Goal: Task Accomplishment & Management: Manage account settings

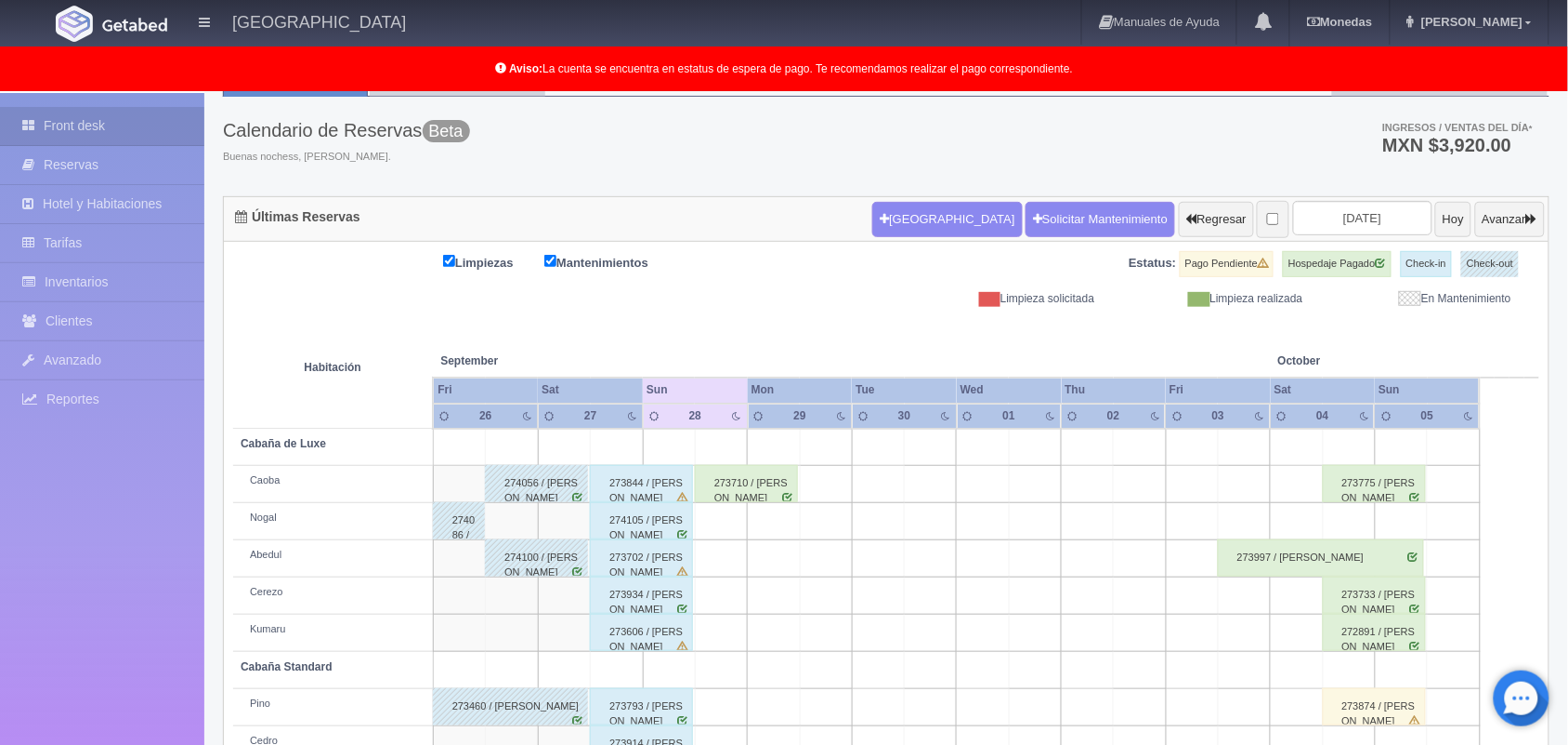
scroll to position [57, 0]
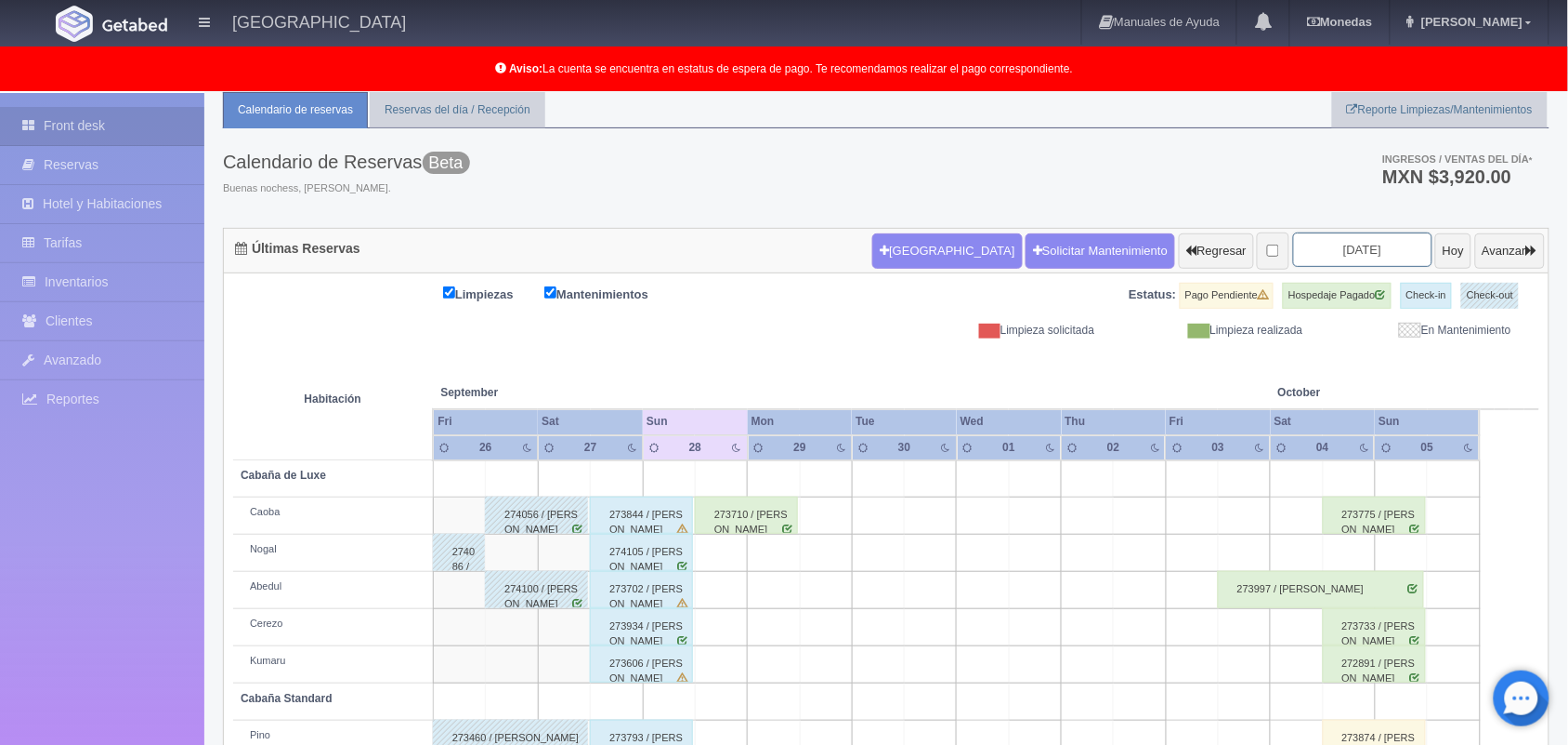
click at [1345, 252] on input "[DATE]" at bounding box center [1363, 249] width 140 height 34
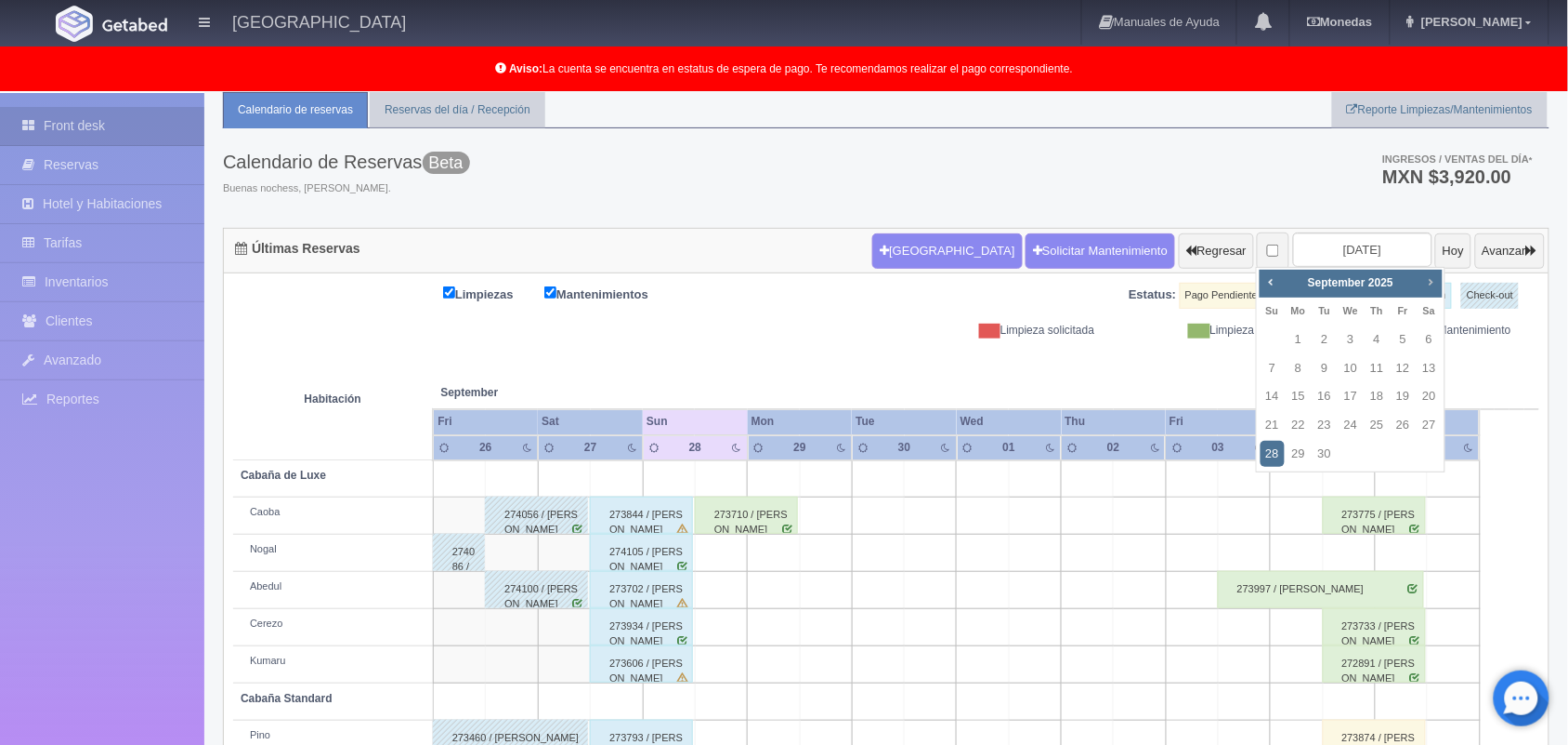
click at [1429, 282] on span "Next" at bounding box center [1431, 282] width 15 height 15
click at [1407, 427] on link "24" at bounding box center [1403, 425] width 24 height 27
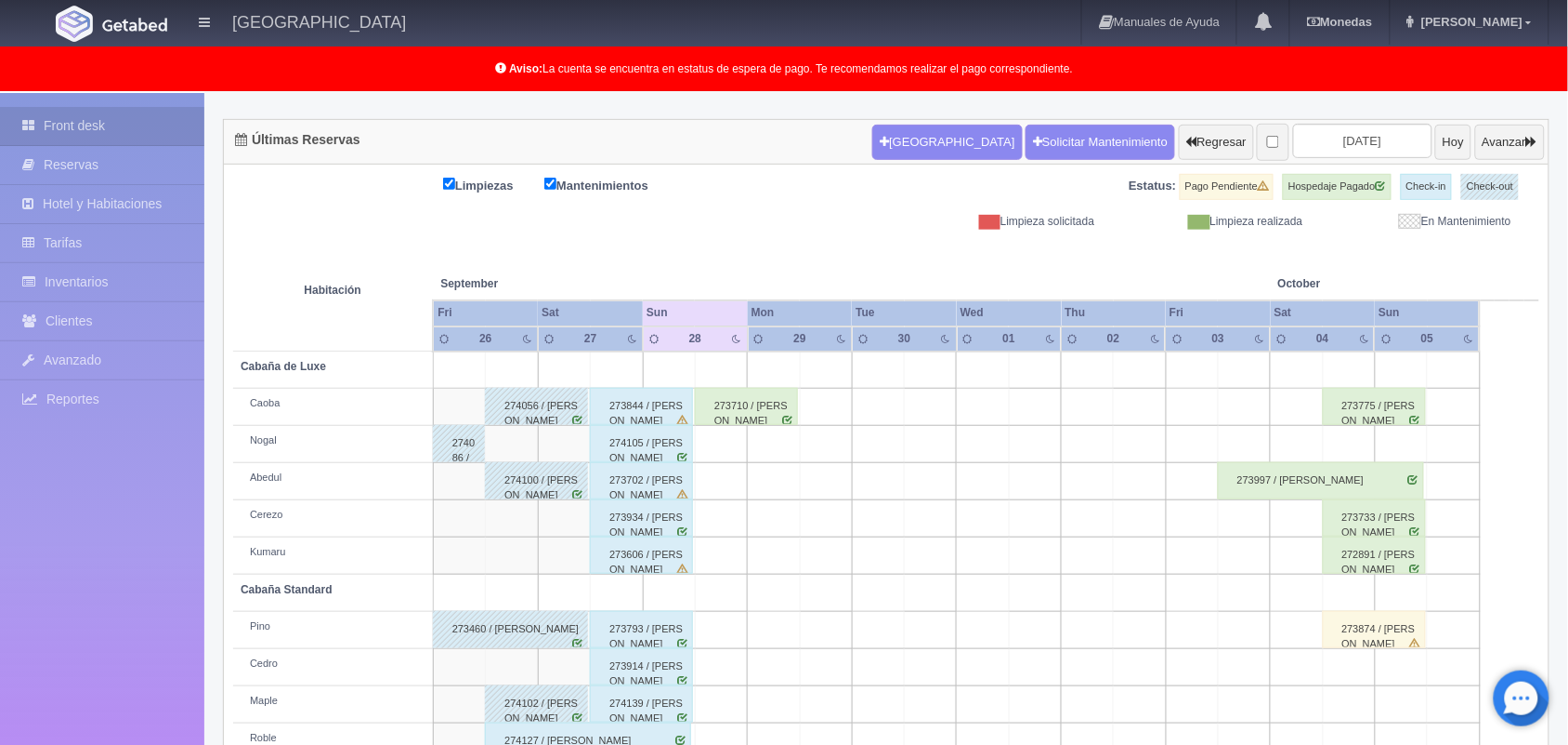
scroll to position [132, 0]
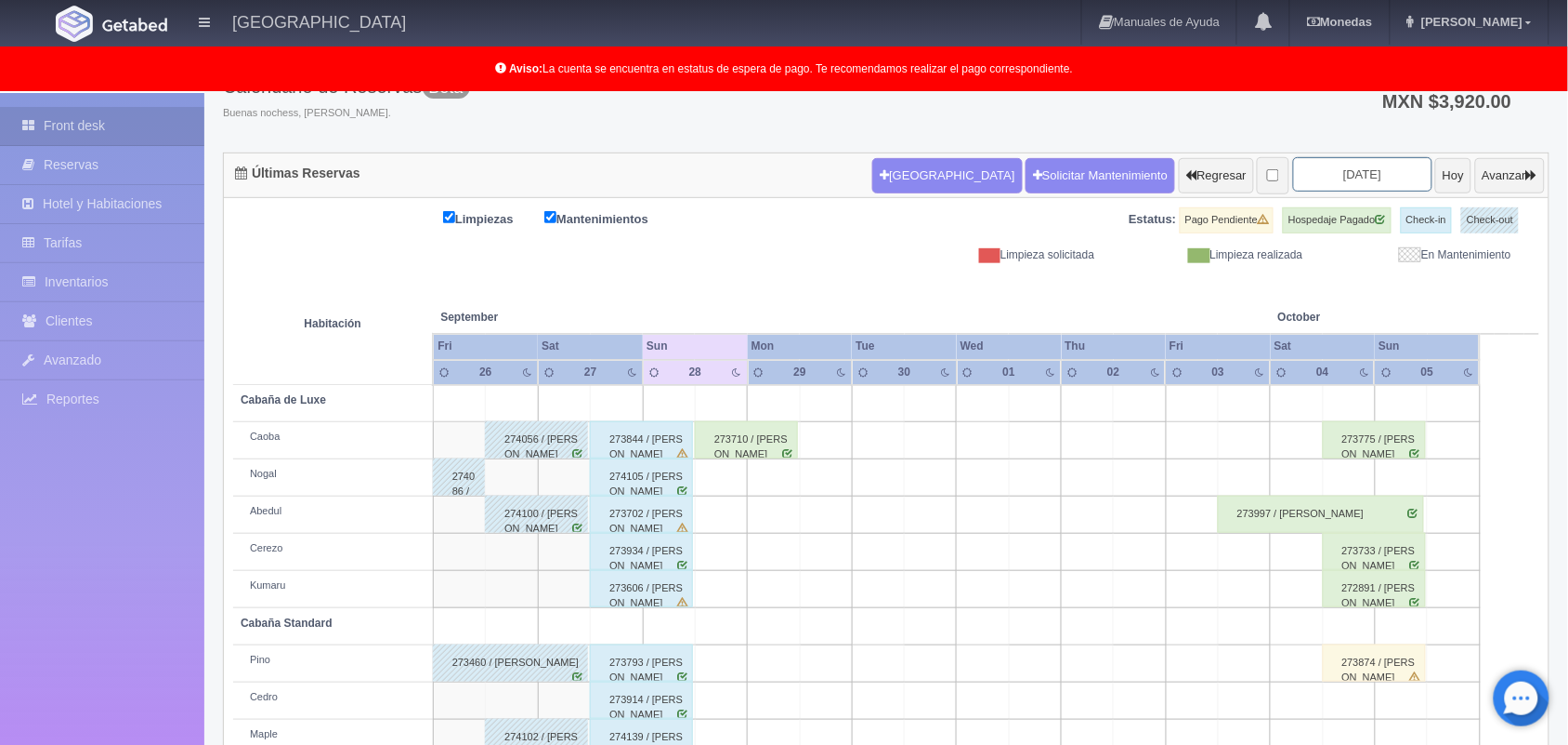
click at [1333, 177] on input "[DATE]" at bounding box center [1363, 174] width 140 height 34
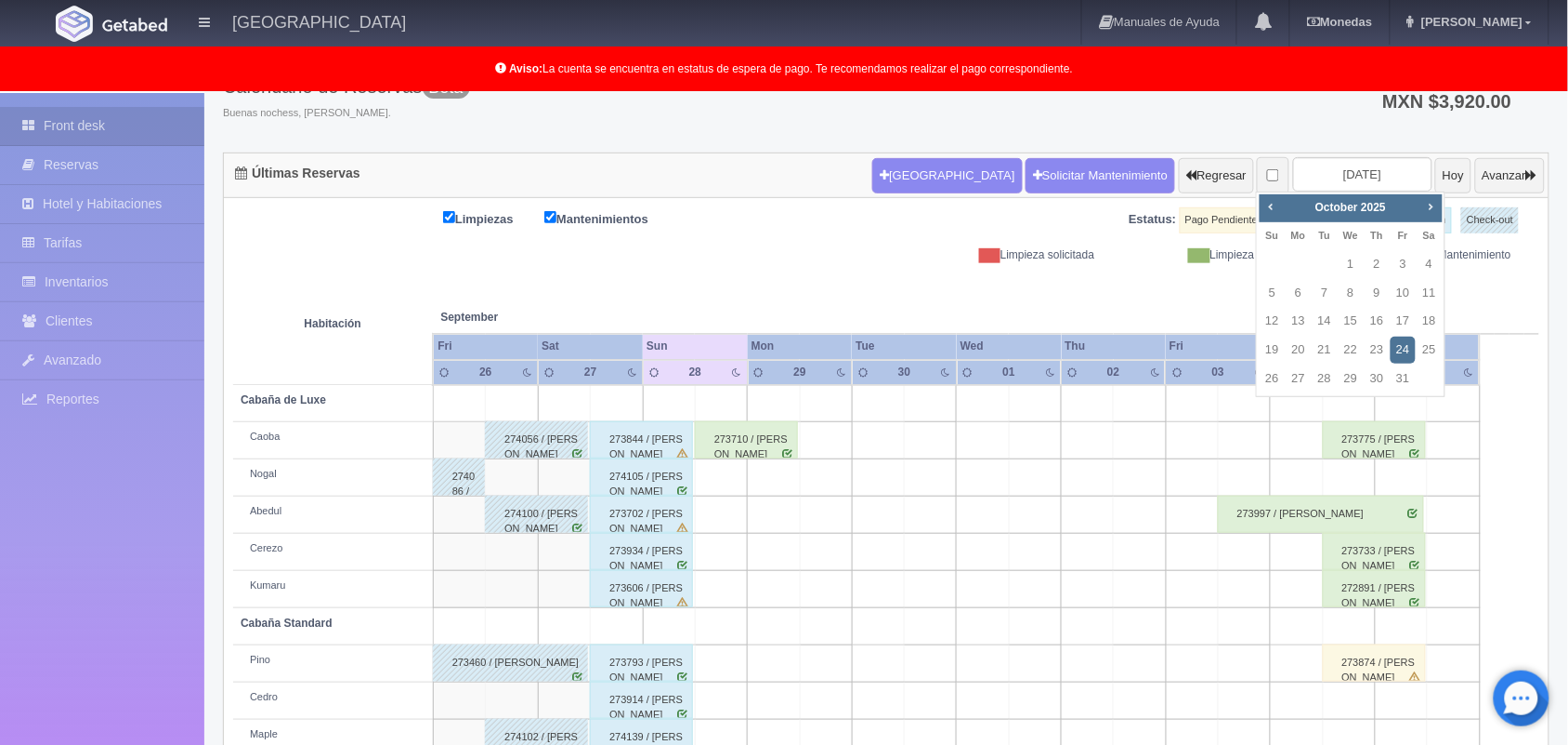
click at [1401, 345] on link "24" at bounding box center [1403, 350] width 24 height 27
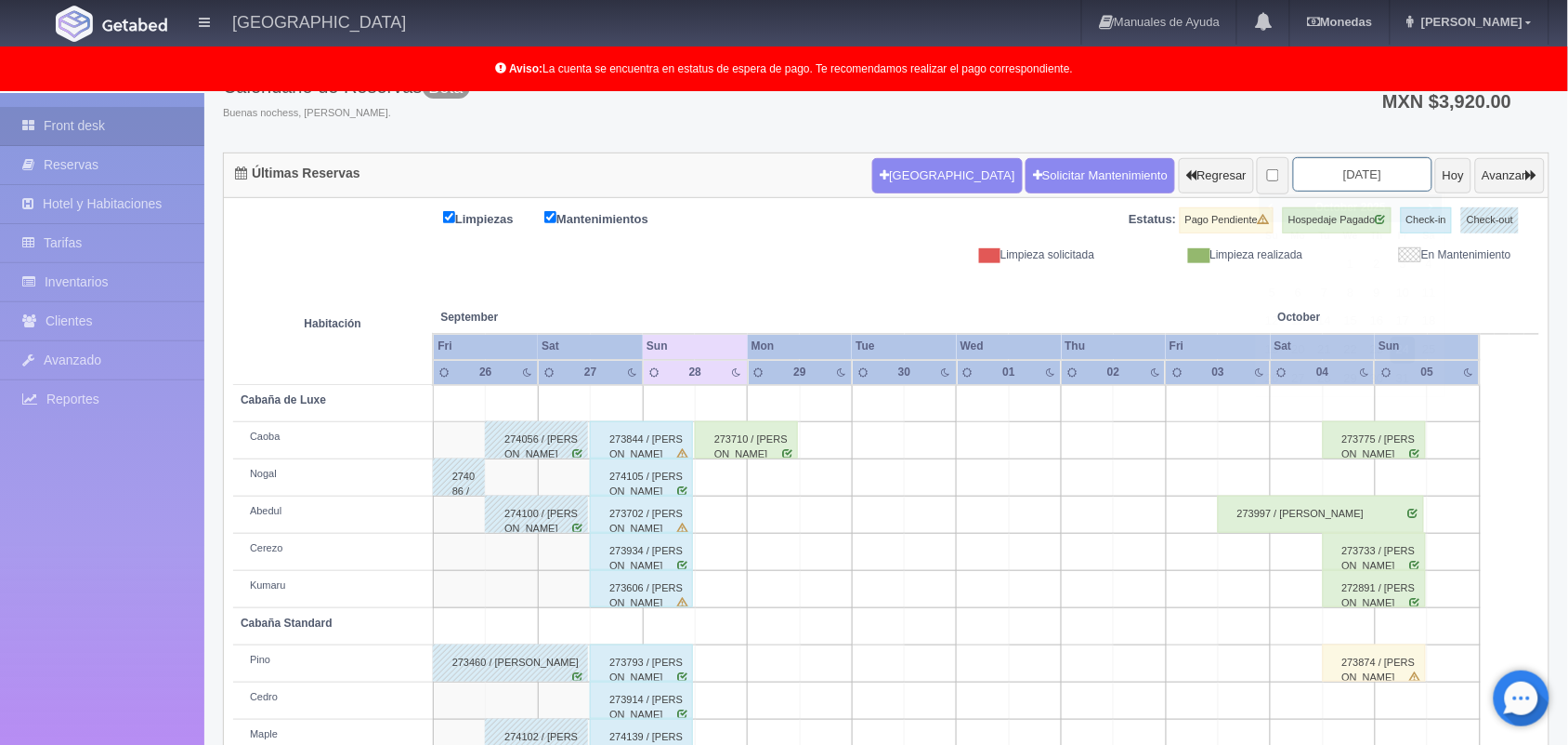
click at [1313, 173] on input "[DATE]" at bounding box center [1363, 174] width 140 height 34
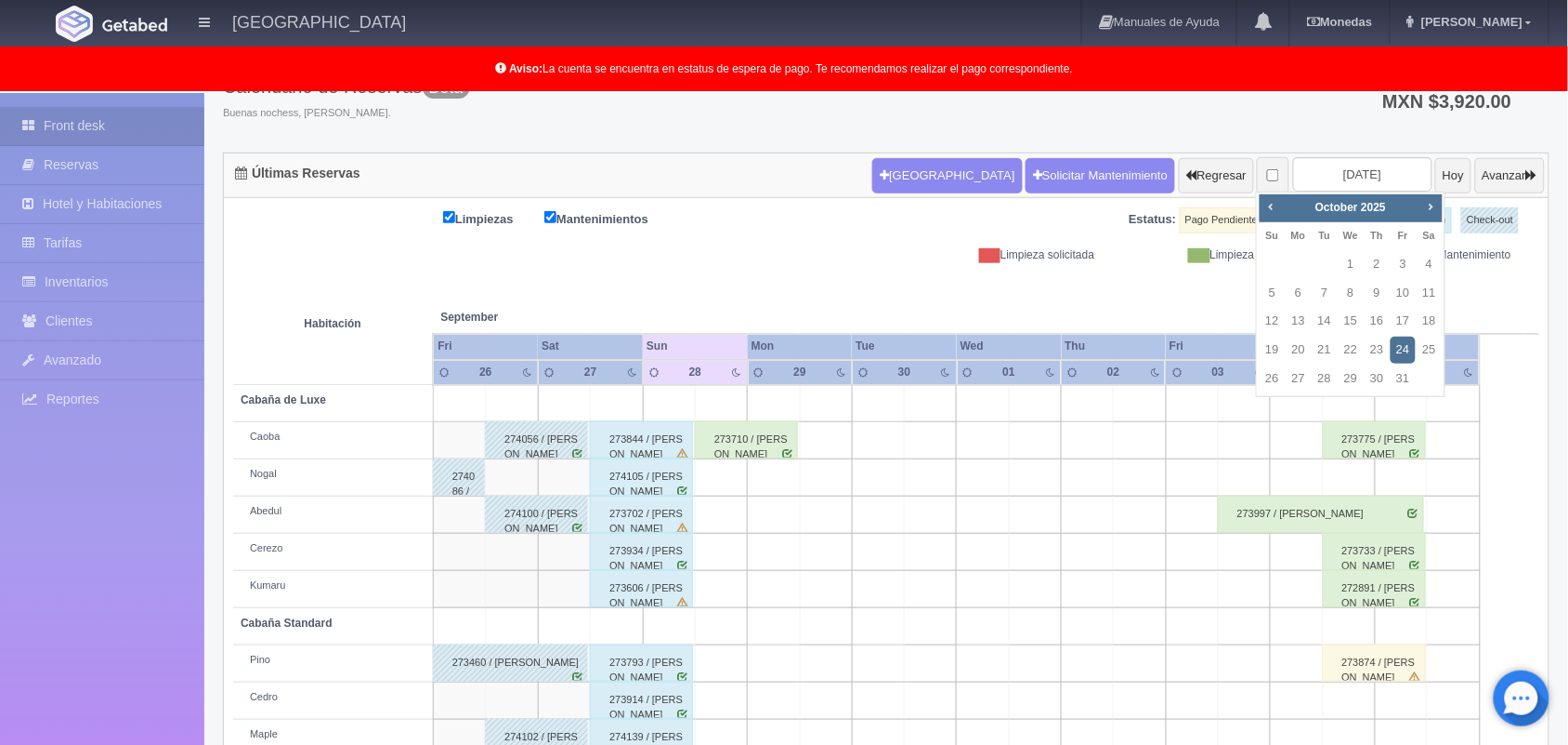
click at [1396, 345] on link "24" at bounding box center [1403, 350] width 24 height 27
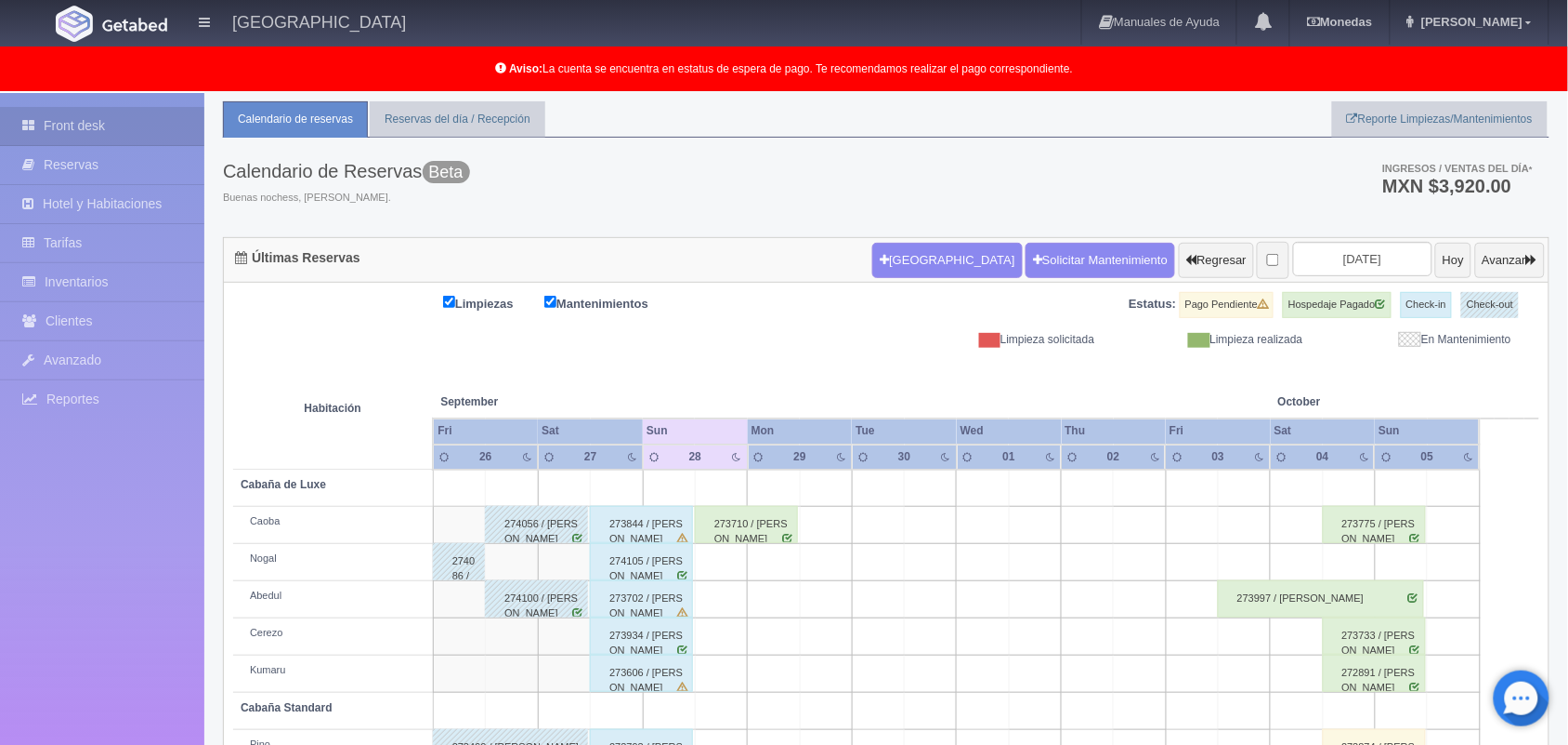
scroll to position [259, 0]
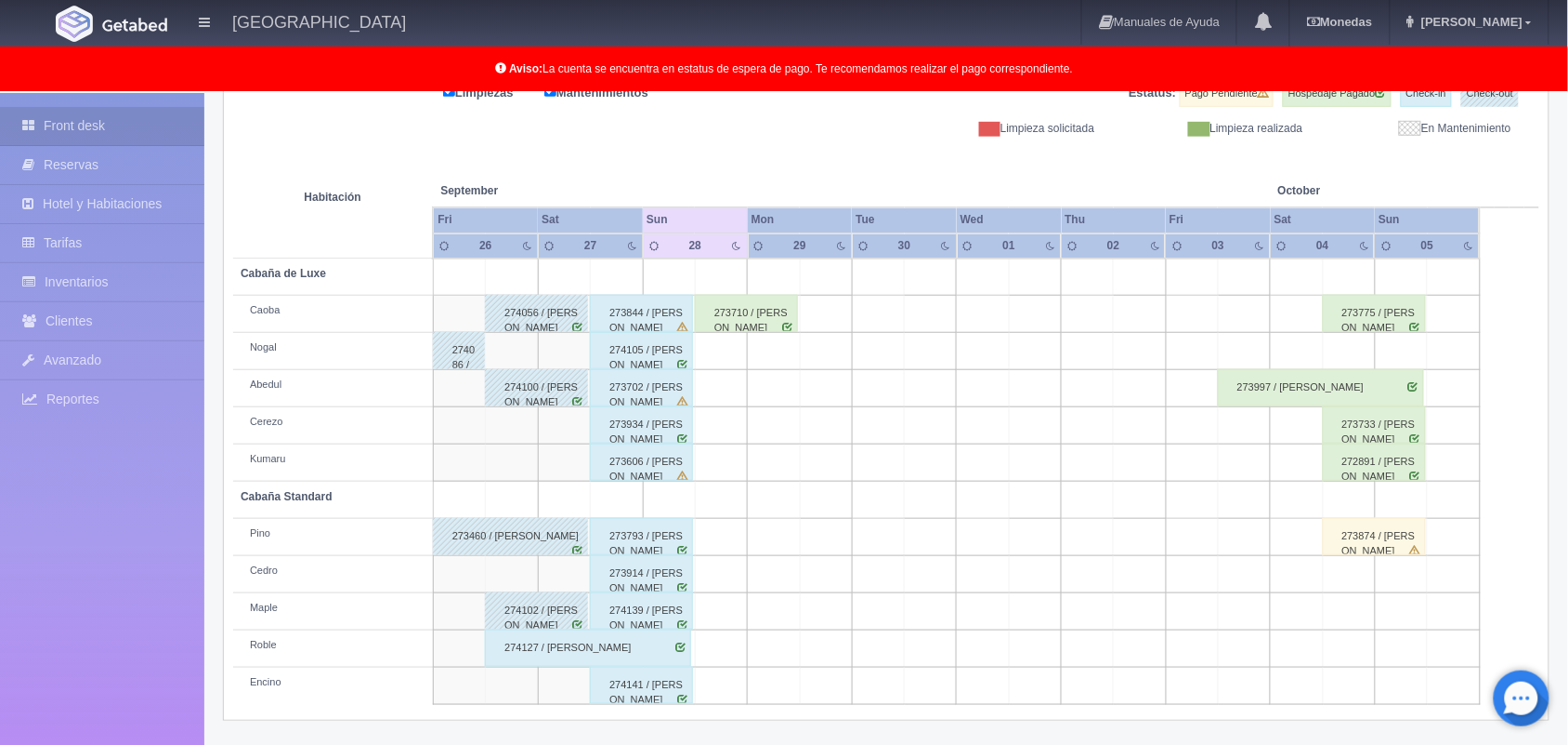
click at [838, 127] on div "Limpiezas Mantenimientos Estatus: Pago Pendiente Hospedaje Pagado Check-in Chec…" at bounding box center [886, 108] width 1307 height 56
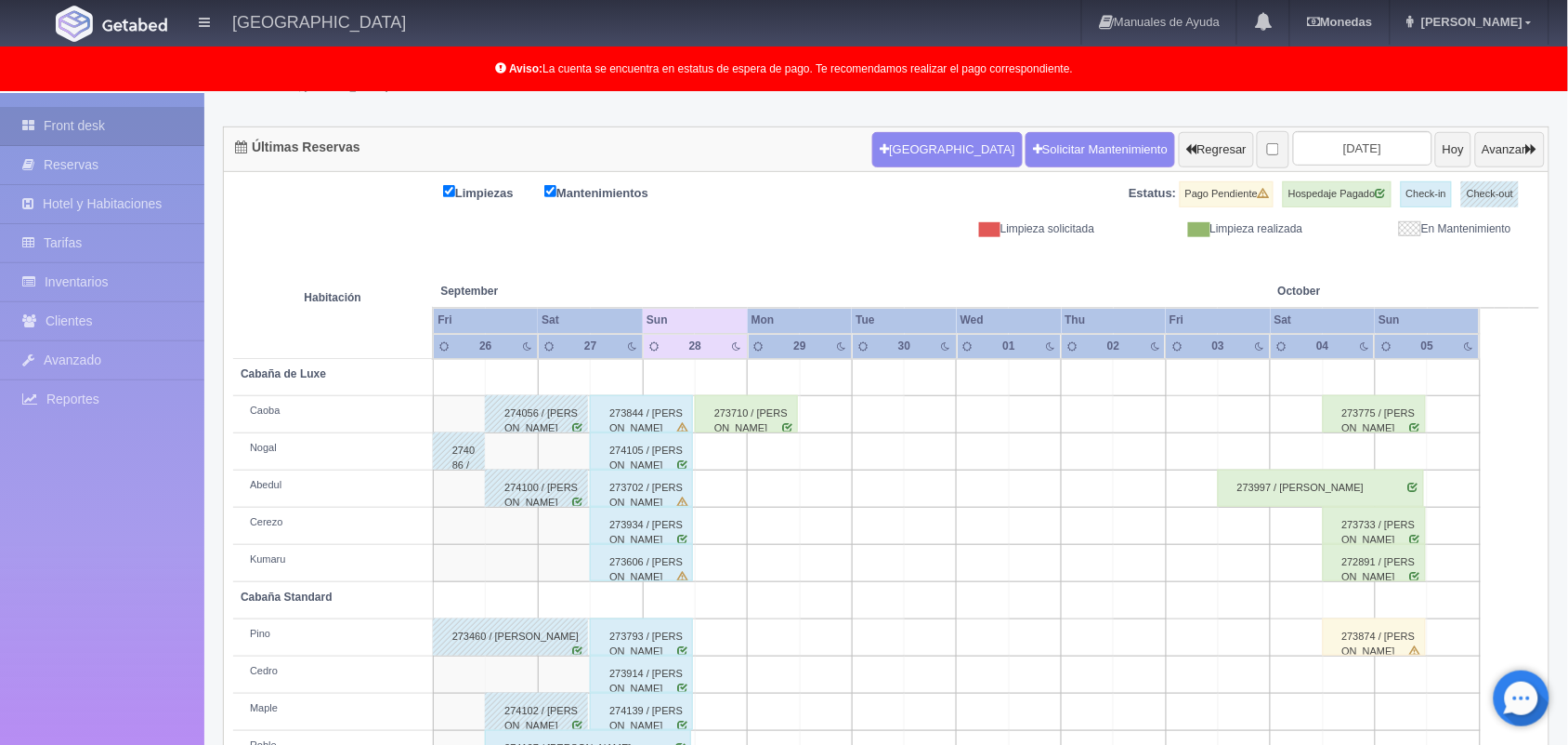
scroll to position [0, 0]
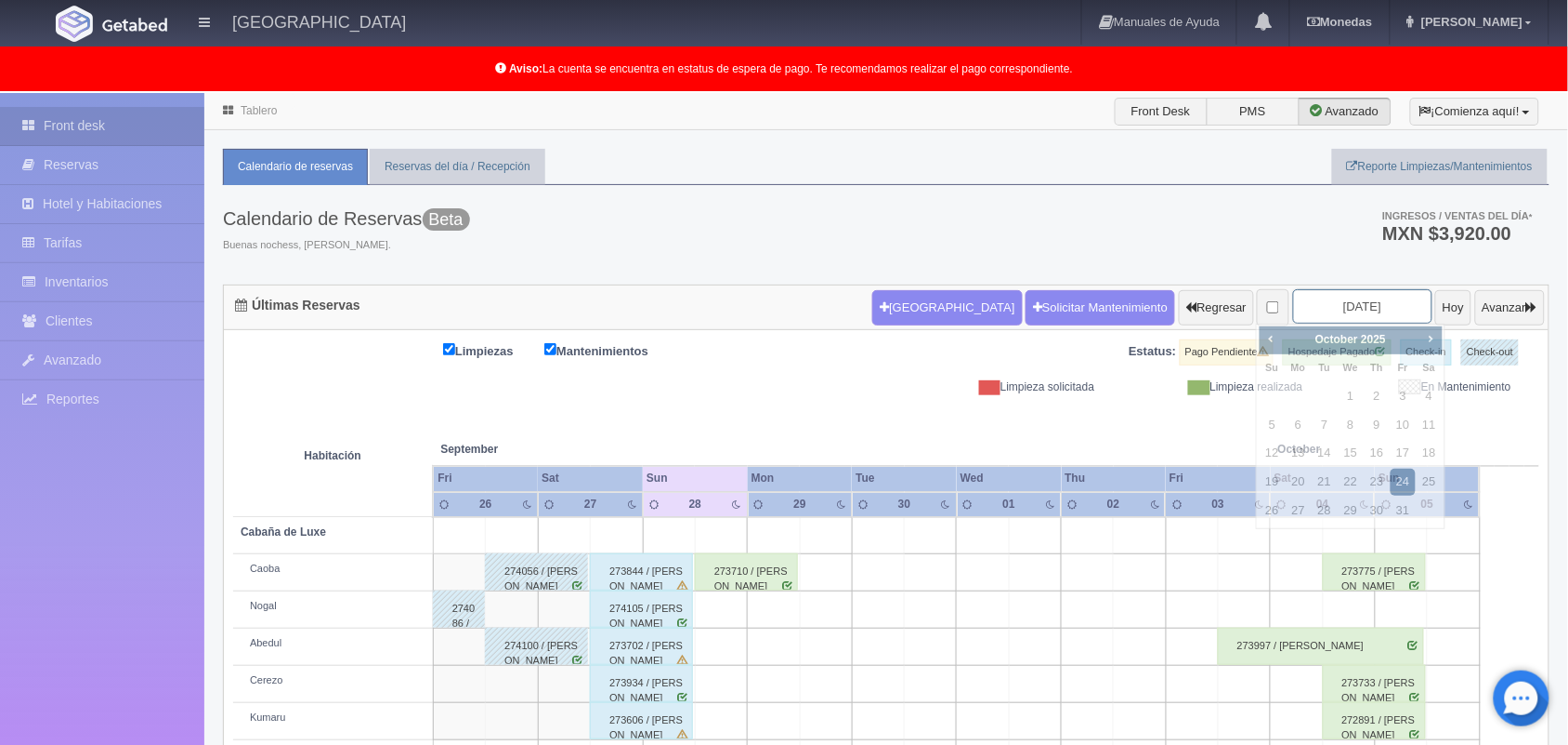
click at [1328, 303] on input "2025-10-24" at bounding box center [1363, 306] width 140 height 34
click at [1277, 342] on span "Prev" at bounding box center [1271, 339] width 15 height 15
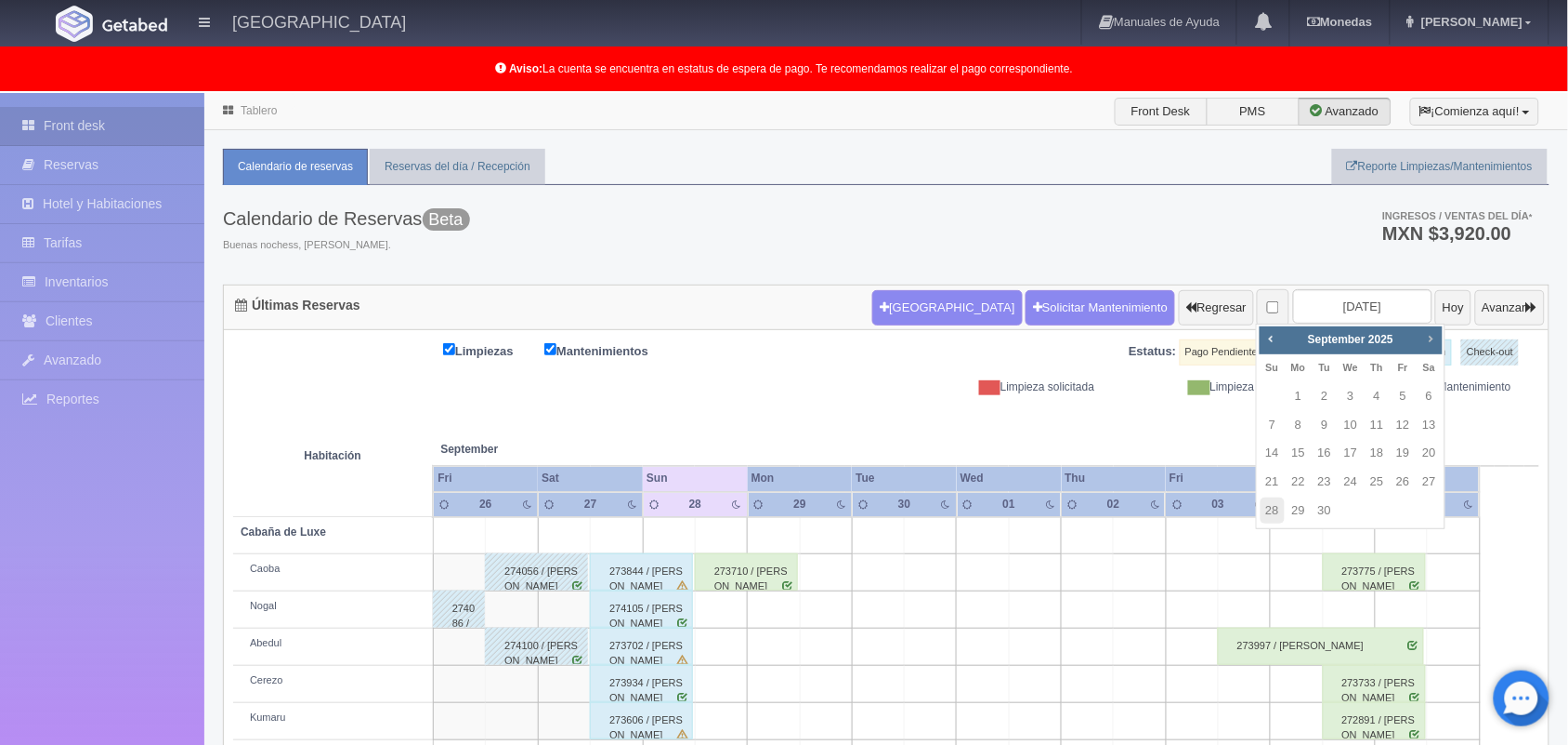
click at [1427, 338] on span "Next" at bounding box center [1431, 339] width 15 height 15
click at [1340, 481] on link "22" at bounding box center [1350, 481] width 24 height 27
type input "2025-10-22"
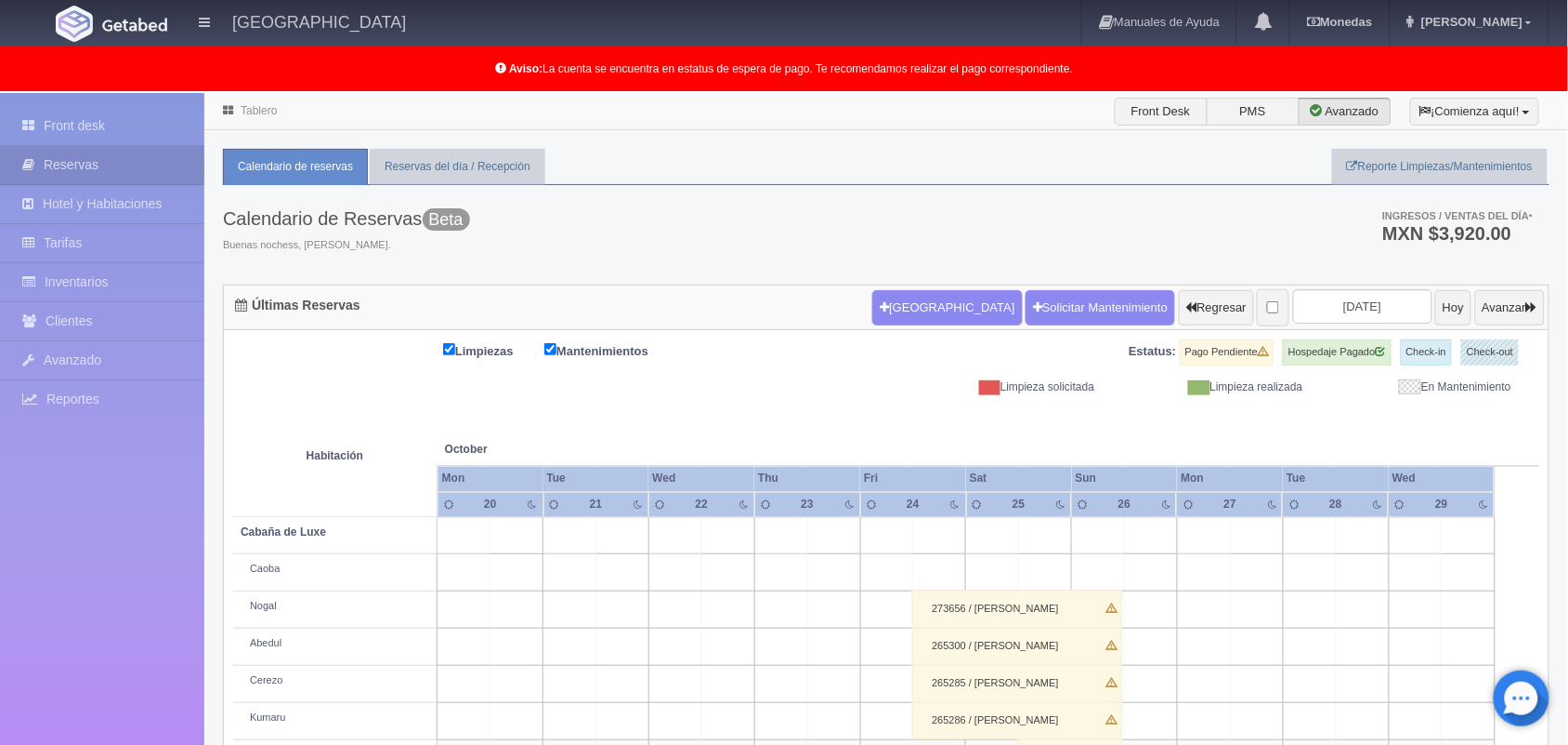
scroll to position [296, 0]
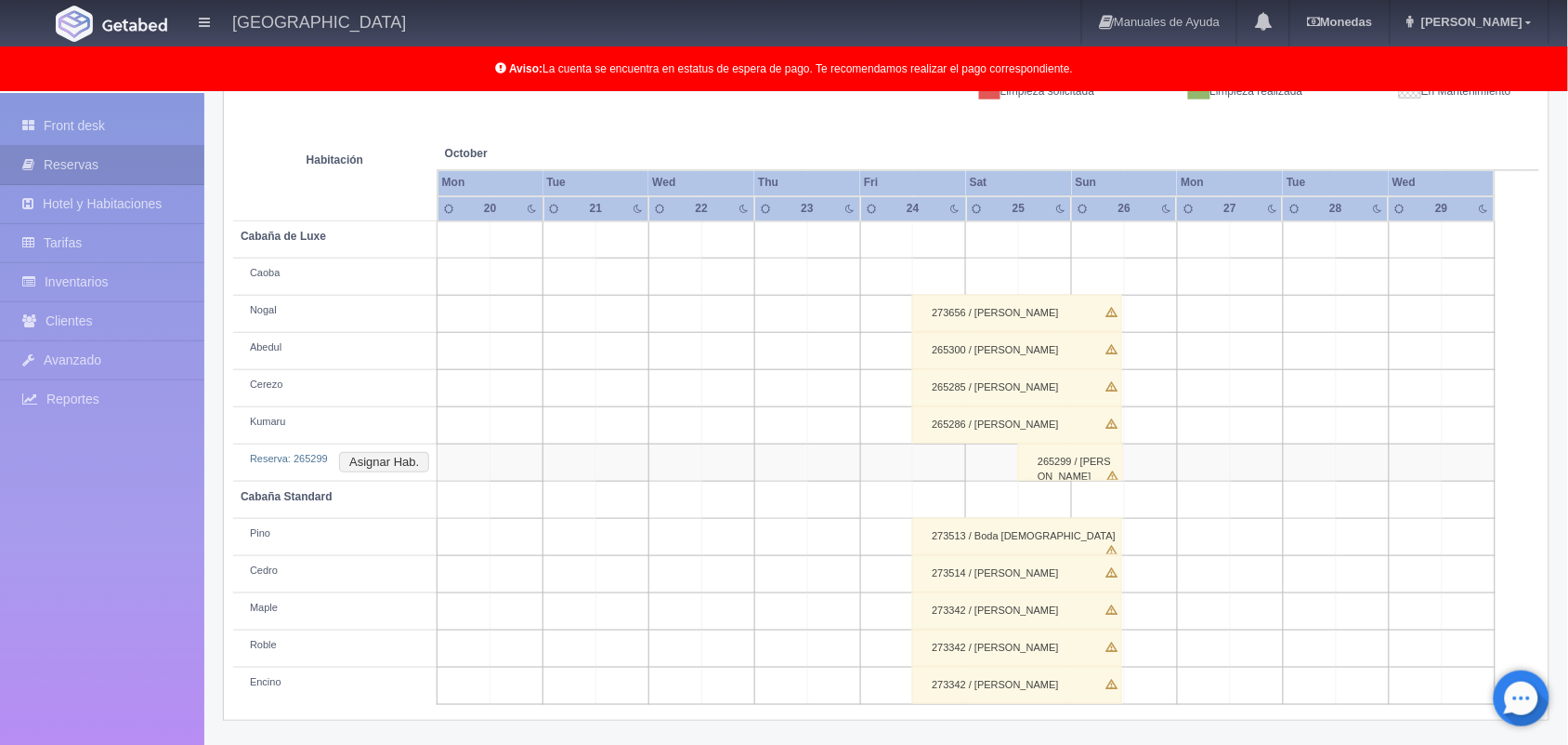
click at [1055, 472] on div "265299 / Cristina Divide" at bounding box center [1071, 461] width 105 height 37
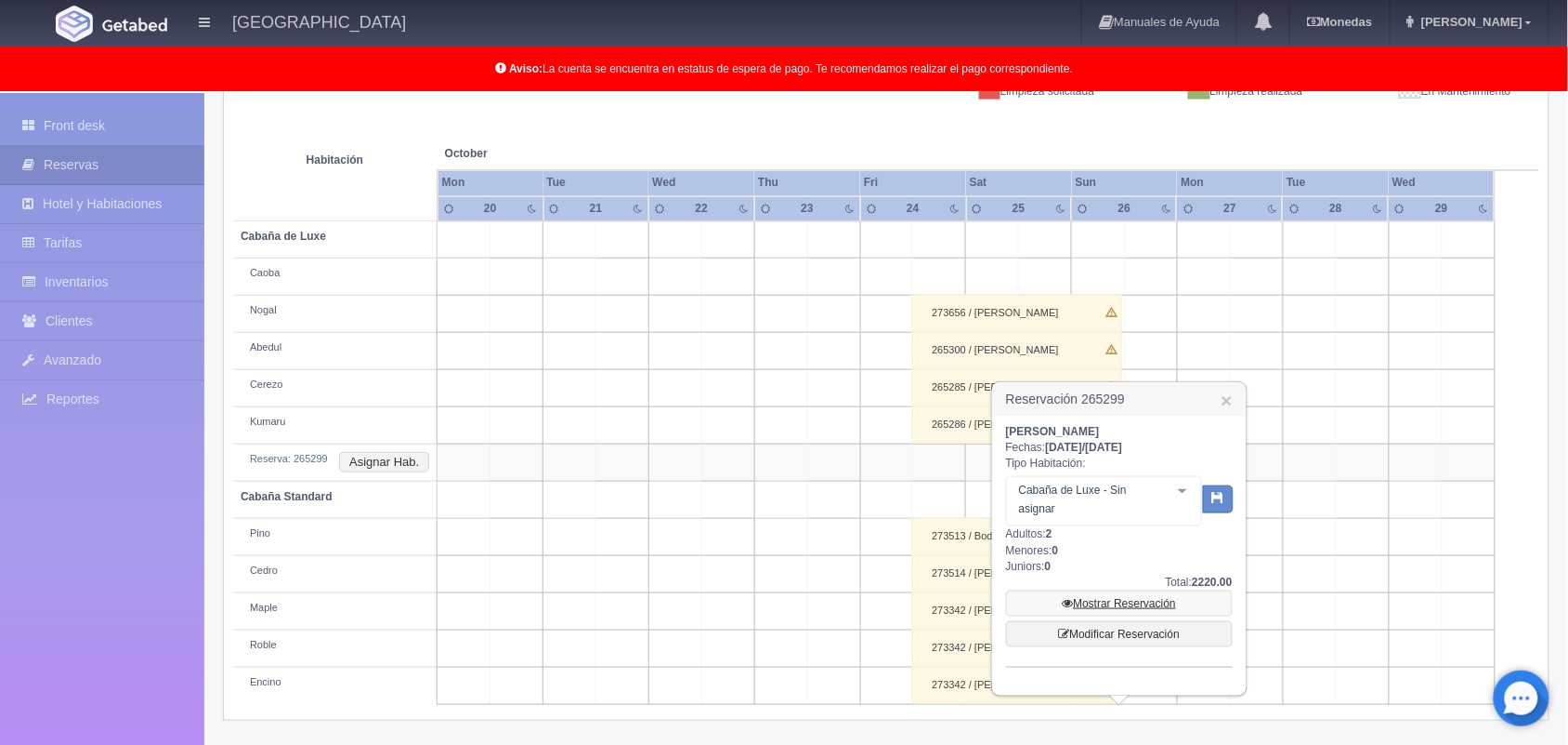
click at [1122, 605] on link "Mostrar Reservación" at bounding box center [1119, 602] width 226 height 26
click at [1115, 599] on link "Mostrar Reservación" at bounding box center [1119, 602] width 226 height 26
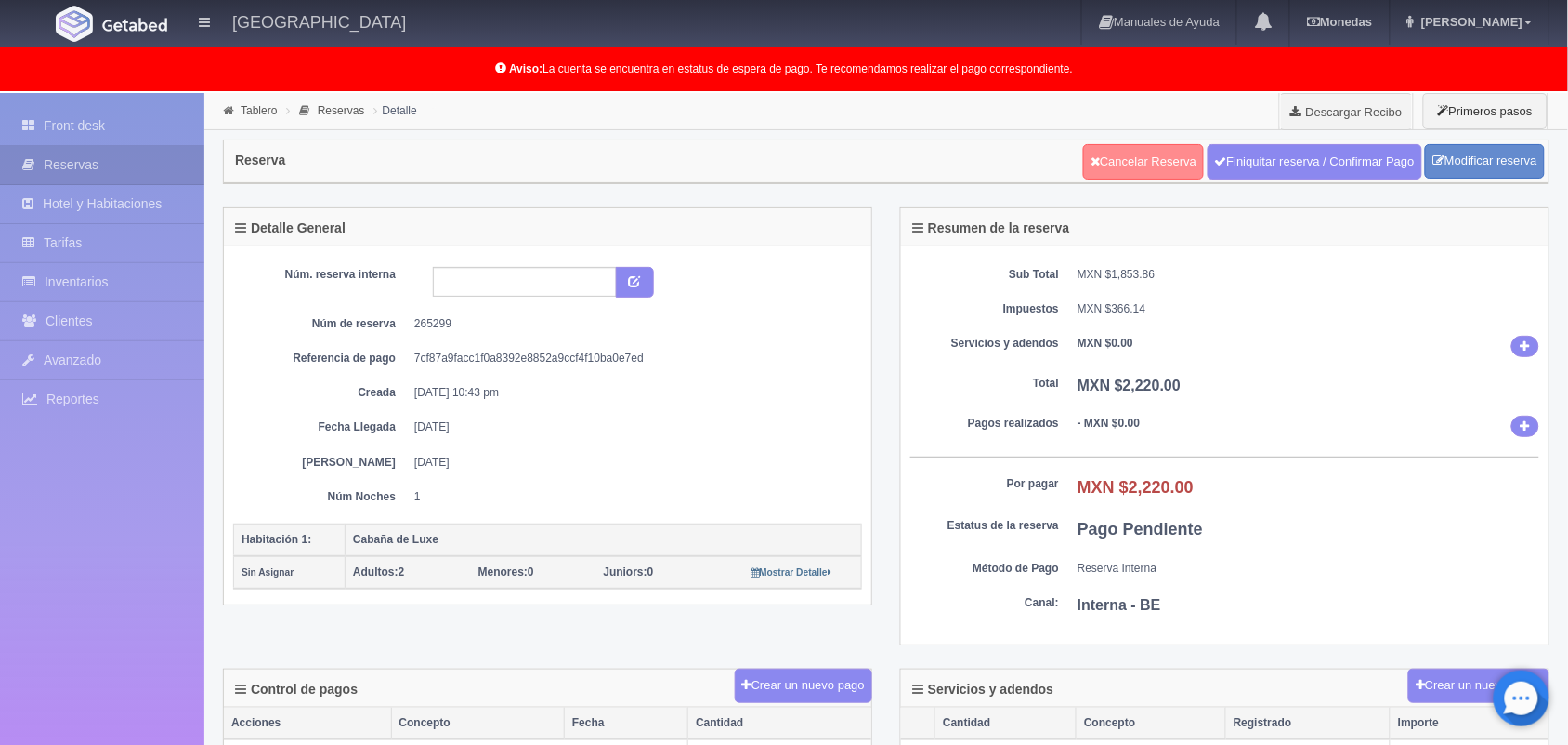
click at [1143, 169] on link "Cancelar Reserva" at bounding box center [1143, 161] width 121 height 35
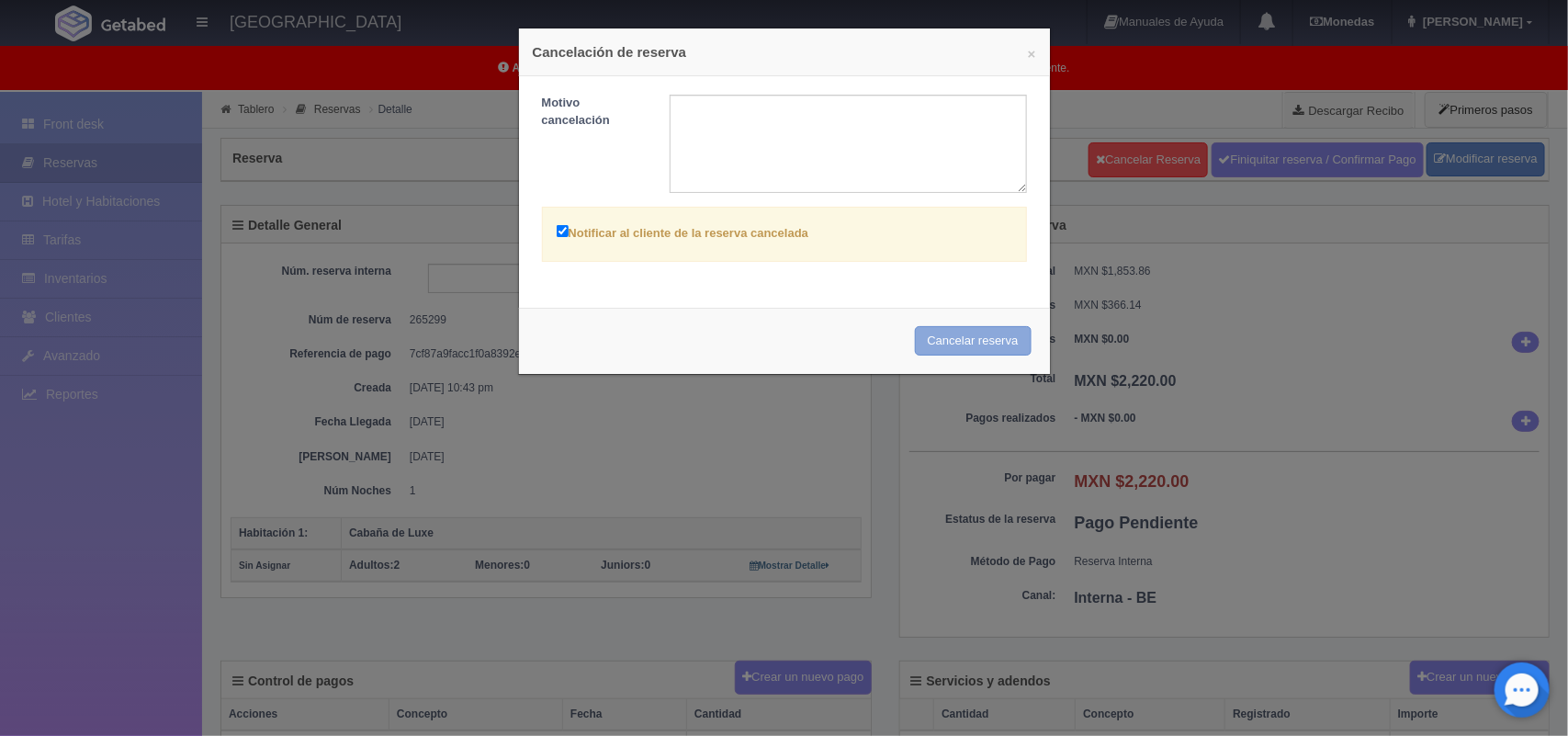
click at [947, 340] on button "Cancelar reserva" at bounding box center [973, 341] width 117 height 30
click at [950, 347] on div "Cancelar reserva" at bounding box center [784, 340] width 531 height 67
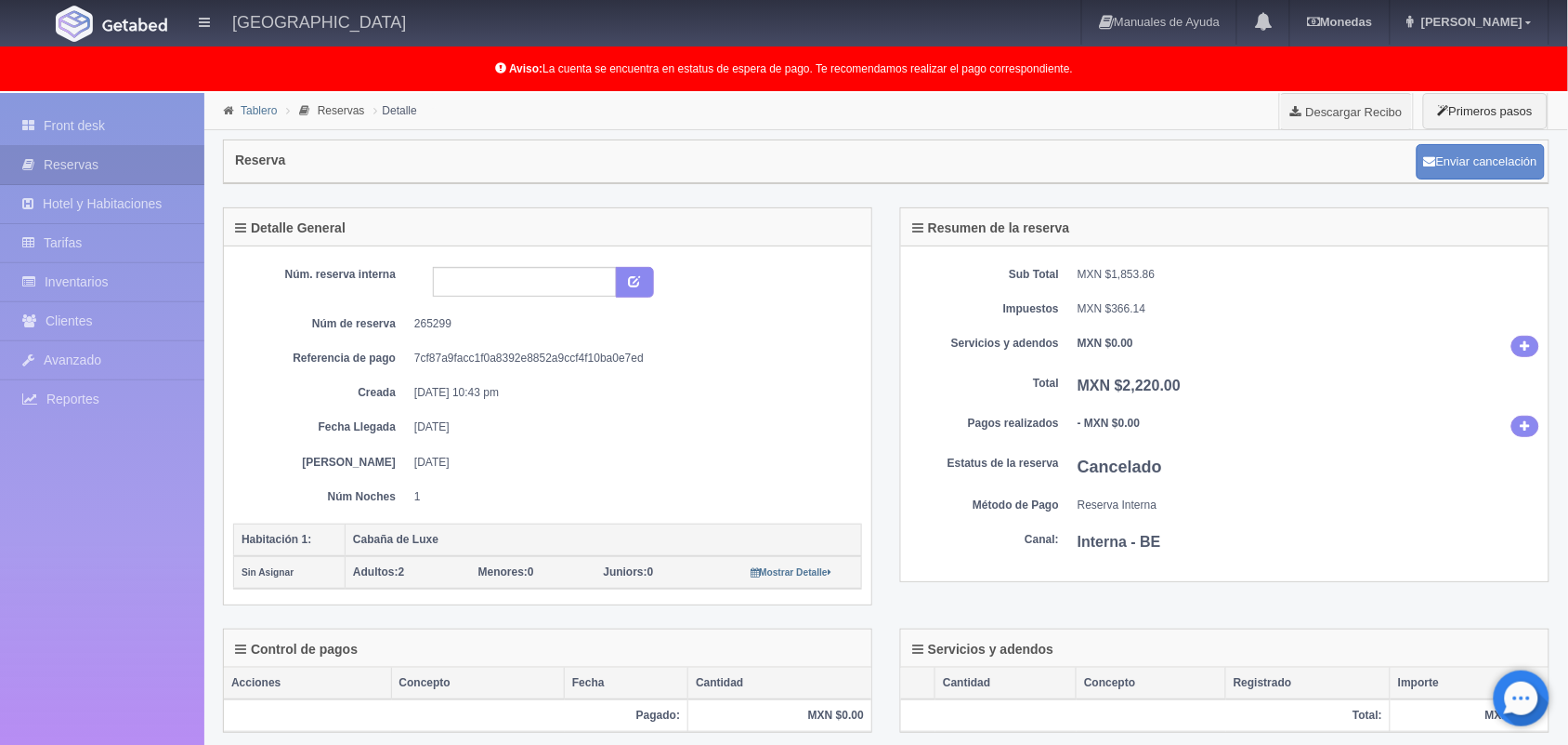
click at [261, 109] on link "Tablero" at bounding box center [259, 110] width 36 height 13
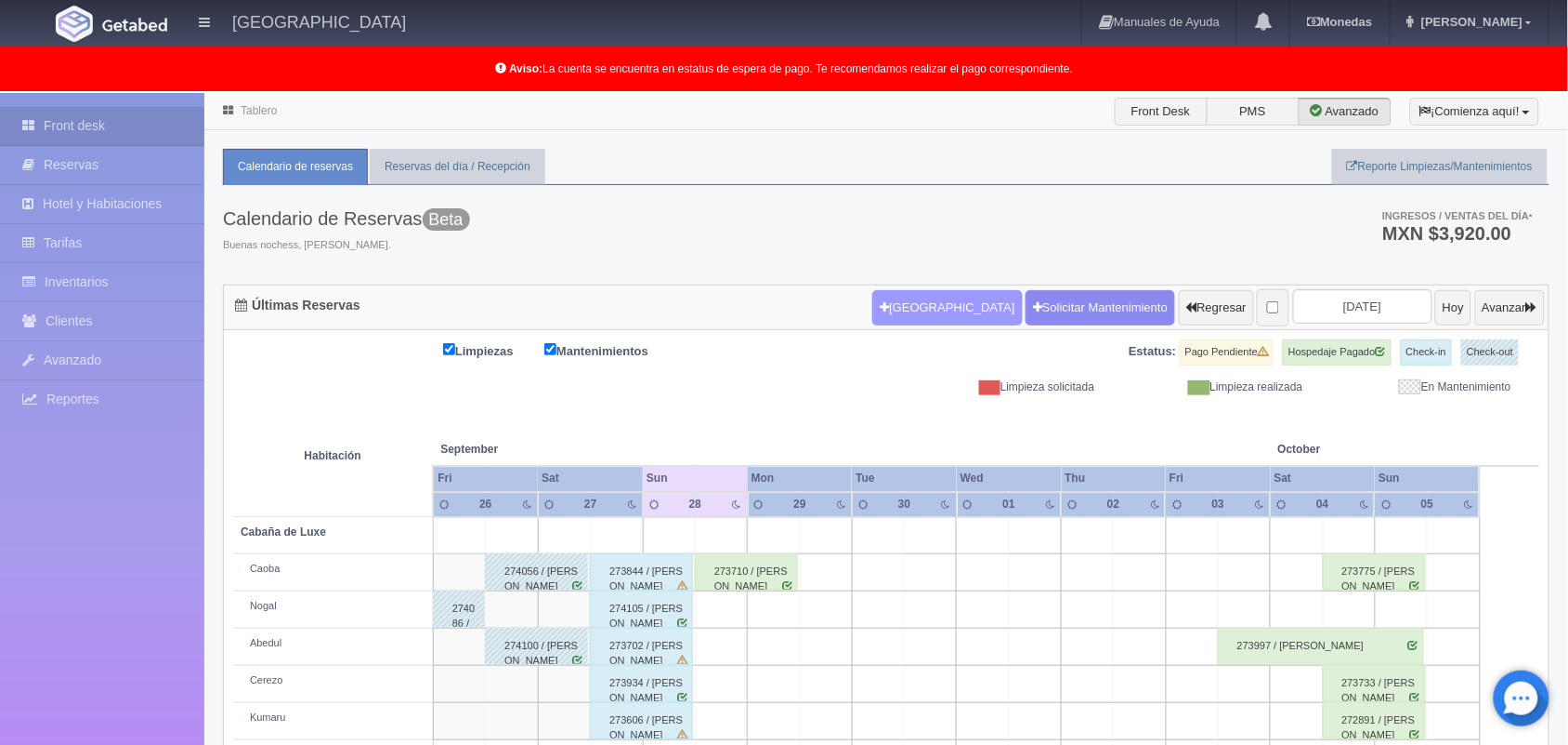
click at [912, 304] on button "[GEOGRAPHIC_DATA]" at bounding box center [946, 307] width 149 height 35
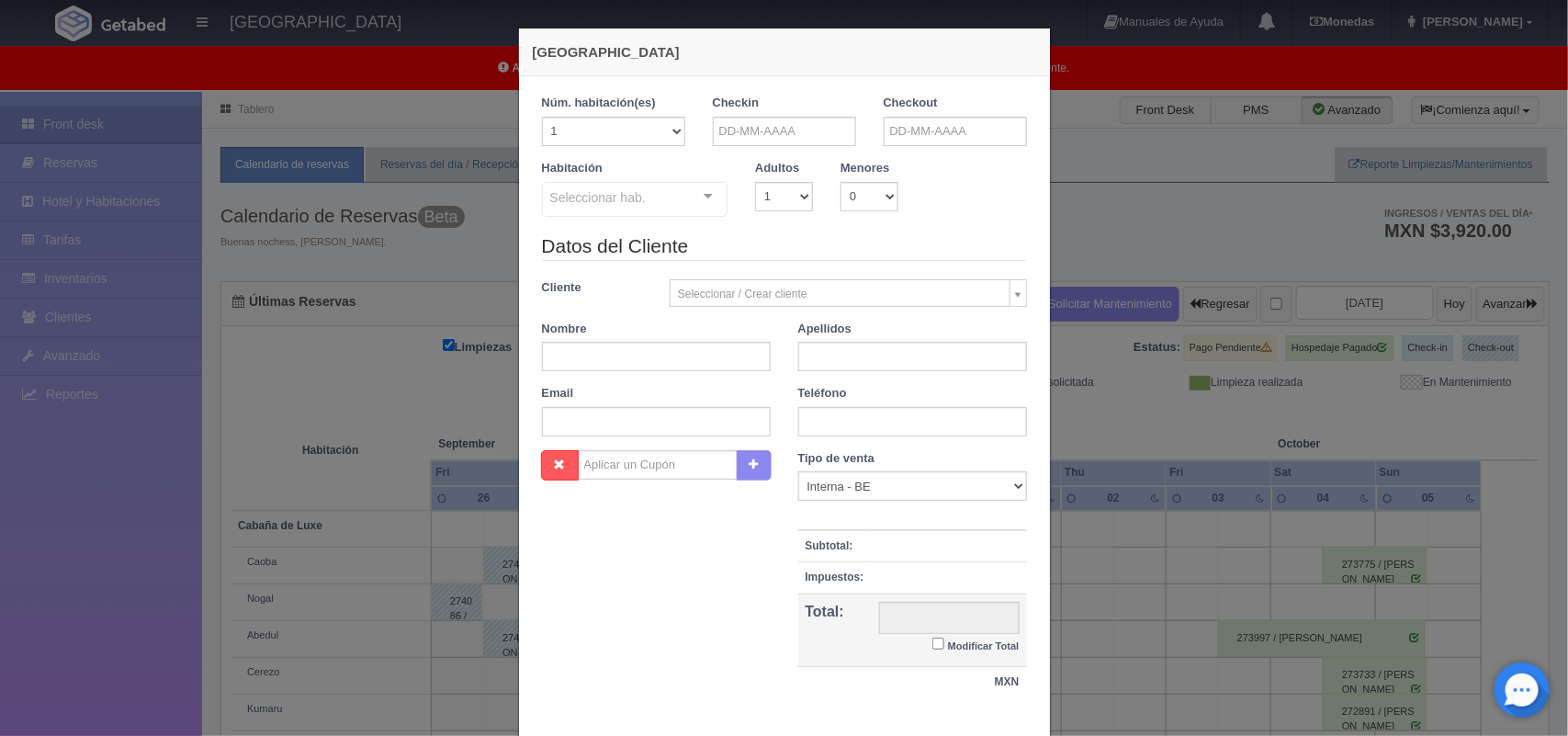
checkbox input "false"
click at [795, 135] on input "text" at bounding box center [784, 131] width 143 height 29
click at [875, 166] on span "Next" at bounding box center [876, 161] width 15 height 15
click at [870, 308] on link "25" at bounding box center [874, 303] width 24 height 26
type input "25-10-2025"
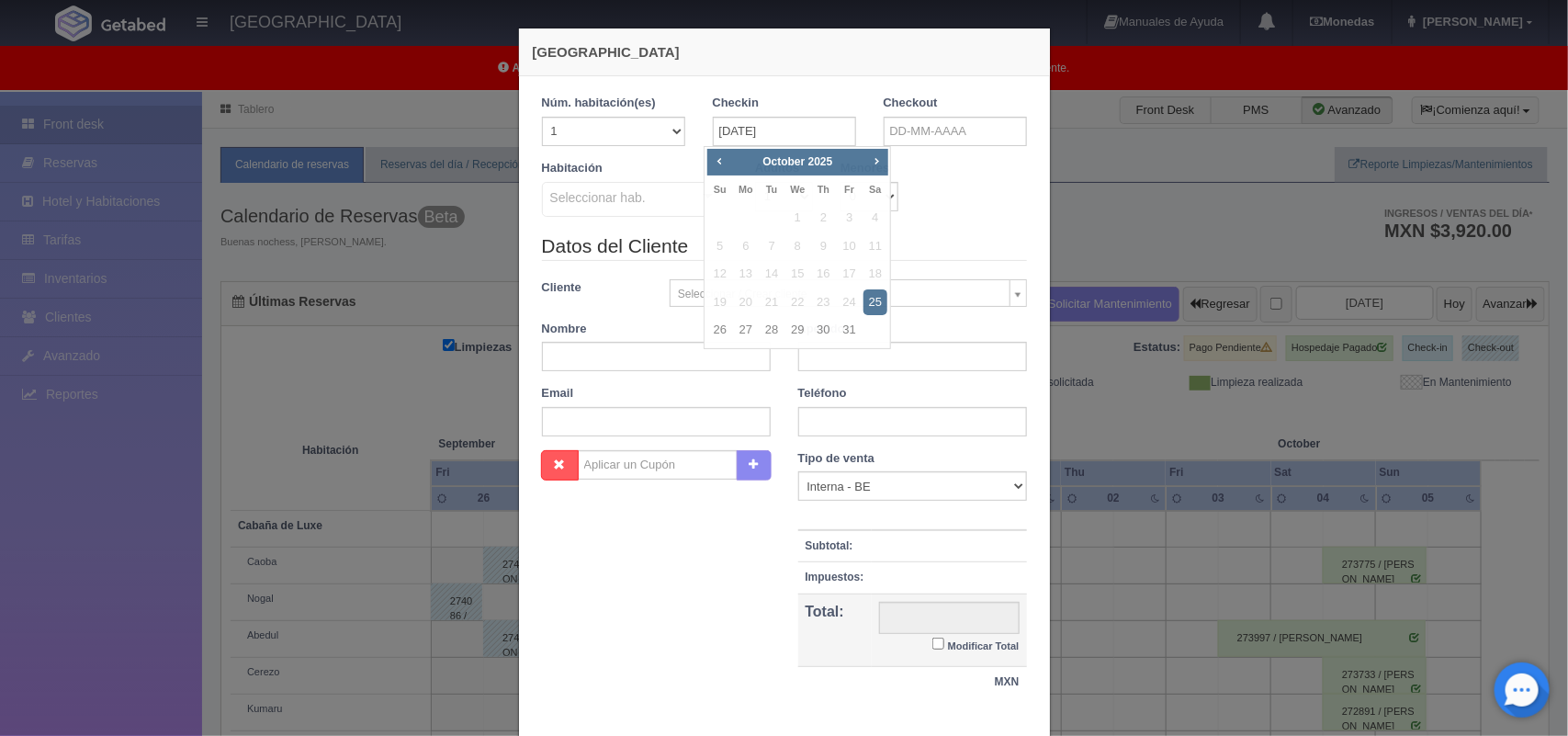
checkbox input "false"
click at [948, 126] on input "text" at bounding box center [955, 131] width 143 height 29
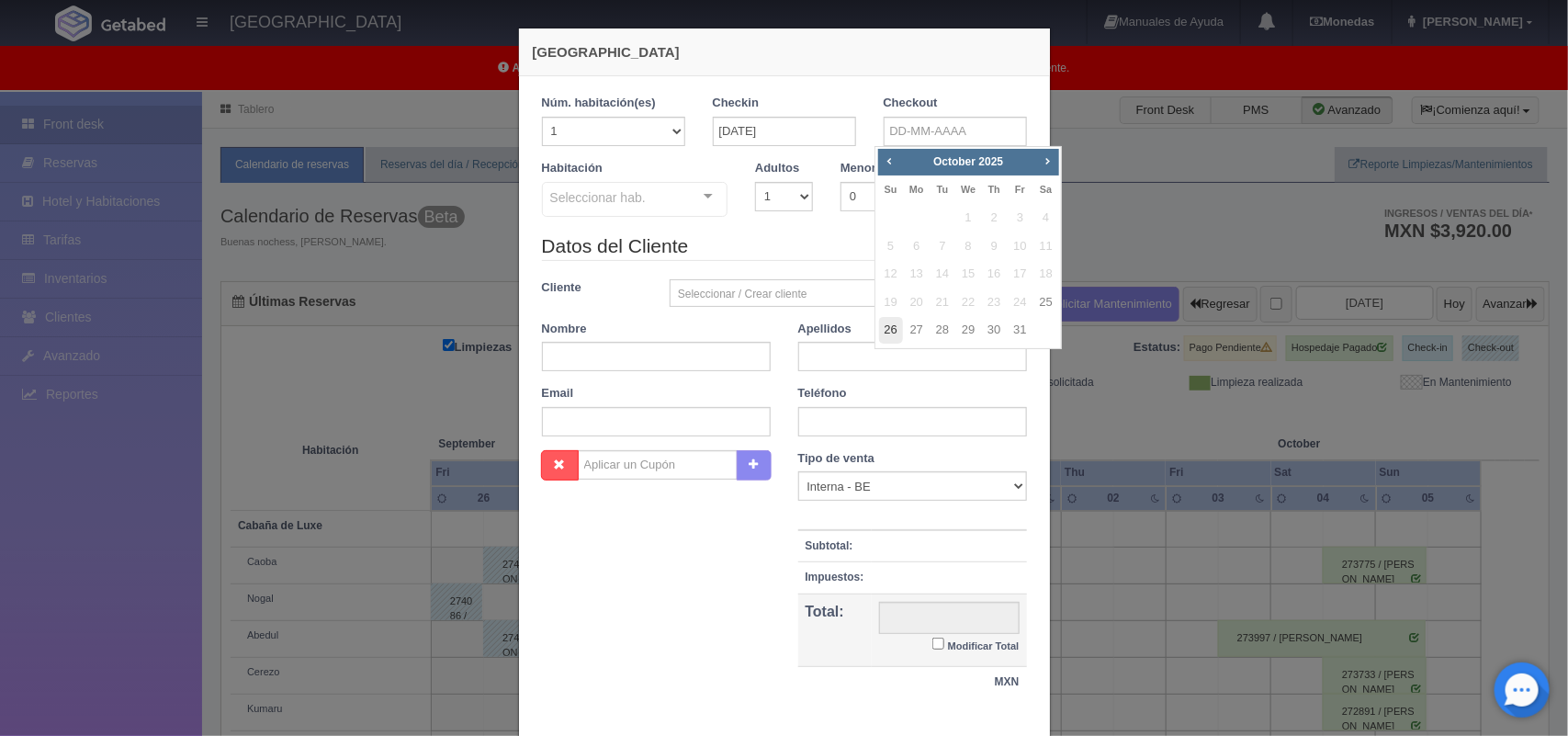
click at [891, 333] on link "26" at bounding box center [890, 330] width 24 height 26
type input "26-10-2025"
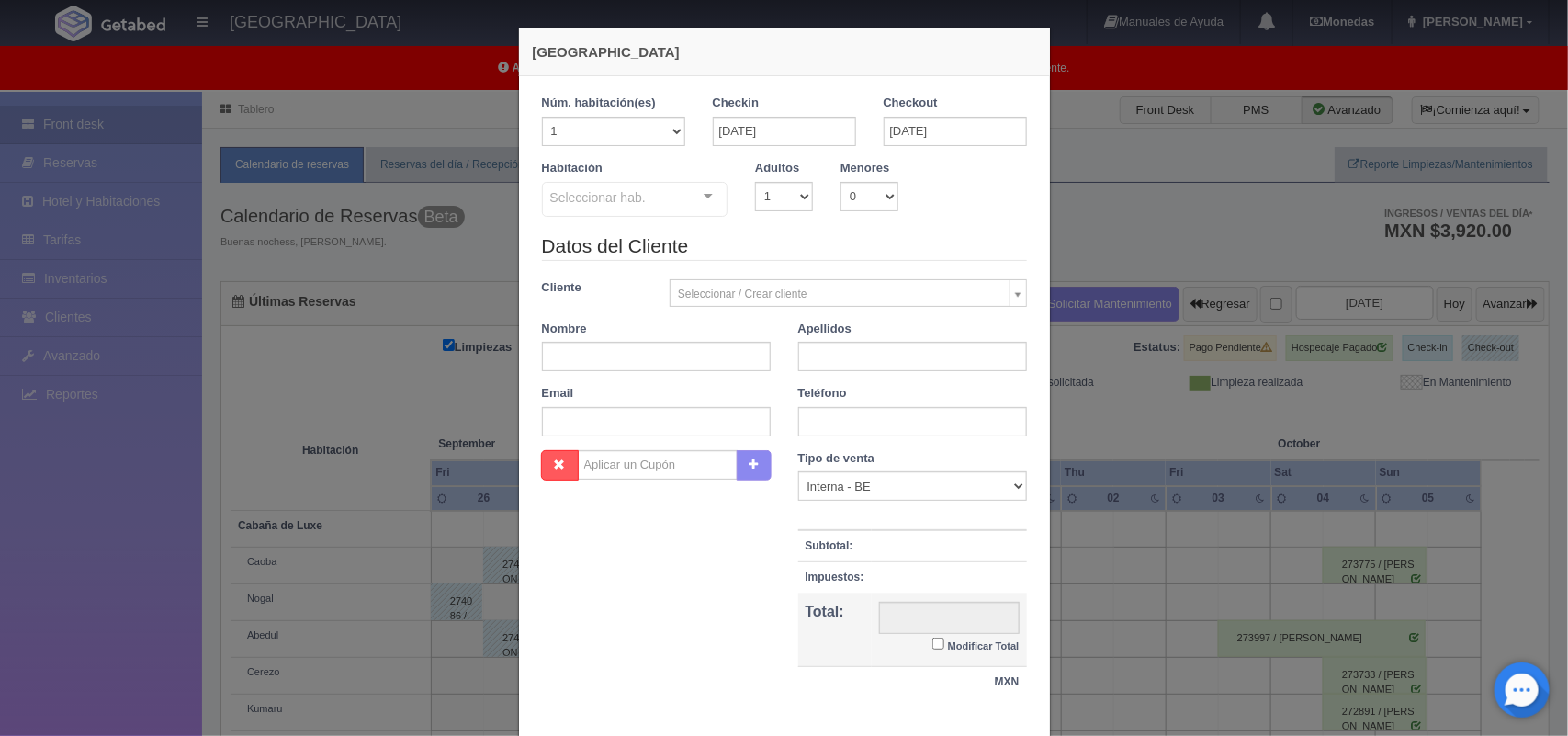
checkbox input "false"
click at [778, 198] on select "1 2 3 4 5 6 7 8 9 10" at bounding box center [784, 196] width 58 height 29
select select "2"
click at [755, 181] on select "1 2 3 4 5 6 7 8 9 10" at bounding box center [784, 196] width 58 height 29
click at [698, 204] on div at bounding box center [708, 196] width 37 height 27
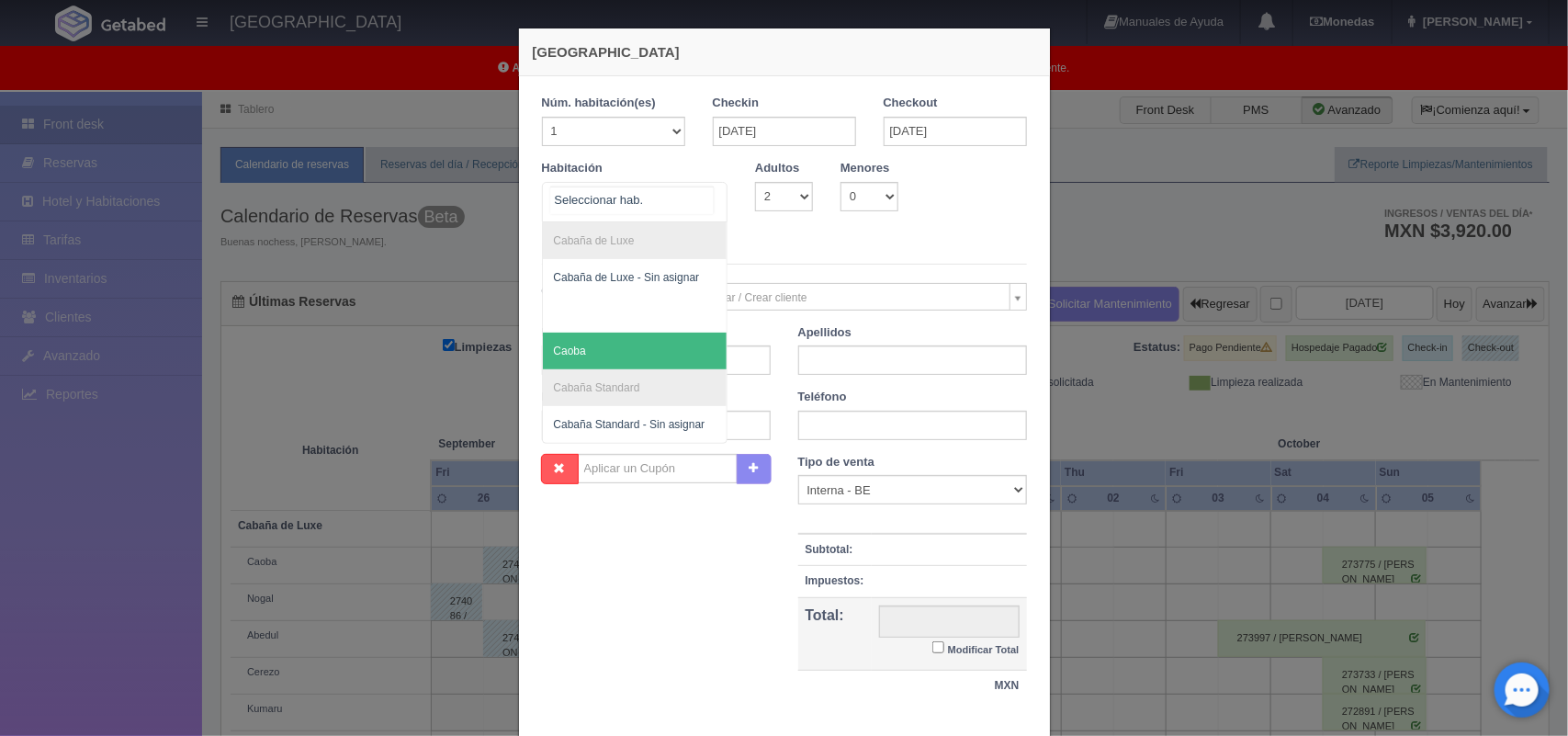
click at [678, 347] on span "Caoba" at bounding box center [635, 351] width 184 height 37
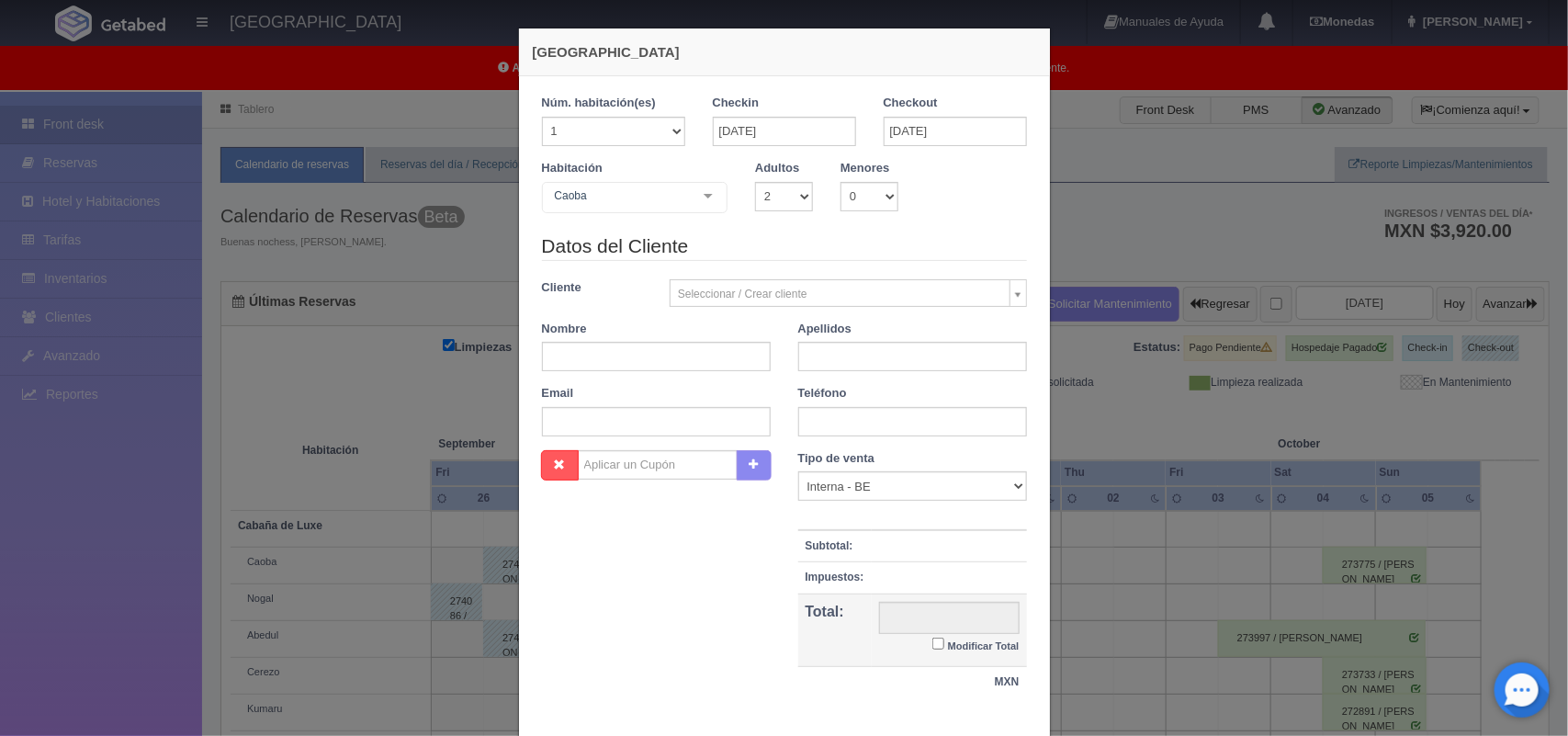
checkbox input "false"
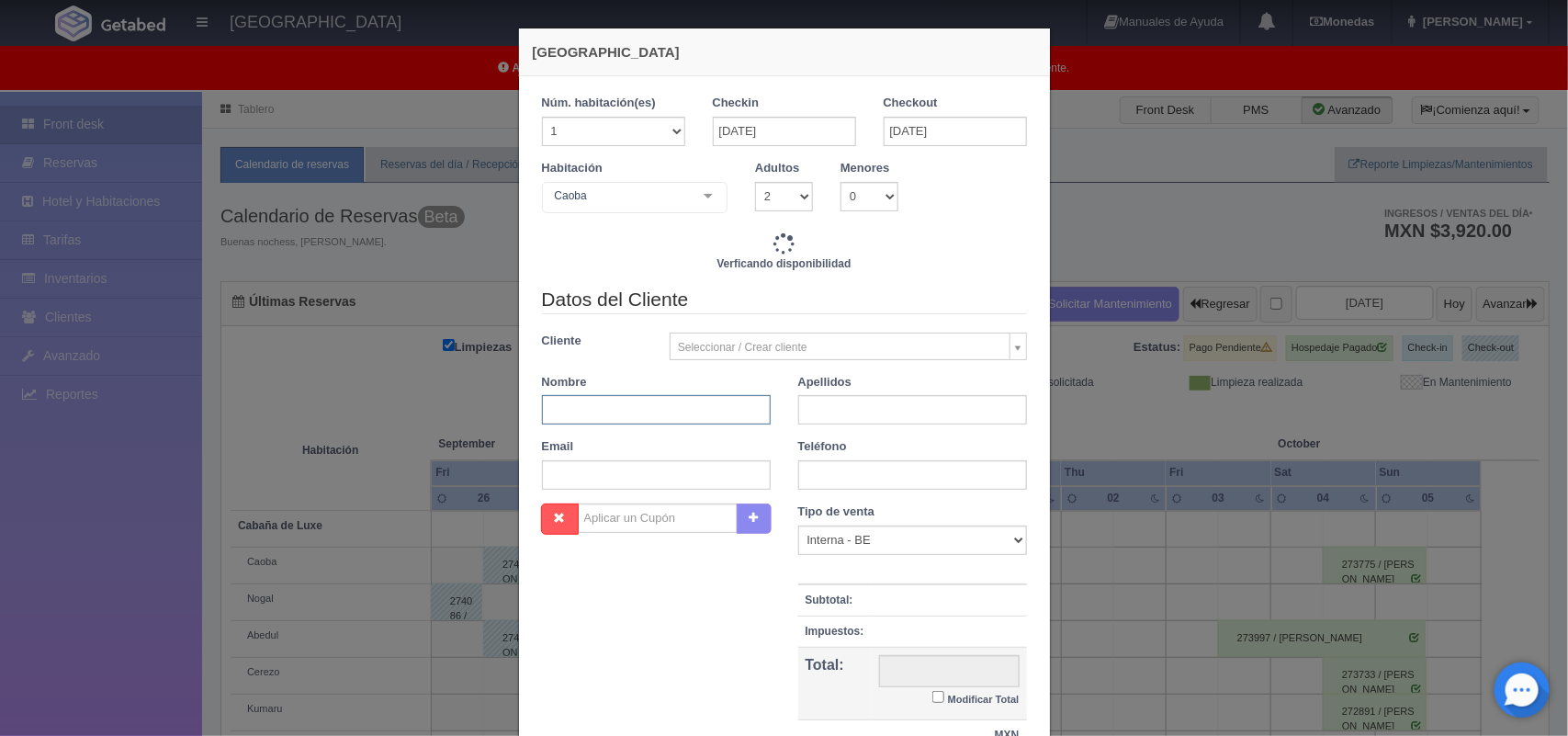
click at [651, 420] on input "text" at bounding box center [655, 409] width 228 height 29
type input "Cristina"
click at [910, 409] on input "text" at bounding box center [912, 409] width 228 height 29
type input "Davi"
type input "2220.00"
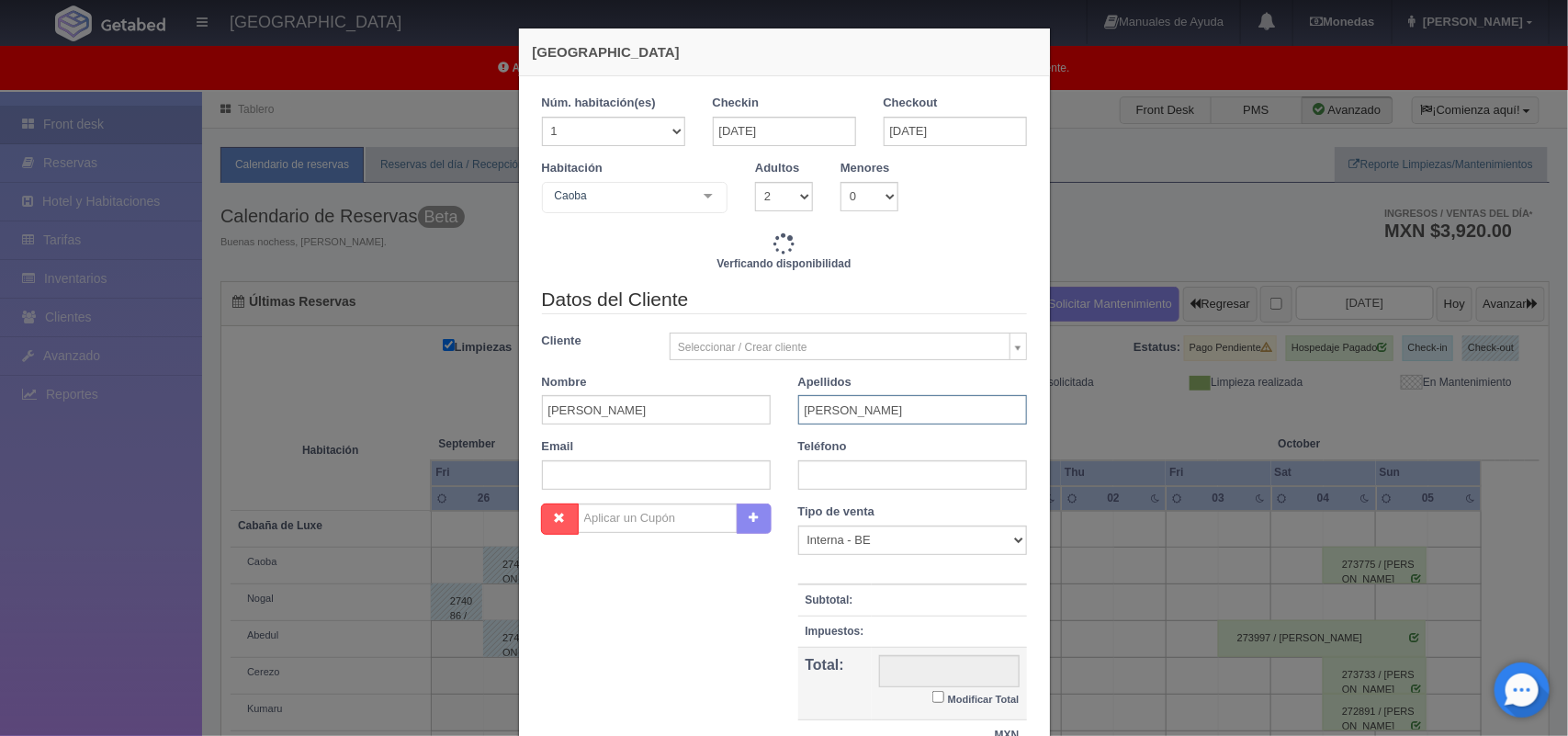
checkbox input "false"
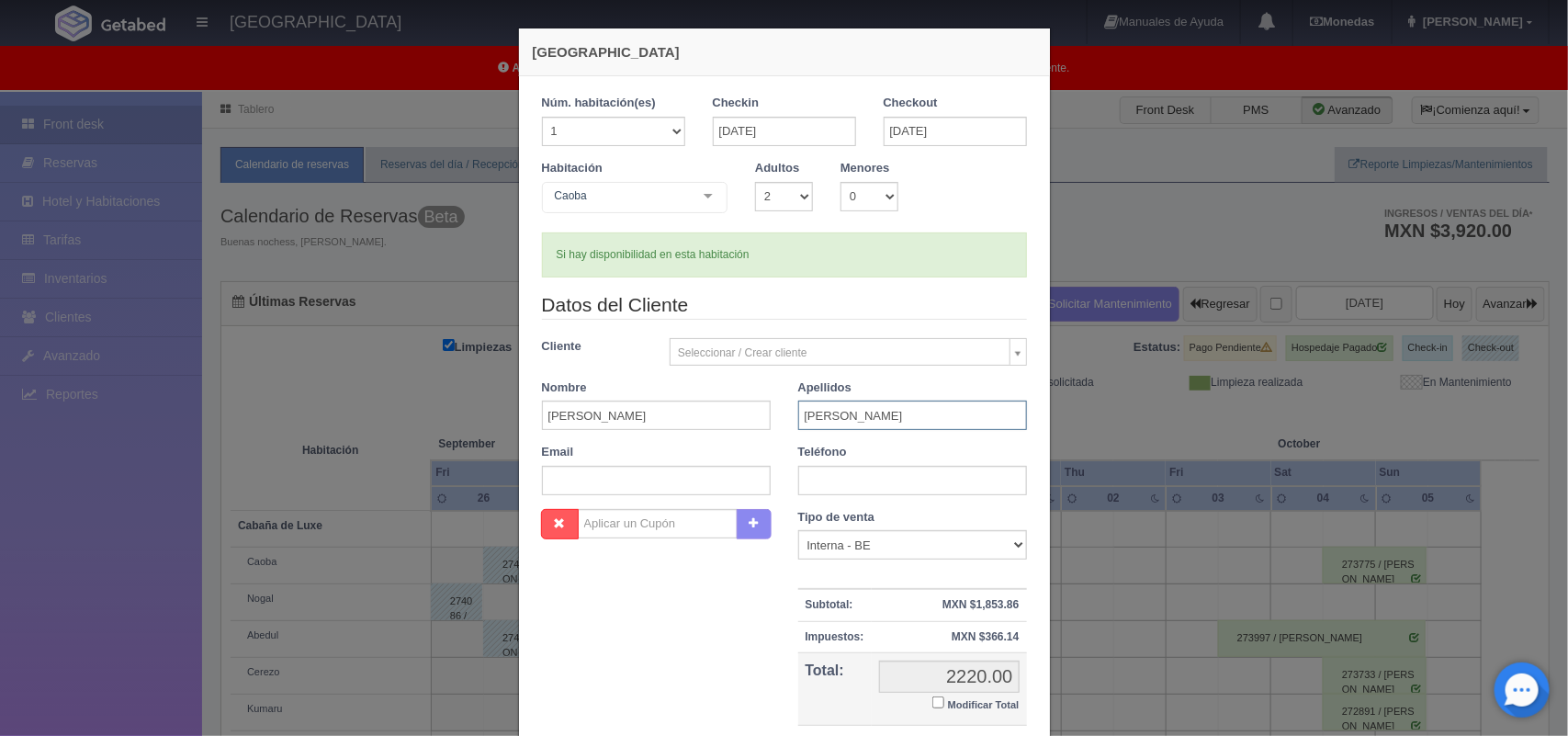
type input "Davide"
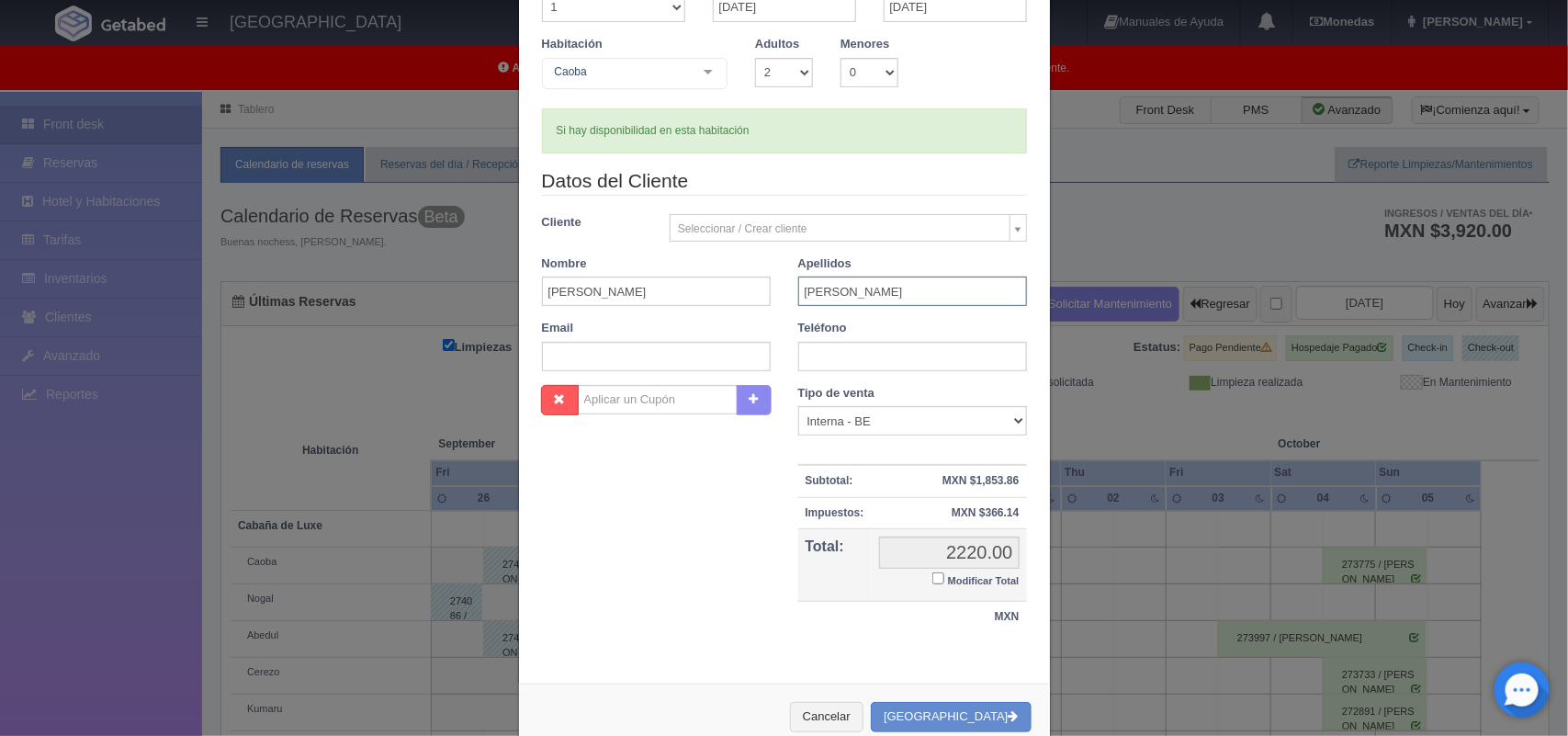
scroll to position [100, 0]
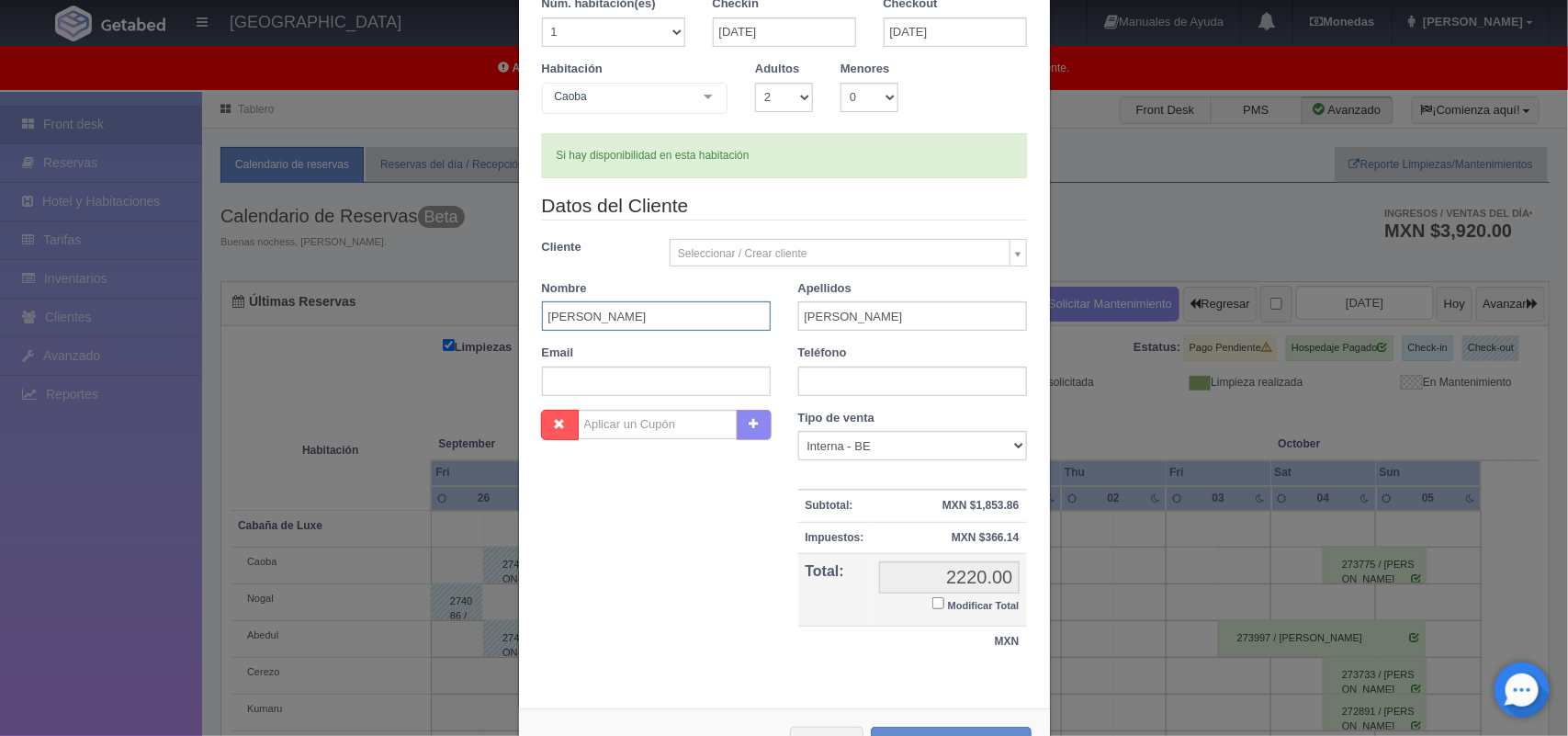
click at [664, 314] on input "Cristina" at bounding box center [655, 315] width 228 height 29
type input "C"
type input "Daniel"
click at [850, 320] on input "Davide" at bounding box center [912, 315] width 228 height 29
type input "D"
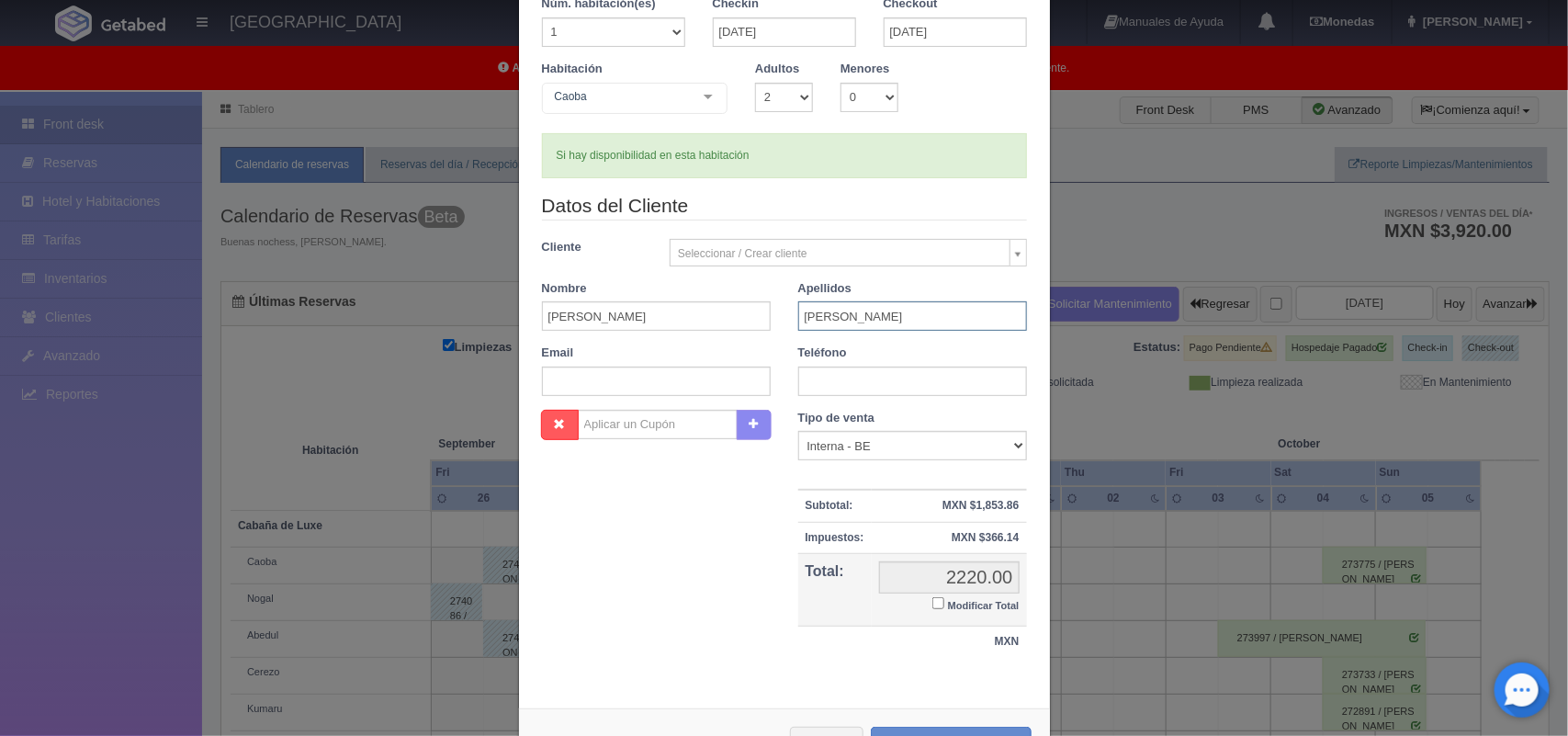
scroll to position [168, 0]
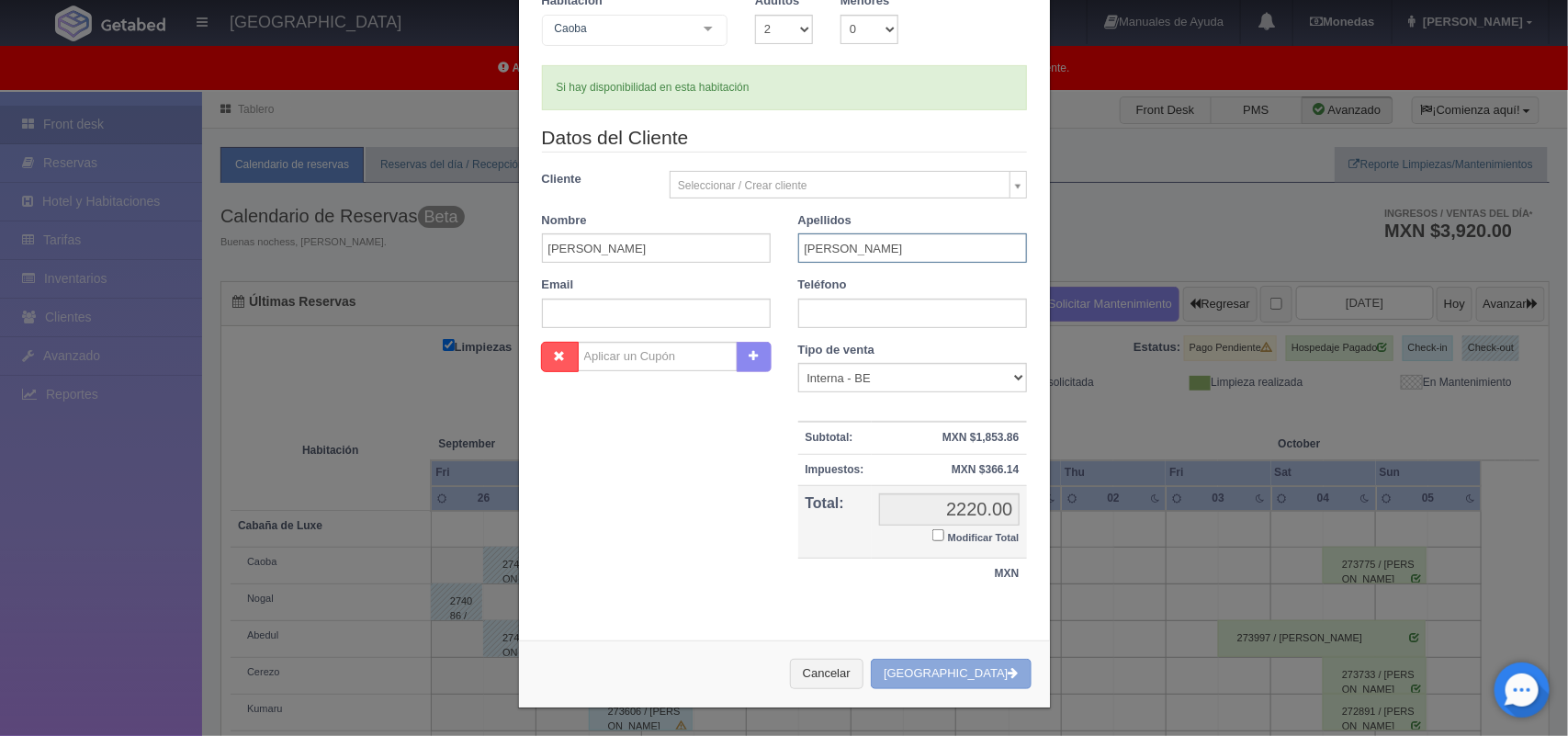
type input "Sandoval"
click at [933, 680] on button "[GEOGRAPHIC_DATA]" at bounding box center [950, 674] width 160 height 30
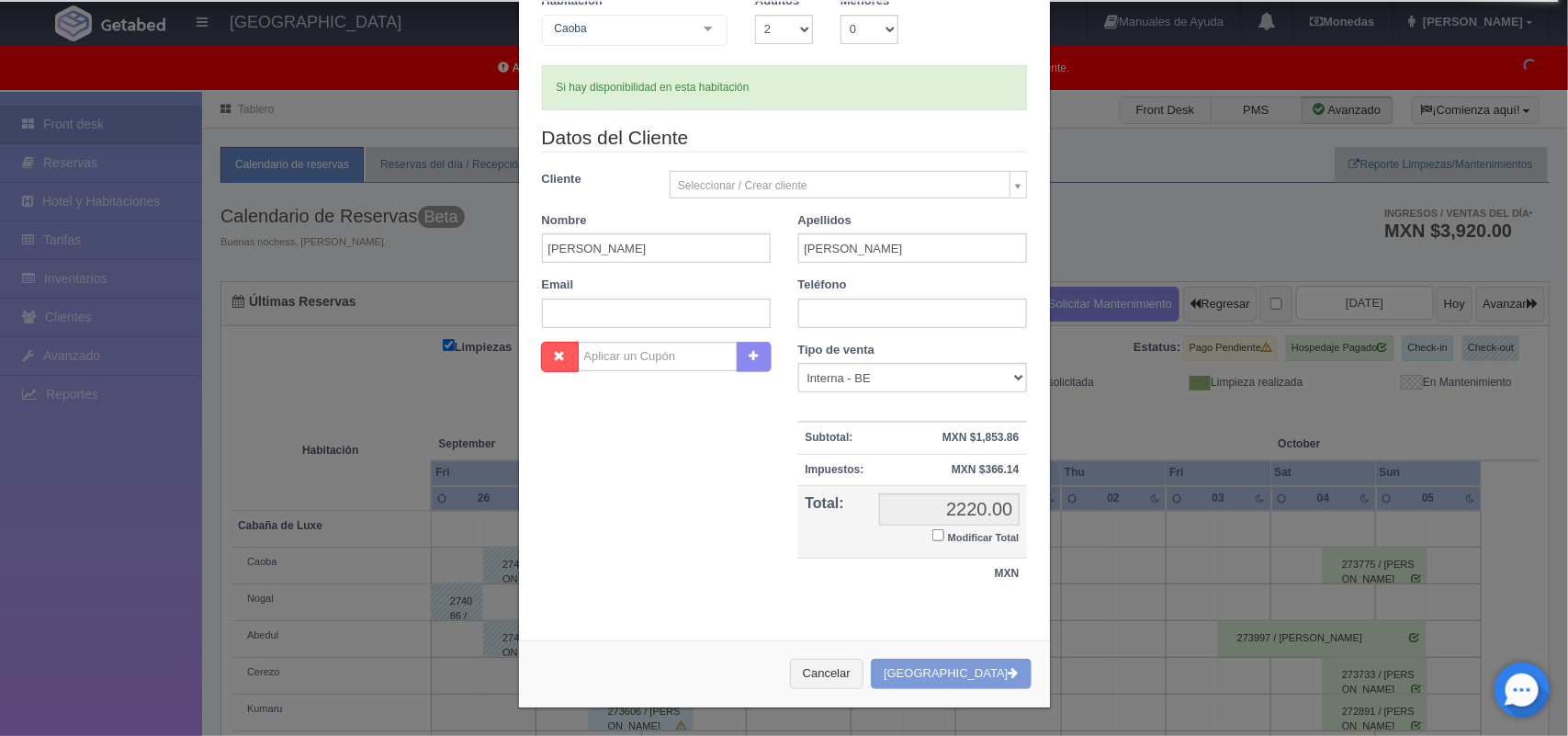
click at [952, 673] on div "Cancelar Crear Reserva" at bounding box center [784, 673] width 531 height 67
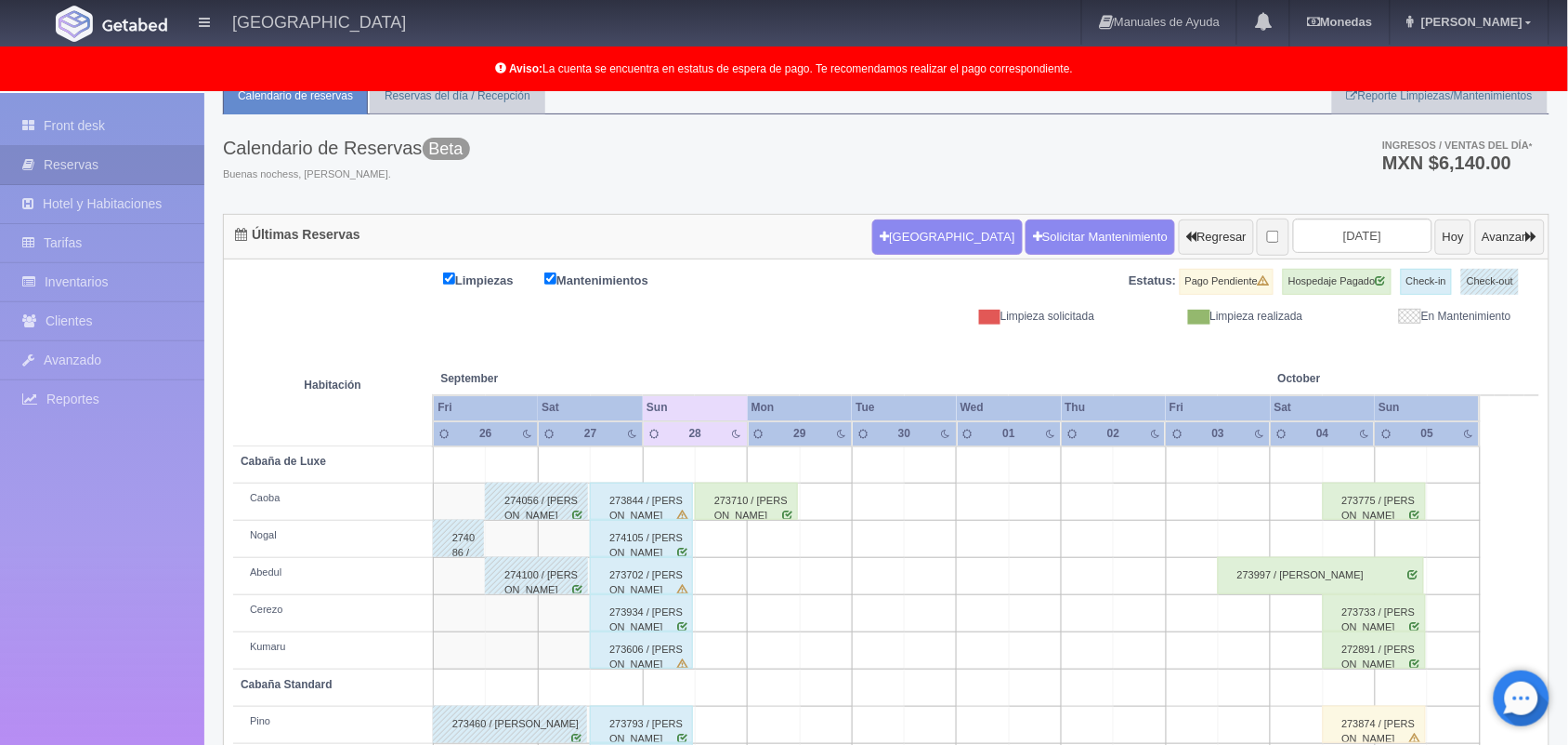
scroll to position [48, 0]
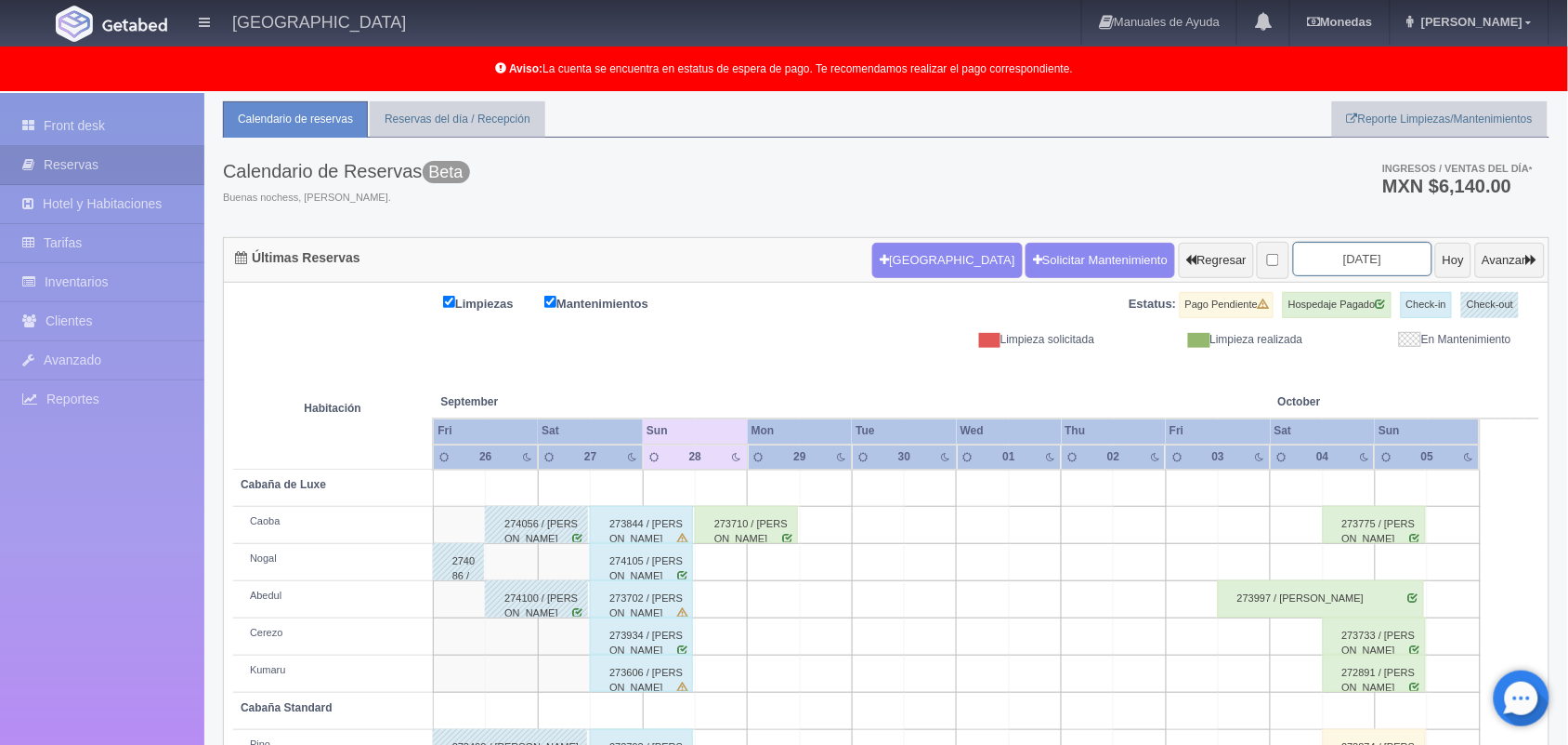
click at [1312, 262] on input "[DATE]" at bounding box center [1363, 259] width 140 height 34
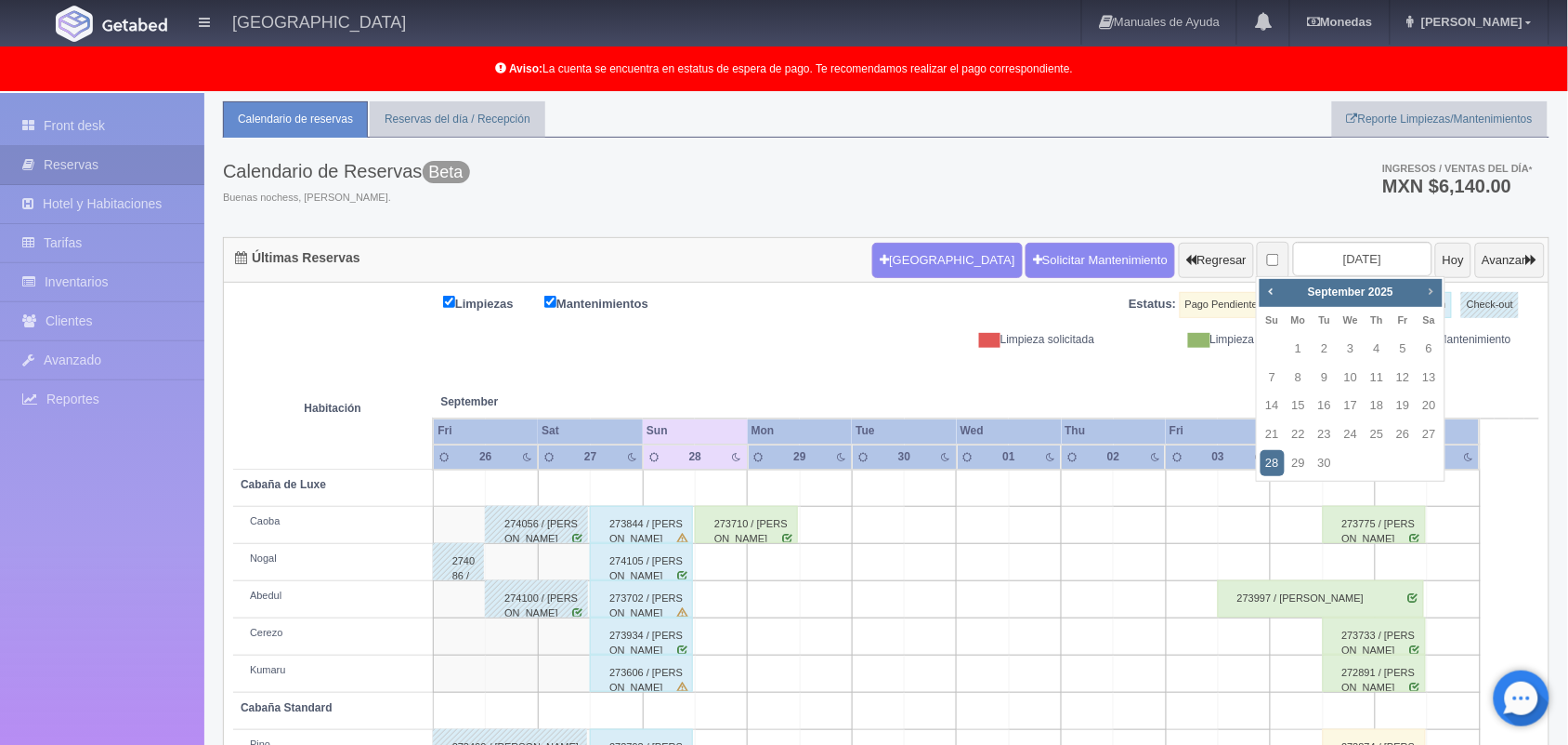
click at [1436, 298] on span "Next" at bounding box center [1431, 291] width 15 height 15
click at [1403, 437] on link "24" at bounding box center [1403, 435] width 24 height 27
type input "[DATE]"
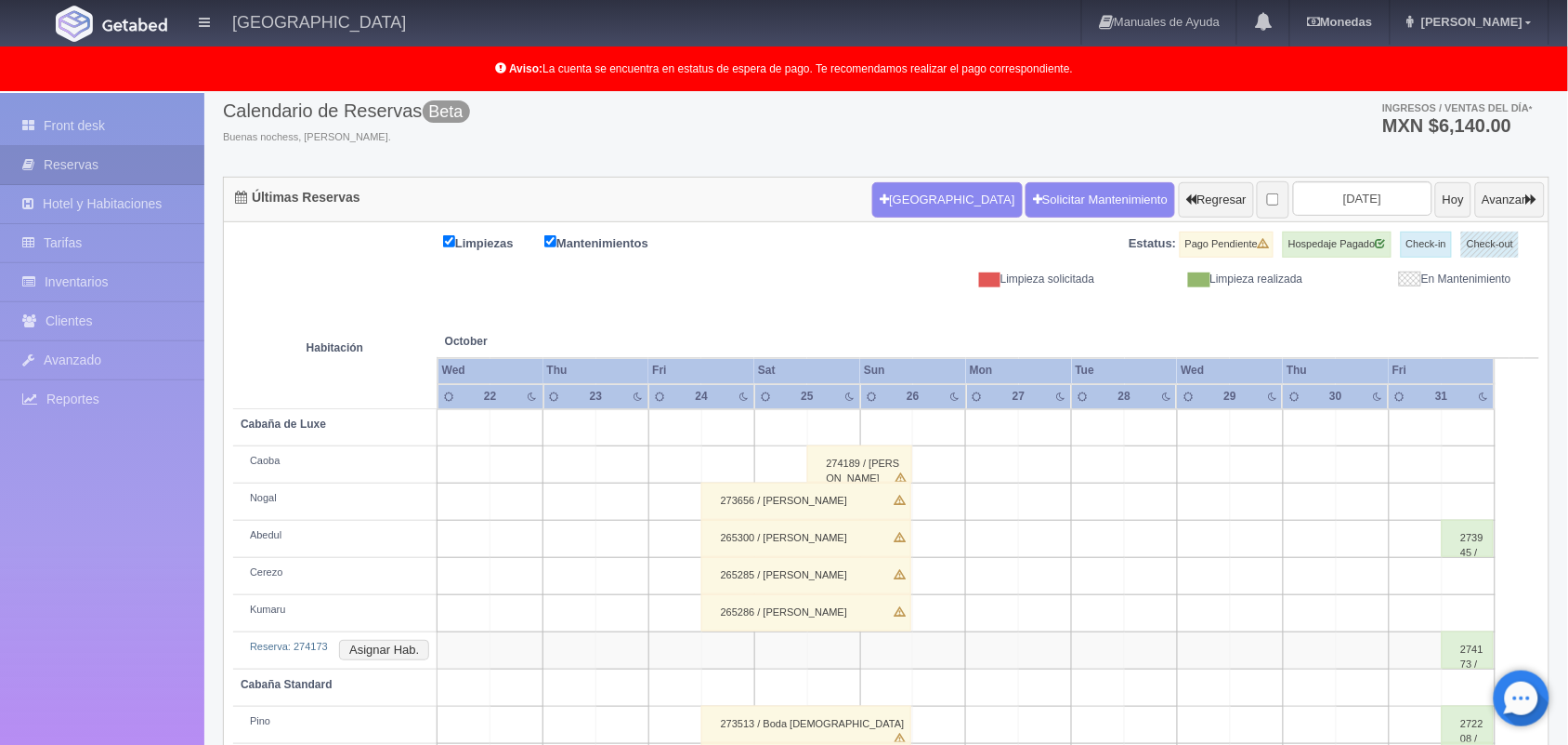
scroll to position [117, 0]
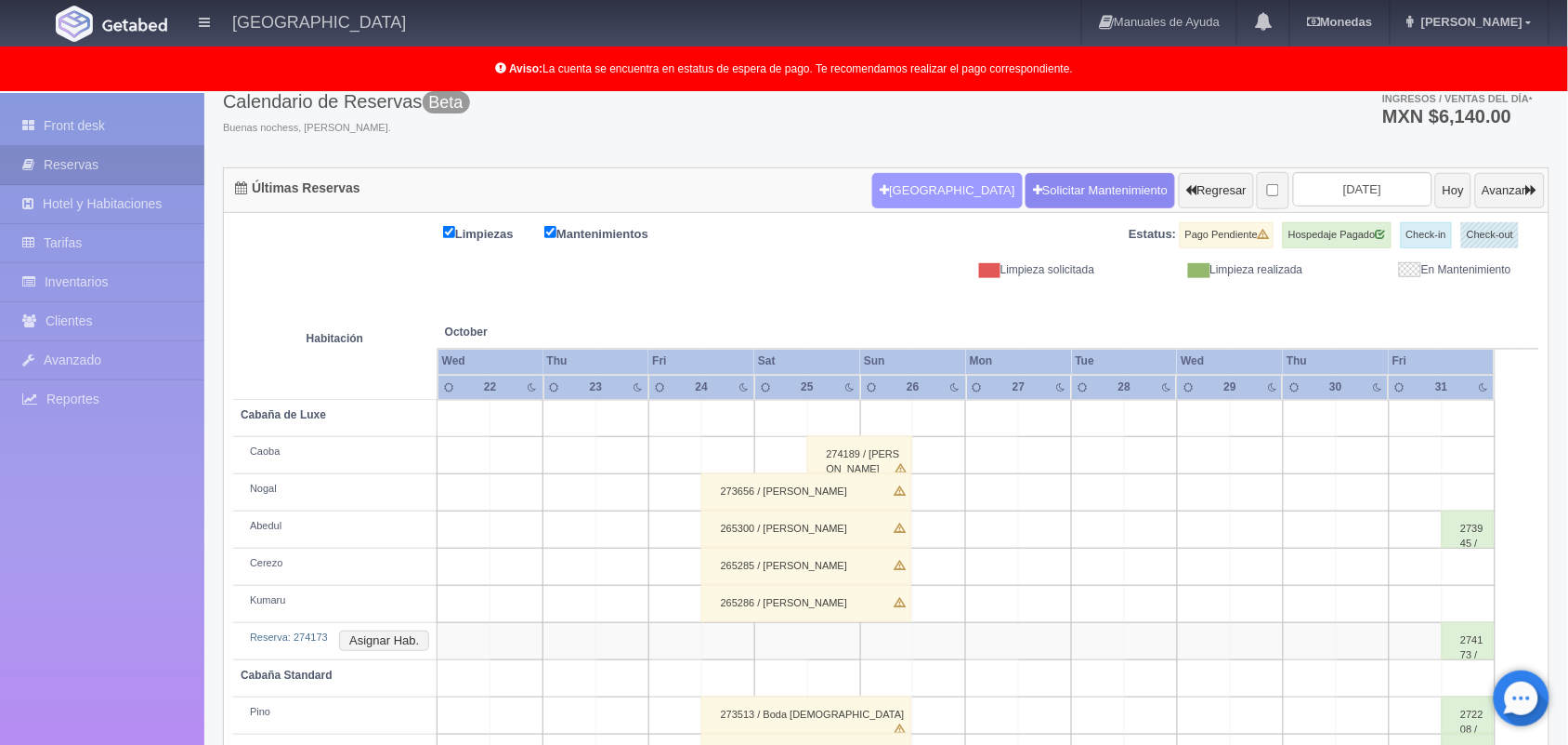
click at [913, 188] on button "Nueva Reserva" at bounding box center [946, 190] width 149 height 35
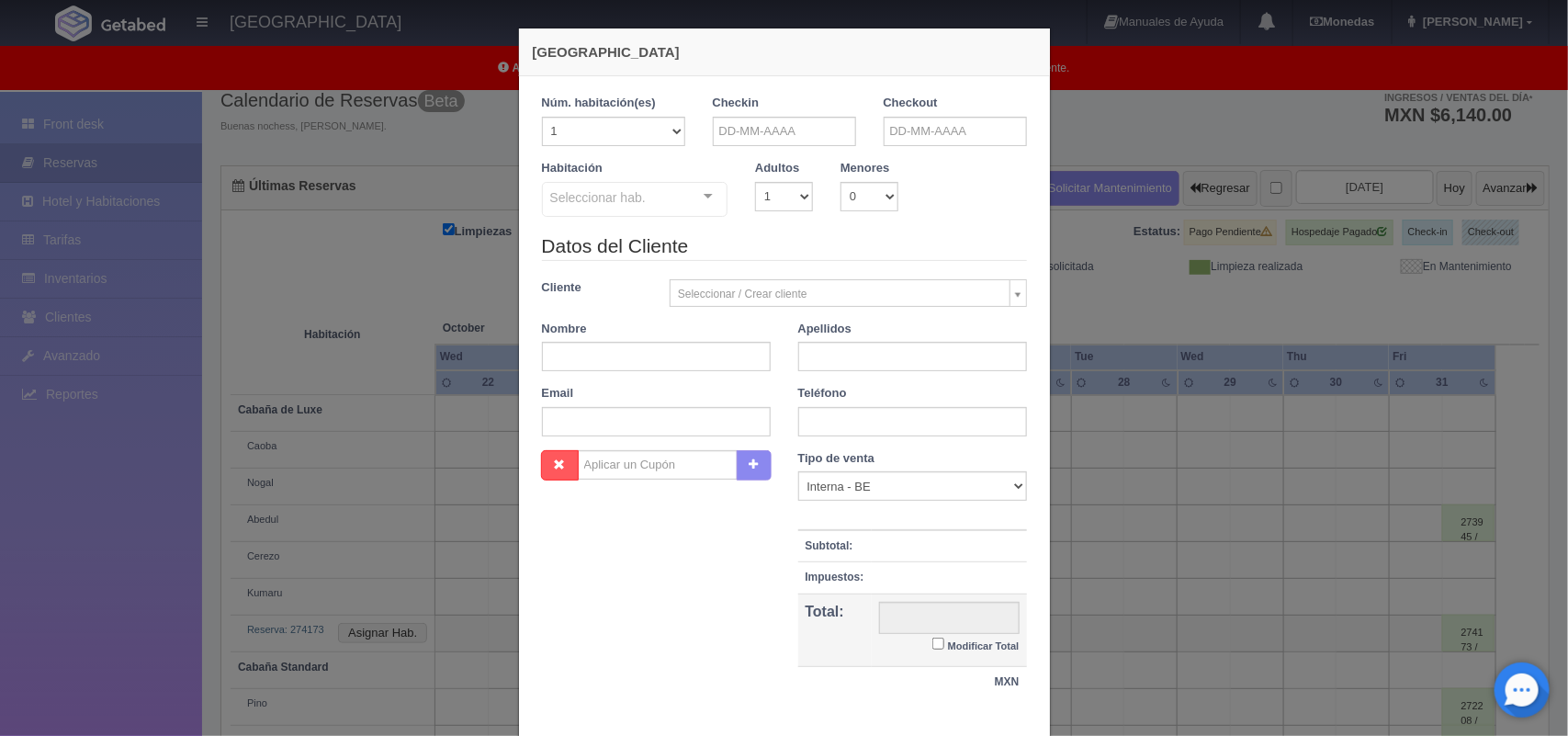
checkbox input "false"
click at [778, 126] on input "text" at bounding box center [784, 131] width 143 height 29
click at [792, 300] on link "24" at bounding box center [796, 303] width 24 height 26
type input "24-09-2025"
checkbox input "false"
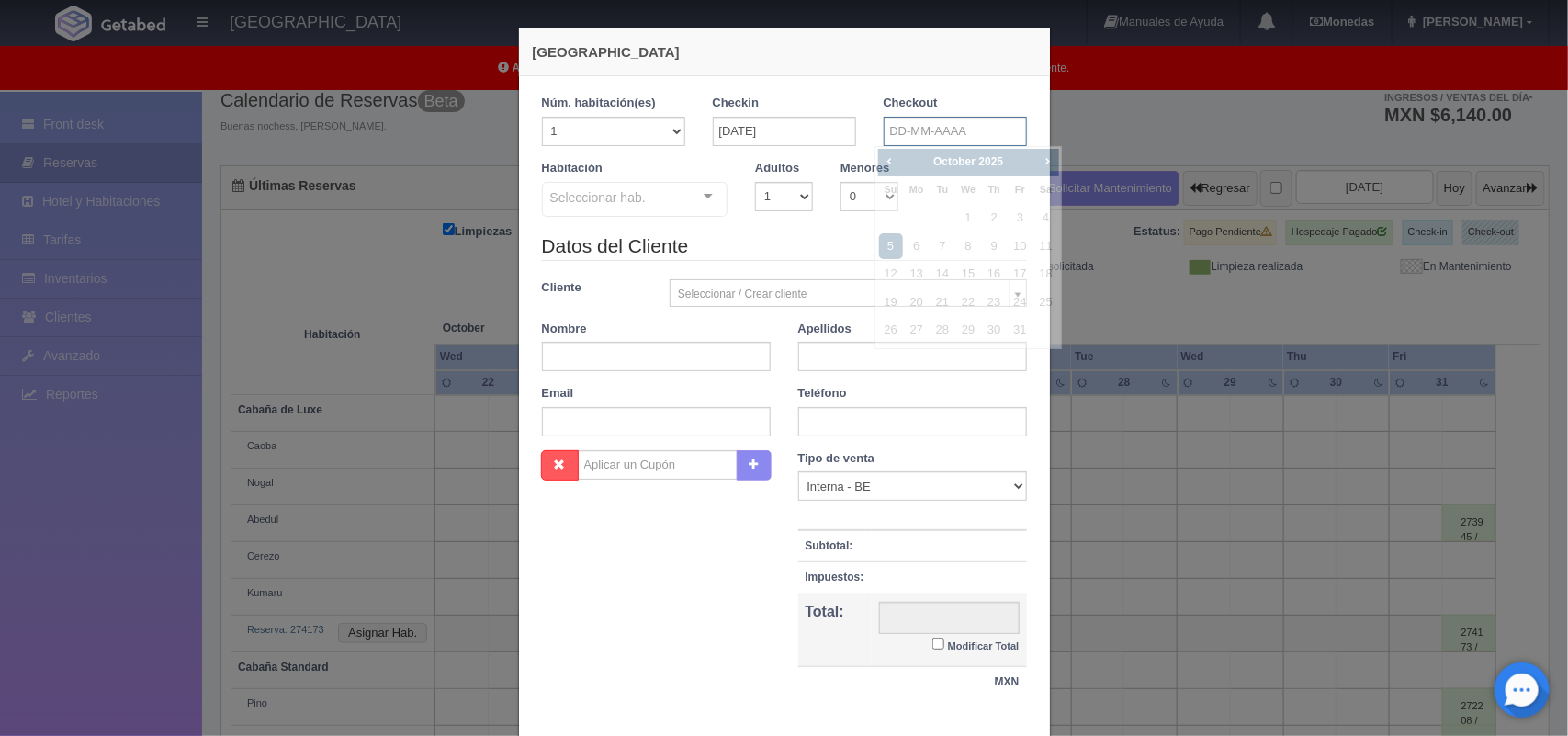
click at [899, 134] on input "text" at bounding box center [955, 131] width 143 height 29
click at [1039, 305] on link "25" at bounding box center [1045, 303] width 24 height 26
type input "[DATE]"
checkbox input "false"
click at [792, 195] on select "1 2 3 4 5 6 7 8 9 10" at bounding box center [784, 196] width 58 height 29
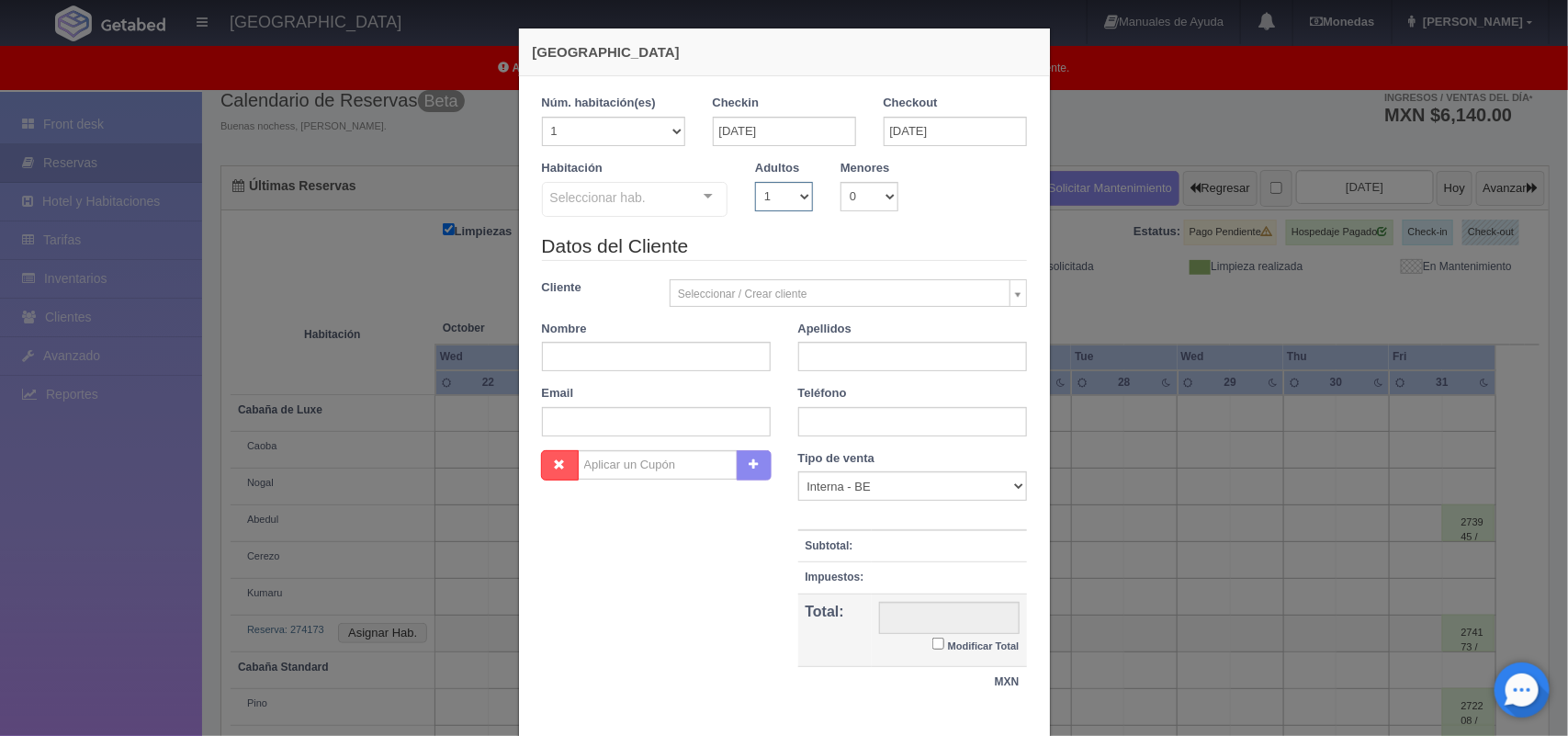
select select "2"
click at [755, 181] on select "1 2 3 4 5 6 7 8 9 10" at bounding box center [784, 196] width 58 height 29
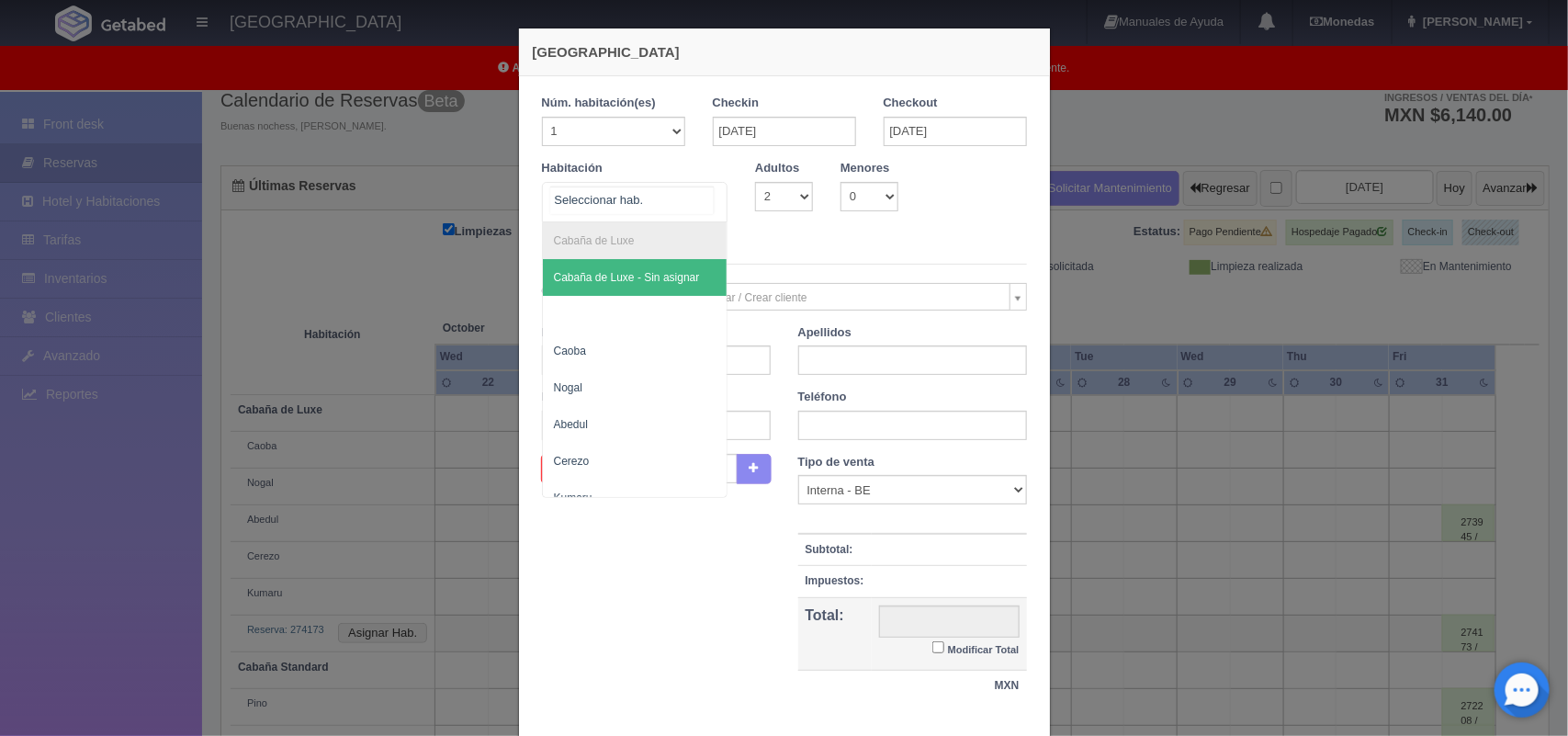
click at [696, 190] on div "Cabaña de Luxe Cabaña de Luxe - Sin asignar Caoba Nogal Abedul Cerezo Kumaru Ca…" at bounding box center [635, 201] width 186 height 40
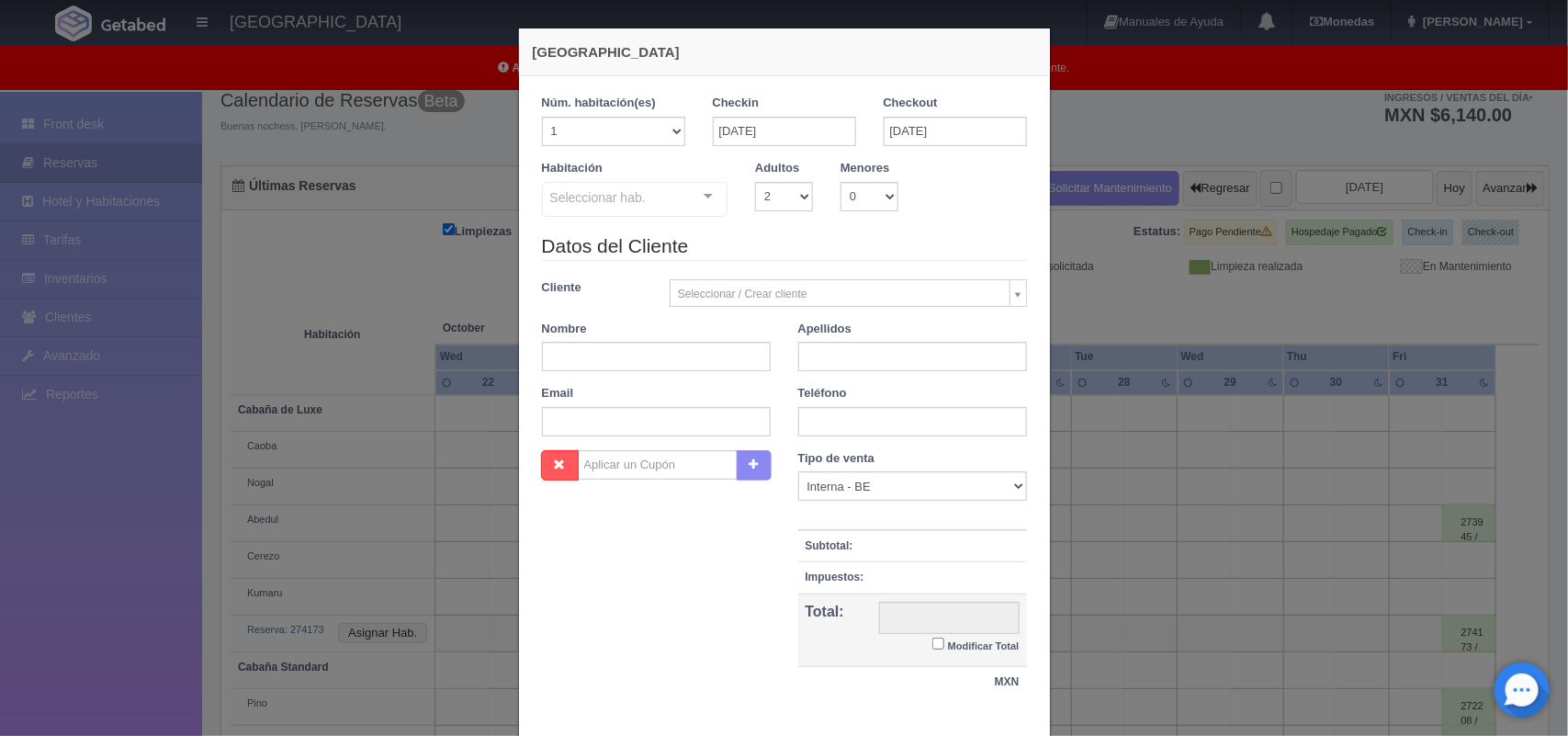
click at [1111, 69] on div "Nueva Reserva 1 Núm. habitación(es) 1 2 3 4 5 6 7 8 9 10 11 12 13 14 15 16 17 1…" at bounding box center [784, 368] width 1568 height 736
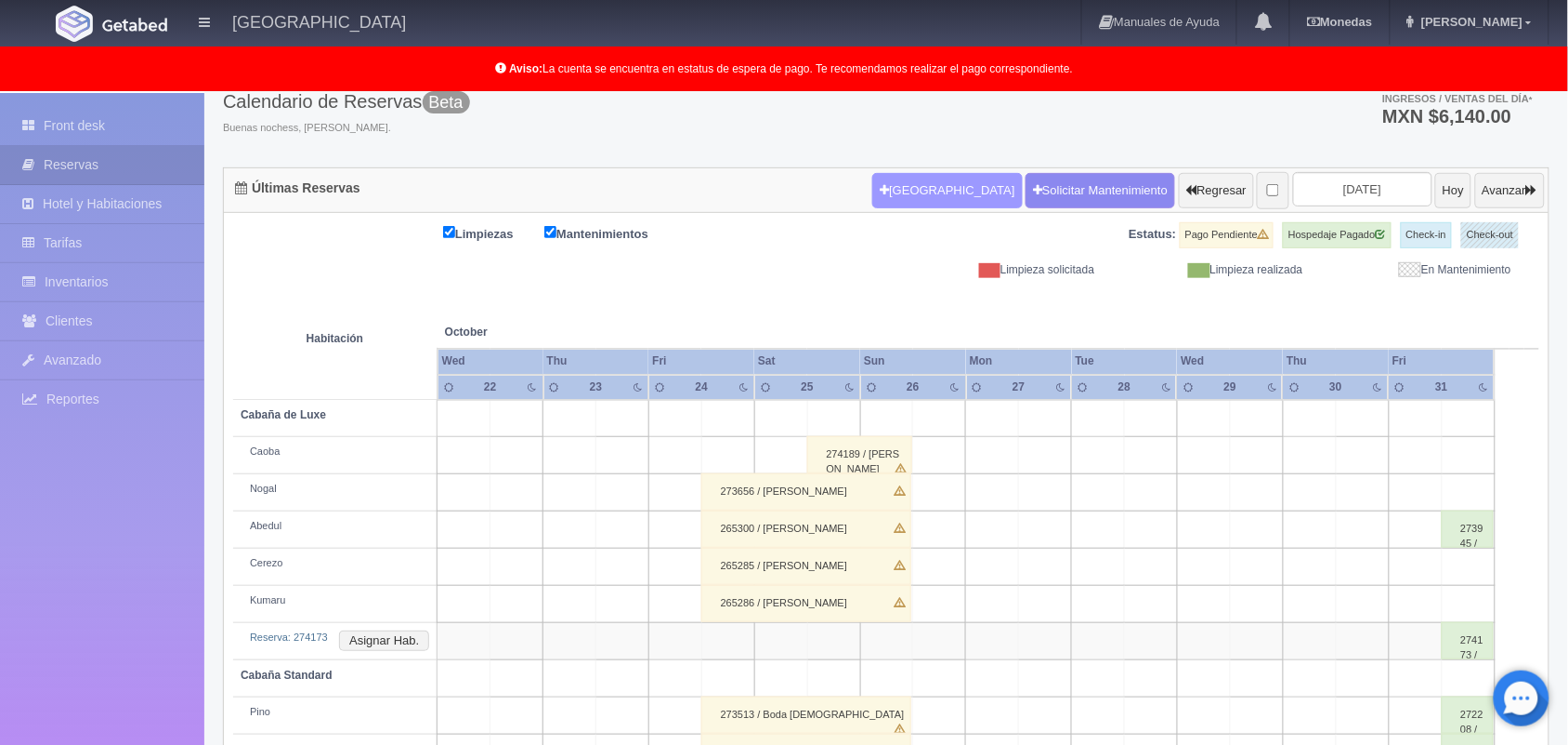
click at [893, 186] on button "[GEOGRAPHIC_DATA]" at bounding box center [946, 190] width 149 height 35
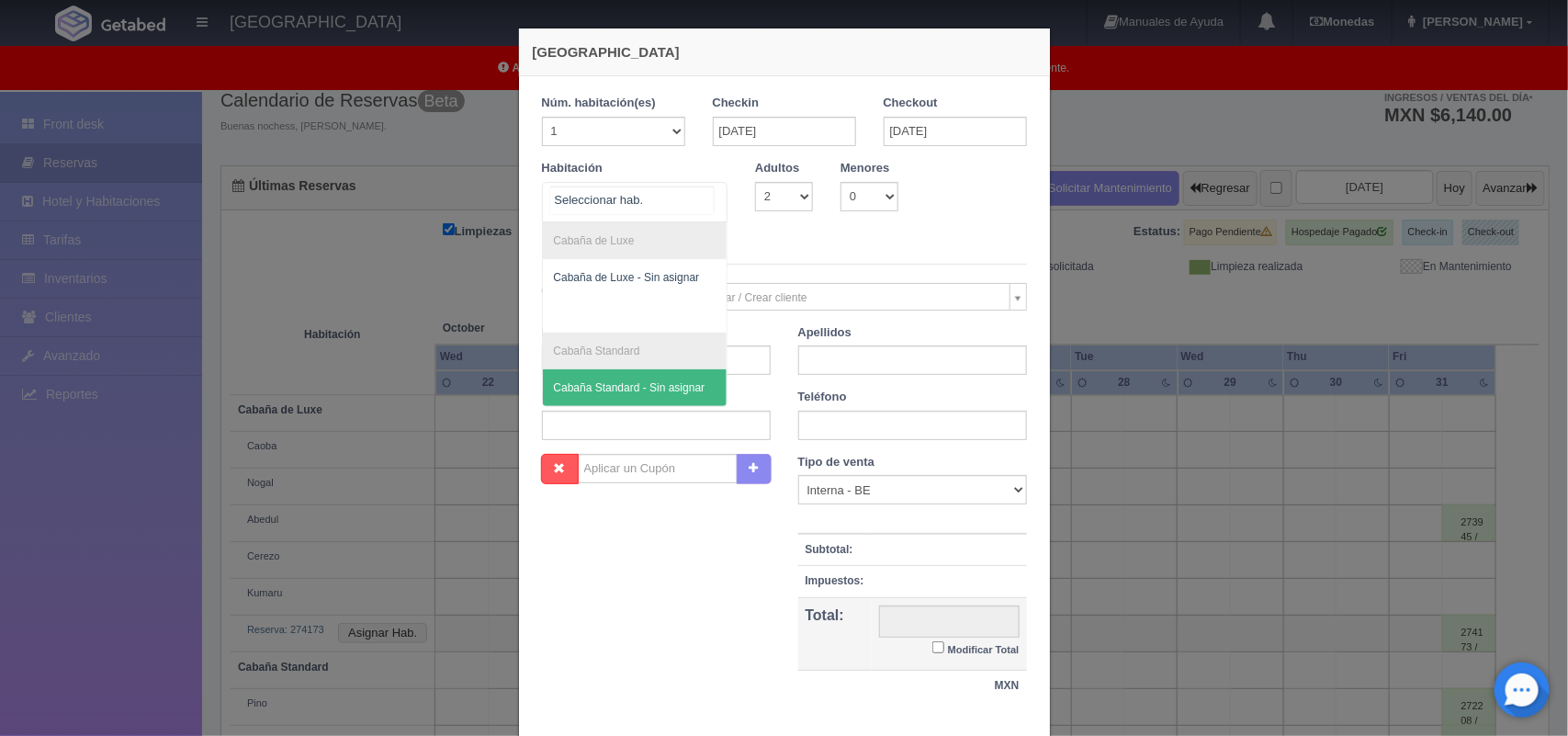
click at [694, 194] on div "Cabaña de Luxe Cabaña de Luxe - Sin asignar Cabaña Standard Cabaña Standard - S…" at bounding box center [635, 201] width 186 height 40
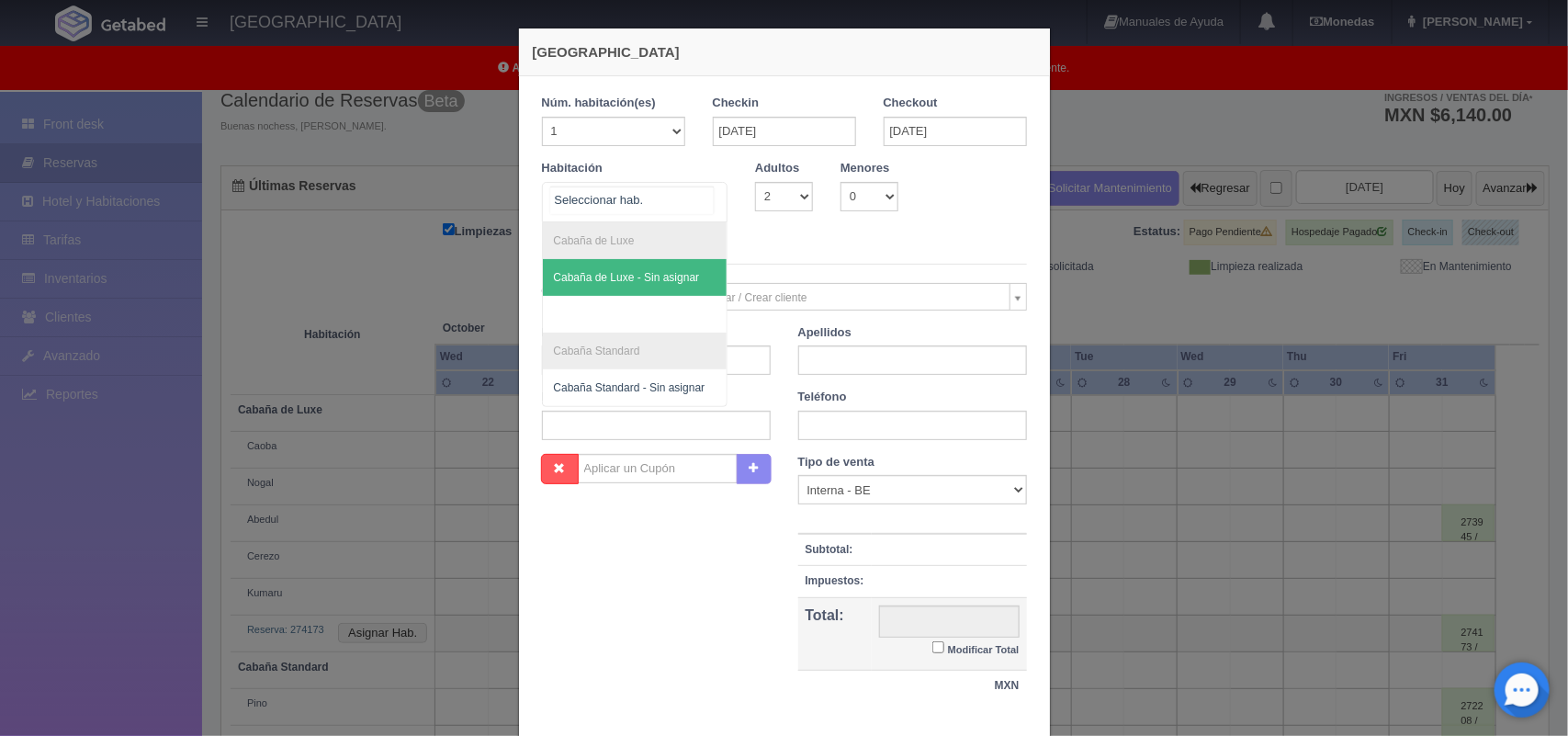
click at [646, 287] on span "Cabaña de Luxe - Sin asignar" at bounding box center [635, 277] width 184 height 37
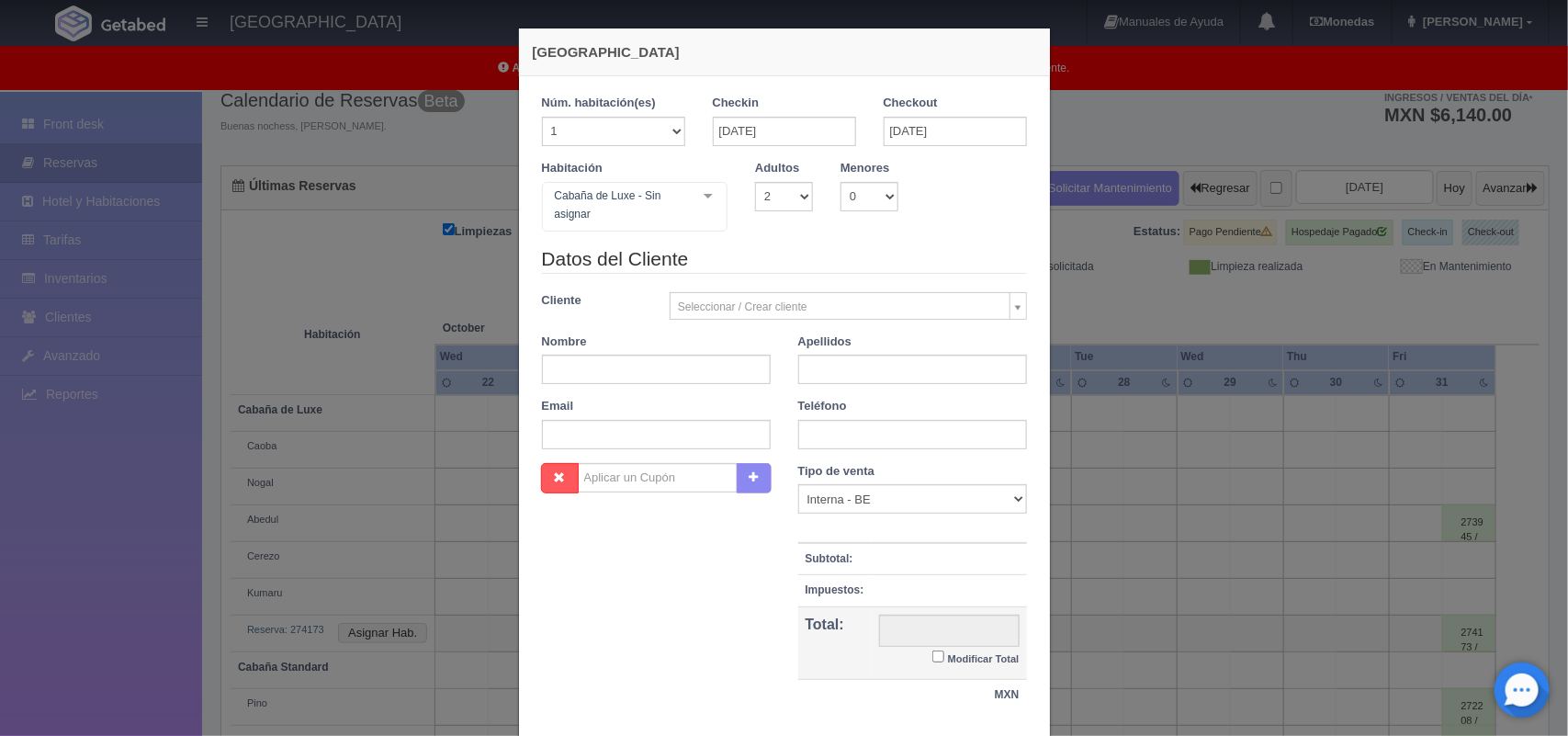
checkbox input "false"
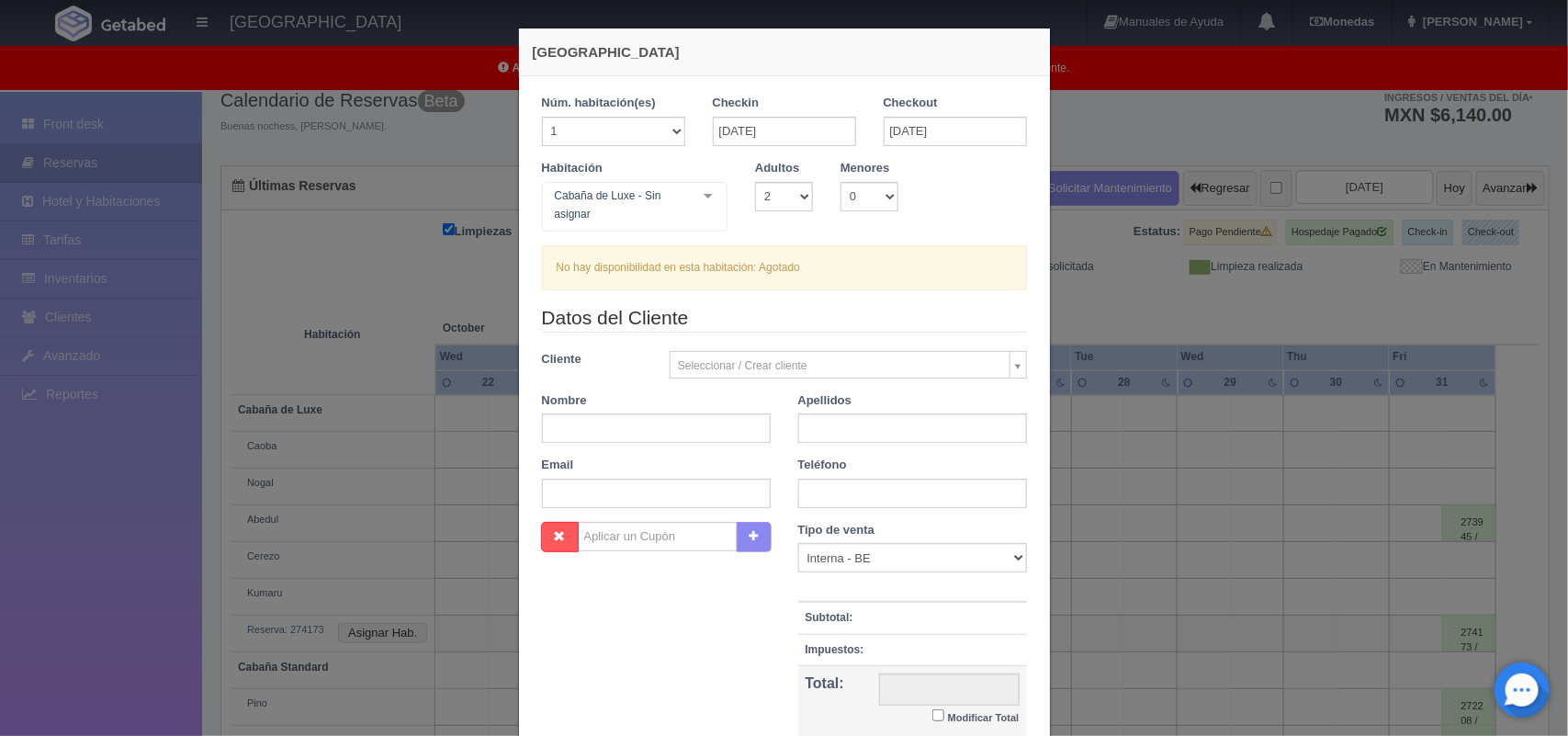
click at [1418, 37] on div "Nueva Reserva 1 Núm. habitación(es) 1 2 3 4 5 6 7 8 9 10 11 12 13 14 15 16 17 1…" at bounding box center [784, 368] width 1568 height 736
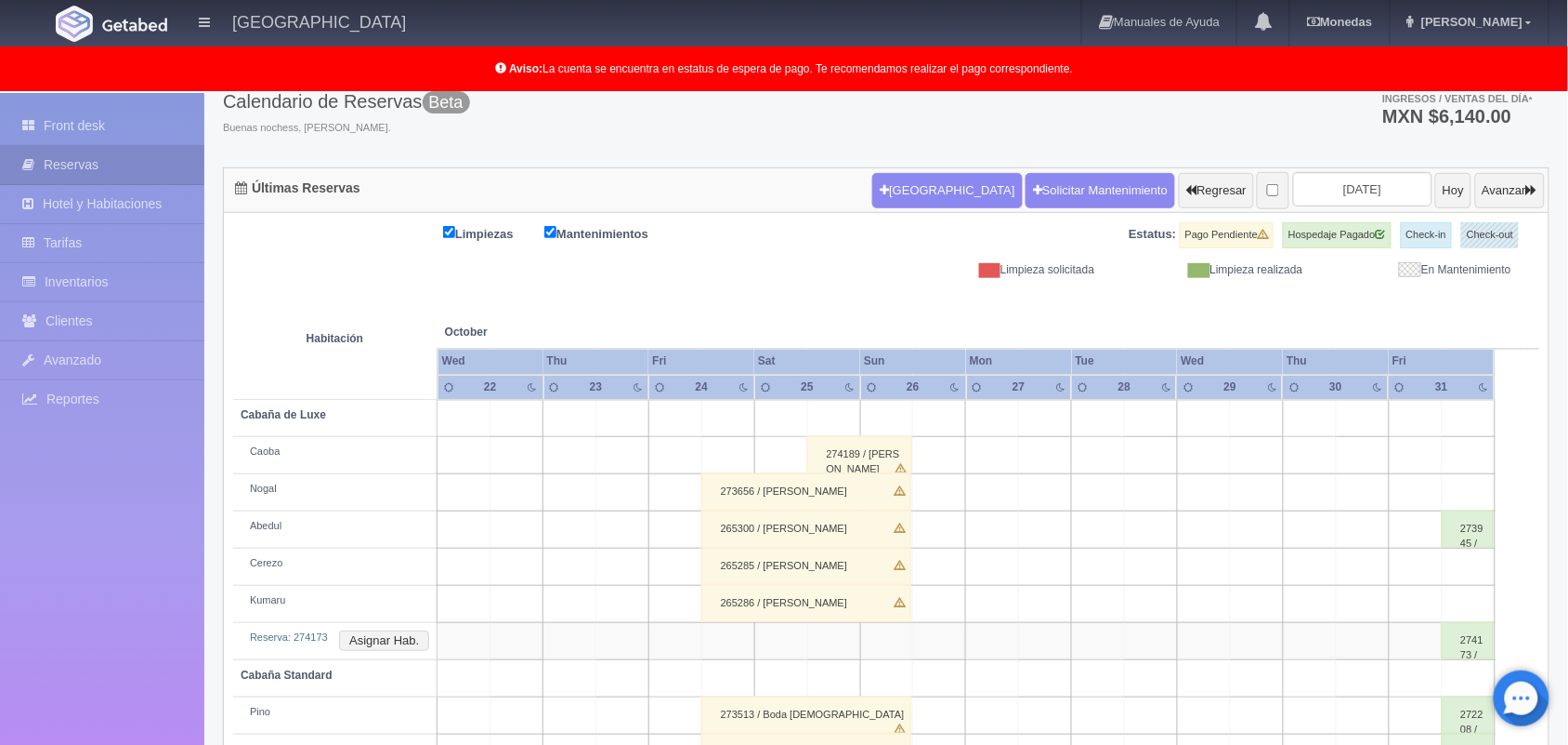
scroll to position [296, 0]
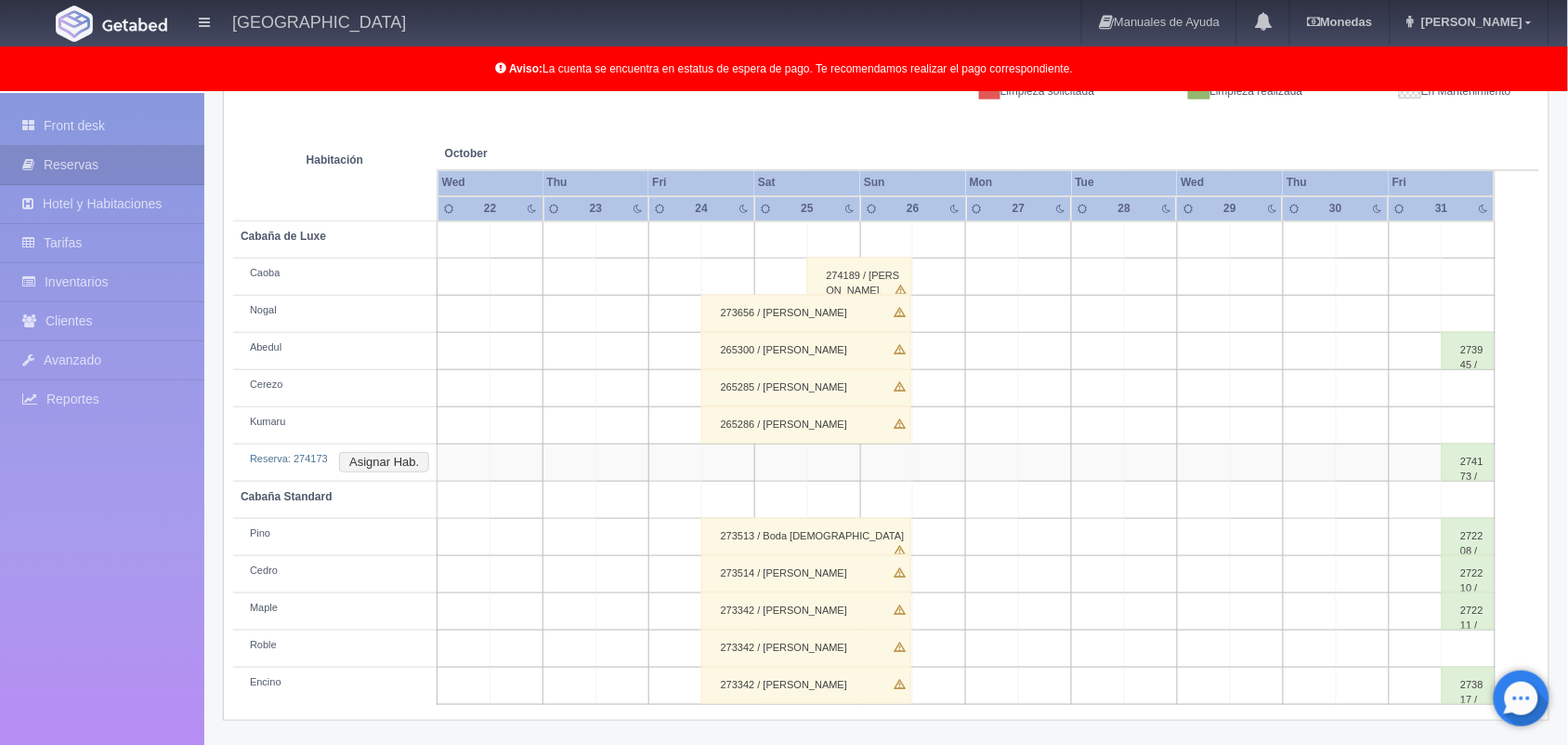
click at [864, 422] on div "265286 / Alma Edith Maldonado Vega" at bounding box center [806, 424] width 210 height 37
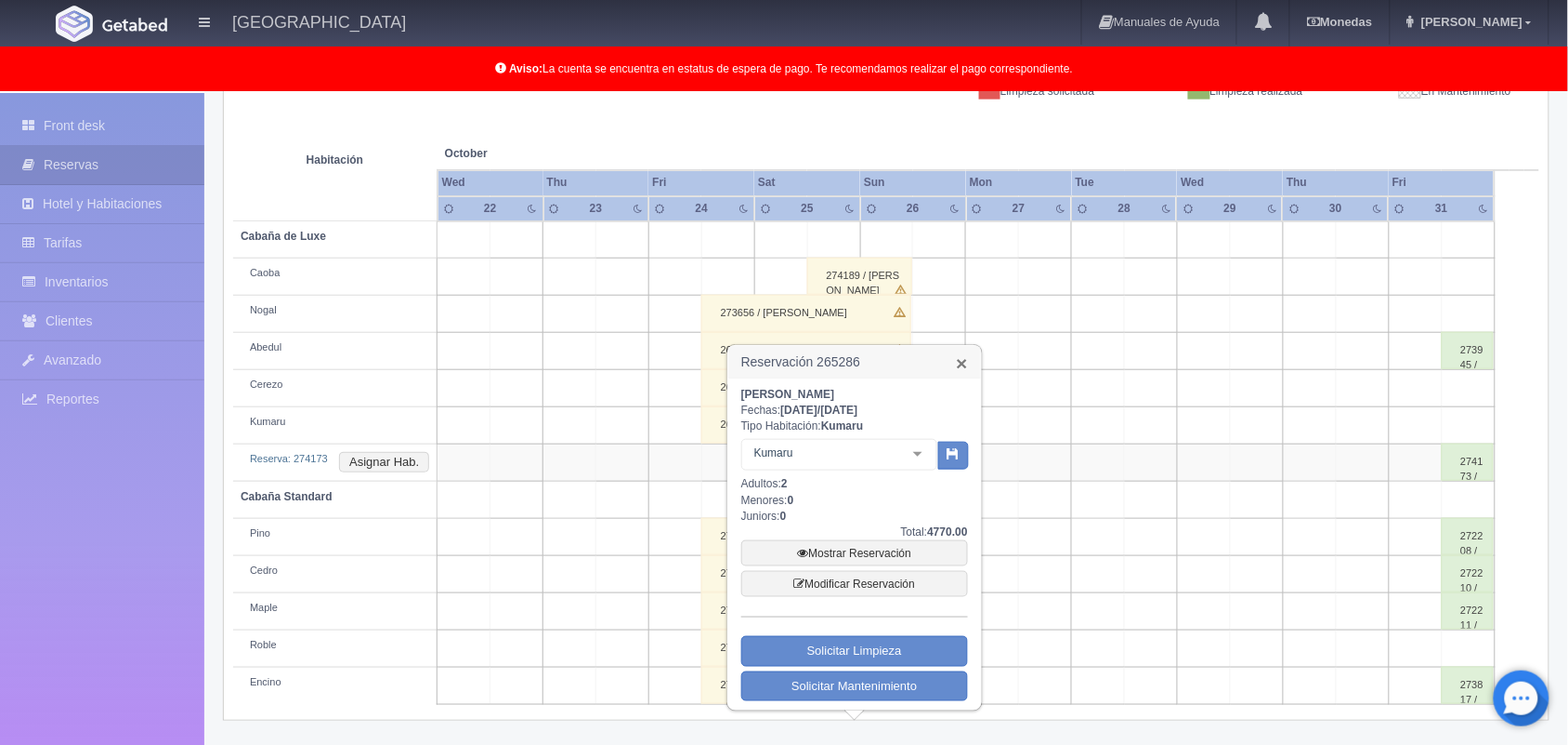
click at [959, 365] on link "×" at bounding box center [962, 363] width 11 height 20
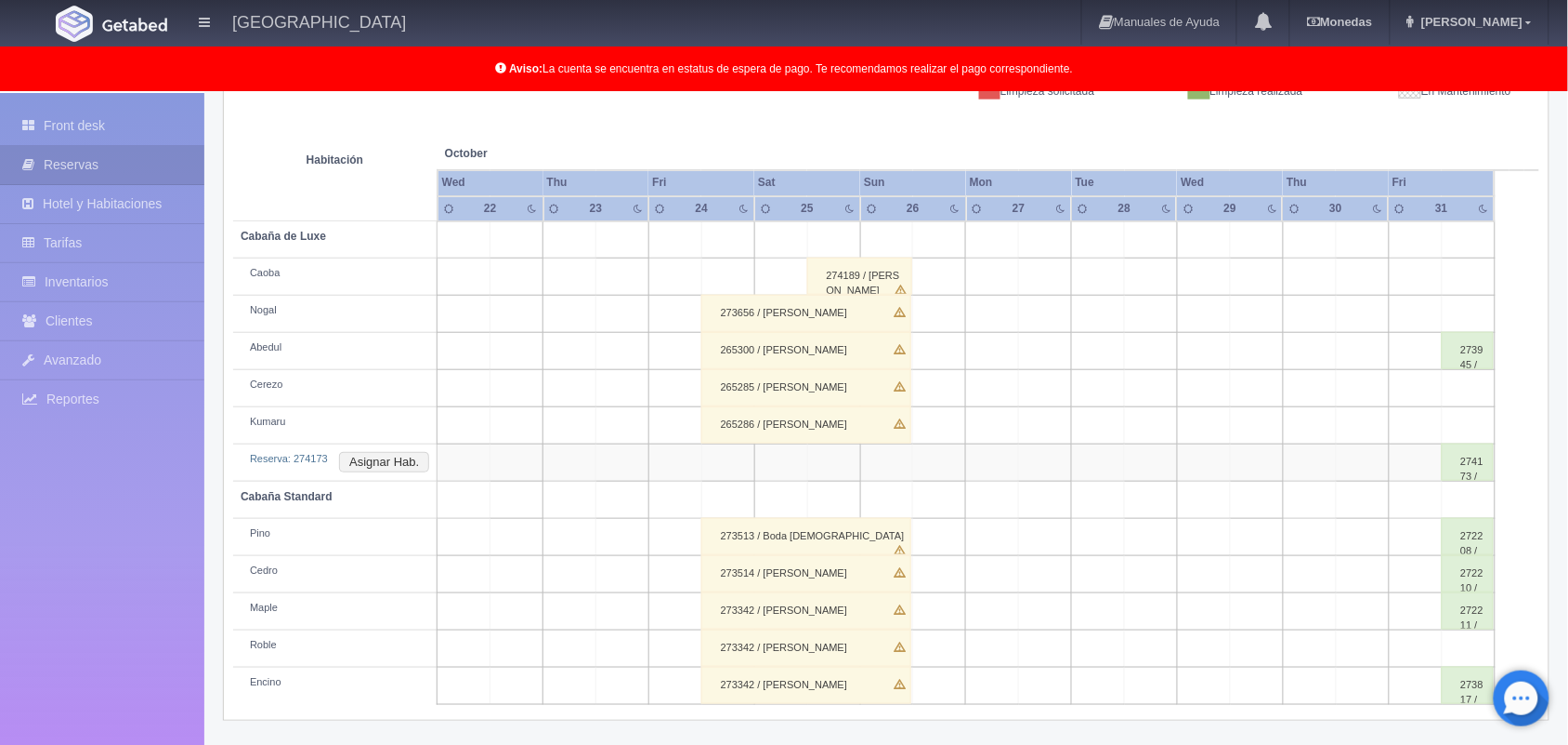
click at [881, 311] on div "273656 / Gina Aviña" at bounding box center [806, 313] width 210 height 37
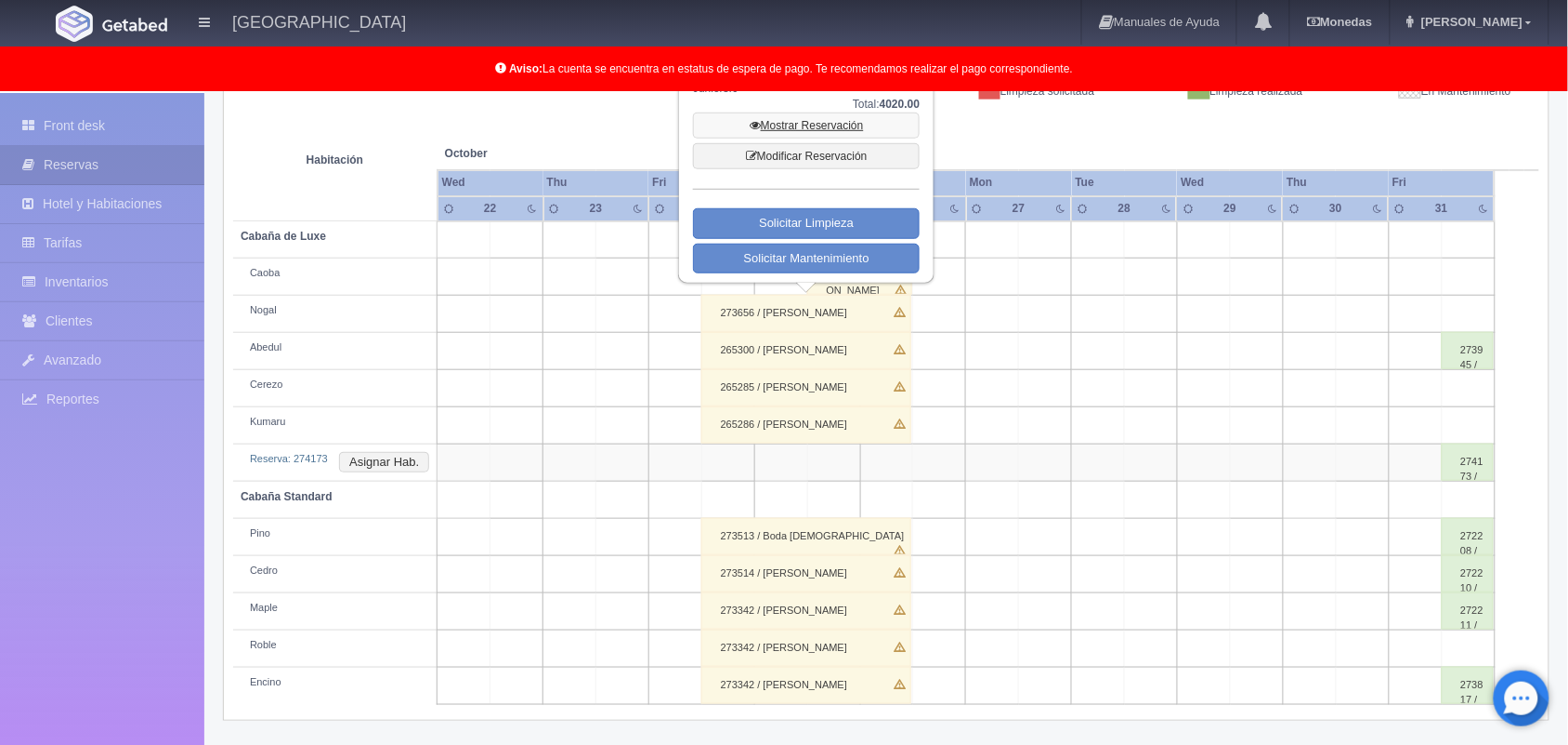
click at [838, 112] on link "Mostrar Reservación" at bounding box center [806, 125] width 226 height 26
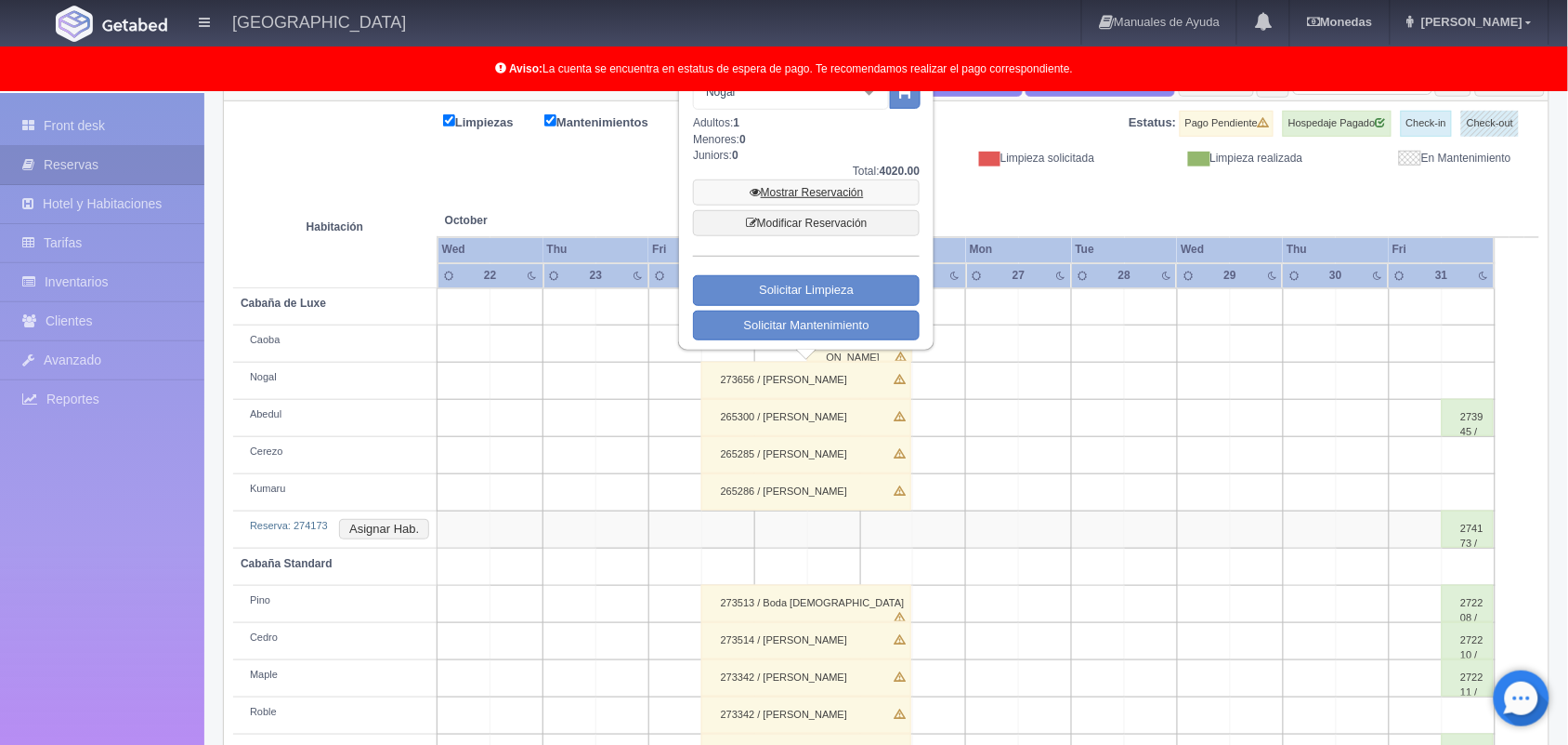
scroll to position [161, 0]
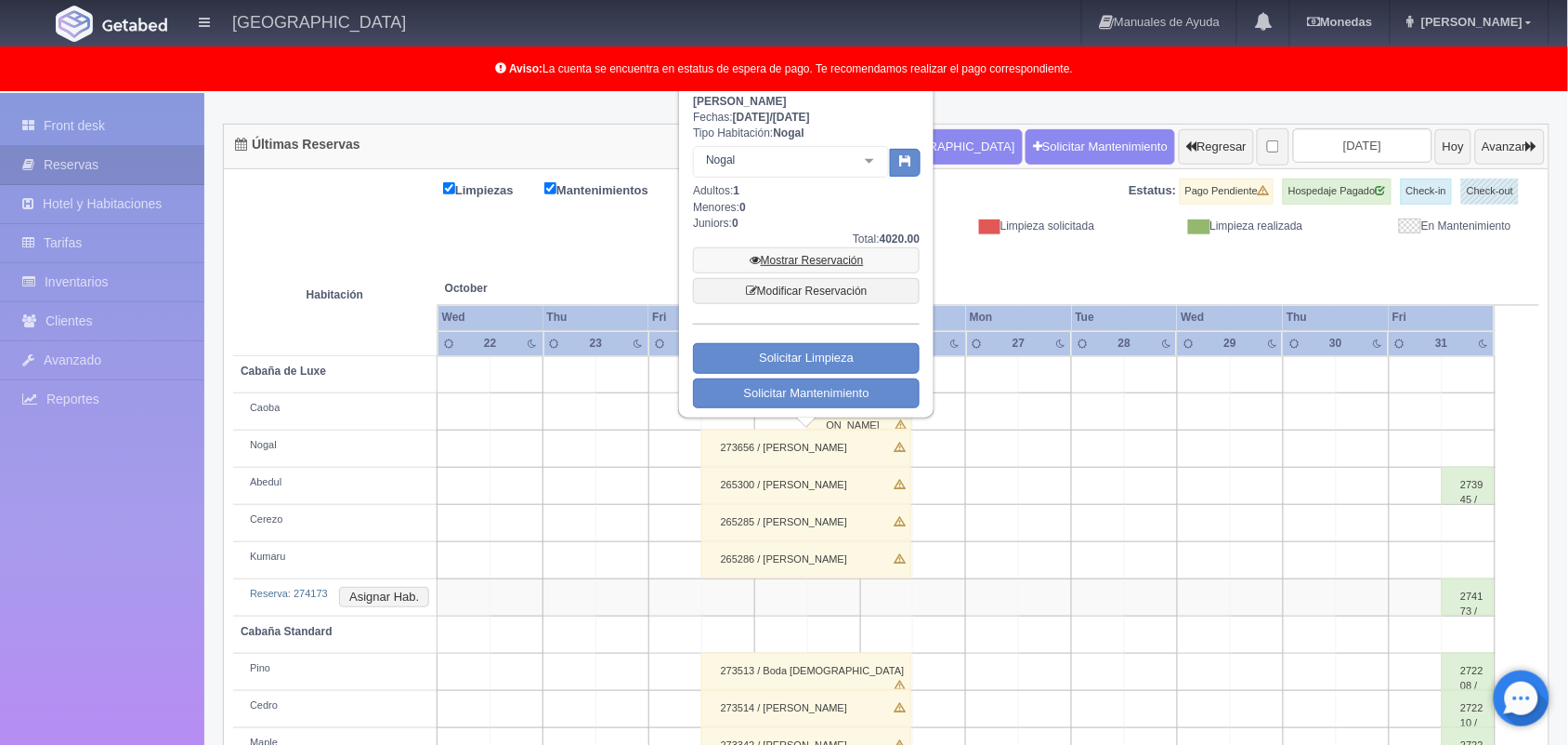
click at [815, 257] on link "Mostrar Reservación" at bounding box center [806, 260] width 226 height 26
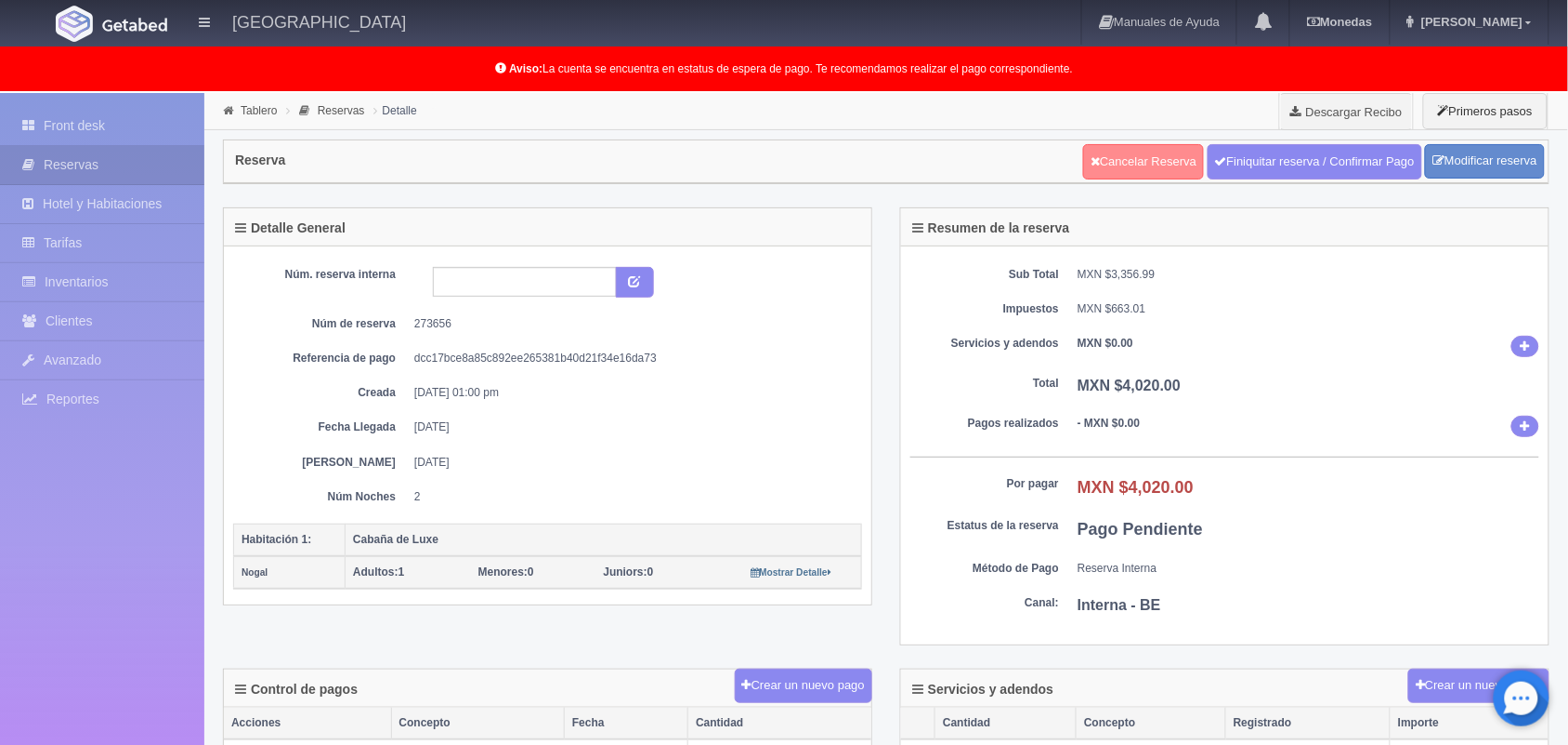
click at [1135, 165] on link "Cancelar Reserva" at bounding box center [1143, 161] width 121 height 35
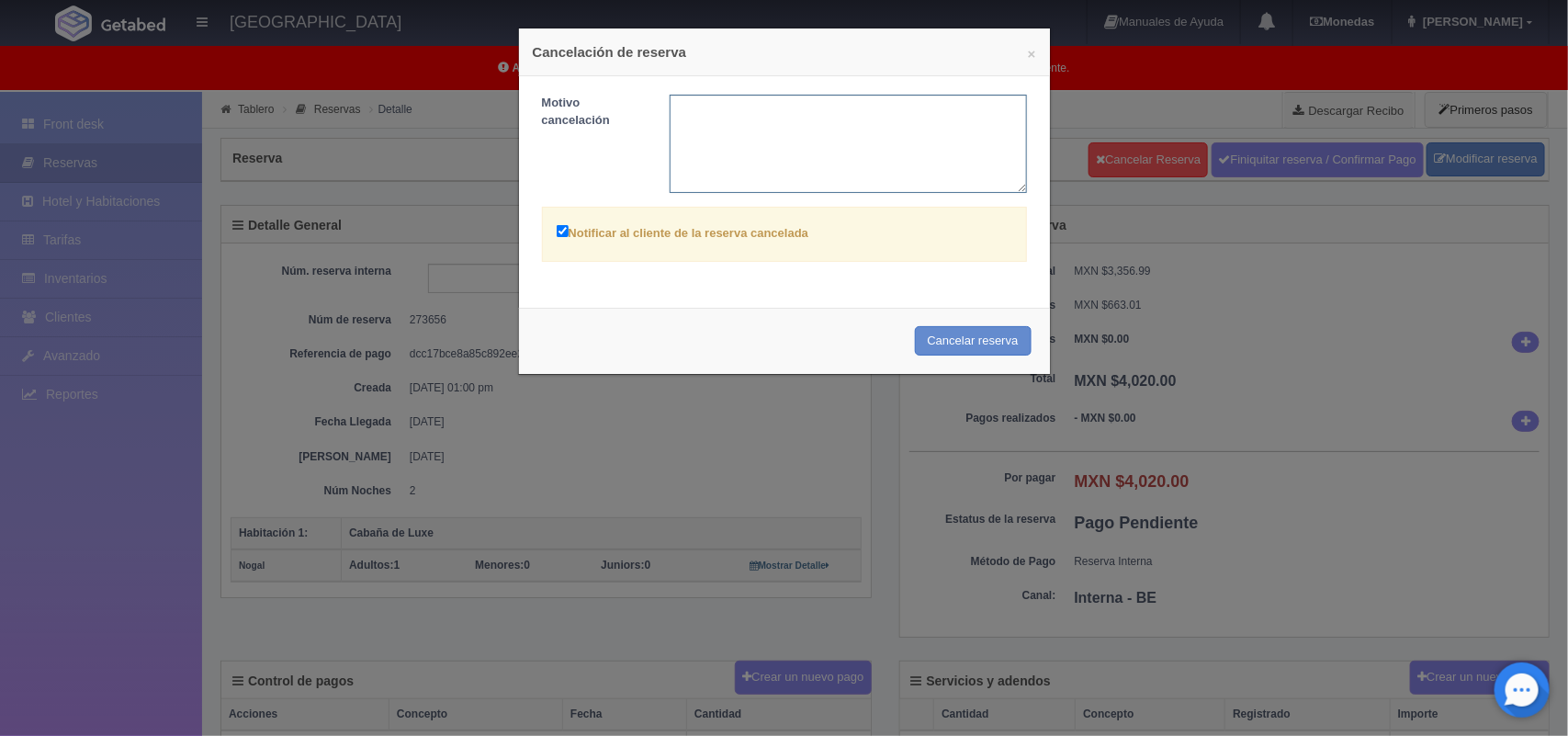
click at [776, 131] on textarea at bounding box center [848, 144] width 357 height 99
type textarea "Se cambiará de nombre"
click at [979, 340] on button "Cancelar reserva" at bounding box center [973, 341] width 117 height 30
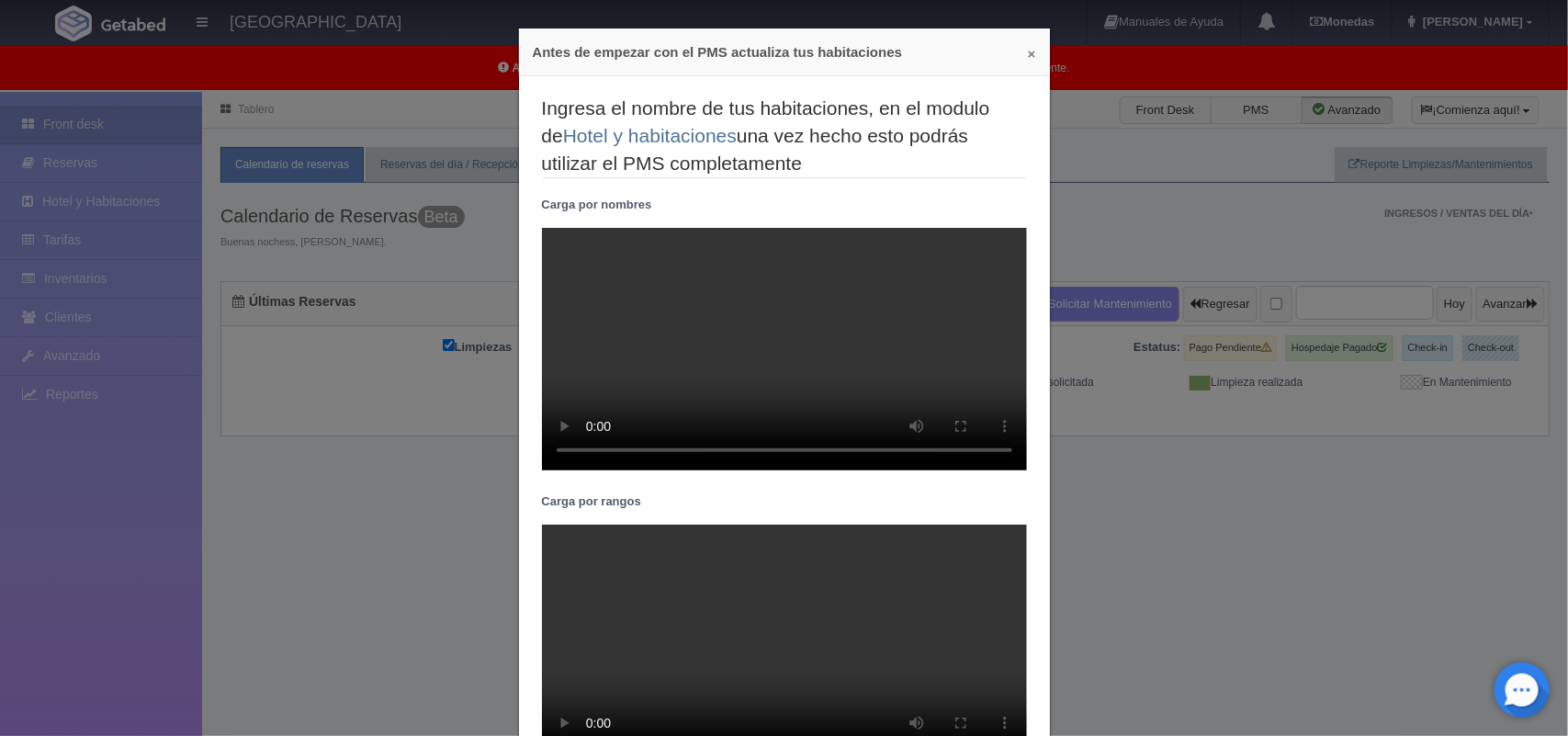
click at [1027, 55] on button "×" at bounding box center [1031, 54] width 8 height 14
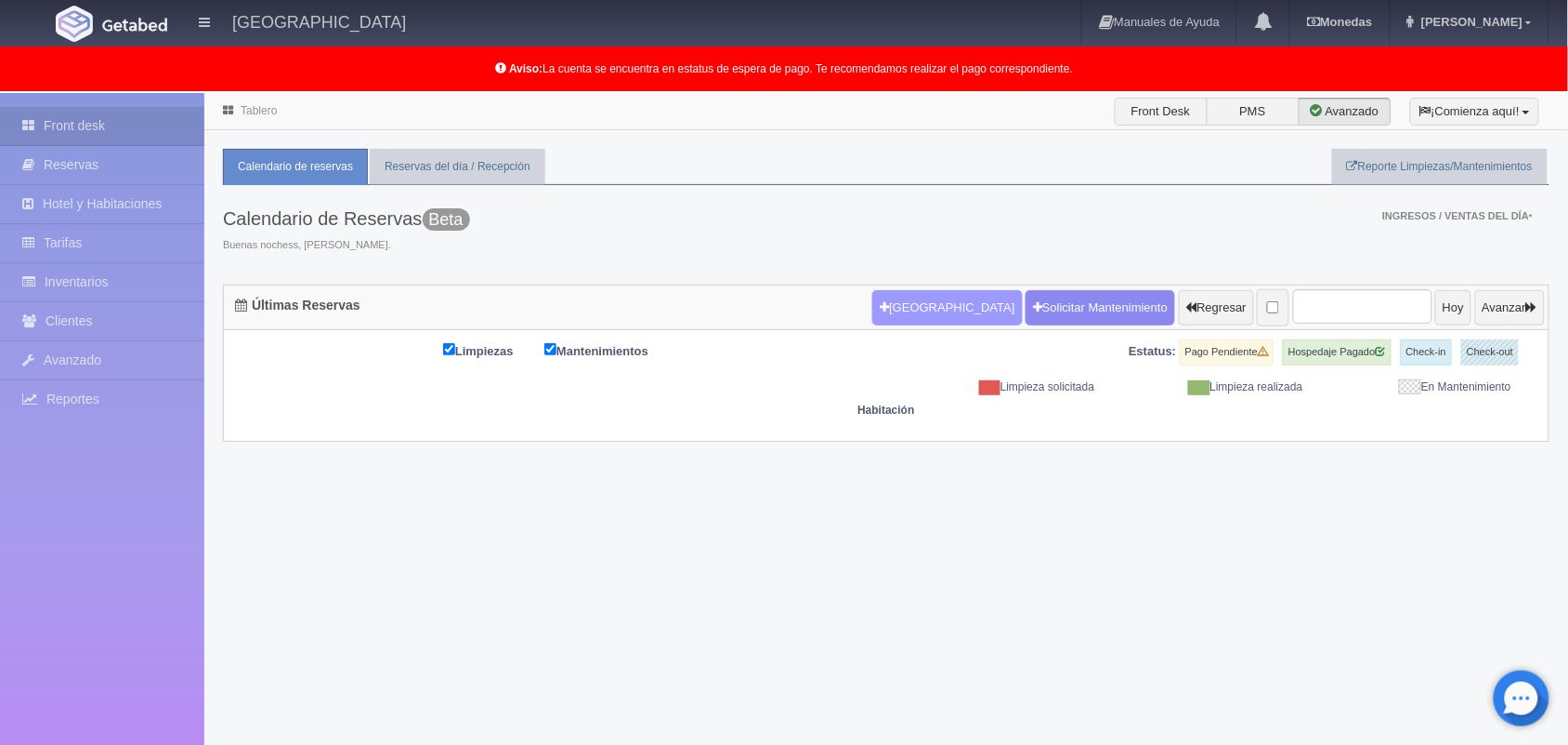
click at [926, 311] on button "[GEOGRAPHIC_DATA]" at bounding box center [946, 307] width 149 height 35
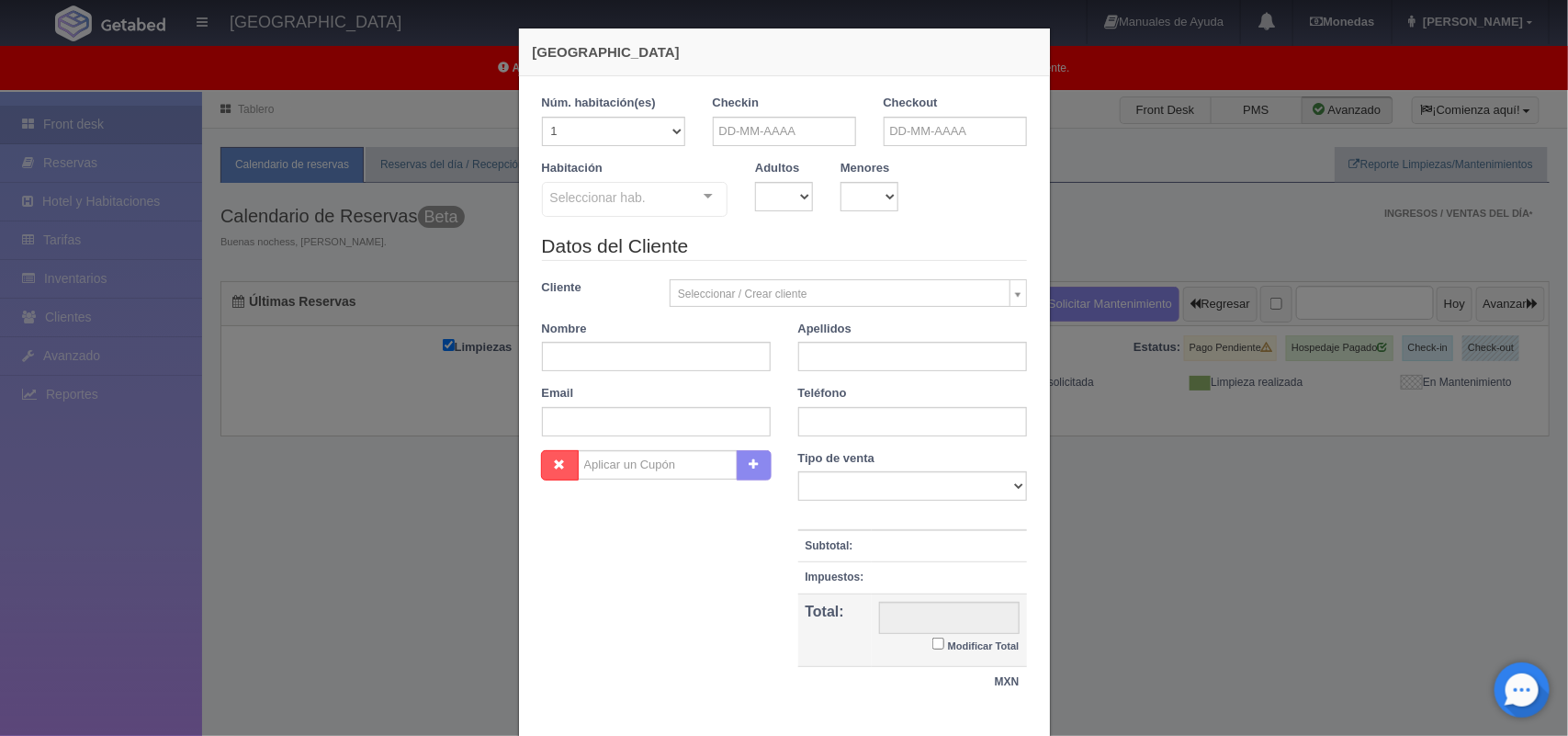
checkbox input "false"
click at [782, 140] on input "text" at bounding box center [784, 131] width 143 height 29
click at [816, 304] on link "25" at bounding box center [823, 303] width 24 height 26
type input "25-09-2025"
checkbox input "false"
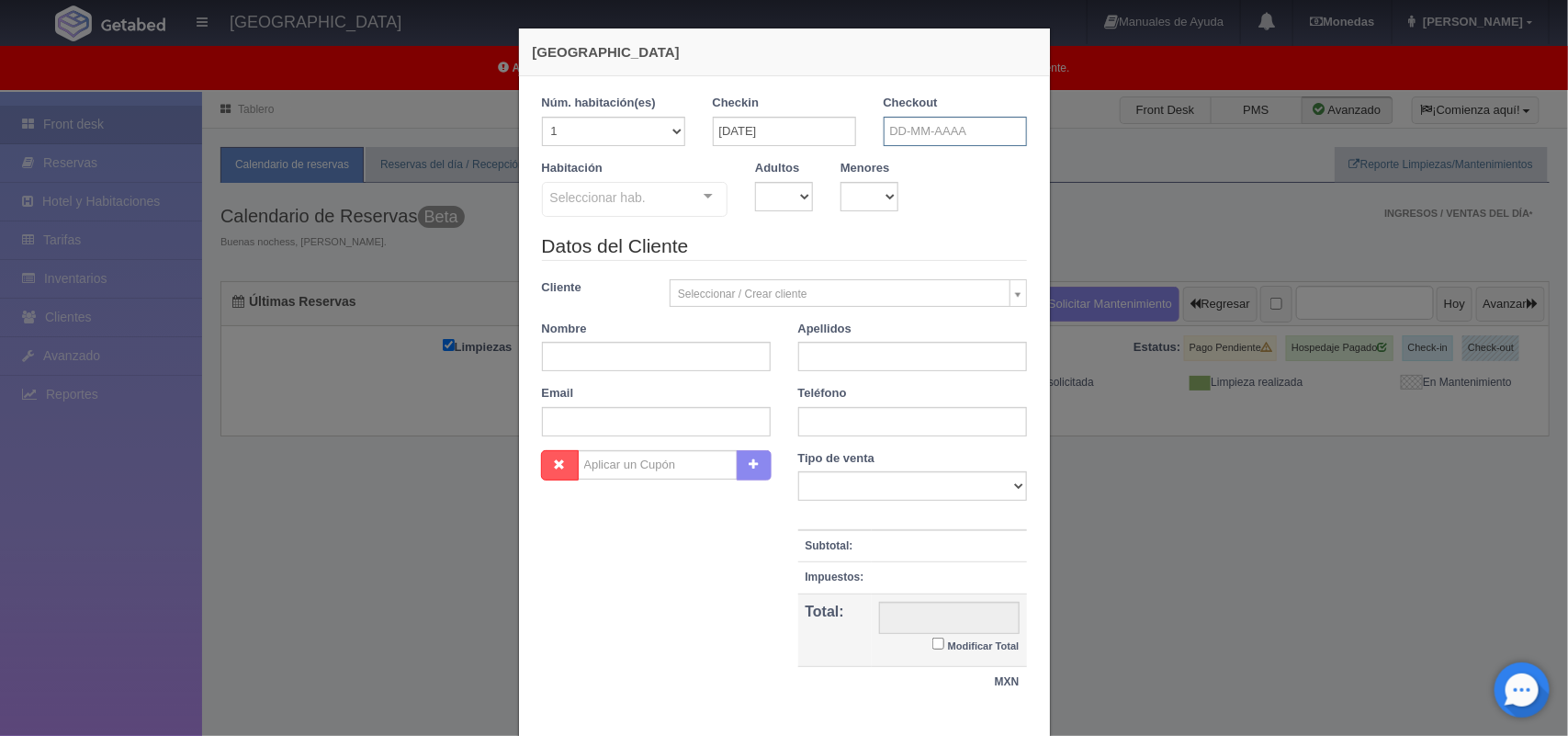
click at [941, 138] on input "text" at bounding box center [955, 131] width 143 height 29
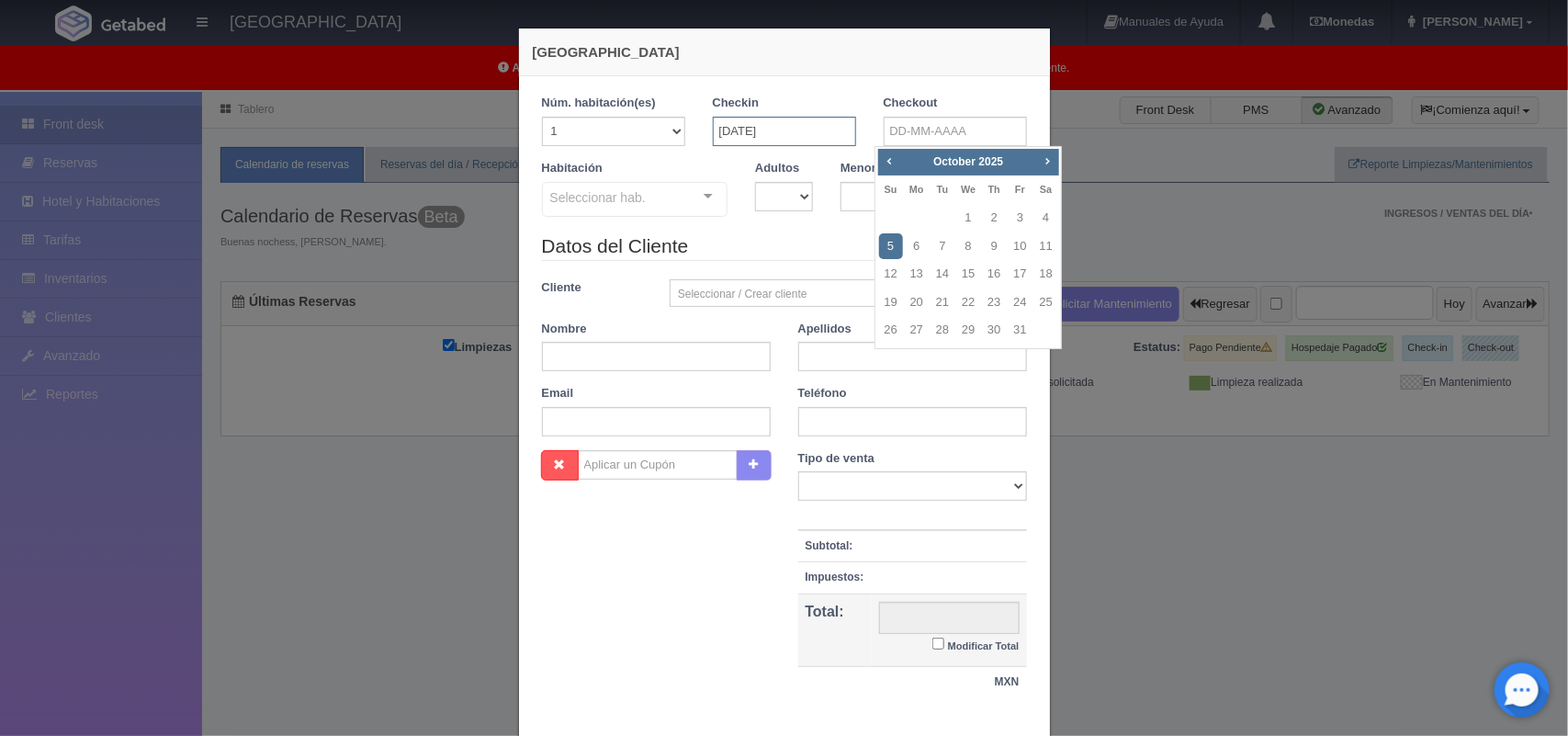
click at [792, 136] on input "25-09-2025" at bounding box center [784, 131] width 143 height 29
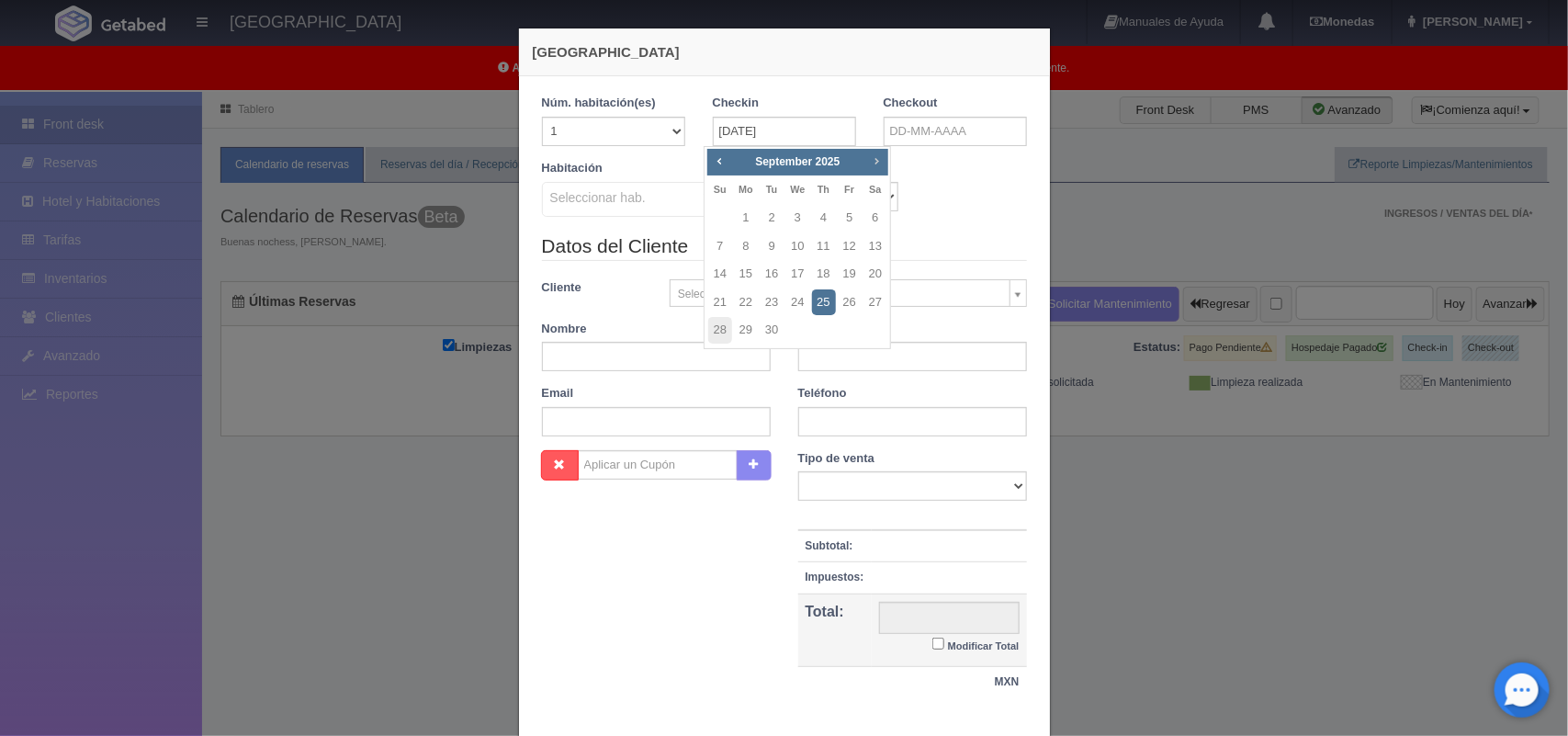
click at [870, 165] on span "Next" at bounding box center [876, 161] width 15 height 15
click at [872, 307] on link "25" at bounding box center [874, 303] width 24 height 26
type input "25-10-2025"
checkbox input "false"
click at [964, 132] on input "text" at bounding box center [955, 131] width 143 height 29
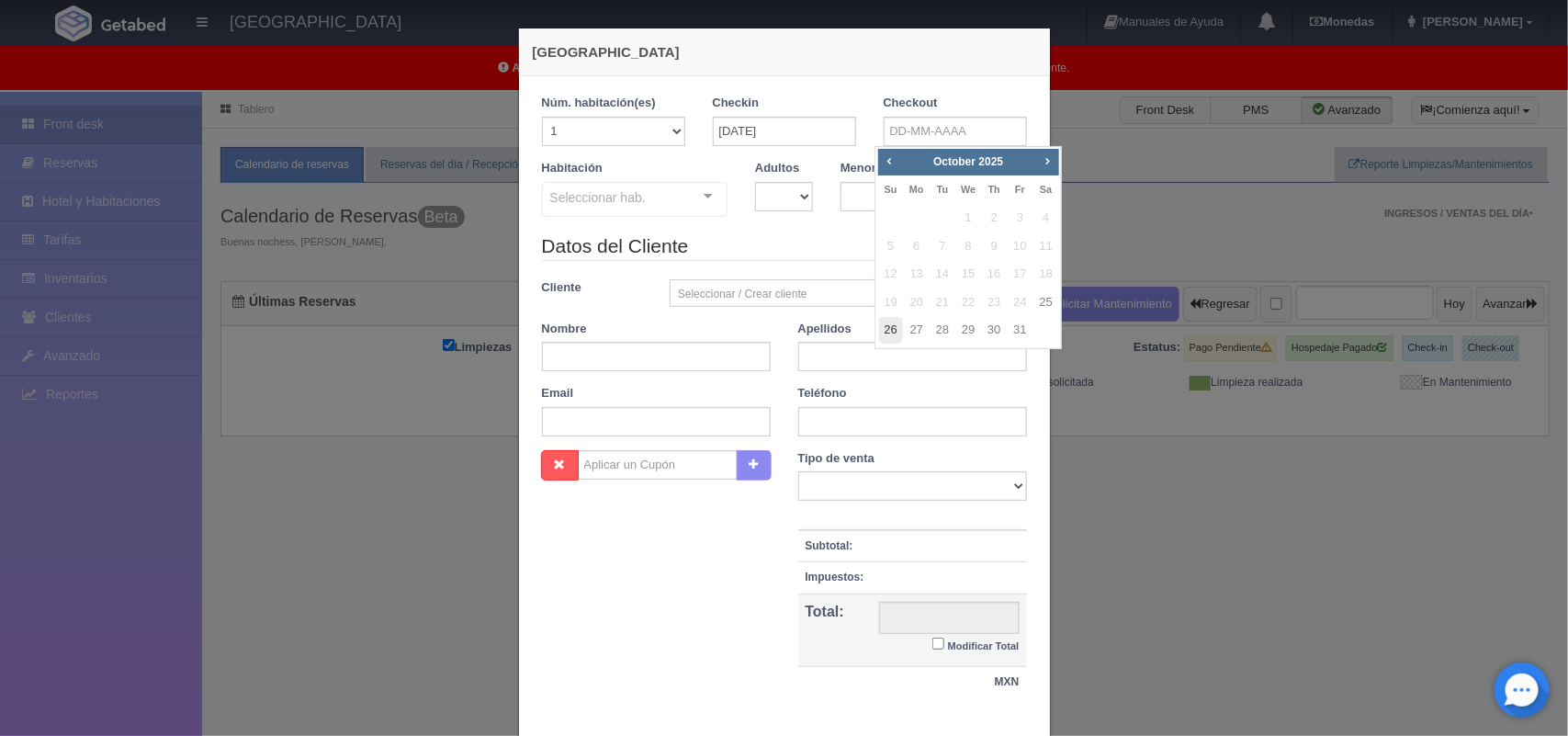
click at [888, 329] on link "26" at bounding box center [890, 330] width 24 height 26
type input "26-10-2025"
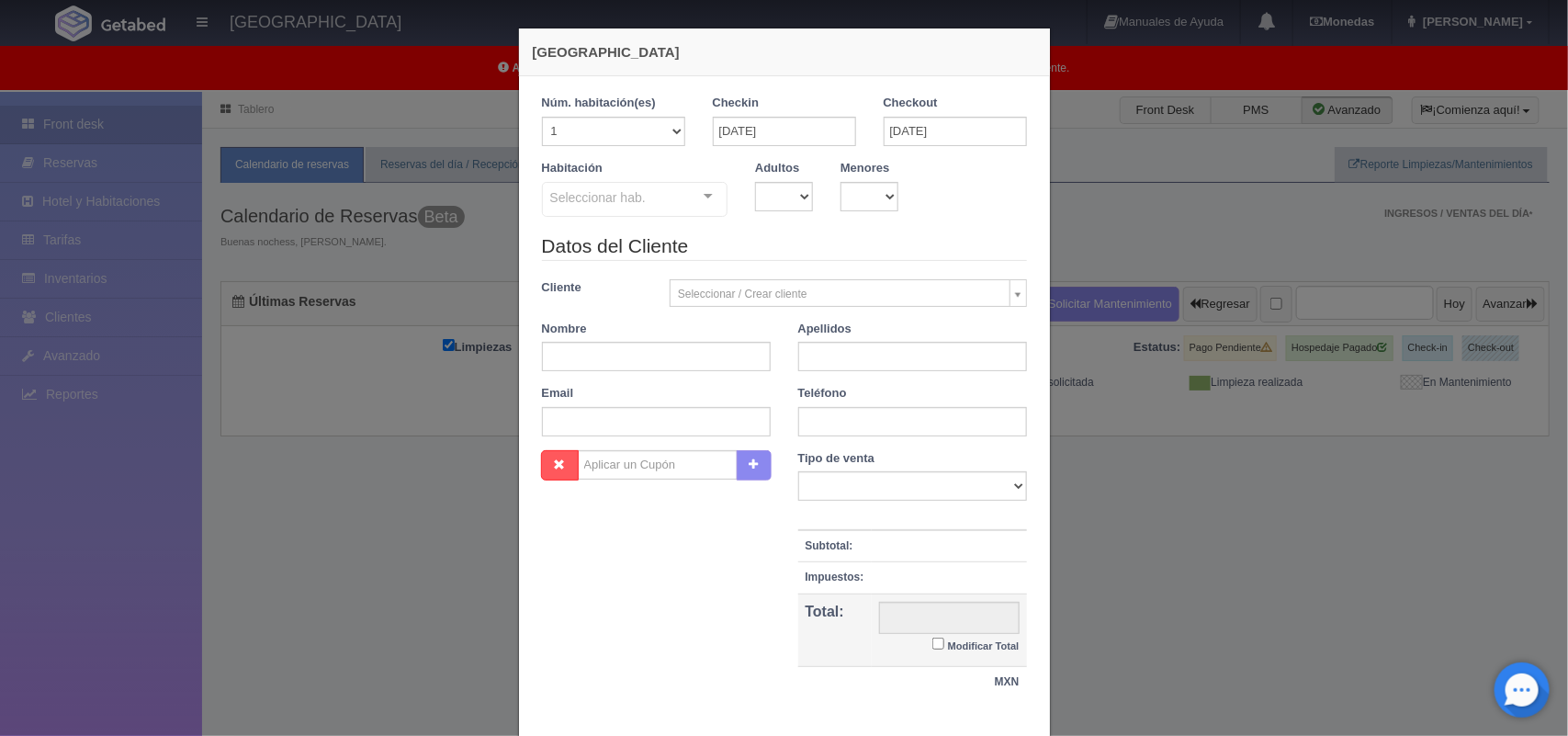
checkbox input "false"
click at [786, 194] on select at bounding box center [784, 196] width 58 height 29
click at [782, 181] on select at bounding box center [784, 196] width 58 height 29
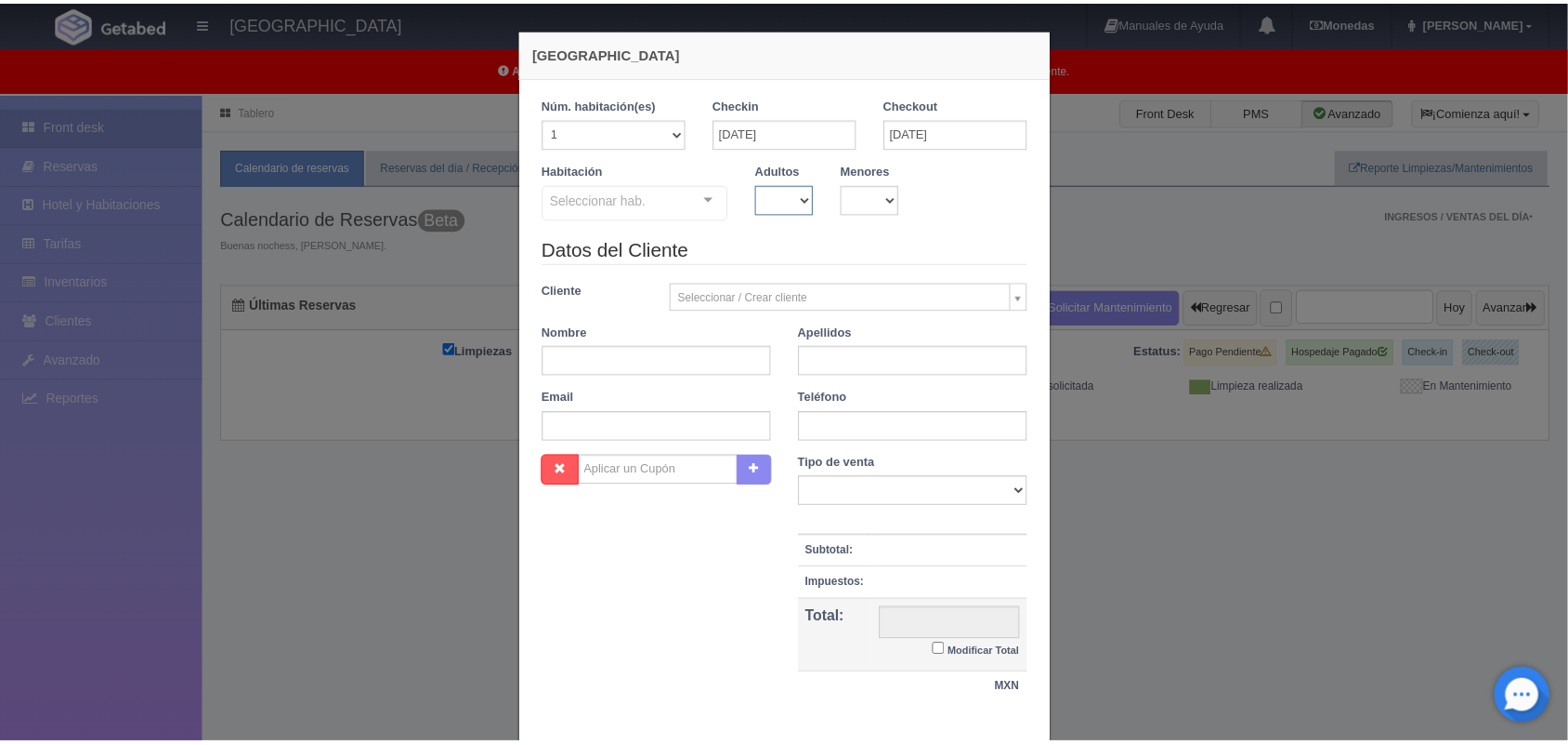
scroll to position [111, 0]
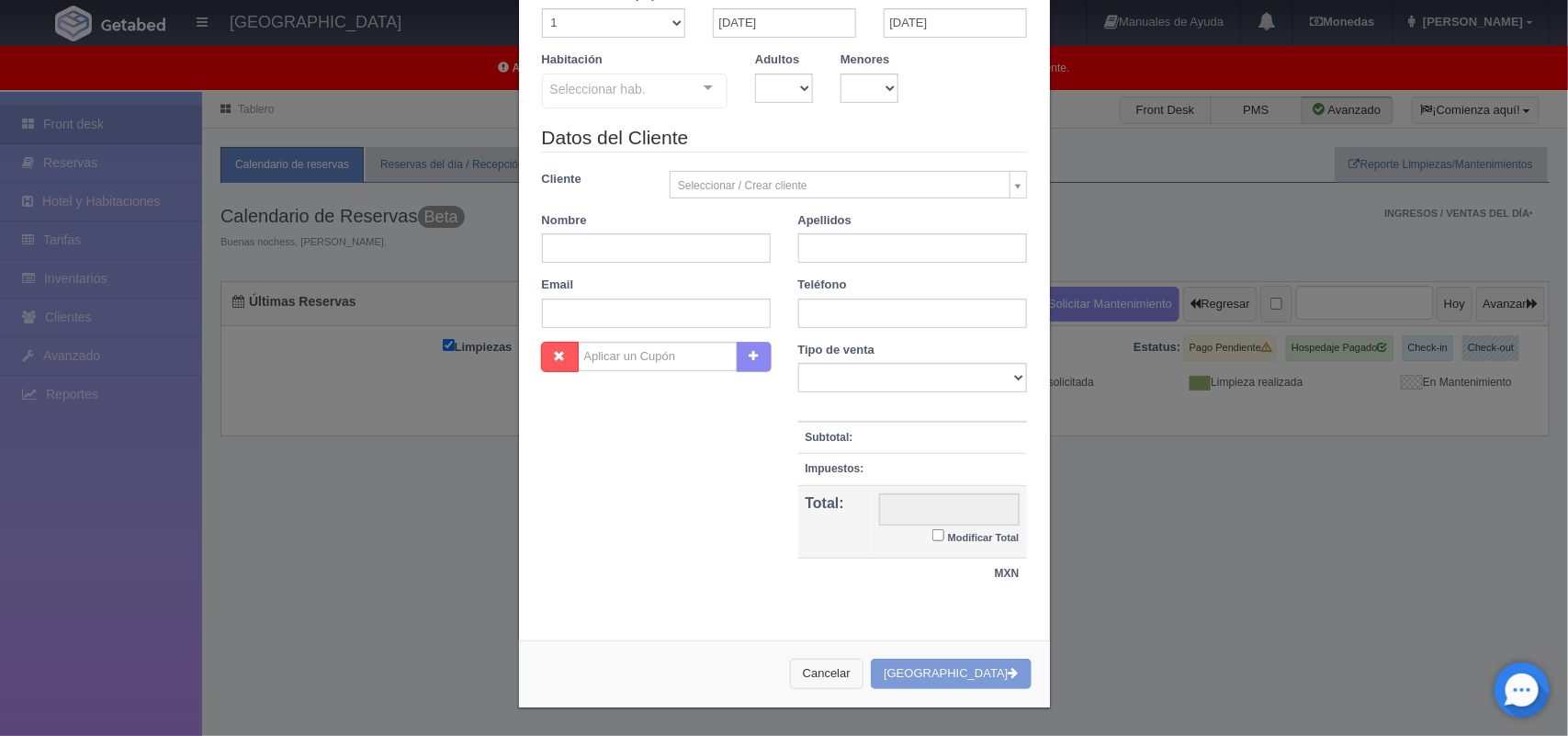
click at [846, 676] on button "Cancelar" at bounding box center [826, 674] width 73 height 30
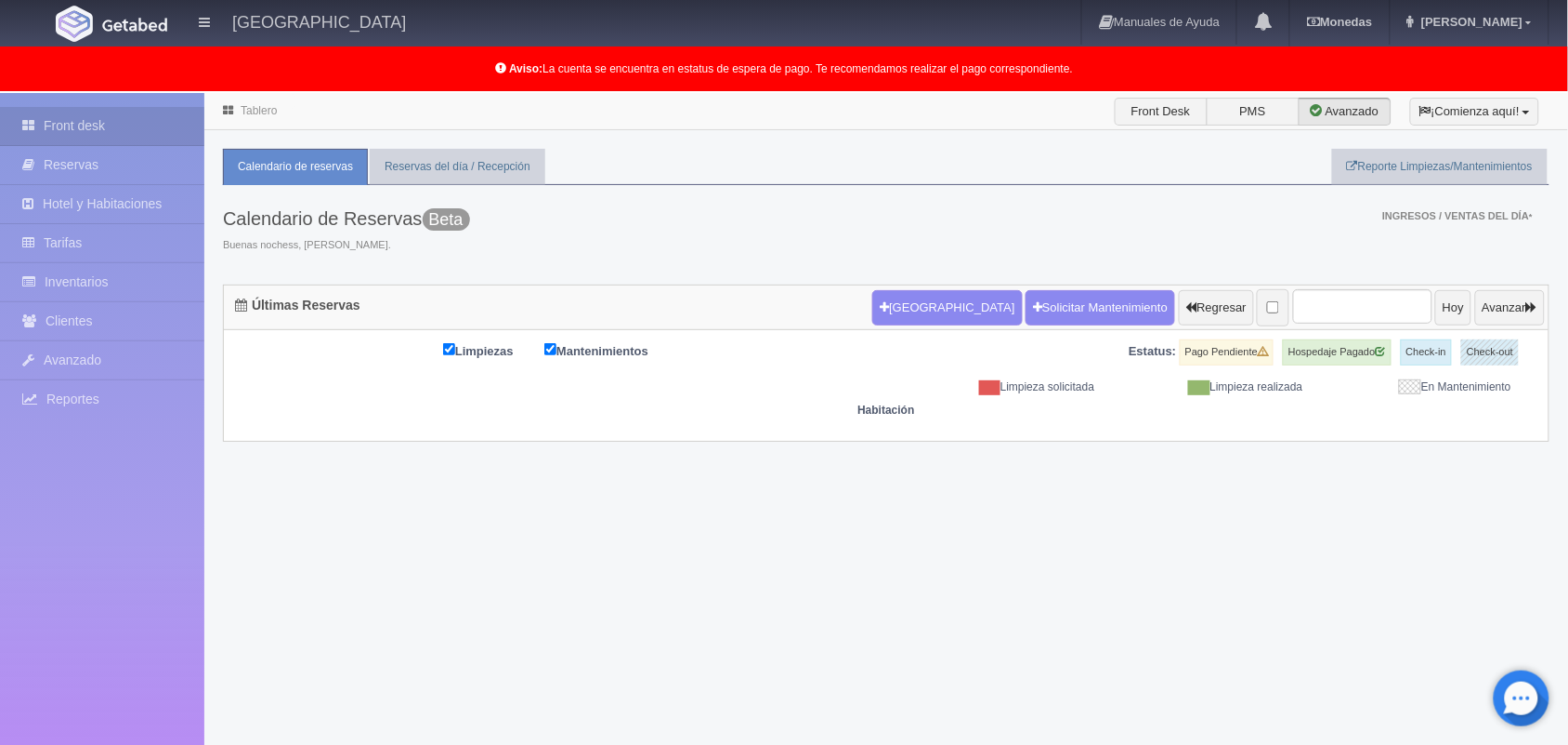
click at [259, 112] on link "Tablero" at bounding box center [259, 110] width 36 height 13
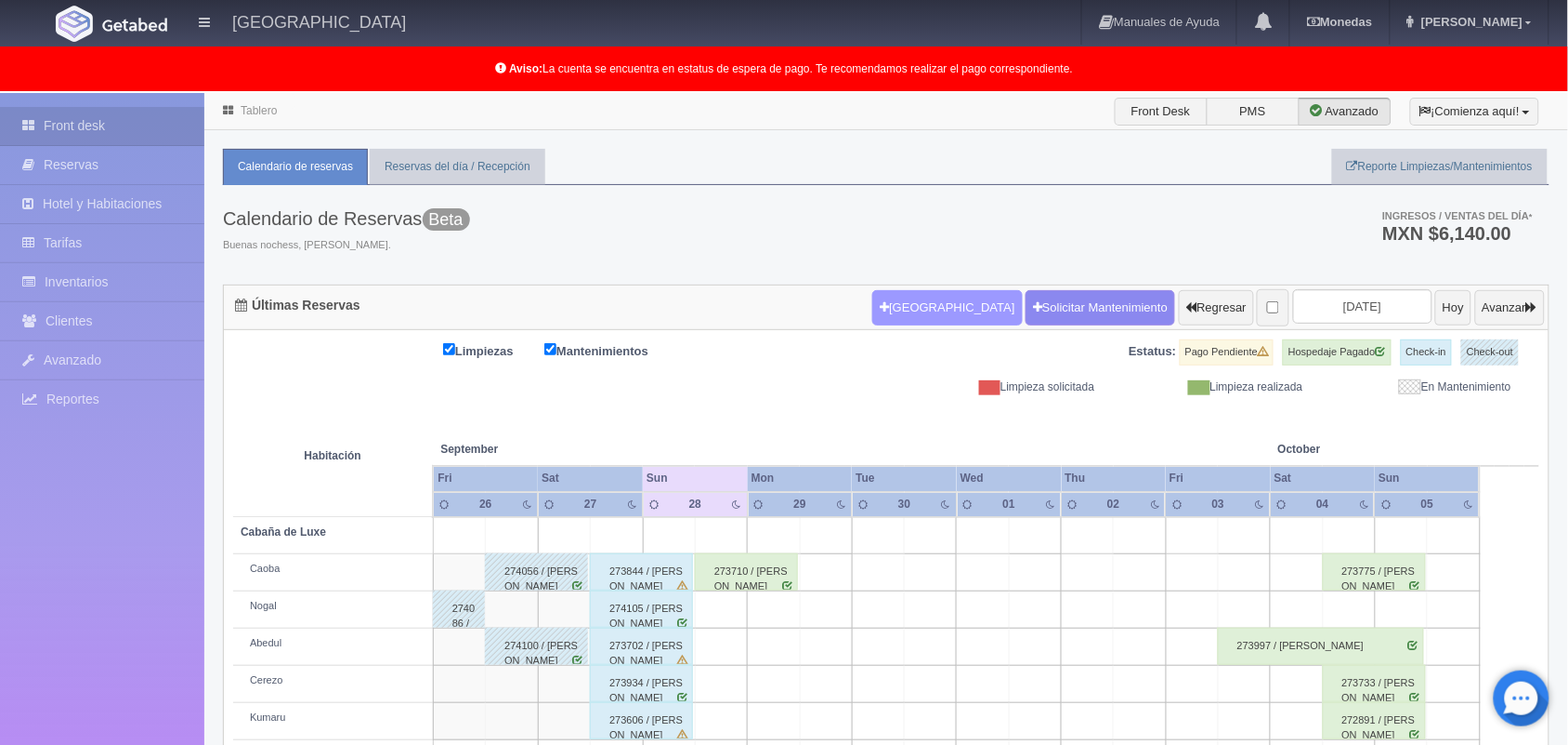
click at [872, 311] on button "[GEOGRAPHIC_DATA]" at bounding box center [946, 307] width 149 height 35
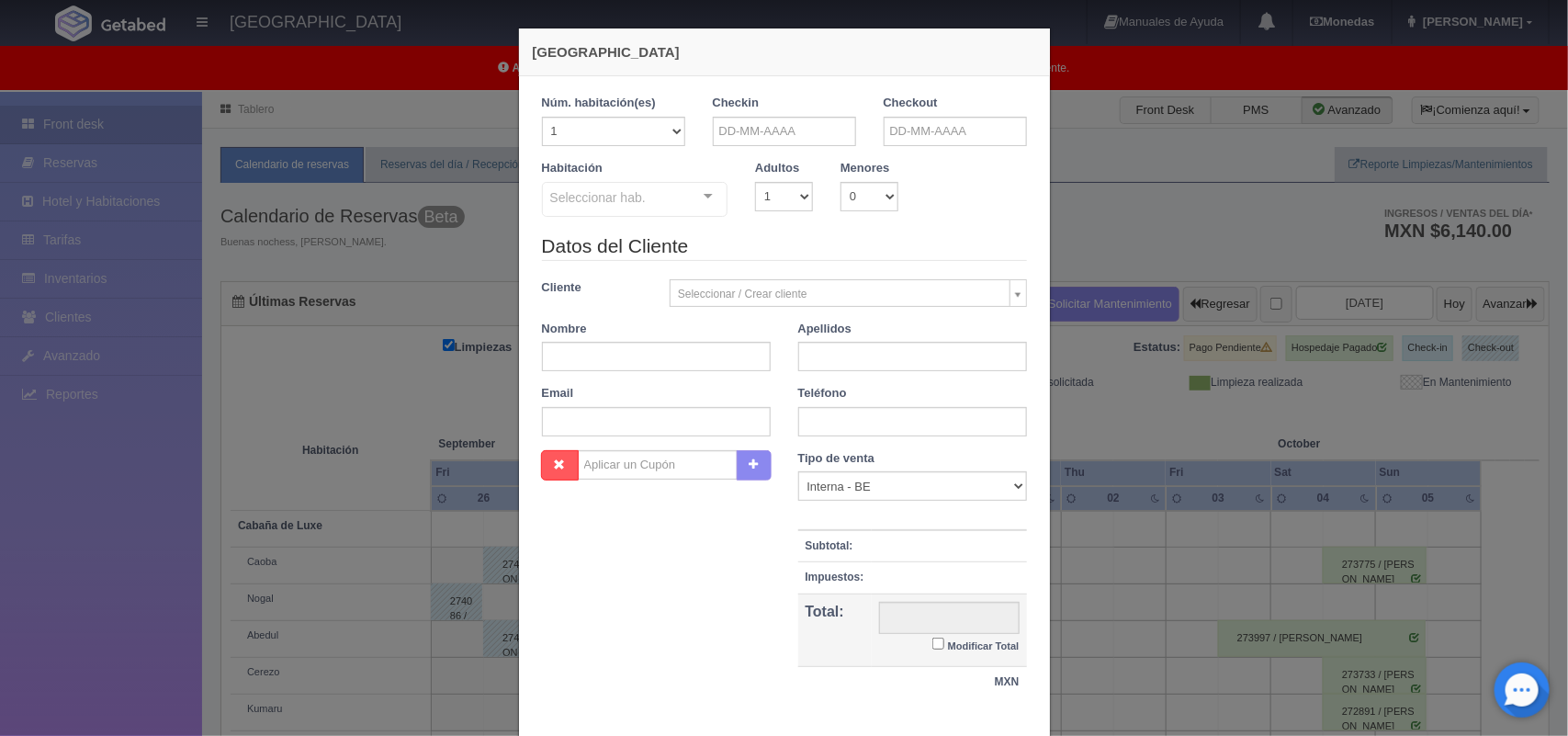
checkbox input "false"
click at [794, 129] on input "text" at bounding box center [784, 131] width 143 height 29
click at [872, 162] on span "Next" at bounding box center [876, 161] width 15 height 15
click at [868, 304] on link "25" at bounding box center [874, 303] width 24 height 26
type input "[DATE]"
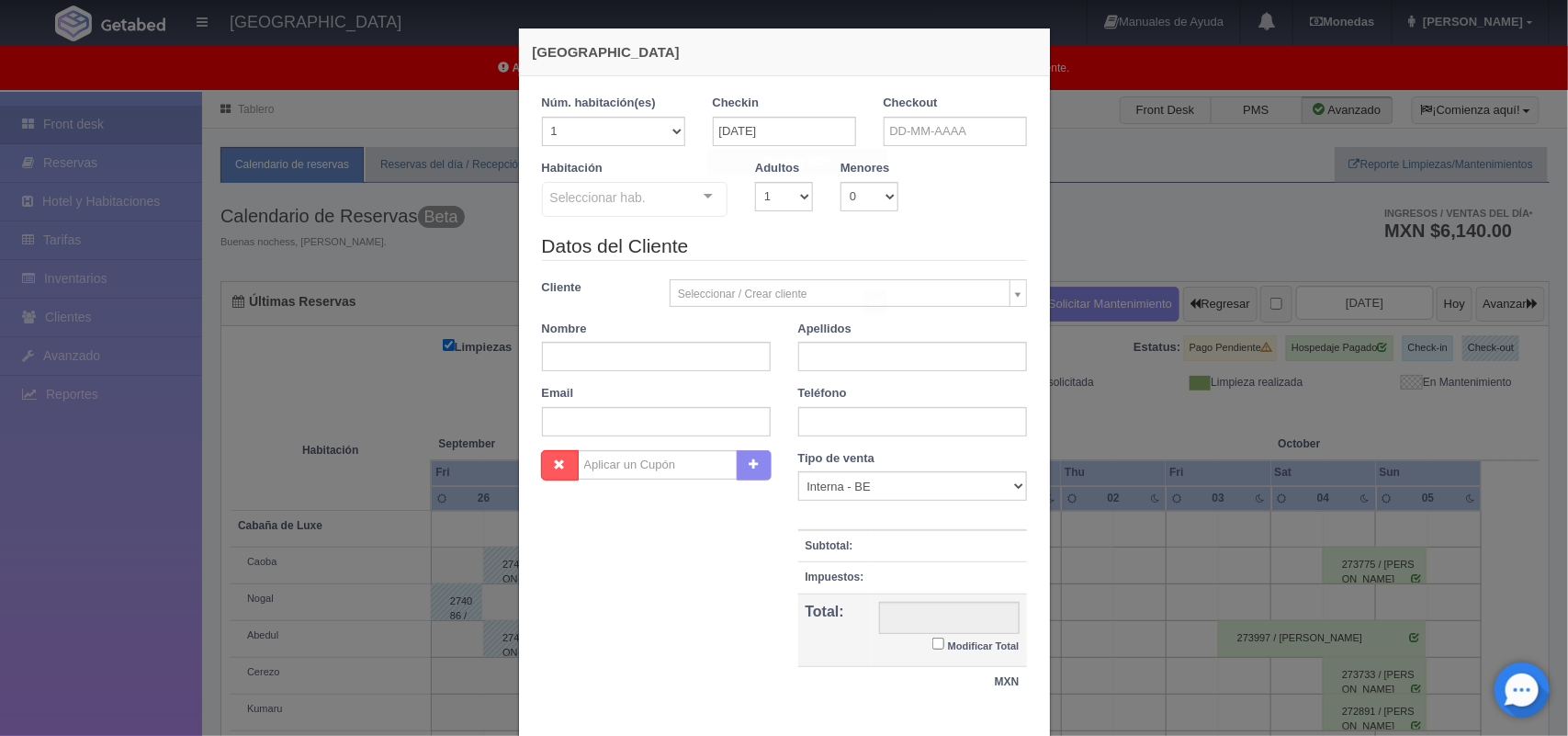
checkbox input "false"
click at [940, 134] on input "text" at bounding box center [955, 131] width 143 height 29
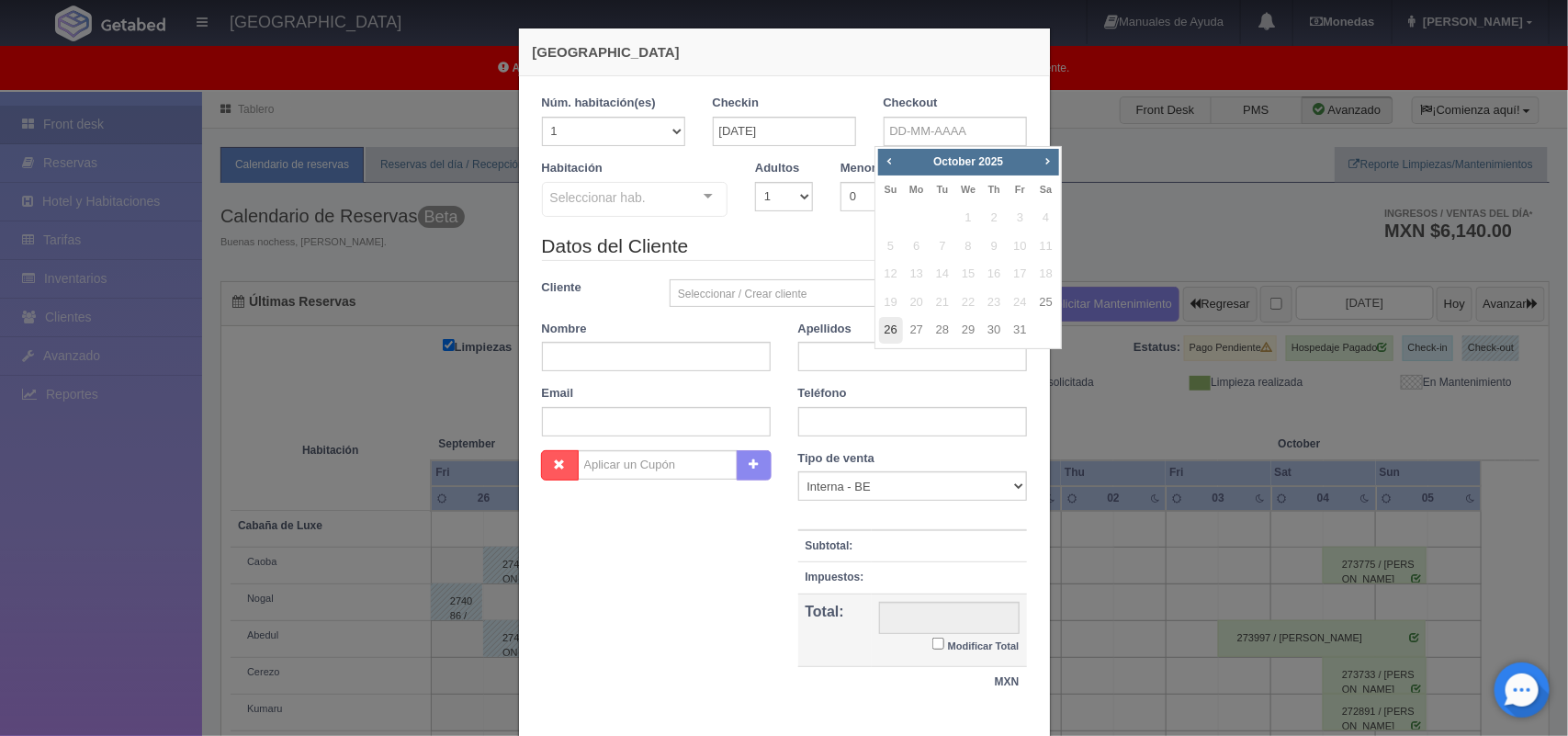
click at [897, 334] on link "26" at bounding box center [890, 330] width 24 height 26
type input "26-10-2025"
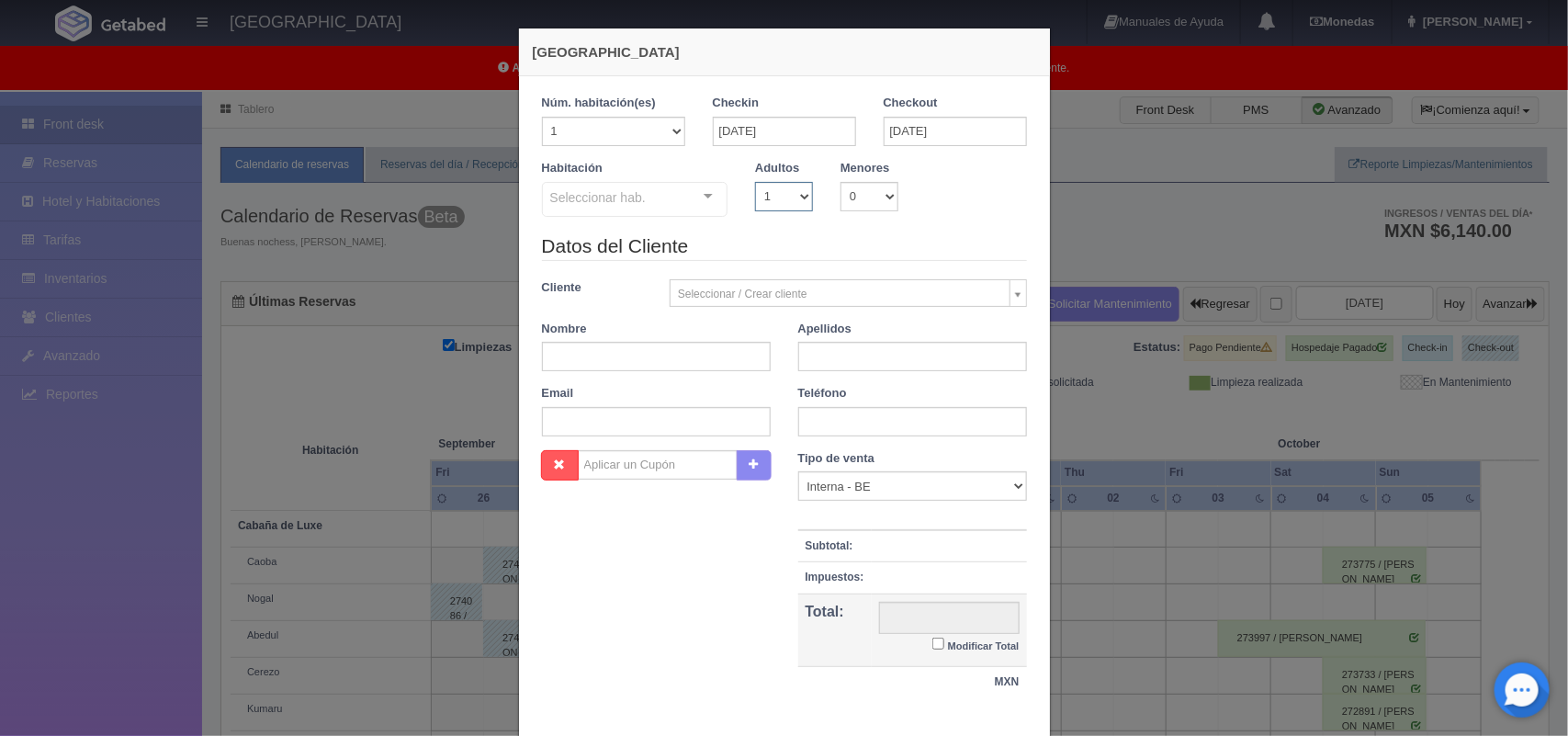
checkbox input "false"
click at [775, 199] on select "1 2 3 4 5 6 7 8 9 10" at bounding box center [784, 196] width 58 height 29
select select "2"
click at [755, 181] on select "1 2 3 4 5 6 7 8 9 10" at bounding box center [784, 196] width 58 height 29
click at [699, 205] on div at bounding box center [708, 196] width 37 height 27
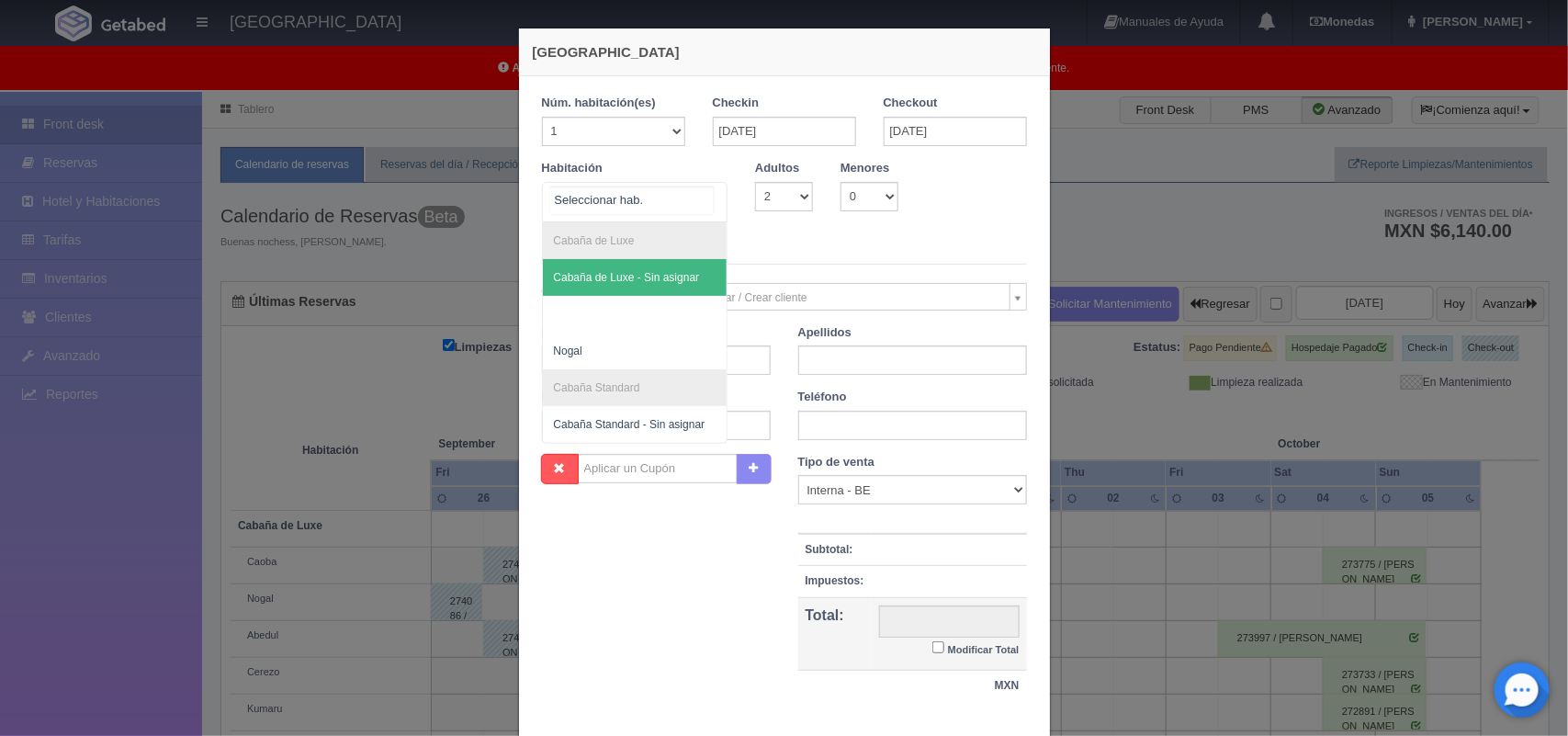
click at [666, 268] on span "Cabaña de Luxe - Sin asignar" at bounding box center [635, 277] width 184 height 37
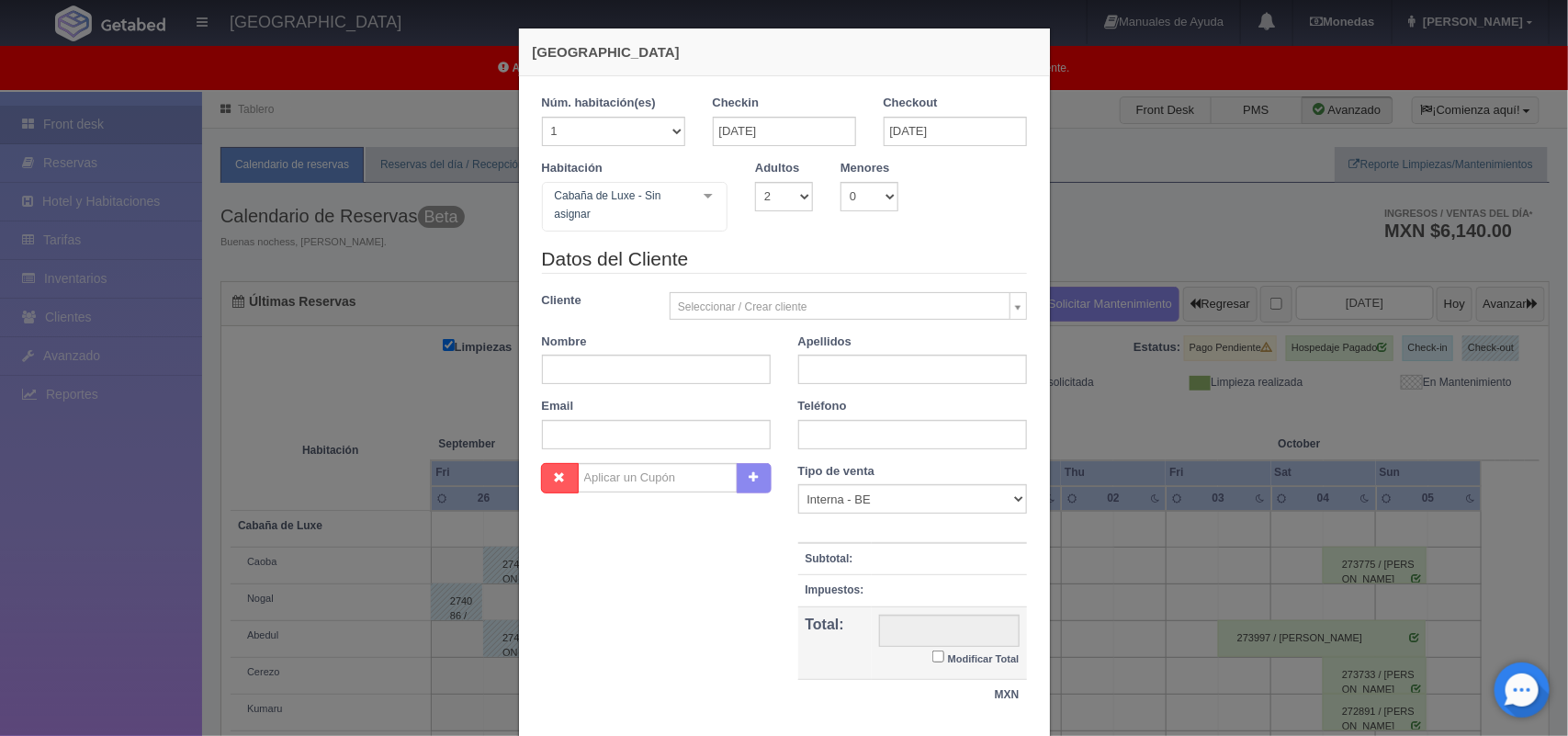
checkbox input "false"
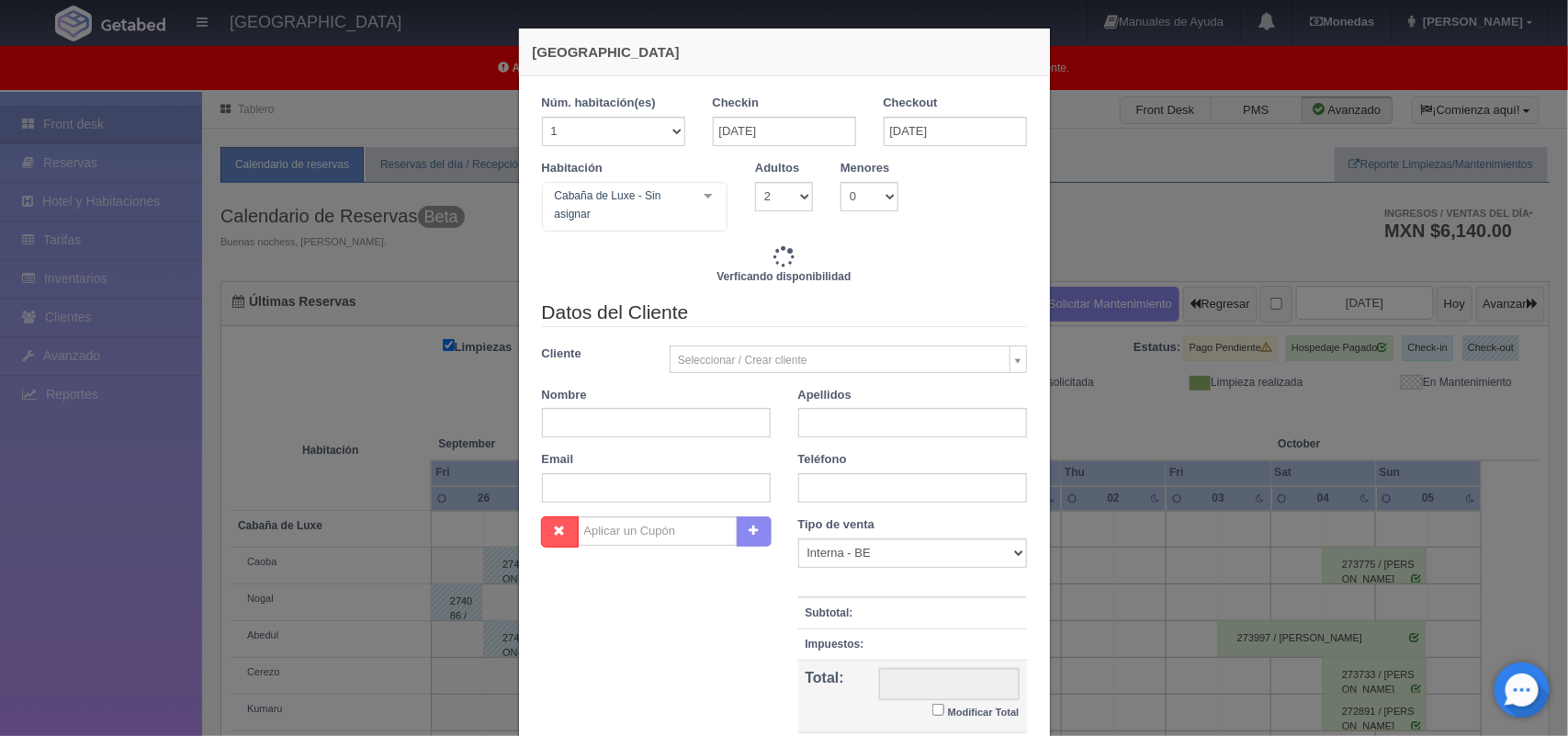
type input "2220.00"
checkbox input "false"
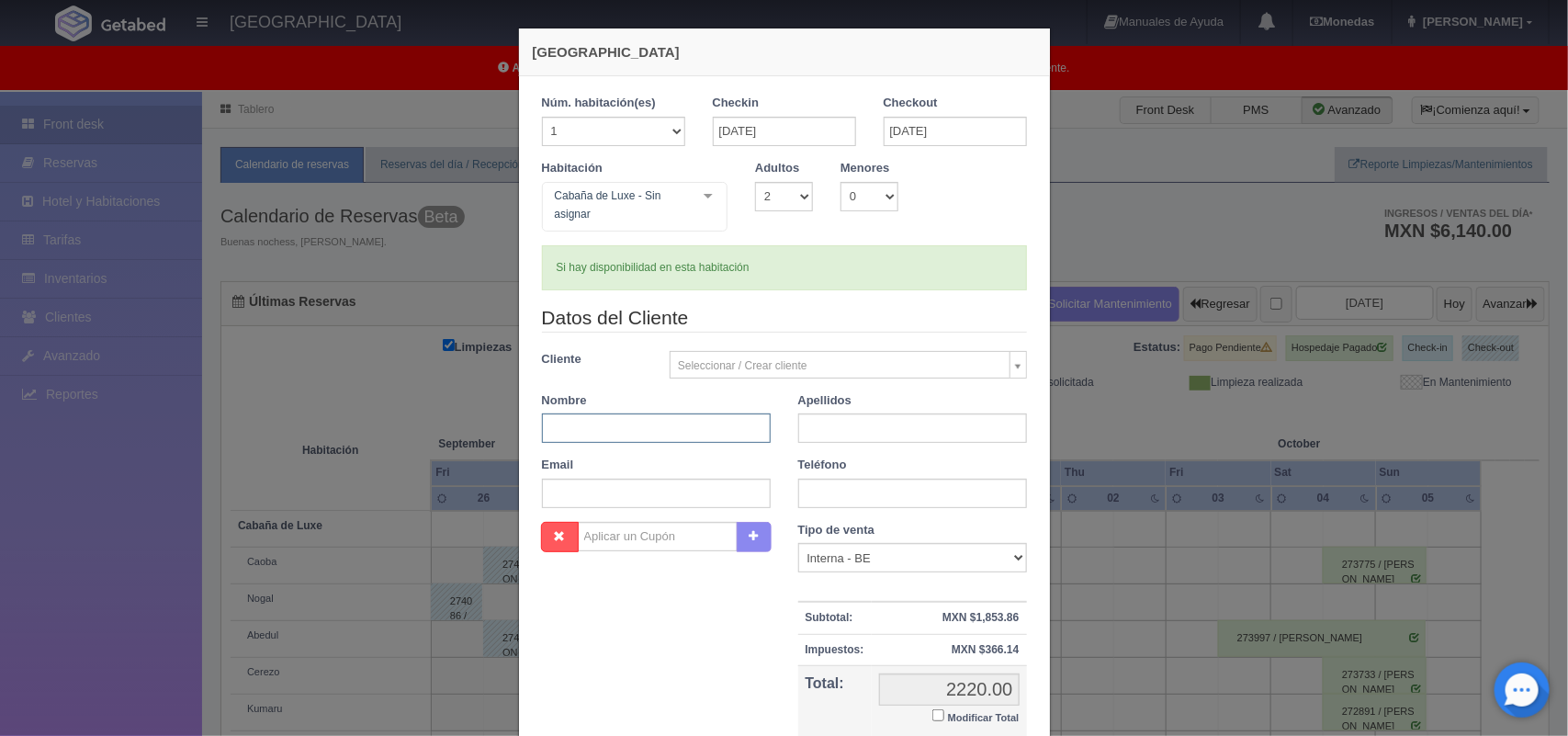
click at [640, 427] on input "text" at bounding box center [655, 428] width 228 height 29
type input "Gina"
click at [811, 441] on input "text" at bounding box center [912, 428] width 228 height 29
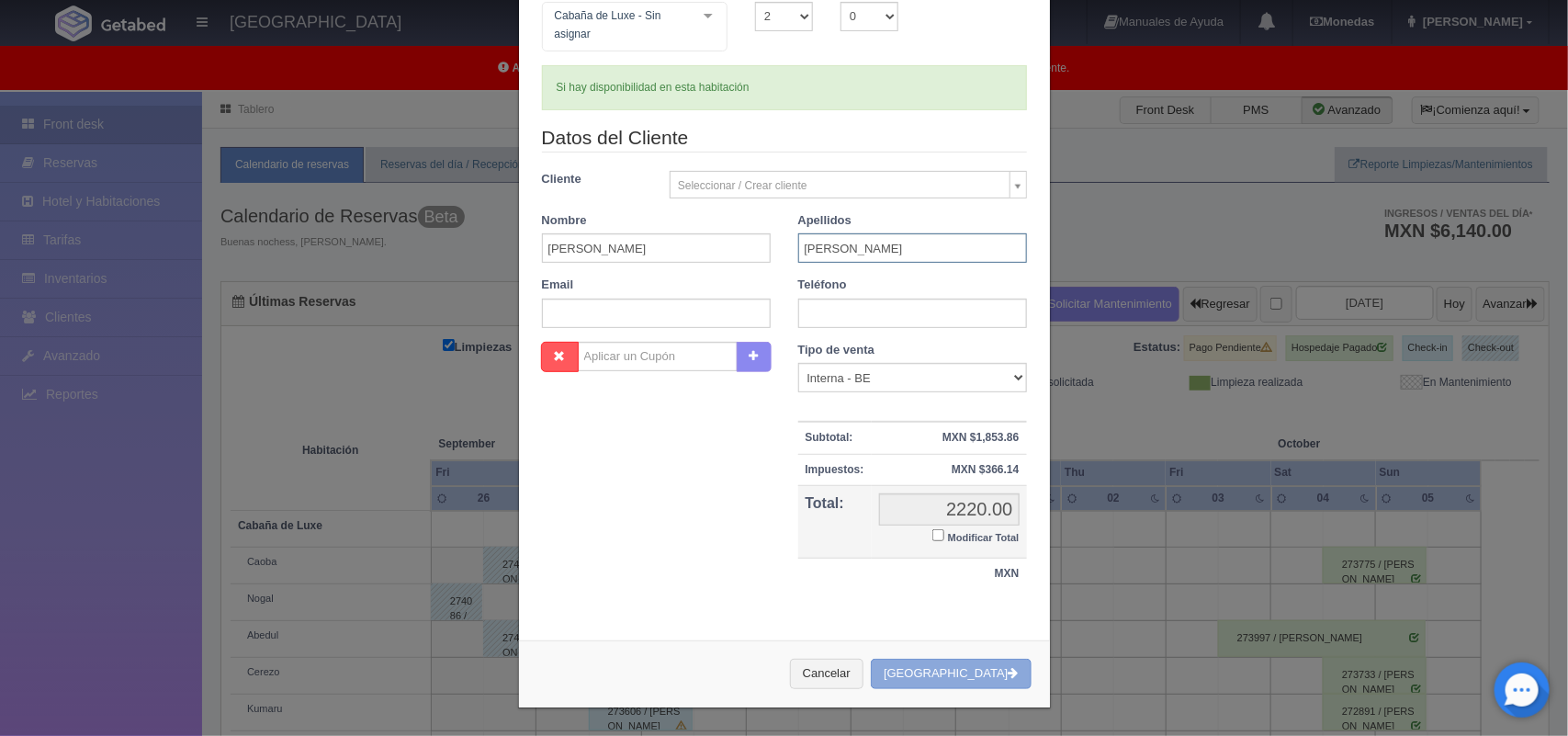
type input "Avila"
click at [975, 681] on button "Crear Reserva" at bounding box center [950, 674] width 160 height 30
click at [967, 668] on div "Cancelar Crear Reserva" at bounding box center [784, 673] width 531 height 67
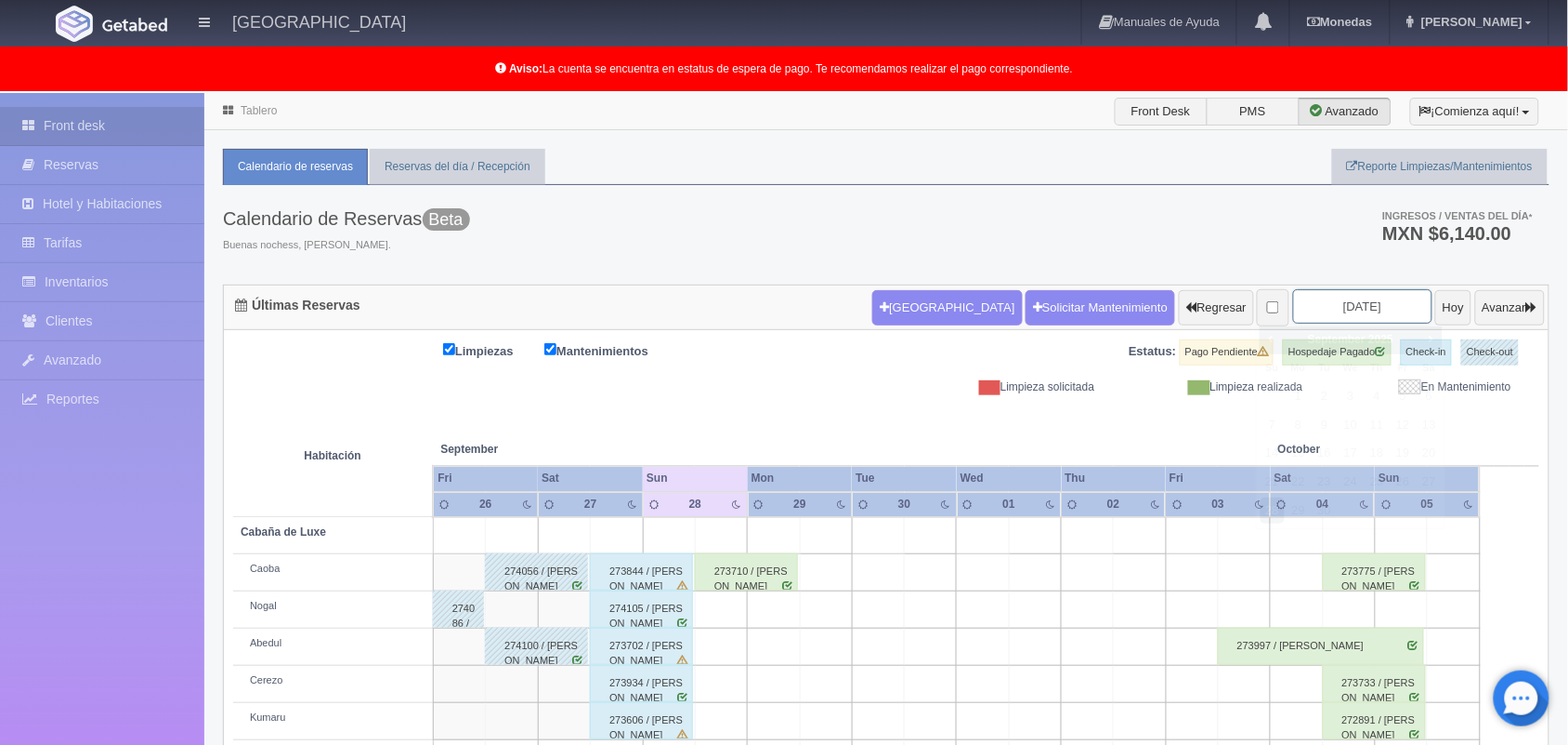
click at [1254, 309] on input "[DATE]" at bounding box center [1363, 306] width 140 height 34
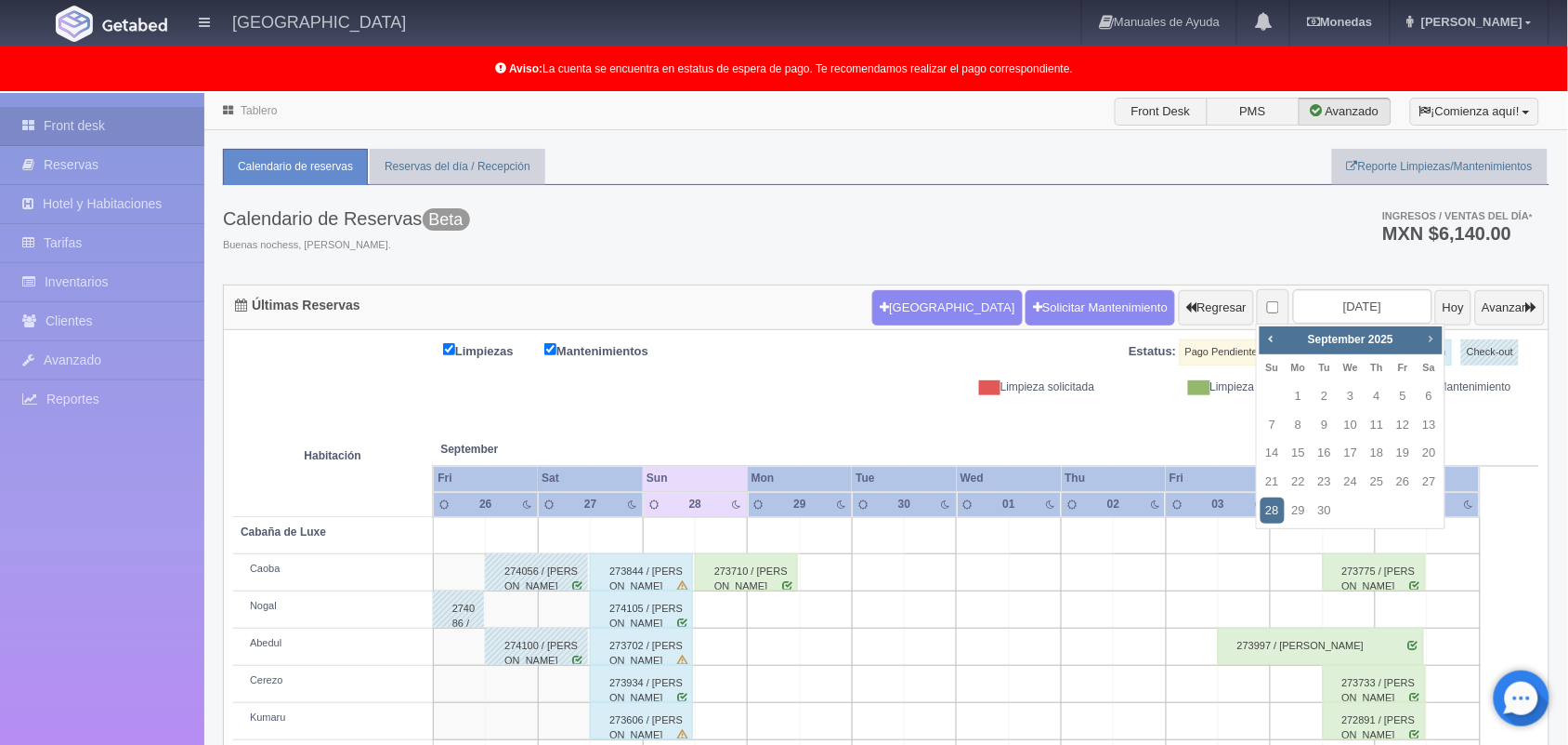
click at [1254, 343] on span "Next" at bounding box center [1431, 339] width 15 height 15
click at [1254, 479] on link "24" at bounding box center [1403, 481] width 24 height 27
type input "[DATE]"
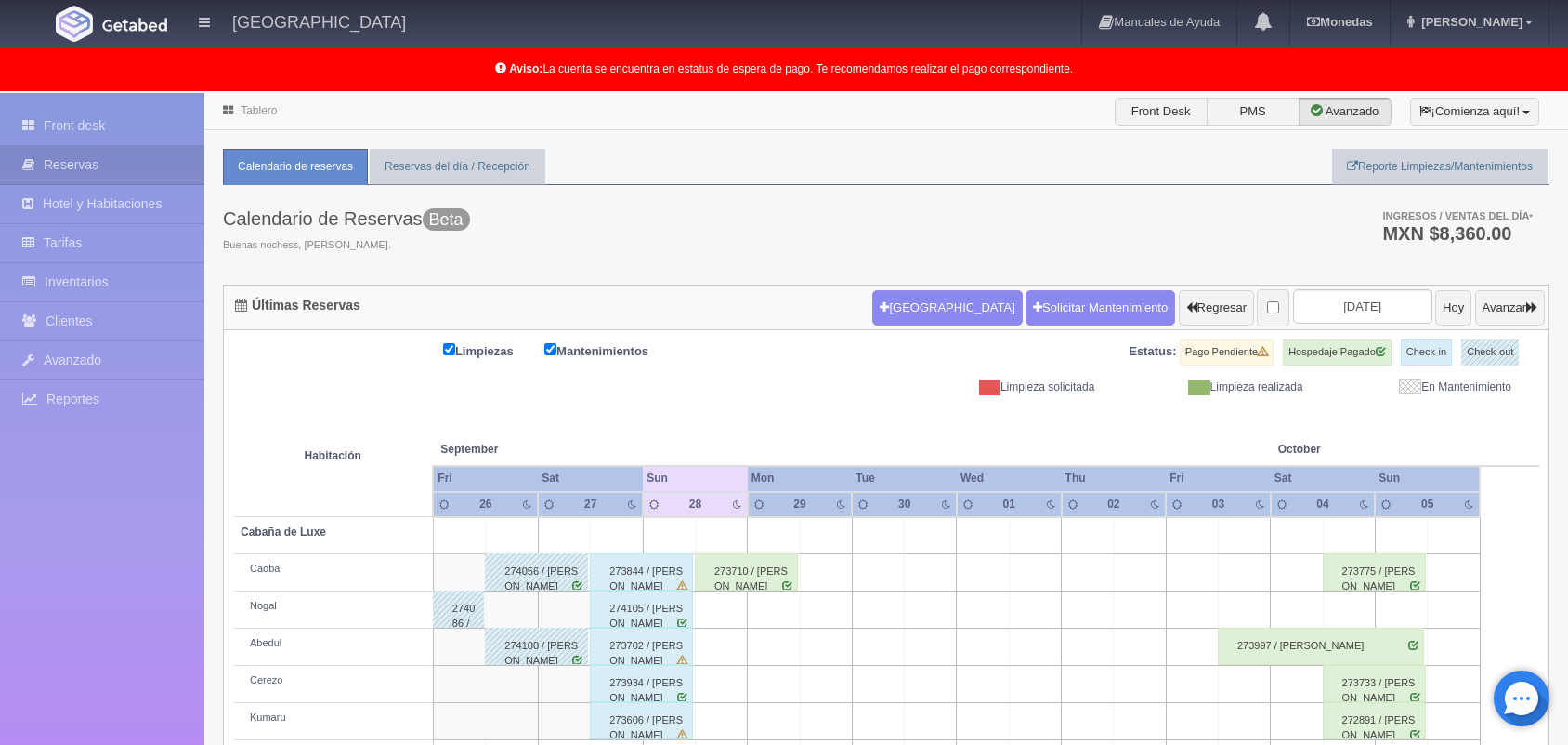
scroll to position [186, 0]
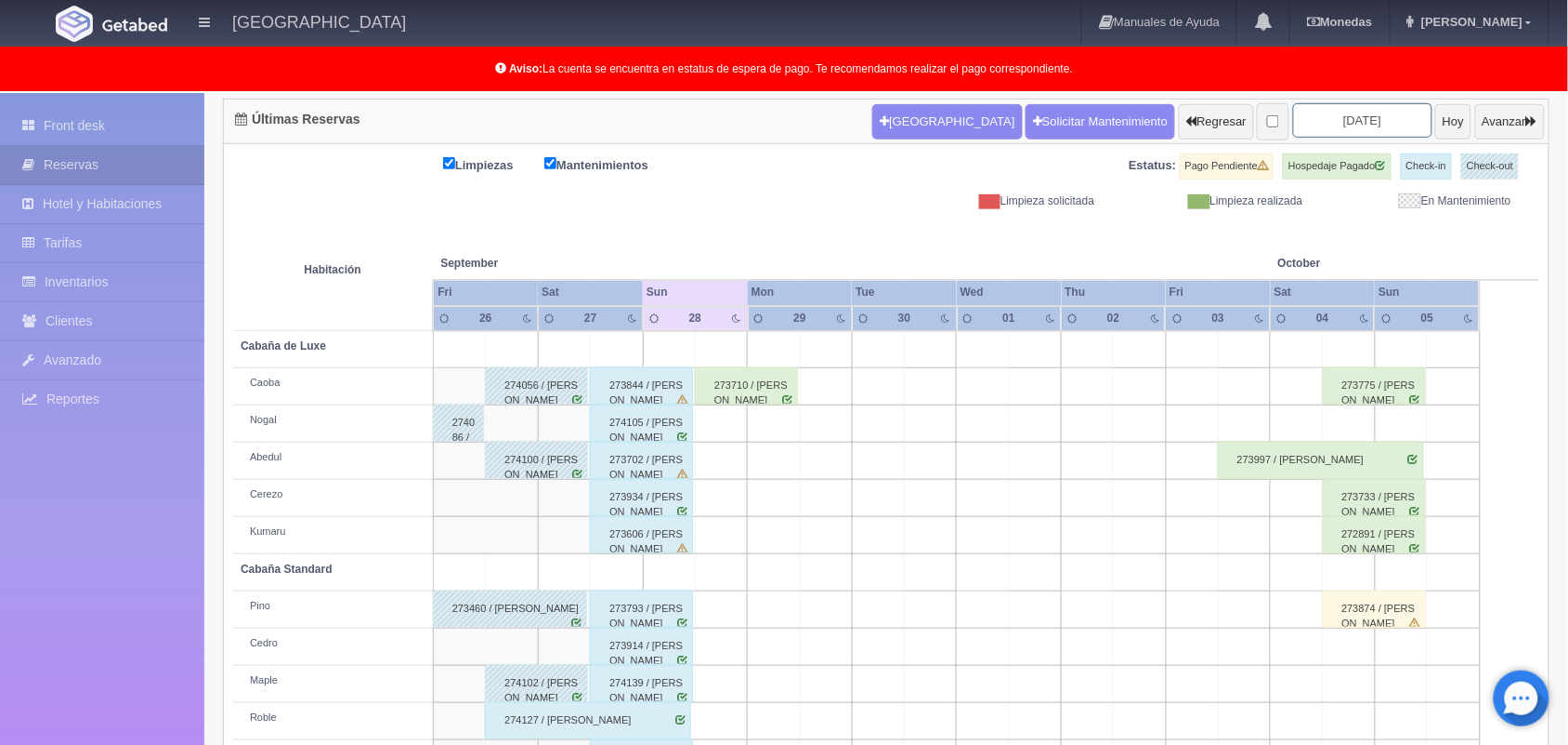
click at [1312, 127] on input "[DATE]" at bounding box center [1363, 120] width 140 height 34
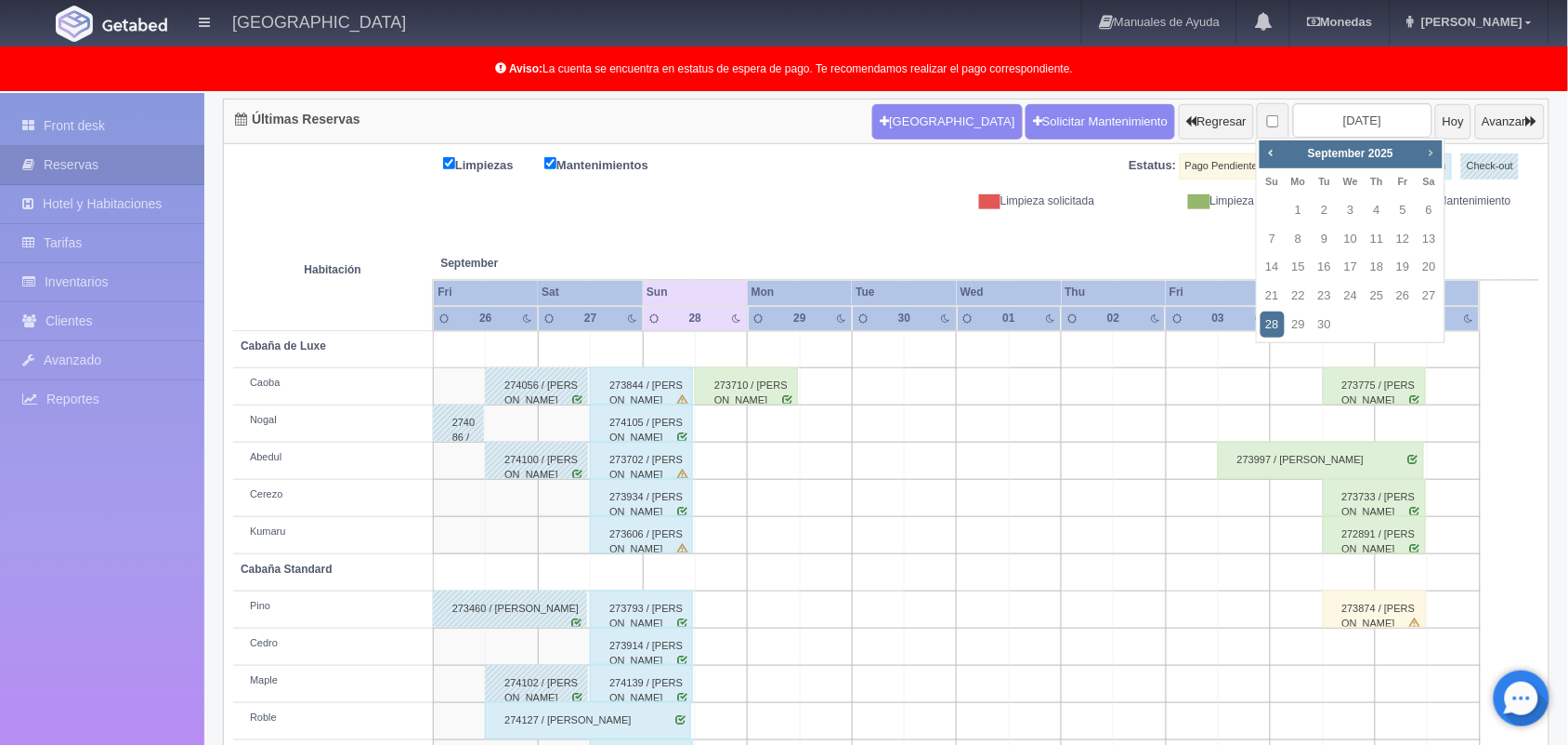
click at [1431, 154] on span "Next" at bounding box center [1431, 152] width 15 height 15
click at [1401, 295] on link "24" at bounding box center [1403, 296] width 24 height 27
type input "[DATE]"
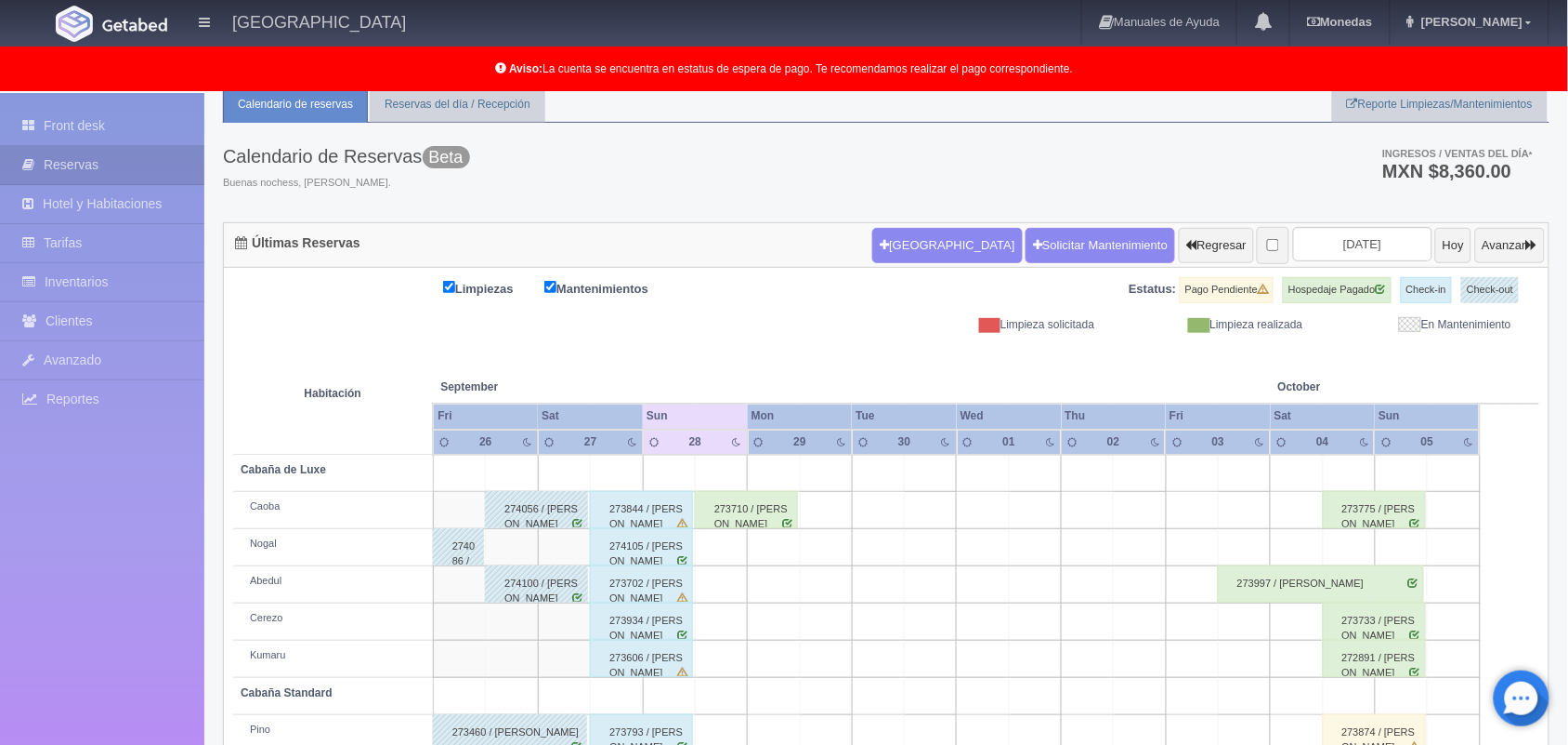
scroll to position [0, 0]
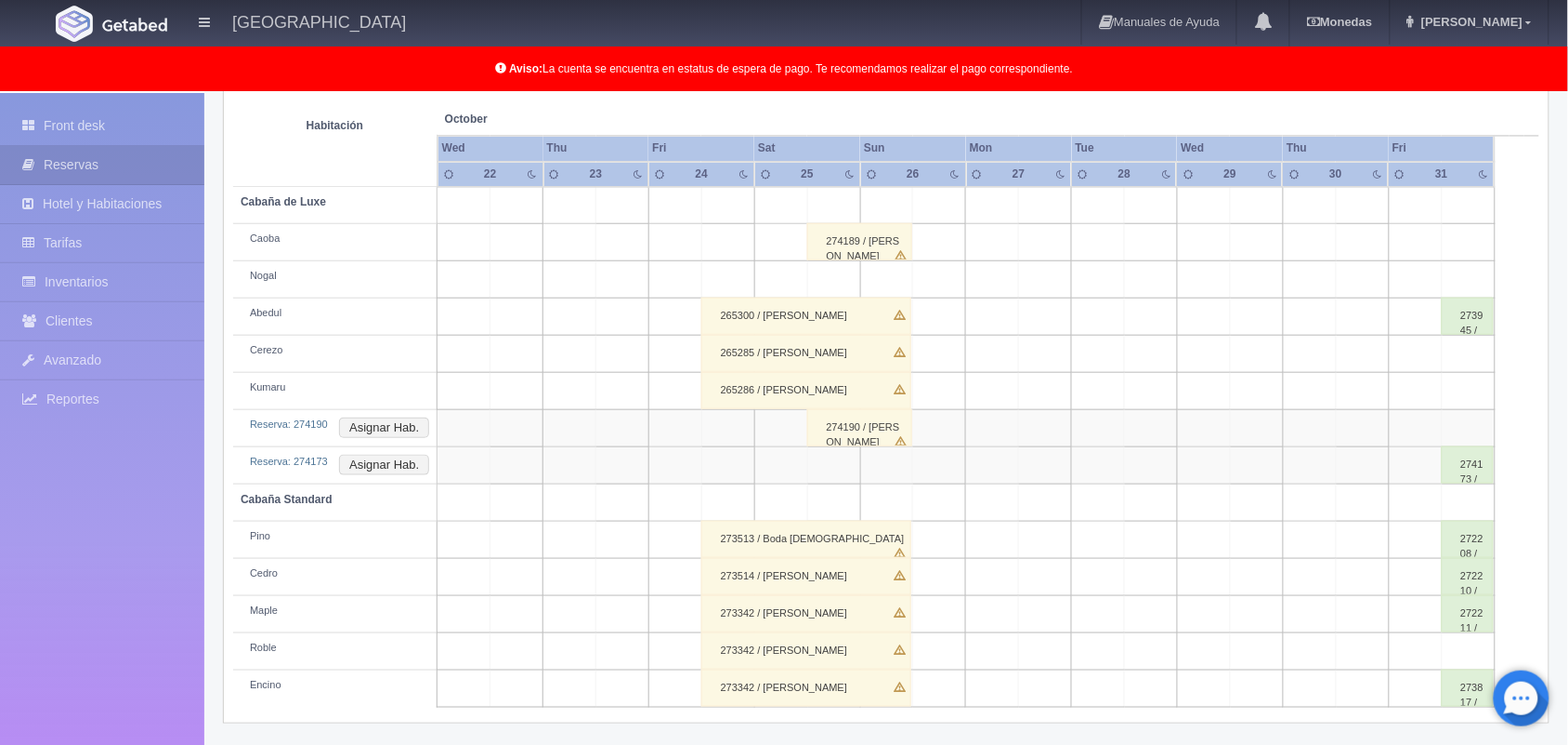
scroll to position [333, 0]
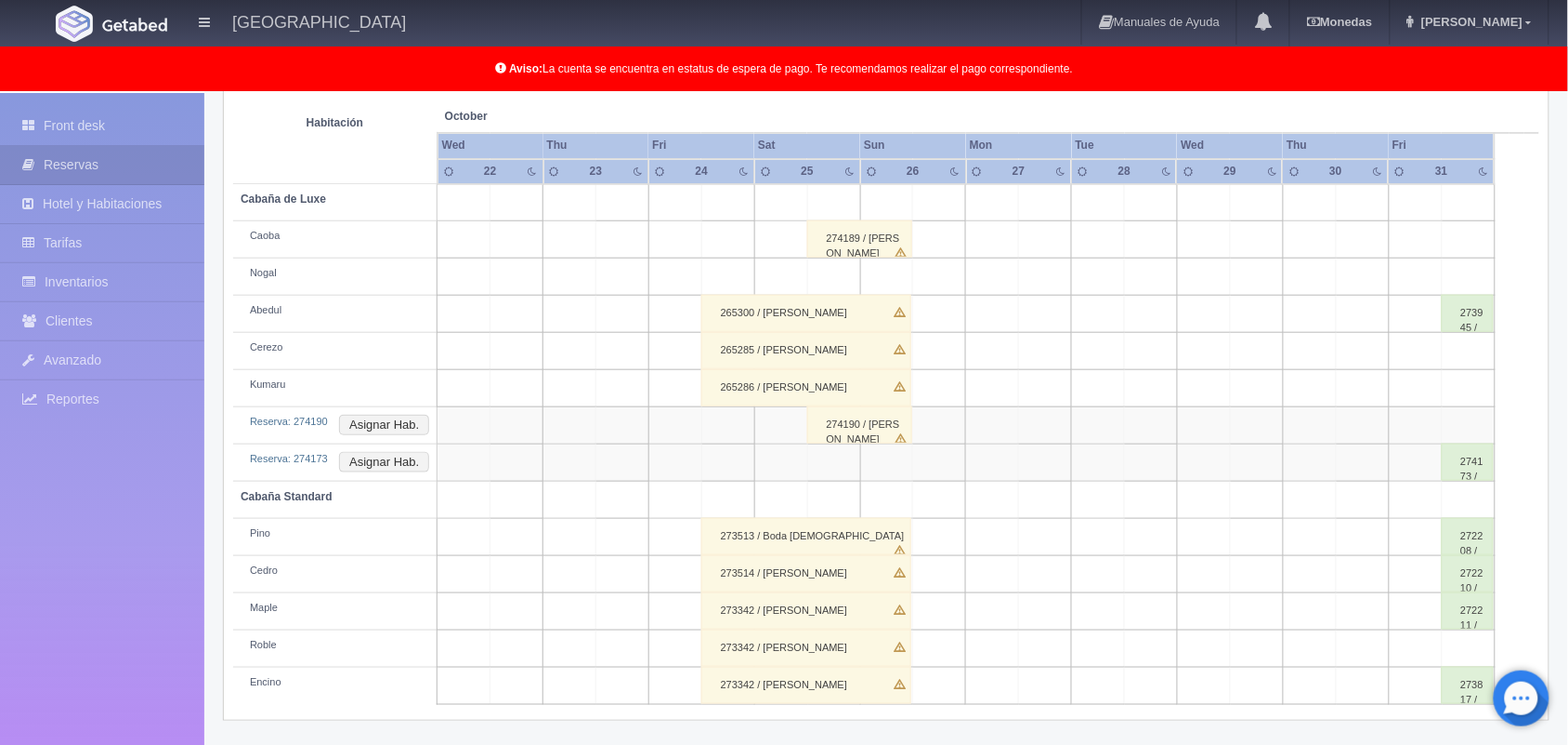
click at [836, 387] on div "265286 / [PERSON_NAME]" at bounding box center [806, 387] width 210 height 37
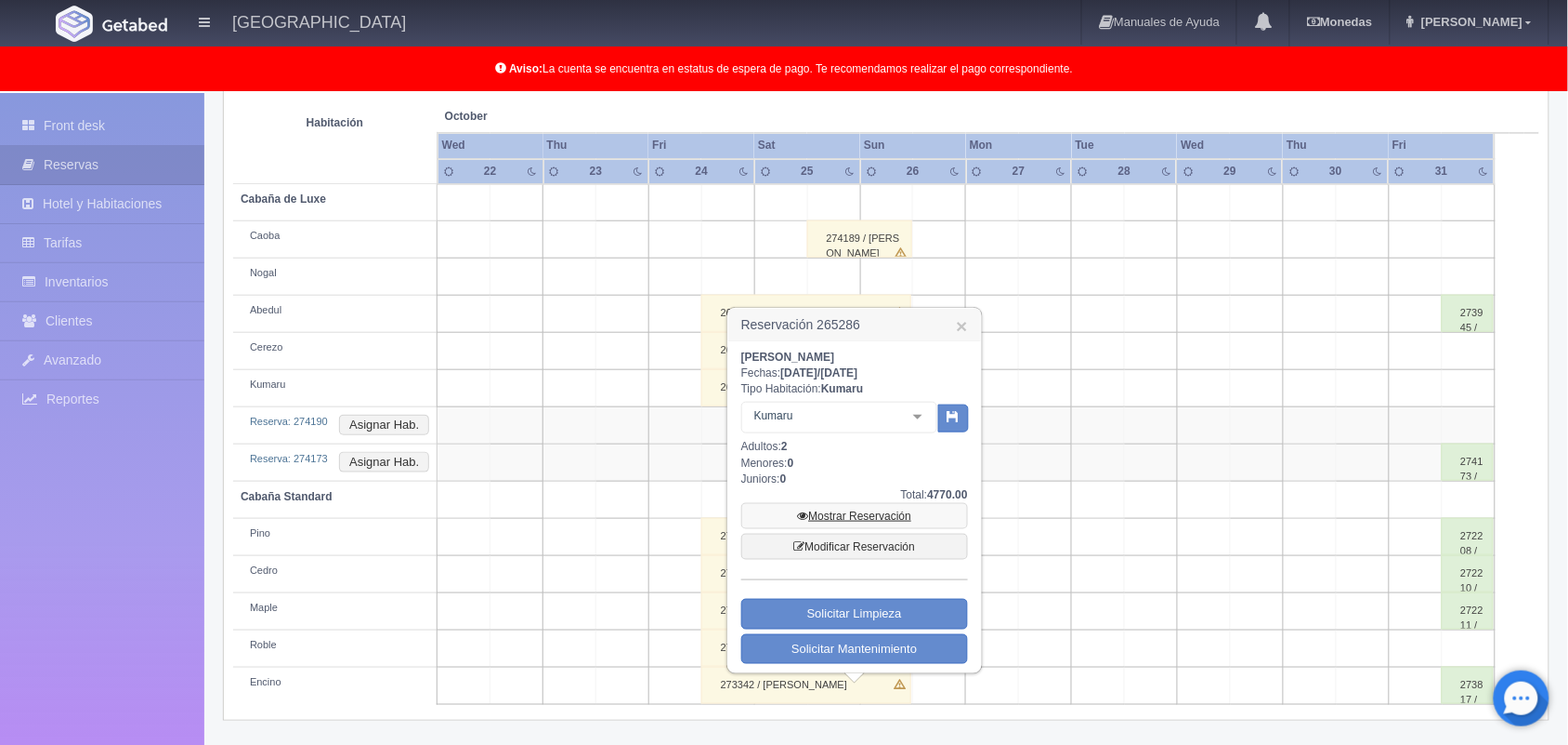
click at [864, 518] on link "Mostrar Reservación" at bounding box center [855, 516] width 226 height 26
click at [839, 516] on link "Mostrar Reservación" at bounding box center [855, 516] width 226 height 26
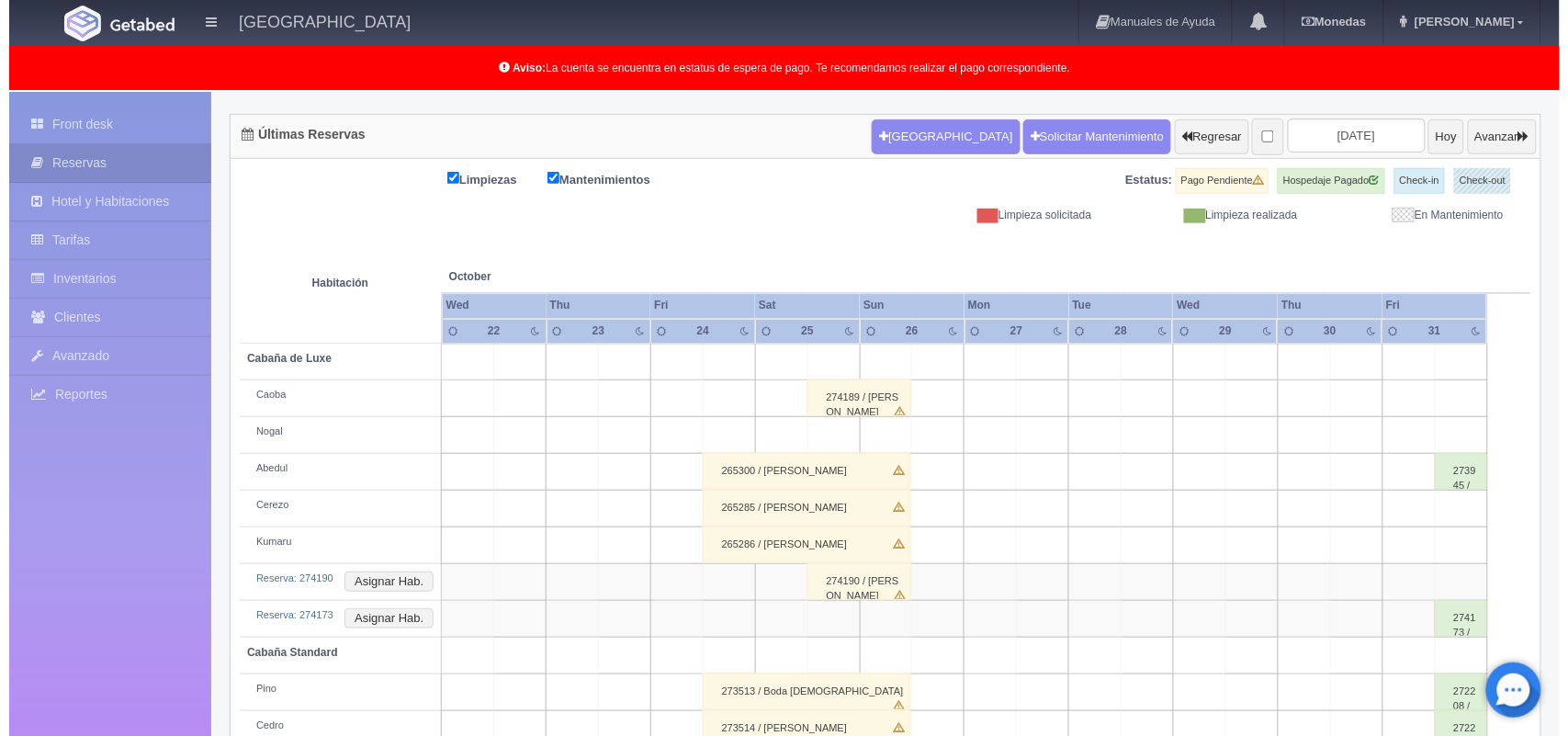
scroll to position [168, 0]
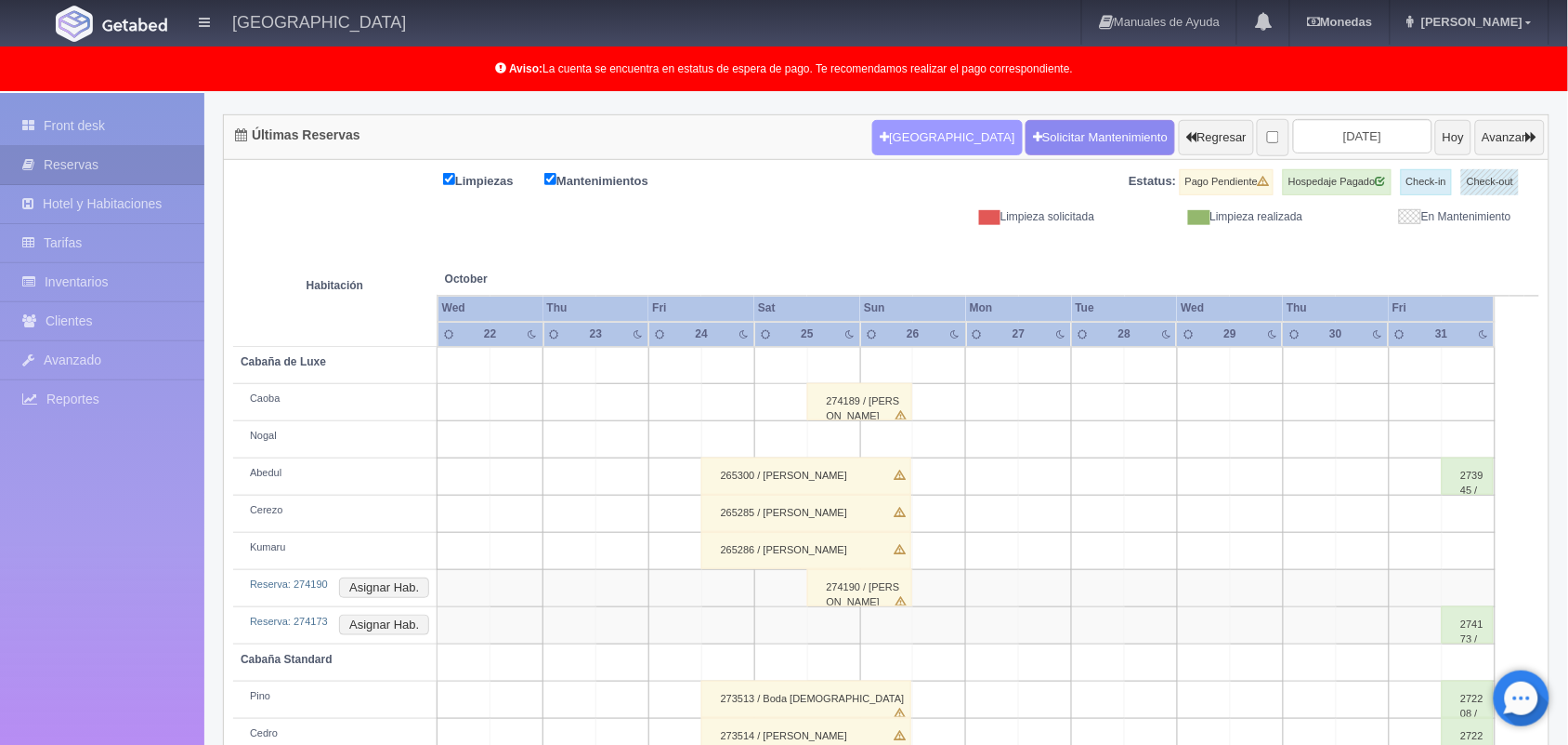
click at [873, 136] on button "[GEOGRAPHIC_DATA]" at bounding box center [946, 137] width 149 height 35
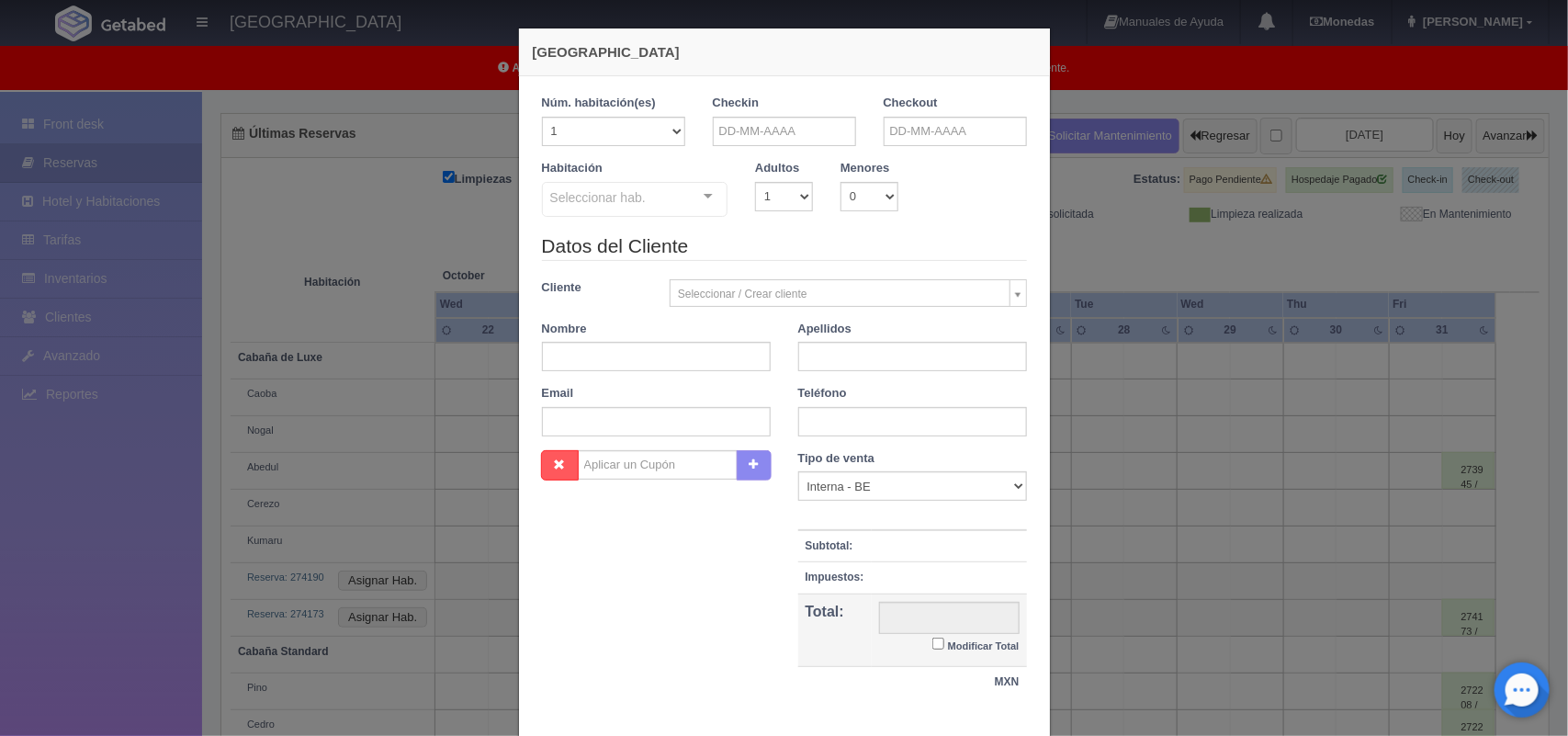
checkbox input "false"
click at [802, 134] on input "text" at bounding box center [784, 131] width 143 height 29
click at [799, 301] on link "24" at bounding box center [796, 303] width 24 height 26
type input "24-09-2025"
checkbox input "false"
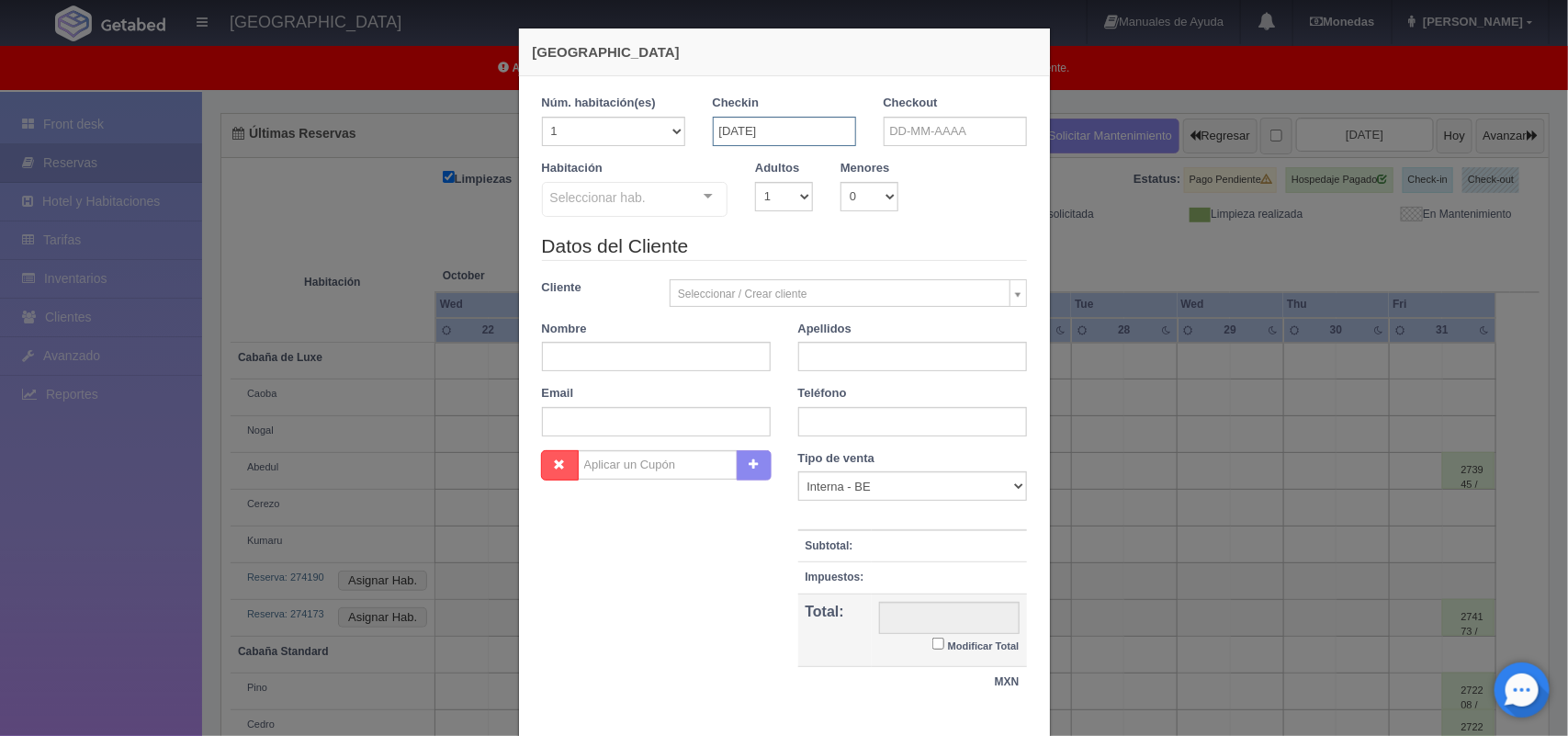
click at [831, 124] on input "24-09-2025" at bounding box center [784, 131] width 143 height 29
click at [870, 156] on span "Next" at bounding box center [876, 161] width 15 height 15
click at [845, 299] on link "24" at bounding box center [849, 303] width 24 height 26
type input "24-10-2025"
checkbox input "false"
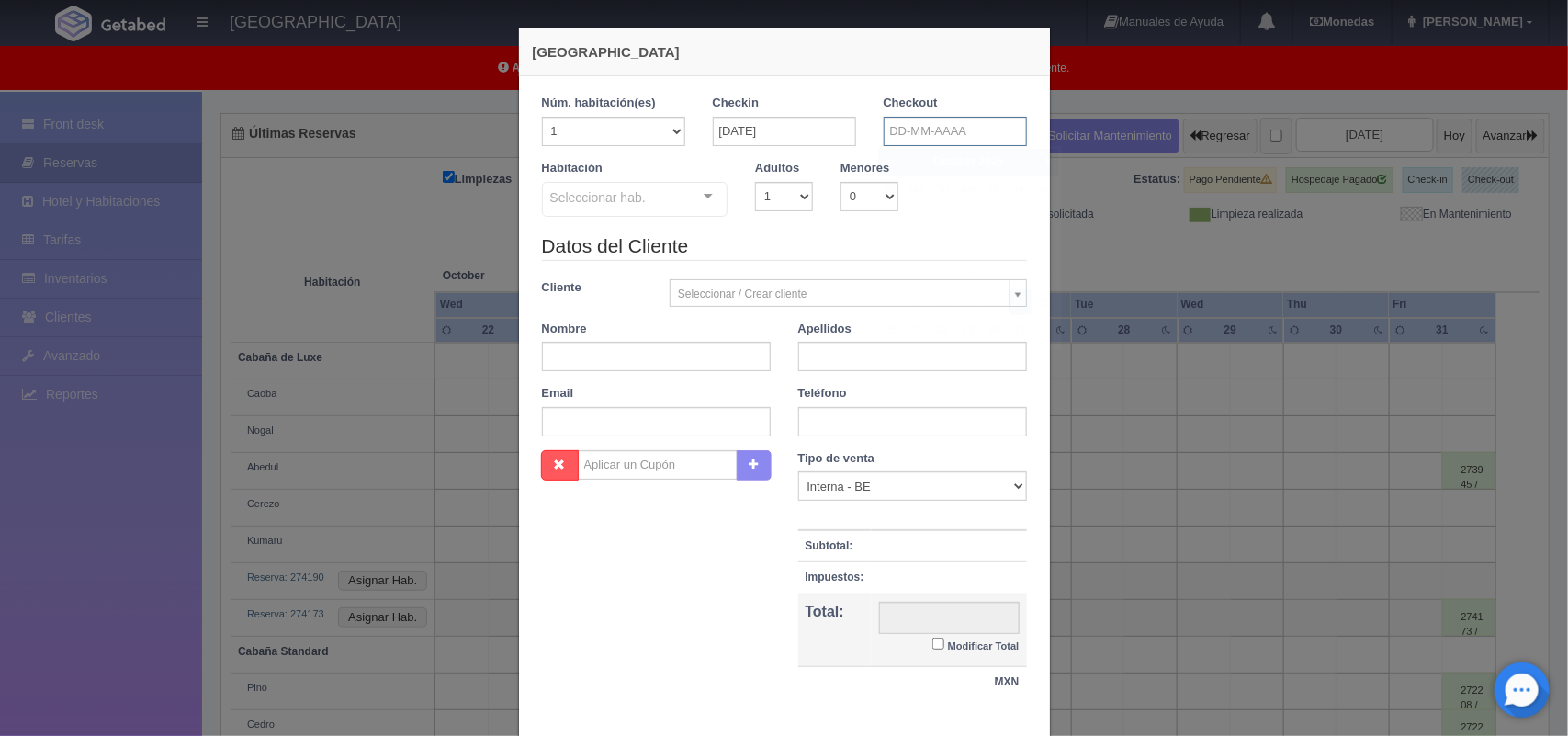
click at [962, 129] on input "text" at bounding box center [955, 131] width 143 height 29
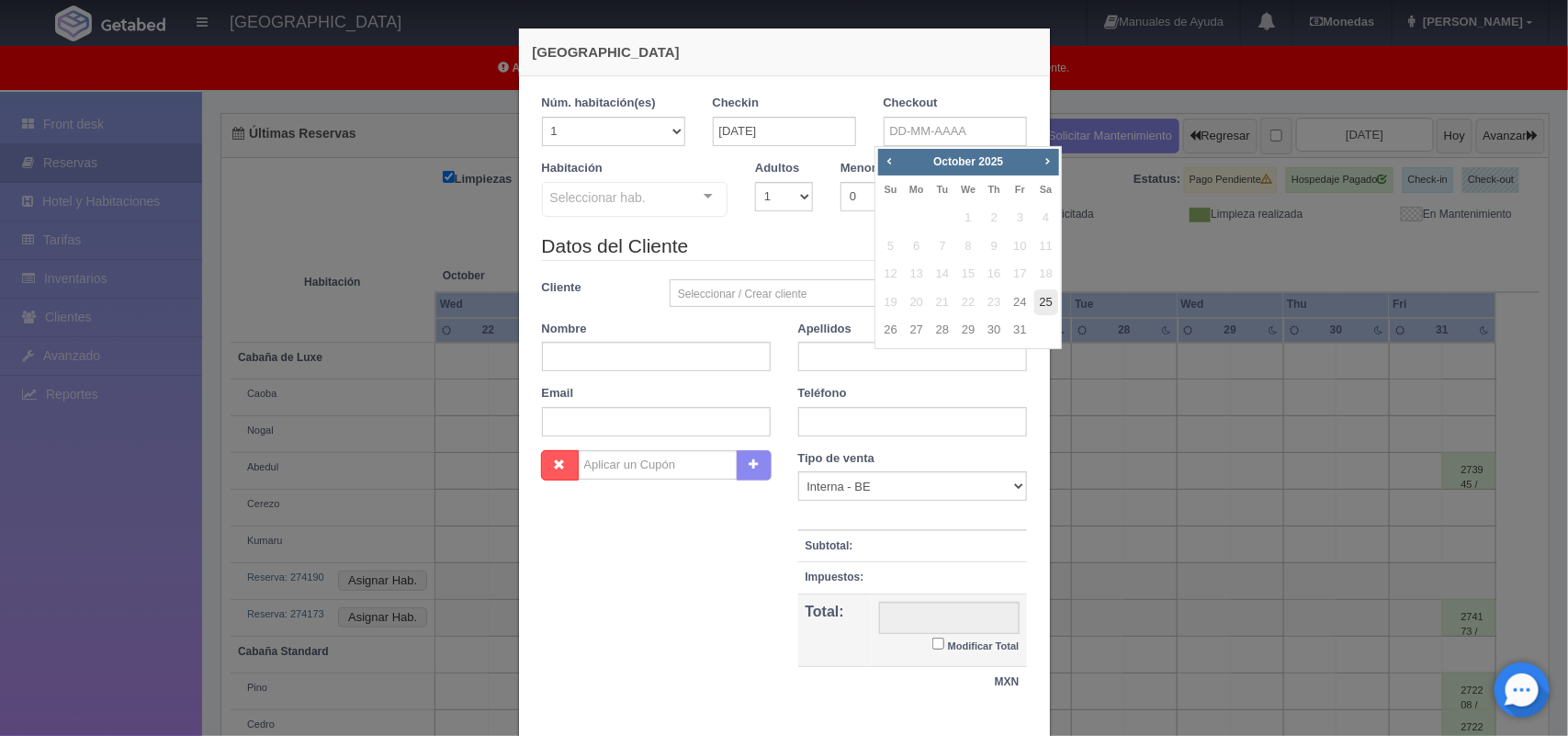
click at [1043, 301] on link "25" at bounding box center [1045, 303] width 24 height 26
type input "25-10-2025"
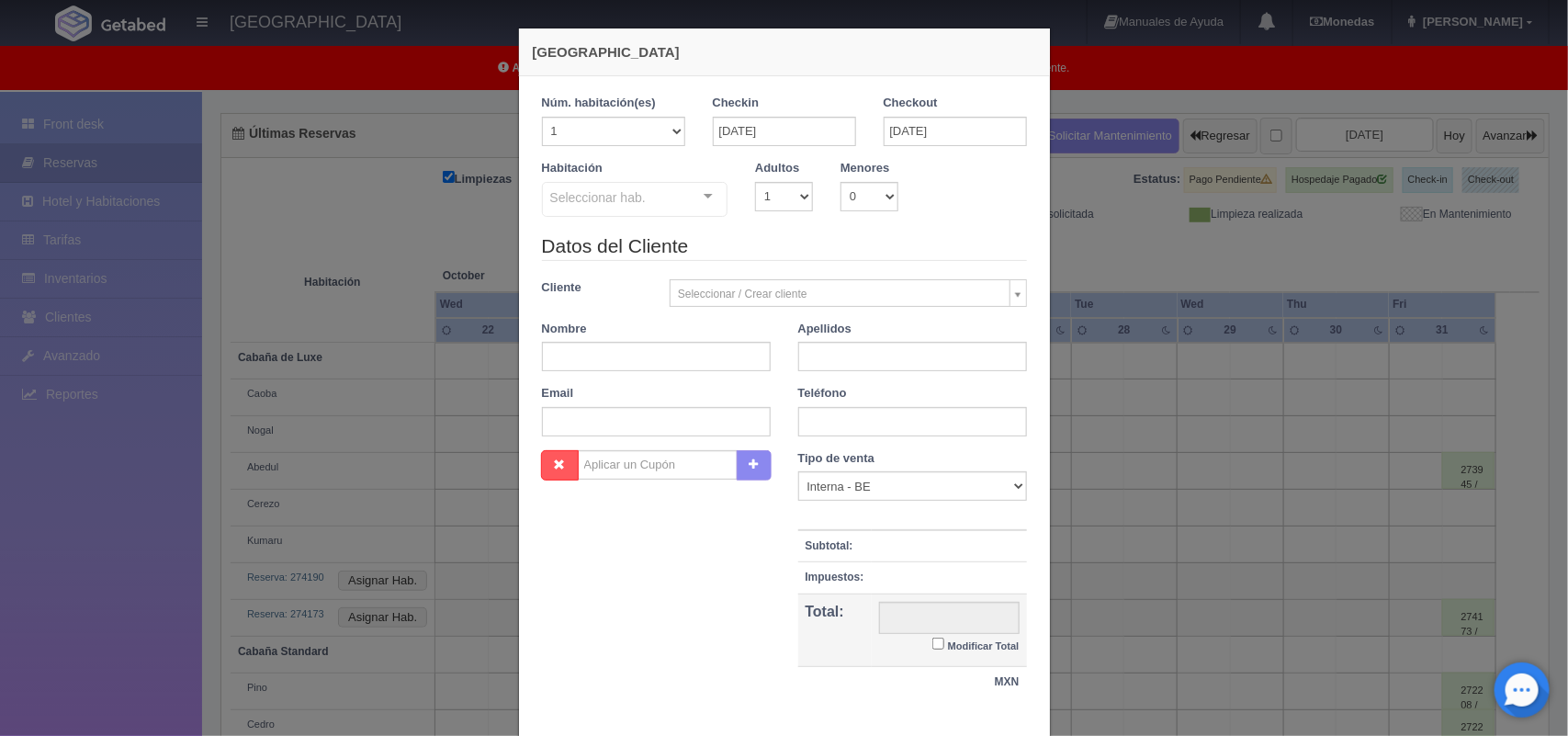
checkbox input "false"
click at [666, 135] on select "1 2 3 4 5 6 7 8 9 10 11 12 13 14 15 16 17 18 19 20" at bounding box center [613, 131] width 143 height 29
select select "2"
click at [541, 117] on select "1 2 3 4 5 6 7 8 9 10 11 12 13 14 15 16 17 18 19 20" at bounding box center [613, 131] width 143 height 29
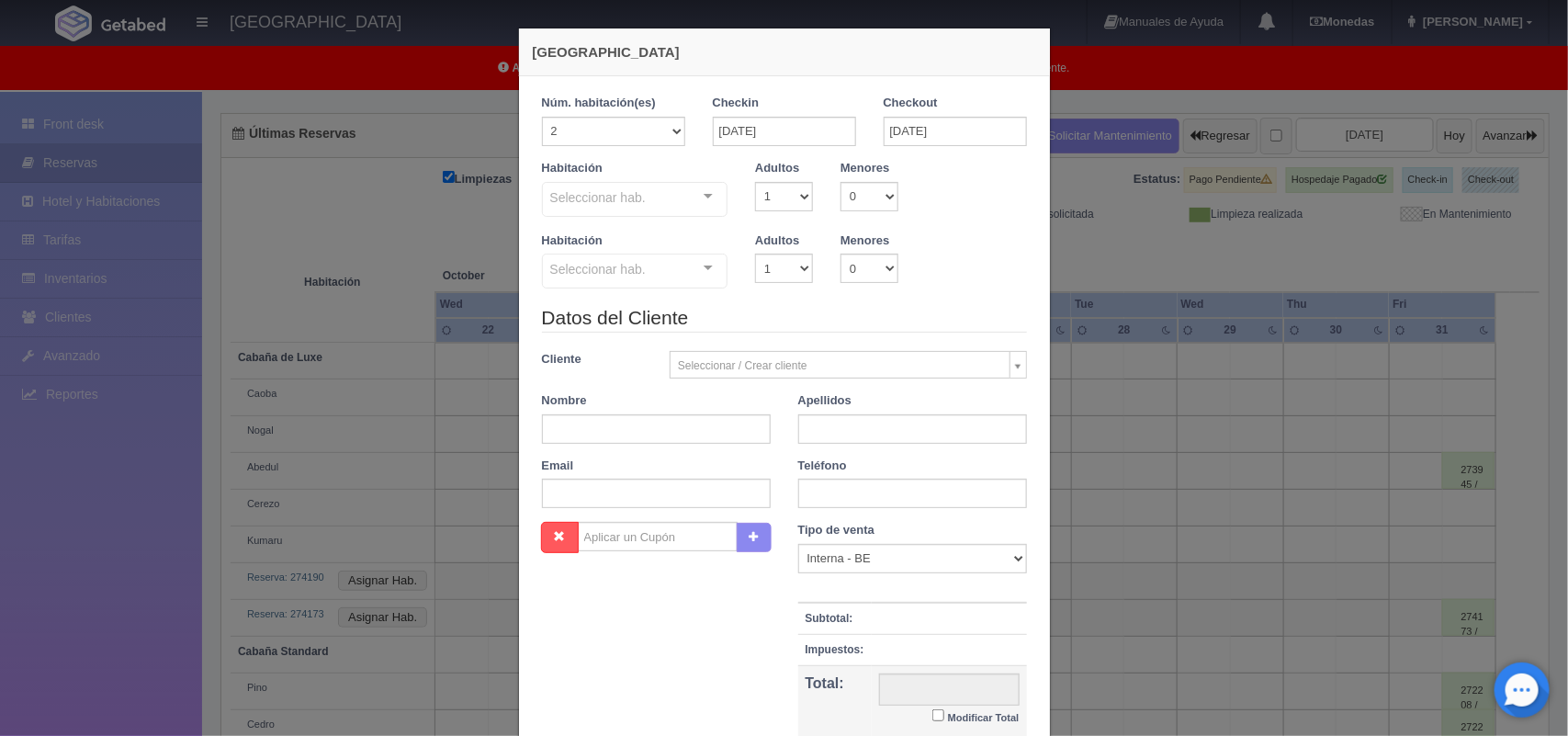
click at [699, 197] on div at bounding box center [708, 196] width 37 height 27
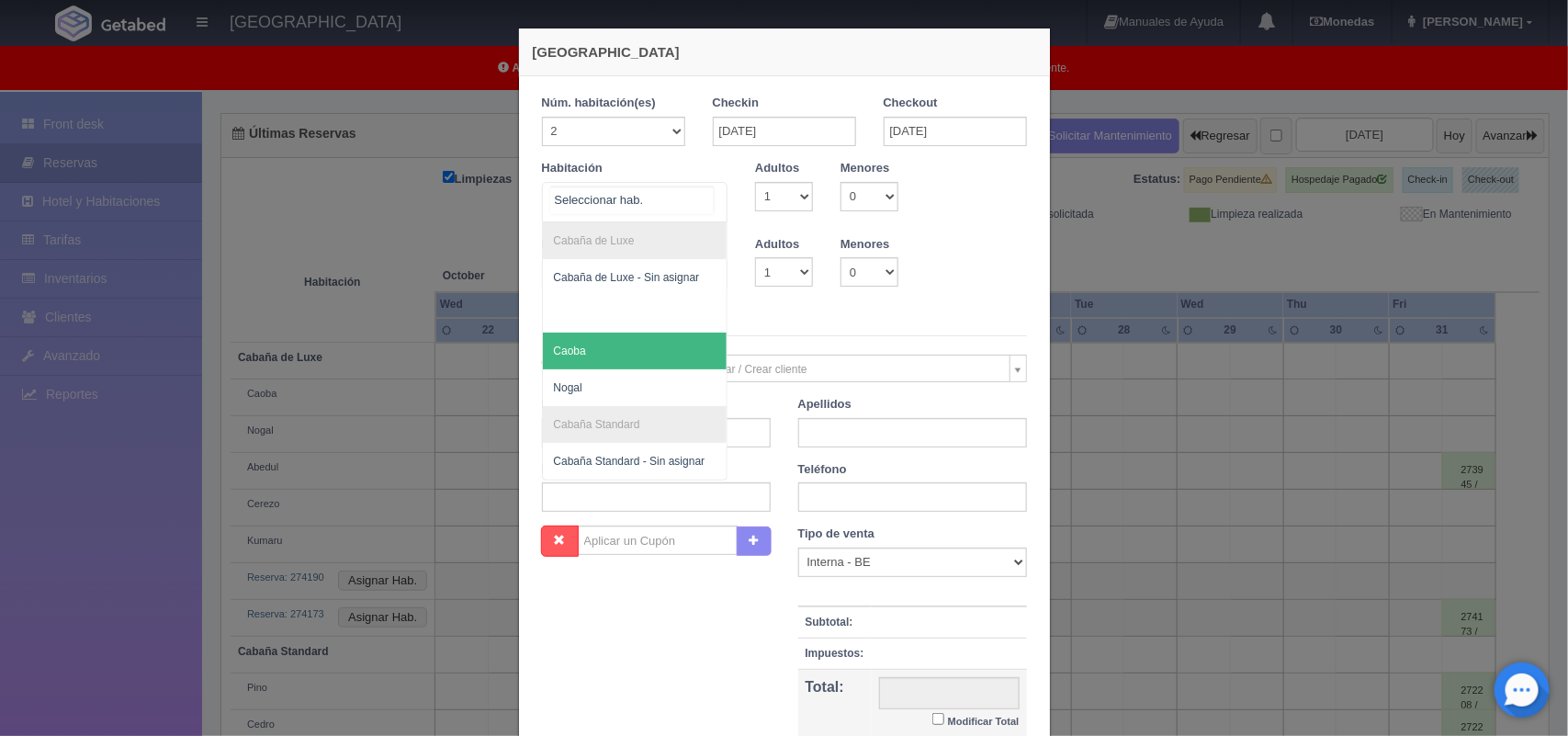
click at [682, 340] on span "Caoba" at bounding box center [635, 351] width 184 height 37
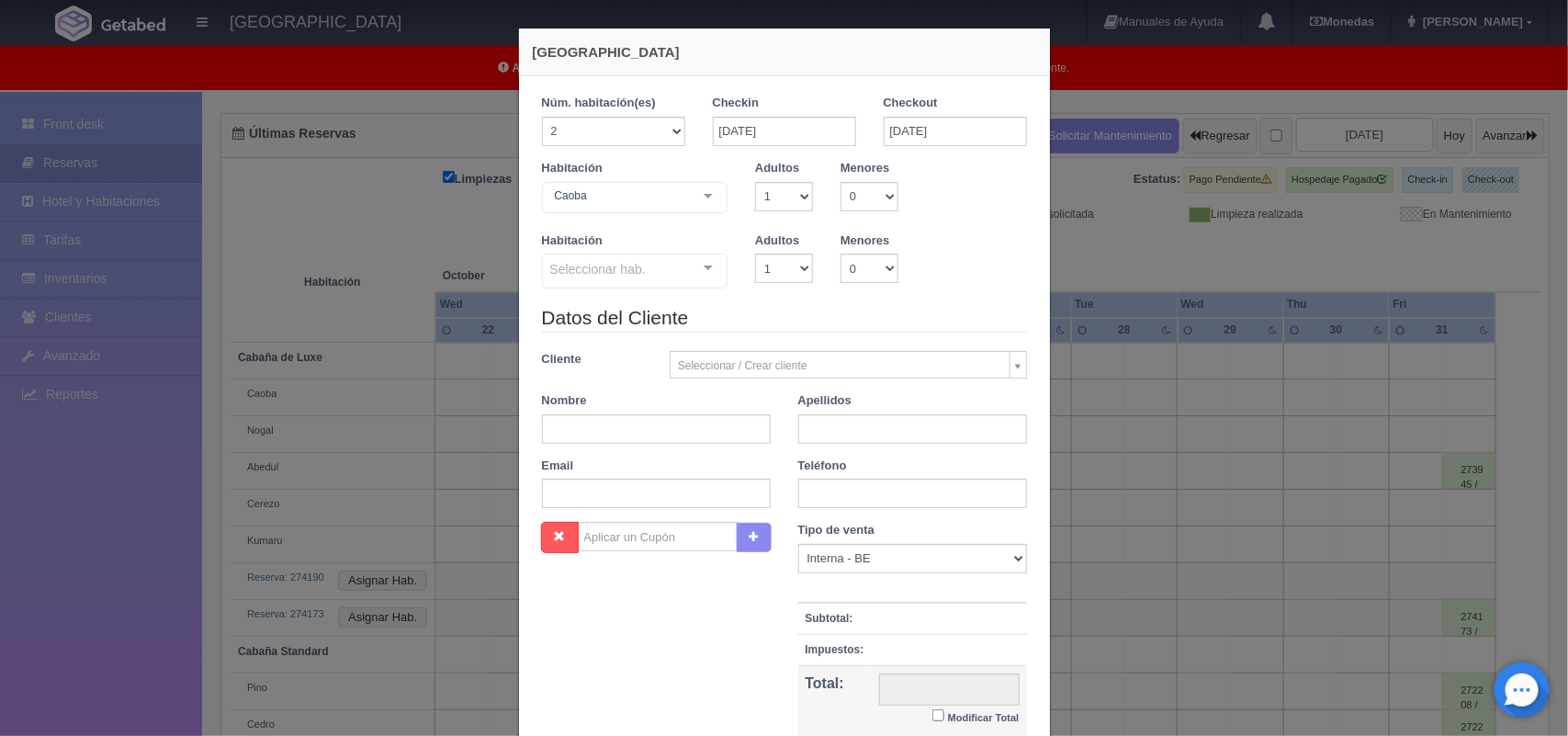
checkbox input "false"
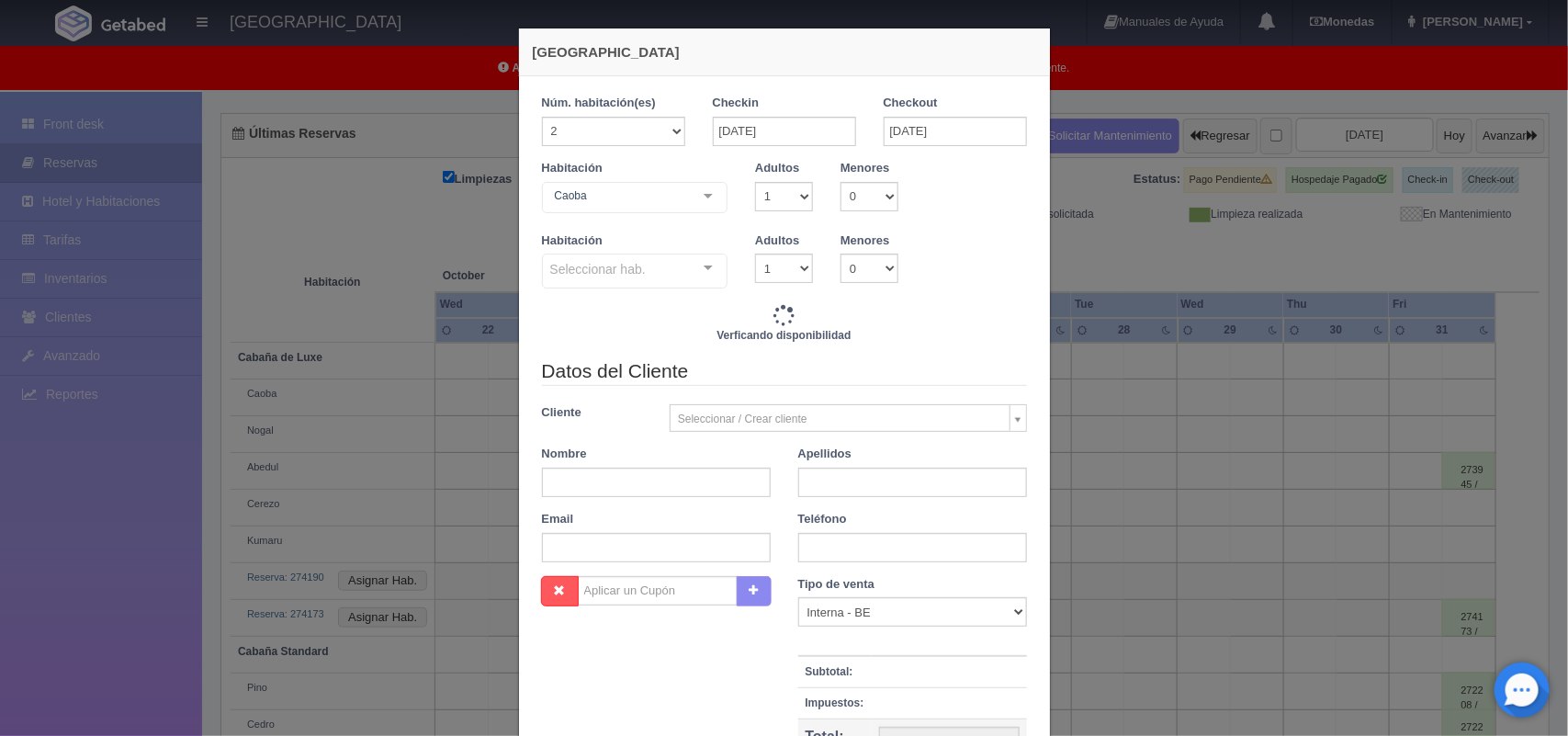
click at [686, 273] on div "Seleccionar hab. No elements found. Consider changing the search query. List is…" at bounding box center [635, 272] width 186 height 37
click at [698, 272] on div at bounding box center [708, 268] width 37 height 27
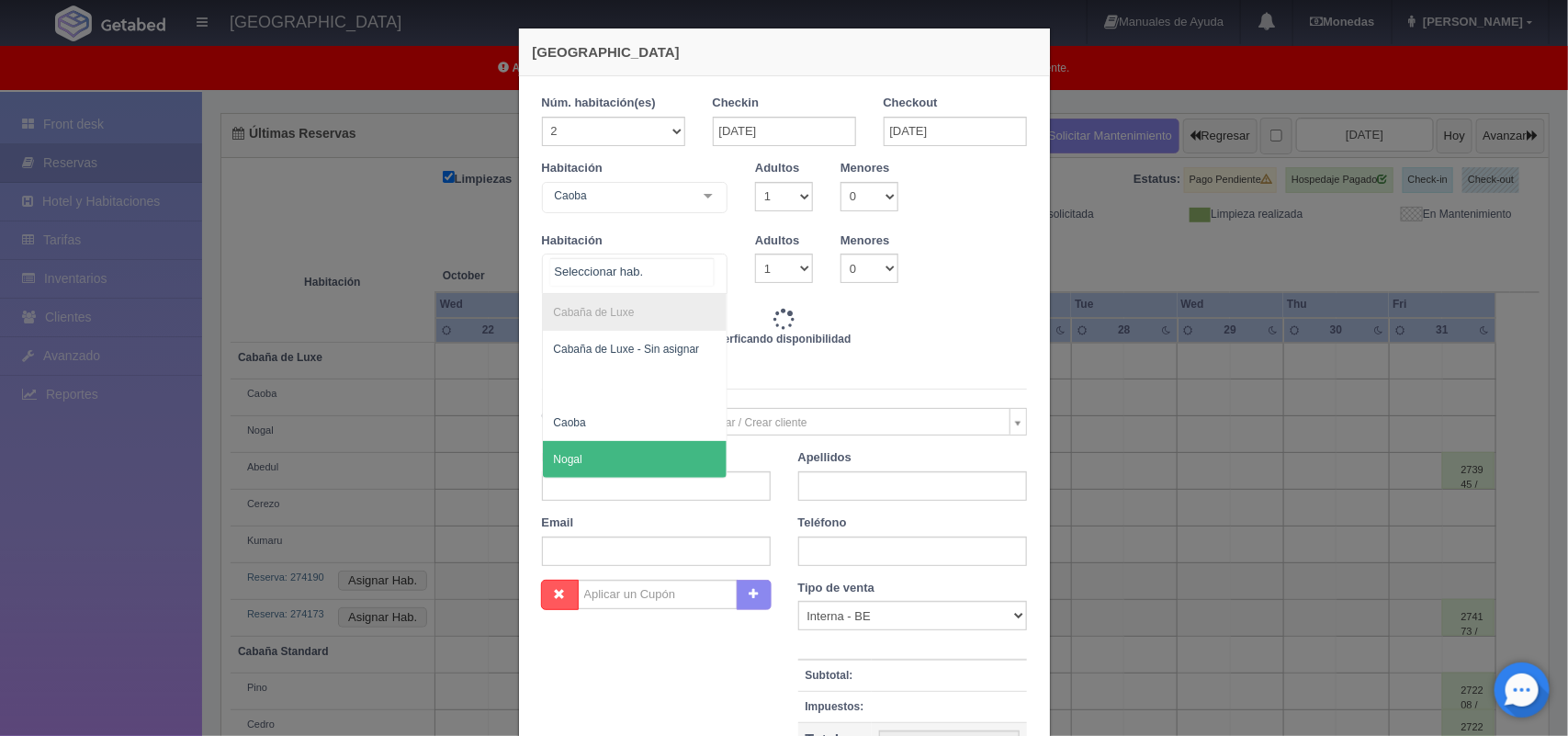
click at [636, 460] on span "Nogal" at bounding box center [635, 459] width 184 height 37
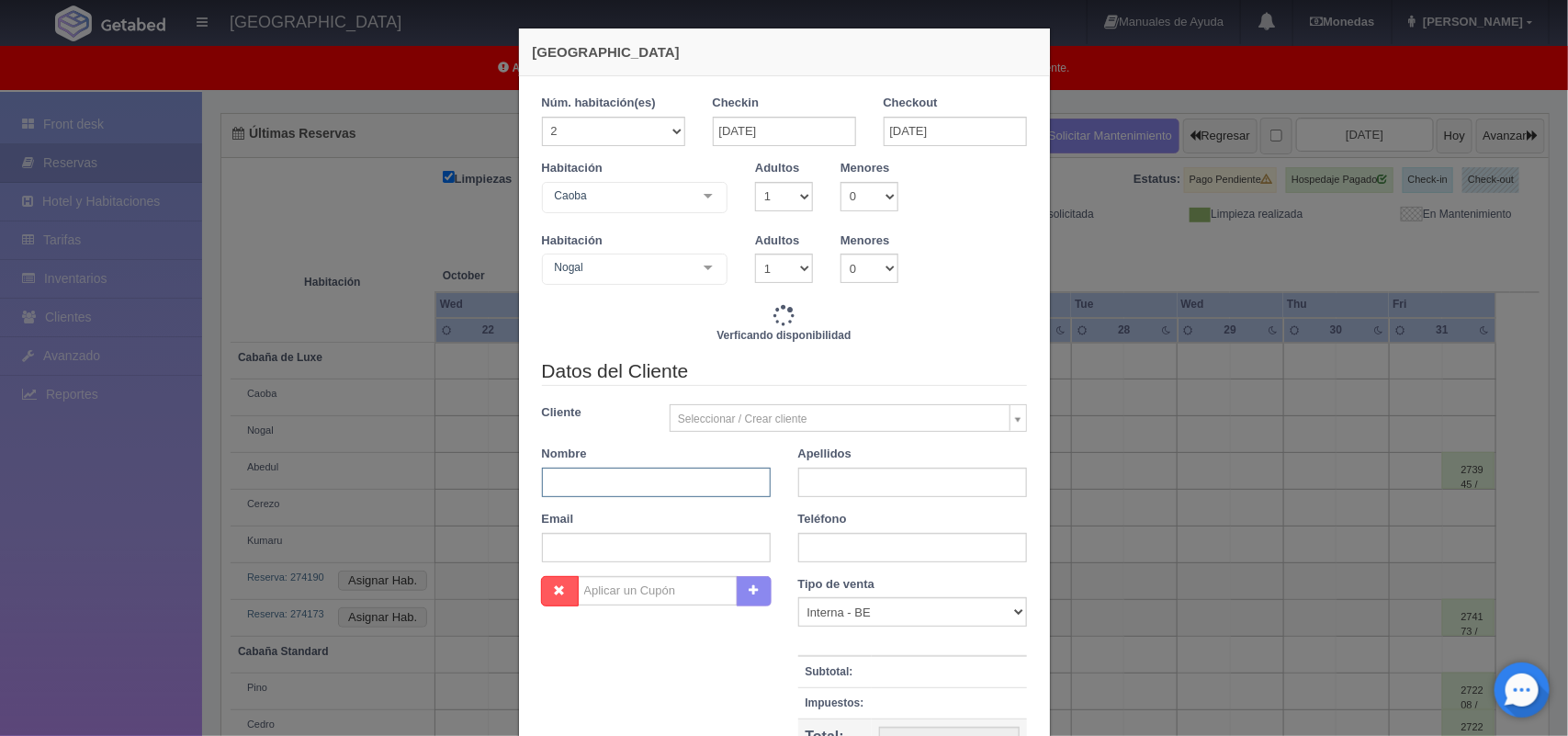
click at [624, 482] on input "text" at bounding box center [655, 481] width 228 height 29
type input "Boda"
type input "3600.00"
checkbox input "false"
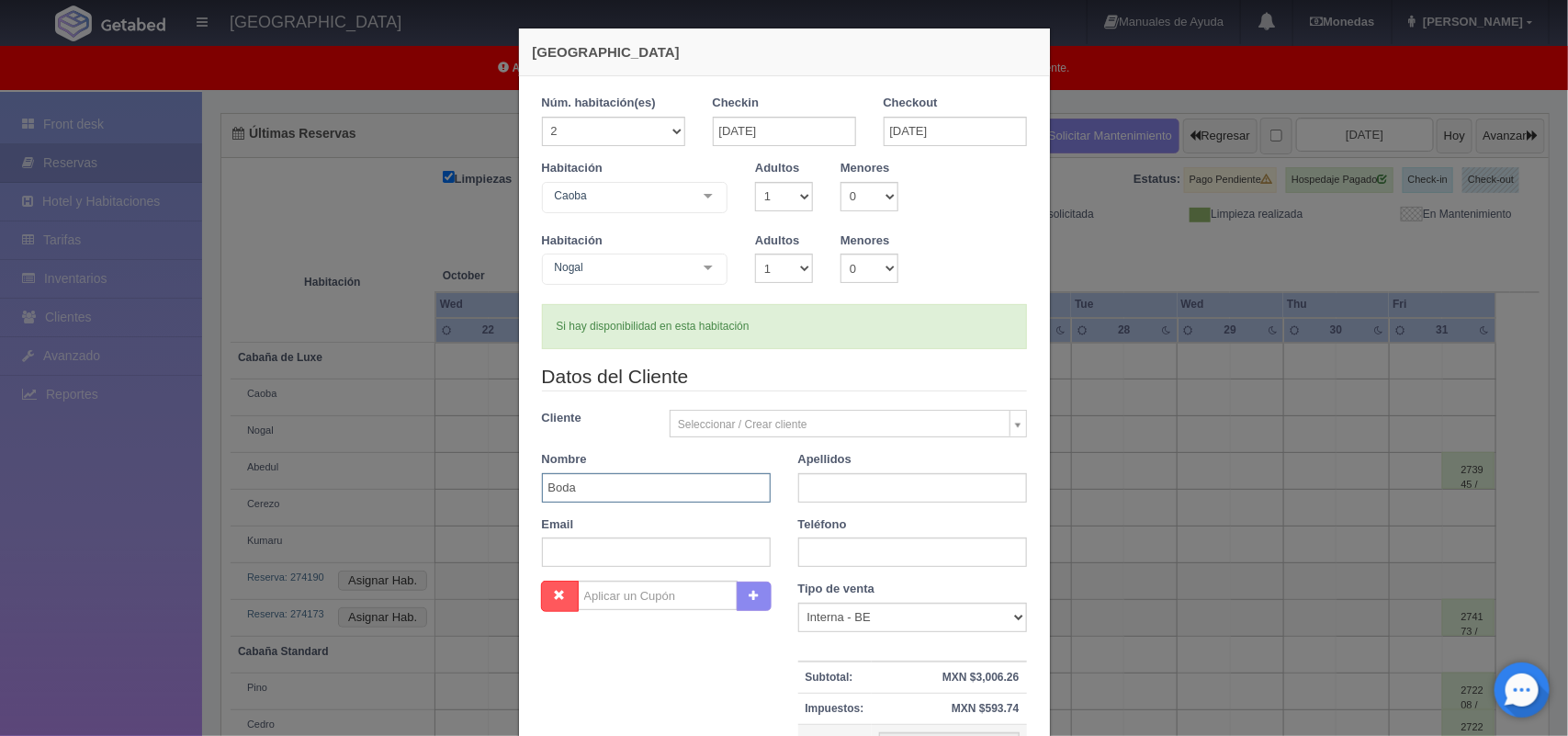
type input "Boda"
click at [933, 492] on input "text" at bounding box center [912, 487] width 228 height 29
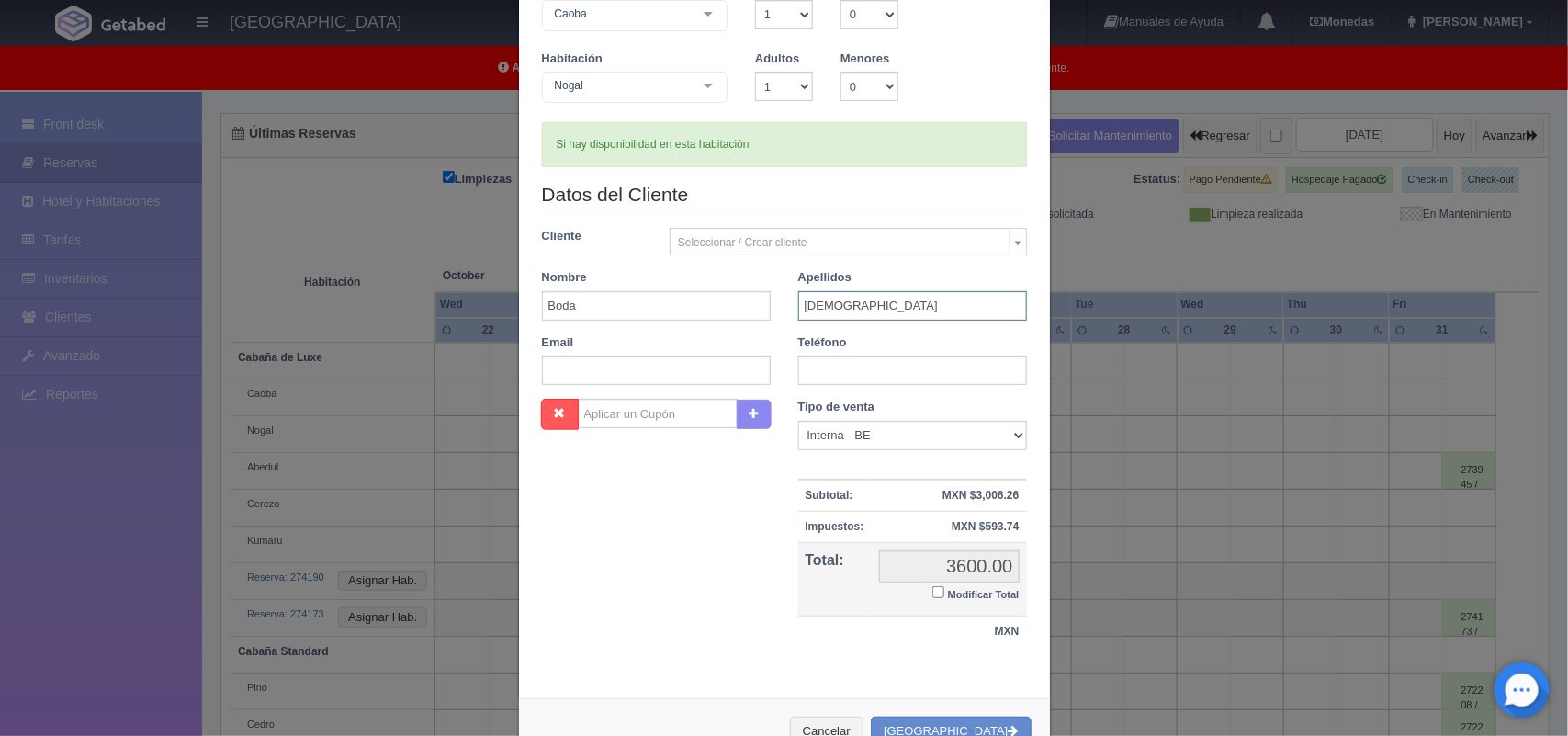
scroll to position [241, 0]
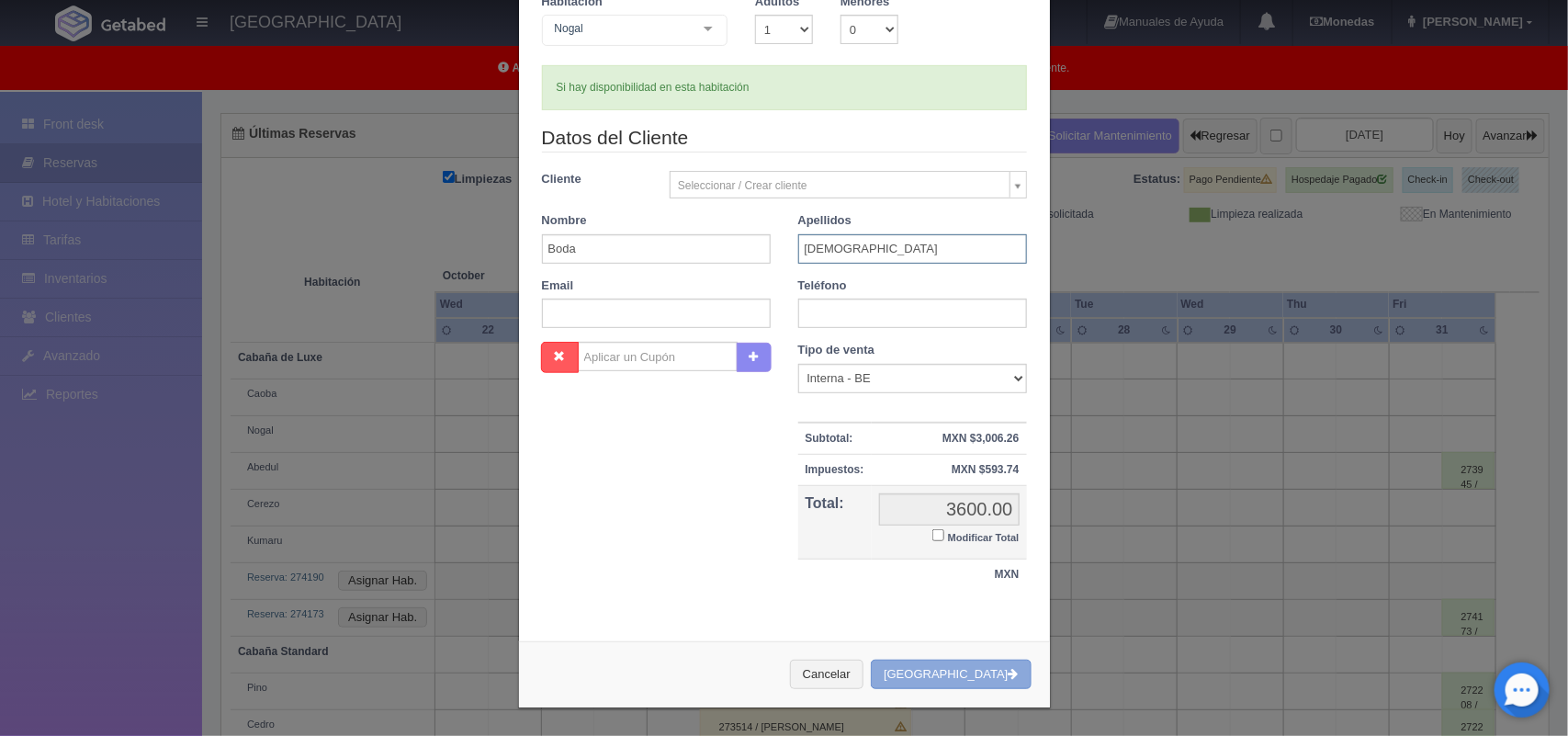
type input "Cristan"
click at [940, 681] on button "[GEOGRAPHIC_DATA]" at bounding box center [950, 675] width 160 height 30
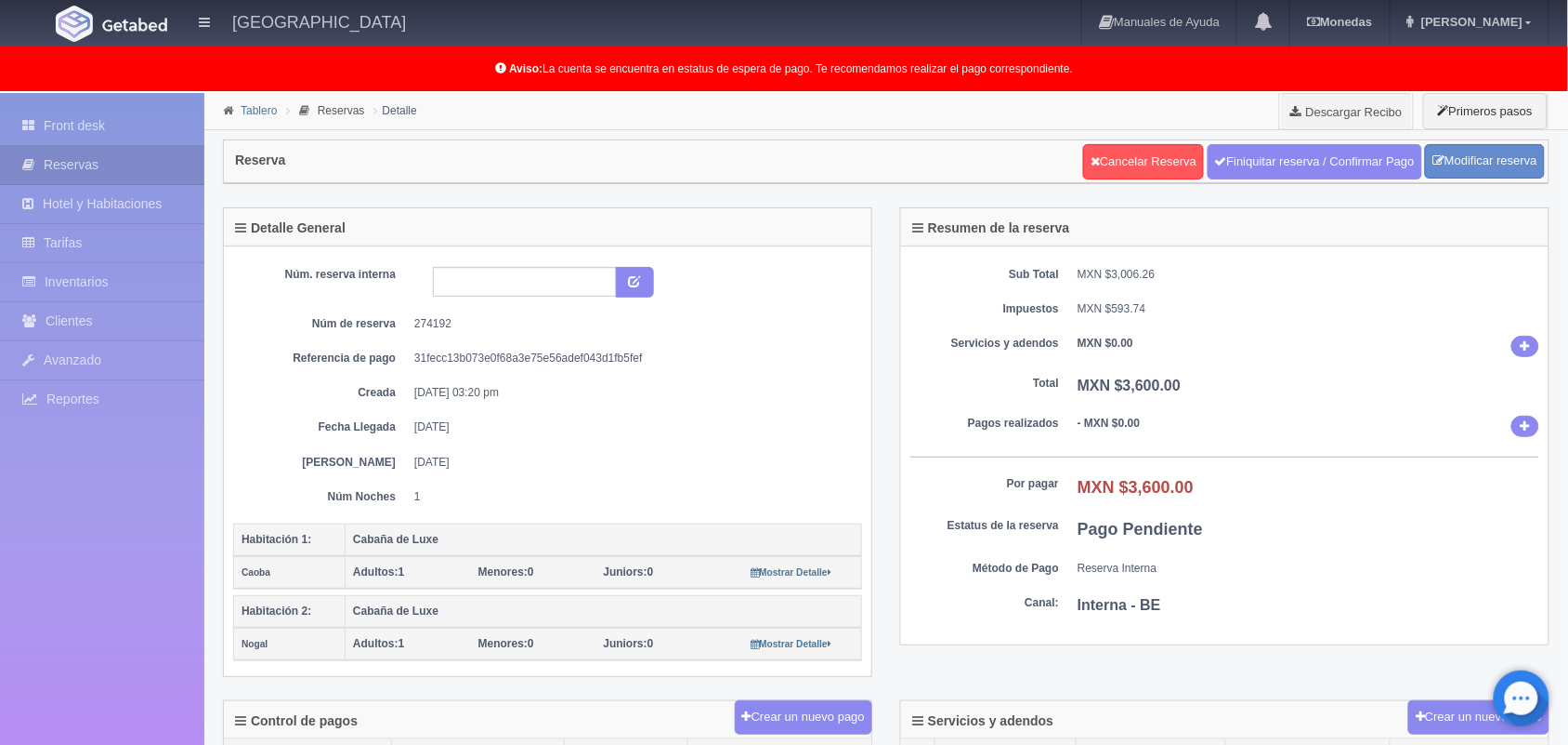
click at [263, 113] on link "Tablero" at bounding box center [259, 110] width 36 height 13
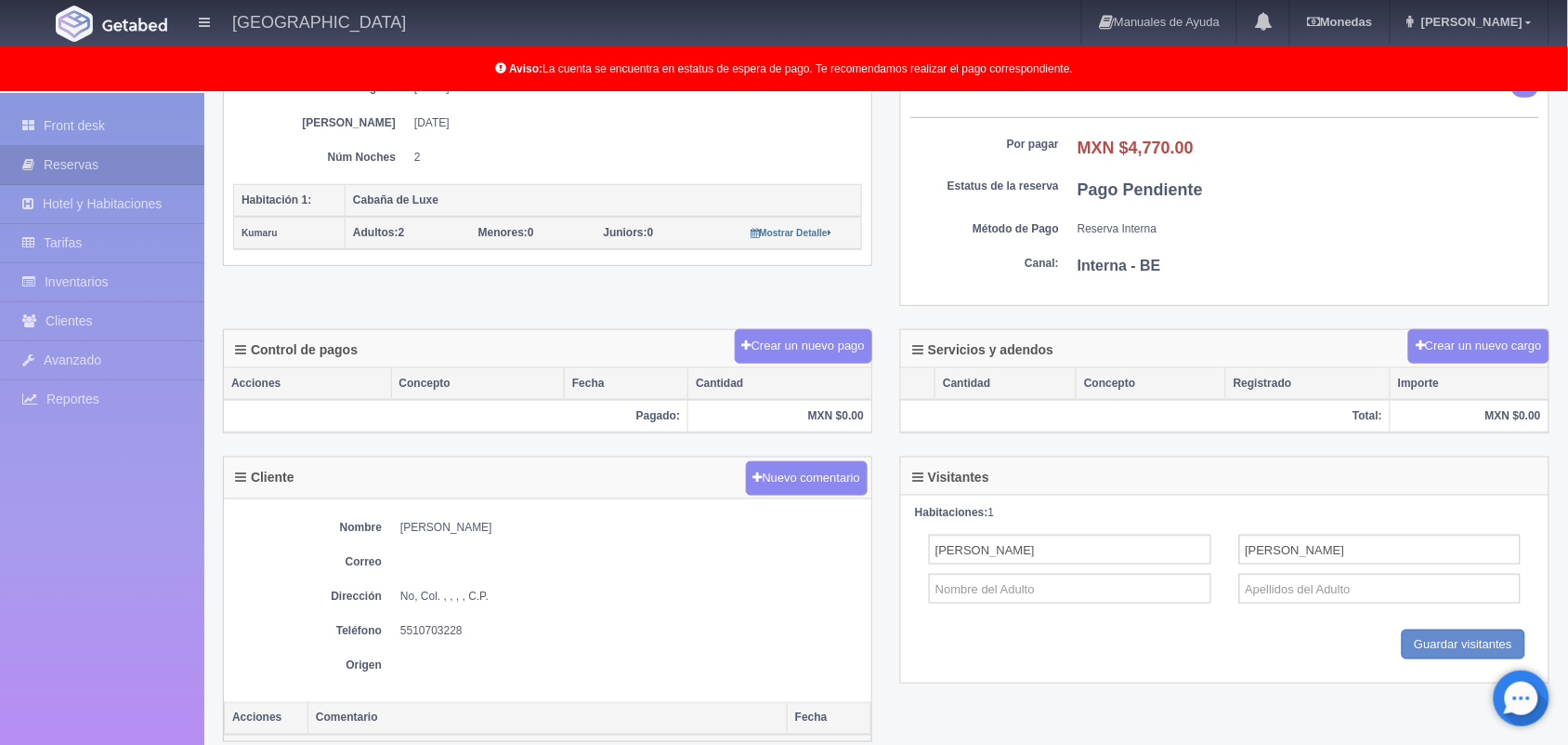
scroll to position [264, 0]
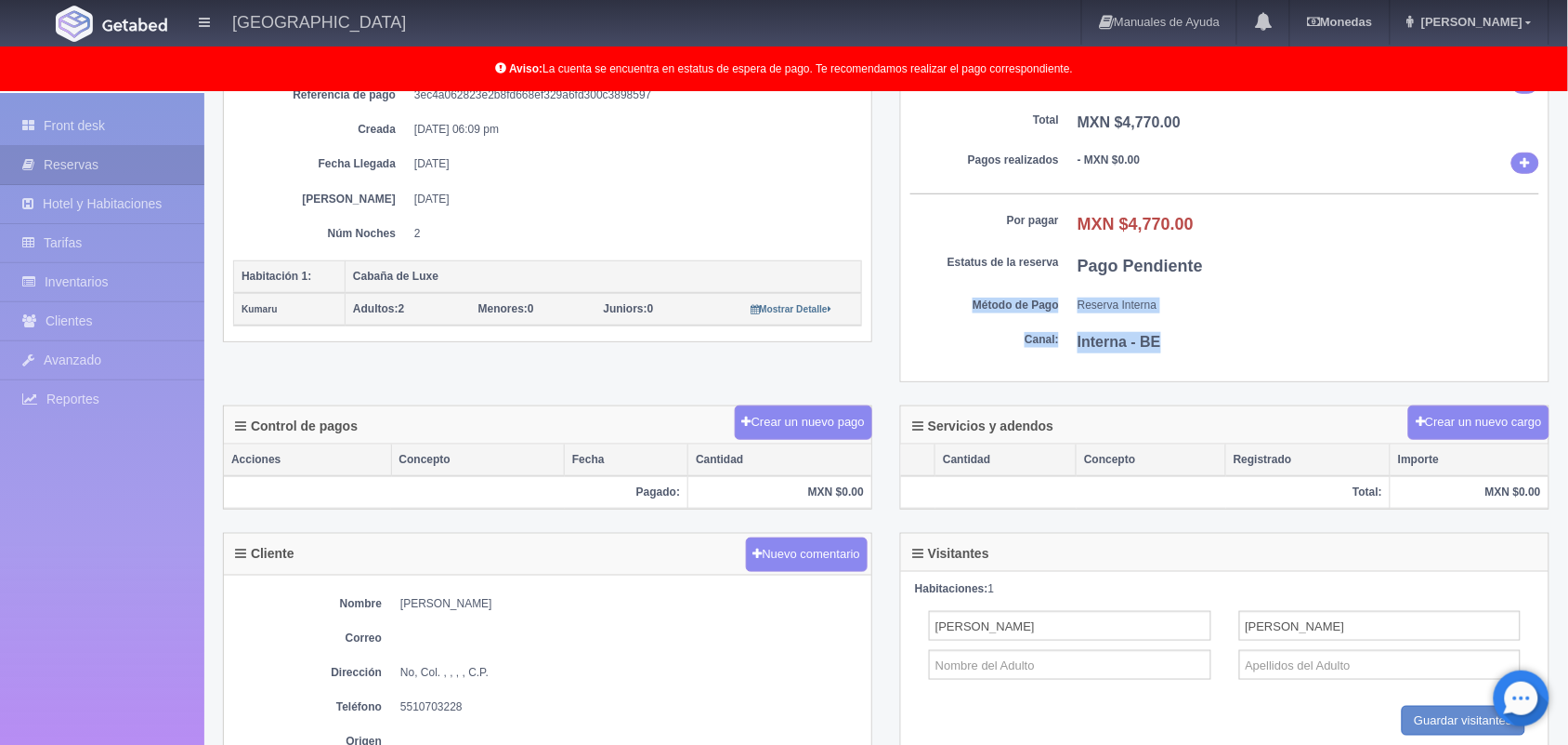
drag, startPoint x: 1561, startPoint y: 288, endPoint x: 1555, endPoint y: 253, distance: 35.5
click at [1555, 253] on div "Tablero Reservas Detalle Descargar Recibo Primeros pasos Reserva Cancelar Reser…" at bounding box center [886, 415] width 1364 height 1170
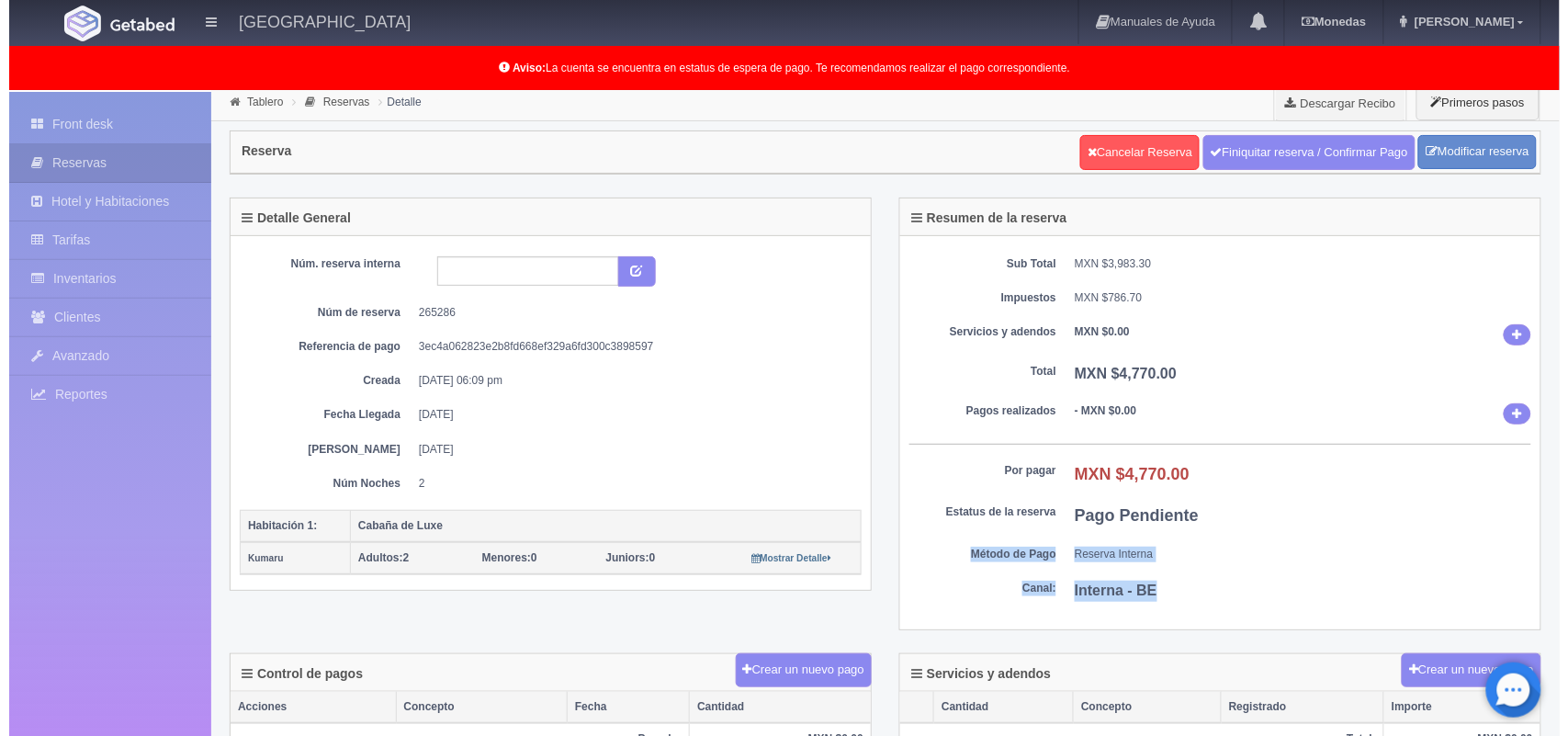
scroll to position [6, 0]
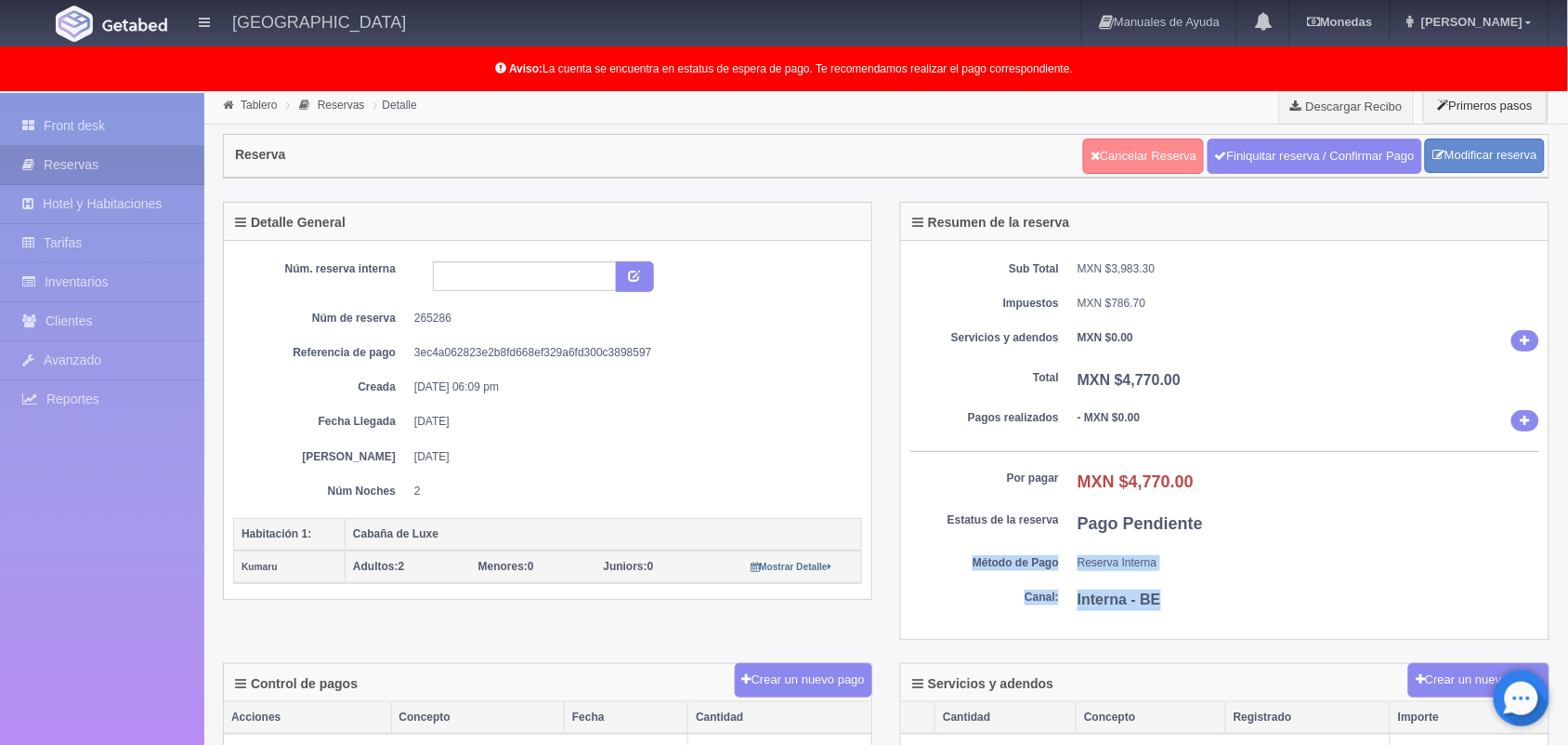
click at [1138, 149] on link "Cancelar Reserva" at bounding box center [1143, 156] width 121 height 35
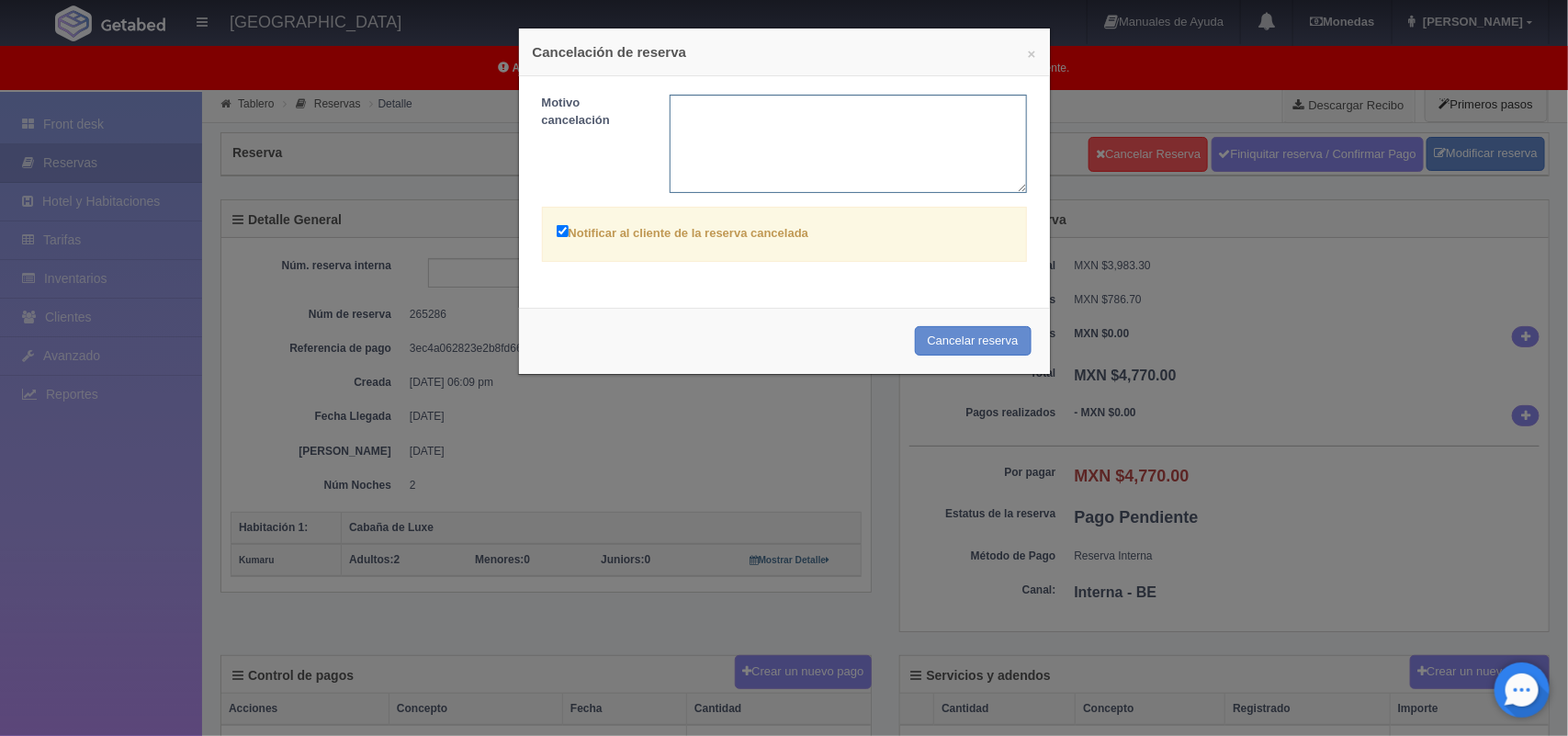
click at [753, 144] on textarea at bounding box center [848, 144] width 357 height 99
click at [953, 336] on button "Cancelar reserva" at bounding box center [973, 341] width 117 height 30
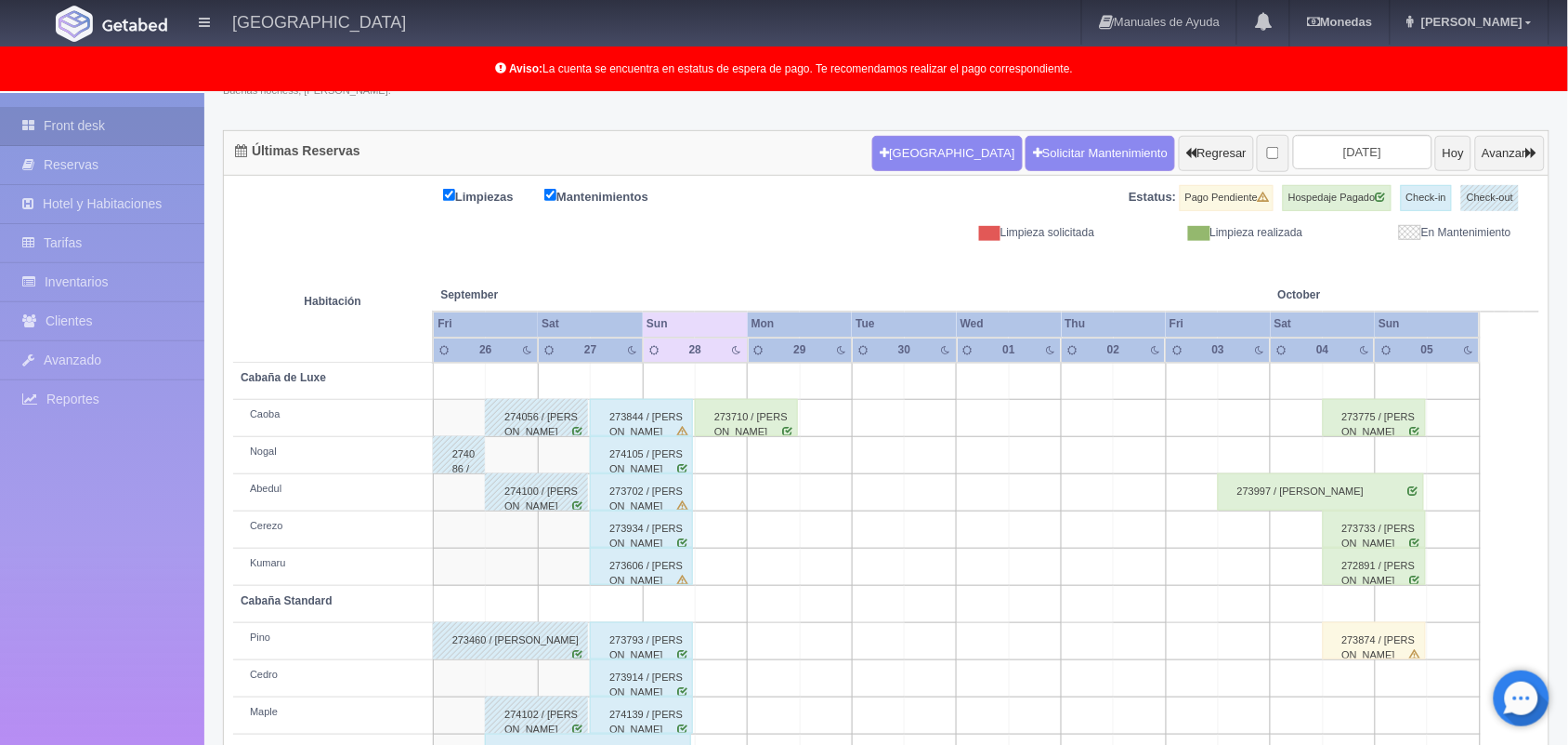
scroll to position [259, 0]
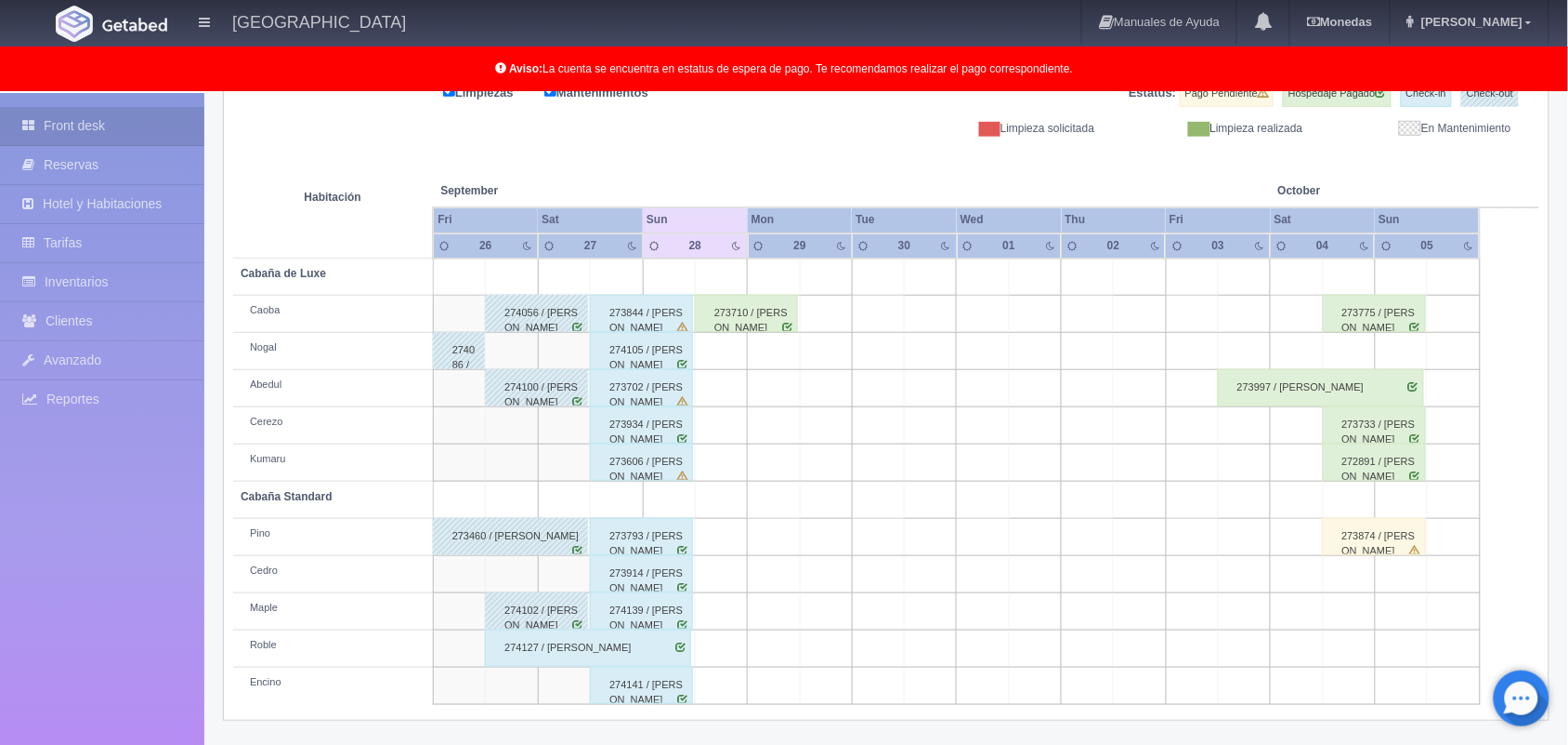
click at [629, 317] on div "273844 / [PERSON_NAME]" at bounding box center [641, 313] width 103 height 37
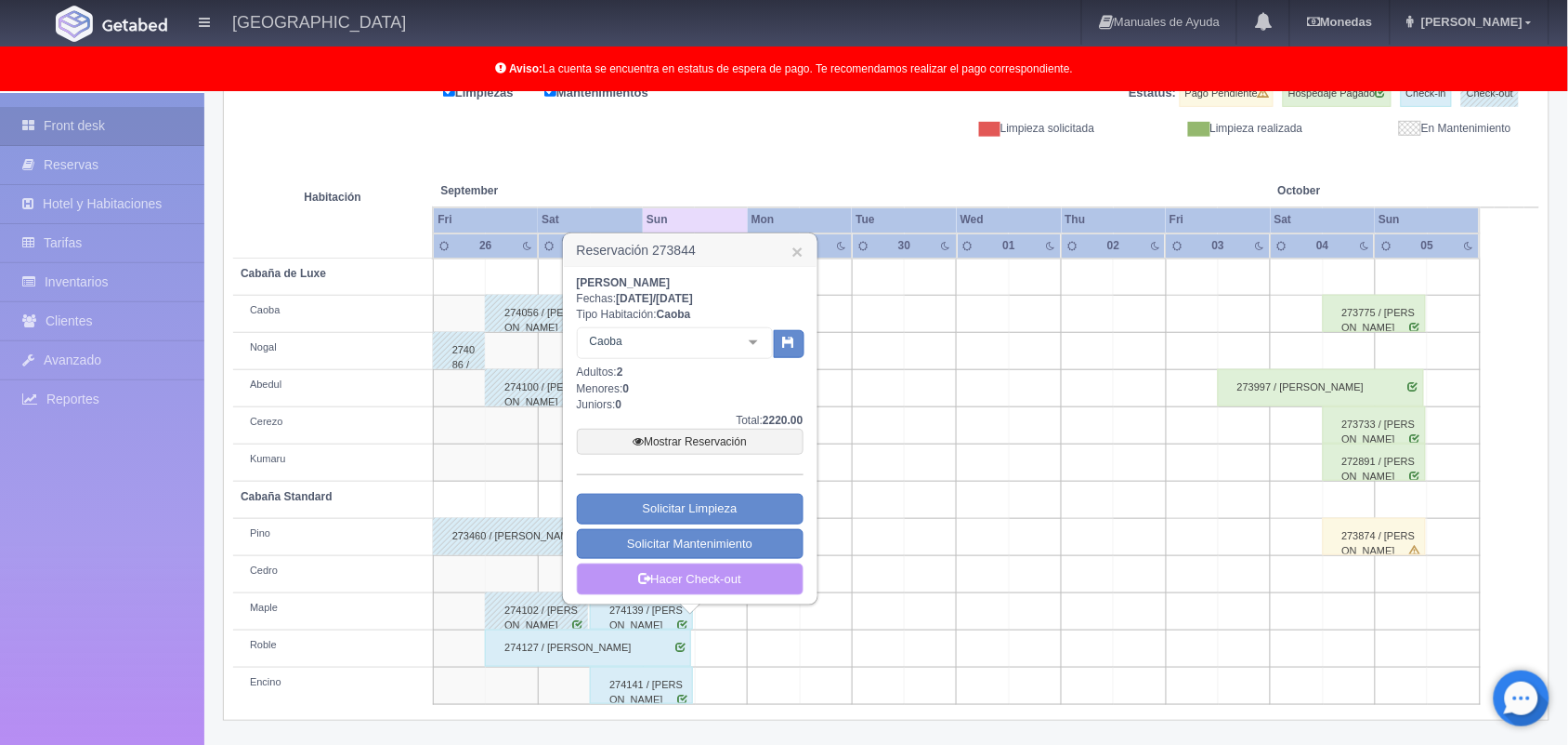
click at [685, 583] on link "Hacer Check-out" at bounding box center [690, 578] width 226 height 31
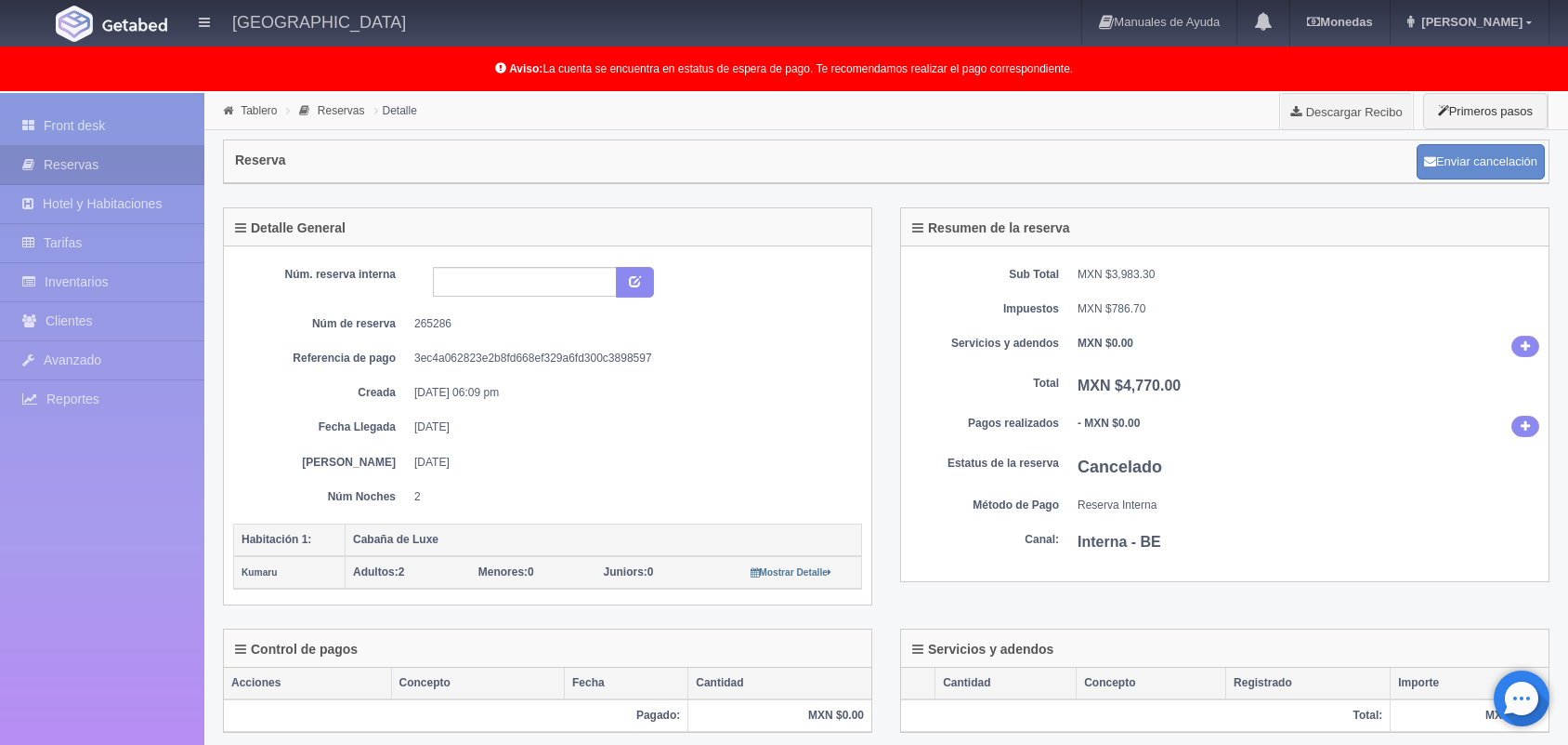
scroll to position [6, 0]
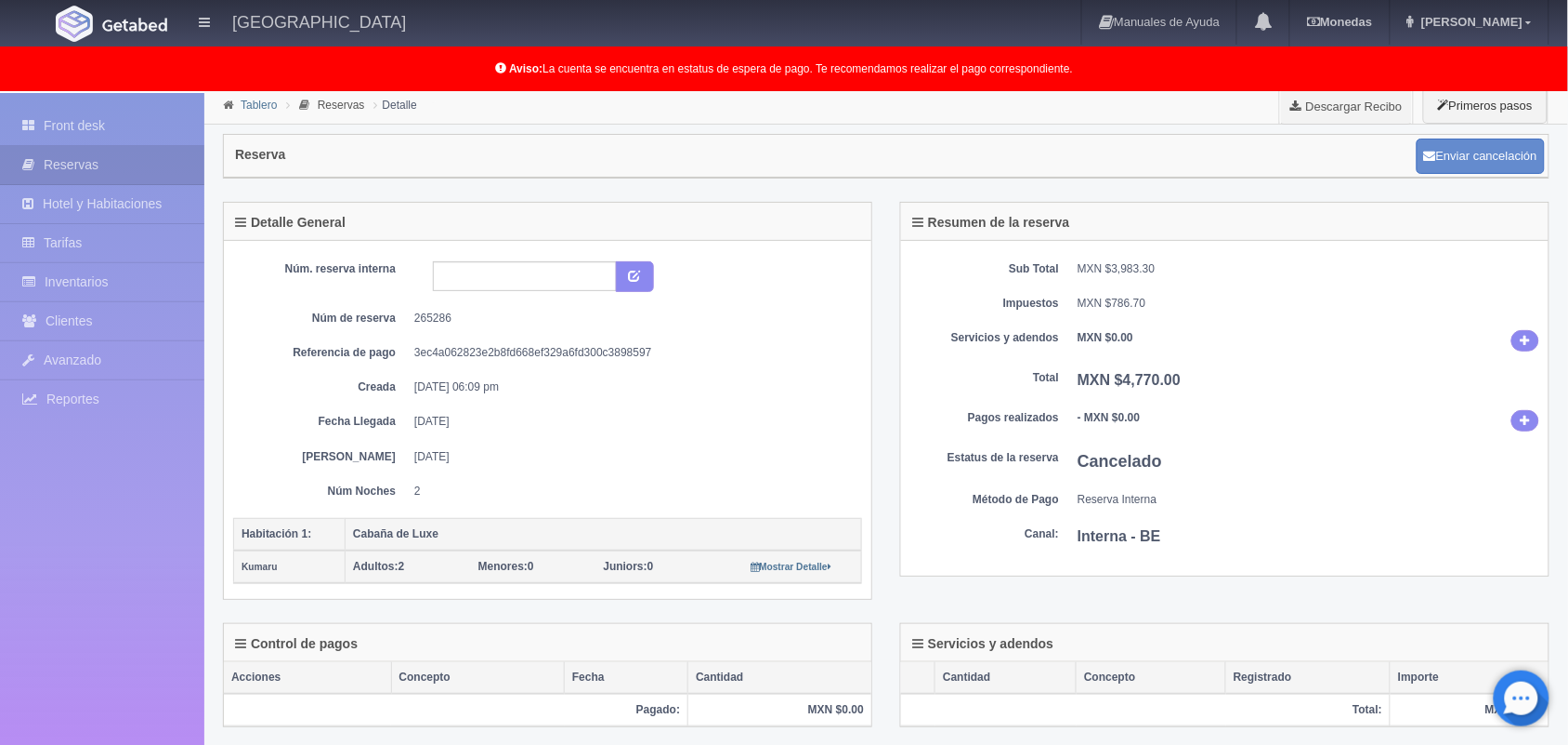
click at [261, 107] on link "Tablero" at bounding box center [259, 106] width 36 height 13
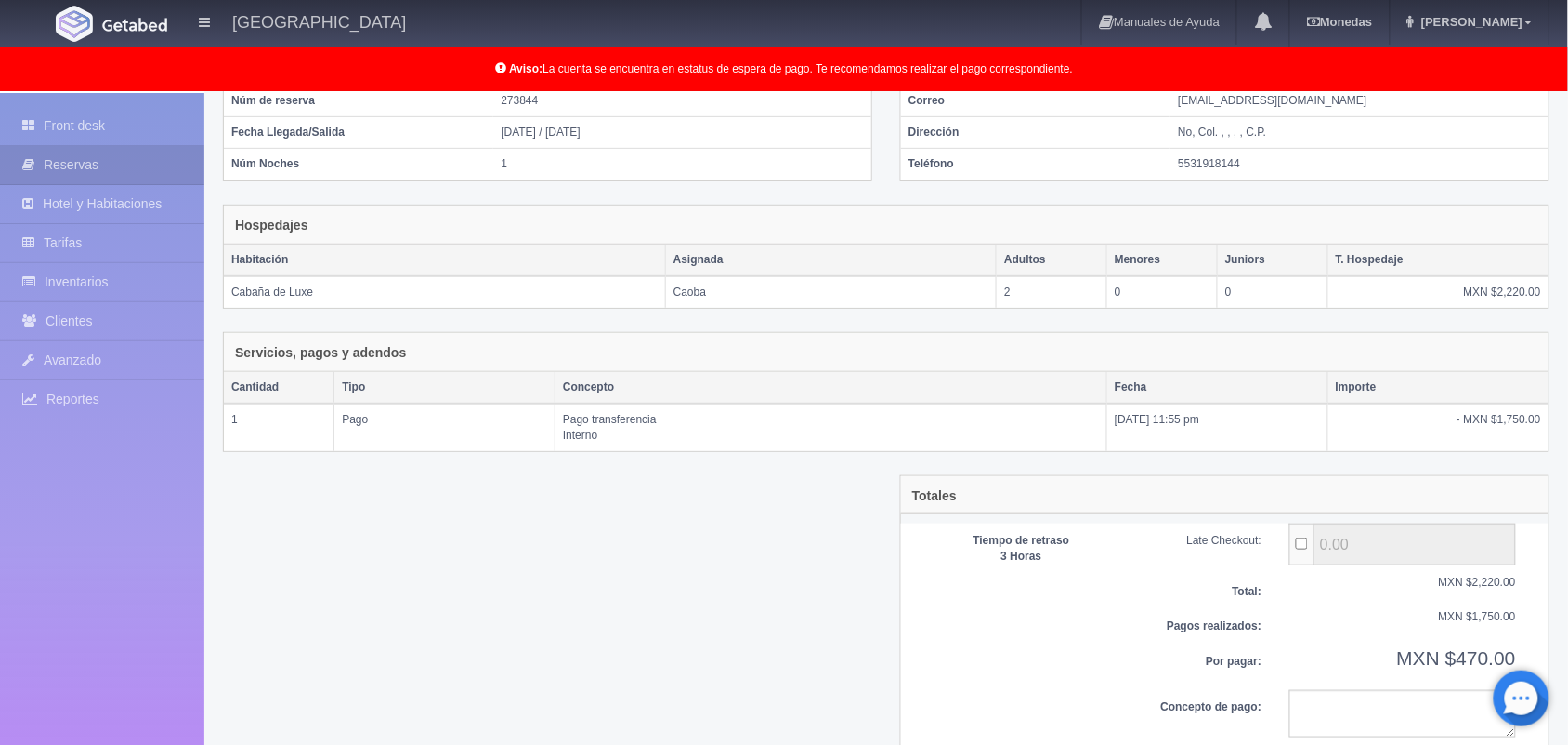
scroll to position [262, 0]
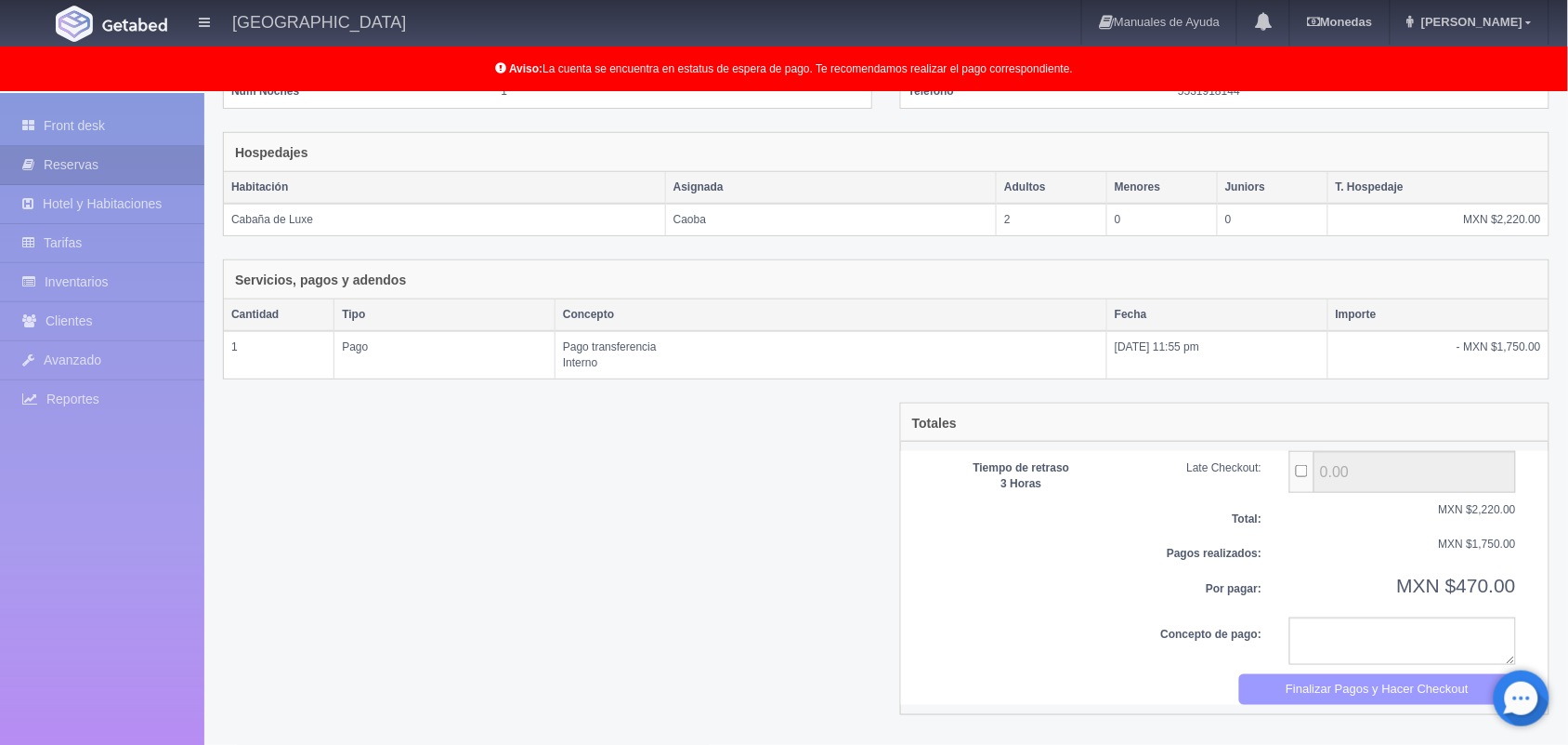
click at [1344, 700] on button "Finalizar Pagos y Hacer Checkout" at bounding box center [1378, 689] width 278 height 30
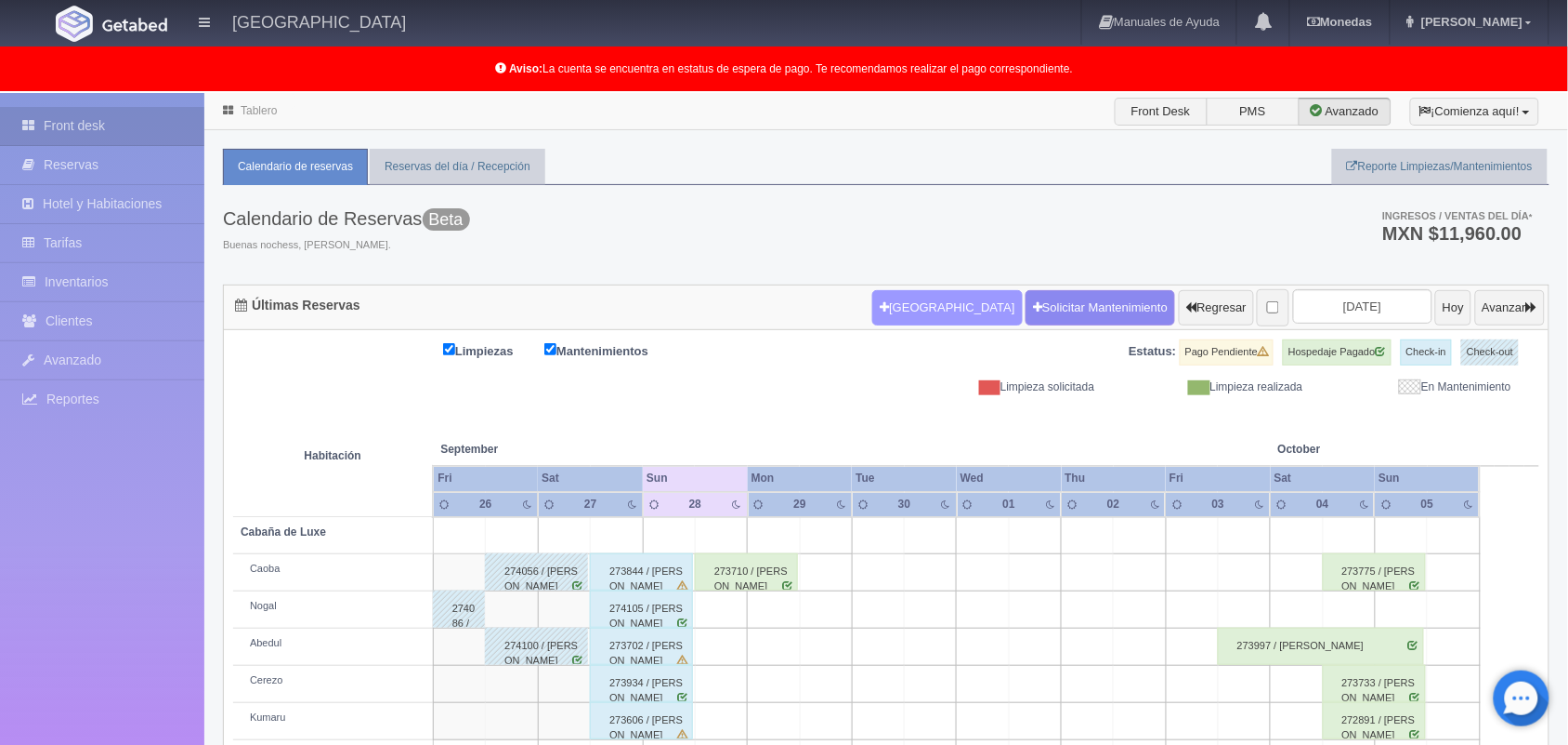
click at [900, 318] on button "[GEOGRAPHIC_DATA]" at bounding box center [946, 307] width 149 height 35
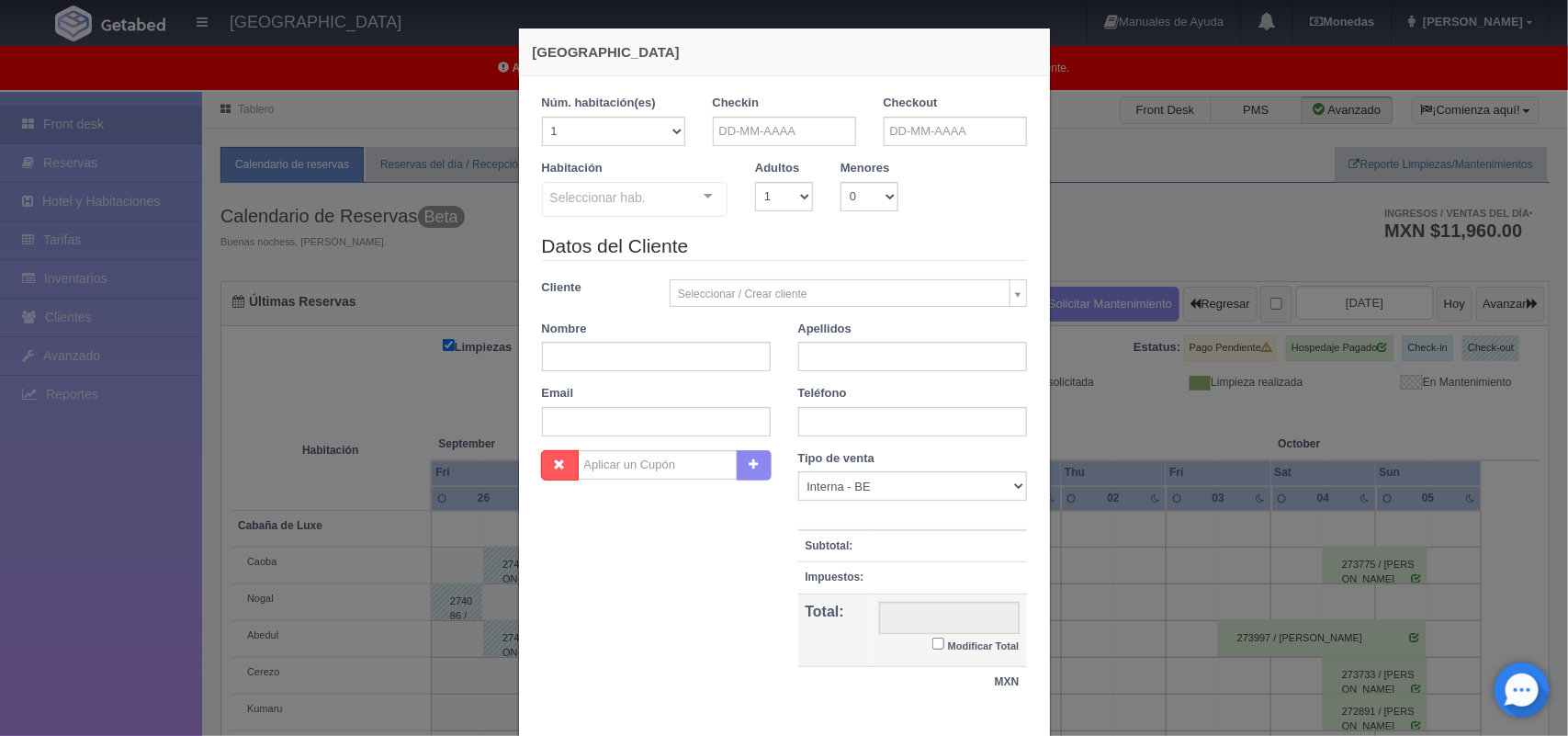
checkbox input "false"
click at [781, 127] on input "text" at bounding box center [784, 131] width 143 height 29
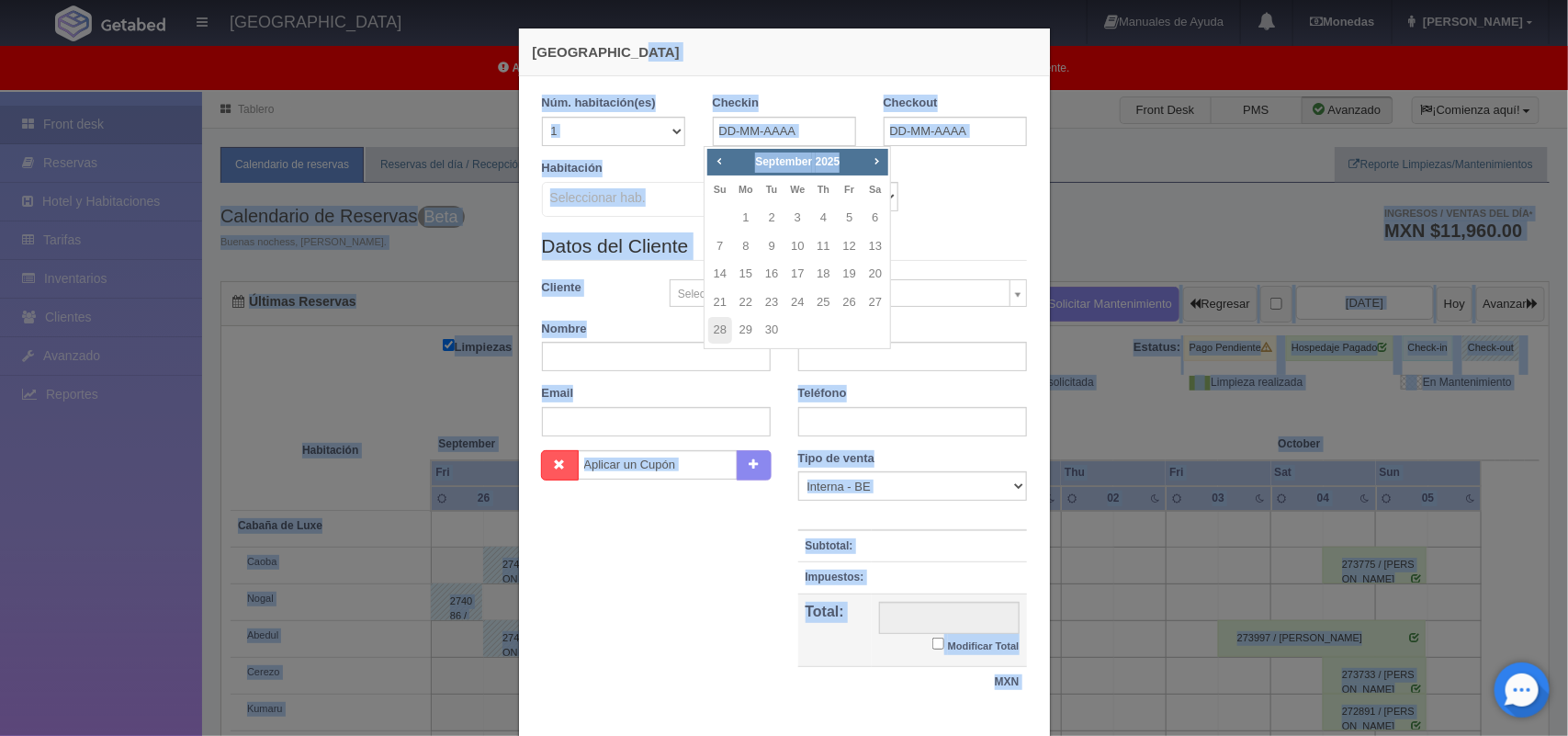
drag, startPoint x: 846, startPoint y: 156, endPoint x: 994, endPoint y: 38, distance: 189.3
click at [994, 92] on body "Hotel Xacallan Manuales de Ayuda Actualizaciones recientes Monedas Tipo de camb…" at bounding box center [784, 541] width 1568 height 900
click at [994, 38] on div "[GEOGRAPHIC_DATA]" at bounding box center [784, 52] width 531 height 48
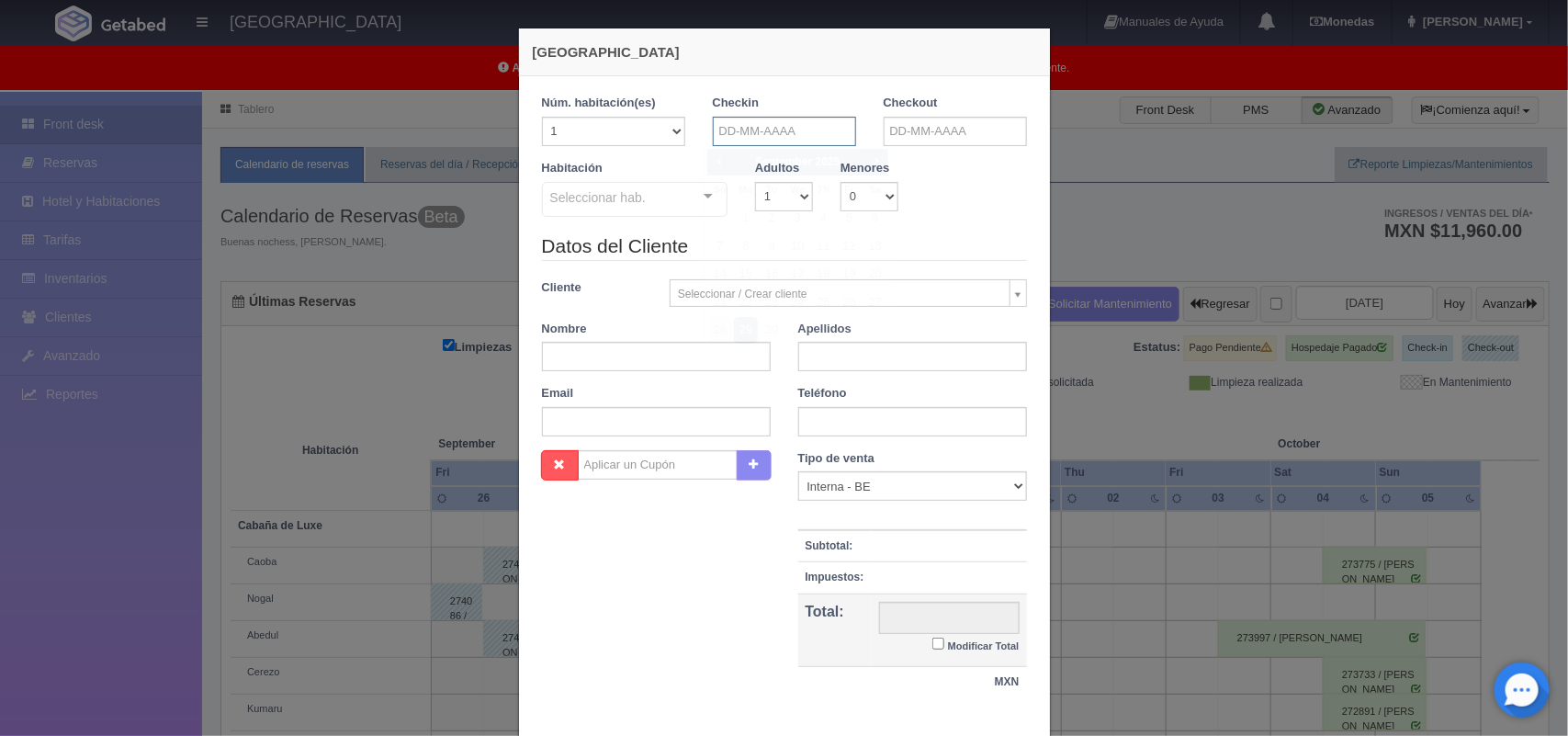
click at [772, 138] on input "text" at bounding box center [784, 131] width 143 height 29
click at [873, 163] on span "Next" at bounding box center [876, 161] width 15 height 15
click at [851, 303] on link "24" at bounding box center [849, 303] width 24 height 26
type input "24-10-2025"
checkbox input "false"
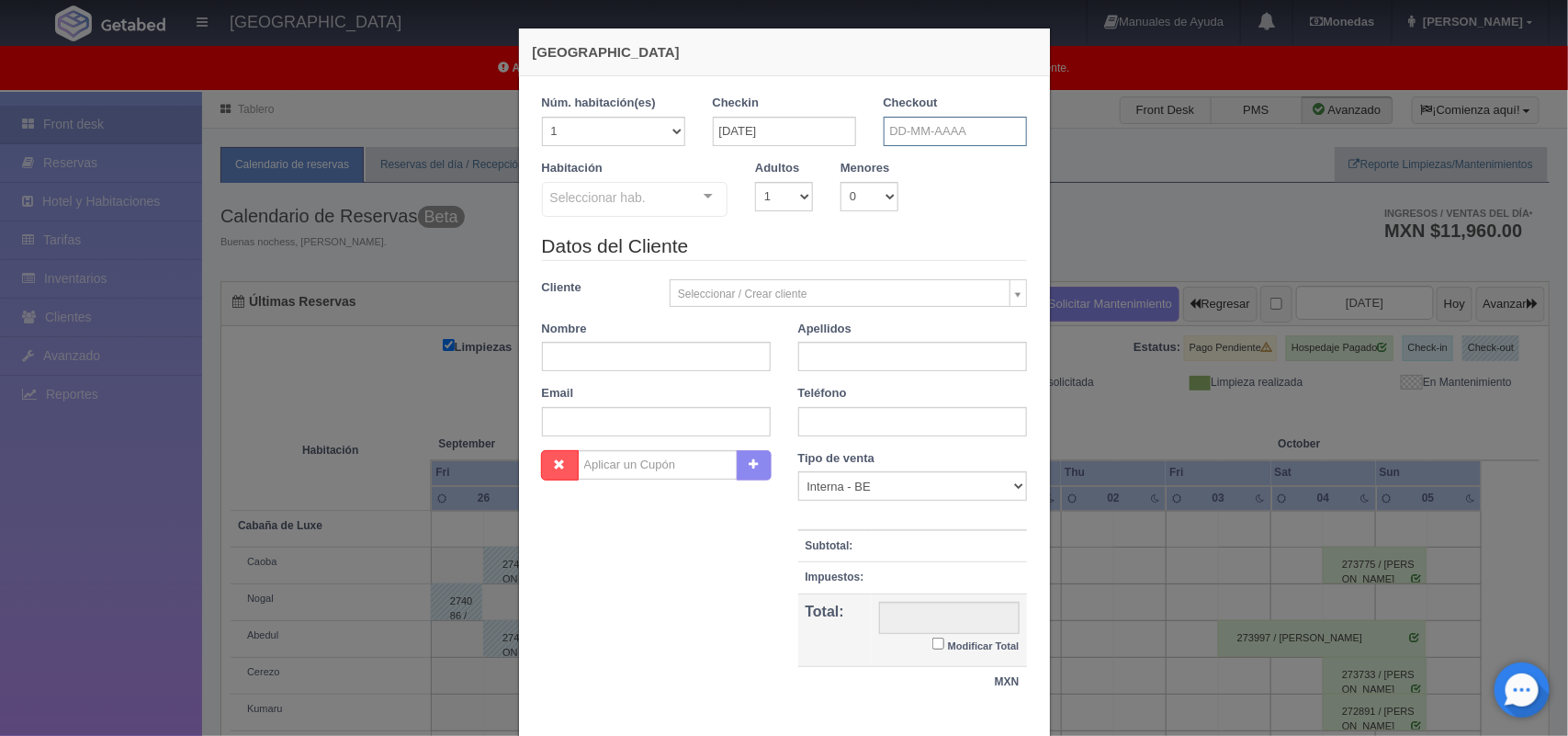
click at [960, 139] on input "text" at bounding box center [955, 131] width 143 height 29
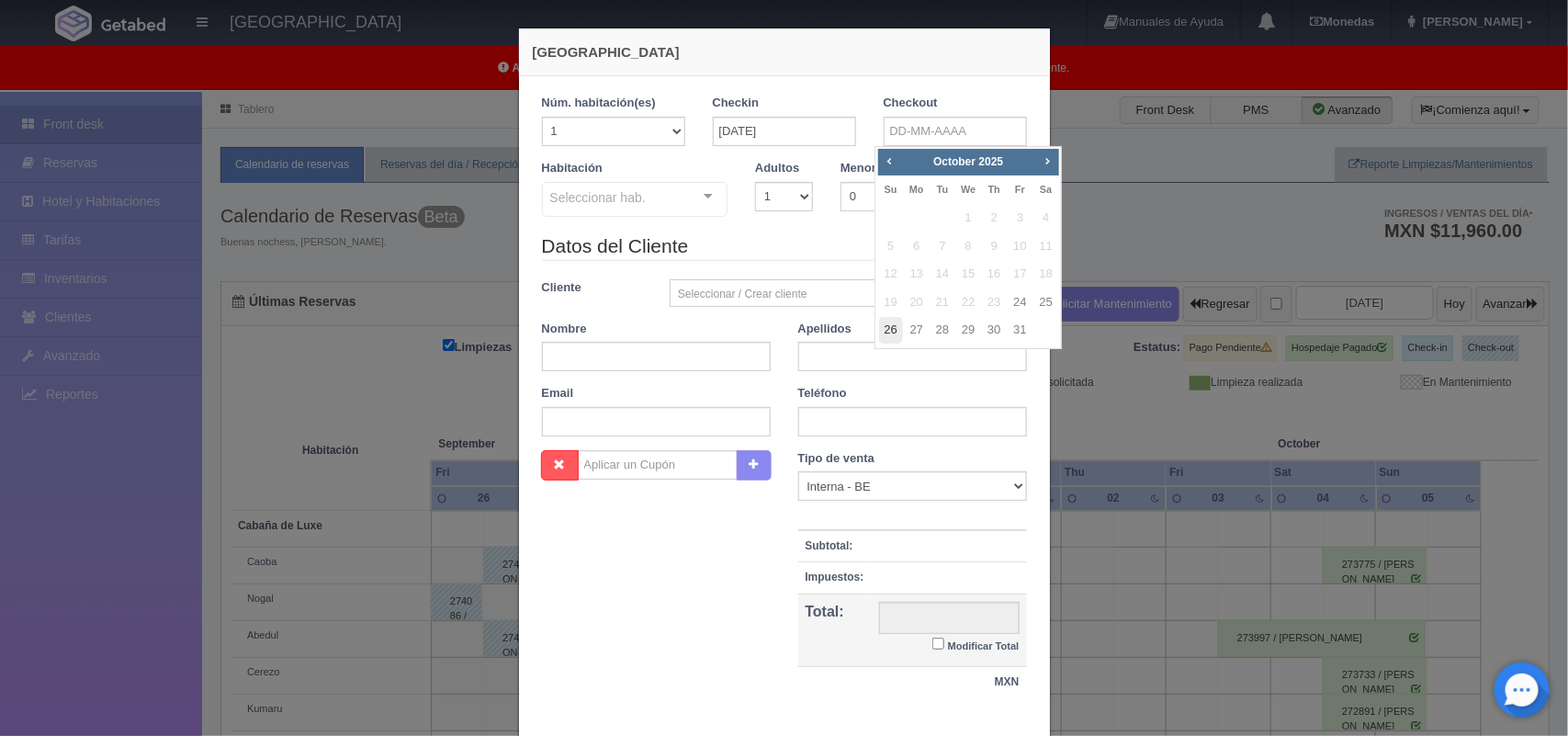
click at [892, 328] on link "26" at bounding box center [890, 330] width 24 height 26
type input "26-10-2025"
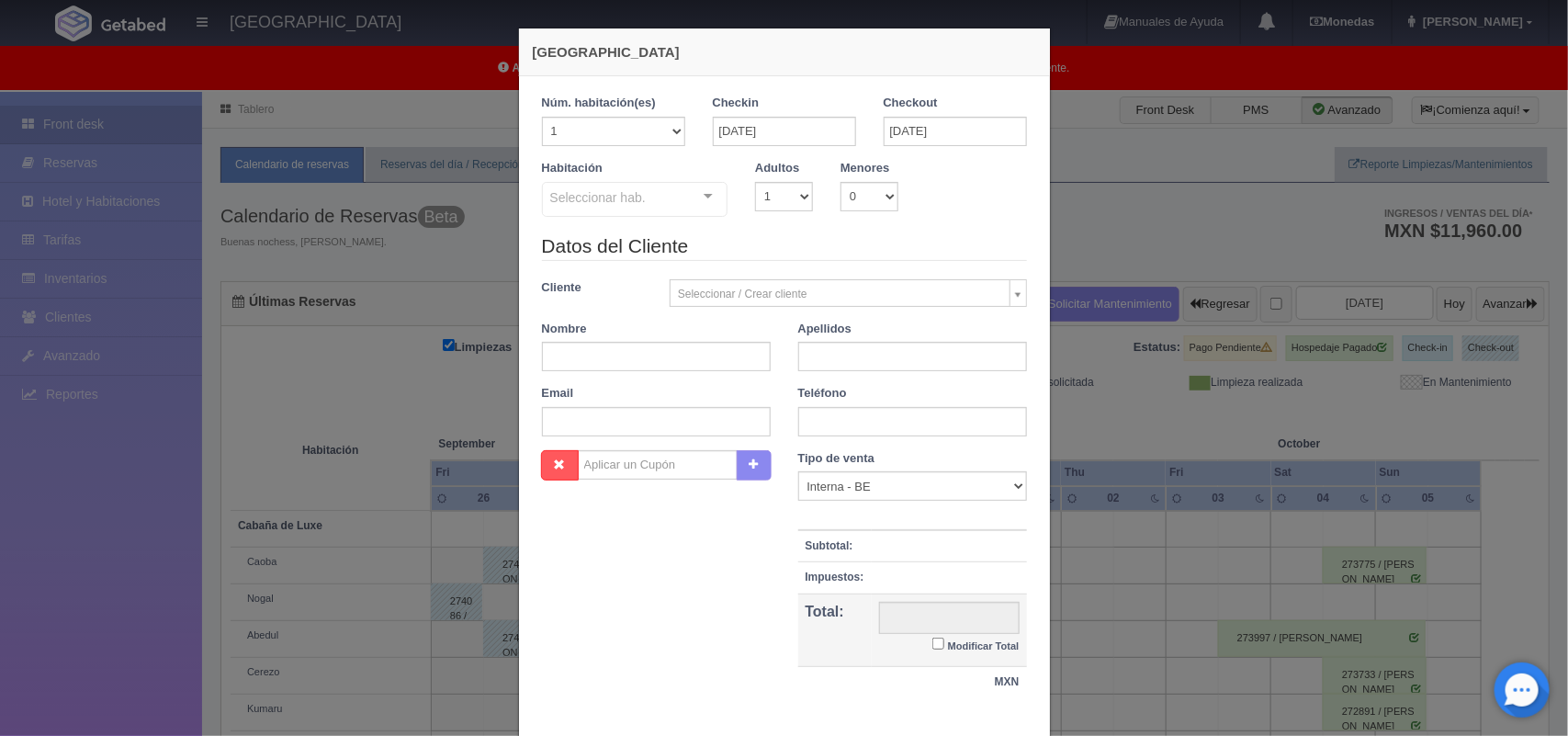
click at [704, 196] on div at bounding box center [708, 196] width 37 height 27
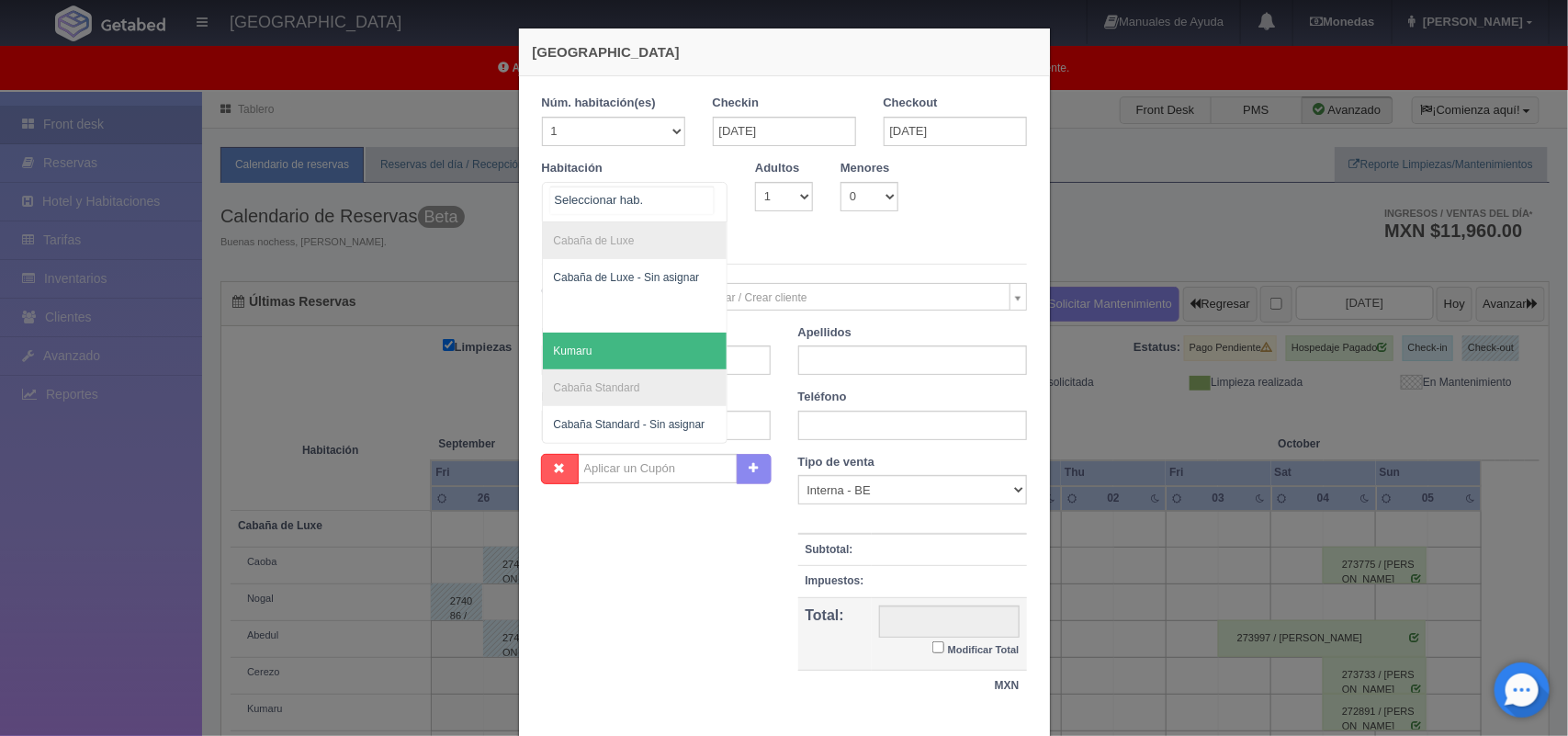
click at [671, 350] on span "Kumaru" at bounding box center [635, 351] width 184 height 37
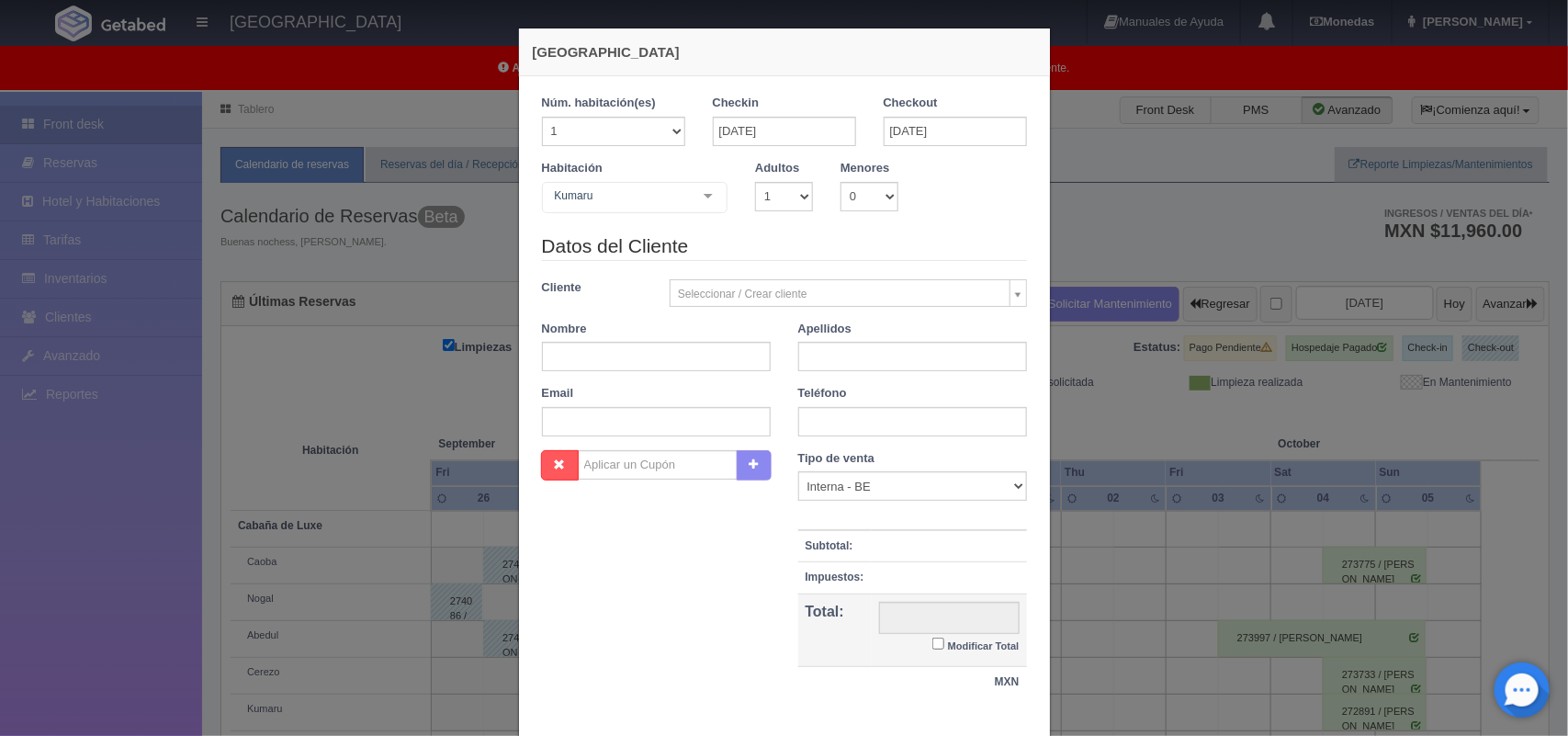
checkbox input "false"
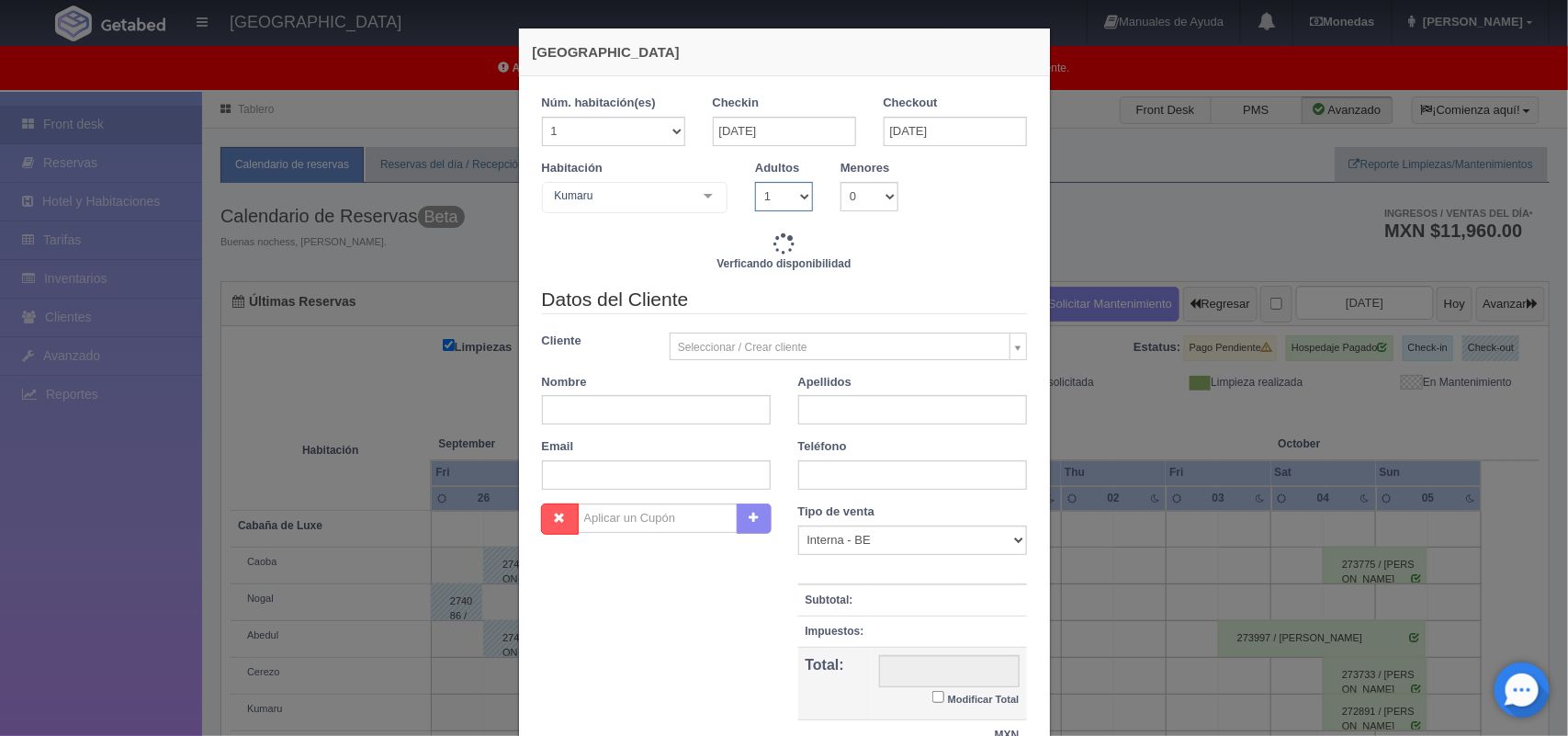
click at [788, 196] on select "1 2 3 4 5 6 7 8 9 10" at bounding box center [784, 196] width 58 height 29
select select "2"
click at [755, 181] on select "1 2 3 4 5 6 7 8 9 10" at bounding box center [784, 196] width 58 height 29
checkbox input "false"
click at [636, 411] on input "text" at bounding box center [655, 409] width 228 height 29
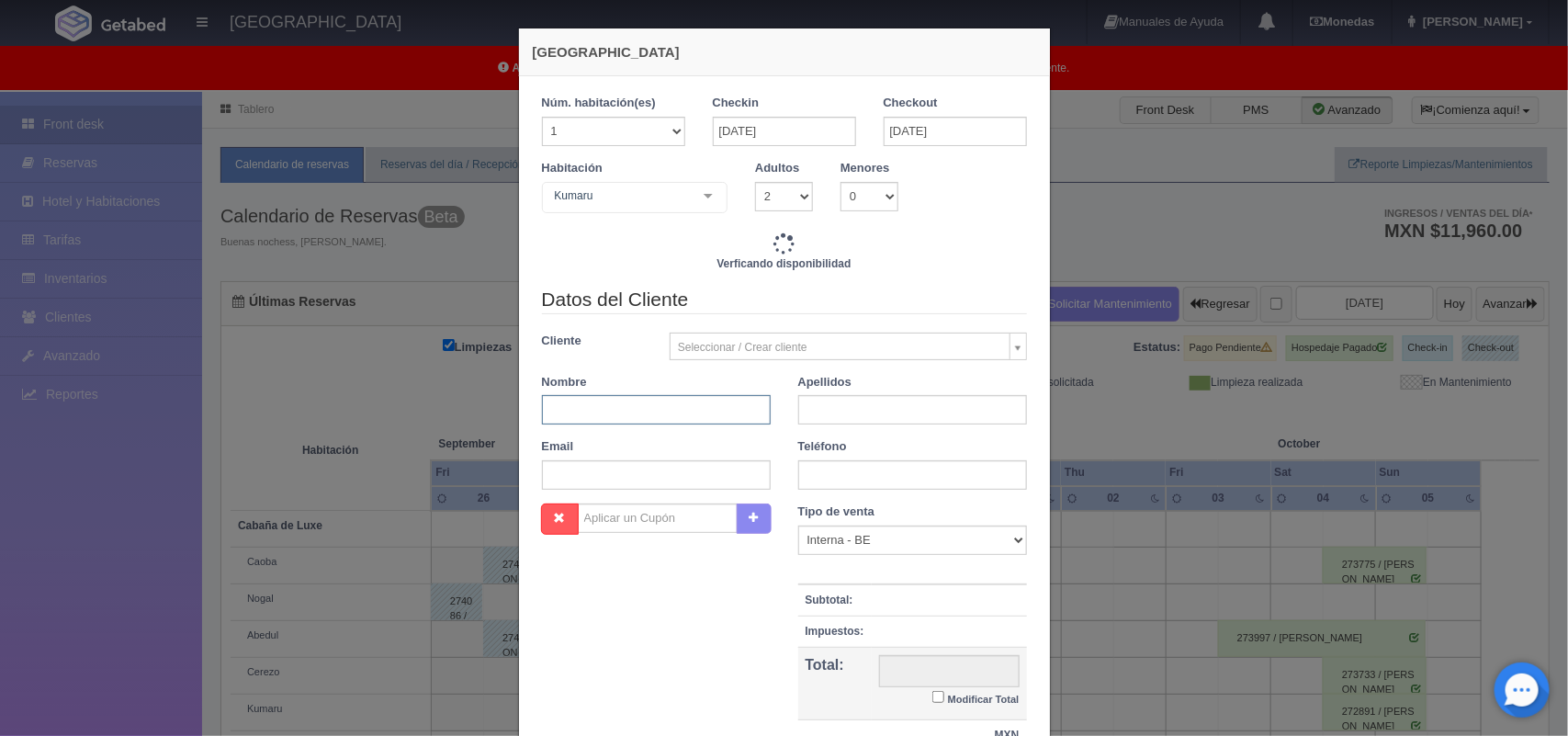
type input "4020.00"
checkbox input "false"
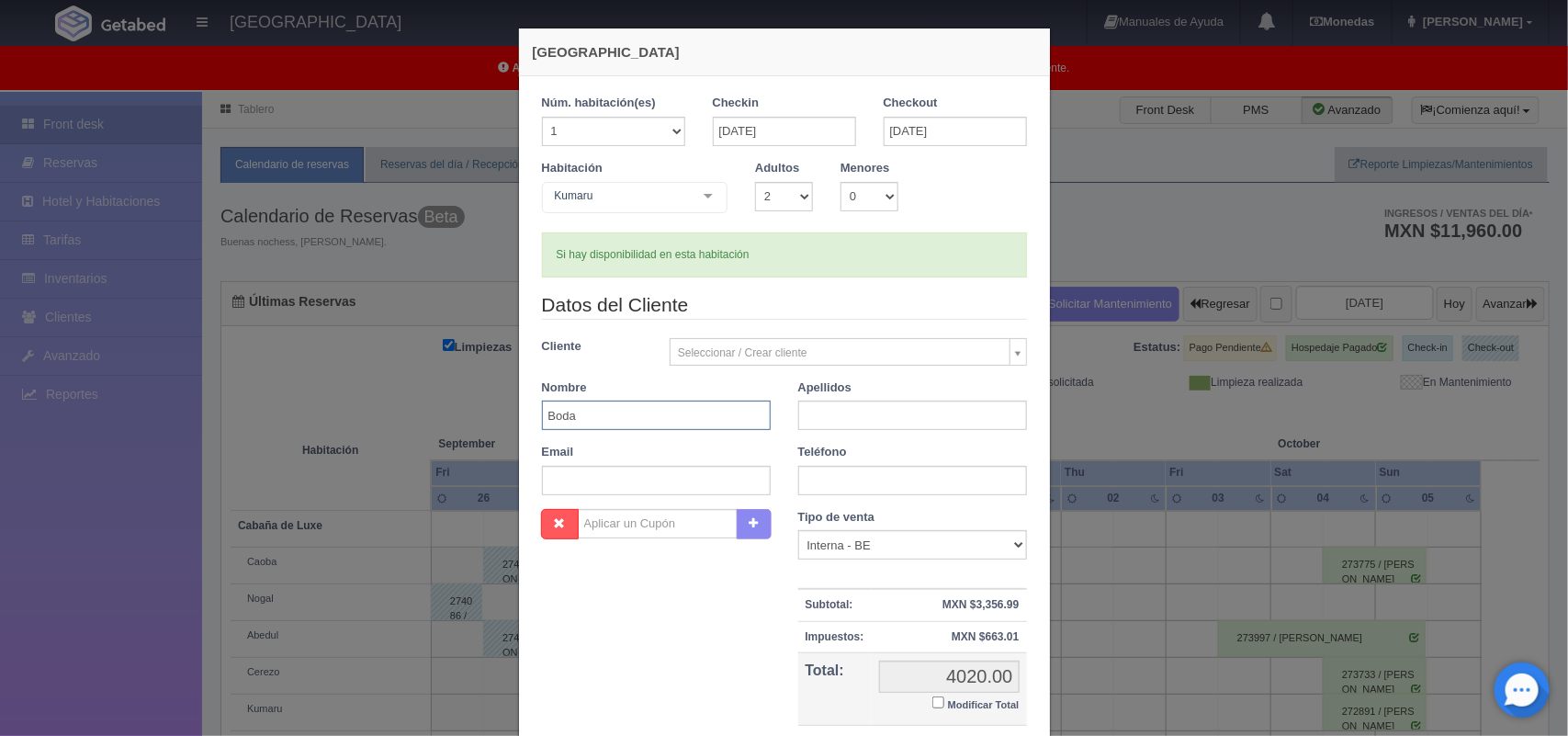
type input "Boda"
click at [832, 420] on input "text" at bounding box center [912, 415] width 228 height 29
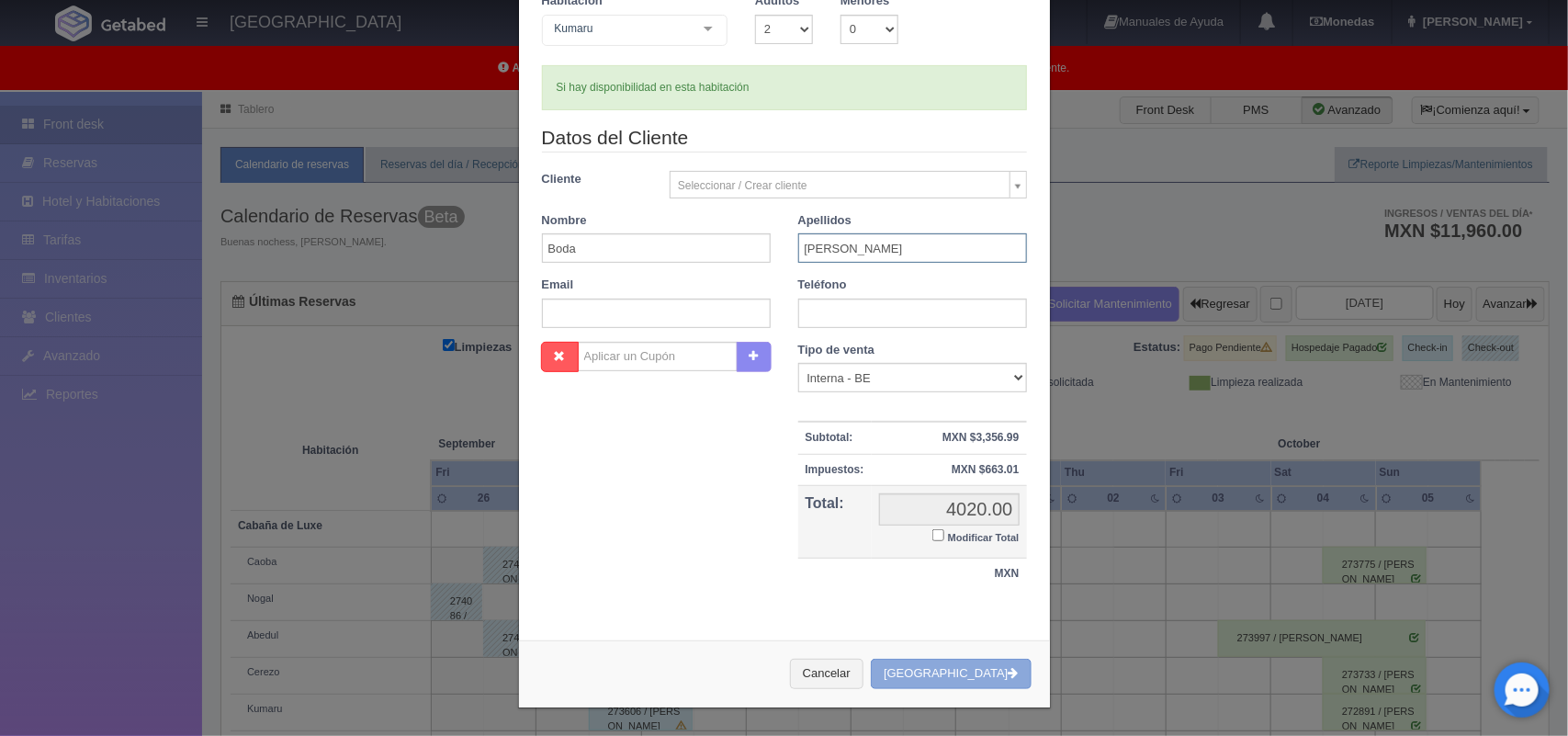
type input "Cristian"
click at [949, 677] on button "Crear Reserva" at bounding box center [950, 674] width 160 height 30
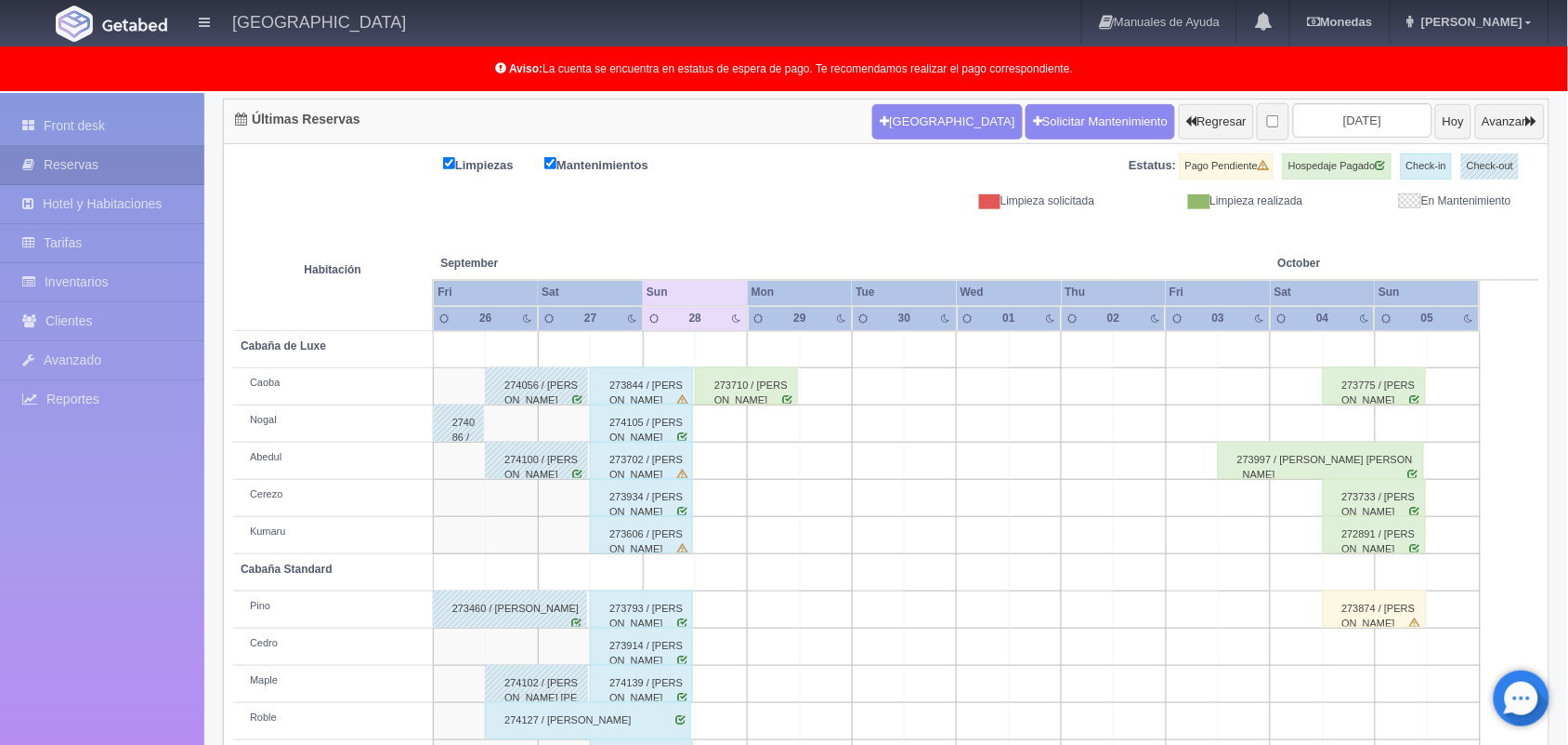
scroll to position [186, 0]
click at [1319, 123] on input "[DATE]" at bounding box center [1363, 120] width 140 height 34
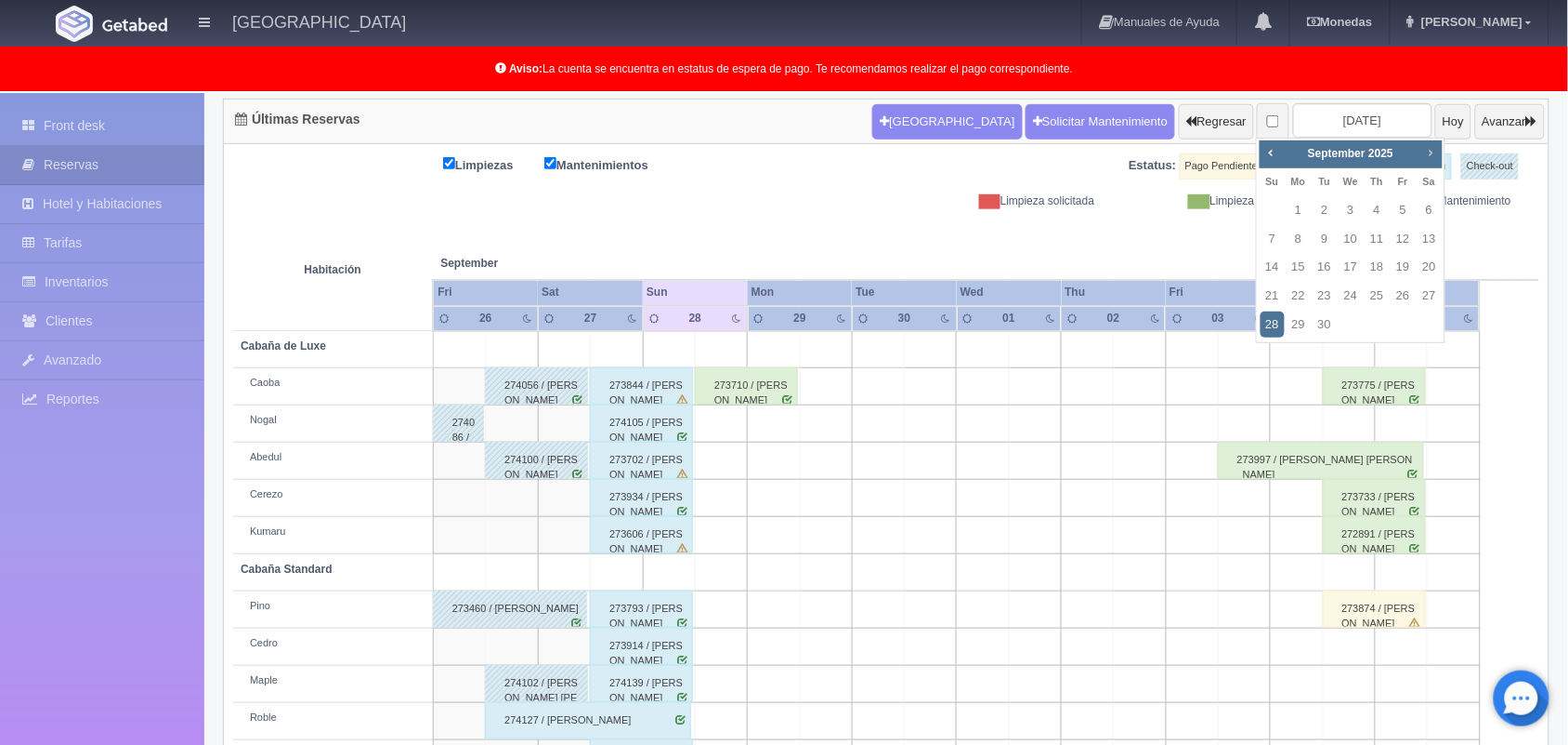
click at [1422, 158] on link "Next" at bounding box center [1430, 151] width 20 height 20
click at [1404, 303] on link "24" at bounding box center [1403, 296] width 24 height 27
type input "[DATE]"
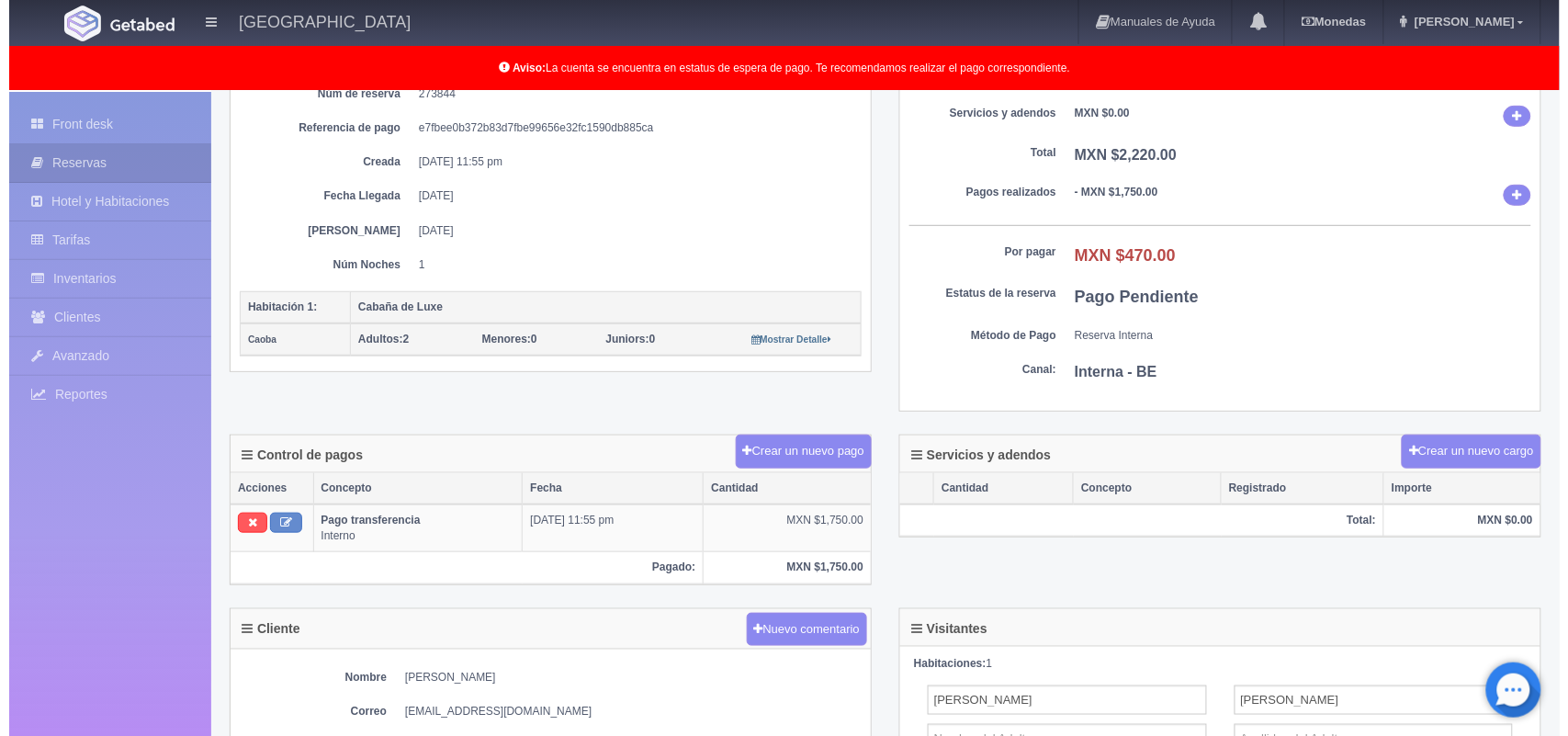
scroll to position [227, 0]
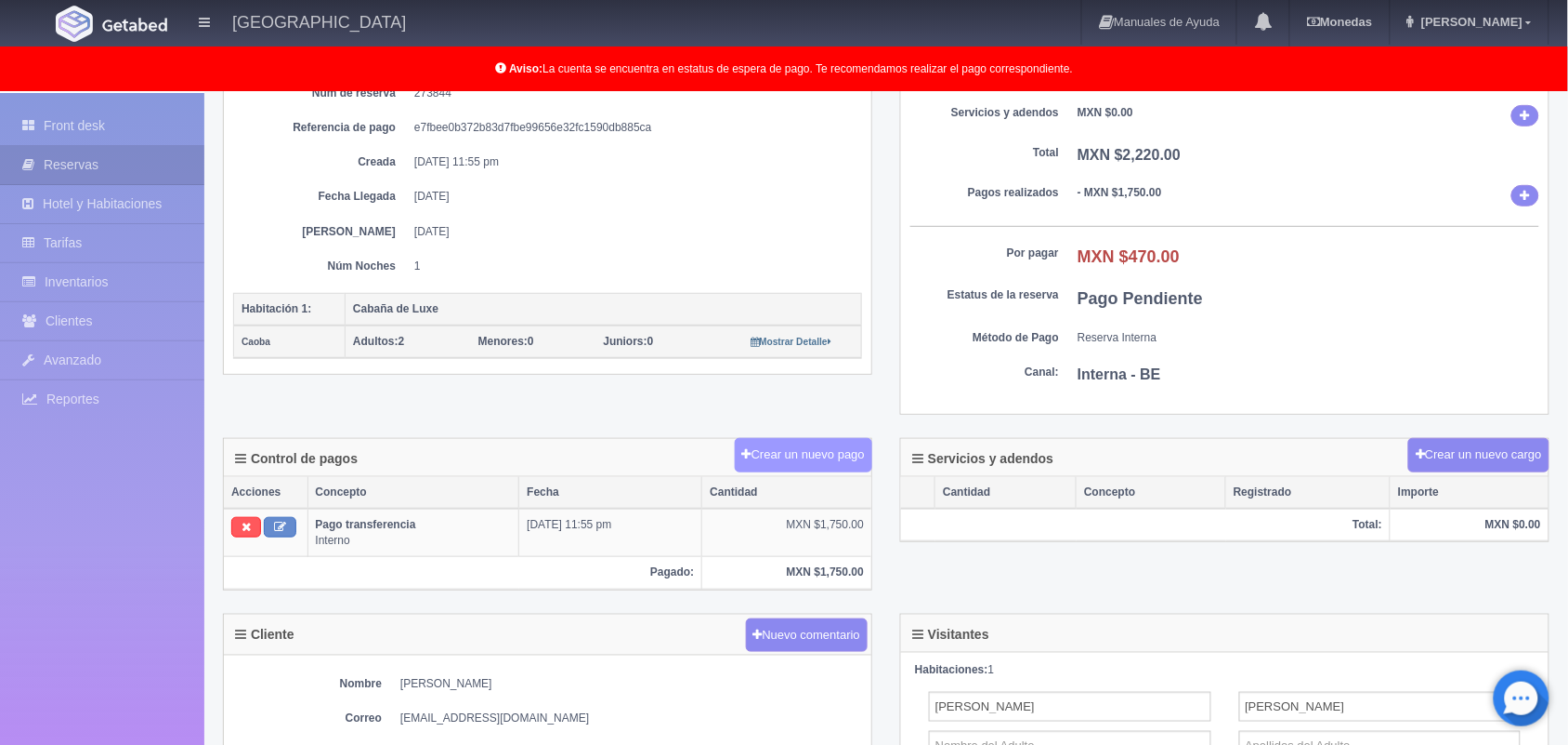
click at [810, 459] on button "Crear un nuevo pago" at bounding box center [803, 455] width 138 height 34
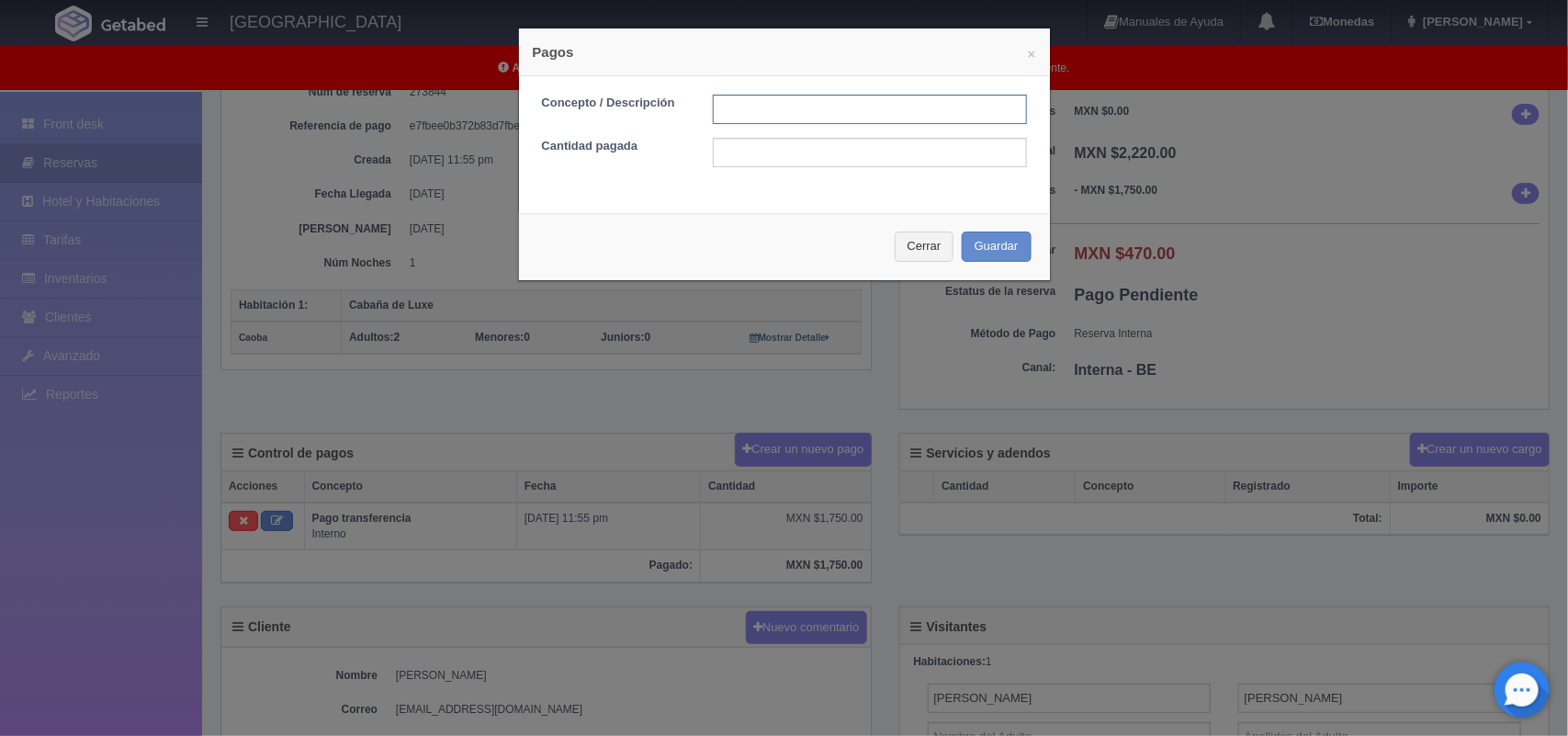
click at [726, 110] on input "text" at bounding box center [870, 109] width 314 height 29
type input "pago con tarjeta 28/09/2025"
click at [785, 148] on input "text" at bounding box center [870, 152] width 314 height 29
type input "470.00"
click at [971, 251] on button "Guardar" at bounding box center [996, 246] width 70 height 30
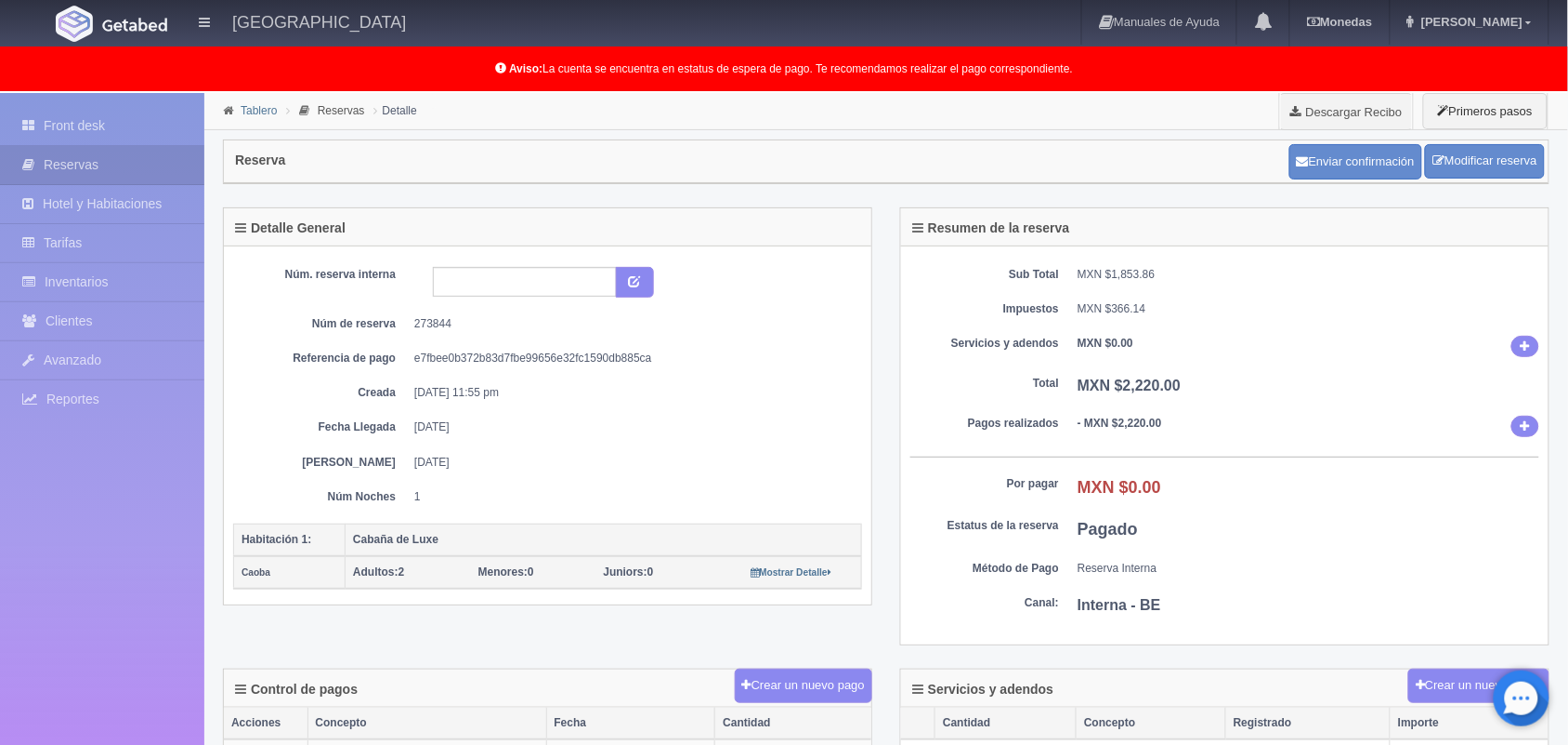
click at [257, 108] on link "Tablero" at bounding box center [259, 110] width 36 height 13
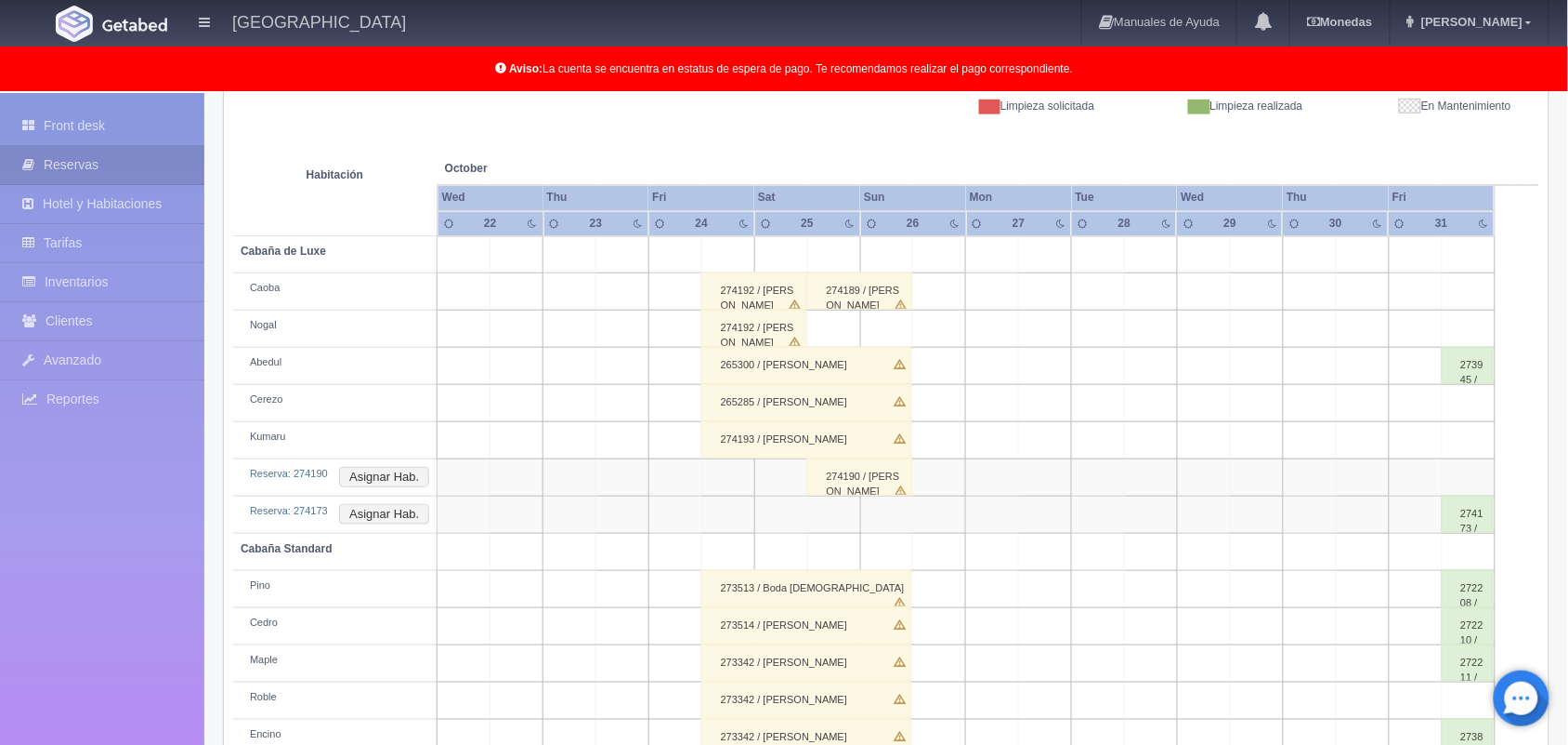
scroll to position [333, 0]
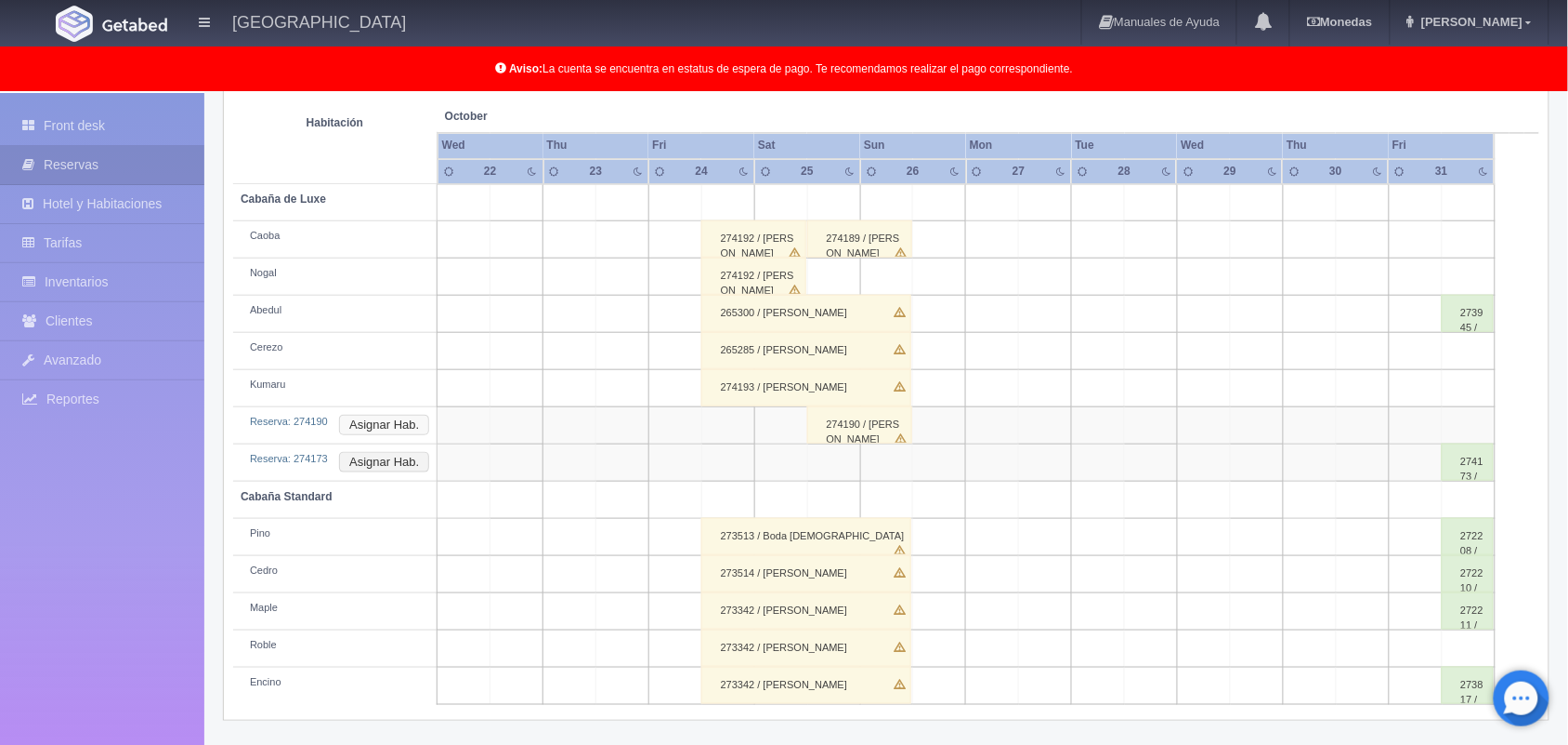
click at [377, 419] on button "Asignar Hab." at bounding box center [384, 424] width 90 height 20
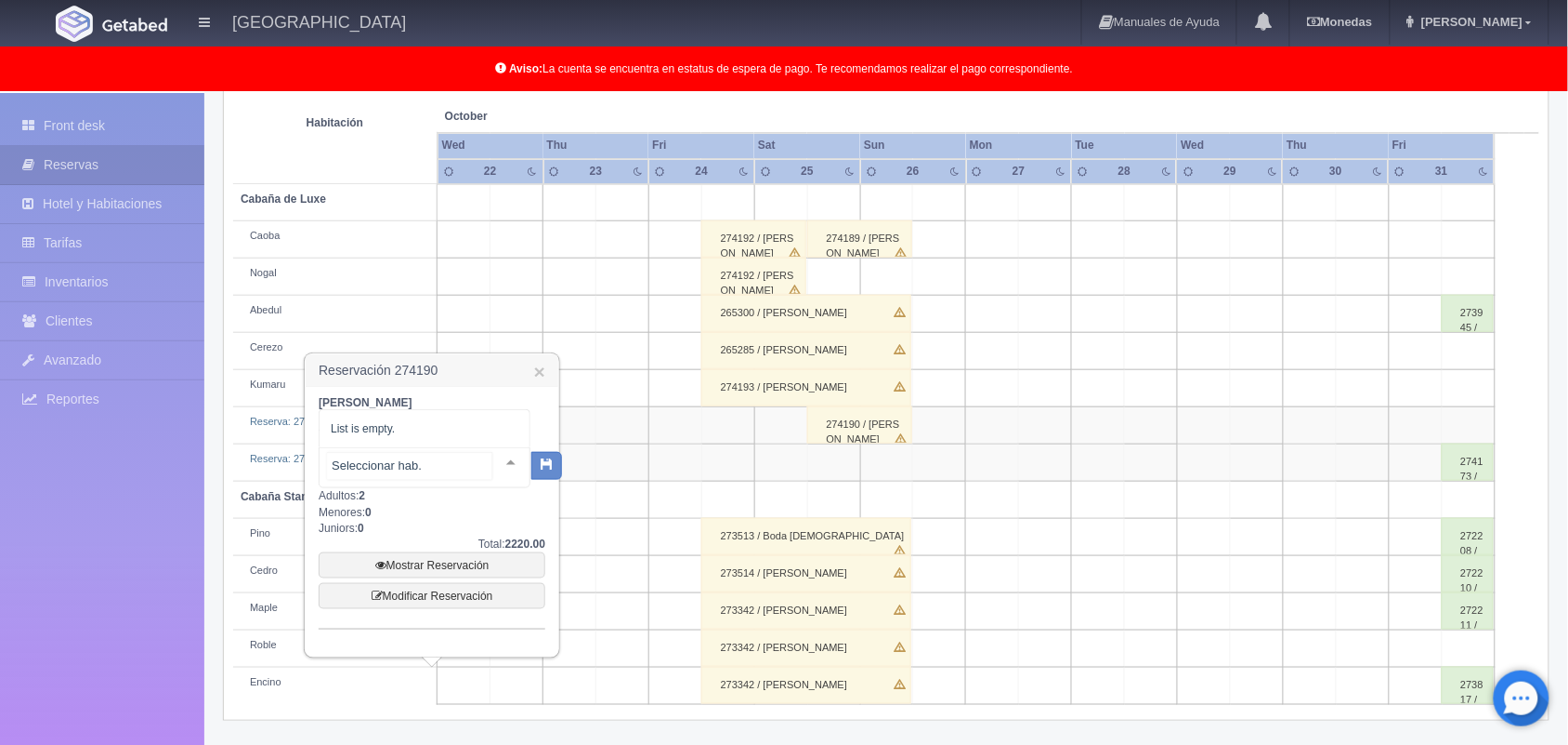
click at [493, 457] on div at bounding box center [511, 461] width 37 height 28
click at [502, 469] on div at bounding box center [511, 461] width 37 height 28
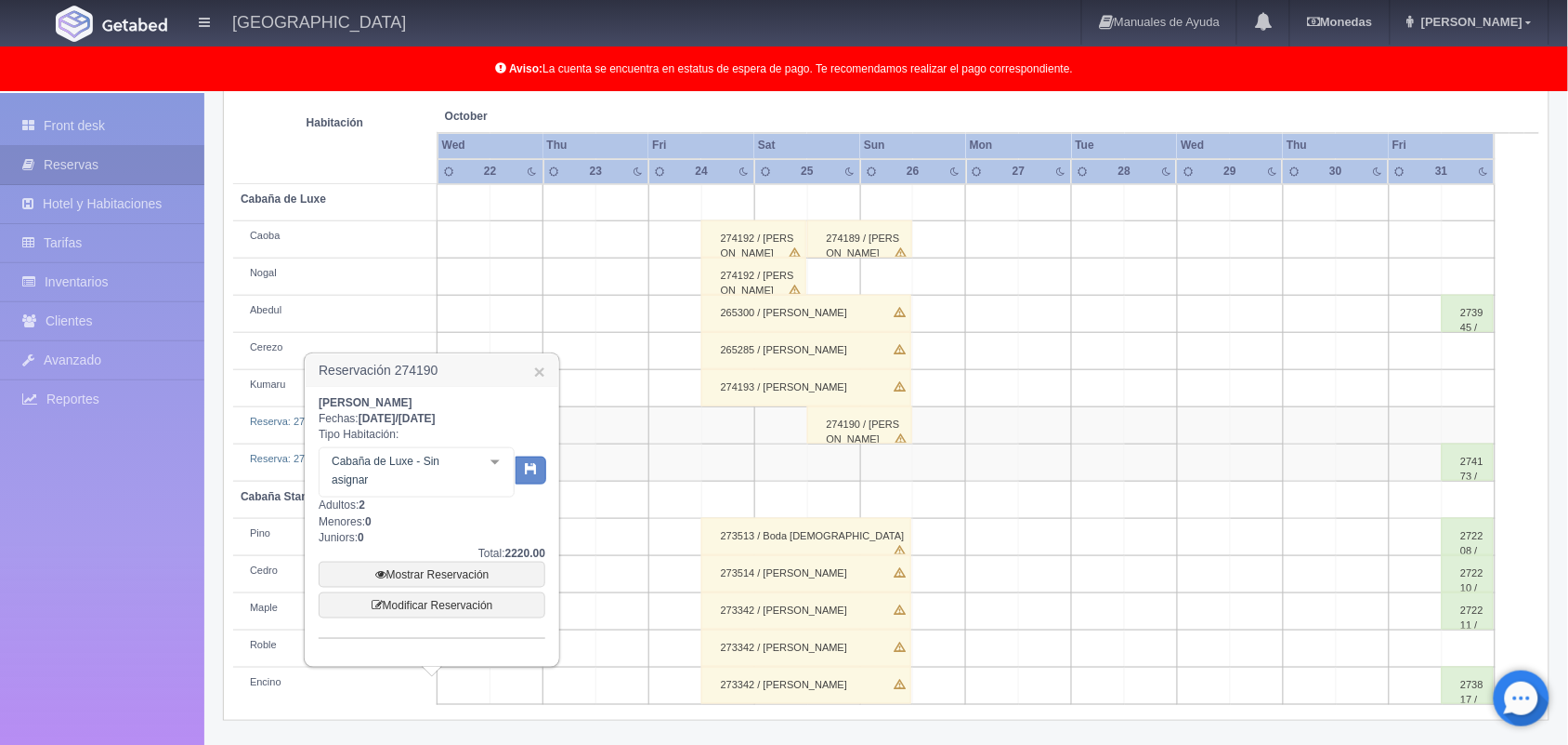
click at [502, 469] on div at bounding box center [494, 461] width 37 height 28
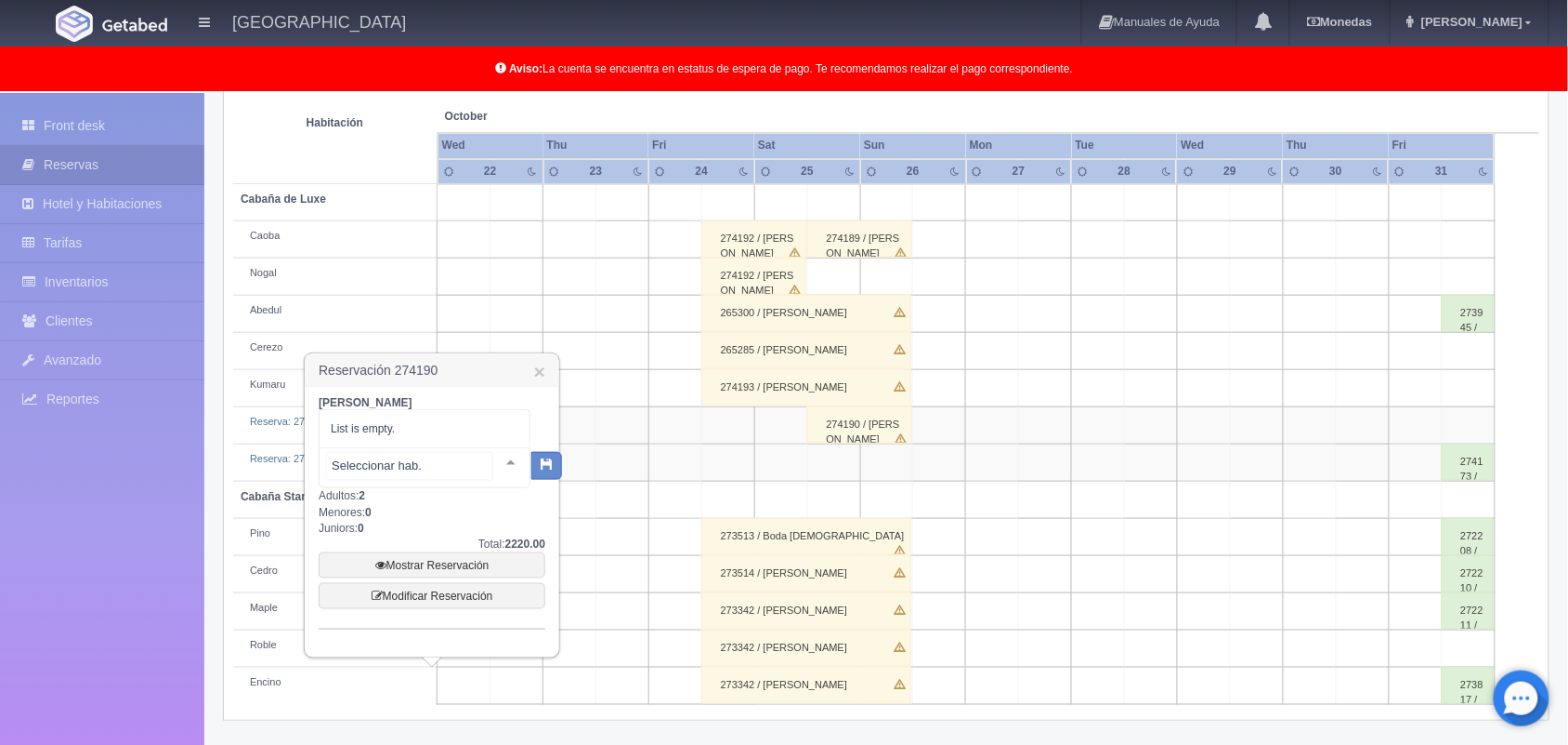
click at [502, 469] on div at bounding box center [511, 461] width 37 height 28
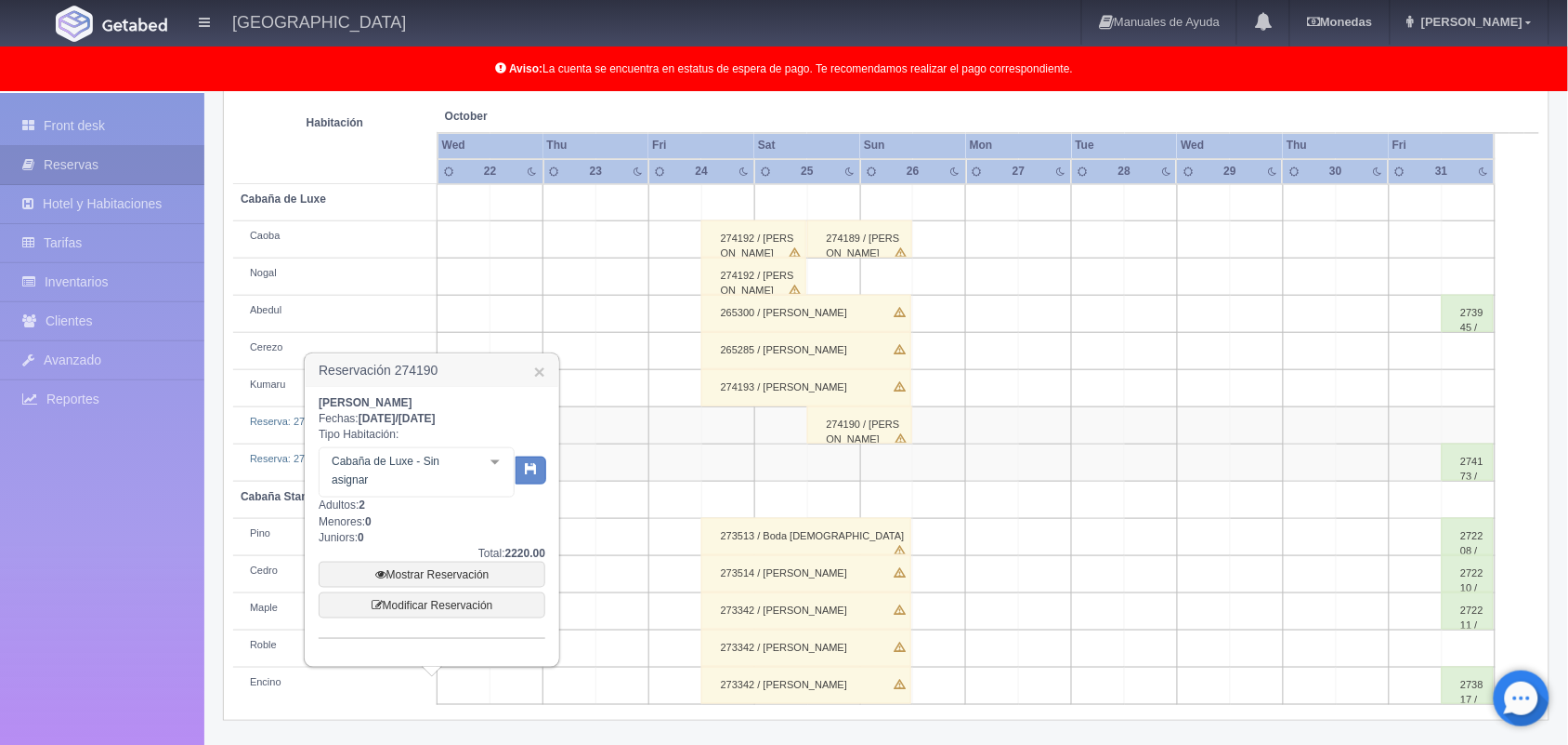
click at [502, 469] on div at bounding box center [494, 461] width 37 height 28
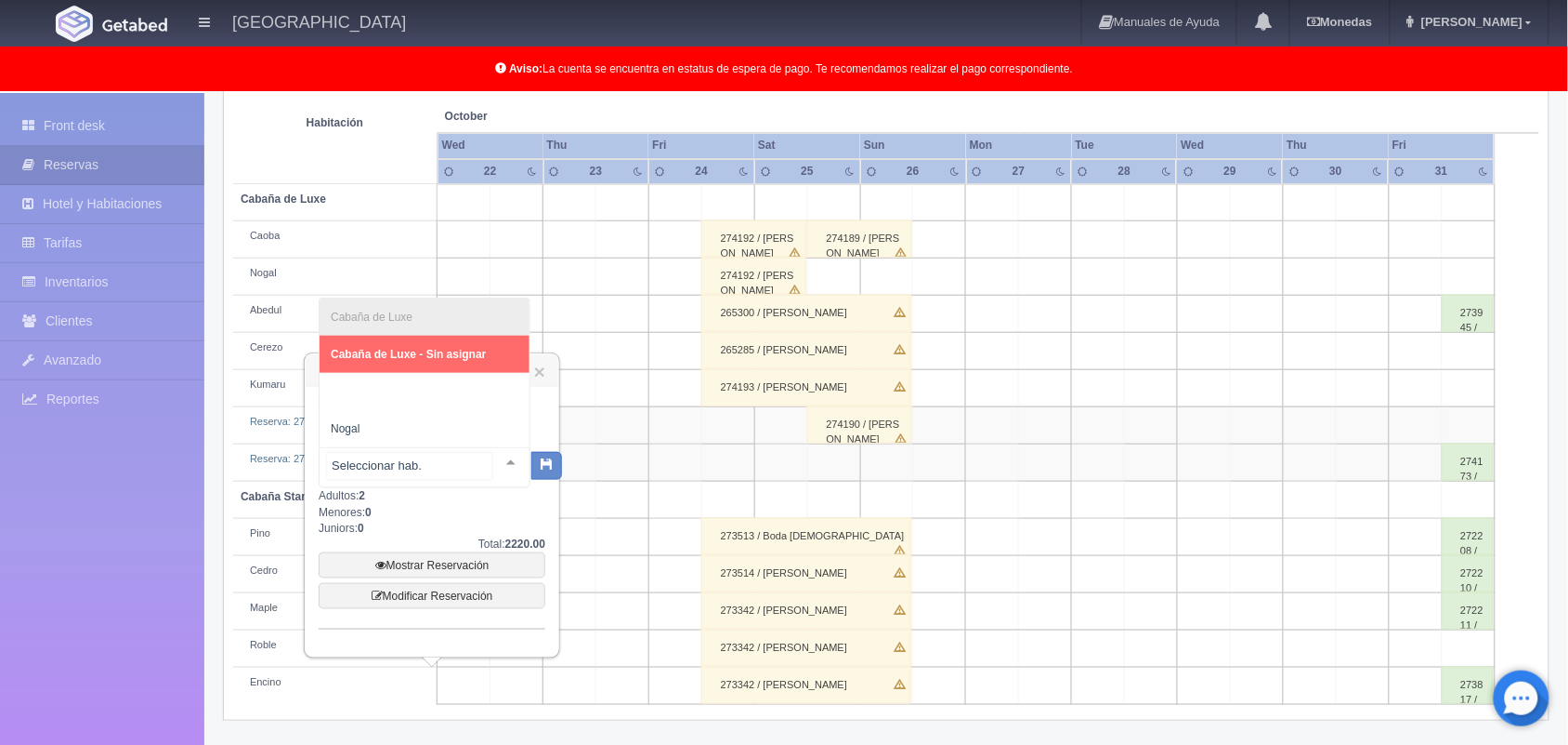
click at [502, 469] on div at bounding box center [511, 461] width 37 height 28
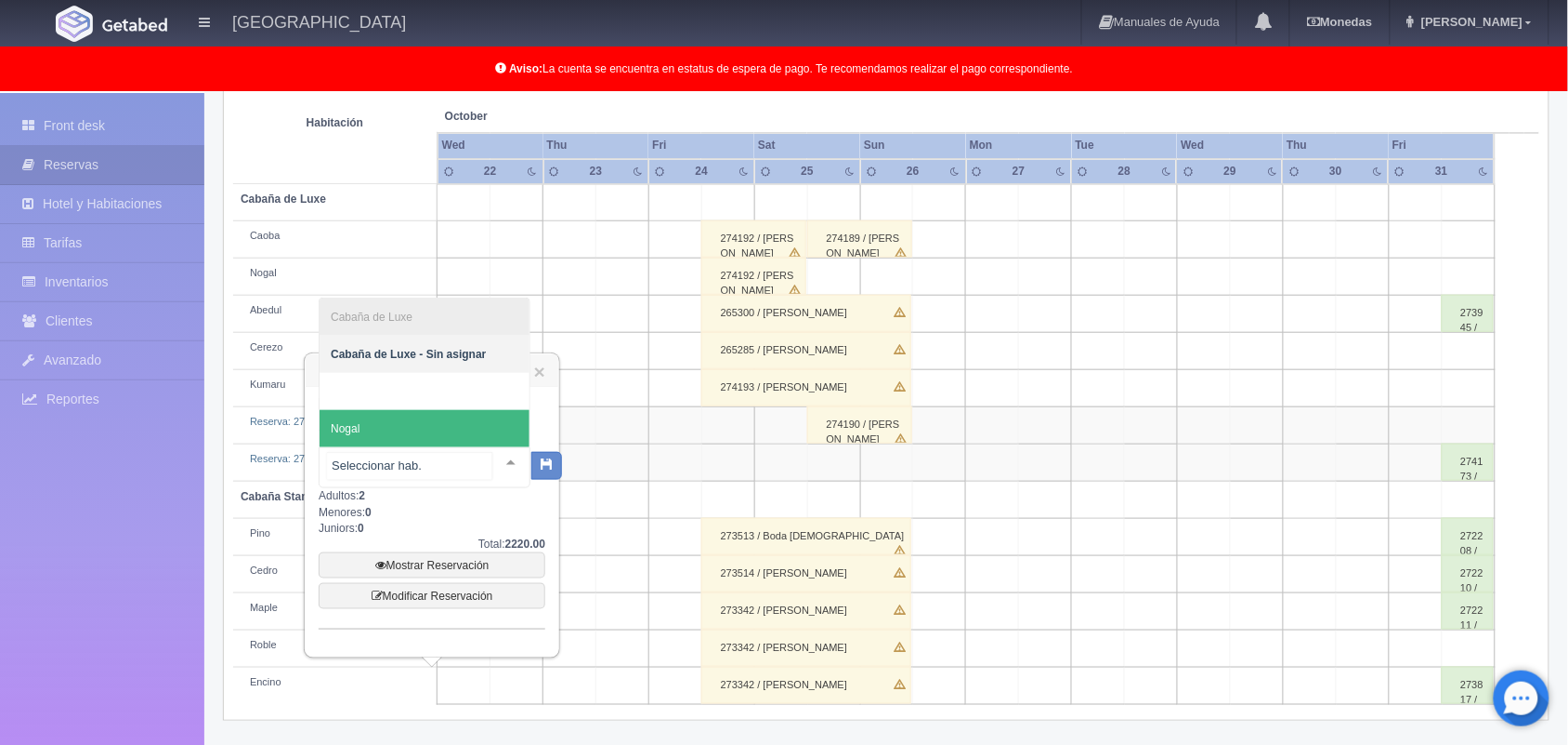
click at [451, 414] on span "Nogal" at bounding box center [424, 428] width 210 height 37
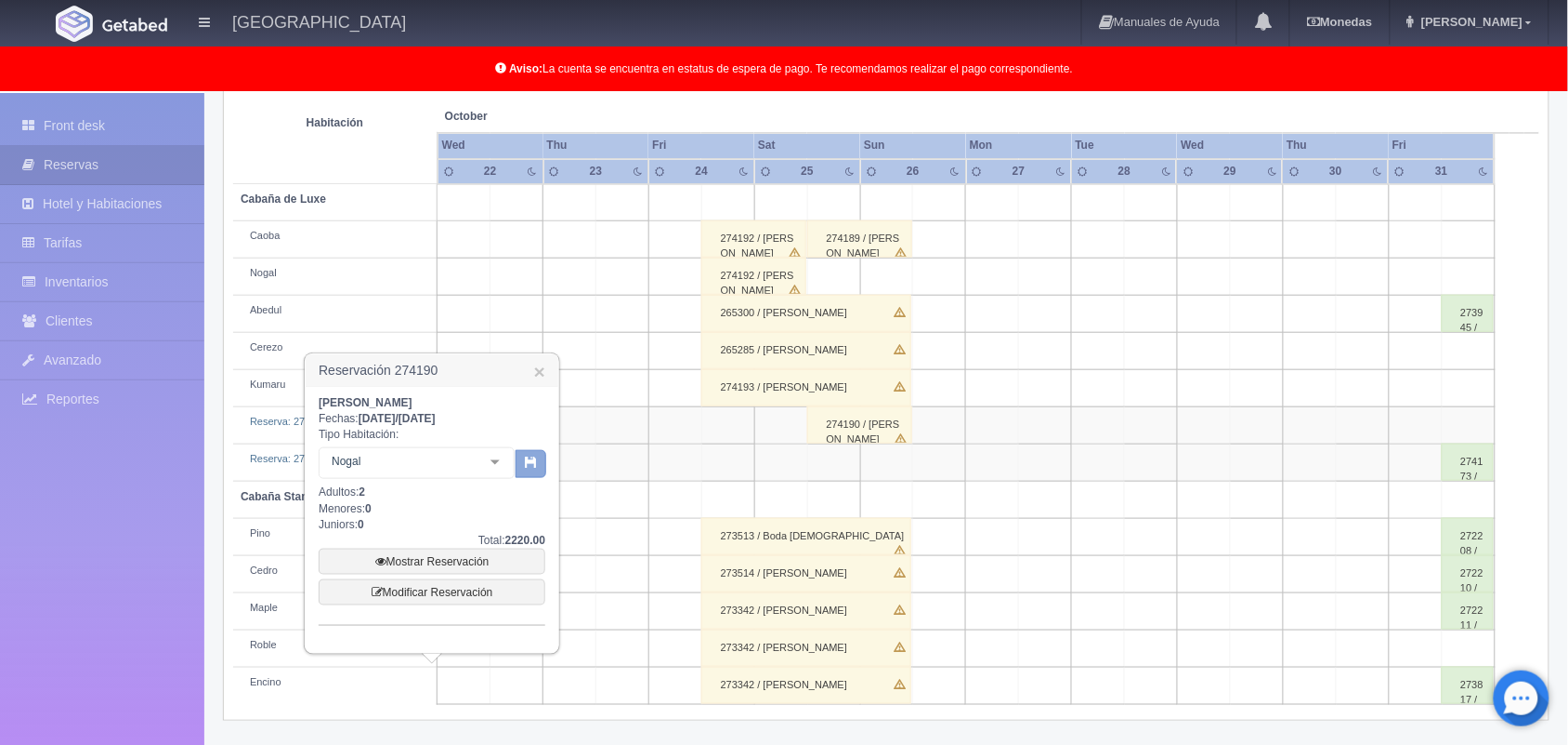
click at [525, 458] on icon "button" at bounding box center [531, 461] width 12 height 12
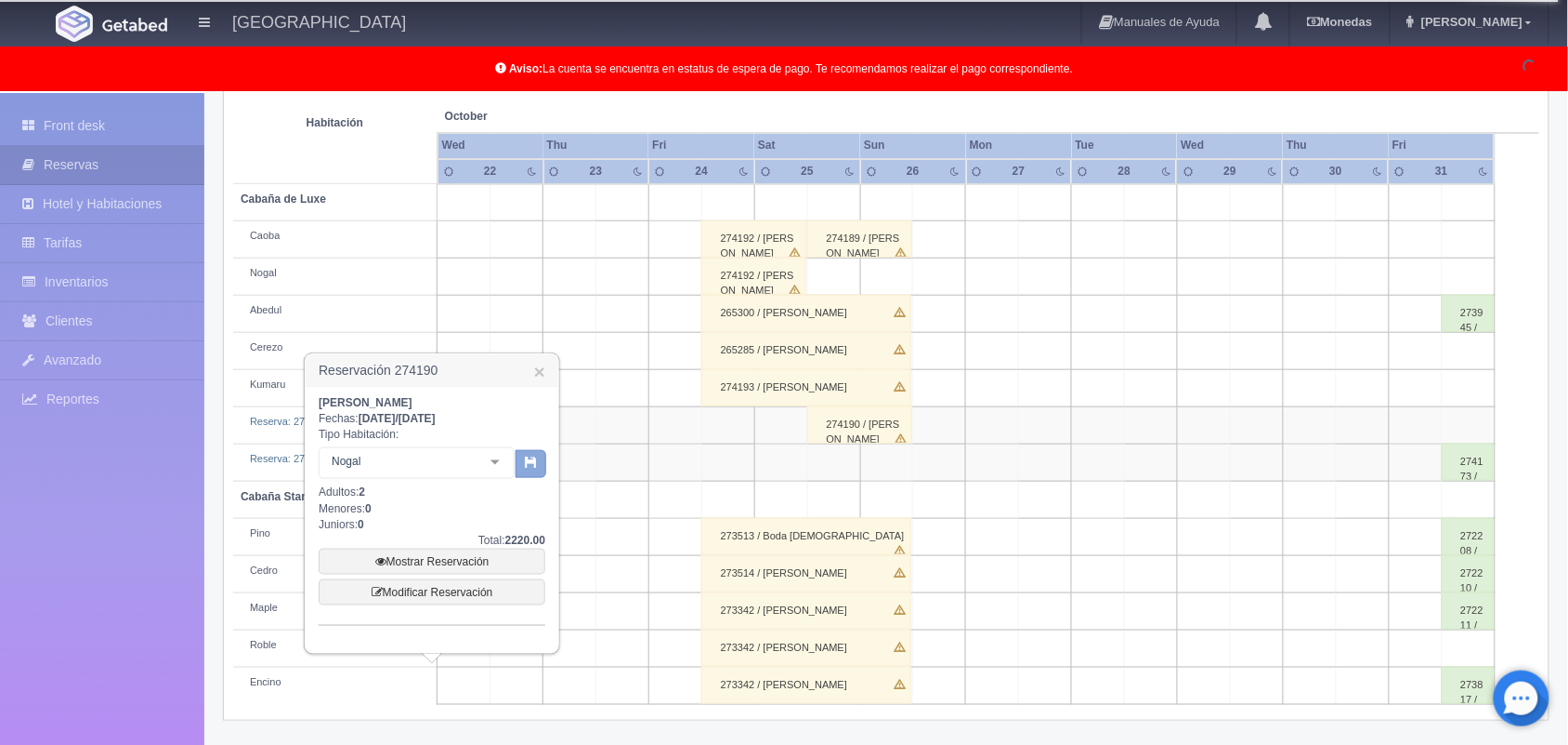
click at [530, 461] on icon "button" at bounding box center [531, 461] width 12 height 12
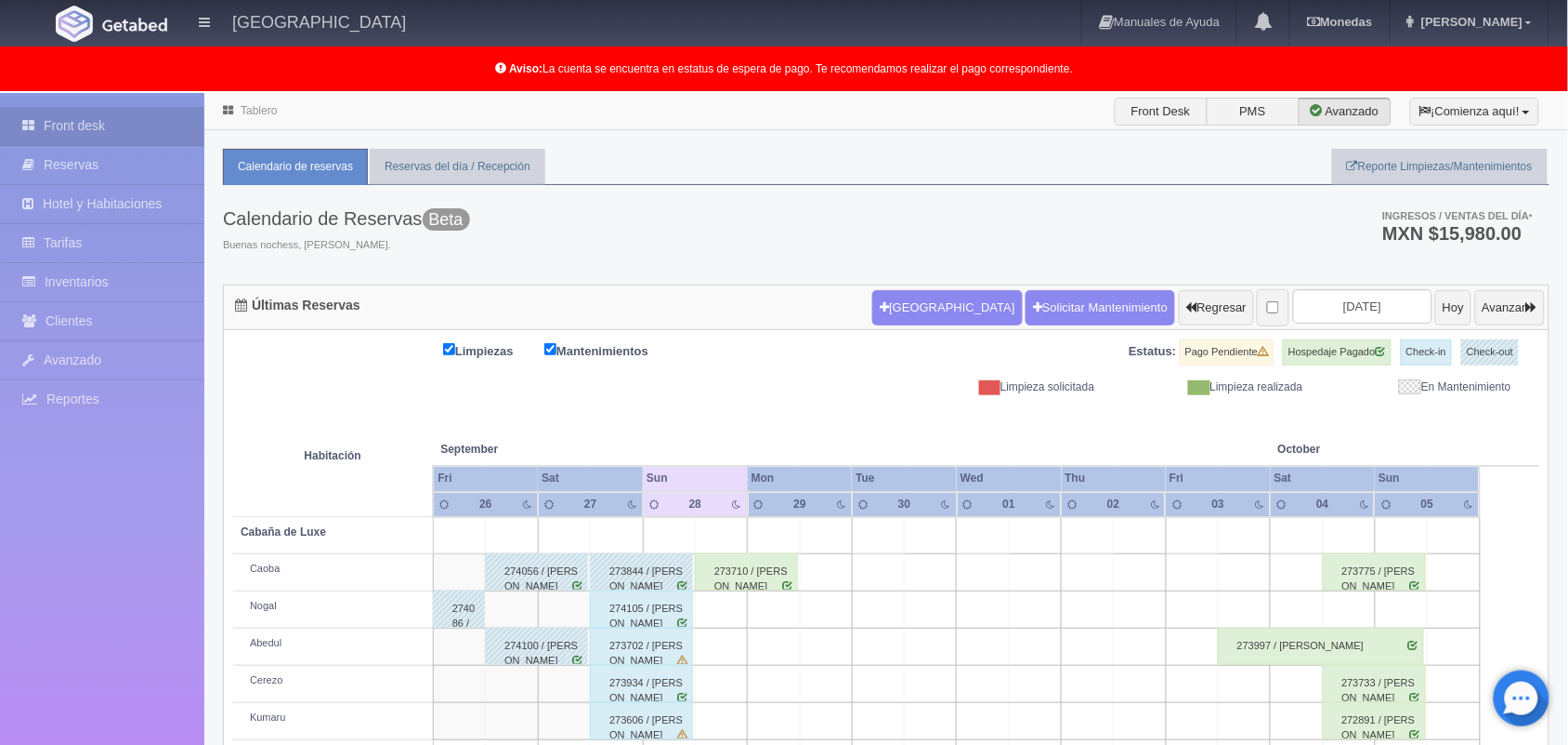
click at [660, 620] on div "274105 / [PERSON_NAME]" at bounding box center [641, 608] width 103 height 37
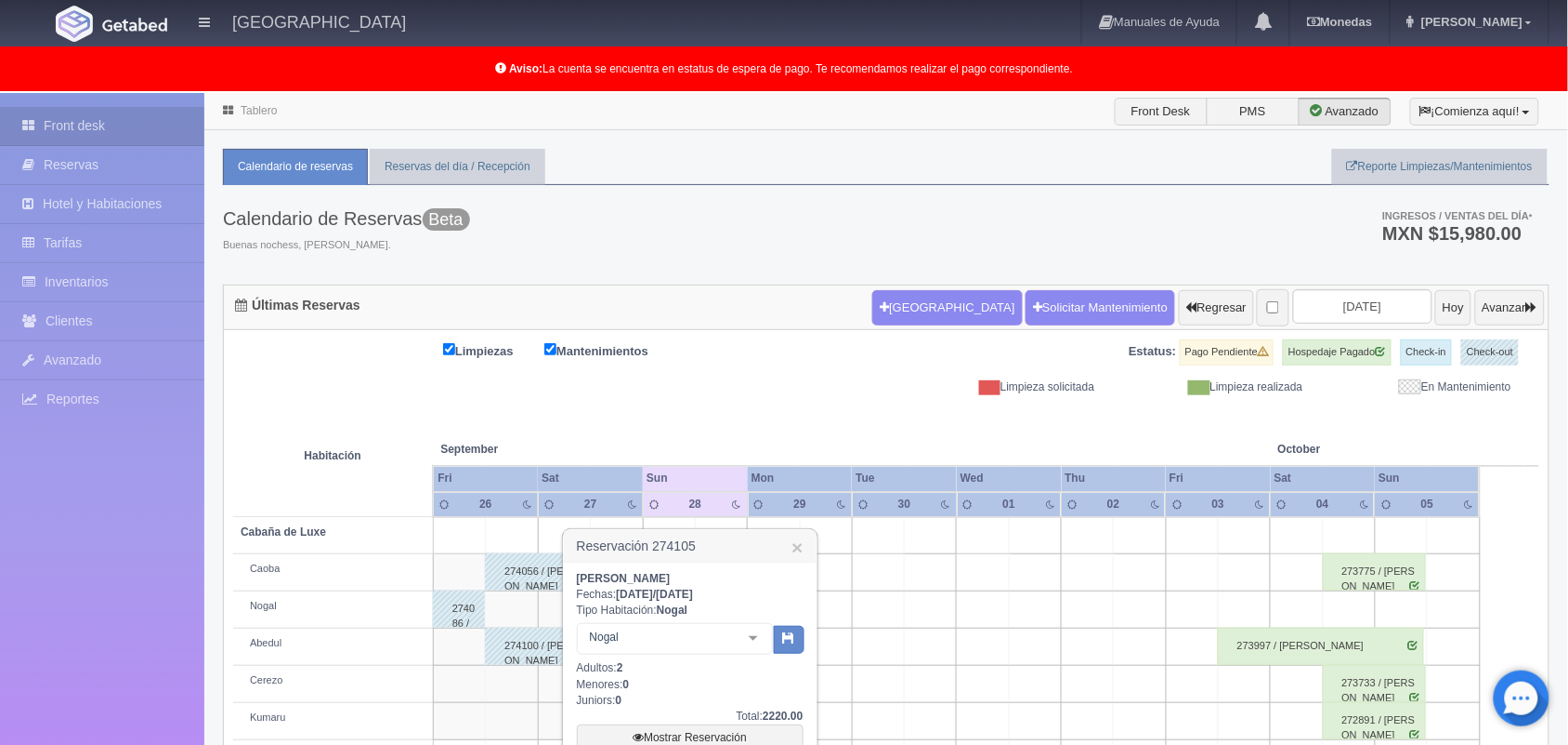
scroll to position [259, 0]
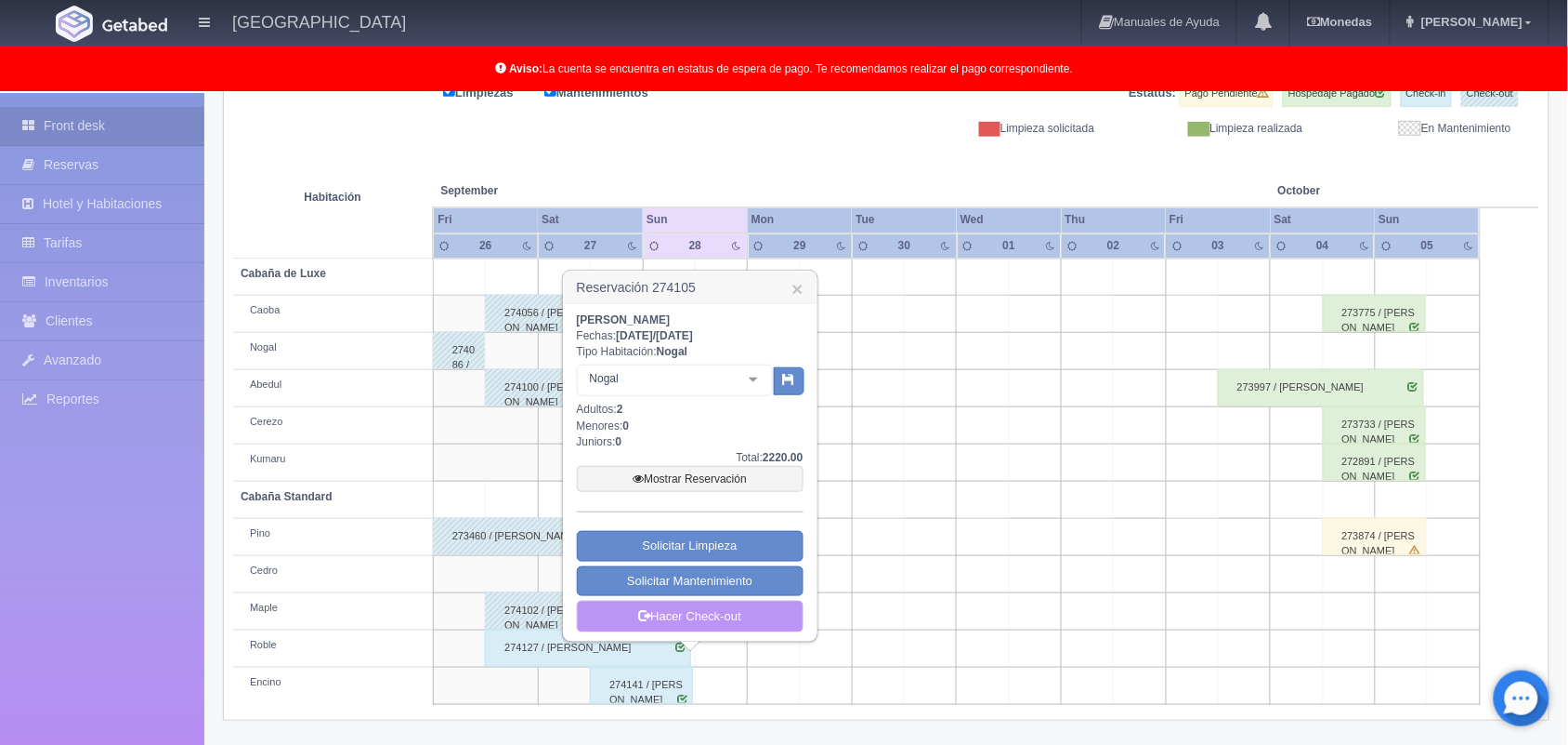
click at [713, 623] on link "Hacer Check-out" at bounding box center [690, 616] width 226 height 31
click at [688, 623] on link "Hacer Check-out" at bounding box center [690, 616] width 226 height 31
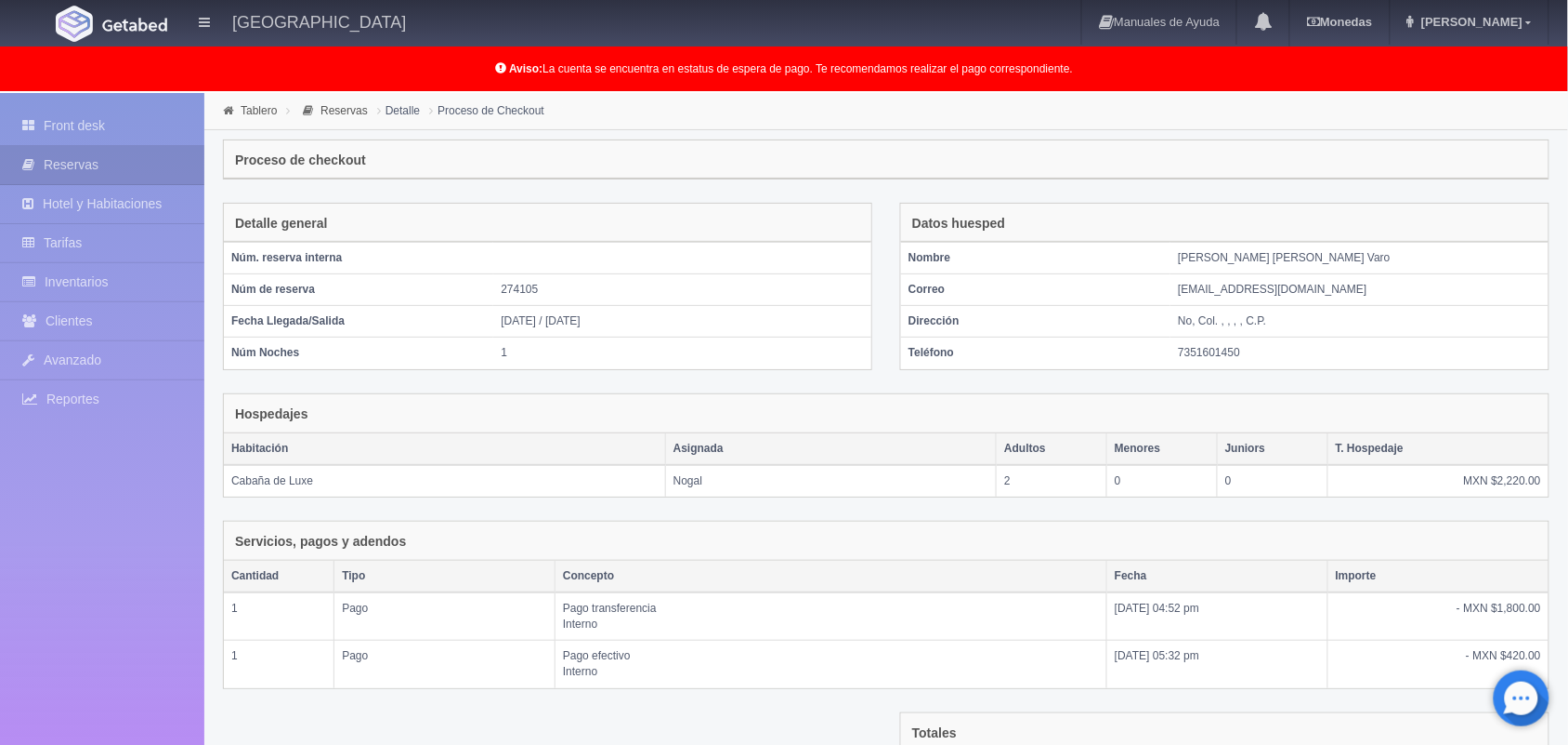
scroll to position [252, 0]
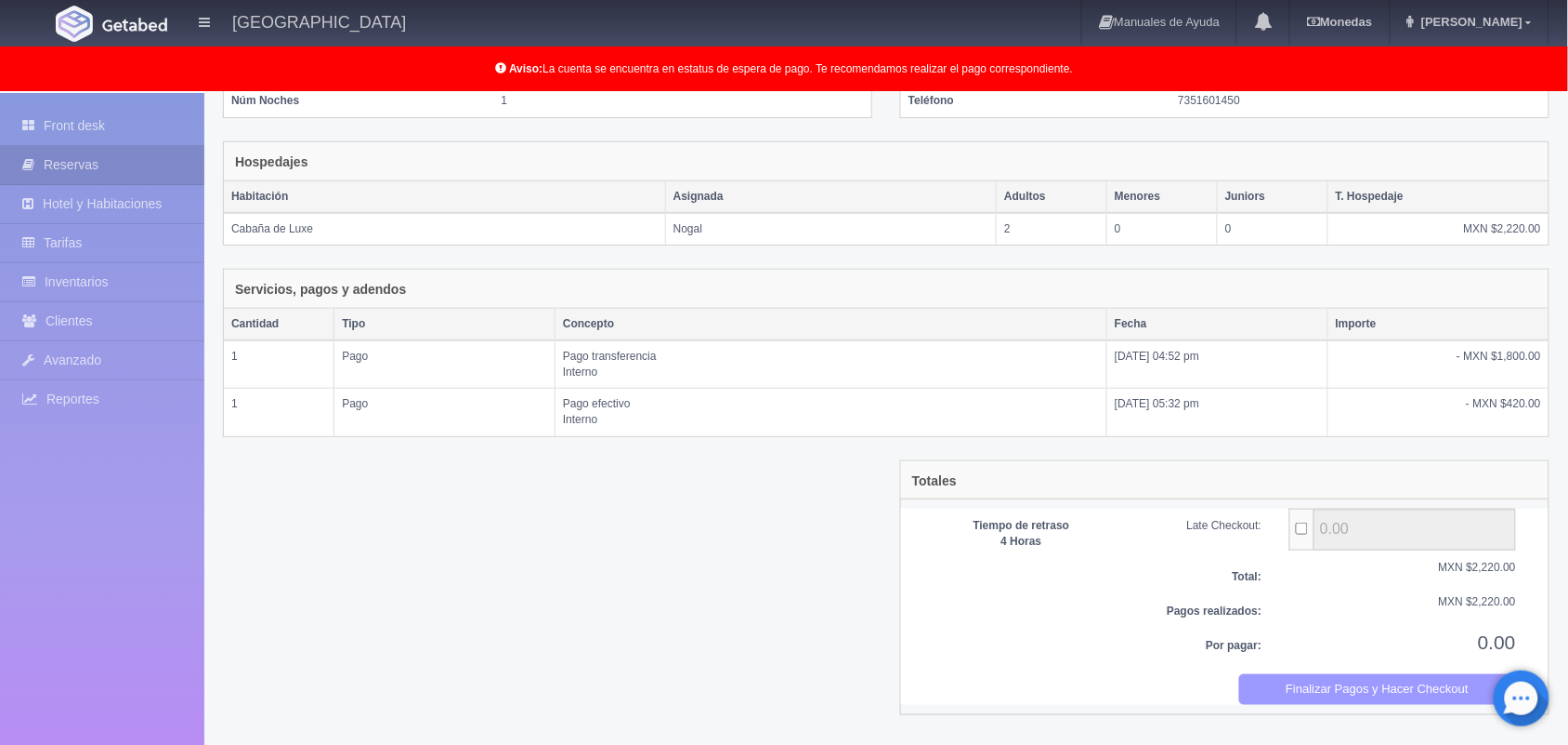
click at [1383, 693] on button "Finalizar Pagos y Hacer Checkout" at bounding box center [1378, 689] width 278 height 30
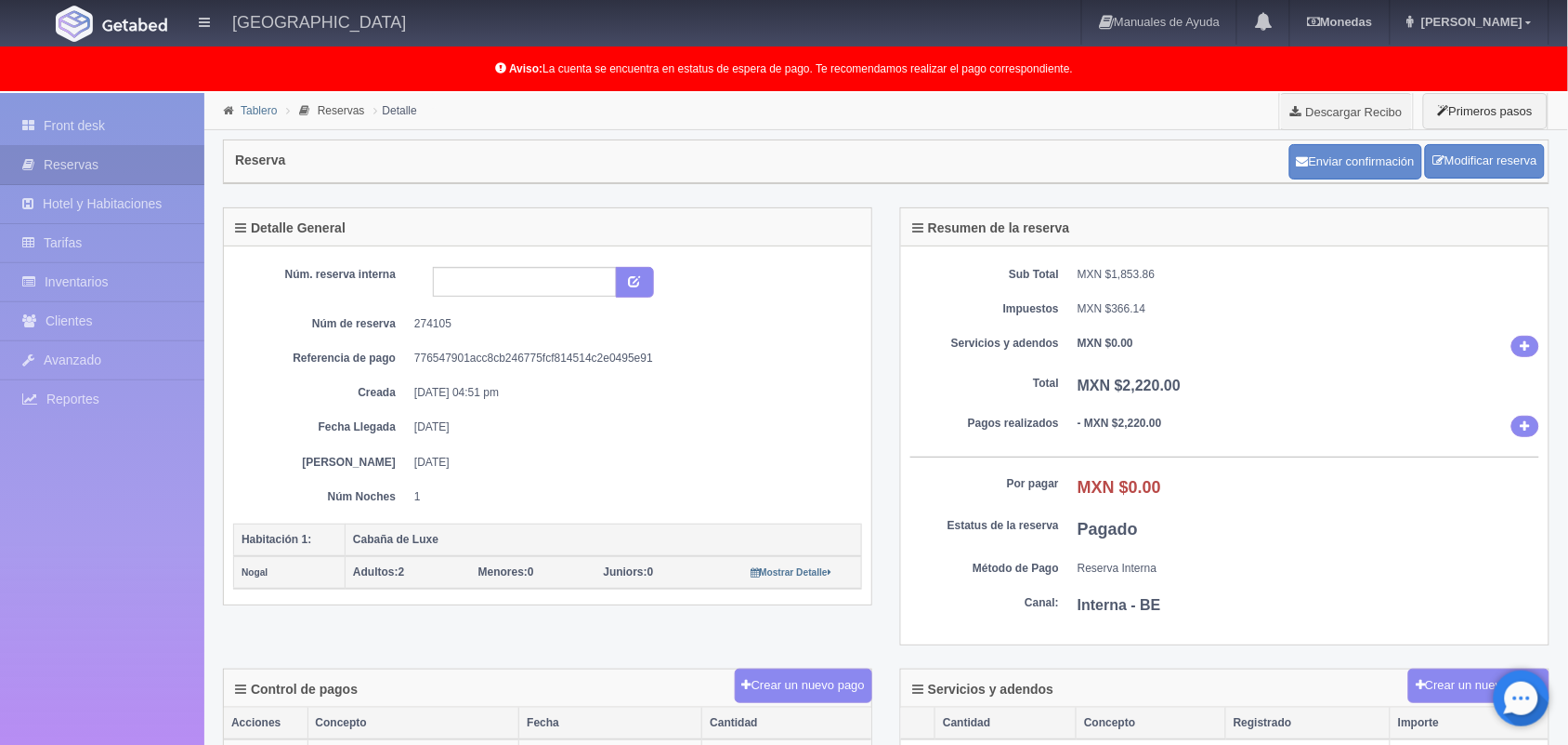
click at [261, 109] on link "Tablero" at bounding box center [259, 110] width 36 height 13
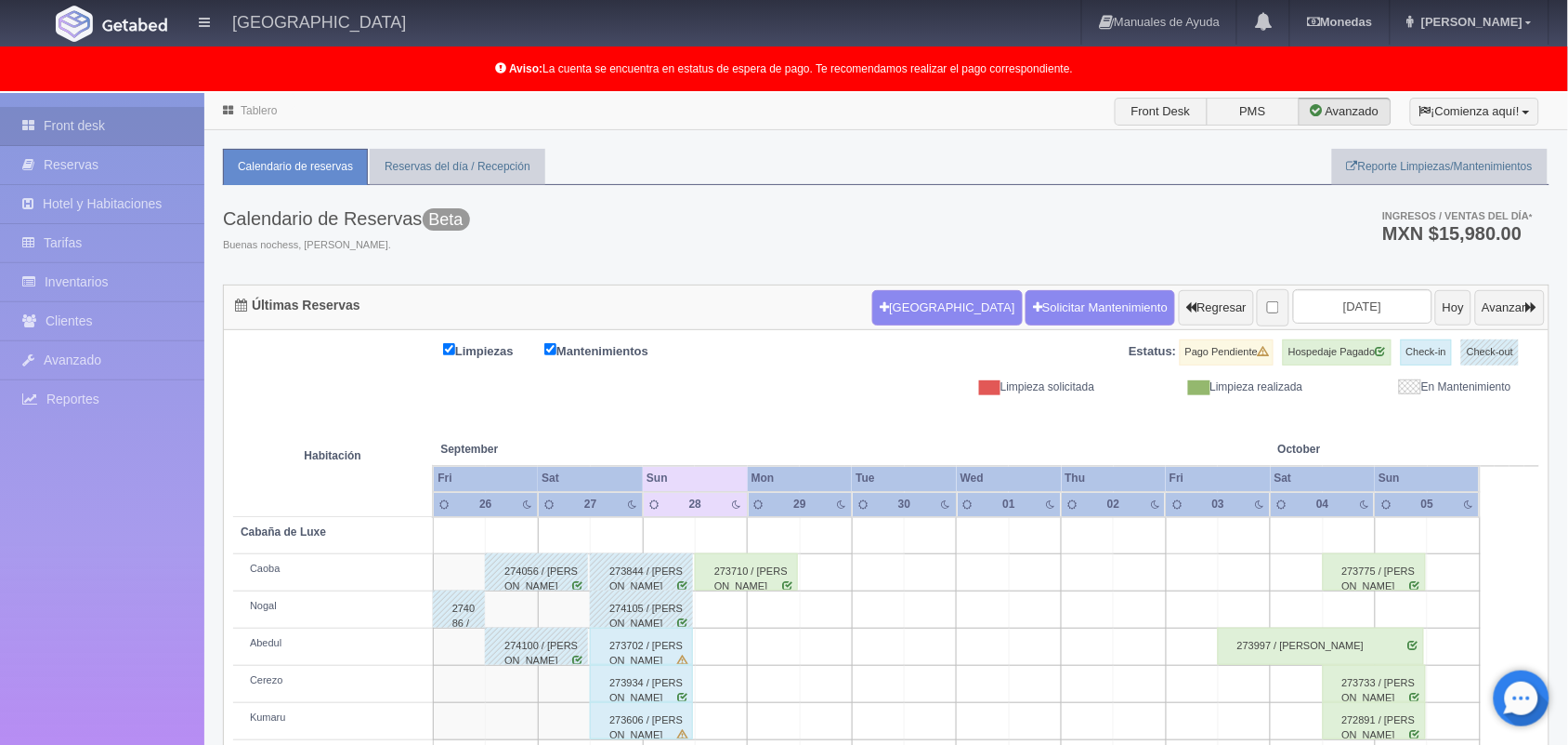
click at [647, 653] on div "273702 / [PERSON_NAME]" at bounding box center [641, 645] width 103 height 37
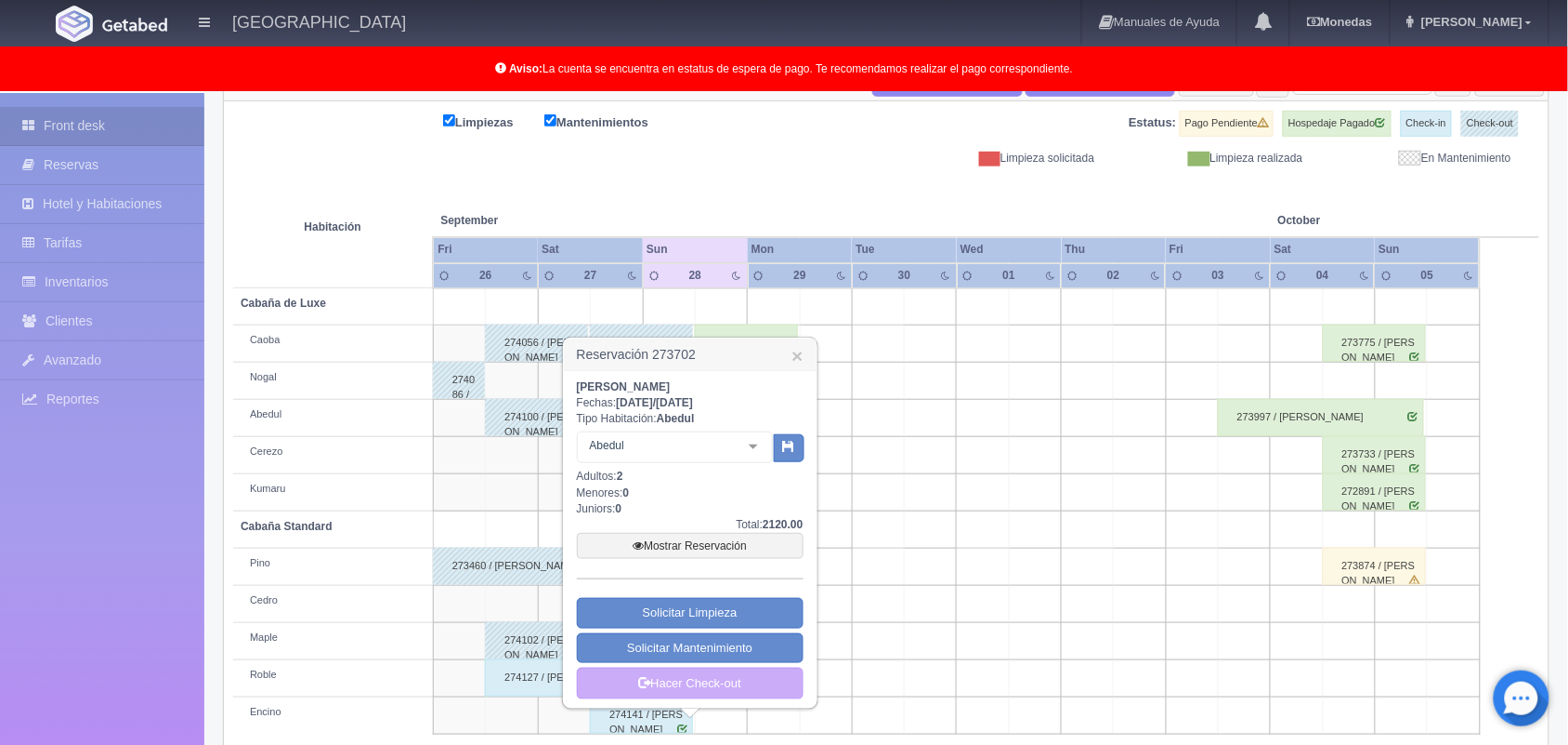
scroll to position [259, 0]
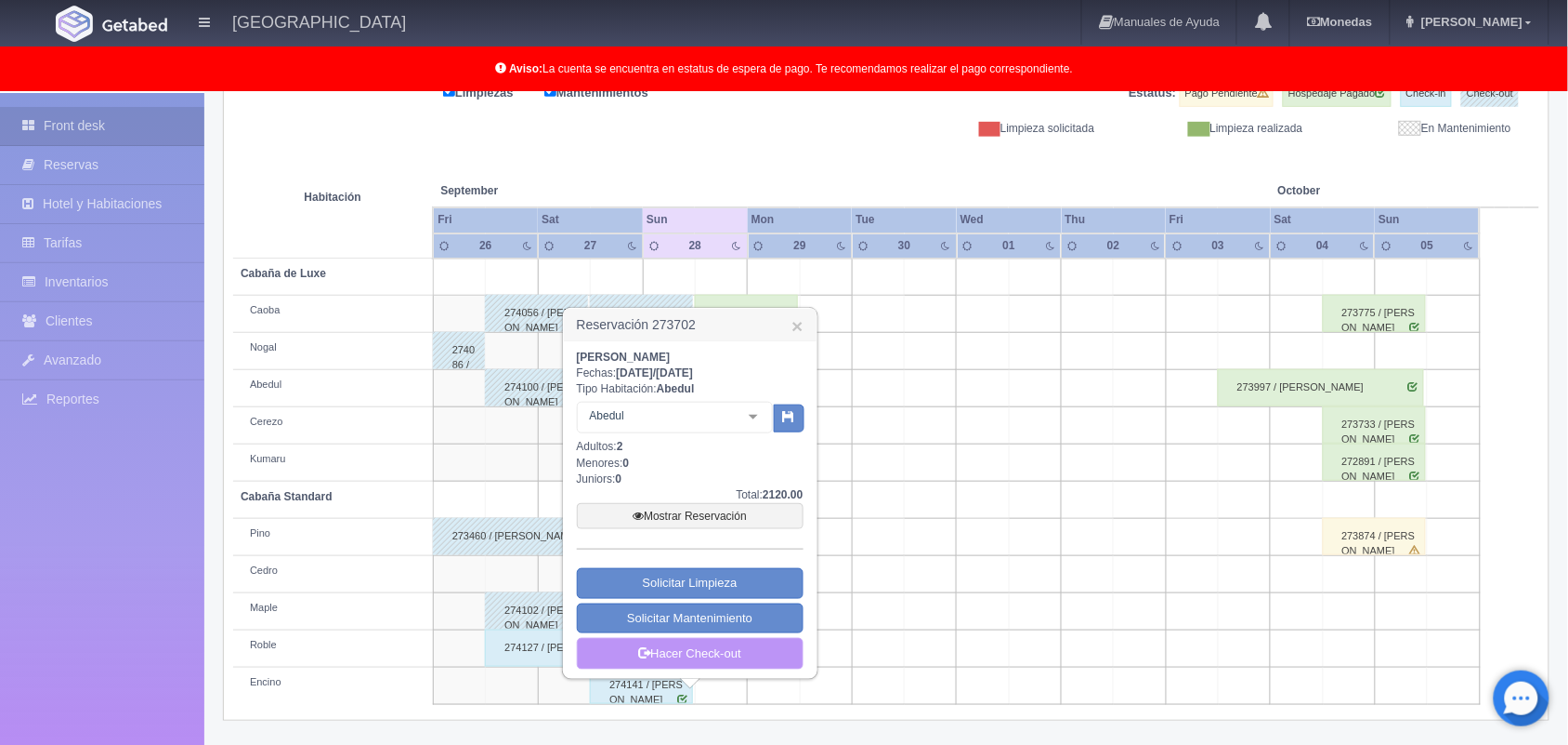
click at [681, 651] on link "Hacer Check-out" at bounding box center [690, 653] width 226 height 31
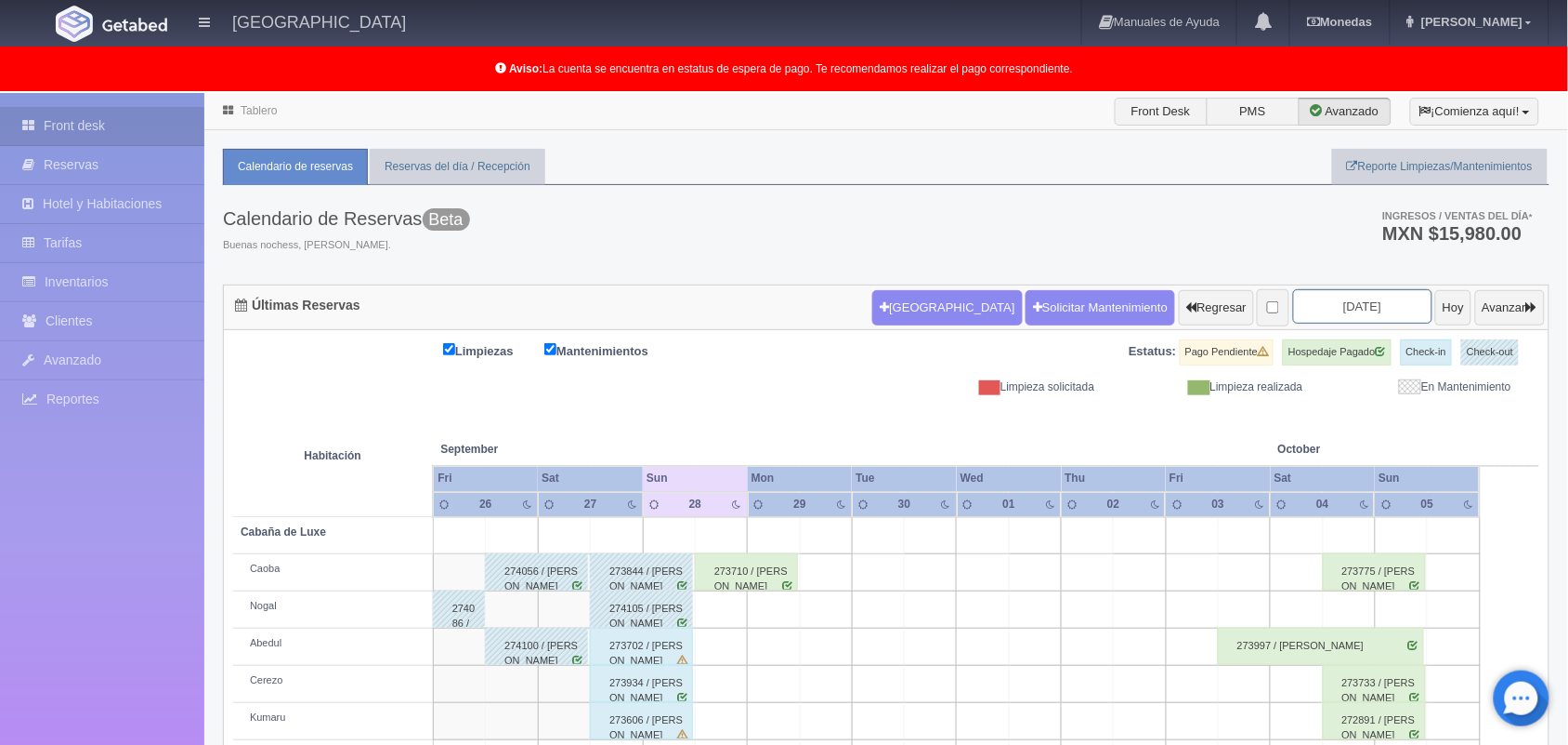
click at [1324, 312] on input "[DATE]" at bounding box center [1363, 306] width 140 height 34
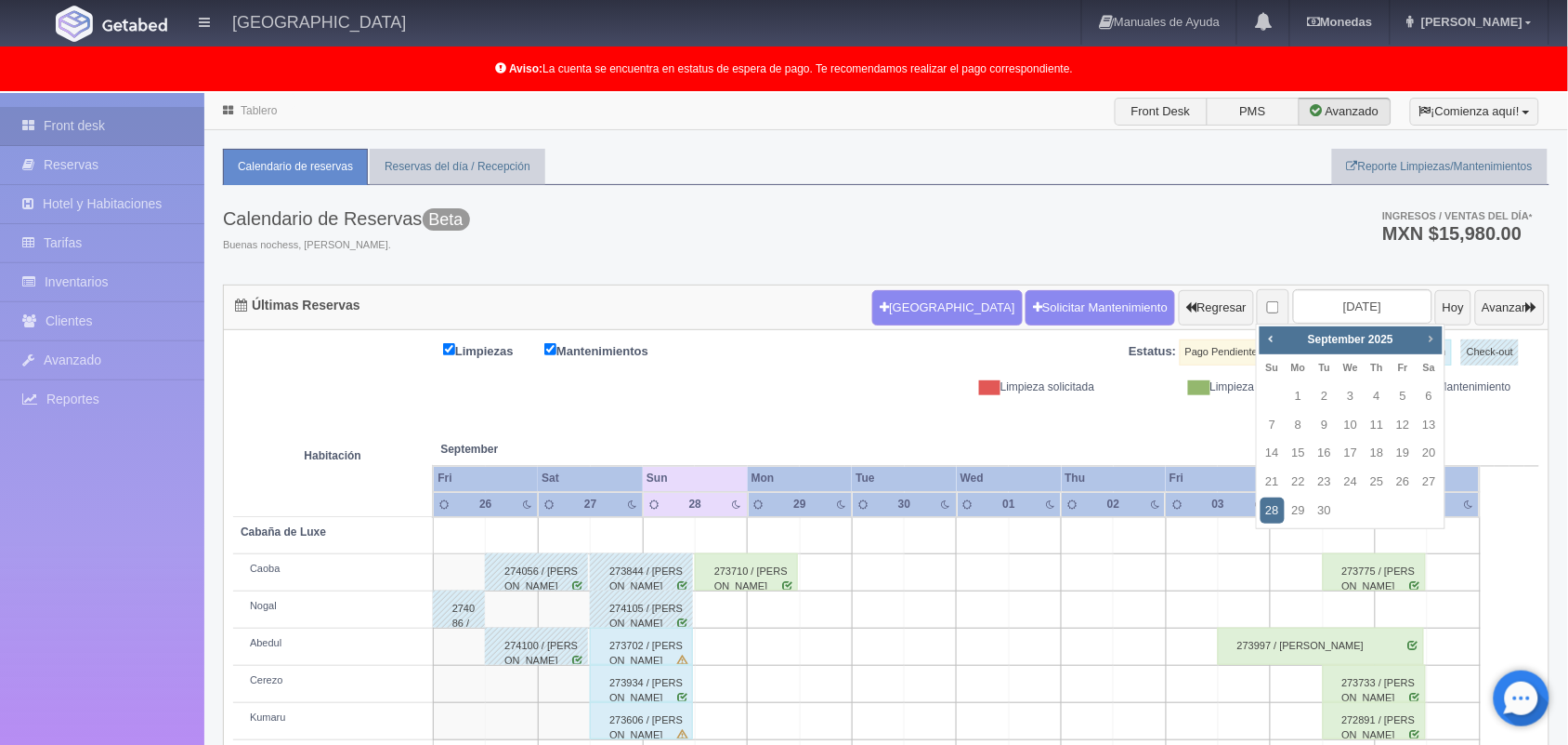
click at [1424, 337] on span "Next" at bounding box center [1431, 339] width 15 height 15
click at [1404, 479] on link "24" at bounding box center [1403, 481] width 24 height 27
type input "[DATE]"
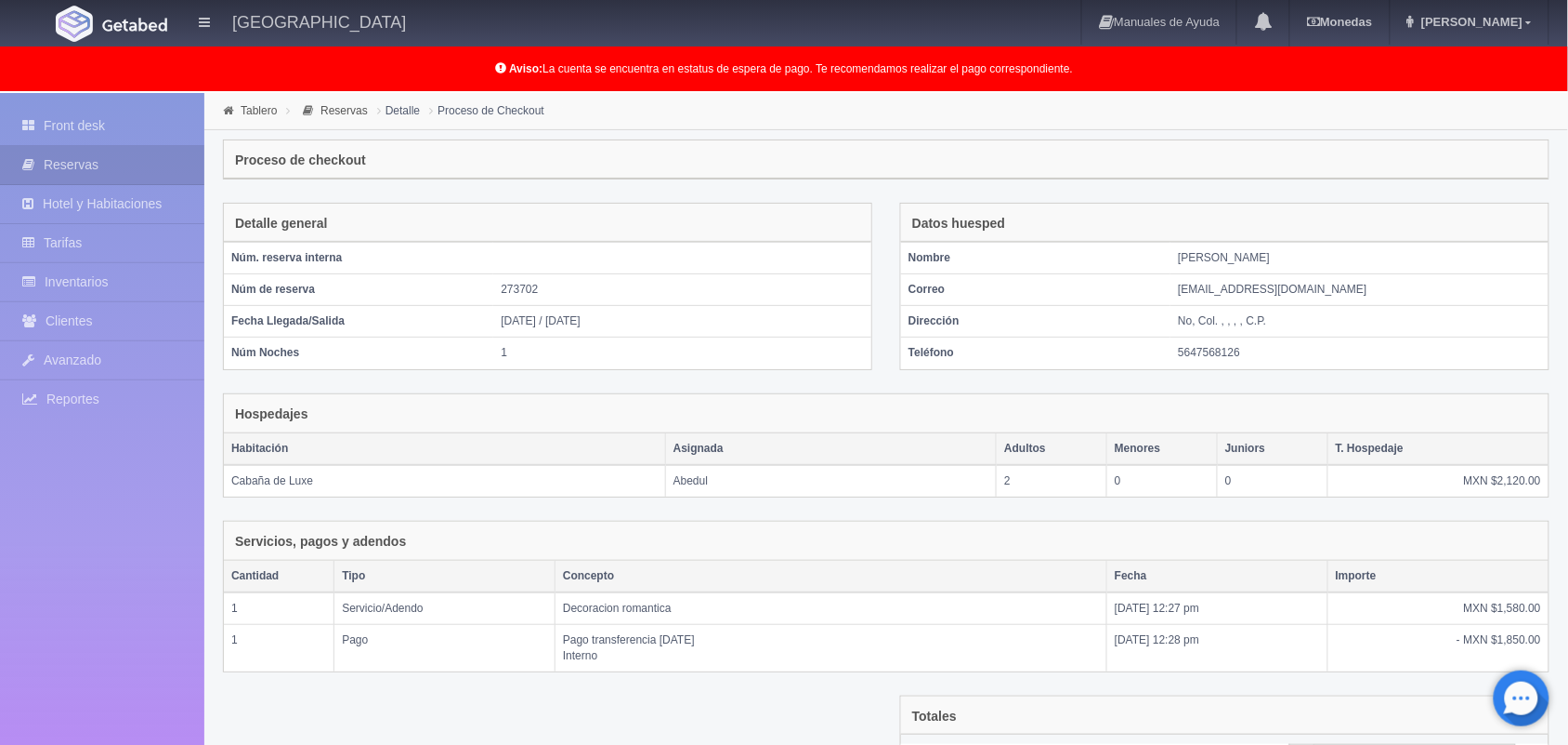
scroll to position [291, 0]
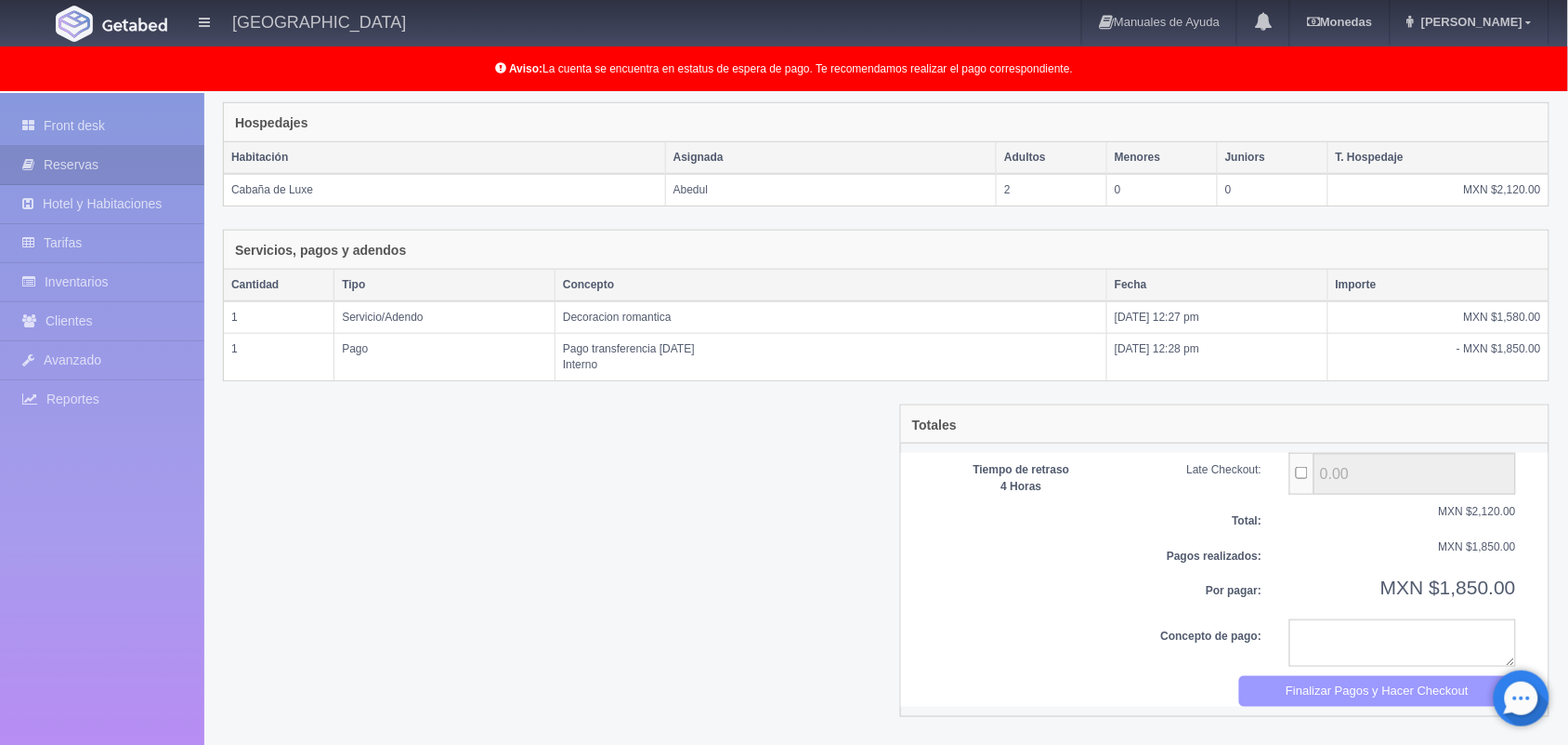
click at [1359, 702] on button "Finalizar Pagos y Hacer Checkout" at bounding box center [1378, 691] width 278 height 30
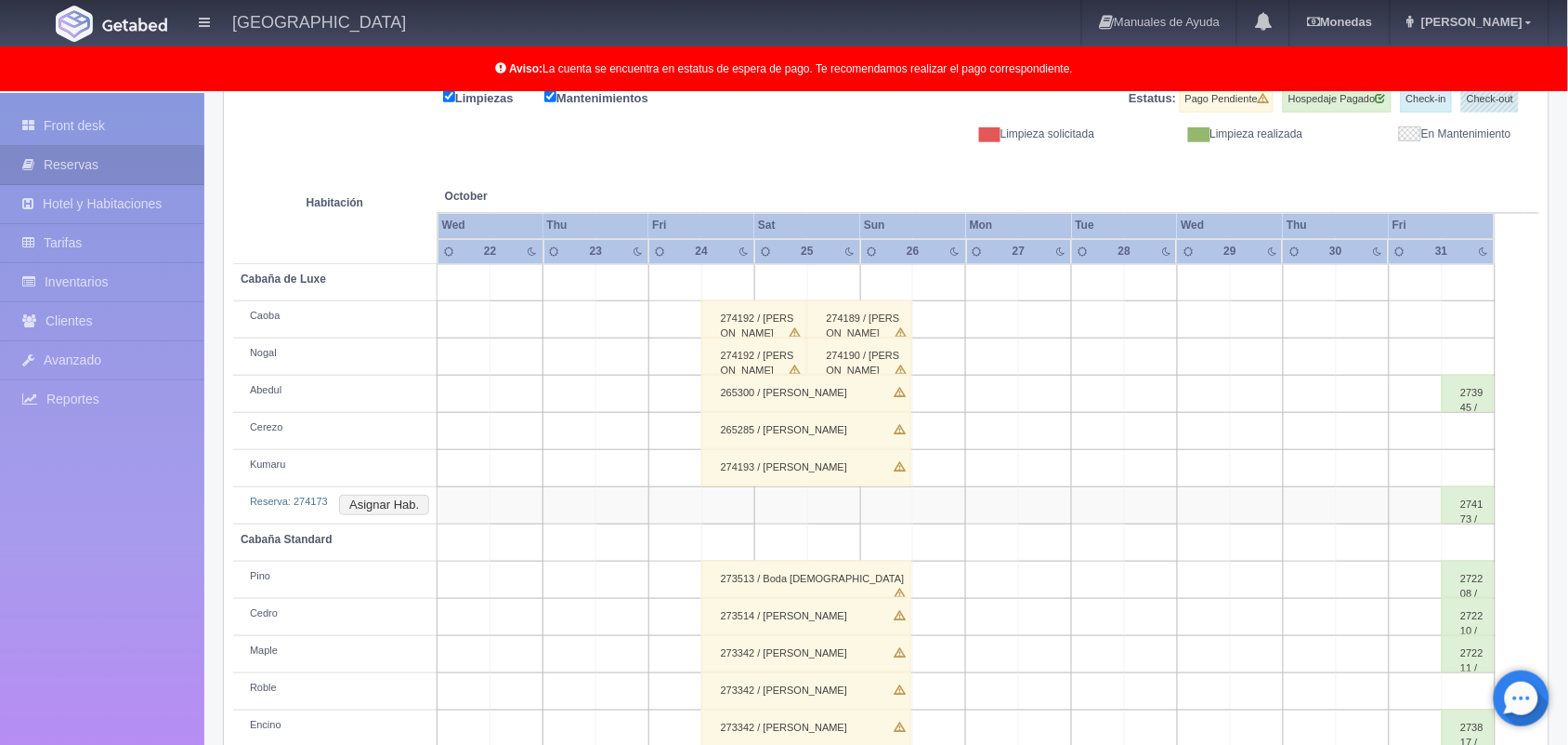
scroll to position [296, 0]
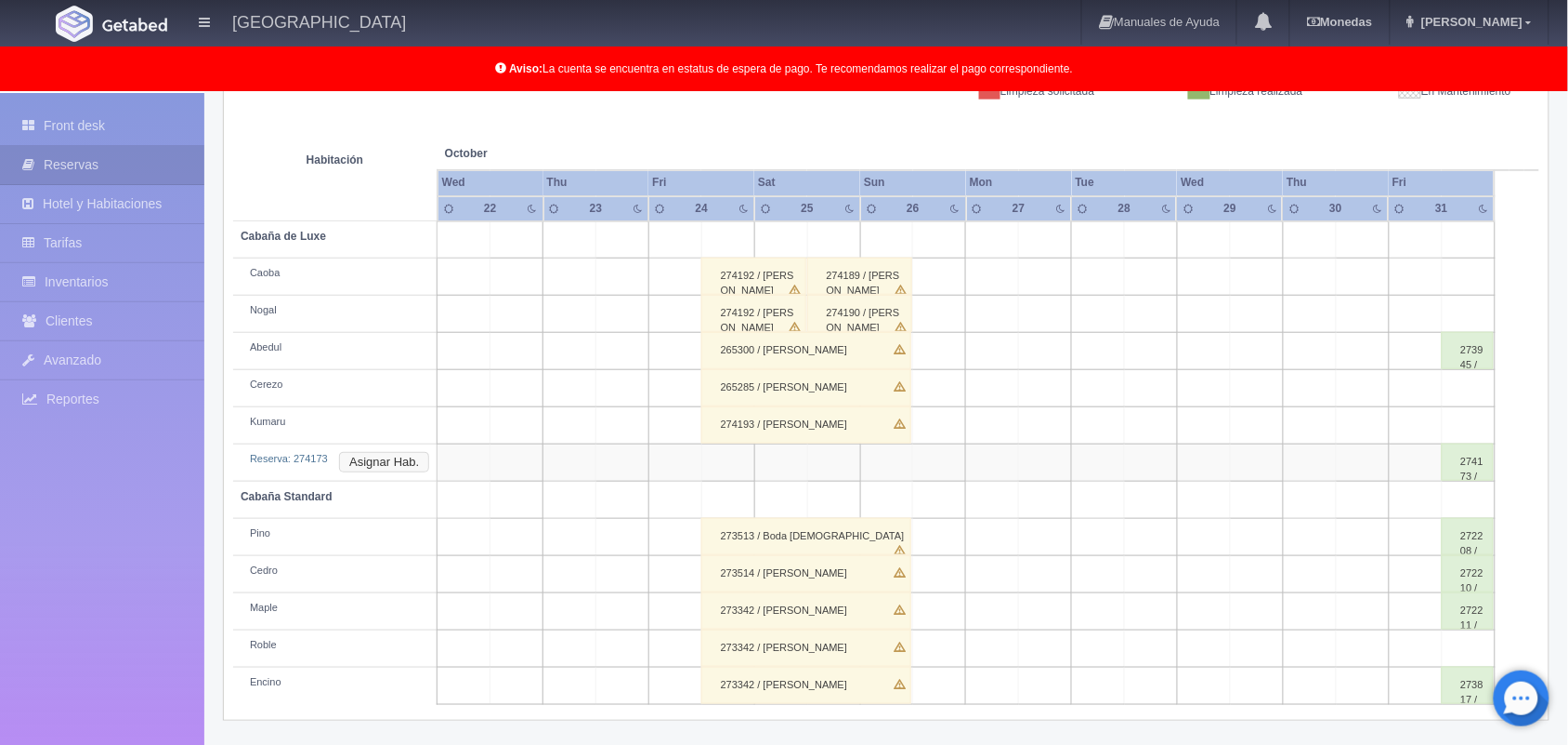
click at [353, 462] on button "Asignar Hab." at bounding box center [384, 461] width 90 height 20
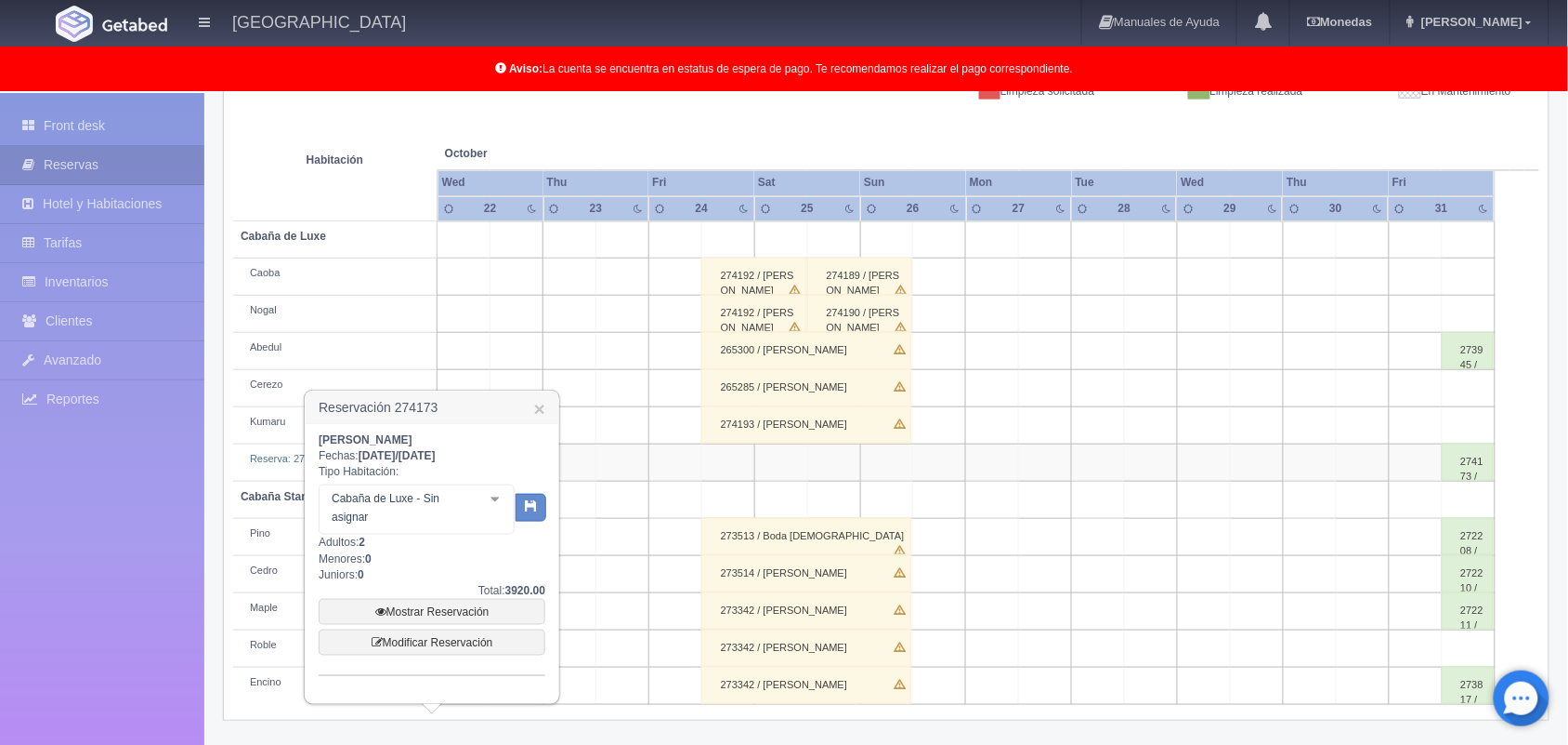
click at [489, 507] on div at bounding box center [494, 499] width 37 height 28
click at [507, 504] on div at bounding box center [494, 499] width 37 height 28
click at [502, 504] on div at bounding box center [494, 499] width 37 height 28
click at [502, 504] on div at bounding box center [511, 499] width 37 height 28
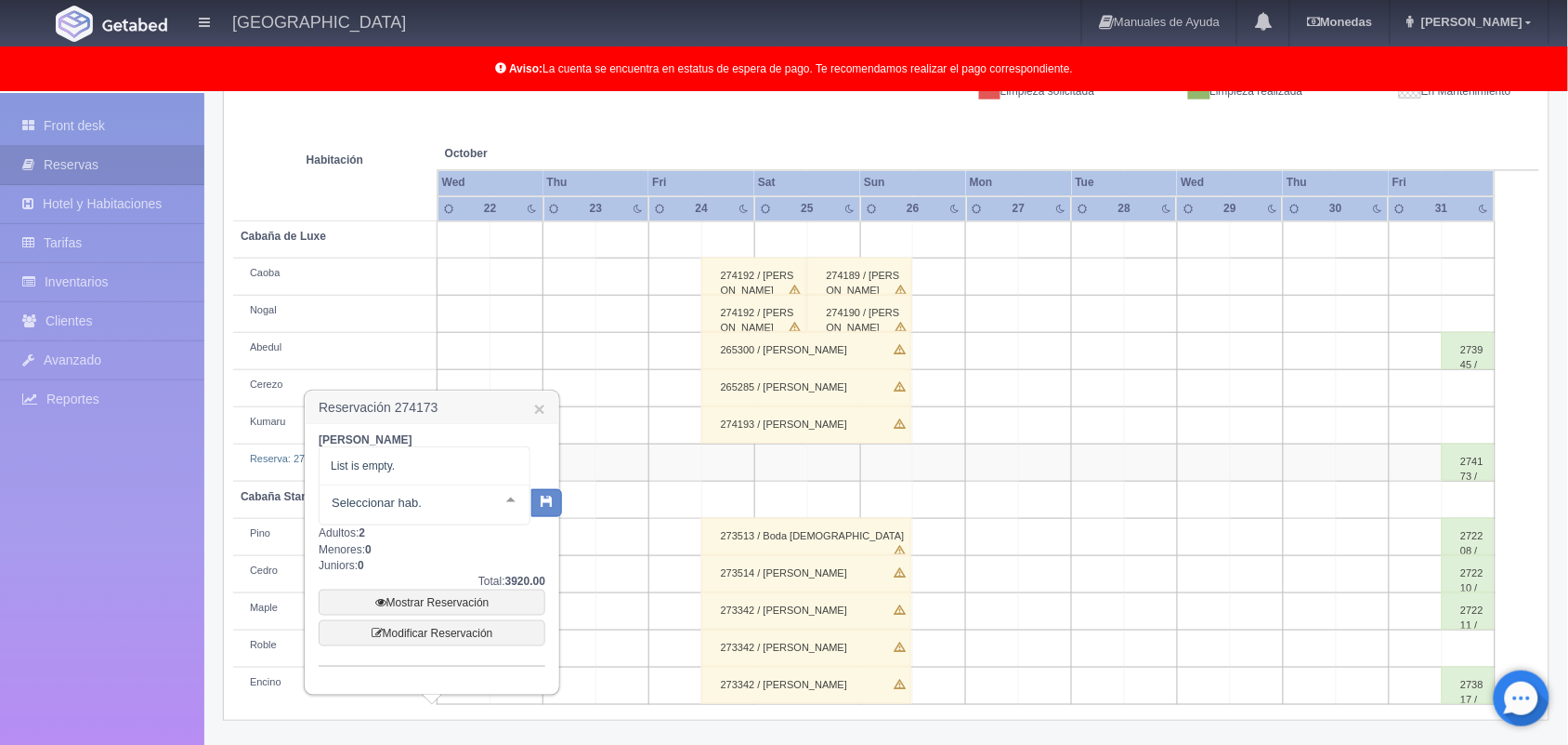
click at [502, 504] on div at bounding box center [511, 499] width 37 height 28
click at [502, 504] on div at bounding box center [494, 499] width 37 height 28
click at [502, 504] on div at bounding box center [511, 499] width 37 height 28
click at [502, 504] on div at bounding box center [494, 499] width 37 height 28
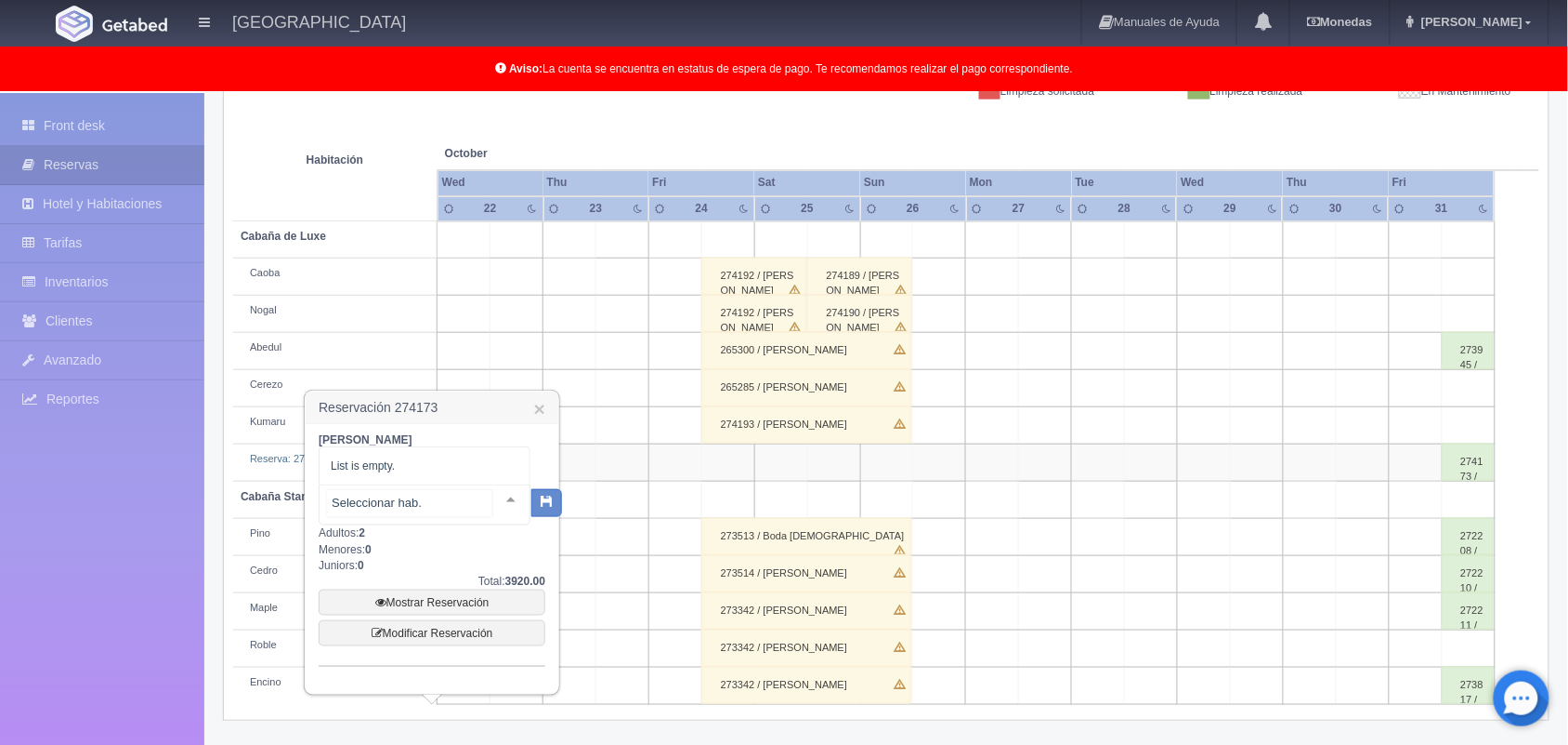
click at [502, 504] on div at bounding box center [511, 499] width 37 height 28
click at [493, 504] on div at bounding box center [511, 499] width 37 height 28
click at [499, 500] on div at bounding box center [511, 499] width 37 height 28
click at [498, 503] on div at bounding box center [494, 499] width 37 height 28
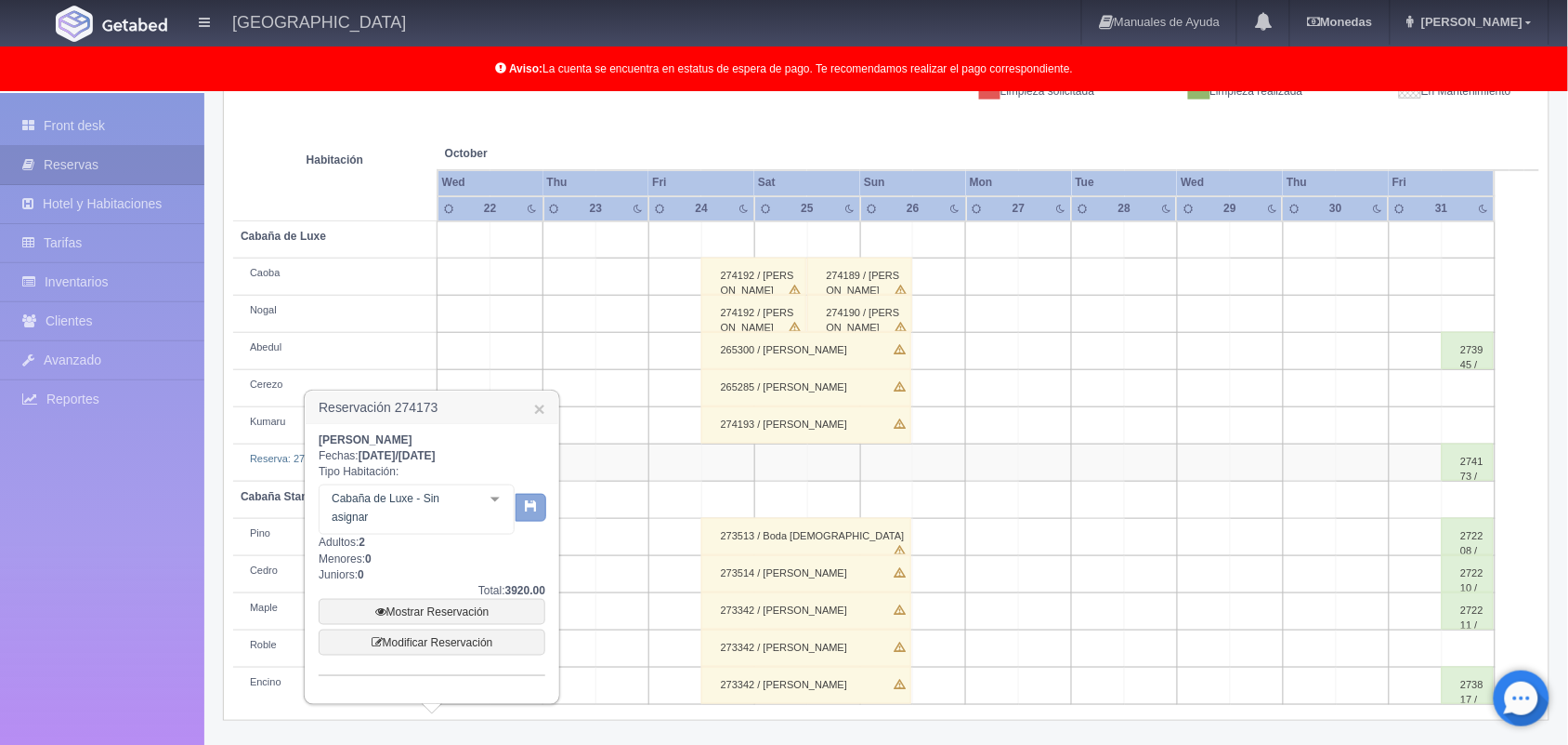
click at [531, 507] on icon "button" at bounding box center [531, 505] width 12 height 12
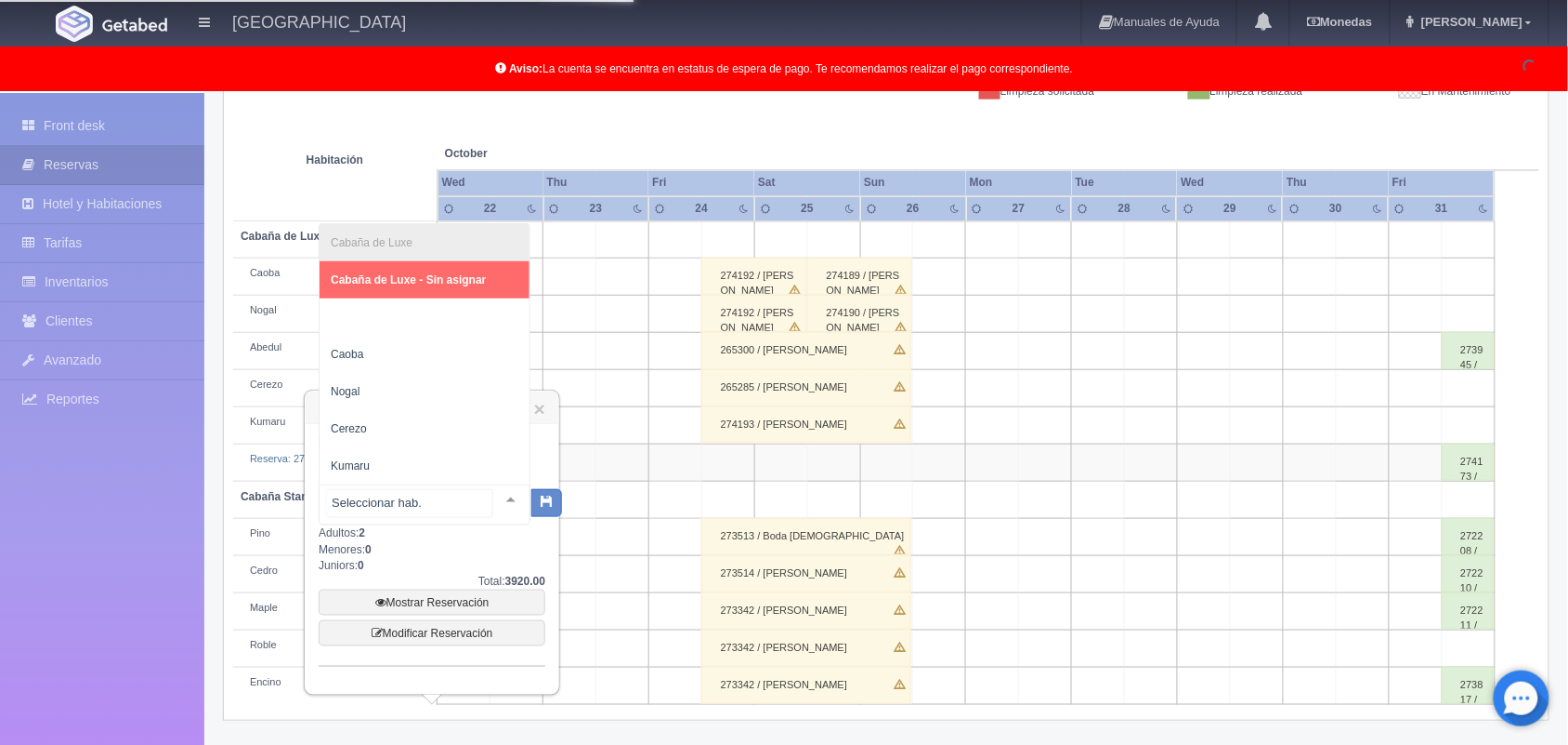
click at [494, 498] on div at bounding box center [511, 499] width 37 height 28
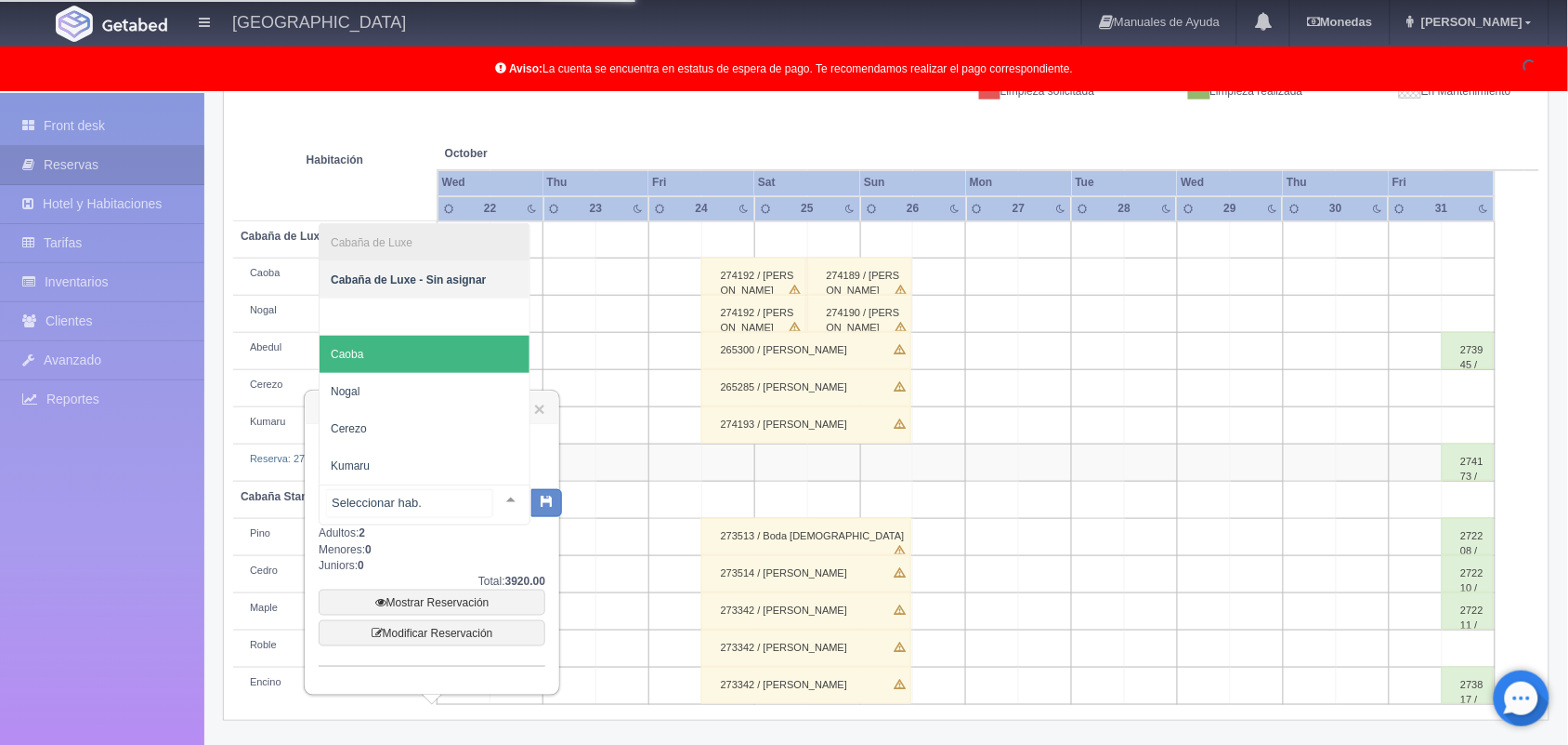
click at [407, 360] on span "Caoba" at bounding box center [424, 354] width 210 height 37
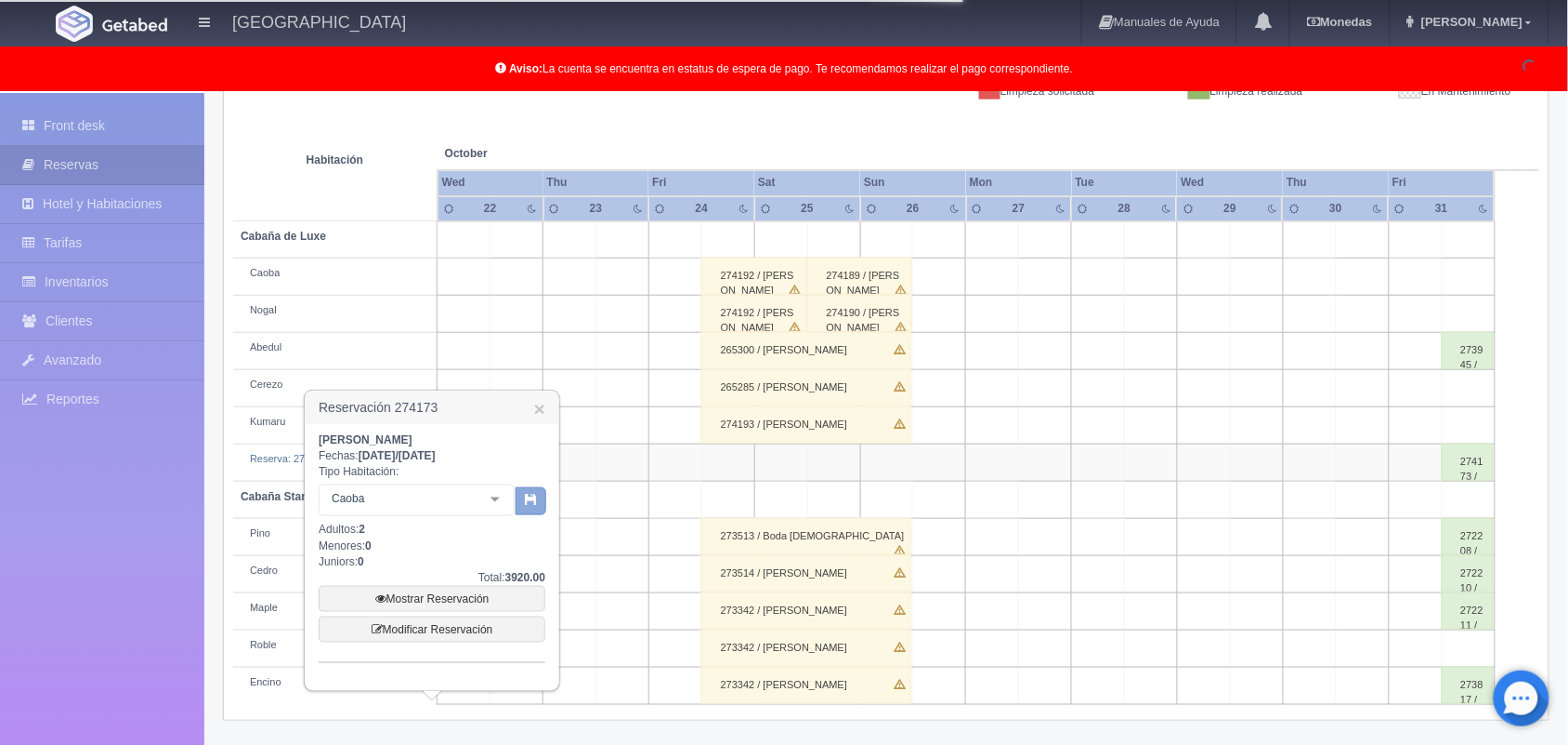
click at [527, 495] on icon "button" at bounding box center [531, 499] width 12 height 12
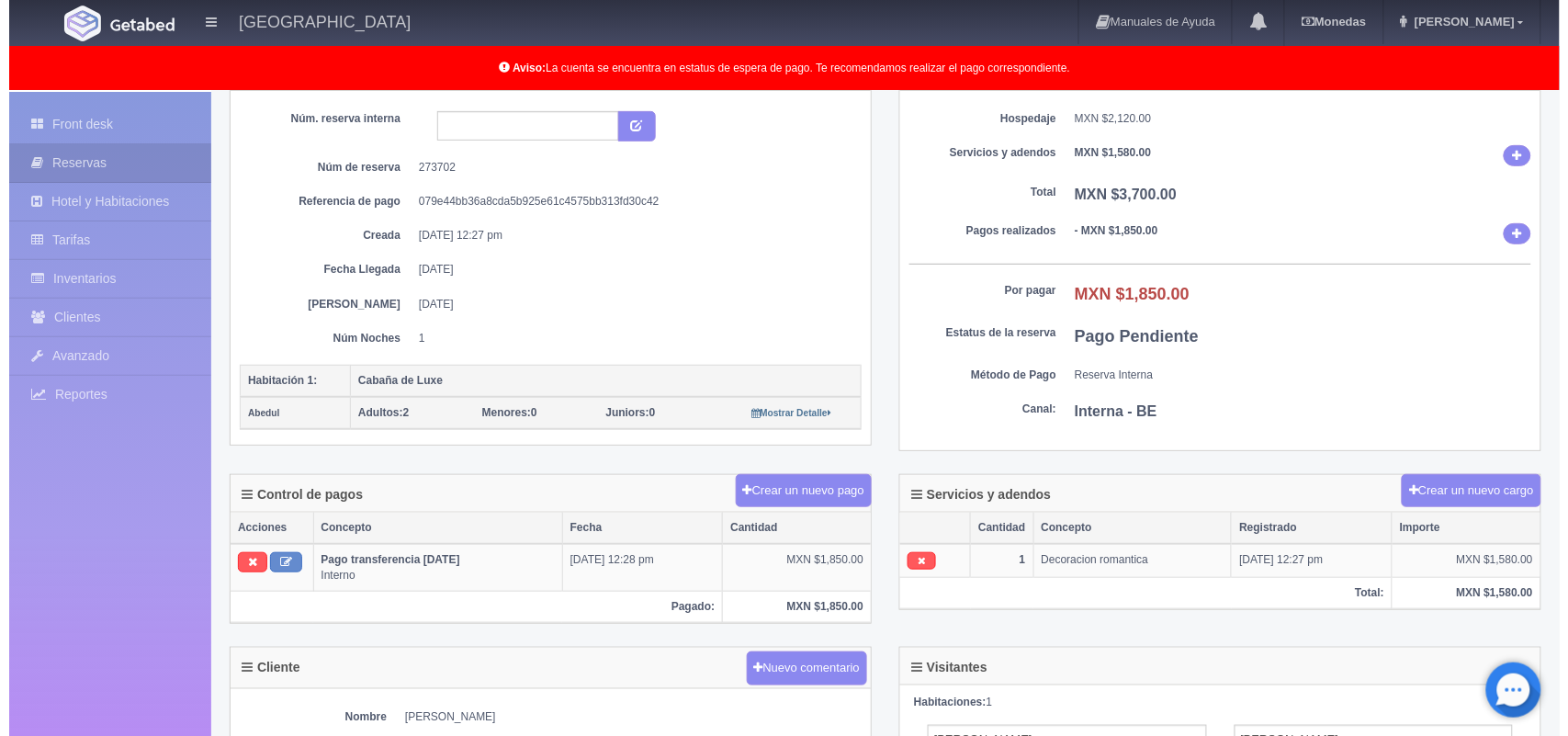
scroll to position [149, 0]
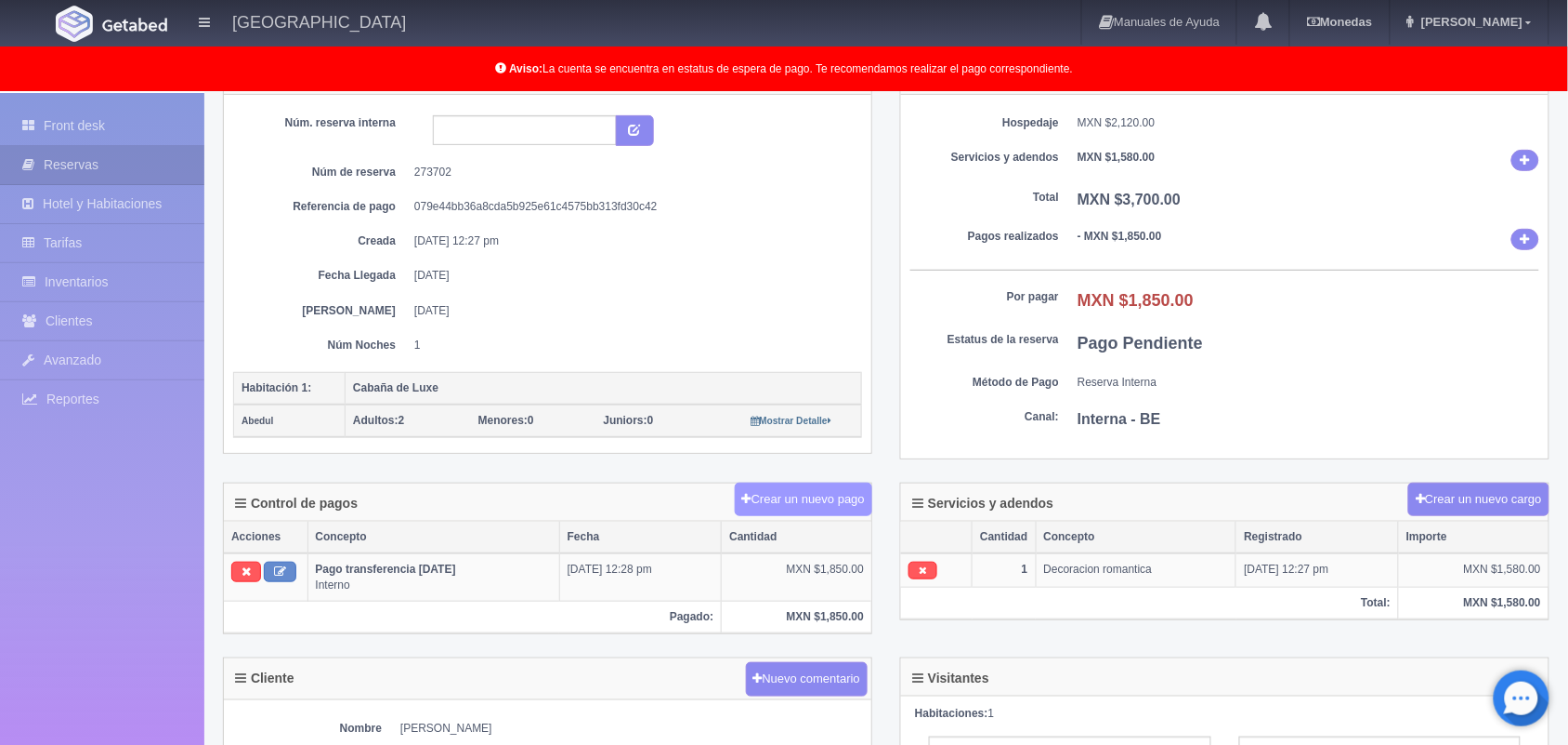
click at [815, 498] on button "Crear un nuevo pago" at bounding box center [803, 500] width 138 height 34
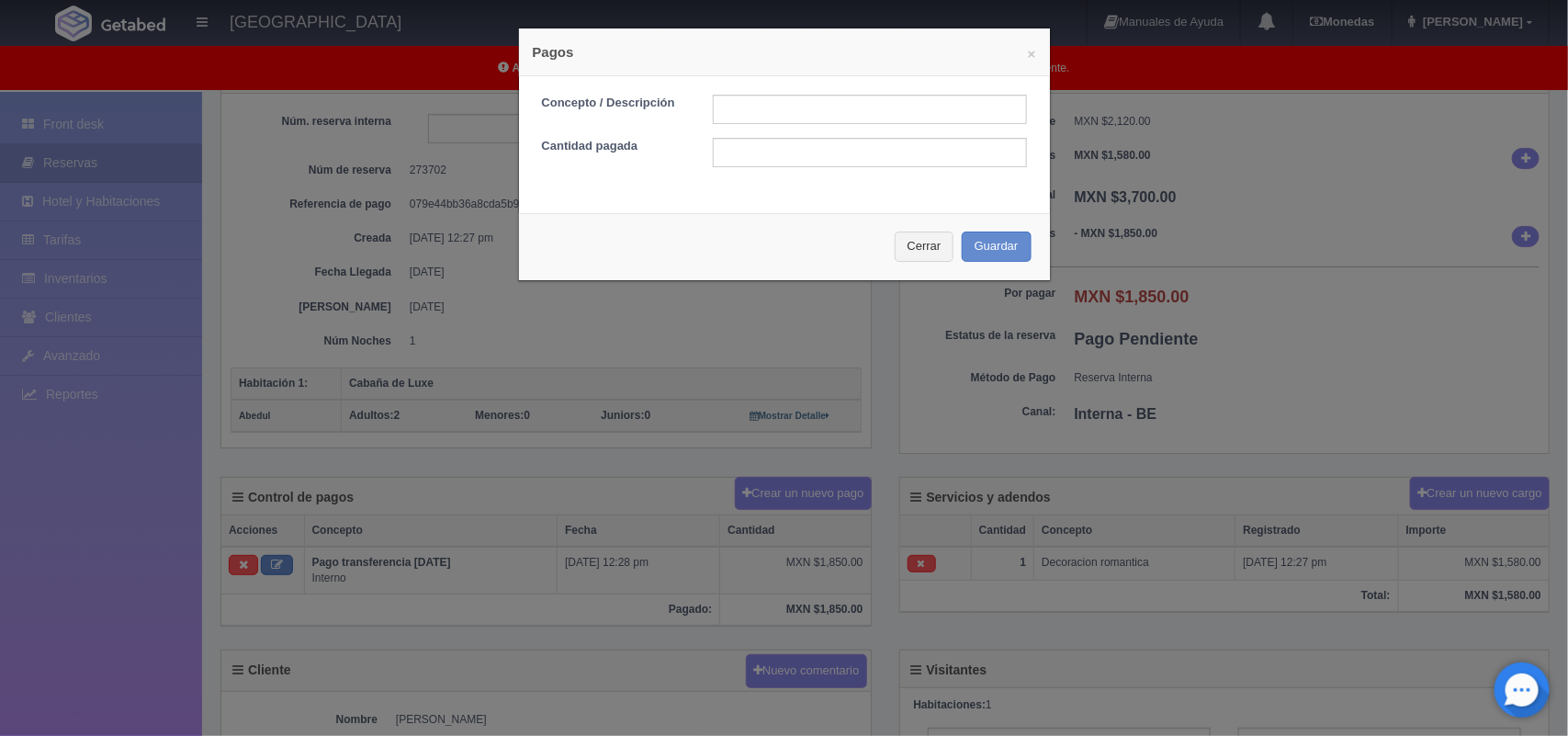
click at [839, 126] on form "Concepto / Descripción Cantidad pagada" at bounding box center [784, 131] width 485 height 72
click at [828, 102] on input "text" at bounding box center [870, 109] width 314 height 29
click at [824, 112] on input "pago con tarjeta 28/009/2025" at bounding box center [870, 109] width 314 height 29
type input "pago con tarjeta [DATE]"
click at [745, 157] on input "text" at bounding box center [870, 152] width 314 height 29
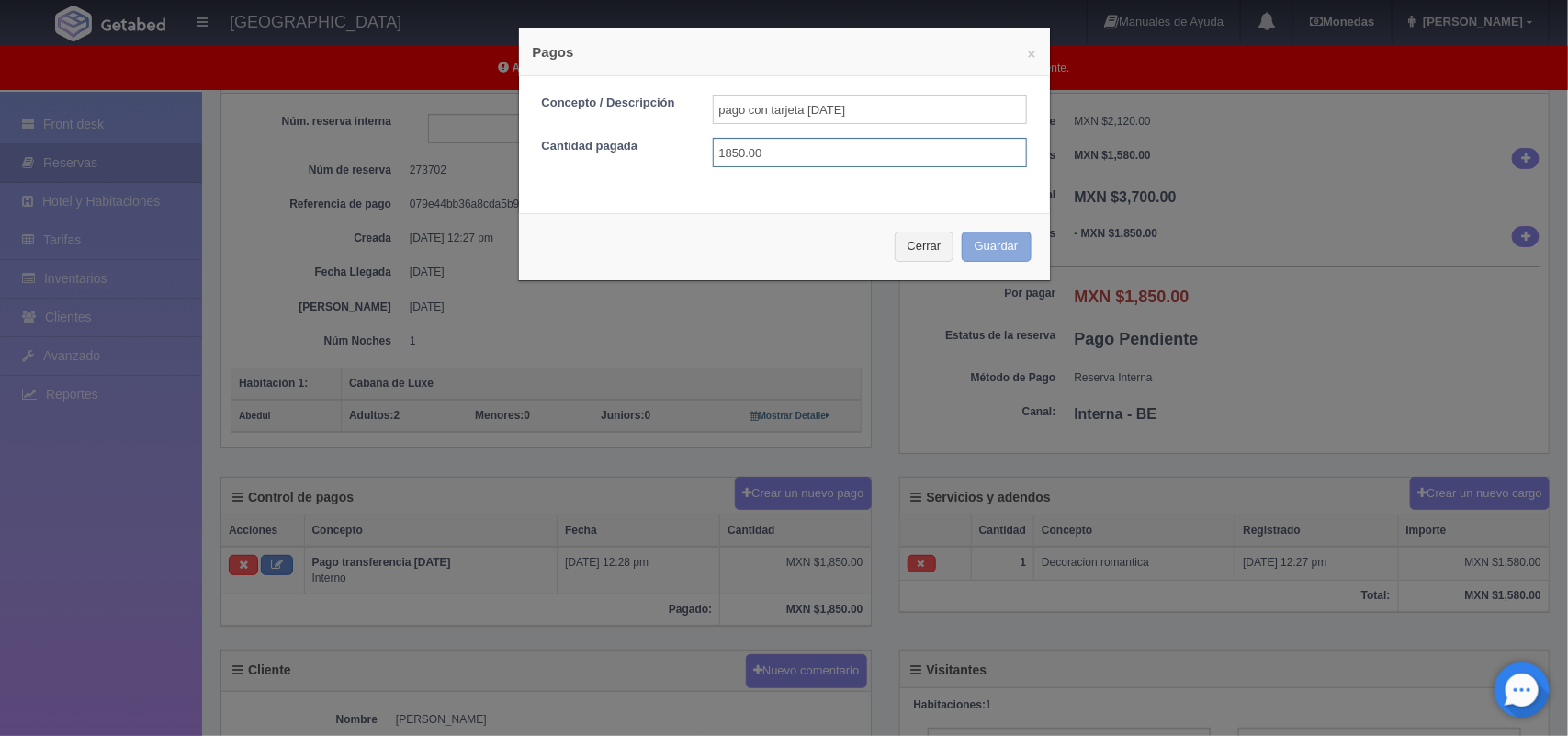
type input "1850.00"
click at [979, 254] on button "Guardar" at bounding box center [996, 246] width 70 height 30
click at [994, 254] on div "Cerrar Guardar" at bounding box center [784, 246] width 531 height 67
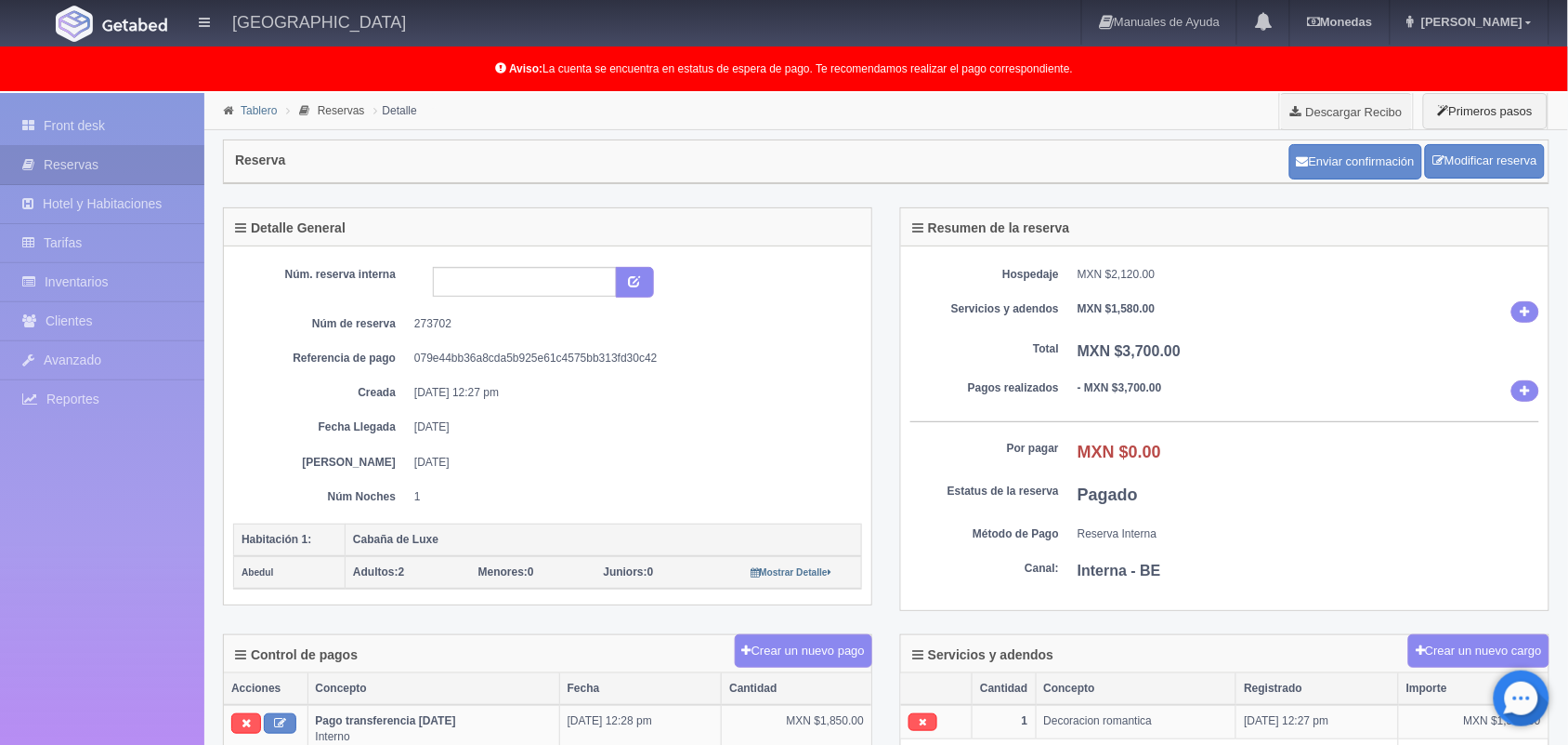
click at [249, 108] on link "Tablero" at bounding box center [259, 110] width 36 height 13
click at [267, 109] on link "Tablero" at bounding box center [259, 110] width 36 height 13
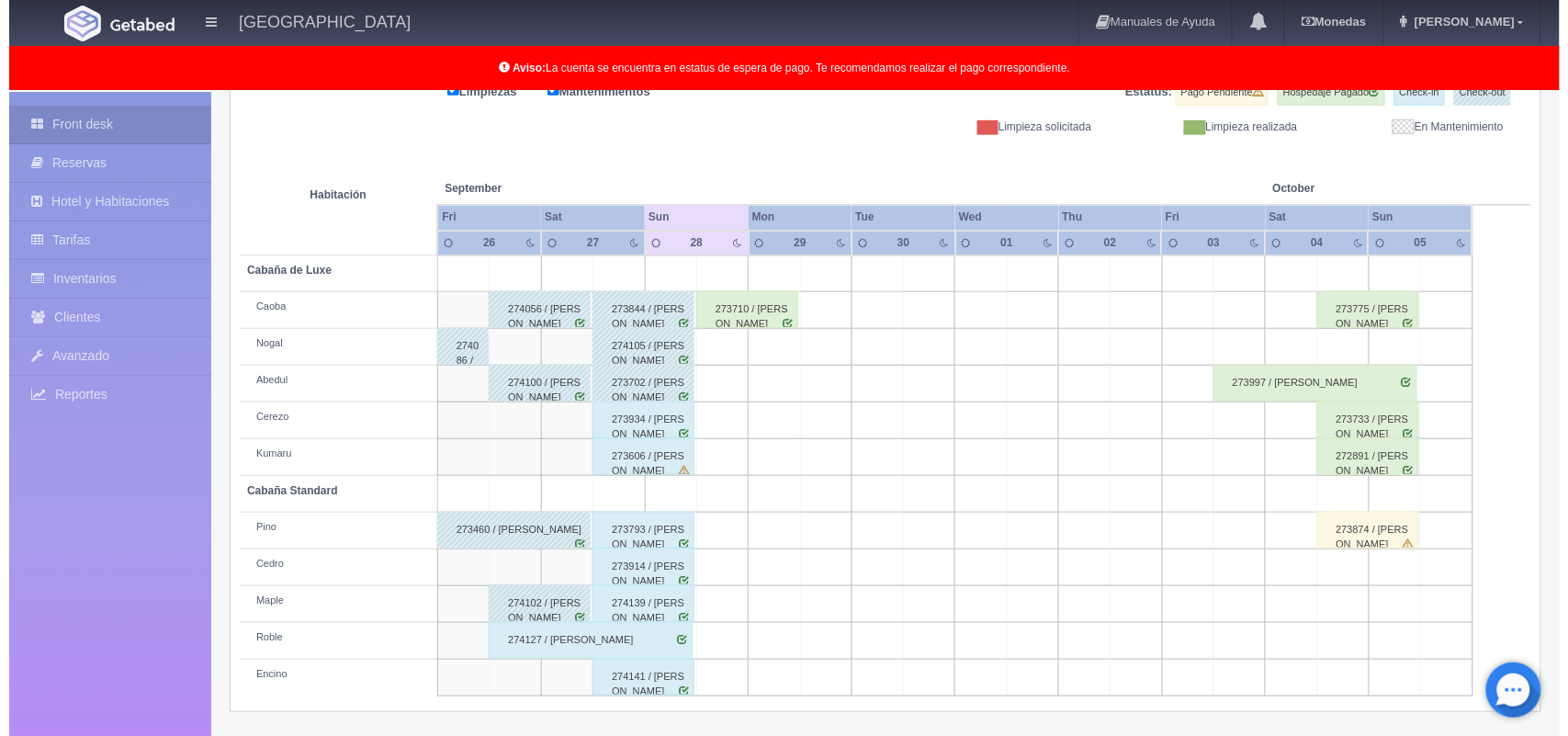
scroll to position [88, 0]
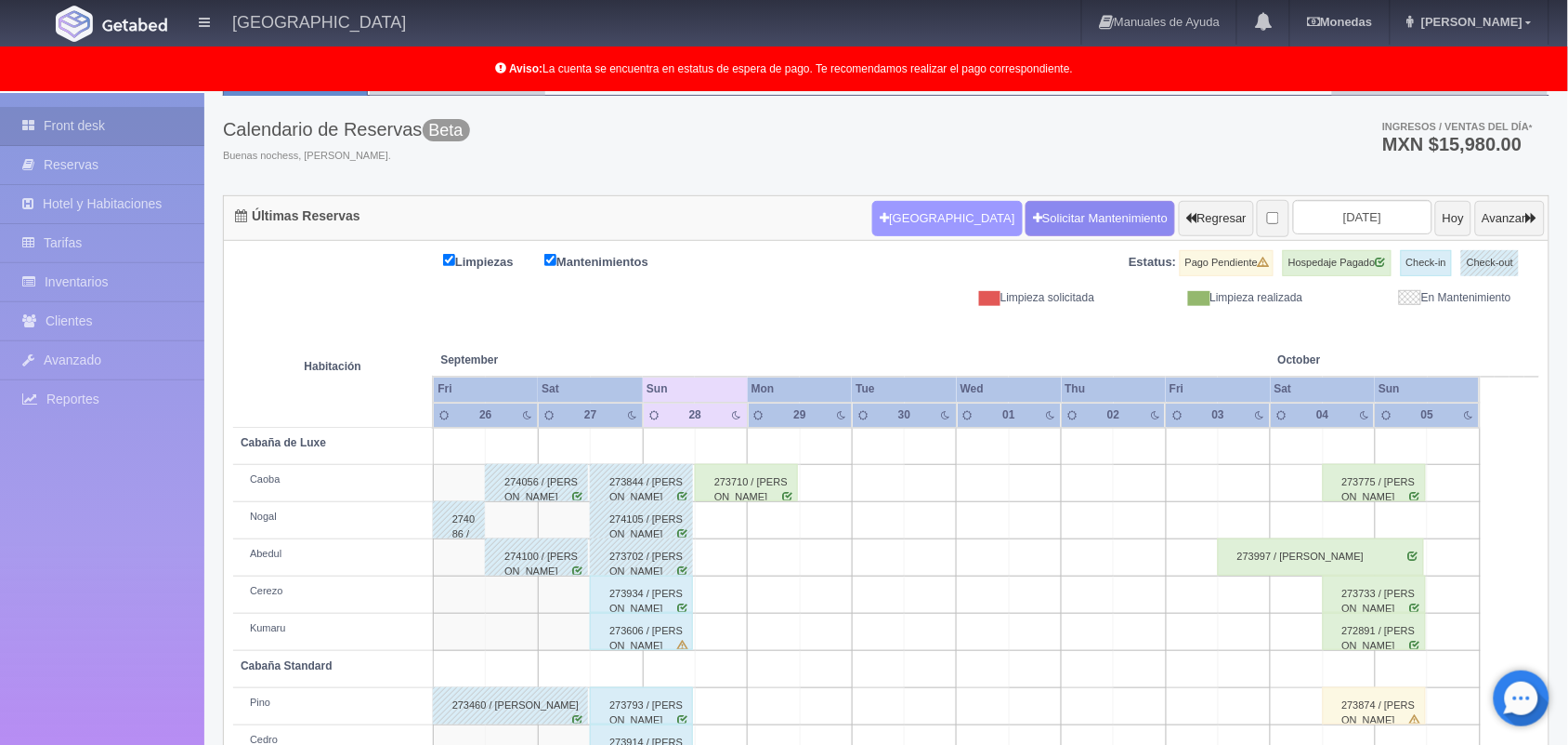
click at [907, 217] on button "[GEOGRAPHIC_DATA]" at bounding box center [946, 218] width 149 height 35
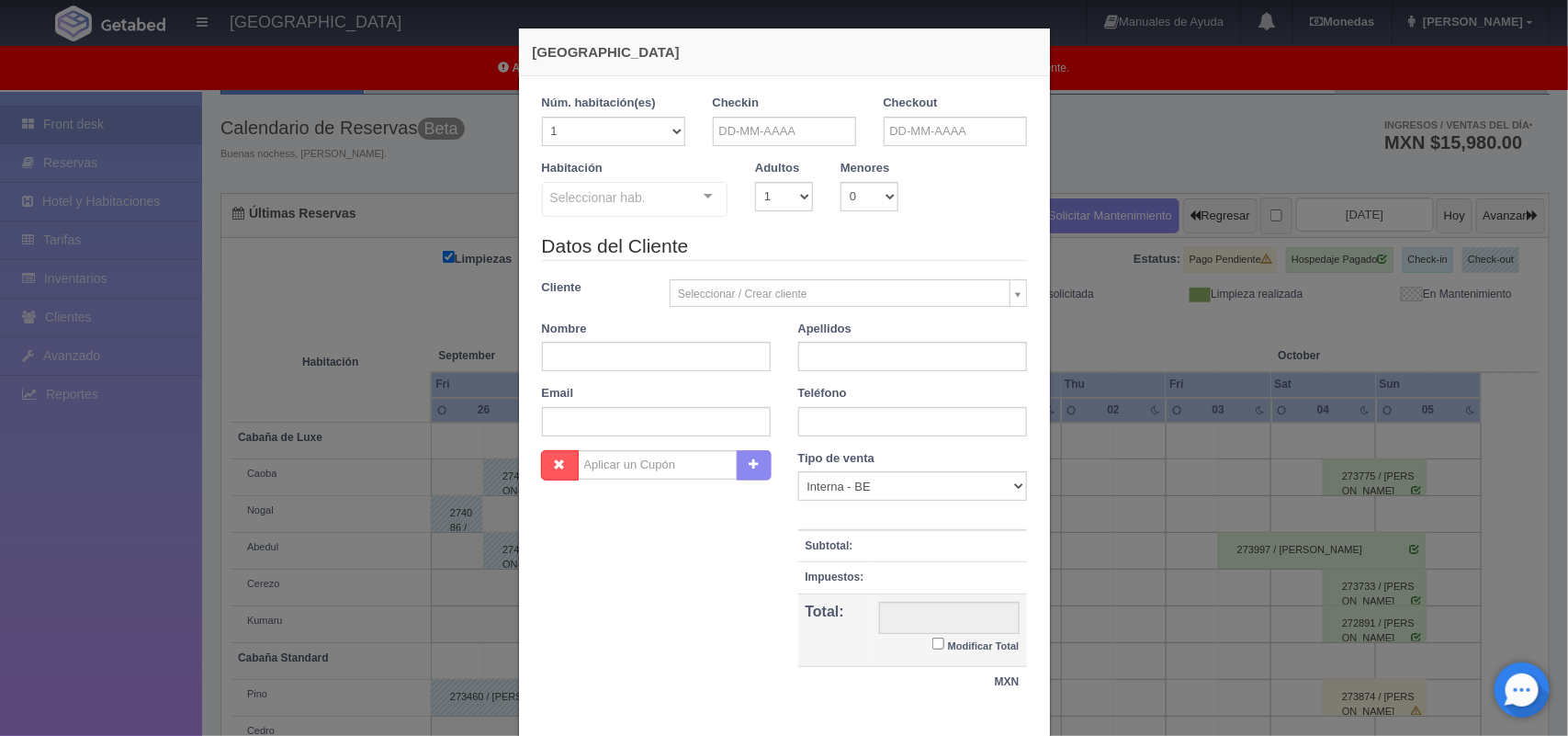
checkbox input "false"
click at [764, 129] on input "text" at bounding box center [784, 131] width 143 height 29
click at [717, 332] on link "28" at bounding box center [719, 330] width 24 height 26
type input "28-09-2025"
checkbox input "false"
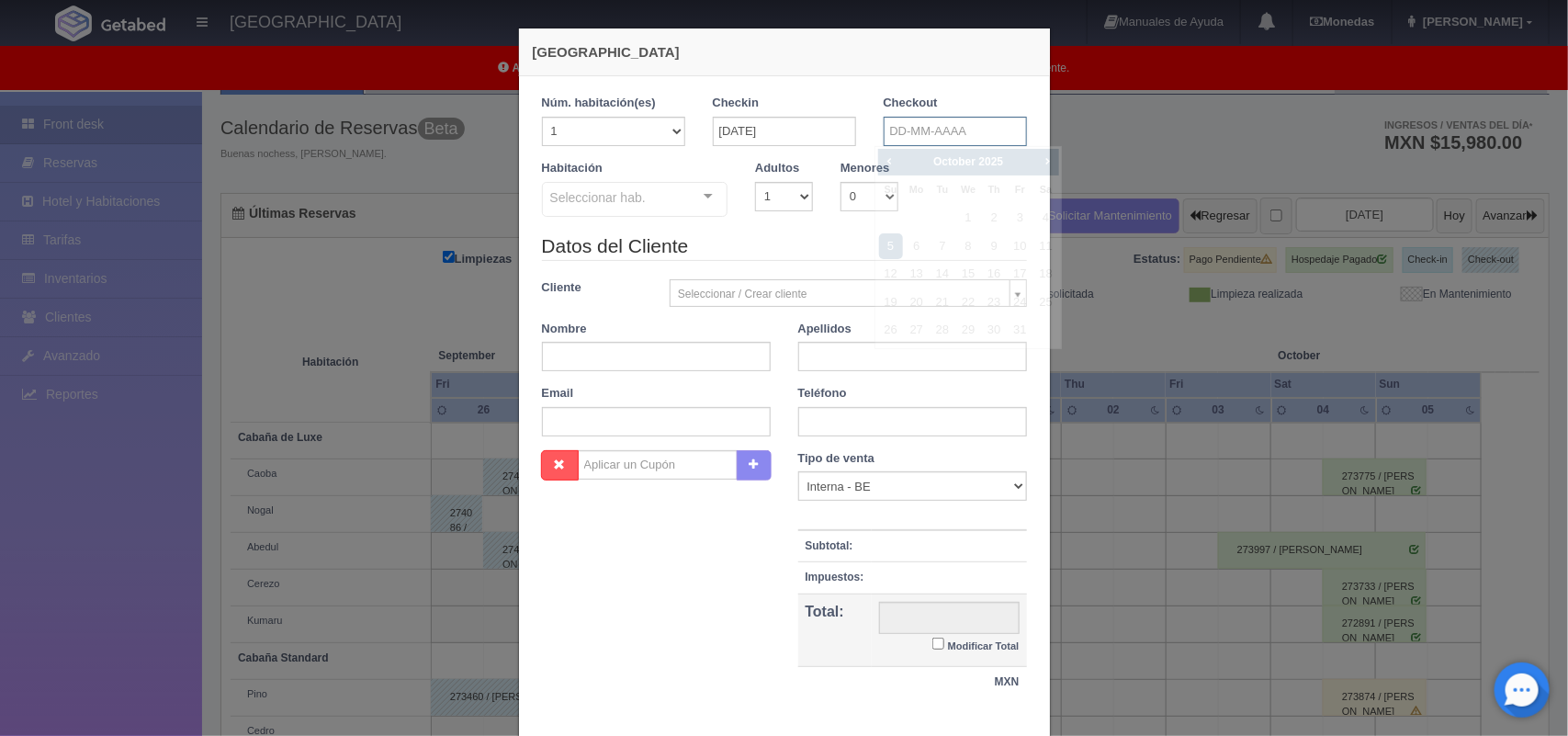
click at [983, 130] on input "text" at bounding box center [955, 131] width 143 height 29
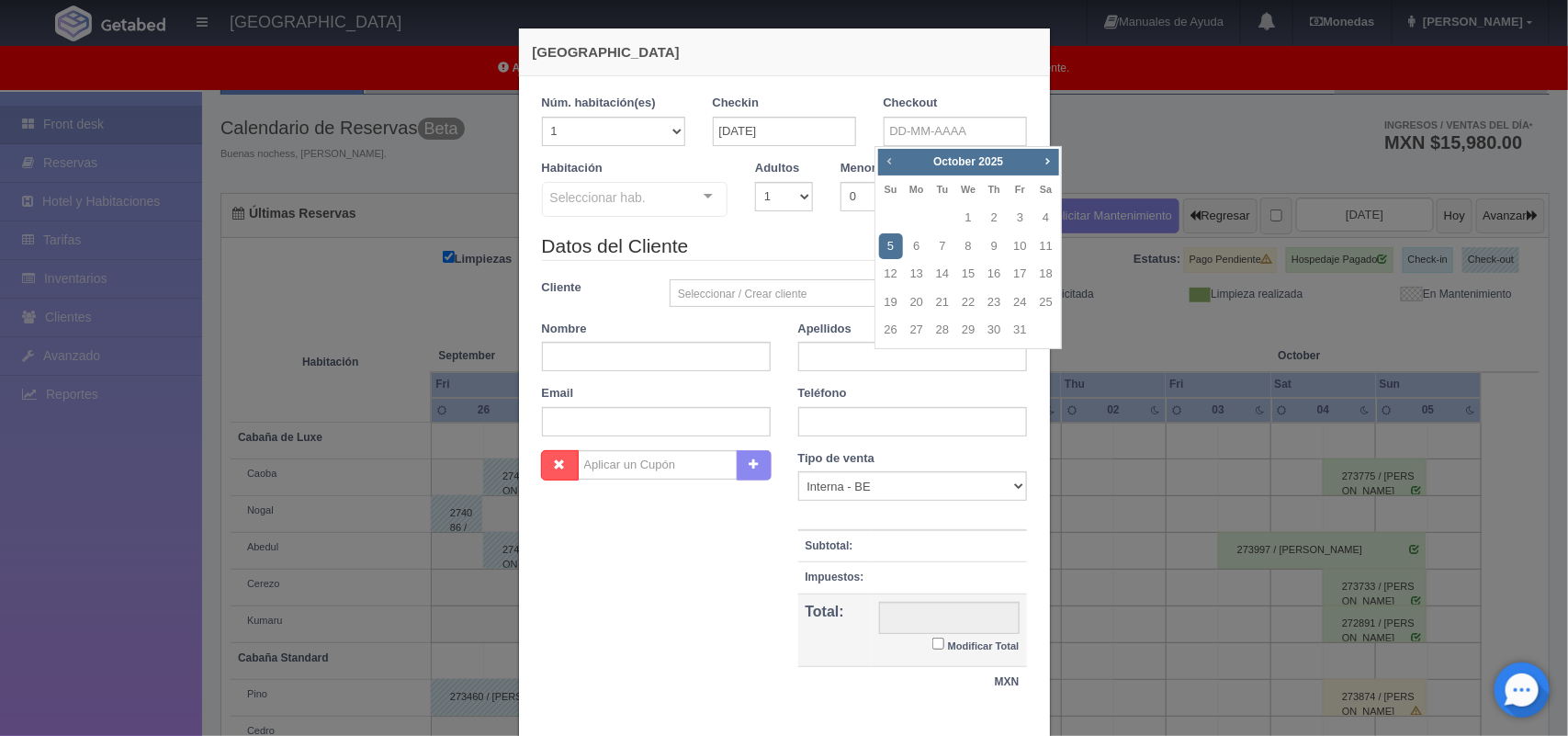
click at [888, 158] on span "Prev" at bounding box center [889, 161] width 15 height 15
click at [919, 327] on link "29" at bounding box center [916, 330] width 24 height 26
type input "29-09-2025"
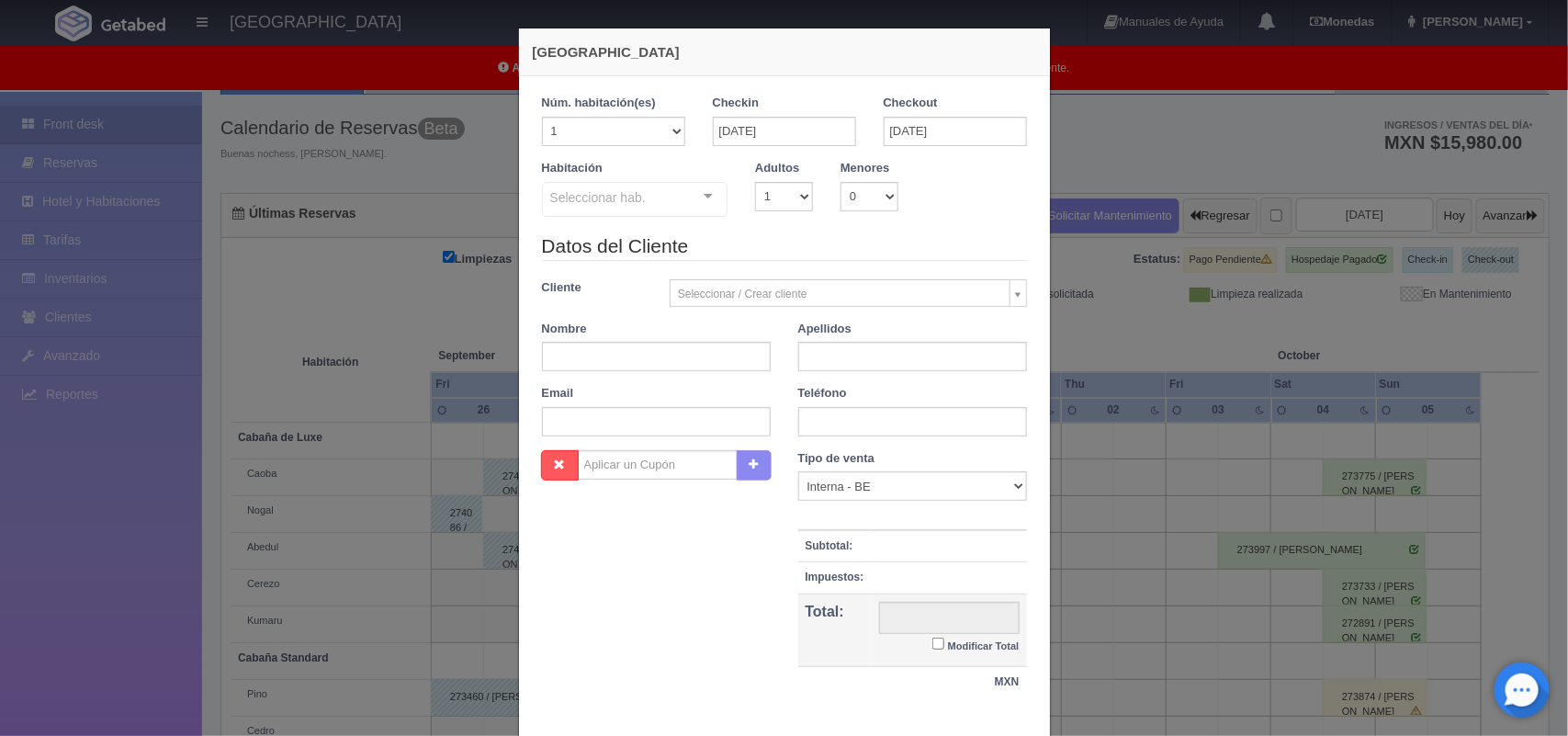
checkbox input "false"
click at [785, 198] on select "1 2 3 4 5 6 7 8 9 10" at bounding box center [784, 196] width 58 height 29
select select "2"
click at [755, 181] on select "1 2 3 4 5 6 7 8 9 10" at bounding box center [784, 196] width 58 height 29
click at [694, 210] on div "Seleccionar hab. Cabaña de Luxe Cabaña de Luxe - Sin asignar Caoba Nogal Abedul…" at bounding box center [635, 199] width 186 height 37
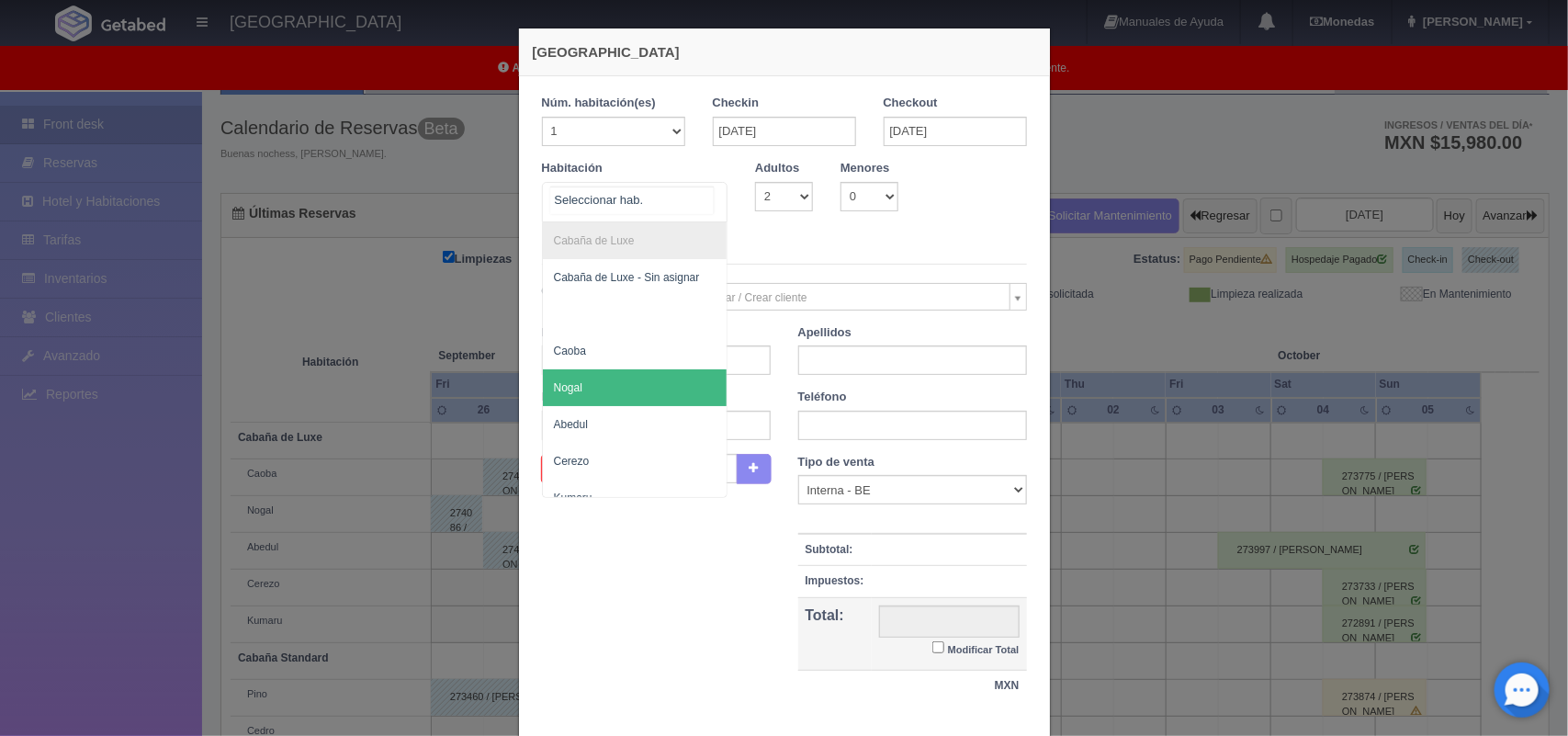
click at [687, 387] on span "Nogal" at bounding box center [635, 387] width 184 height 37
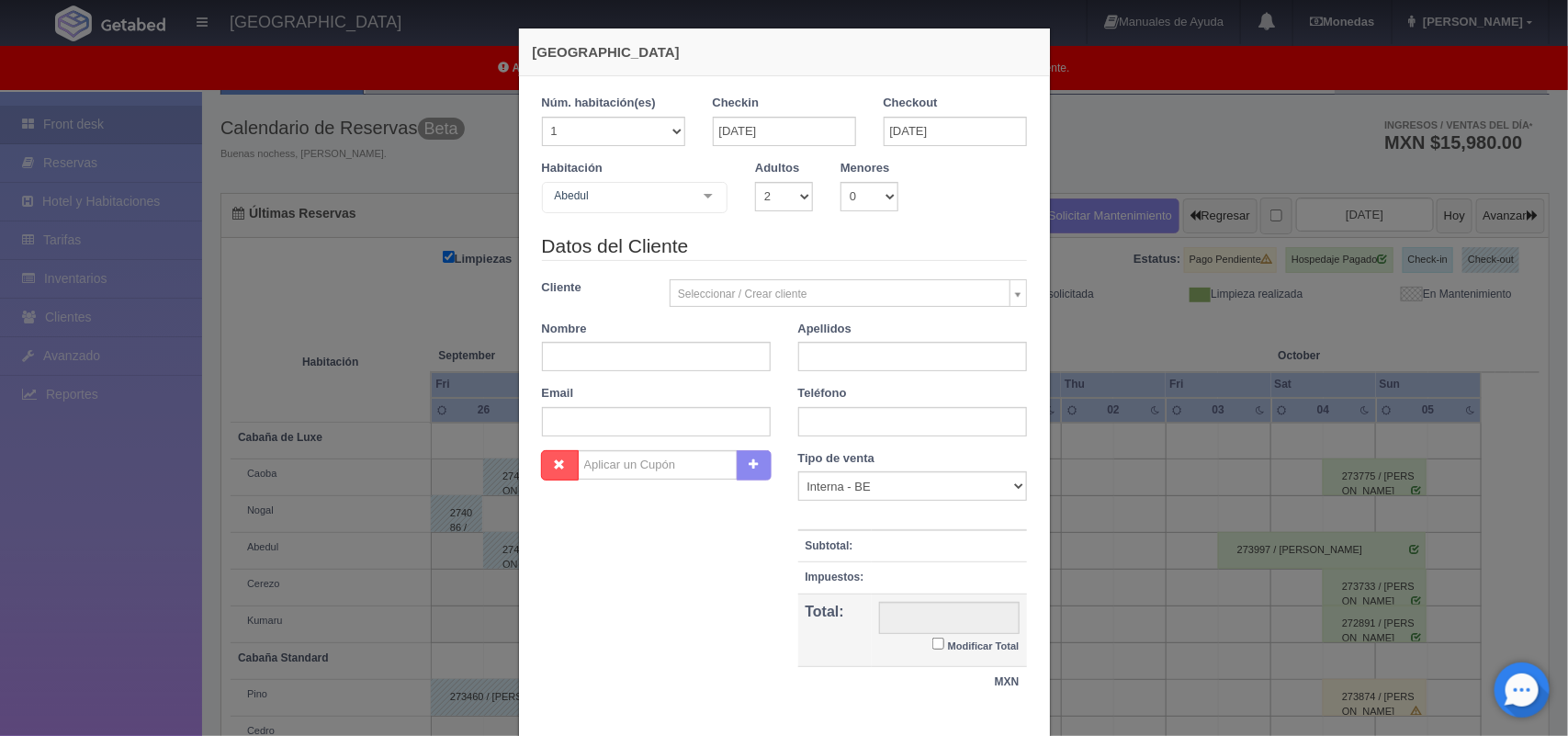
checkbox input "false"
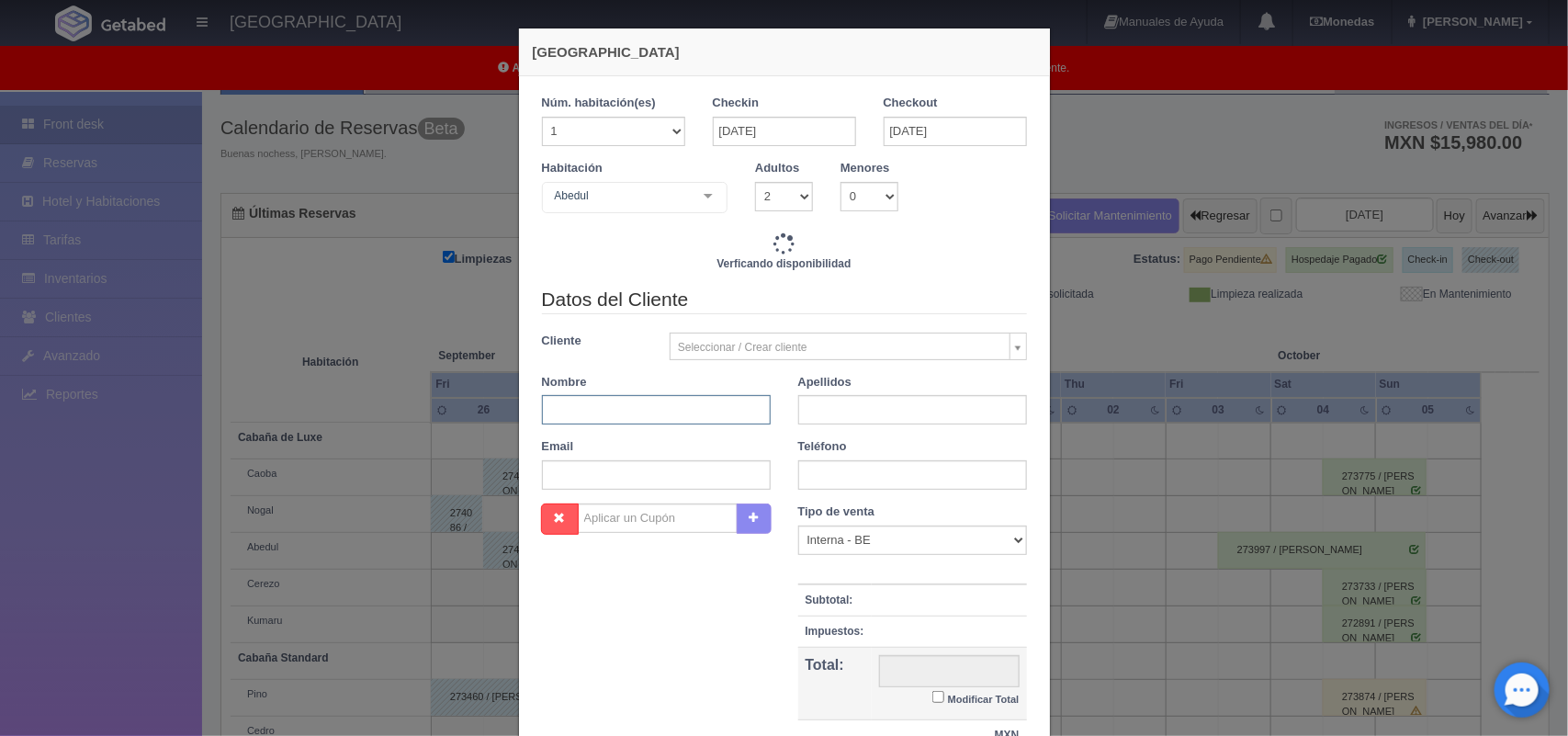
click at [667, 410] on input "text" at bounding box center [655, 409] width 228 height 29
type input "[PERSON_NAME]"
click at [823, 410] on input "text" at bounding box center [912, 409] width 228 height 29
type input "Jimenez"
type input "1800.00"
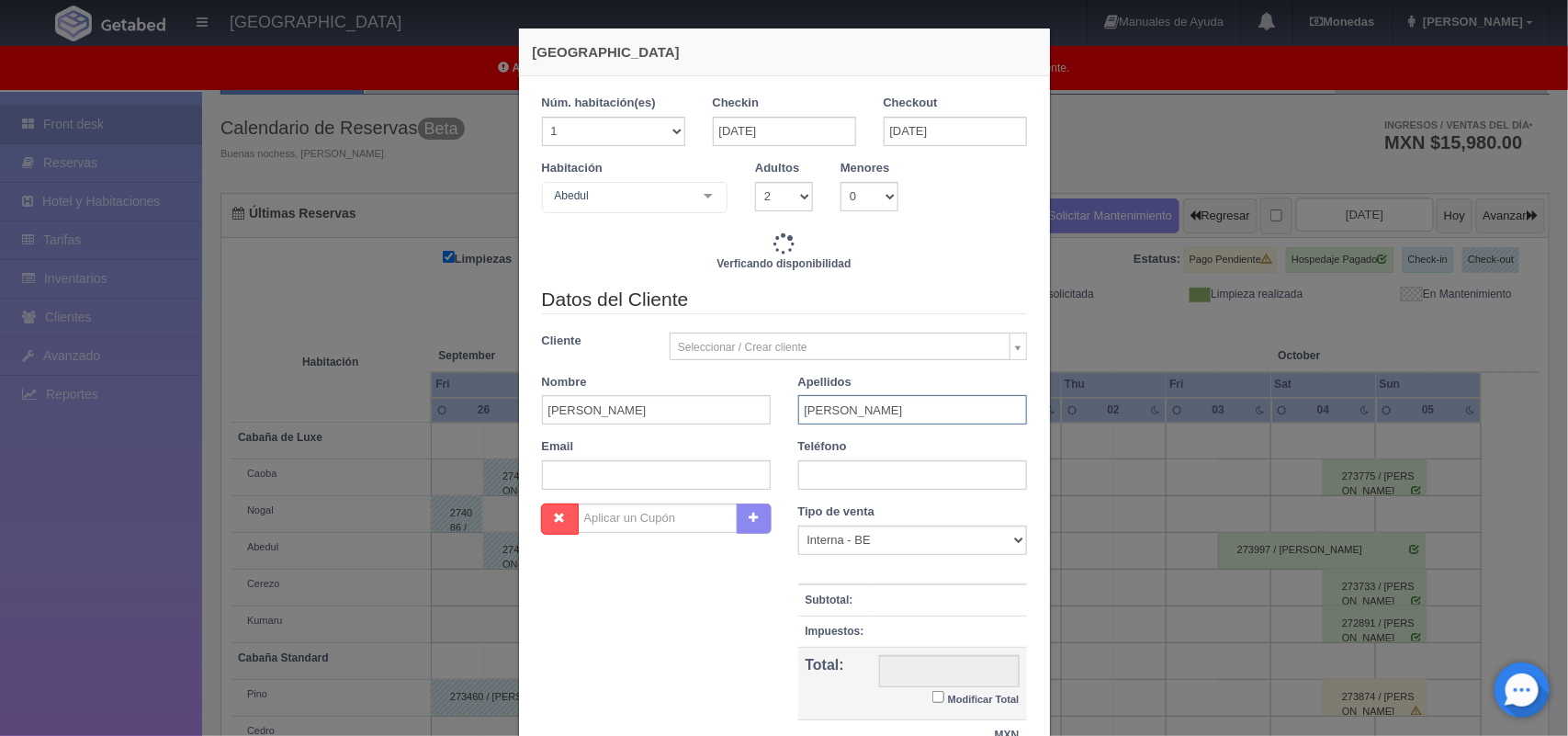
checkbox input "false"
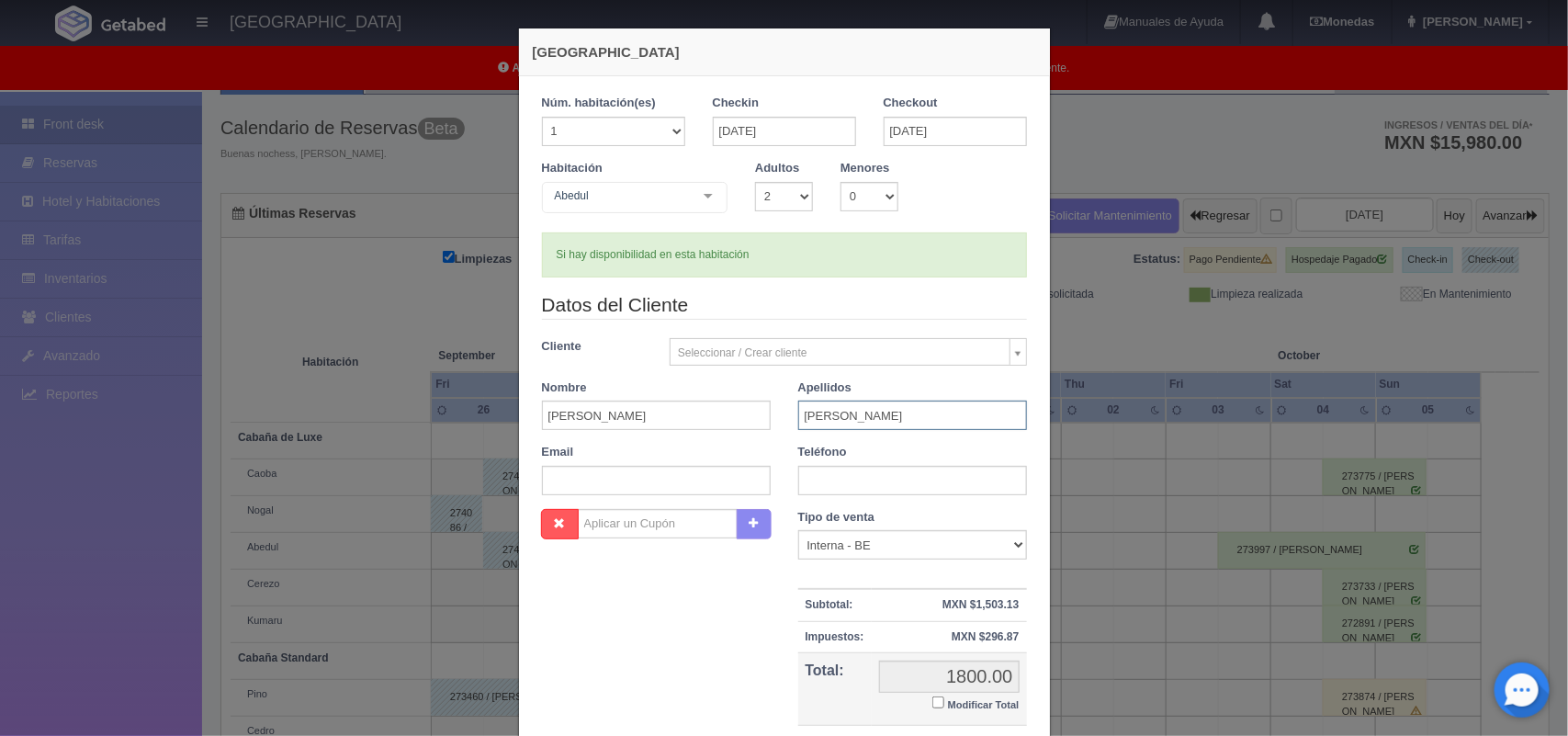
type input "Jimenez Rodriguez"
click at [865, 490] on input "text" at bounding box center [912, 479] width 228 height 29
type input "5572972850"
click at [933, 709] on label "Modificar Total" at bounding box center [976, 703] width 86 height 21
click at [933, 708] on input "Modificar Total" at bounding box center [938, 702] width 12 height 12
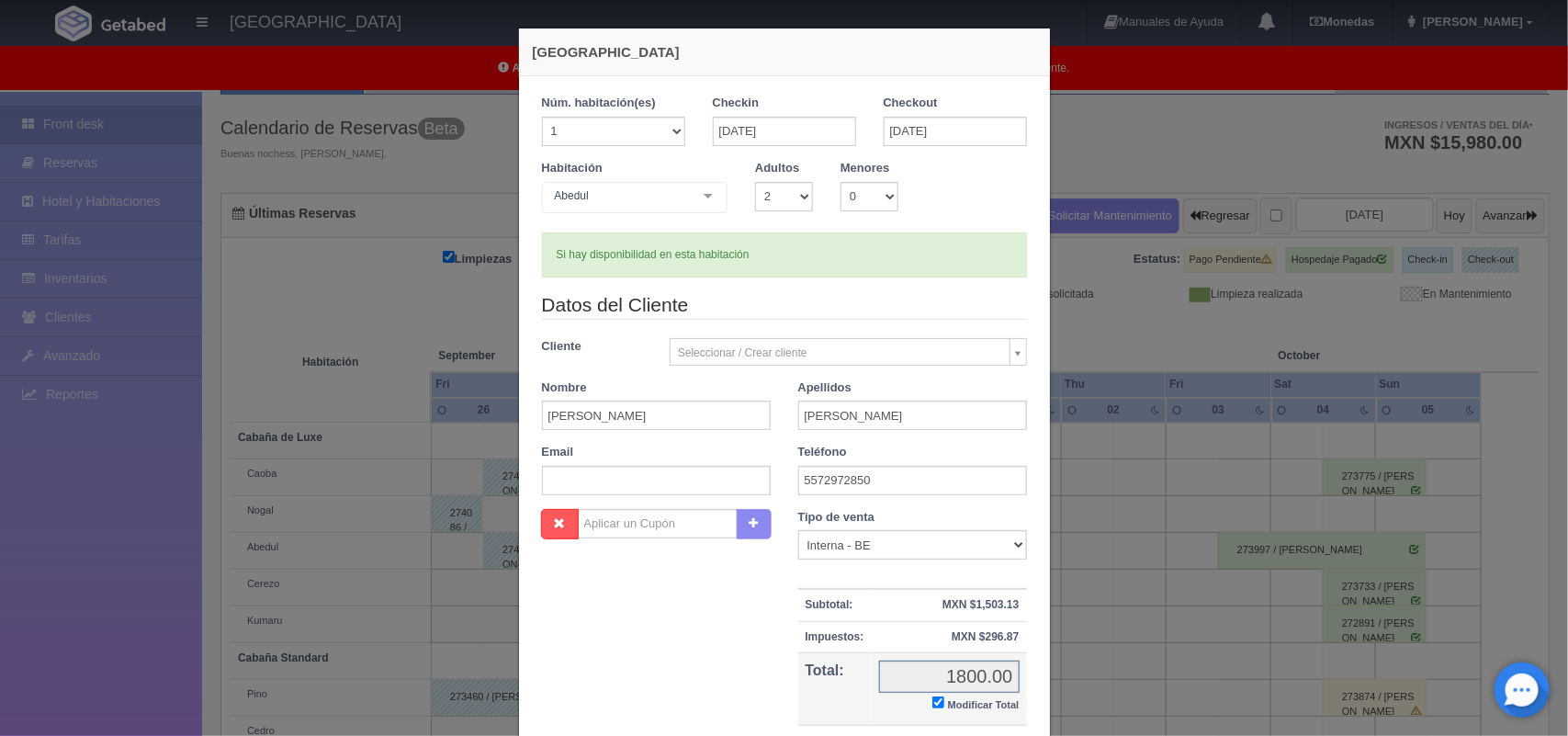
checkbox input "true"
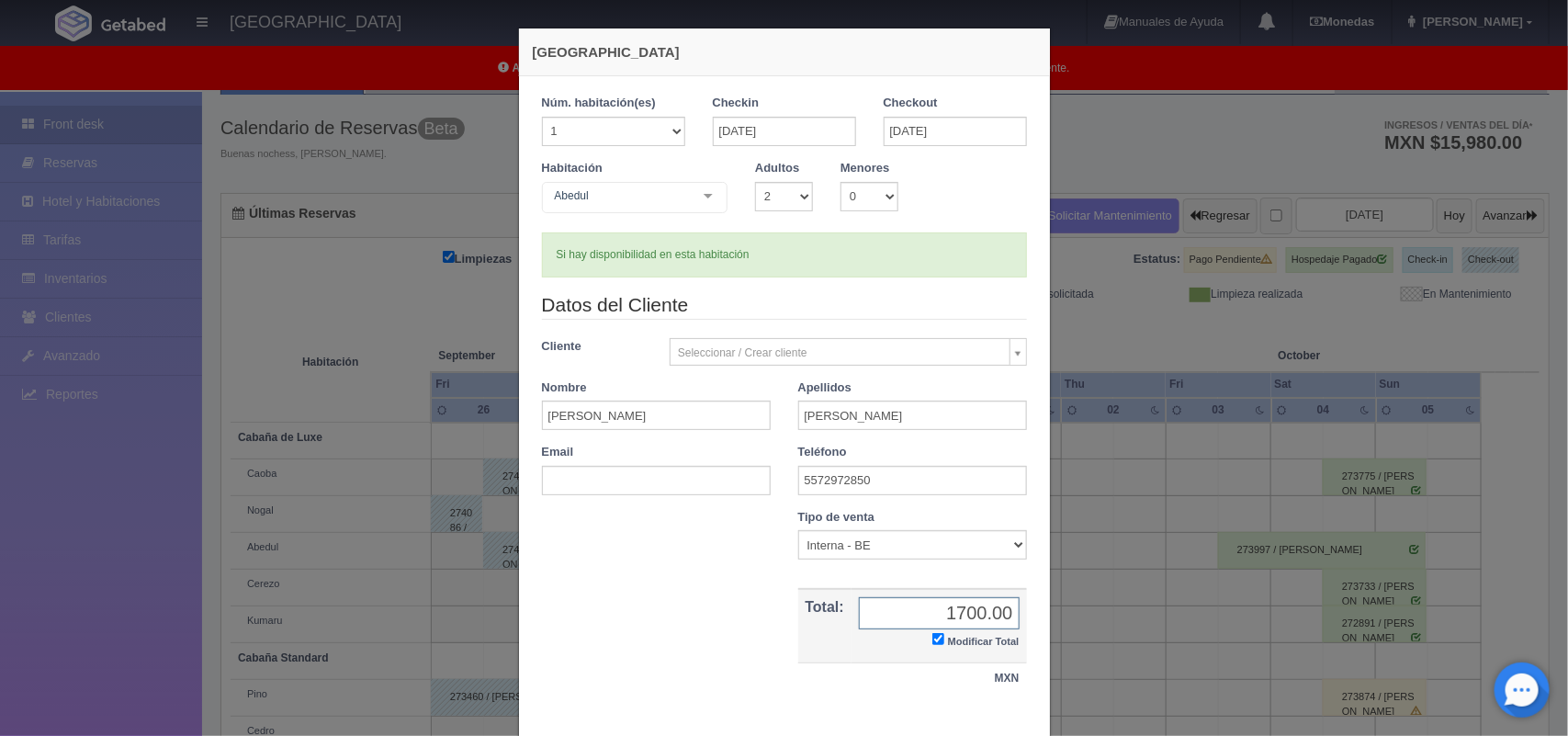
scroll to position [105, 0]
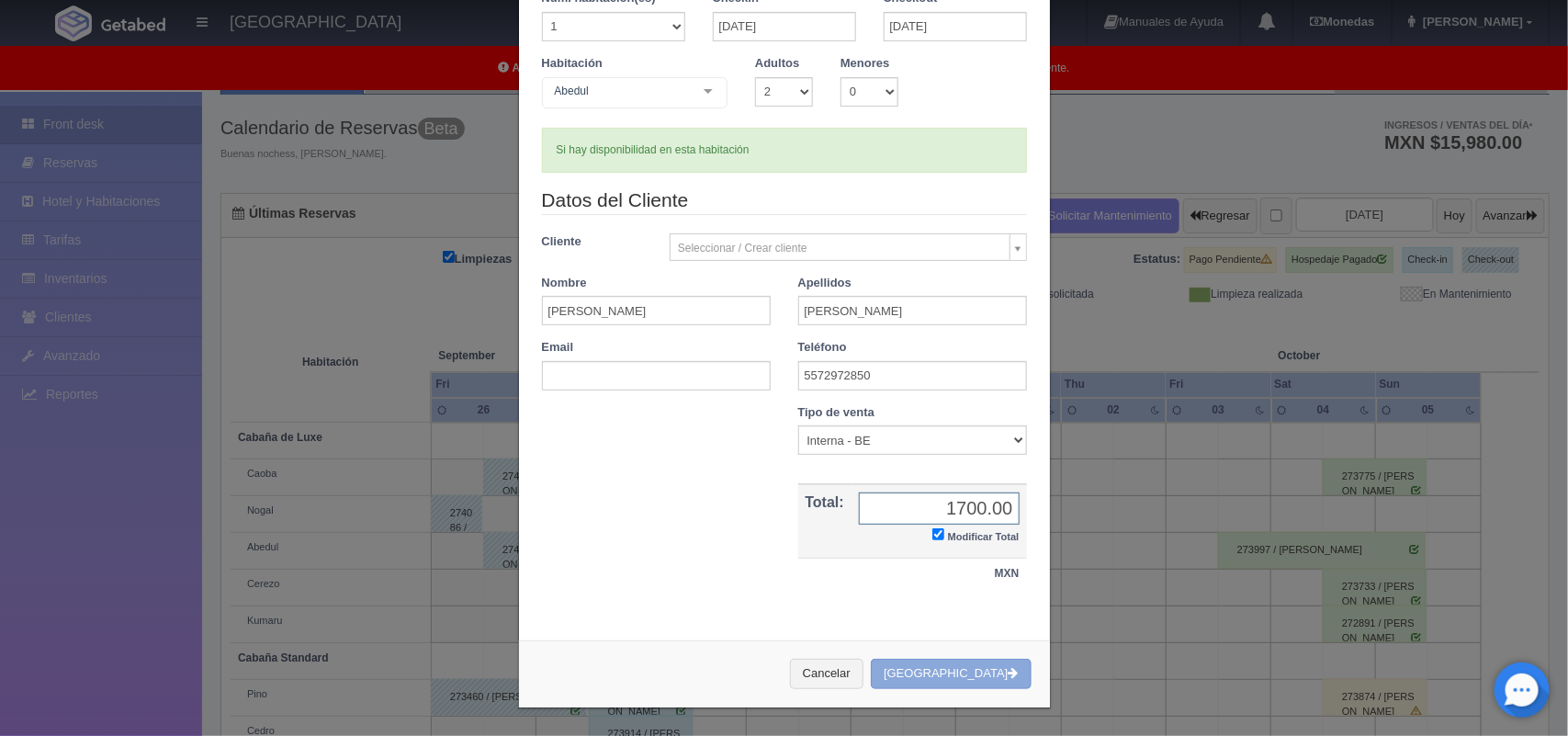
type input "1700.00"
click at [971, 666] on button "Crear Reserva" at bounding box center [950, 674] width 160 height 30
click at [950, 677] on div "Cancelar Crear Reserva" at bounding box center [784, 673] width 531 height 67
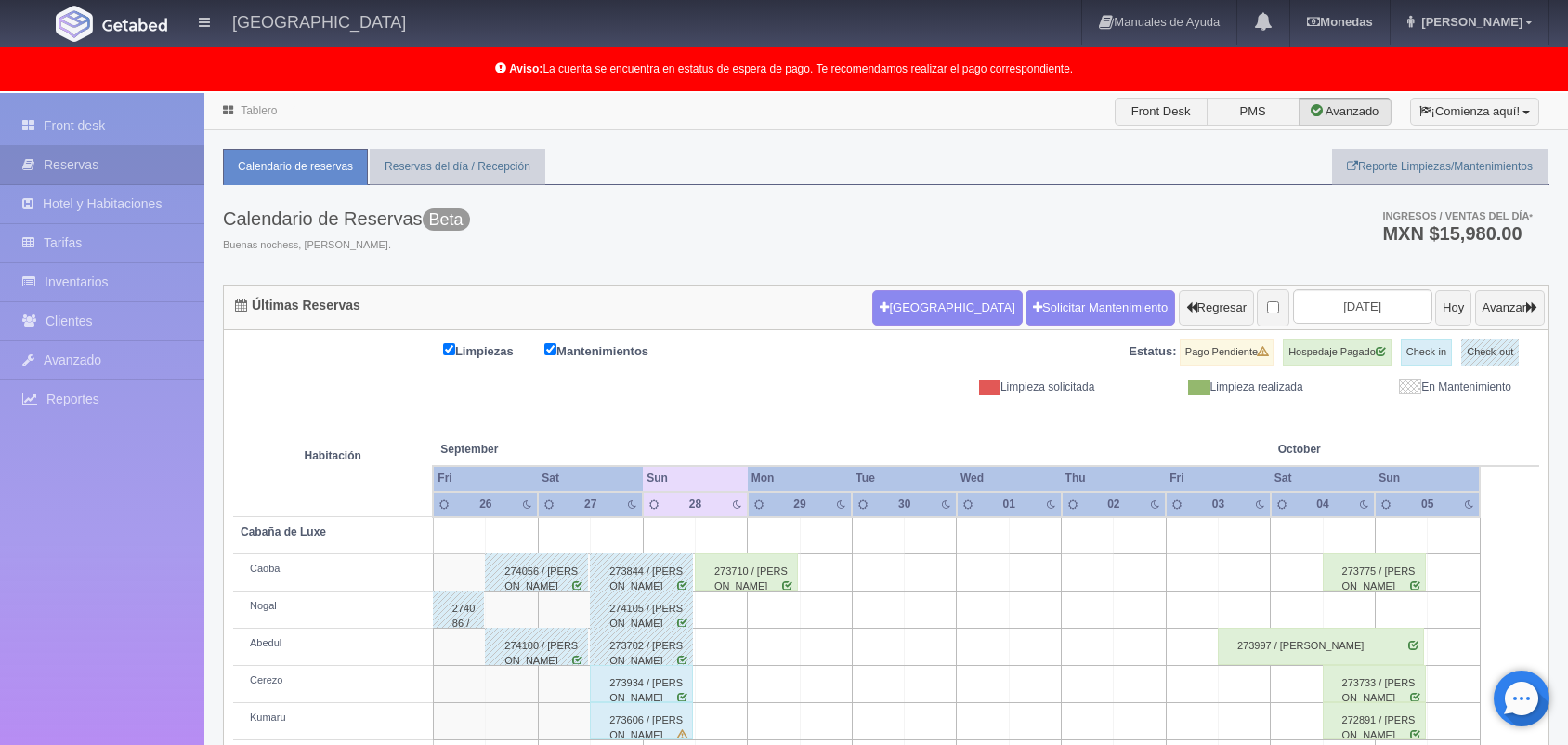
scroll to position [186, 0]
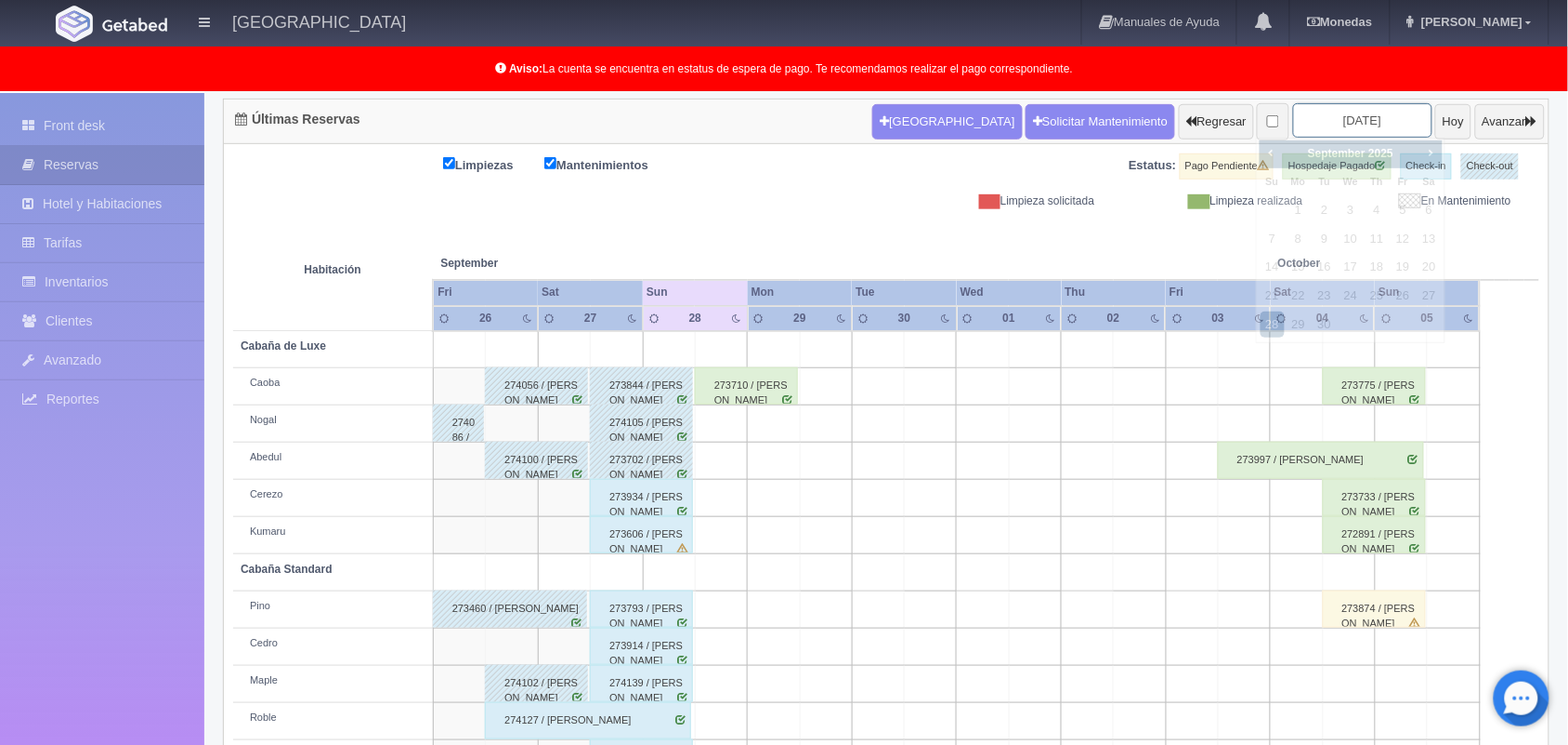
click at [1335, 121] on input "[DATE]" at bounding box center [1363, 120] width 140 height 34
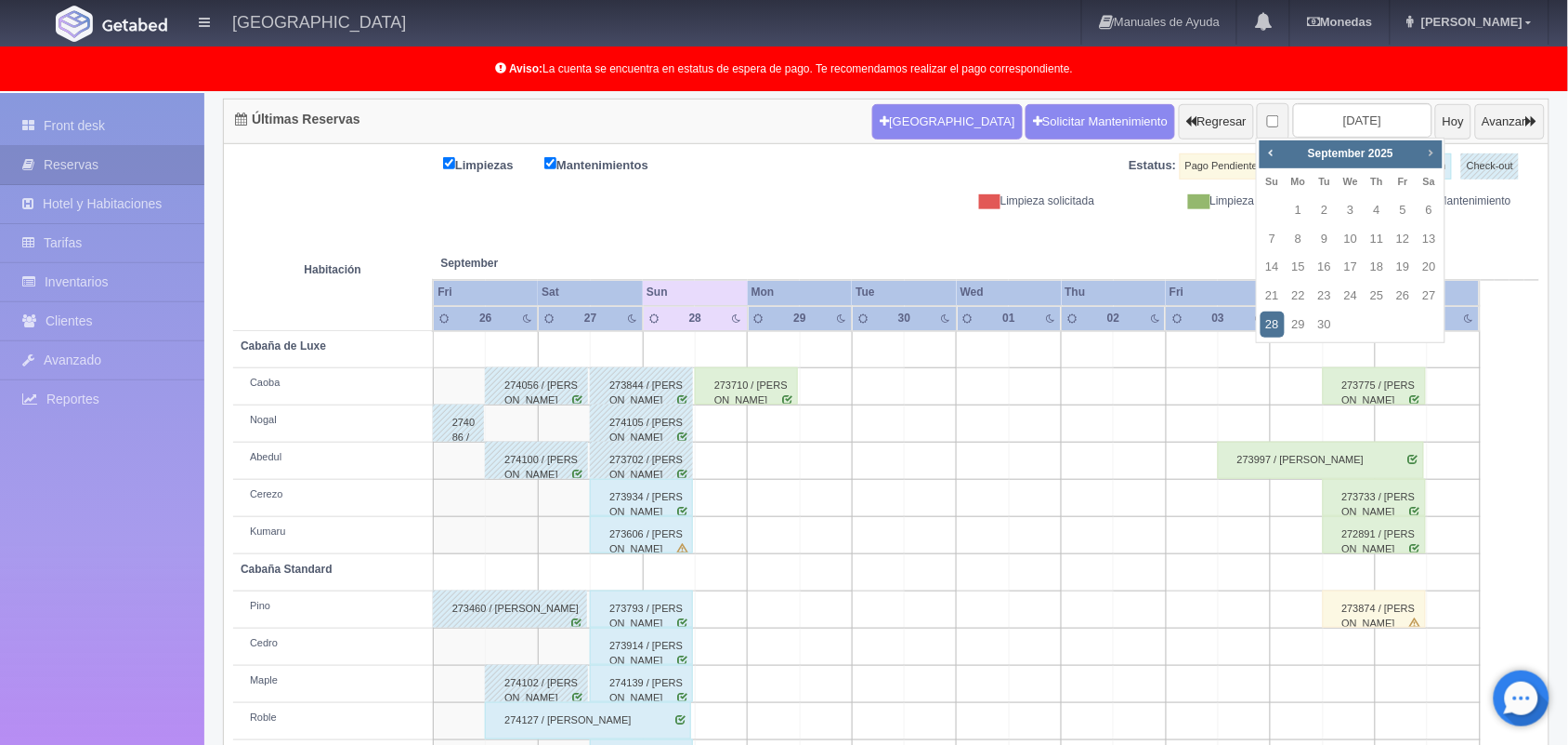
click at [1429, 149] on span "Next" at bounding box center [1431, 152] width 15 height 15
click at [1398, 294] on link "24" at bounding box center [1403, 296] width 24 height 27
type input "[DATE]"
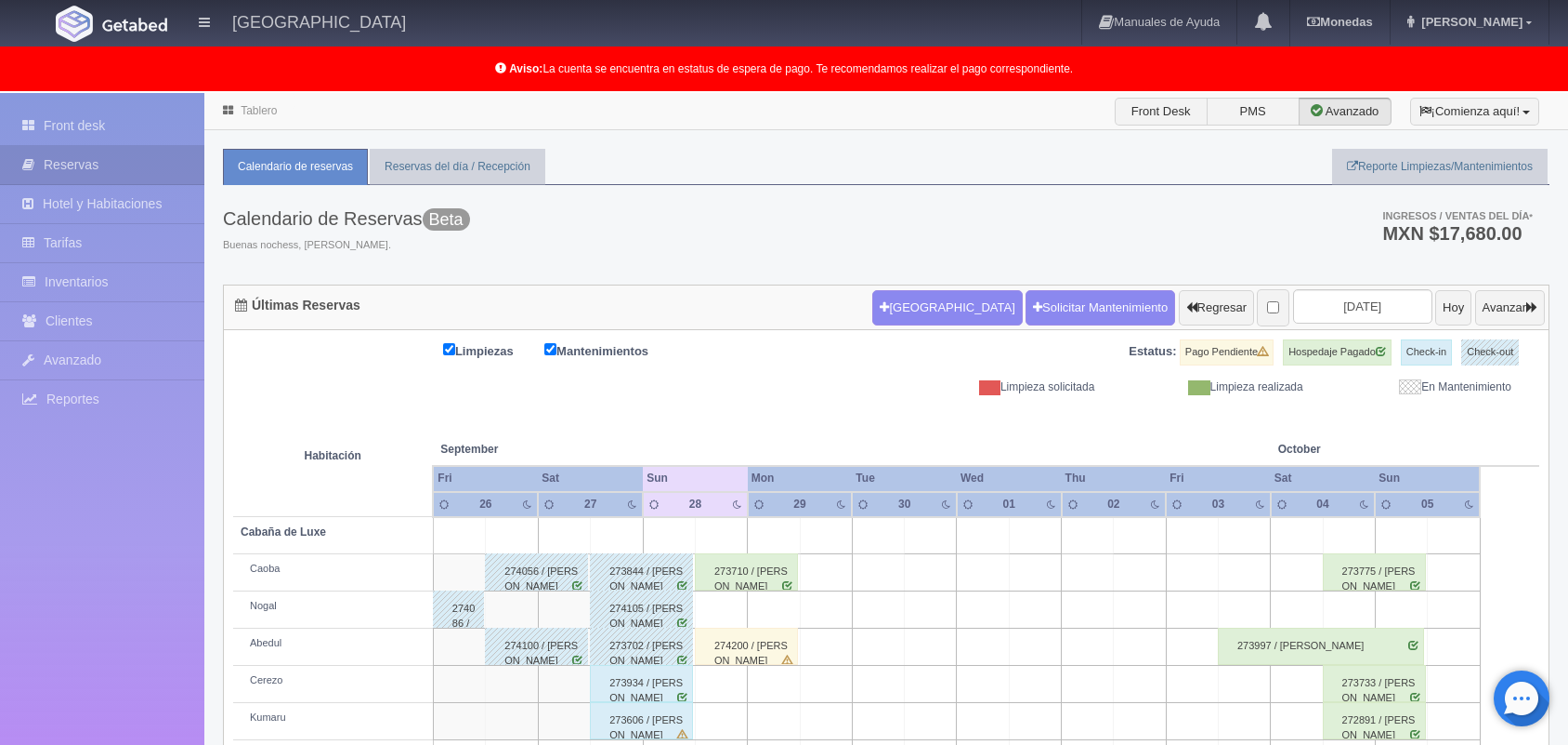
scroll to position [186, 0]
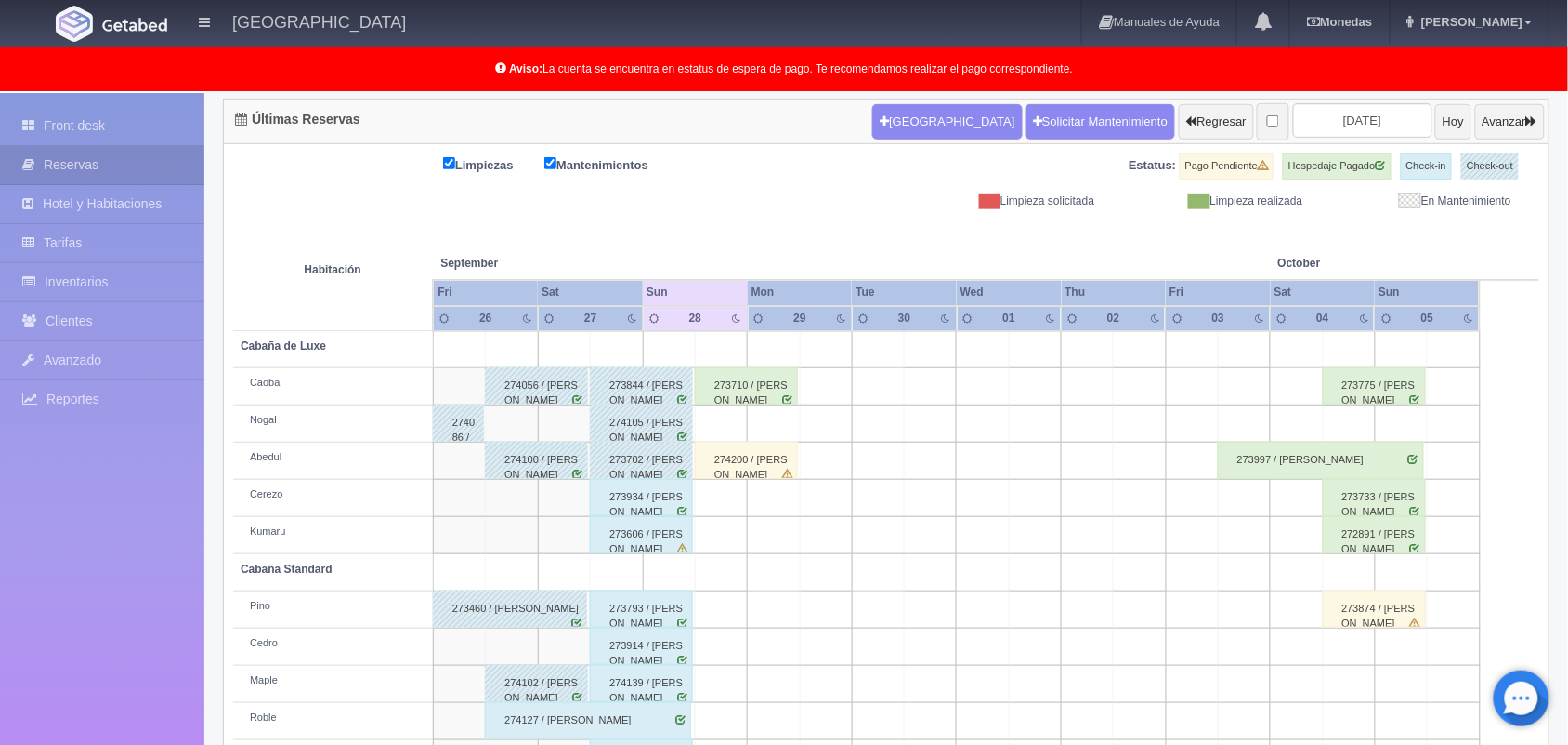
click at [758, 470] on div "274200 / [PERSON_NAME]" at bounding box center [746, 460] width 103 height 37
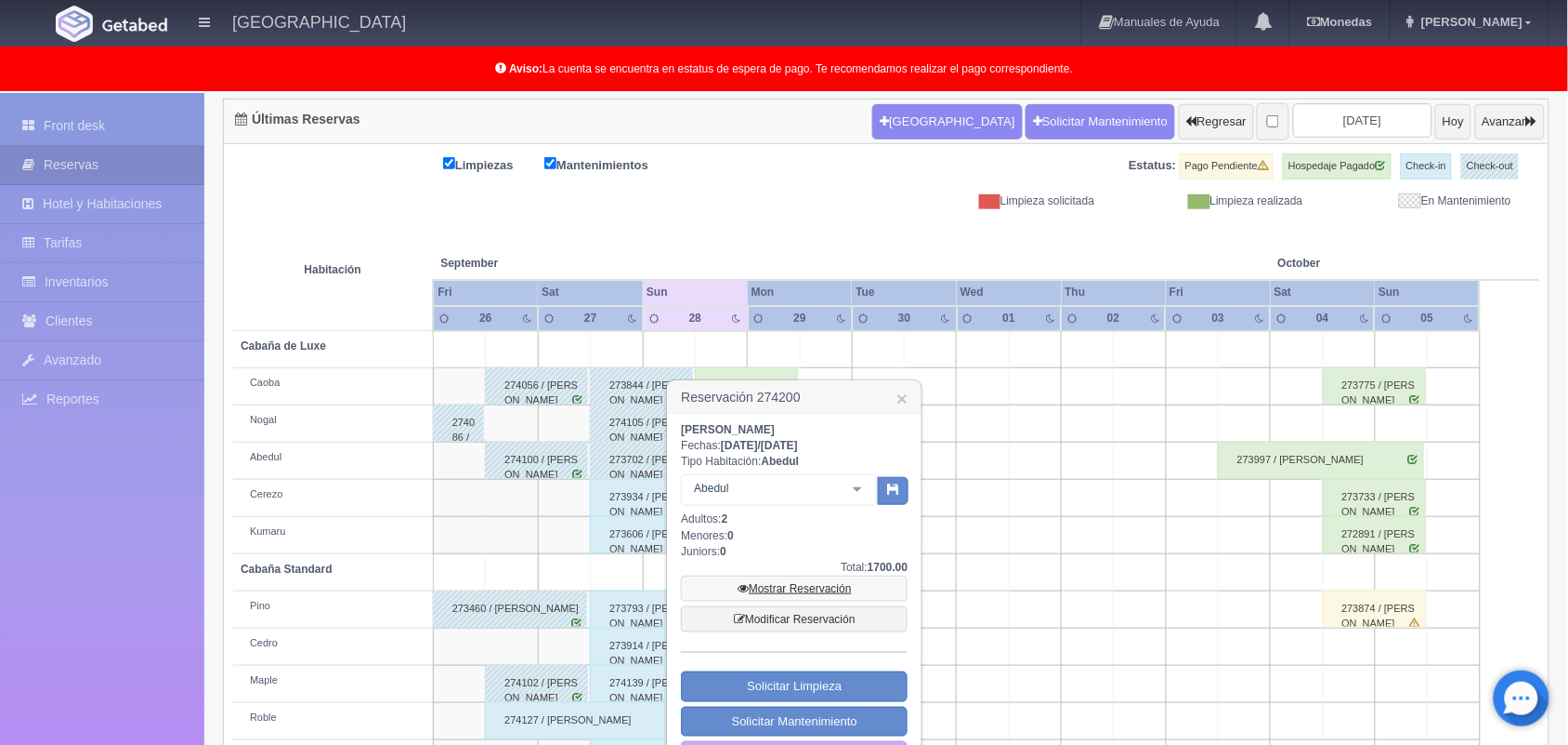
click at [785, 584] on link "Mostrar Reservación" at bounding box center [794, 588] width 226 height 26
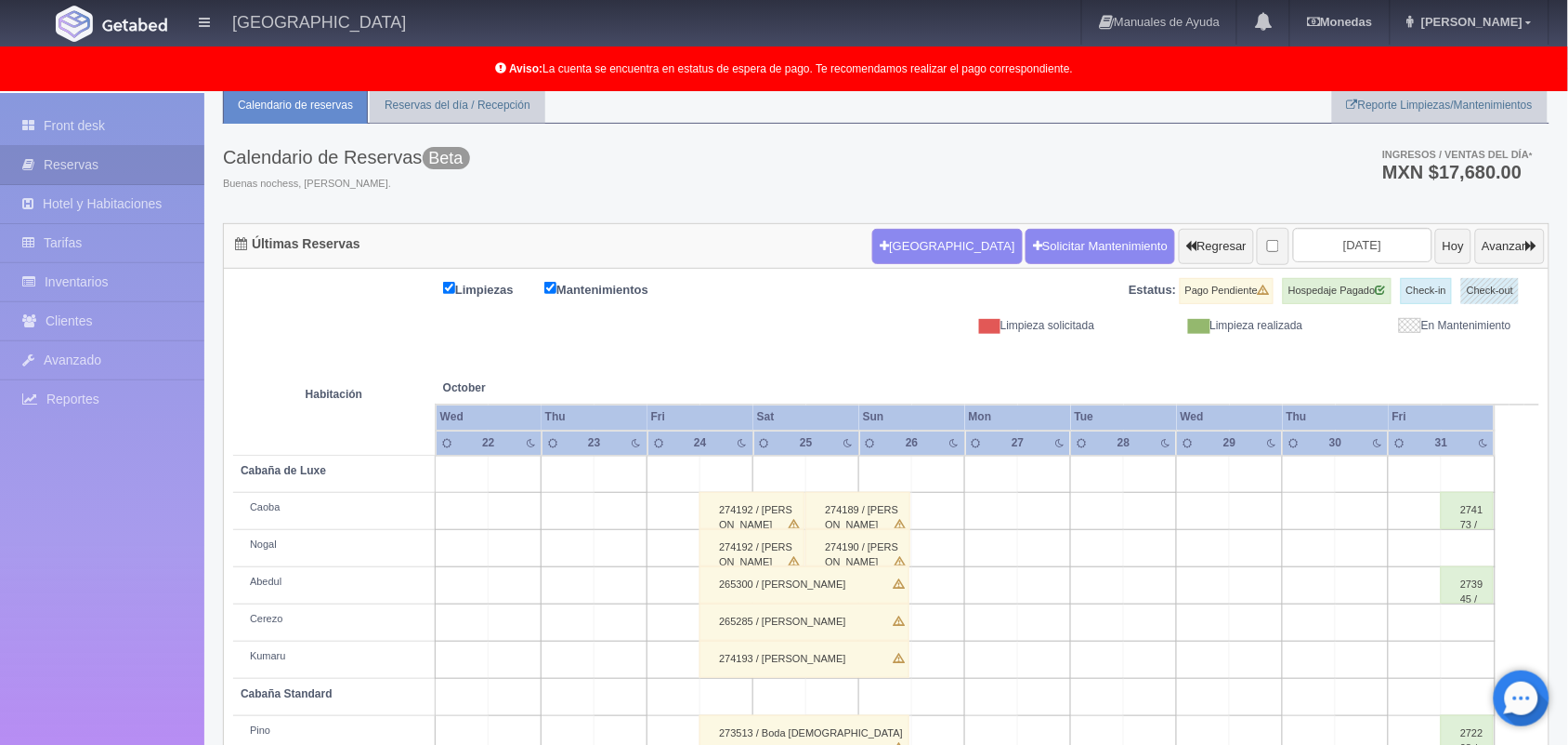
scroll to position [10, 0]
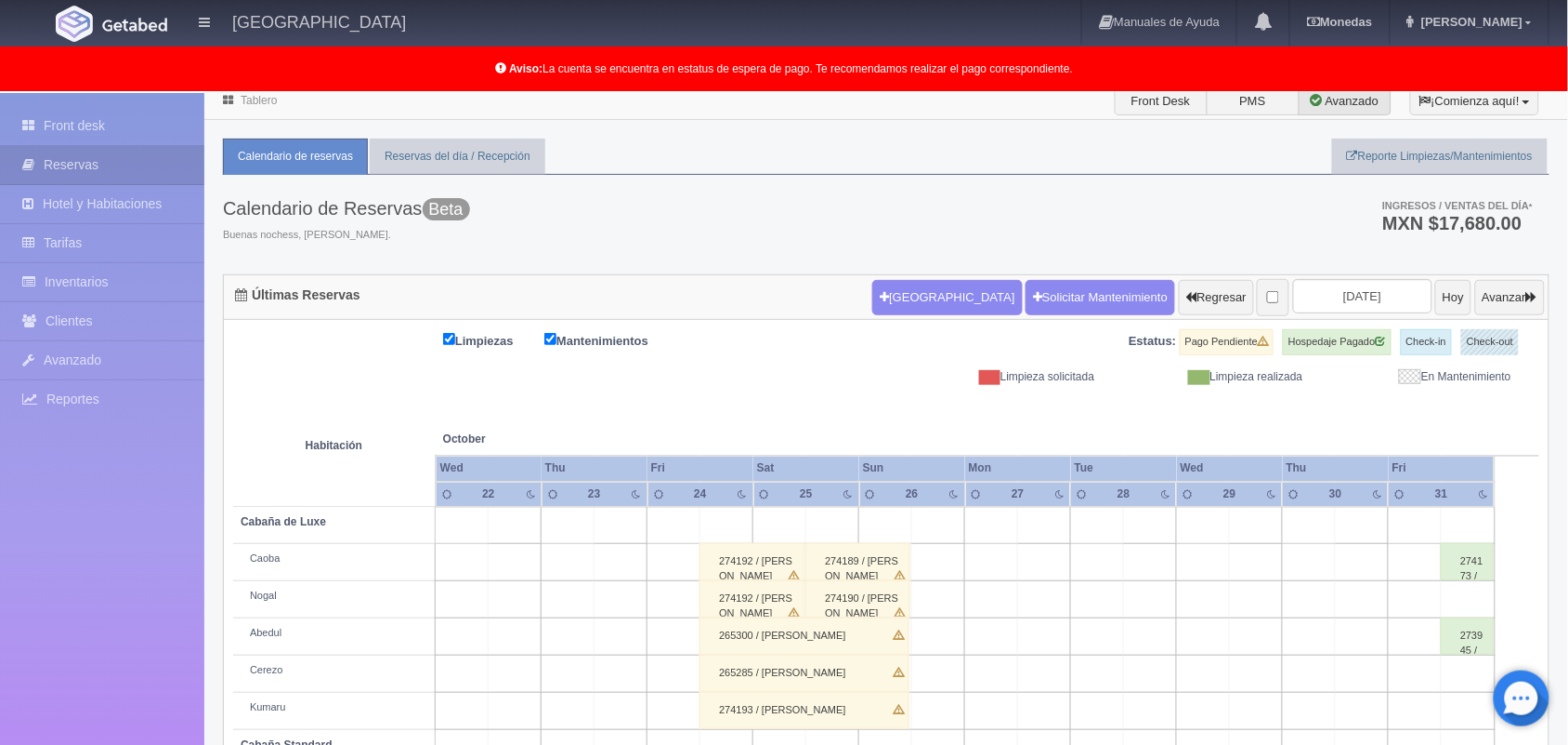
click at [259, 99] on link "Tablero" at bounding box center [259, 101] width 36 height 13
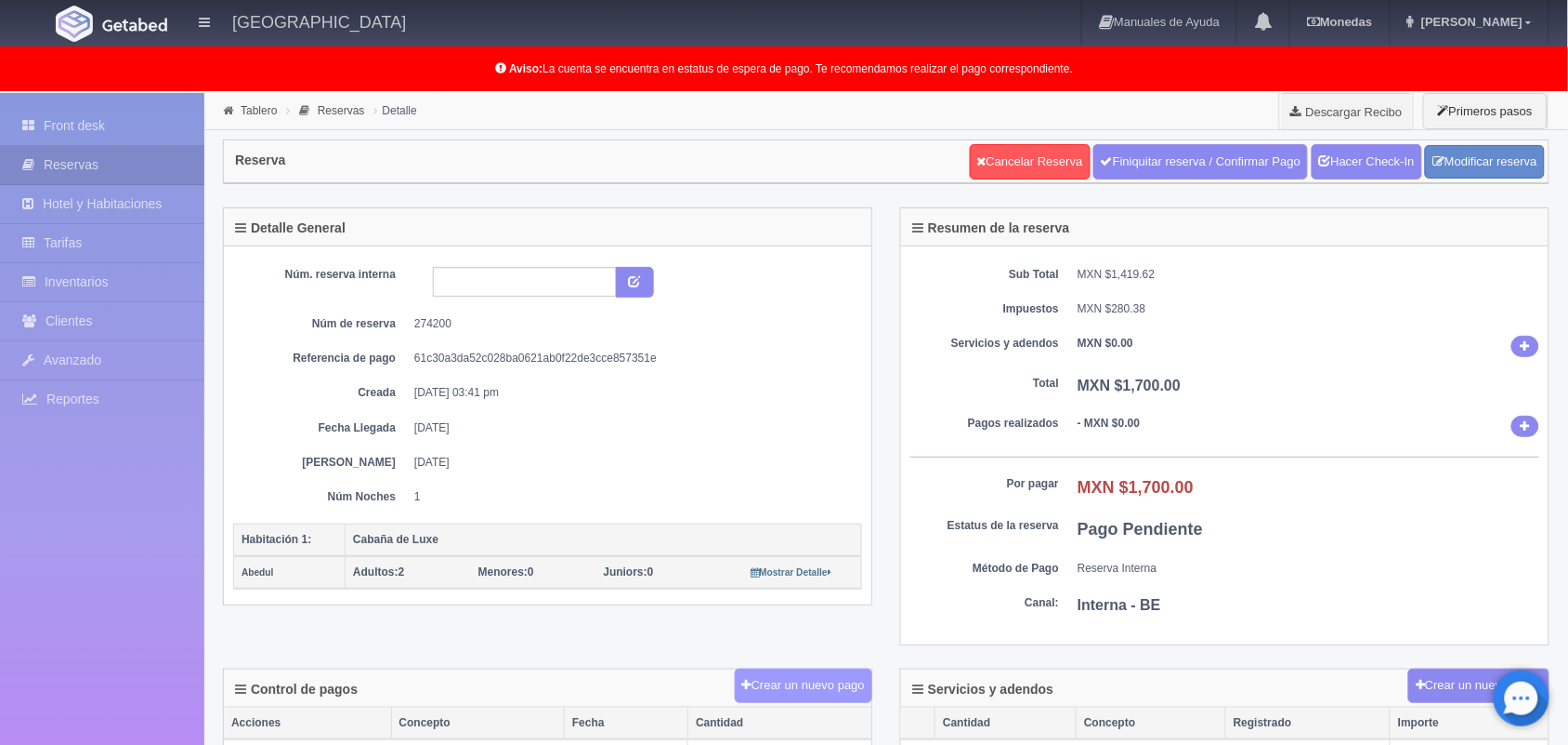
click at [810, 694] on button "Crear un nuevo pago" at bounding box center [803, 685] width 138 height 34
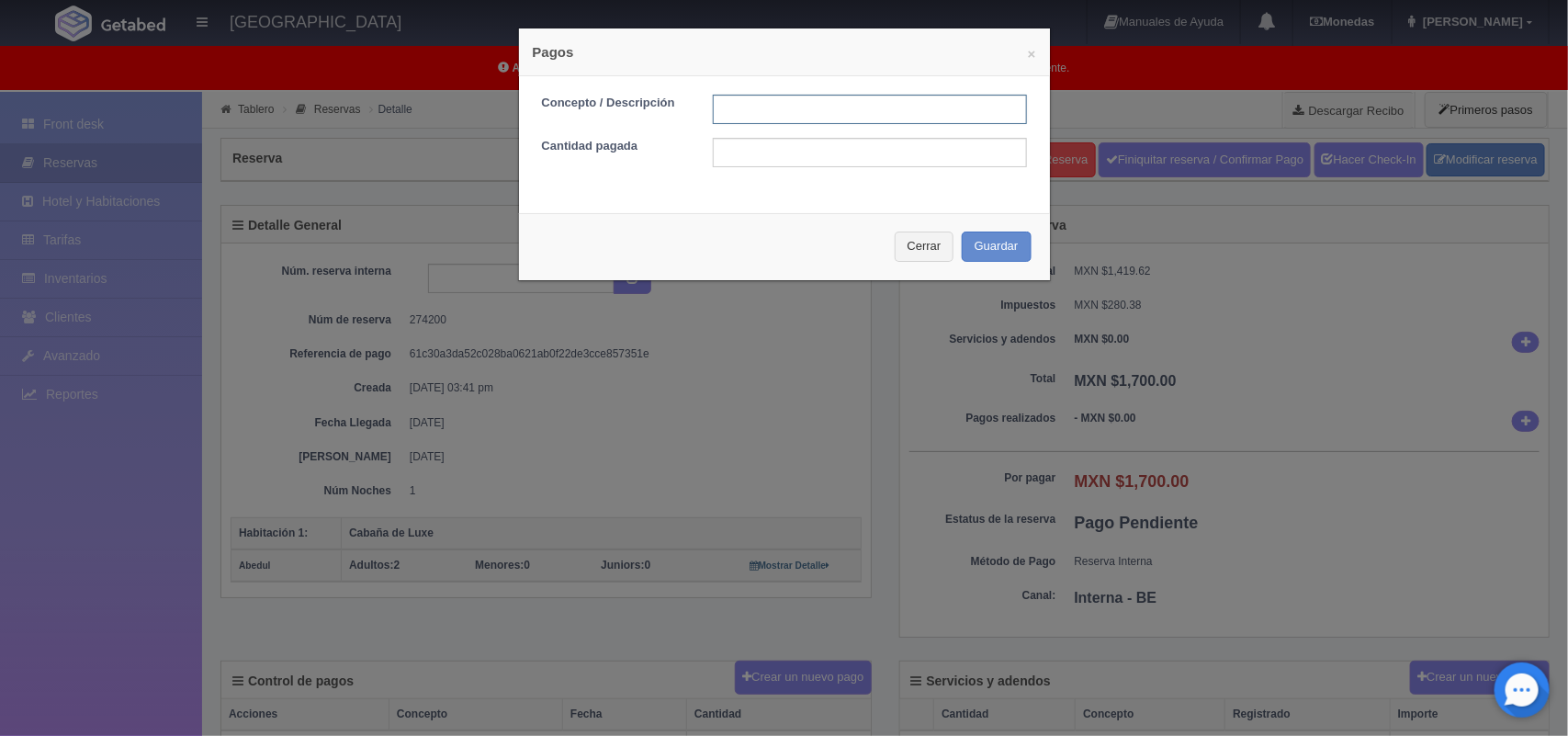
click at [815, 116] on input "text" at bounding box center [870, 109] width 314 height 29
type input "Pago efectivo [DATE]"
click at [885, 163] on input "text" at bounding box center [870, 152] width 314 height 29
type input "1700.00"
click at [982, 245] on button "Guardar" at bounding box center [996, 246] width 70 height 30
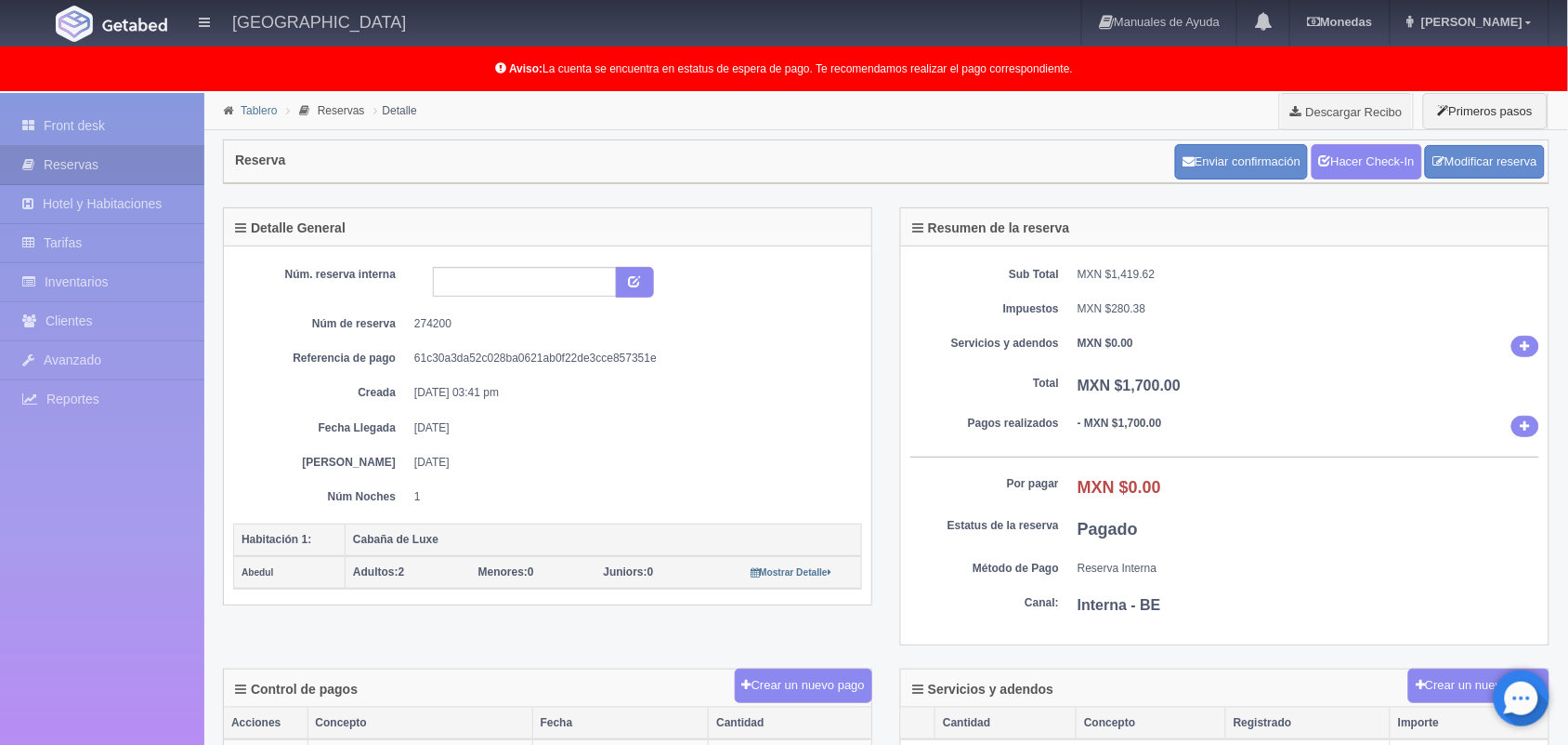
click at [247, 111] on link "Tablero" at bounding box center [259, 110] width 36 height 13
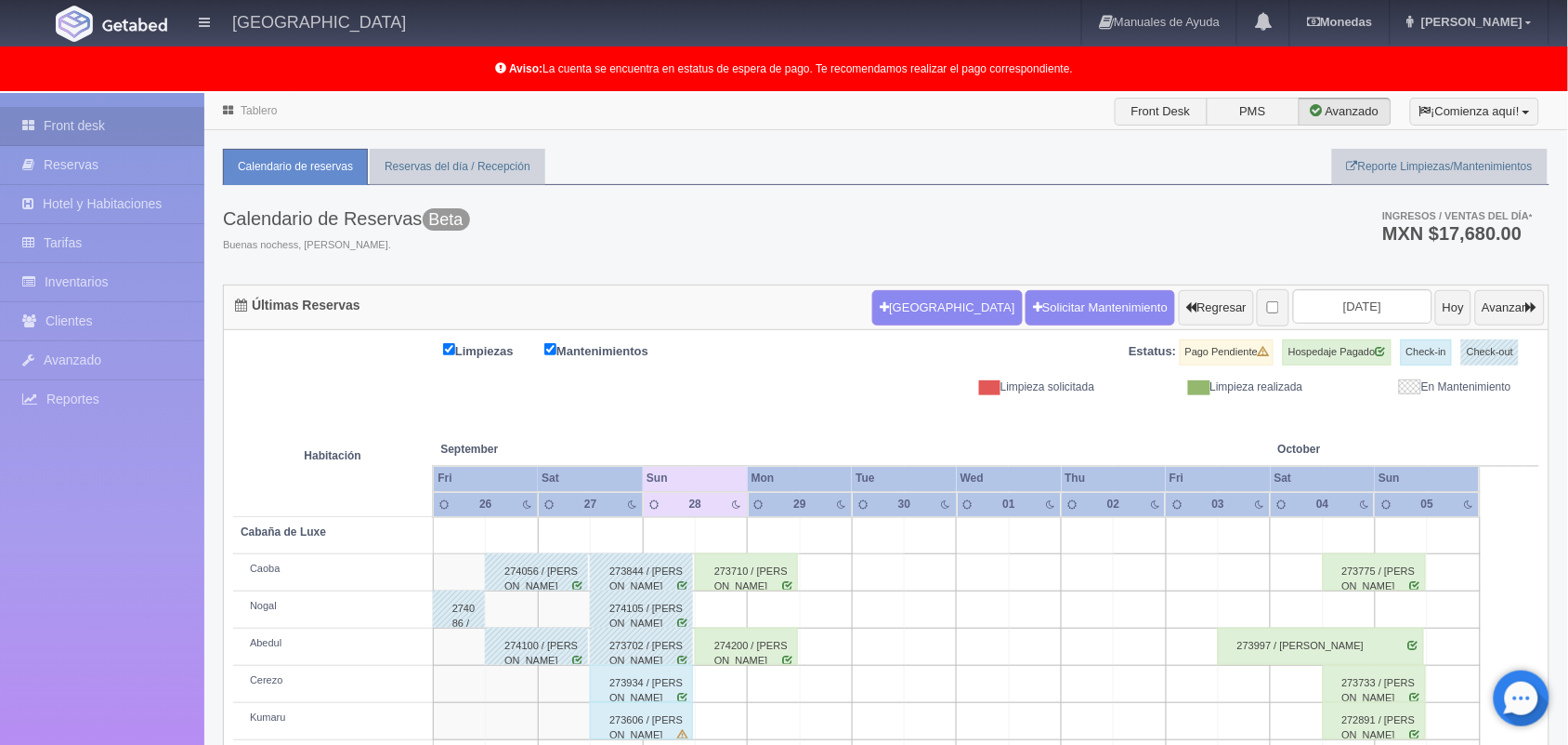
click at [616, 694] on div "273934 / [PERSON_NAME]" at bounding box center [641, 683] width 103 height 37
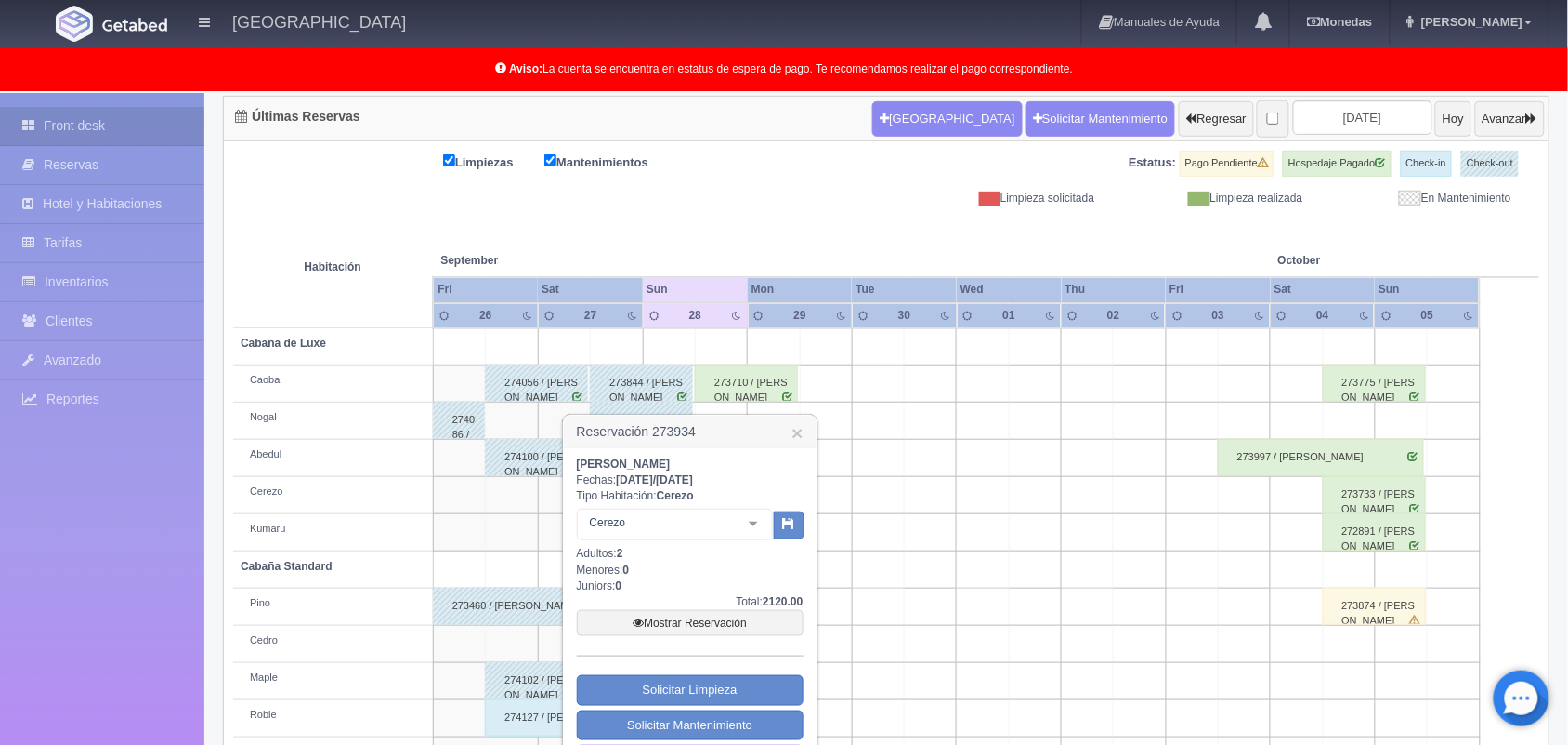
scroll to position [227, 0]
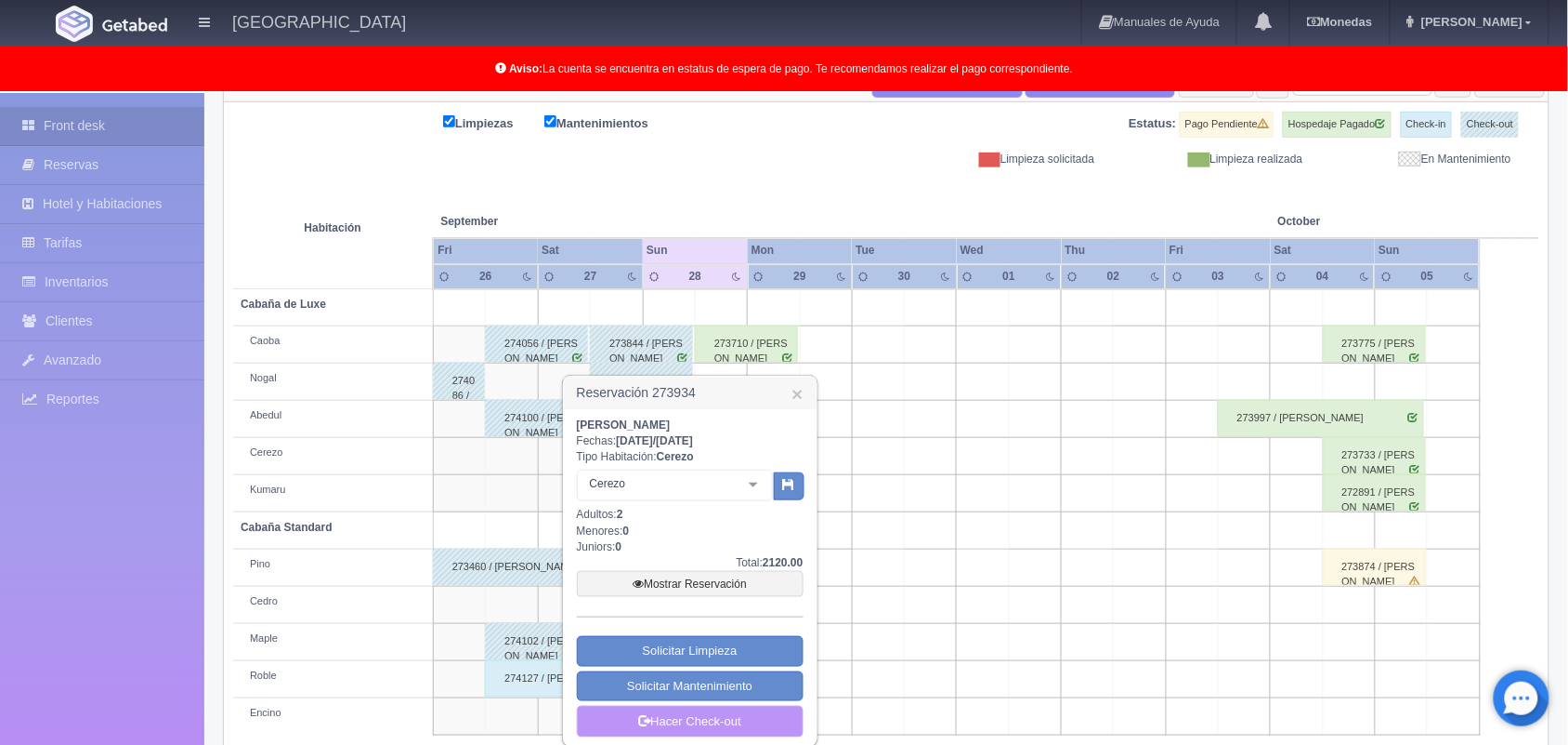
click at [644, 733] on link "Hacer Check-out" at bounding box center [690, 721] width 226 height 31
click at [700, 725] on link "Hacer Check-out" at bounding box center [690, 721] width 226 height 31
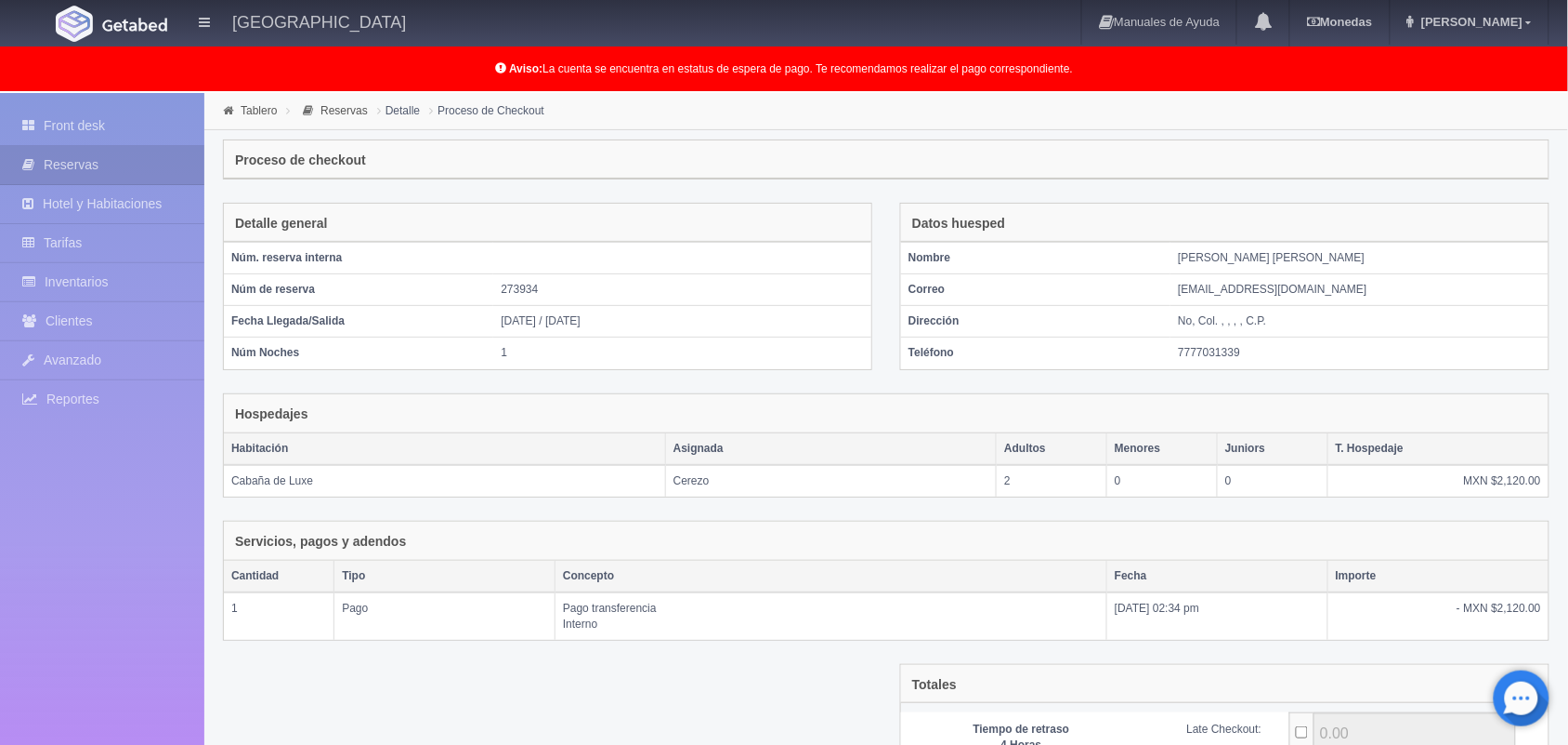
scroll to position [202, 0]
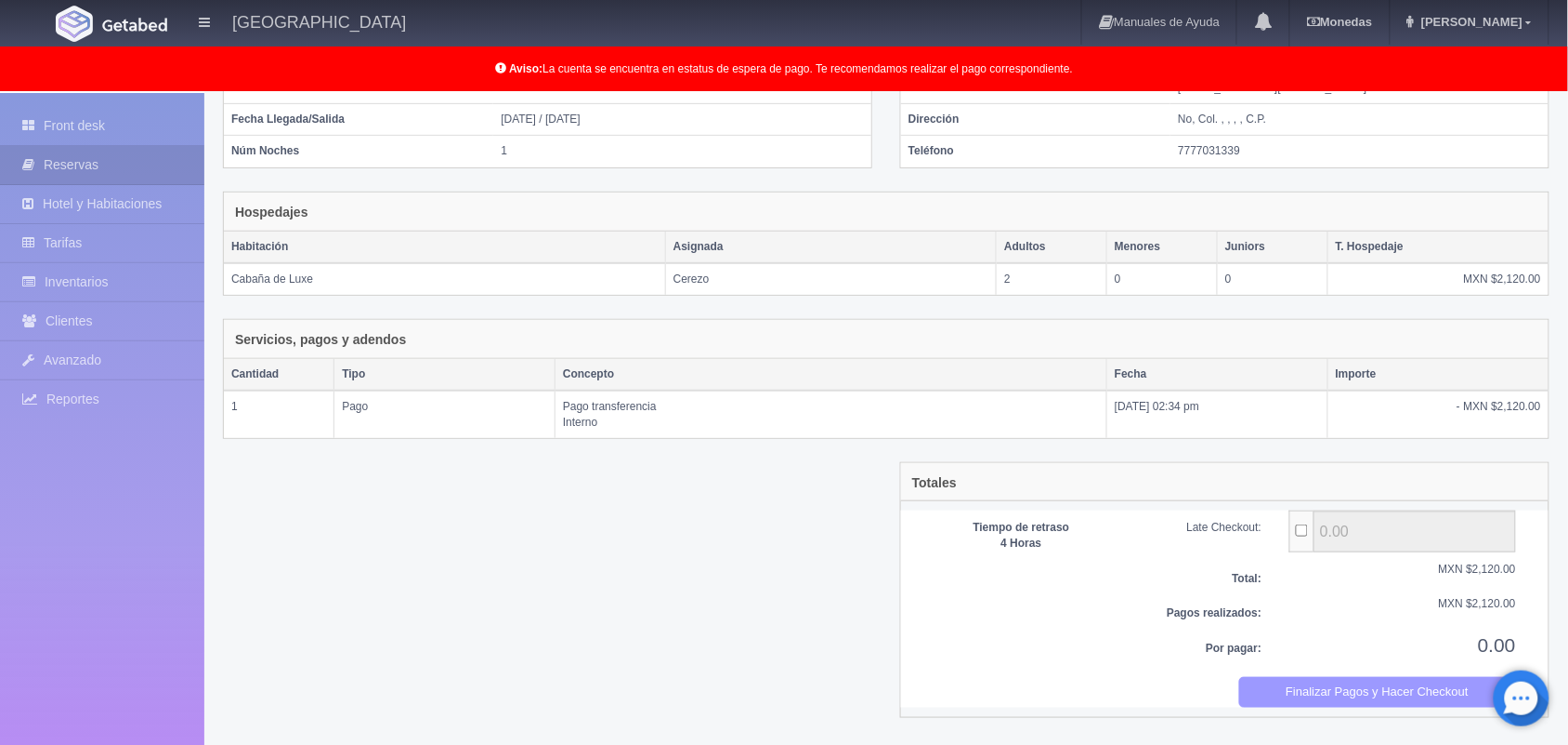
click at [1380, 695] on button "Finalizar Pagos y Hacer Checkout" at bounding box center [1378, 692] width 278 height 30
click at [1328, 690] on button "Finalizar Pagos y Hacer Checkout" at bounding box center [1378, 692] width 278 height 30
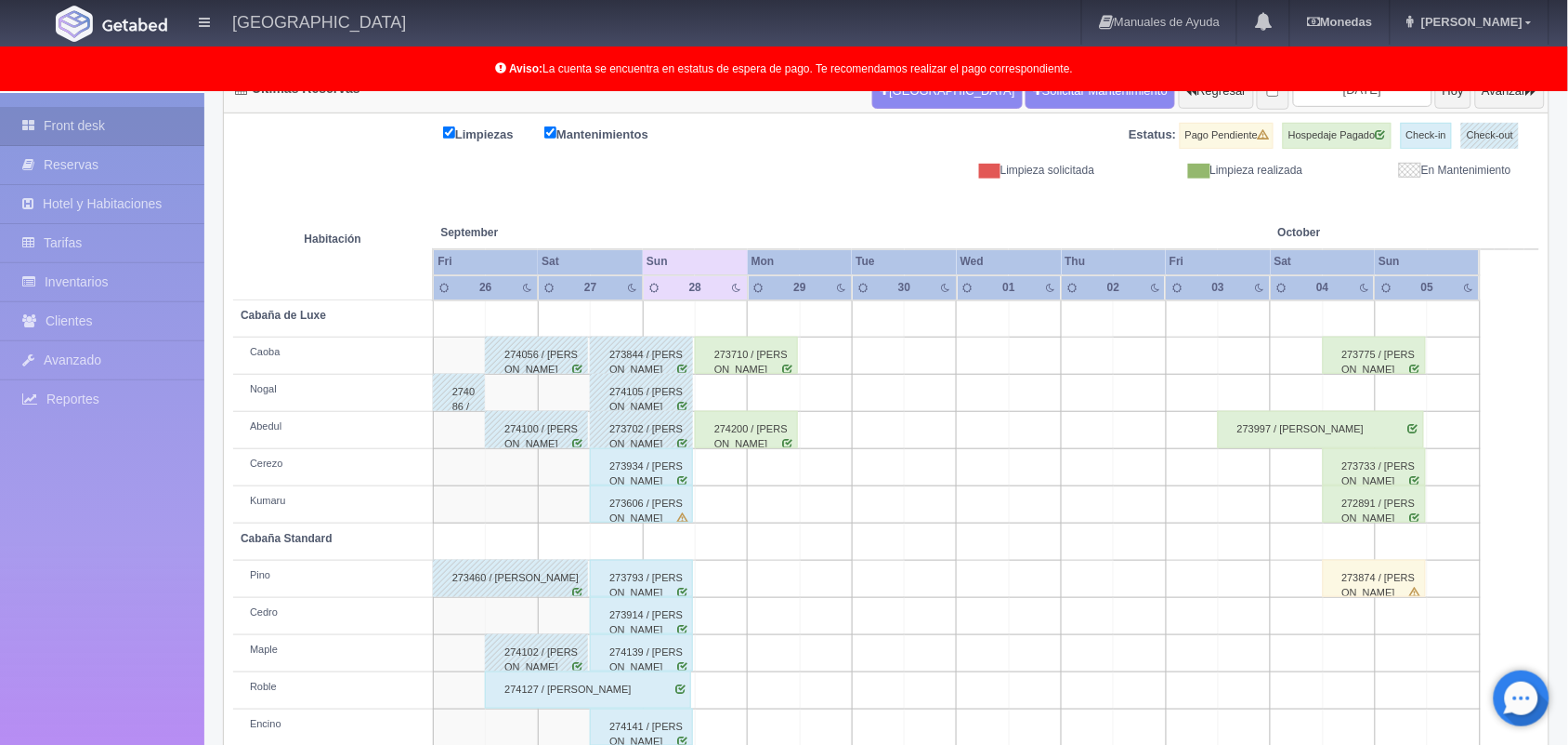
scroll to position [259, 0]
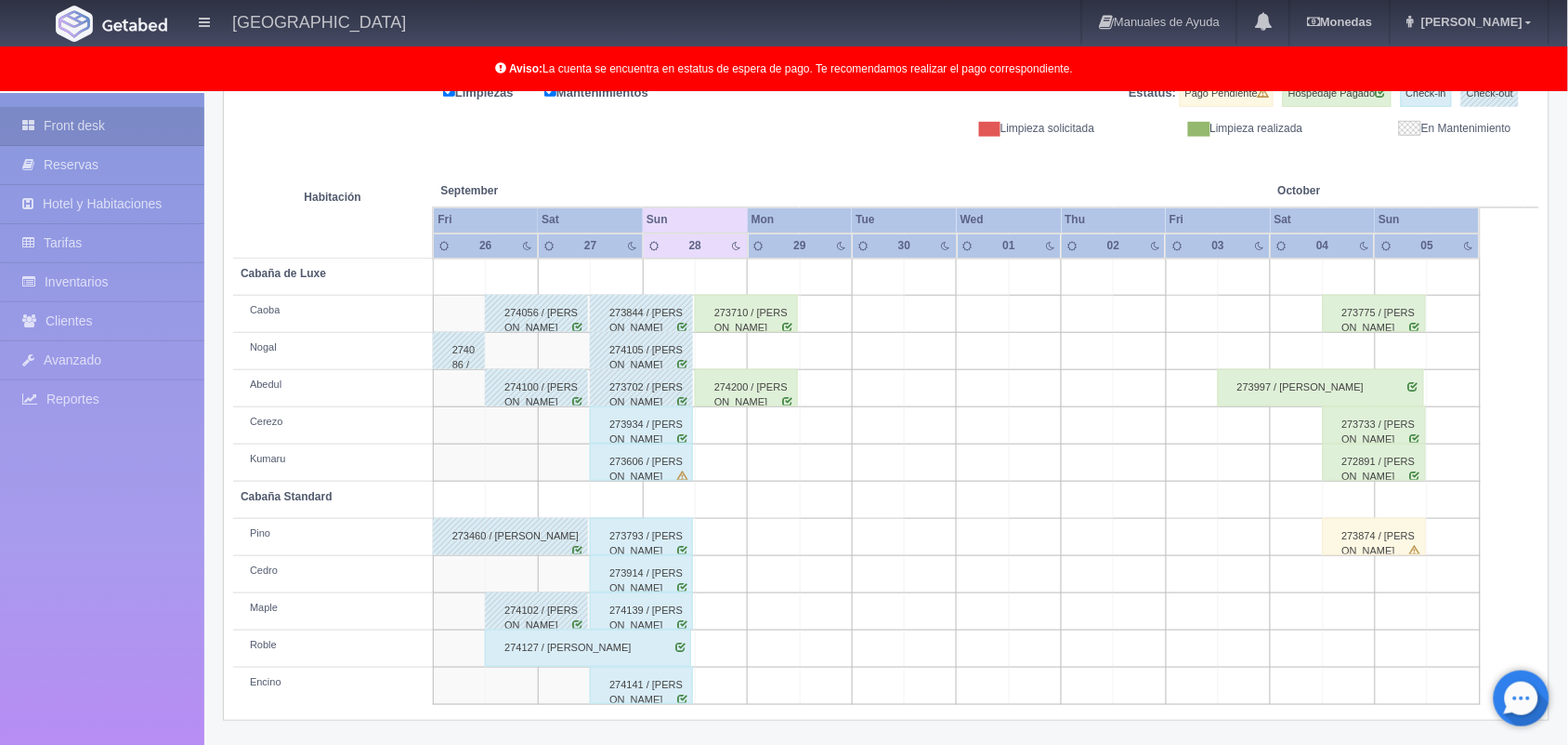
click at [643, 695] on div "274141 / Estefani García Ramirez" at bounding box center [641, 685] width 103 height 37
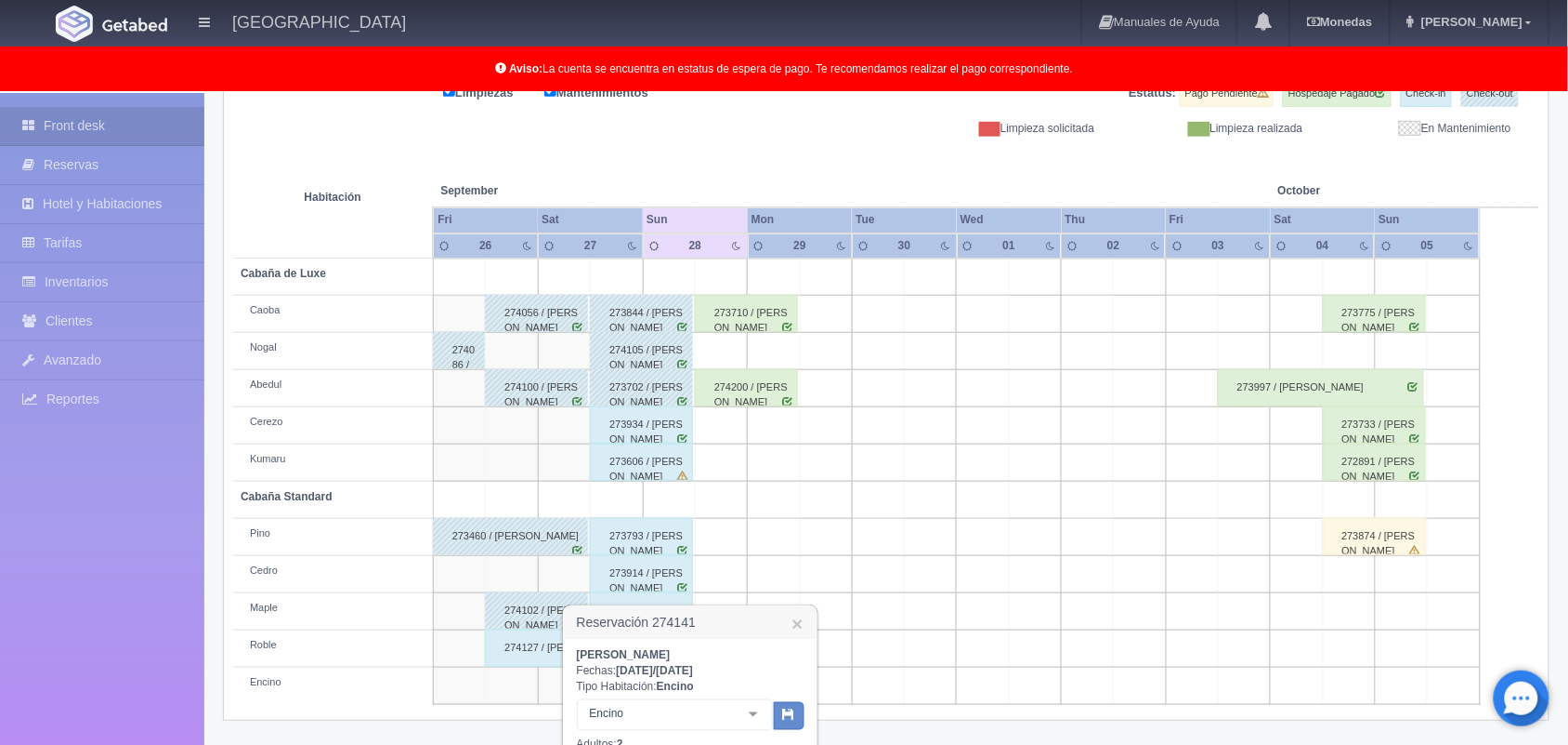
scroll to position [502, 0]
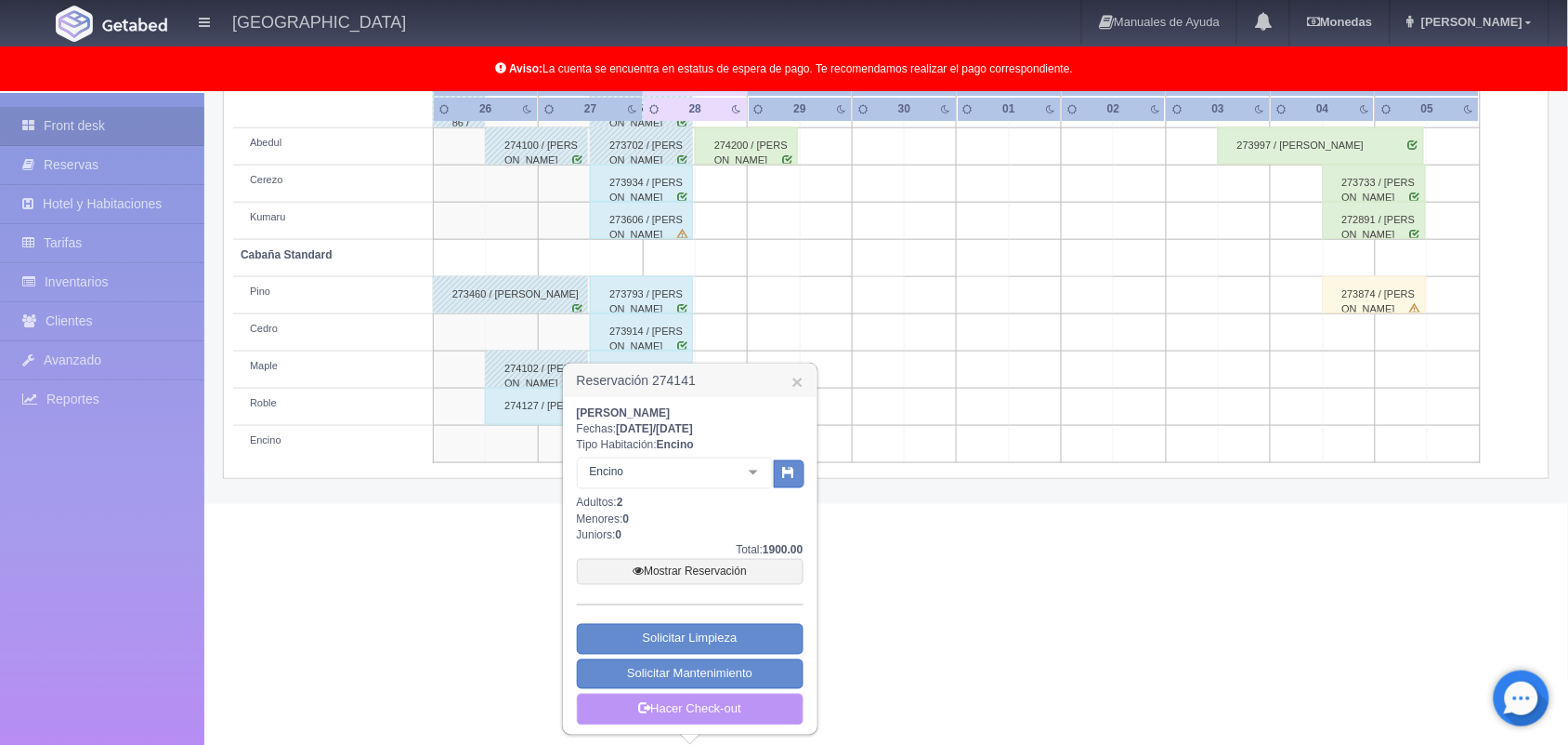
click at [757, 708] on link "Hacer Check-out" at bounding box center [690, 709] width 226 height 31
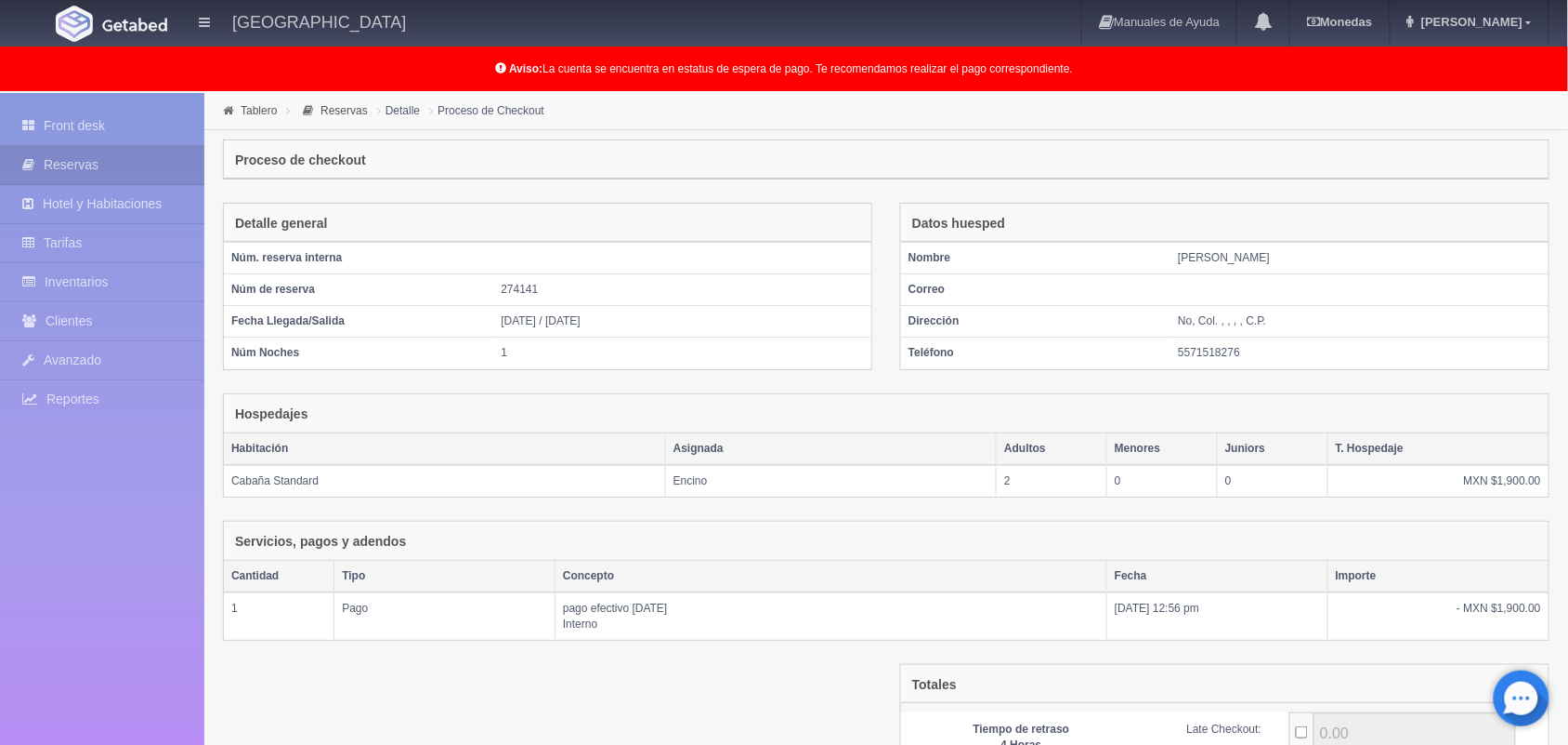
scroll to position [202, 0]
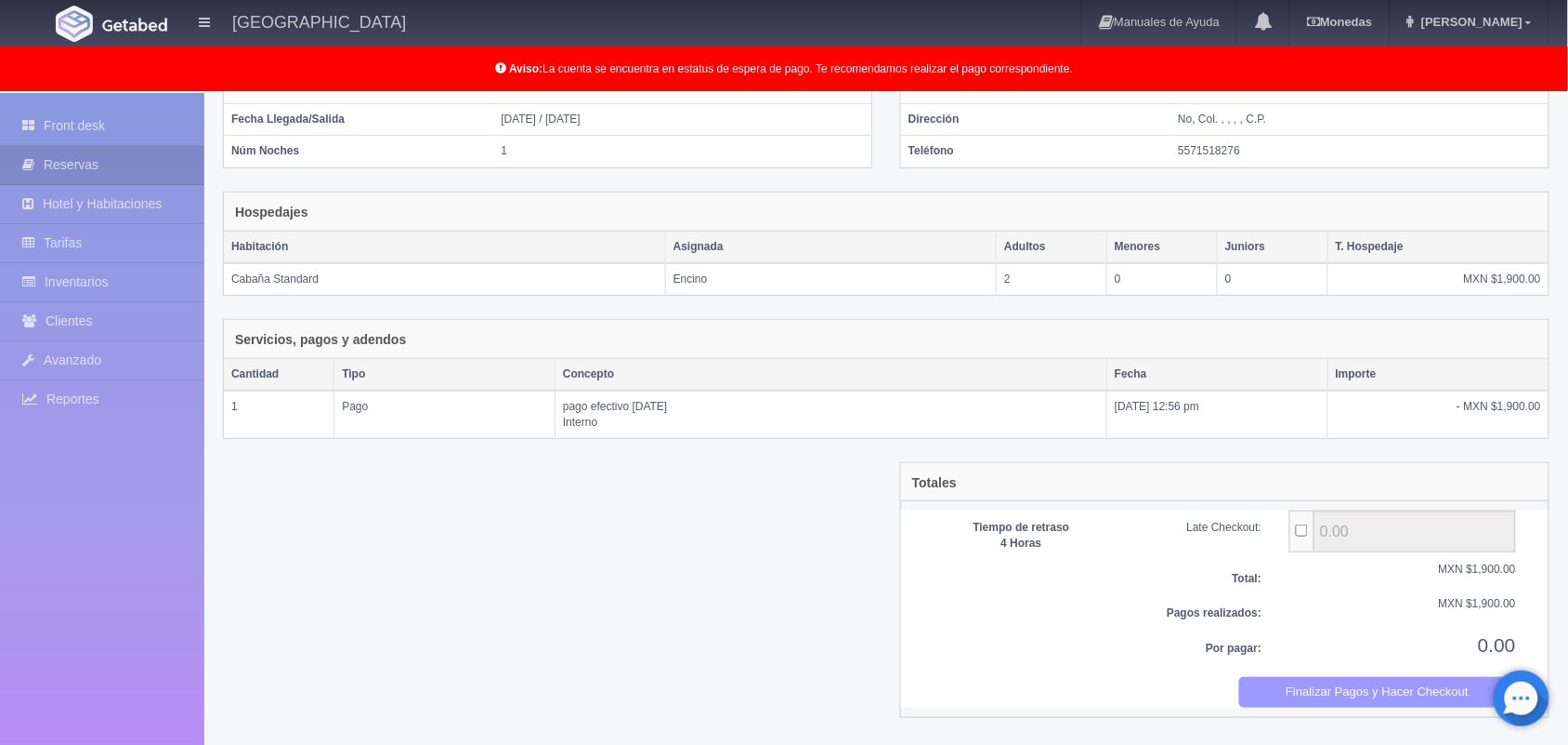
click at [1385, 702] on button "Finalizar Pagos y Hacer Checkout" at bounding box center [1378, 692] width 278 height 30
click at [1343, 695] on button "Finalizar Pagos y Hacer Checkout" at bounding box center [1378, 692] width 278 height 30
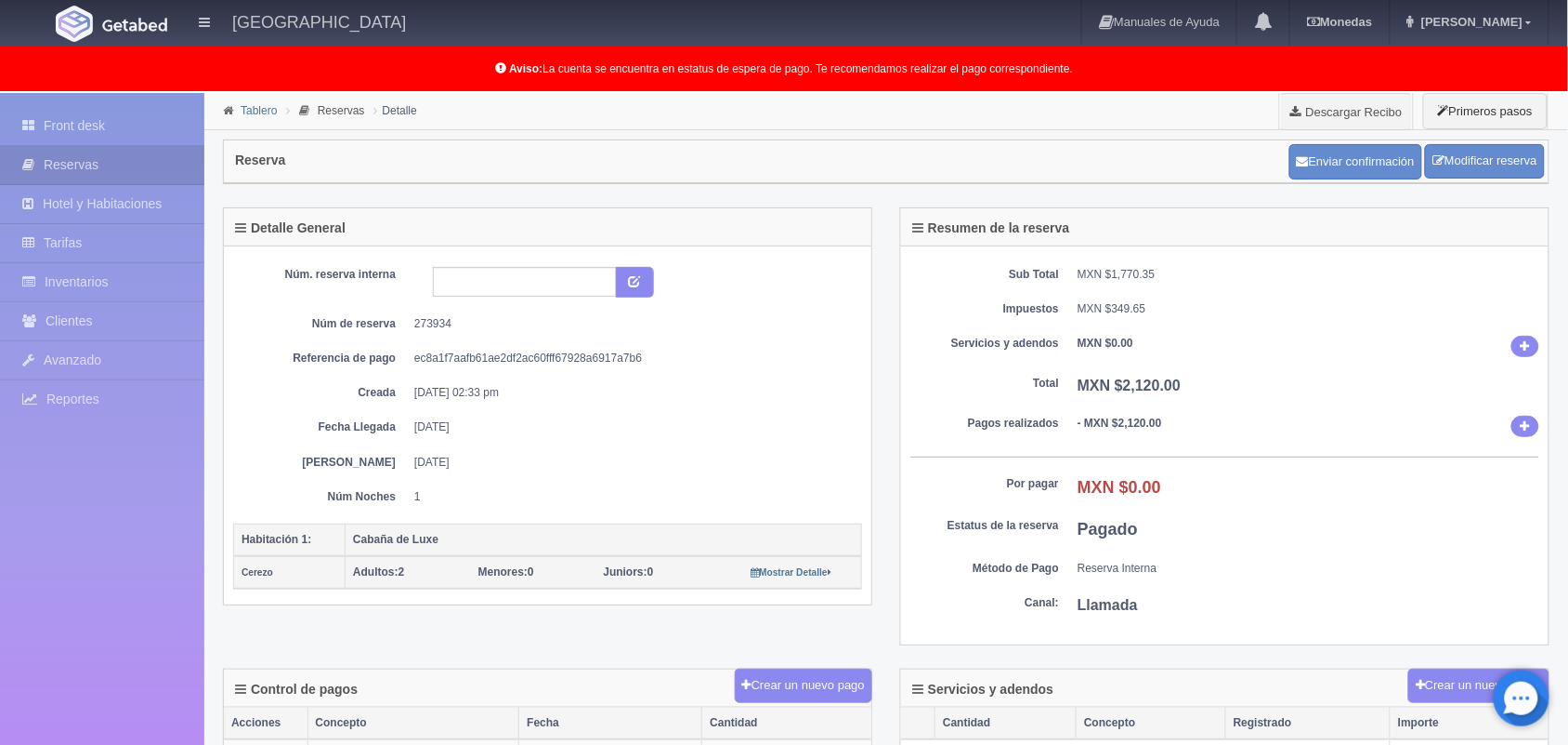
click at [256, 107] on link "Tablero" at bounding box center [259, 110] width 36 height 13
click at [261, 117] on li "Tablero" at bounding box center [250, 109] width 63 height 18
click at [253, 102] on li "Tablero" at bounding box center [250, 109] width 63 height 18
click at [257, 111] on link "Tablero" at bounding box center [259, 110] width 36 height 13
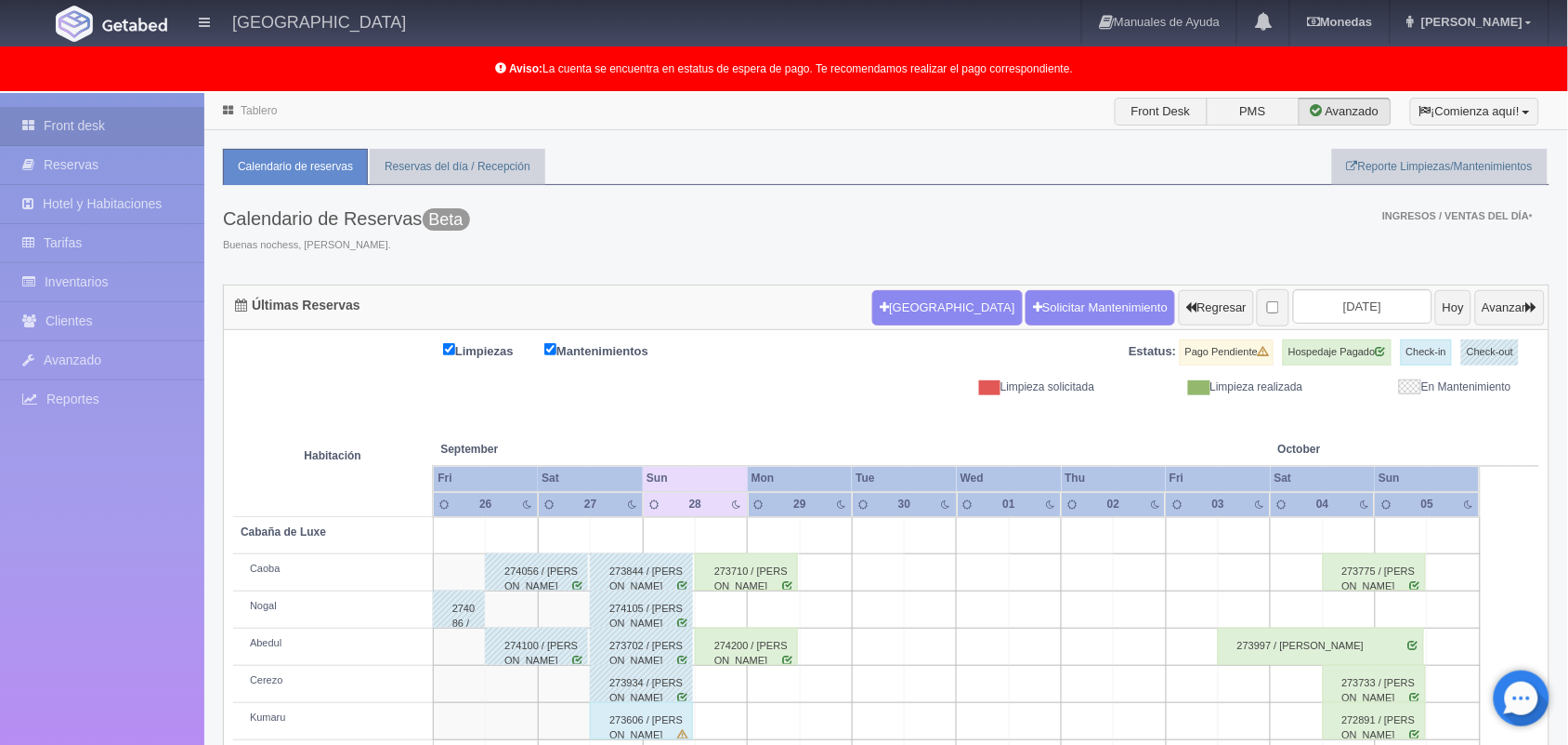
scroll to position [259, 0]
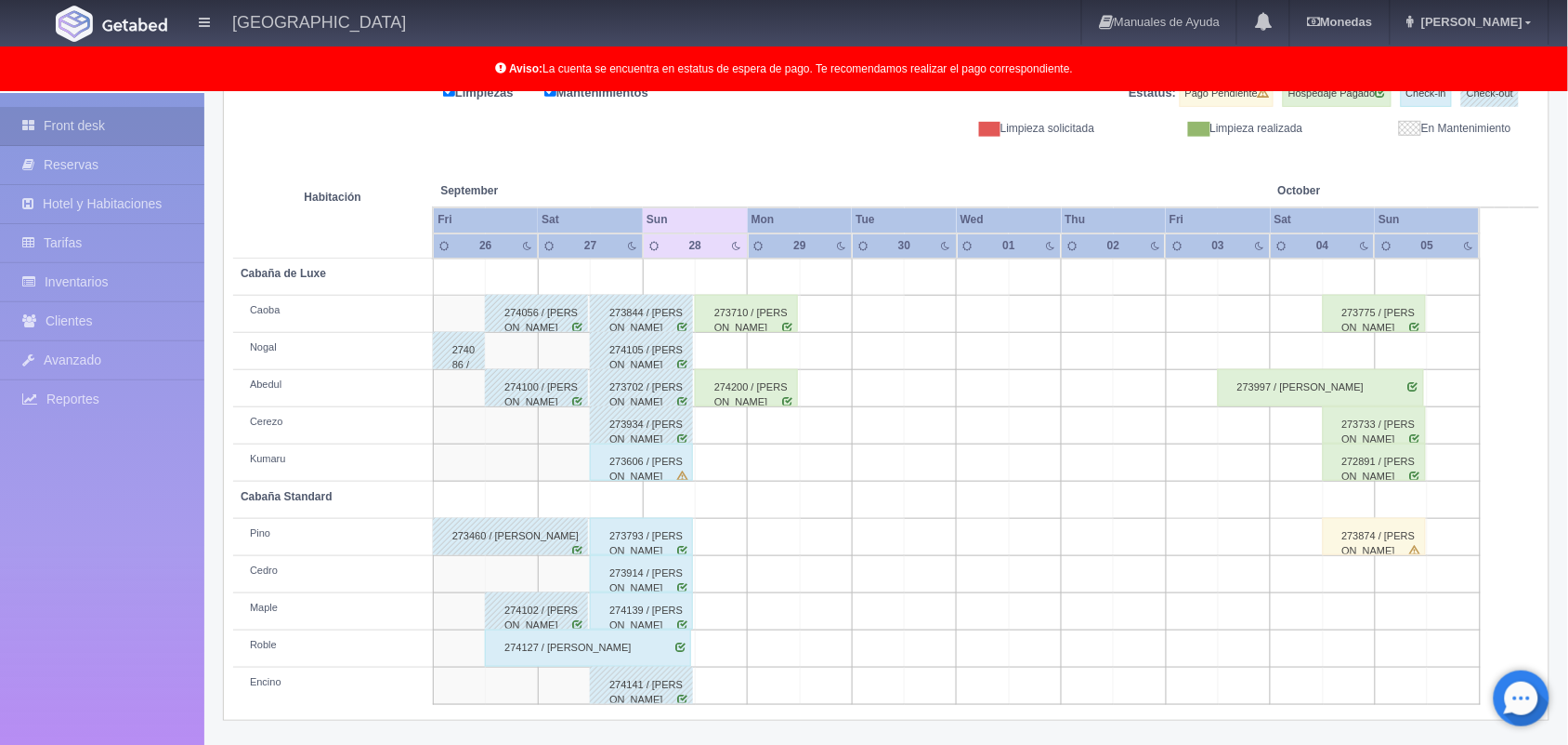
click at [627, 470] on div "273606 / [PERSON_NAME]" at bounding box center [641, 461] width 103 height 37
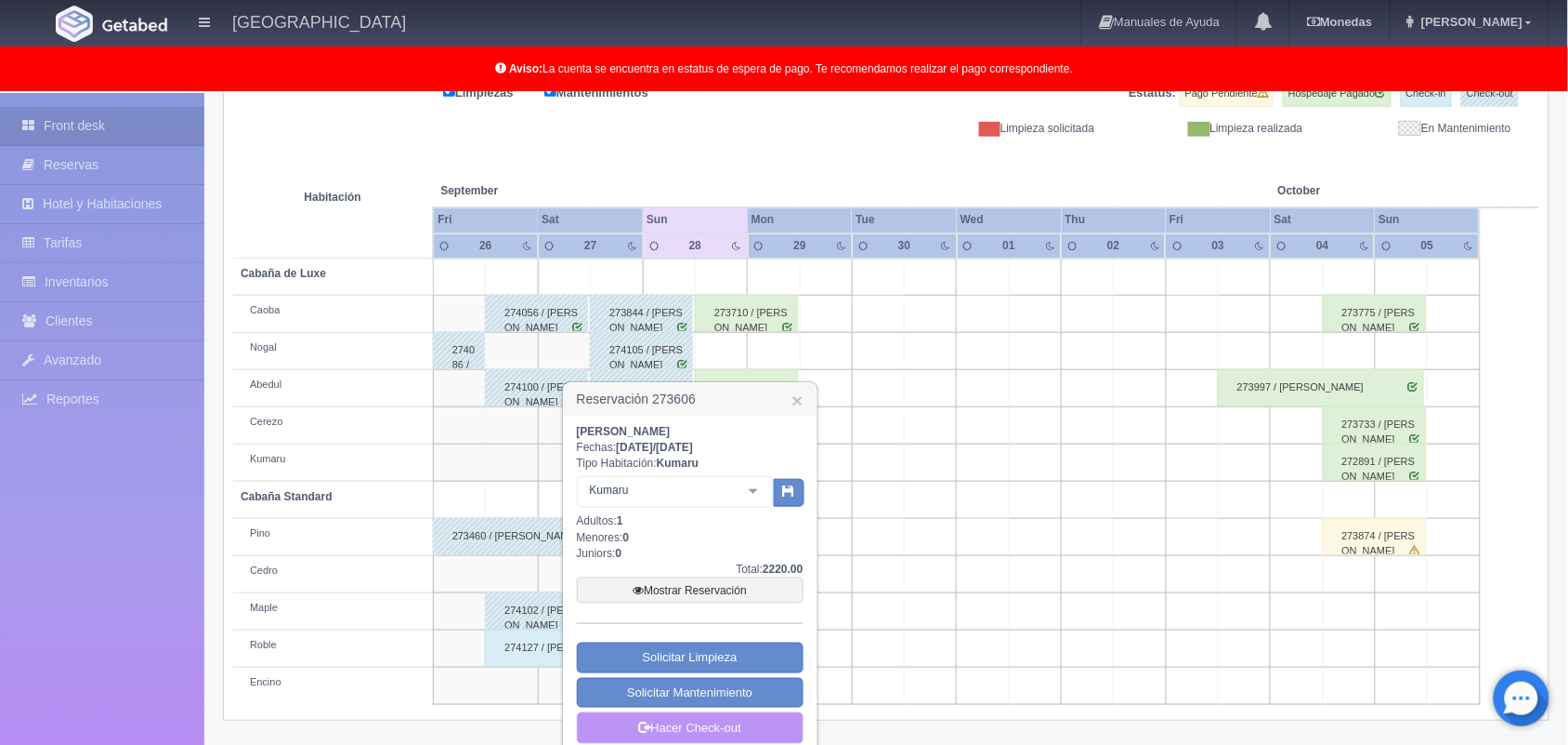
click at [730, 727] on link "Hacer Check-out" at bounding box center [690, 727] width 226 height 31
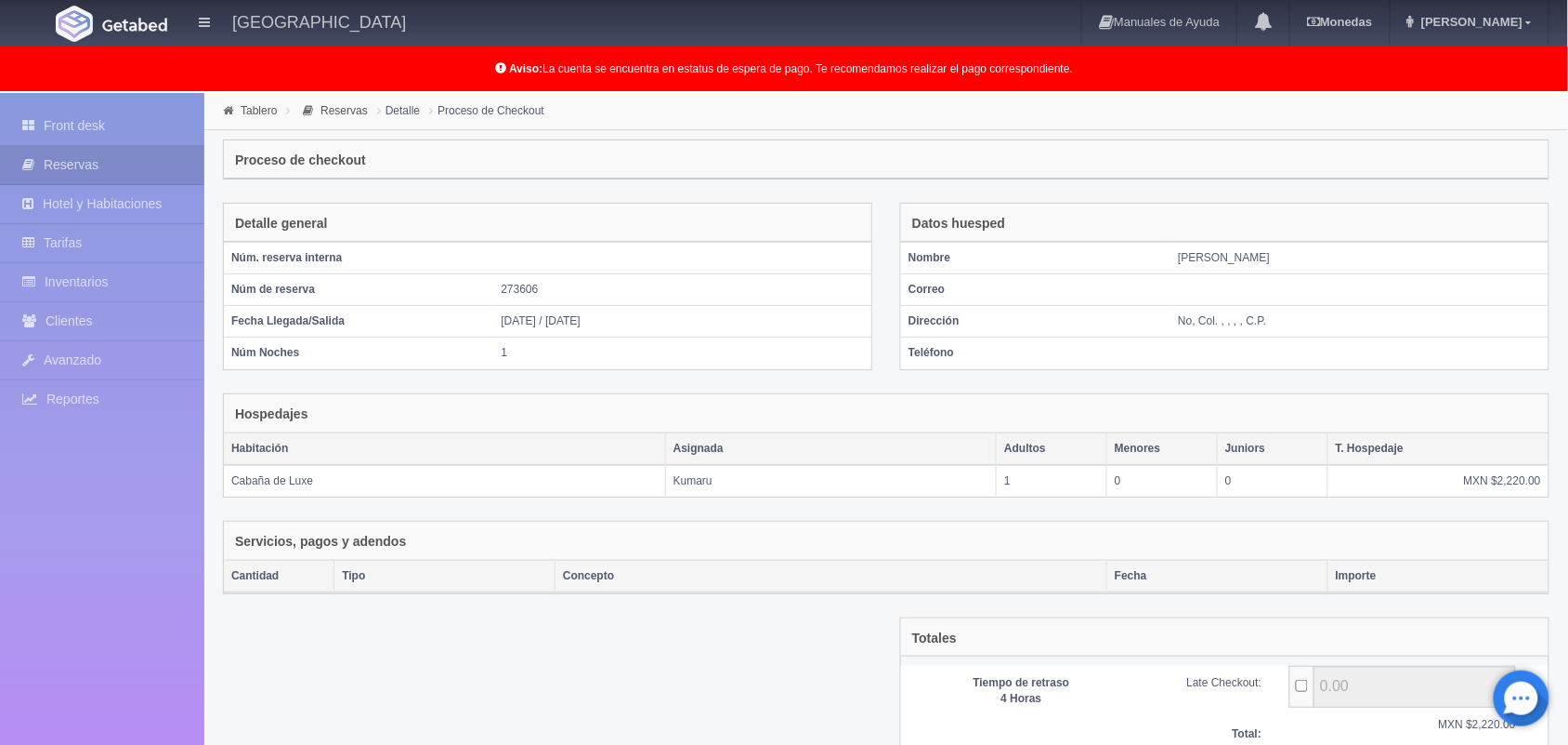
scroll to position [215, 0]
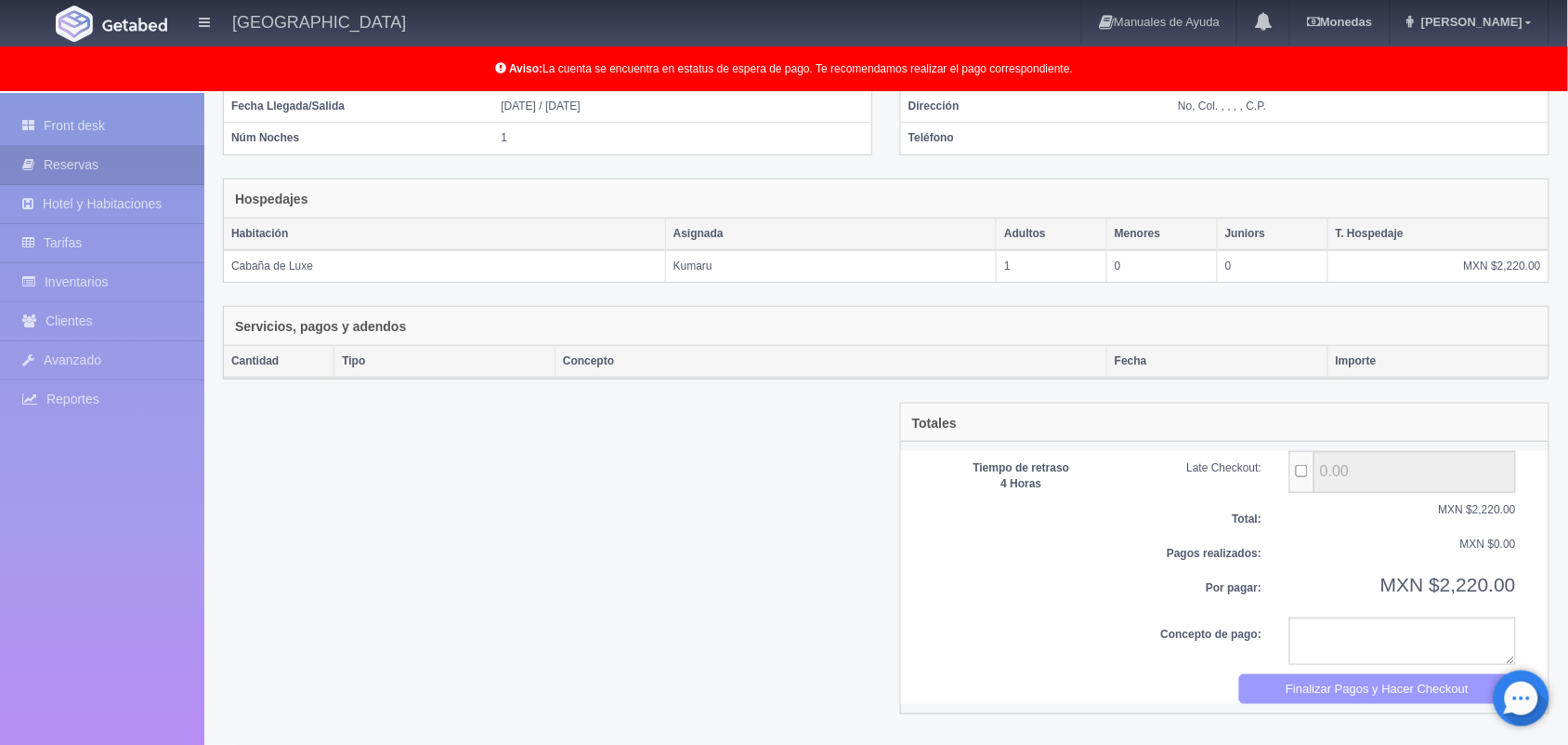
click at [1381, 693] on button "Finalizar Pagos y Hacer Checkout" at bounding box center [1378, 689] width 278 height 30
drag, startPoint x: 870, startPoint y: 109, endPoint x: 270, endPoint y: -90, distance: 632.1
click at [270, 0] on html "Hotel Xacallan Manuales de Ayuda Actualizaciones recientes Monedas Tipo de camb…" at bounding box center [784, 157] width 1568 height 745
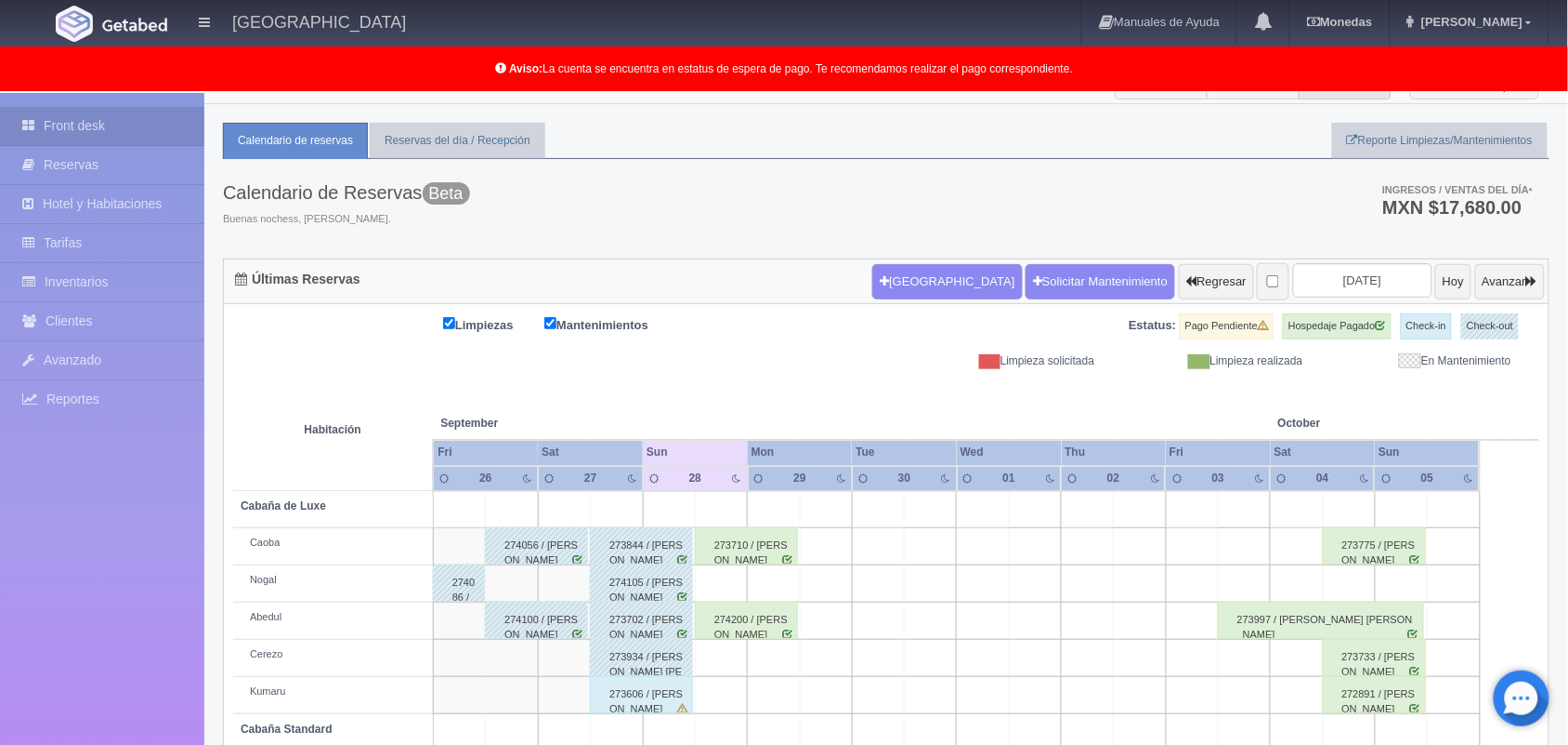
scroll to position [259, 0]
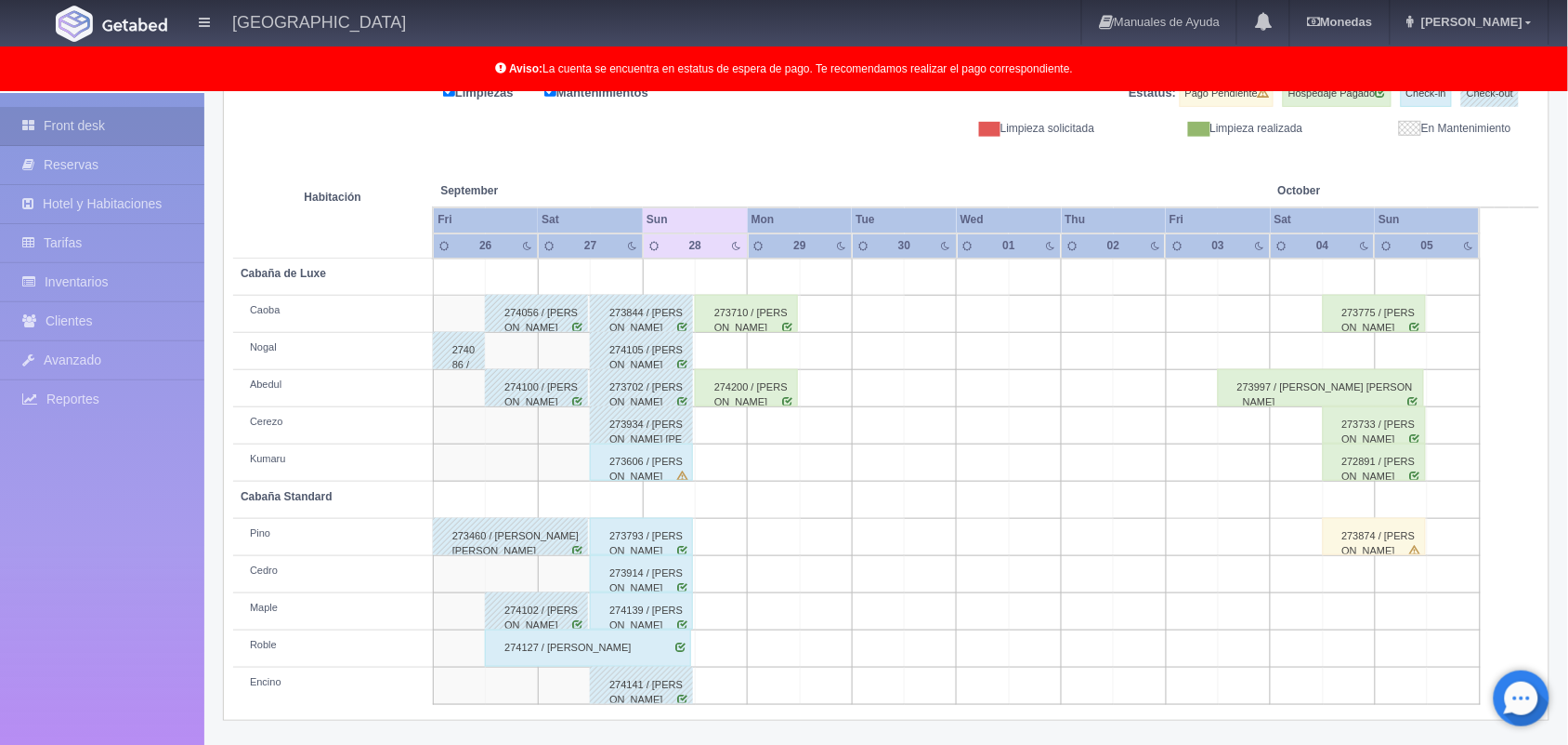
click at [642, 653] on div "274127 / [PERSON_NAME]" at bounding box center [588, 647] width 206 height 37
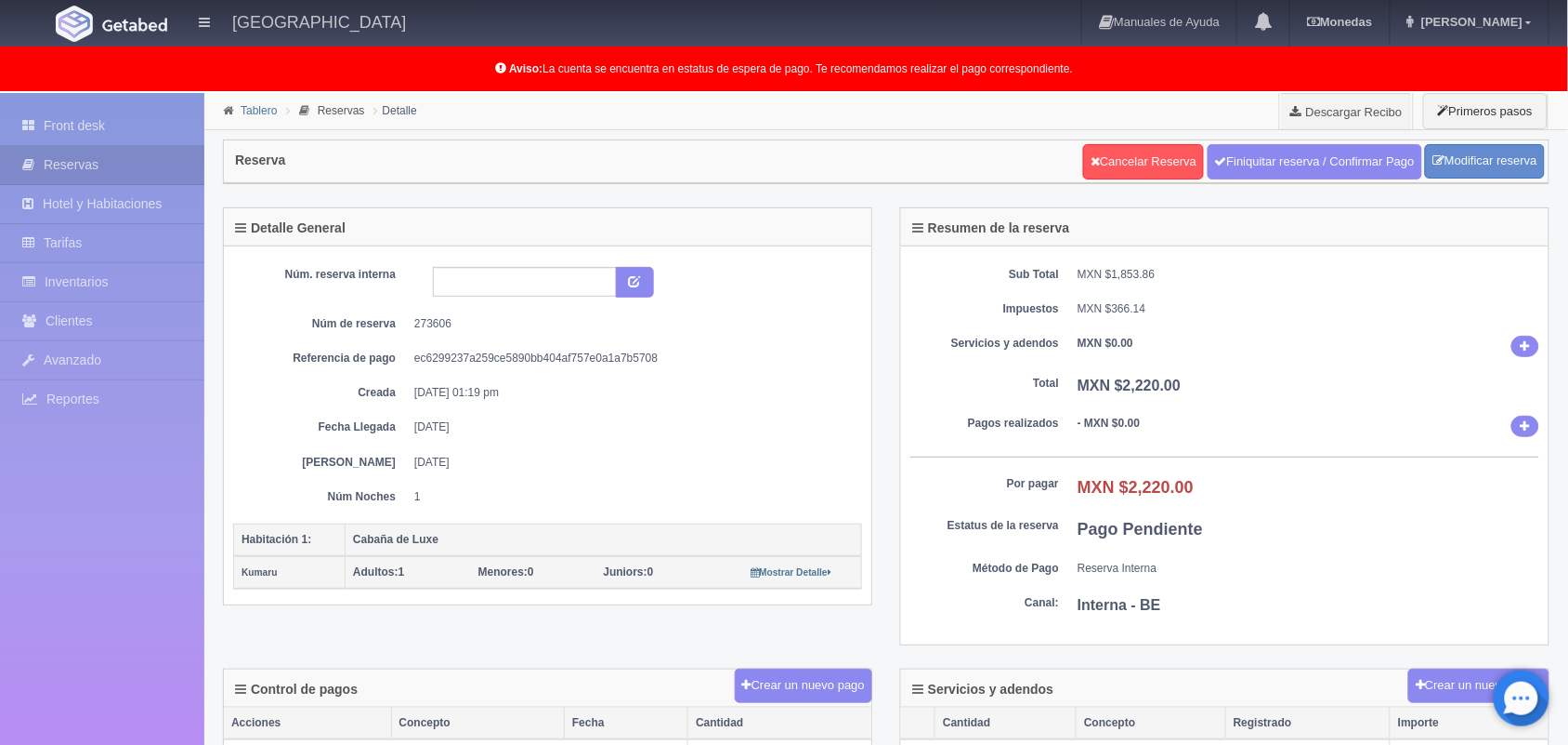
click at [252, 116] on link "Tablero" at bounding box center [259, 110] width 36 height 13
click at [261, 111] on link "Tablero" at bounding box center [259, 110] width 36 height 13
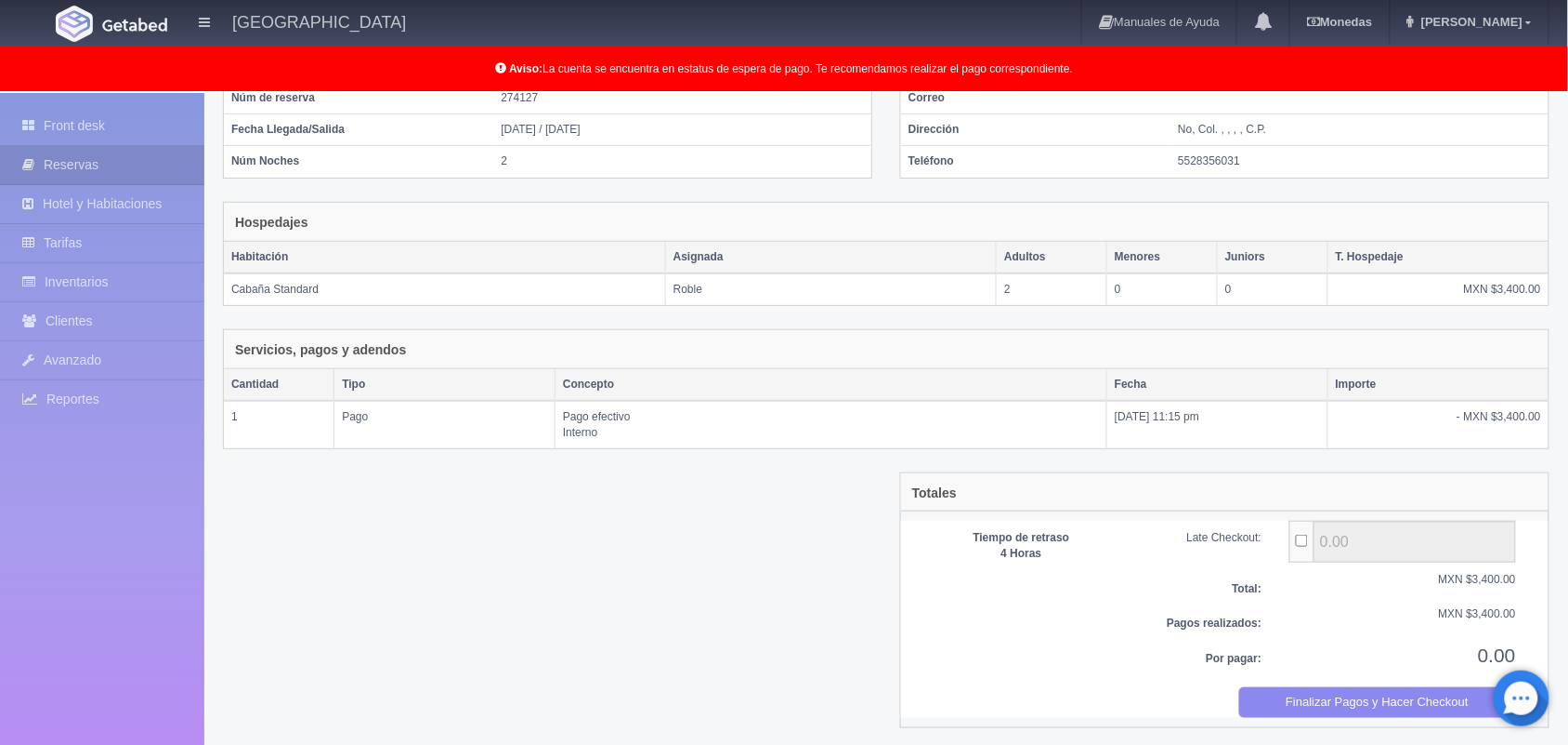
scroll to position [202, 0]
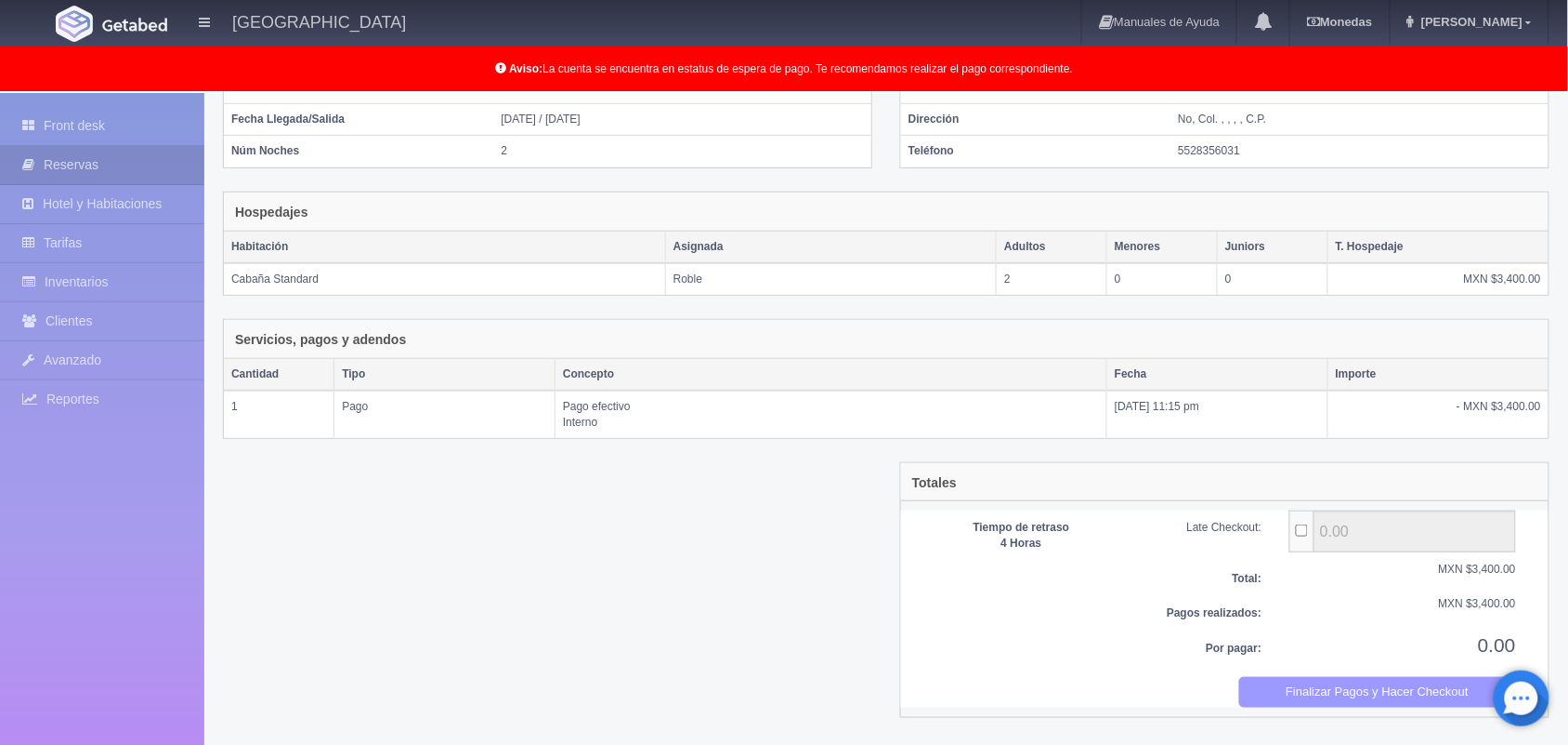
click at [1325, 702] on button "Finalizar Pagos y Hacer Checkout" at bounding box center [1378, 692] width 278 height 30
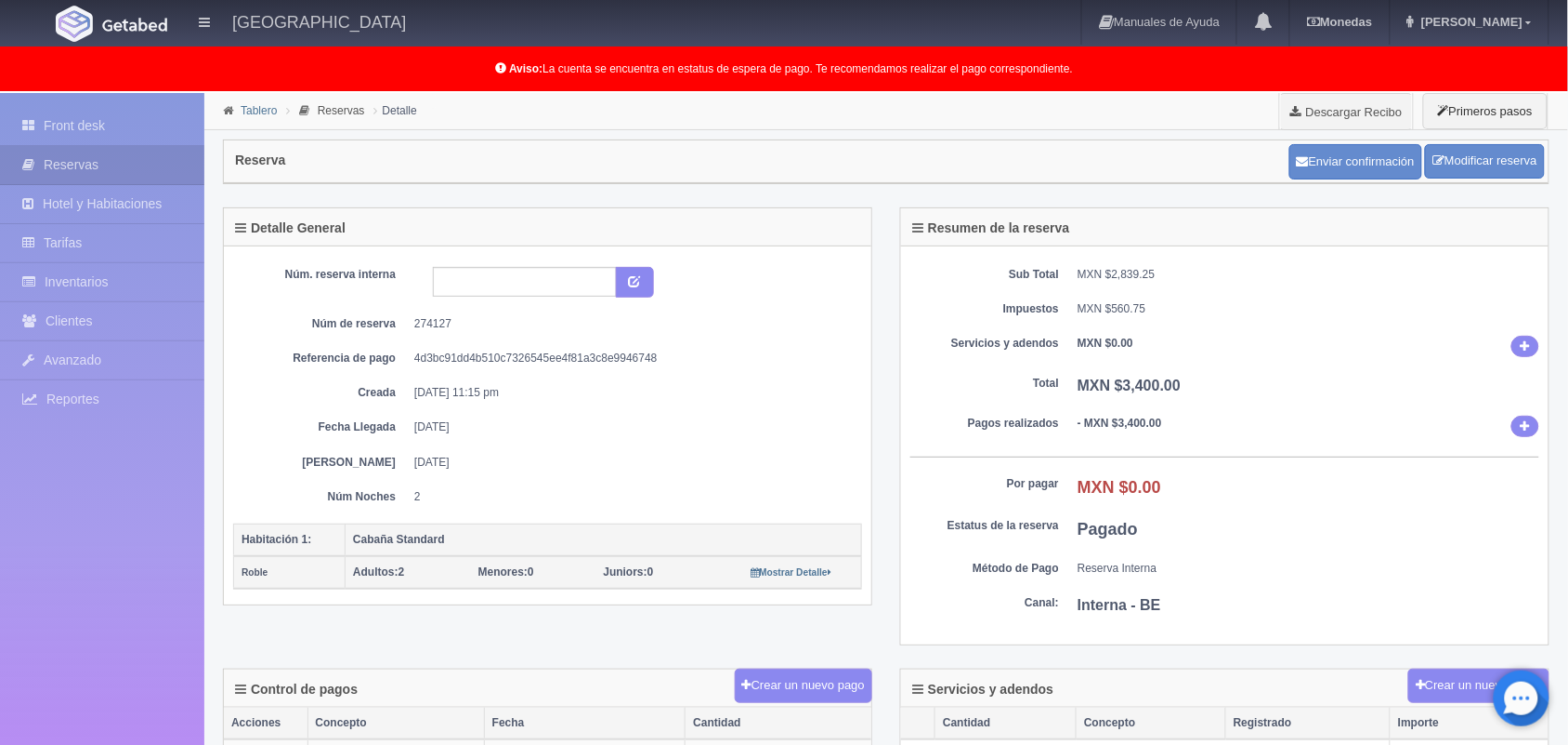
click at [251, 113] on link "Tablero" at bounding box center [259, 110] width 36 height 13
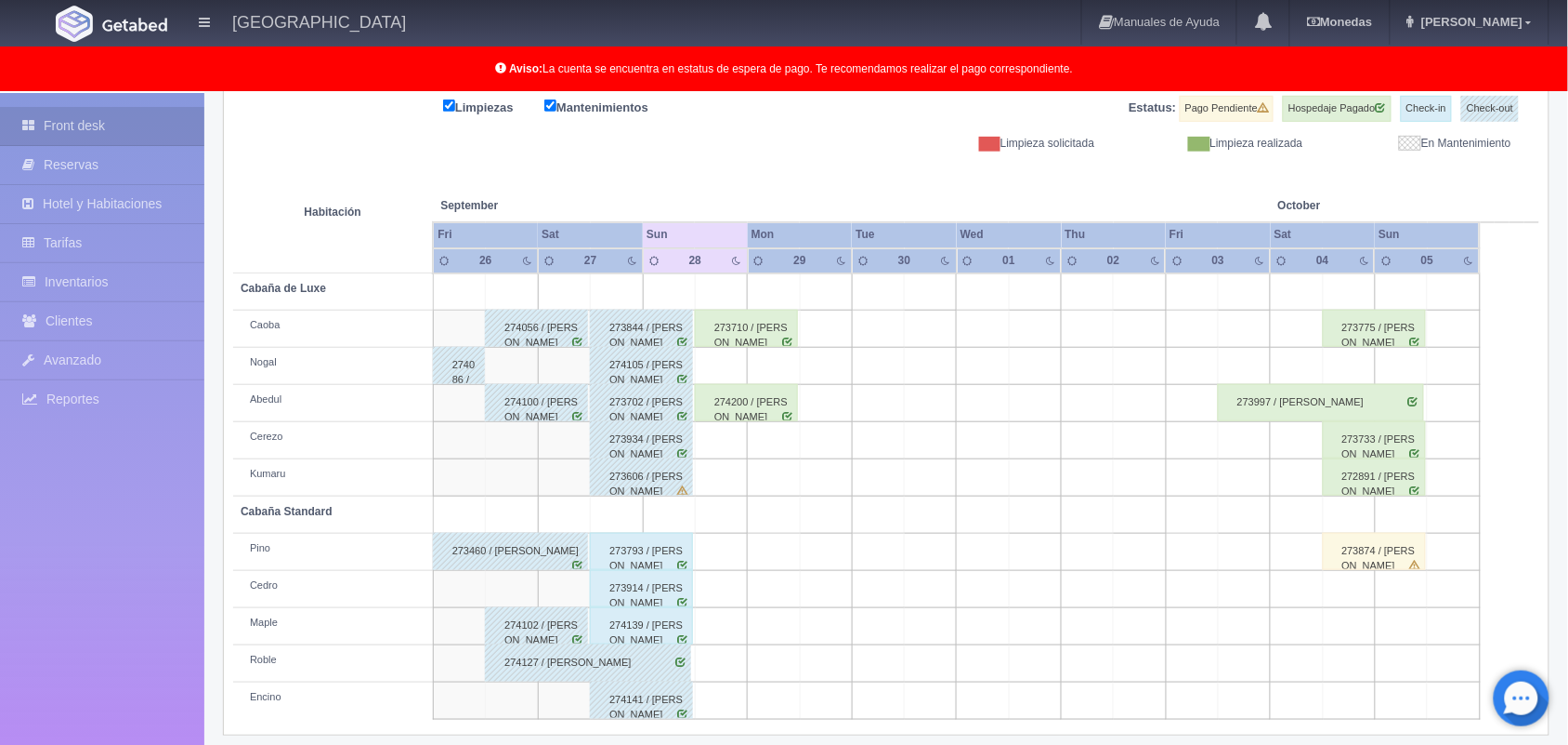
scroll to position [259, 0]
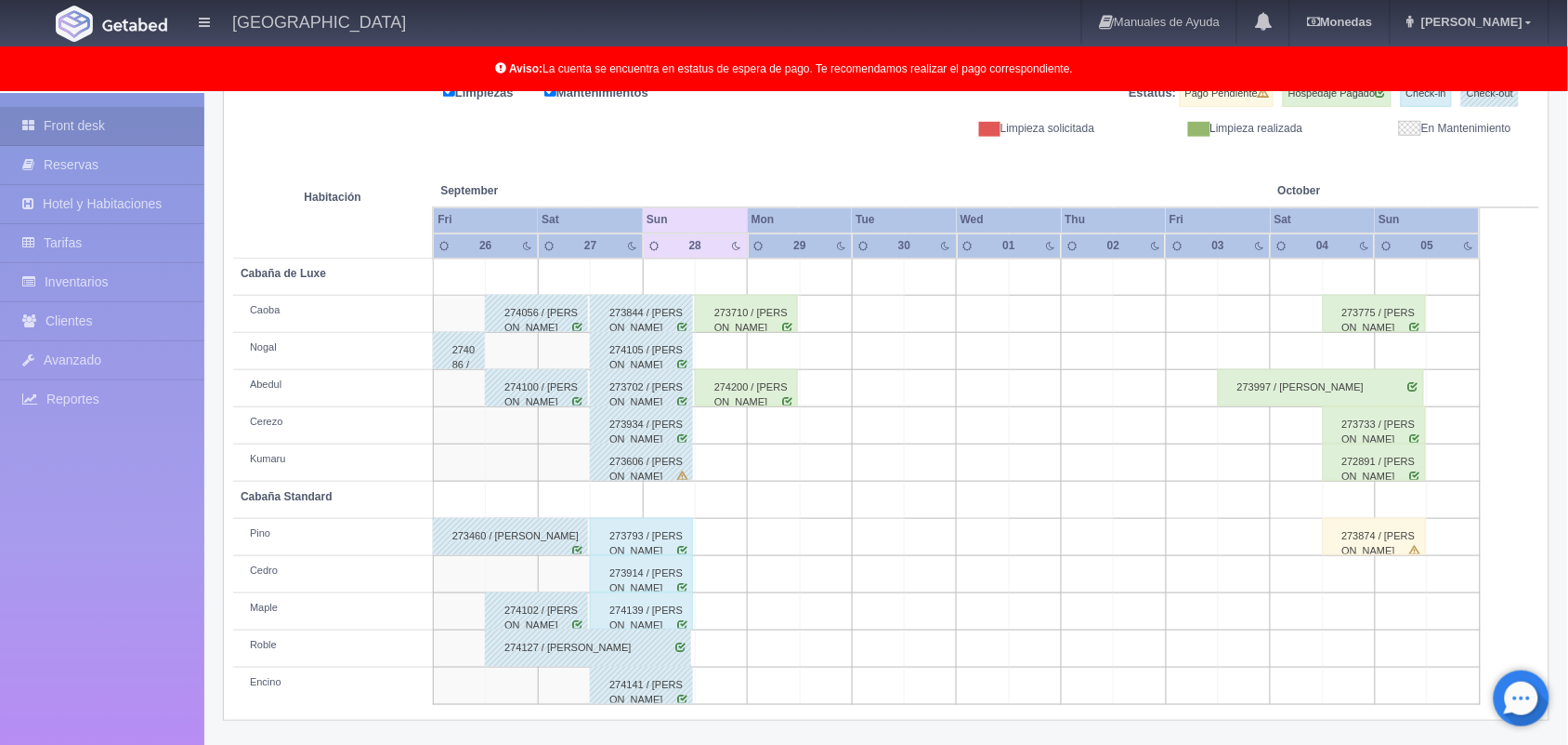
click at [625, 537] on div "273793 / [PERSON_NAME]" at bounding box center [641, 536] width 103 height 37
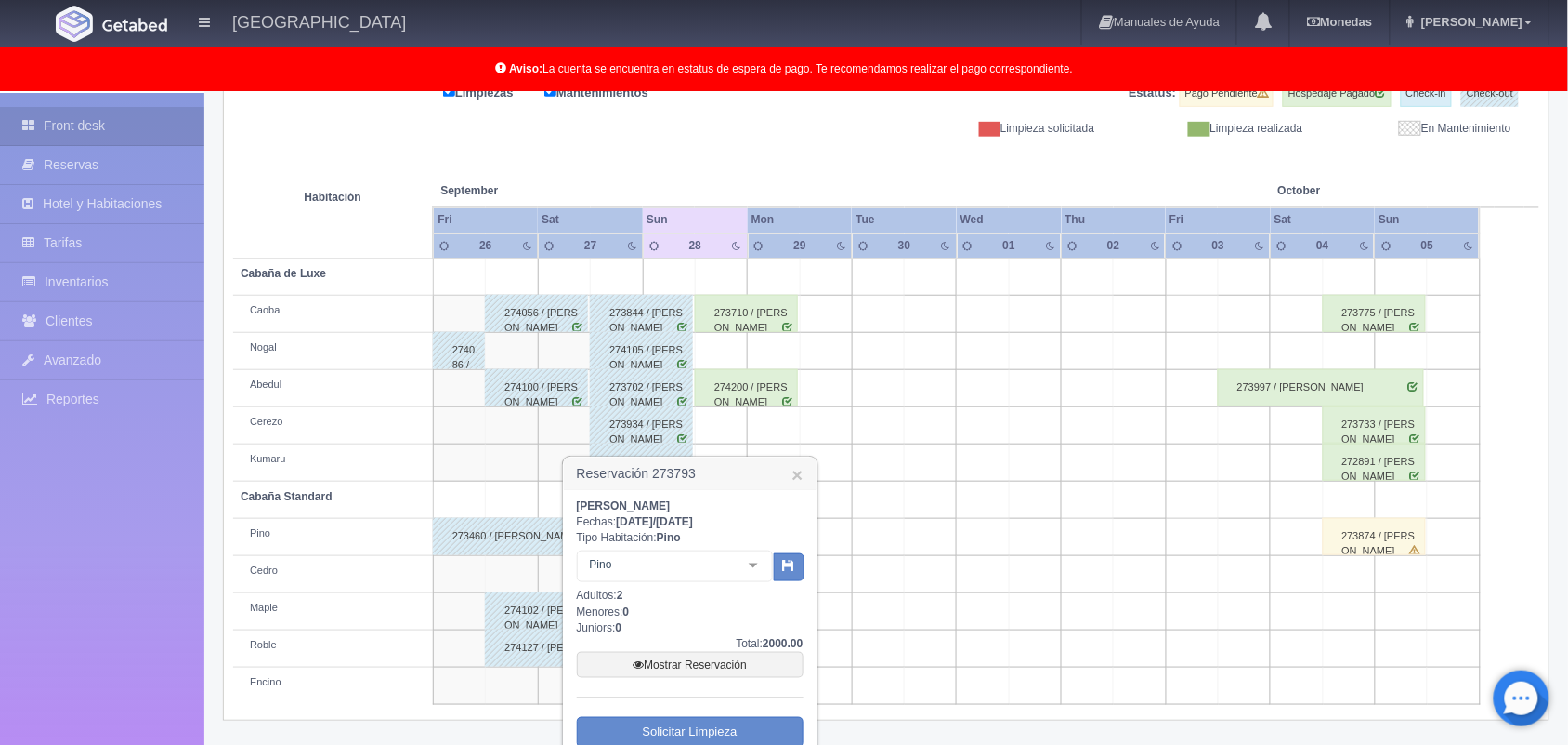
scroll to position [353, 0]
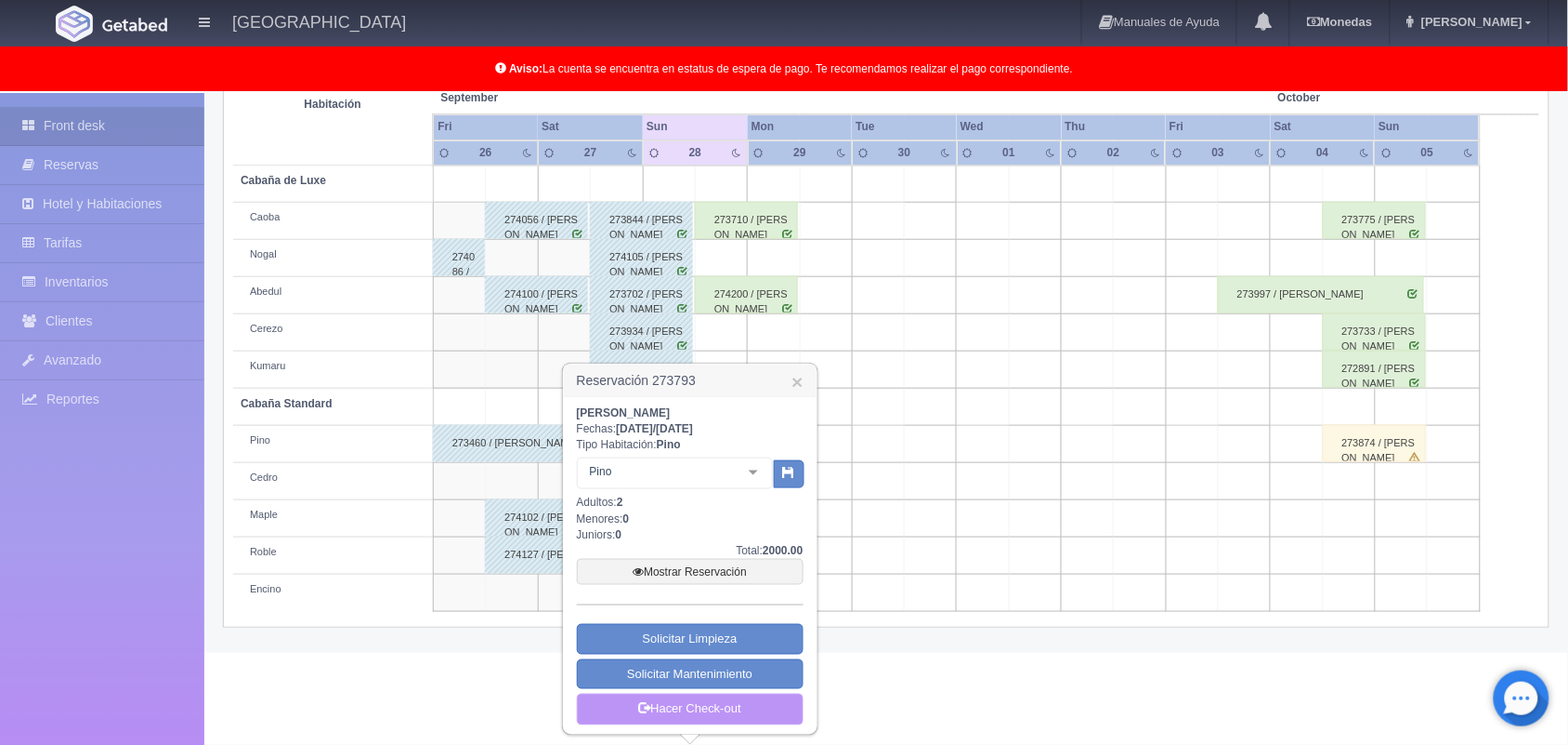
click at [745, 716] on link "Hacer Check-out" at bounding box center [690, 709] width 226 height 31
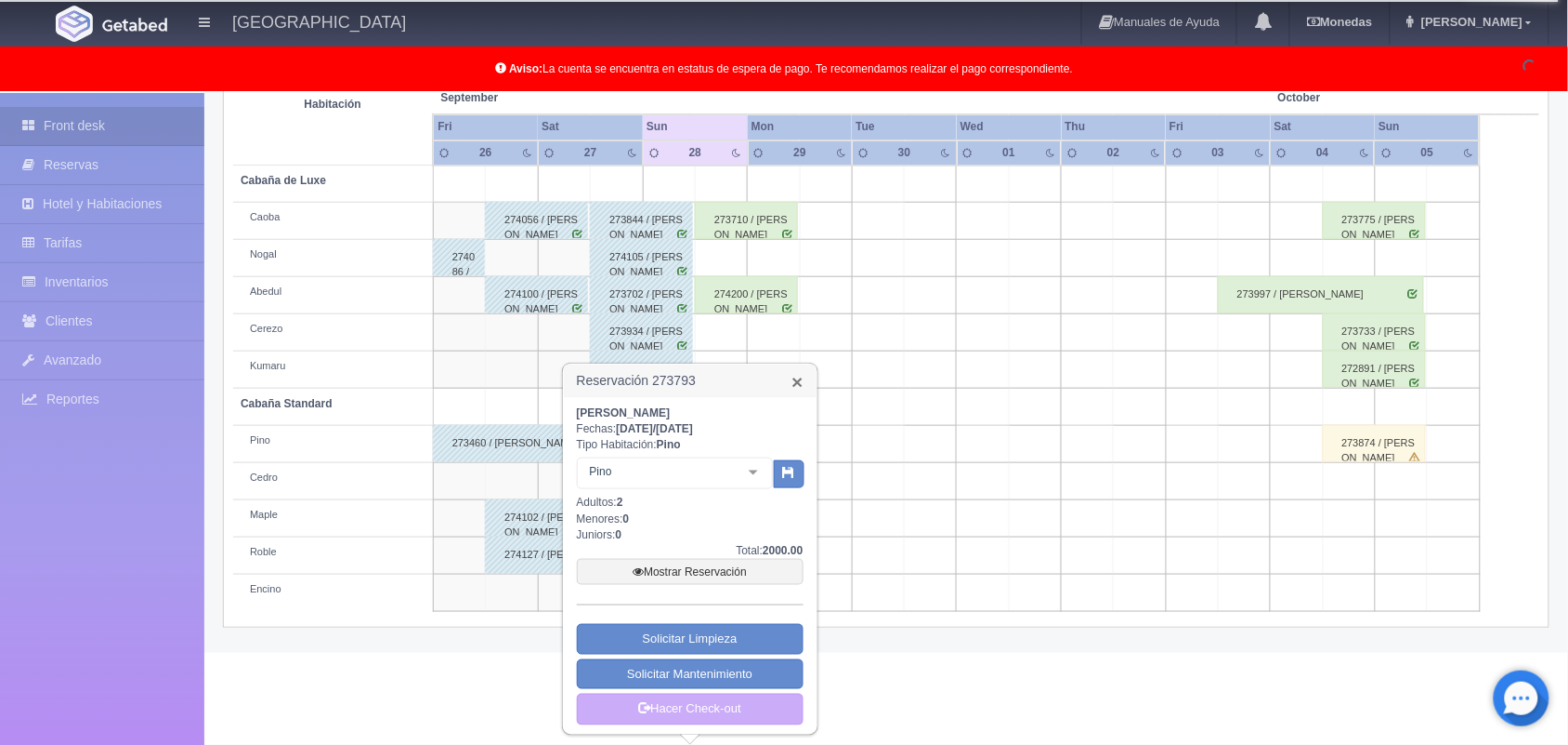
click at [801, 382] on link "×" at bounding box center [797, 382] width 11 height 20
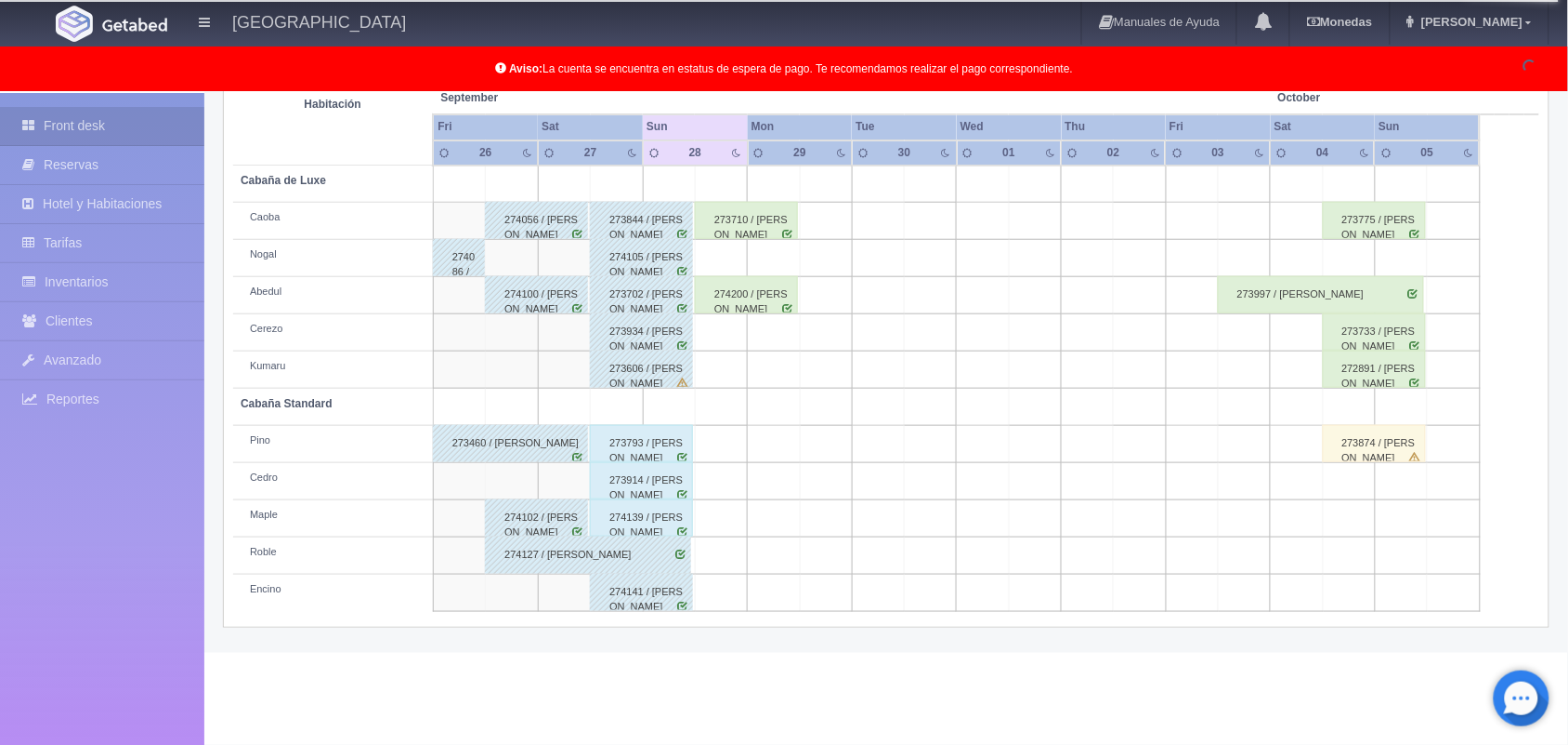
scroll to position [259, 0]
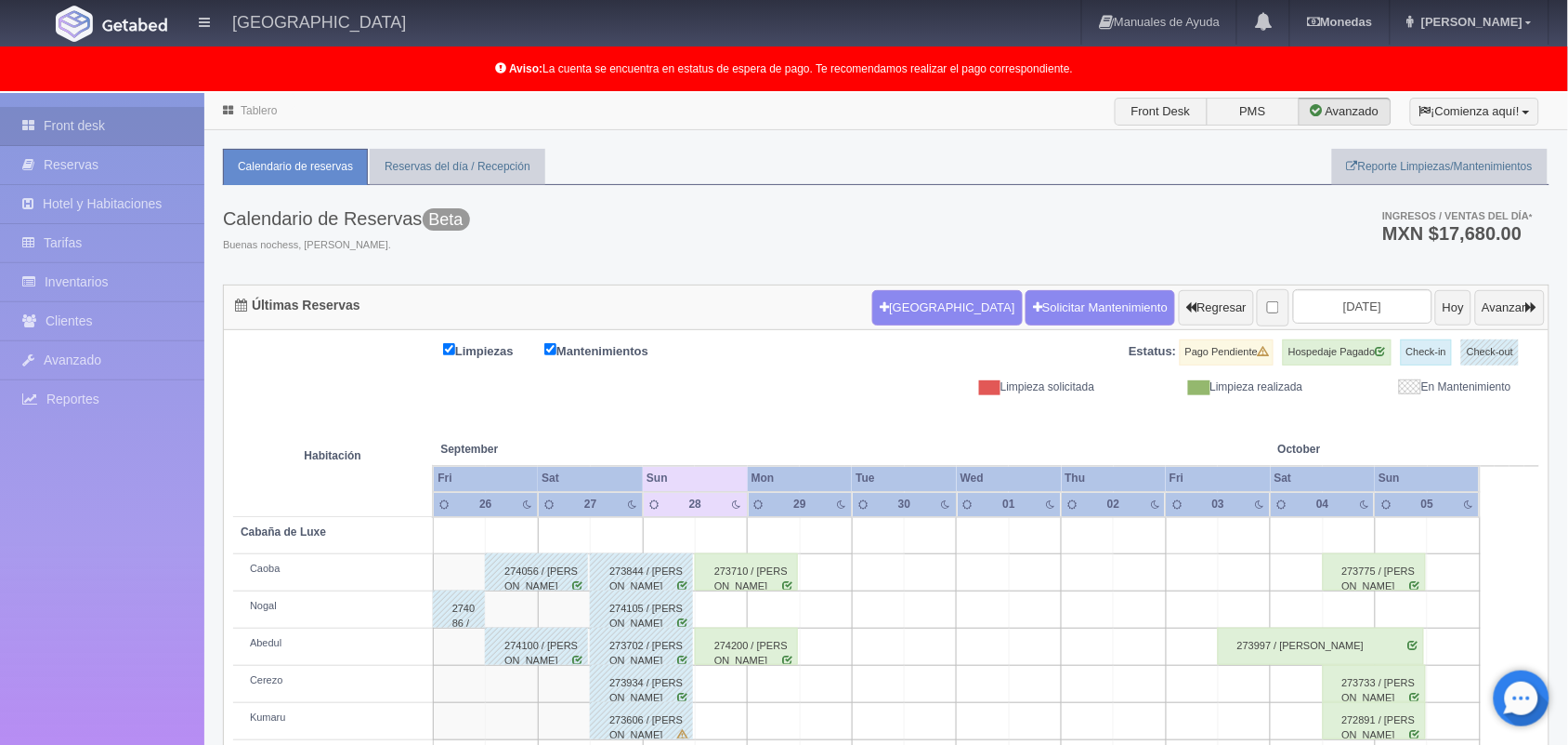
scroll to position [259, 0]
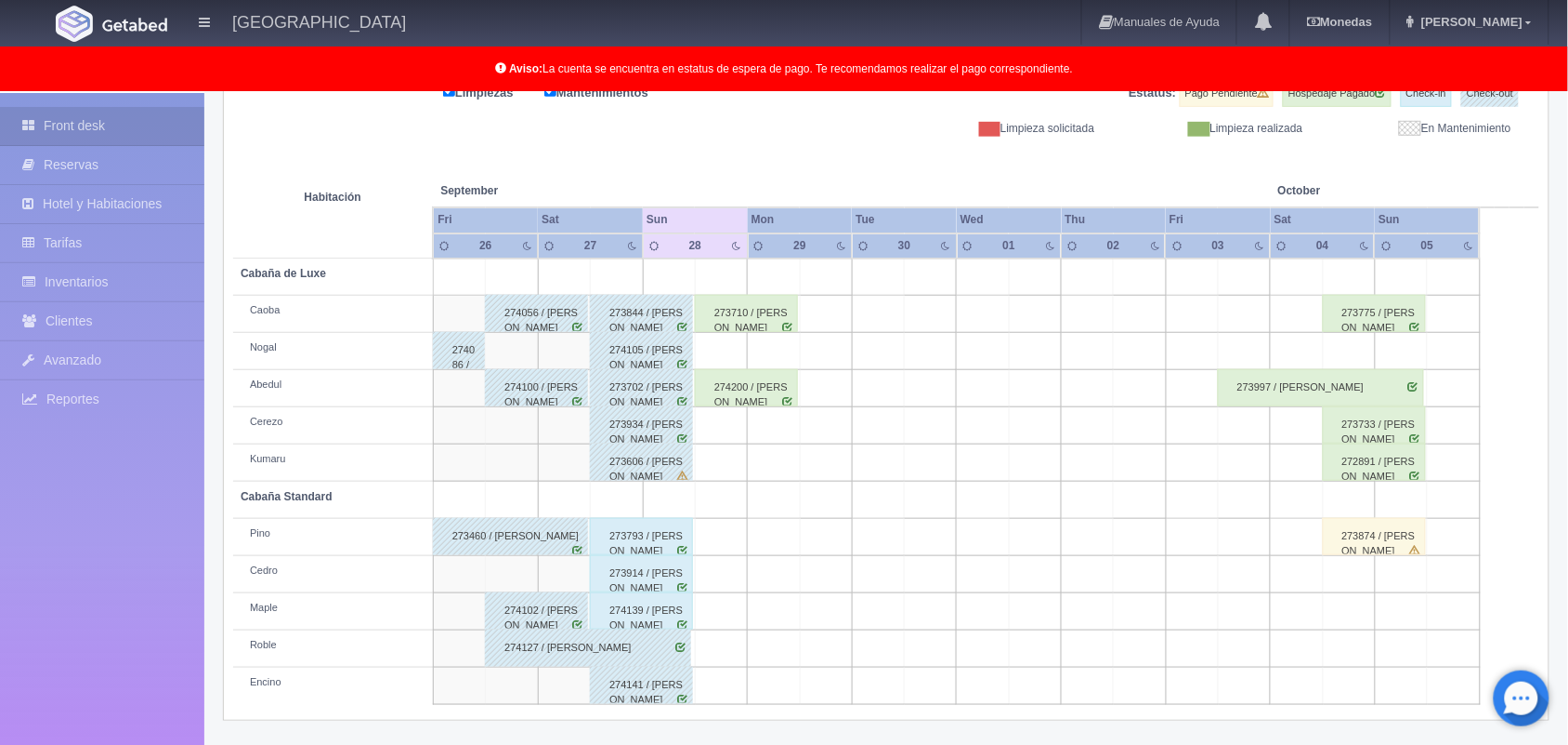
click at [673, 577] on div "273914 / [PERSON_NAME]" at bounding box center [641, 573] width 103 height 37
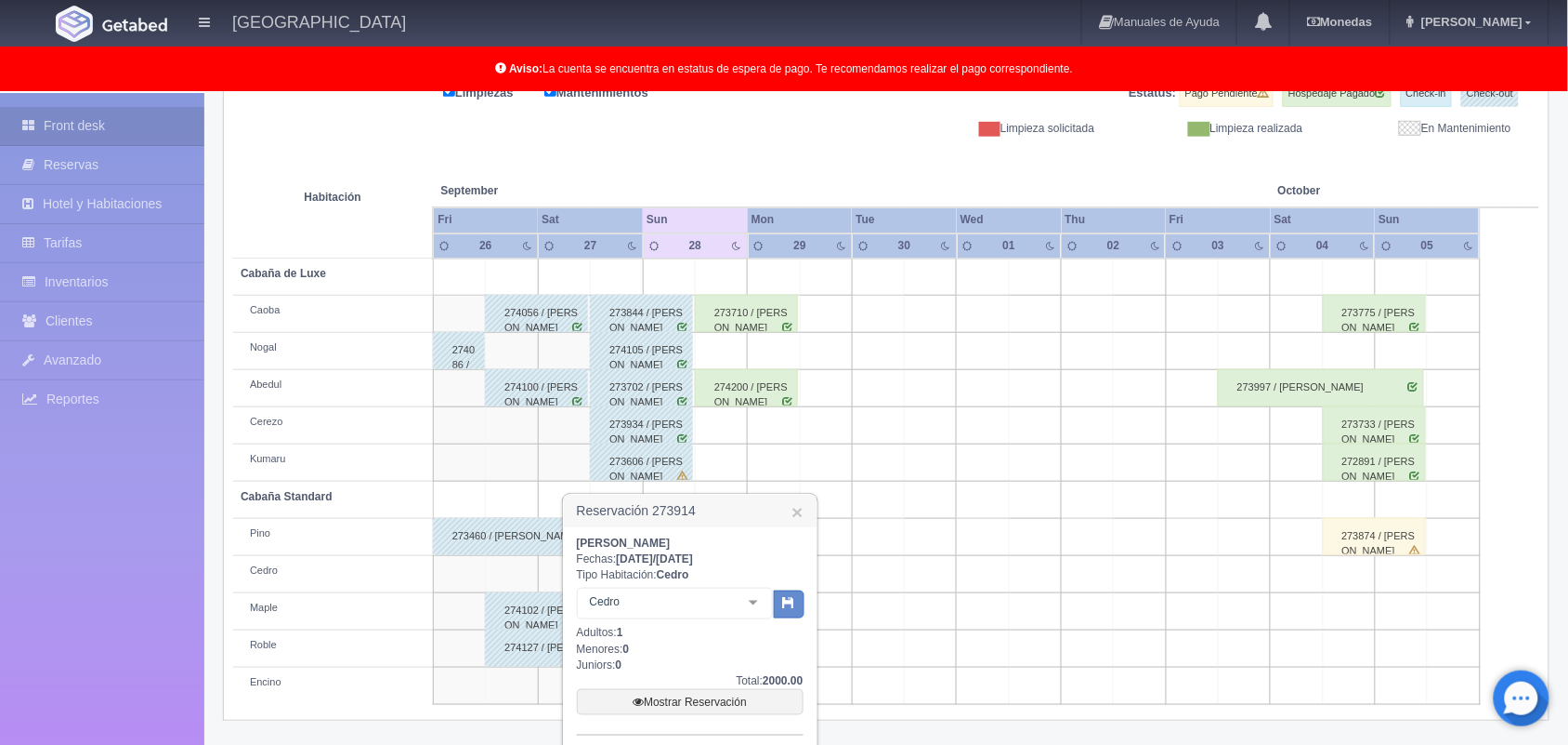
scroll to position [390, 0]
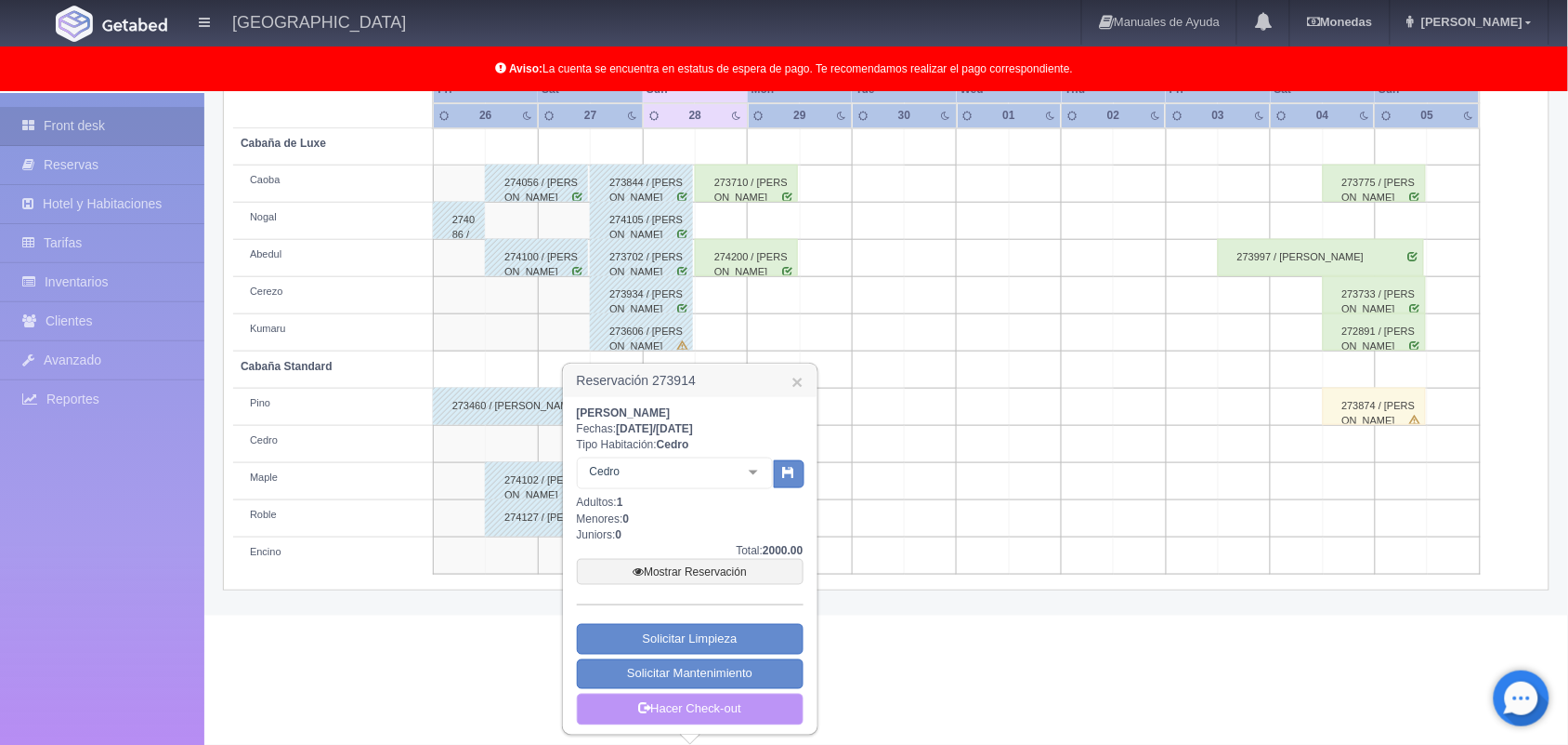
click at [763, 707] on link "Hacer Check-out" at bounding box center [690, 709] width 226 height 31
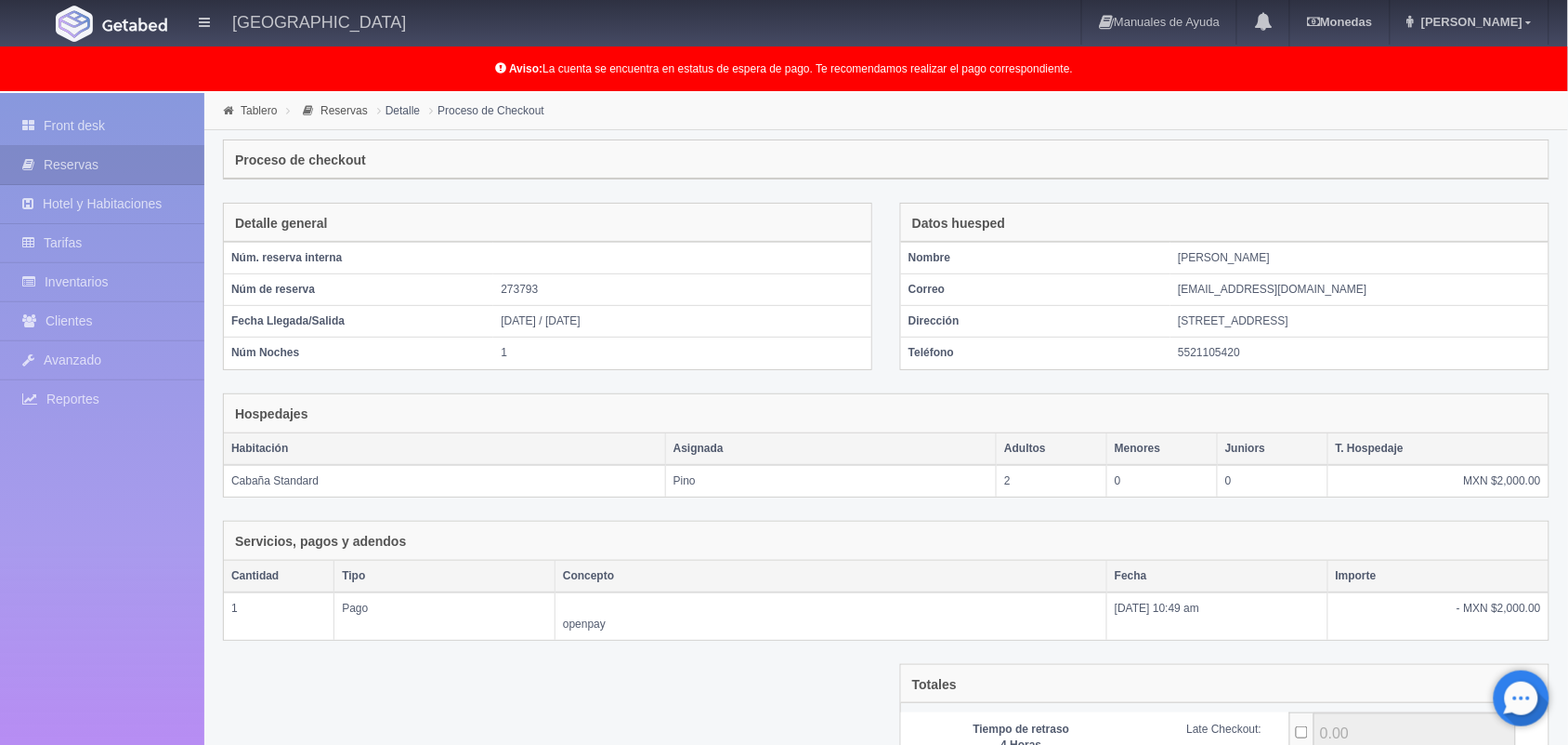
scroll to position [202, 0]
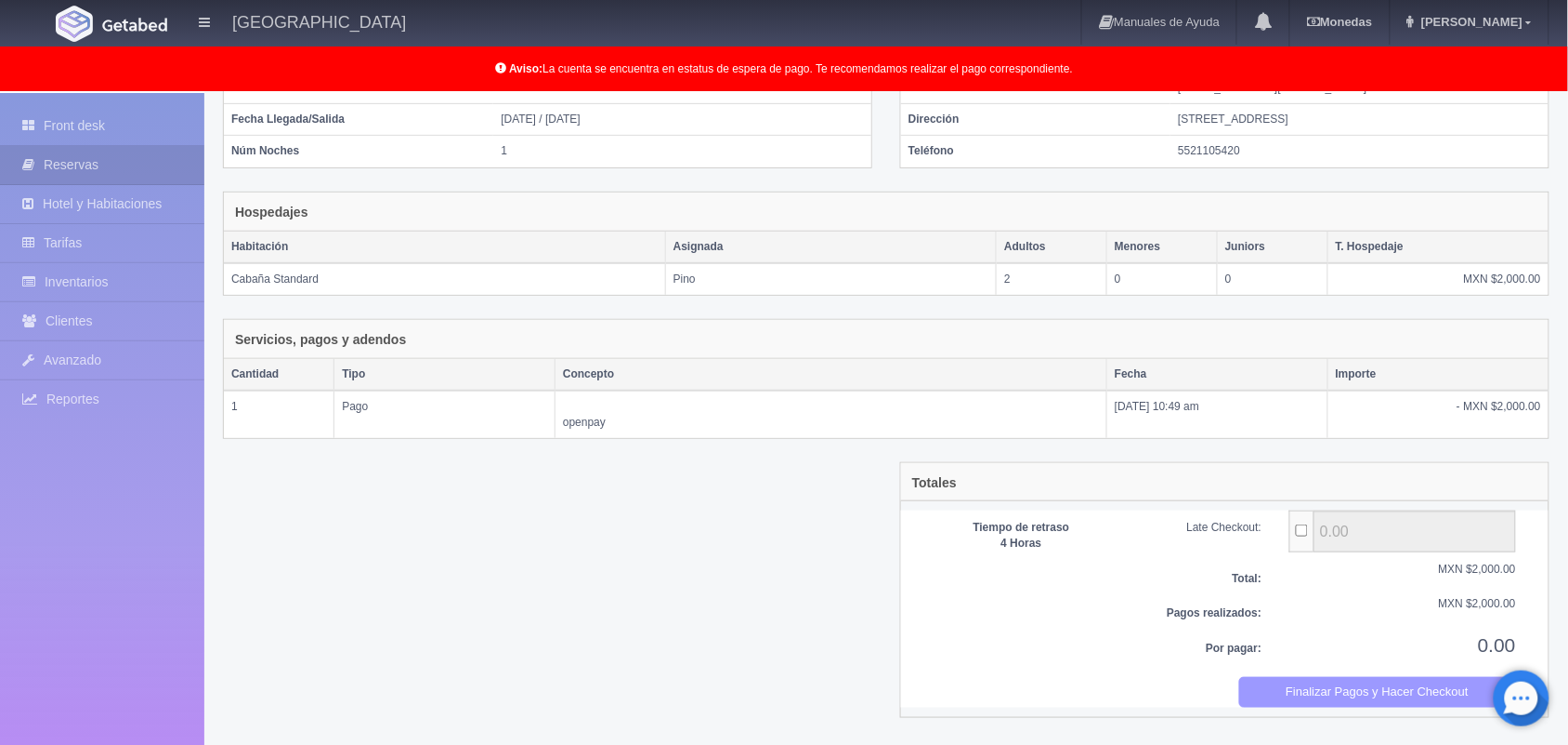
click at [1325, 695] on button "Finalizar Pagos y Hacer Checkout" at bounding box center [1378, 692] width 278 height 30
click at [1378, 698] on button "Finalizar Pagos y Hacer Checkout" at bounding box center [1378, 692] width 278 height 30
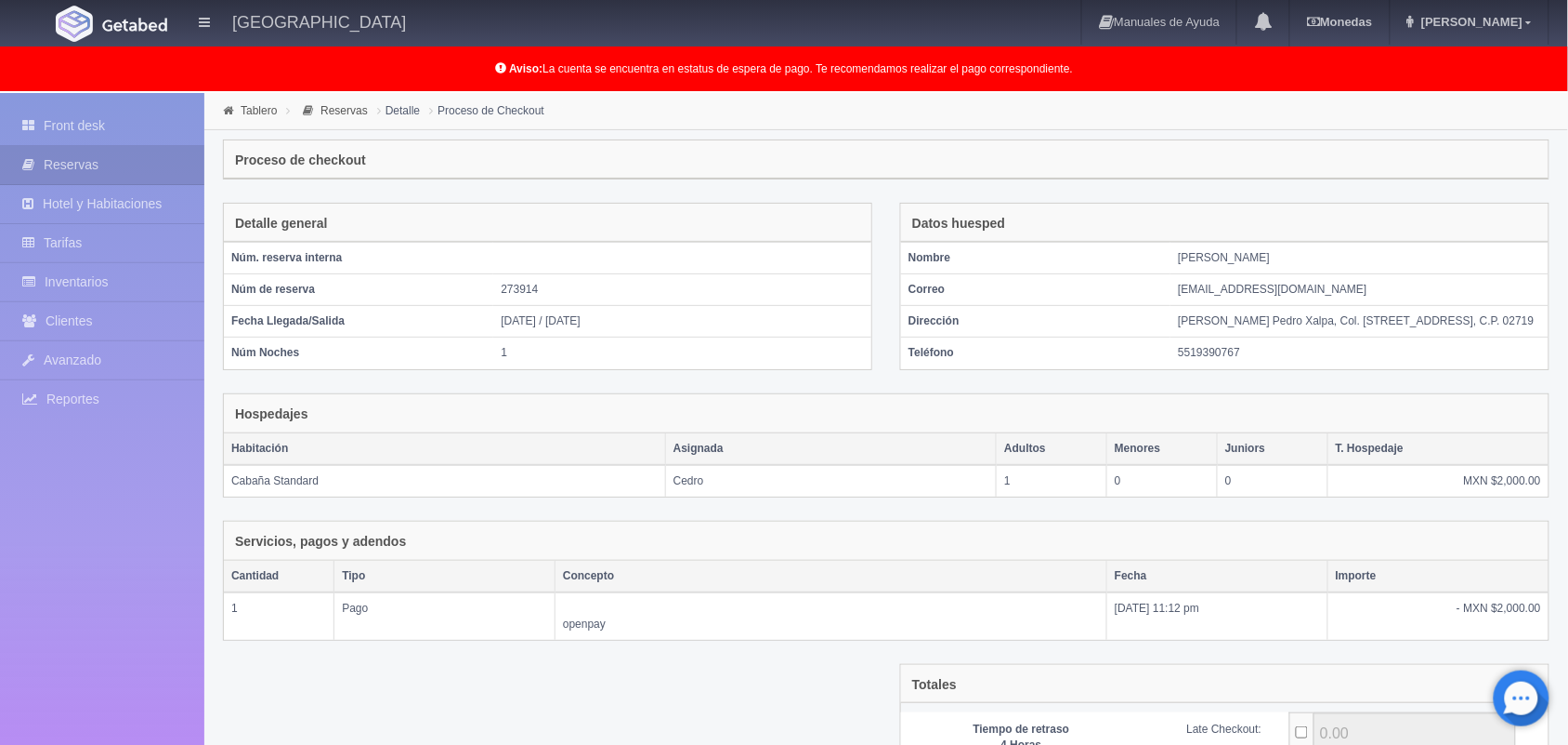
scroll to position [220, 0]
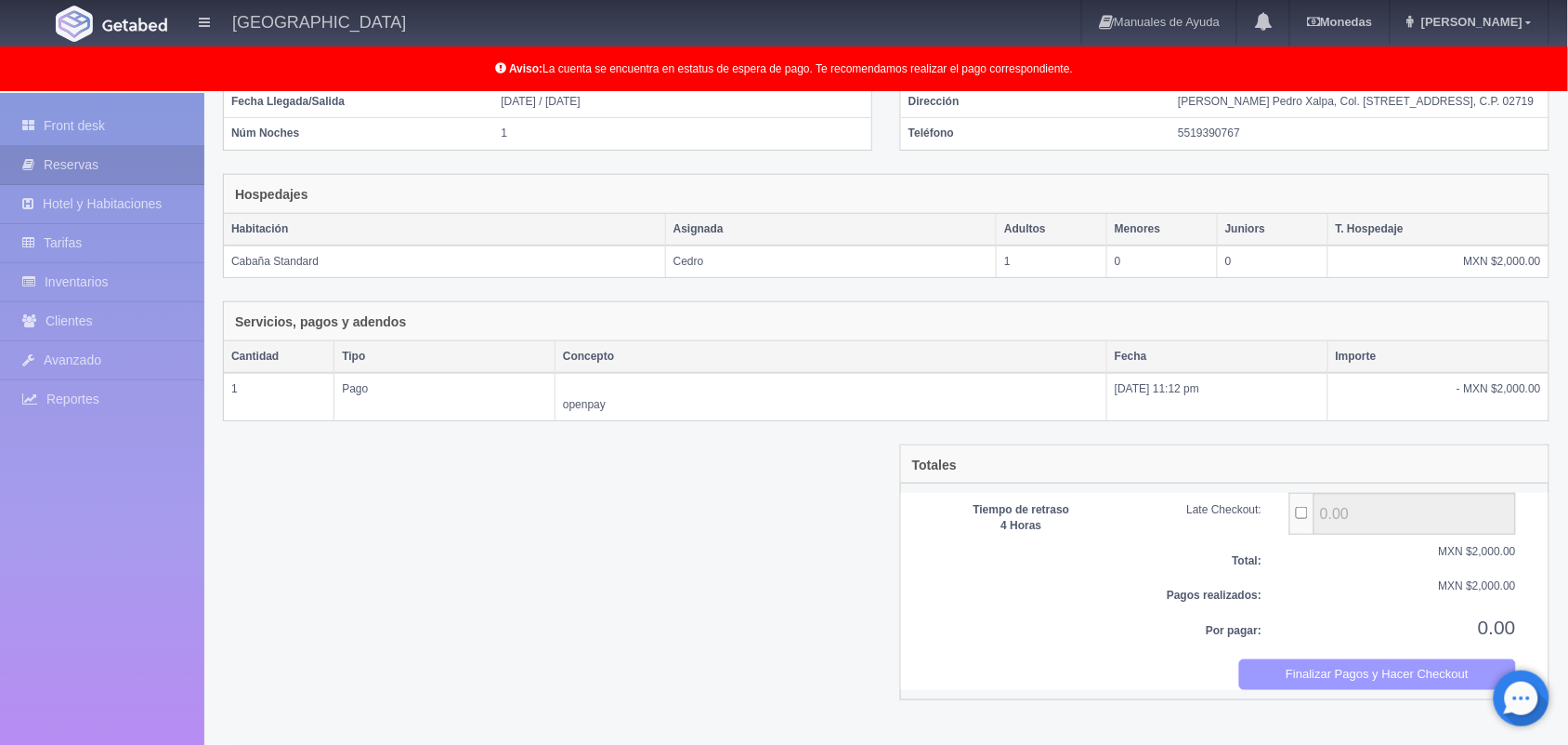
click at [1292, 689] on button "Finalizar Pagos y Hacer Checkout" at bounding box center [1378, 675] width 278 height 30
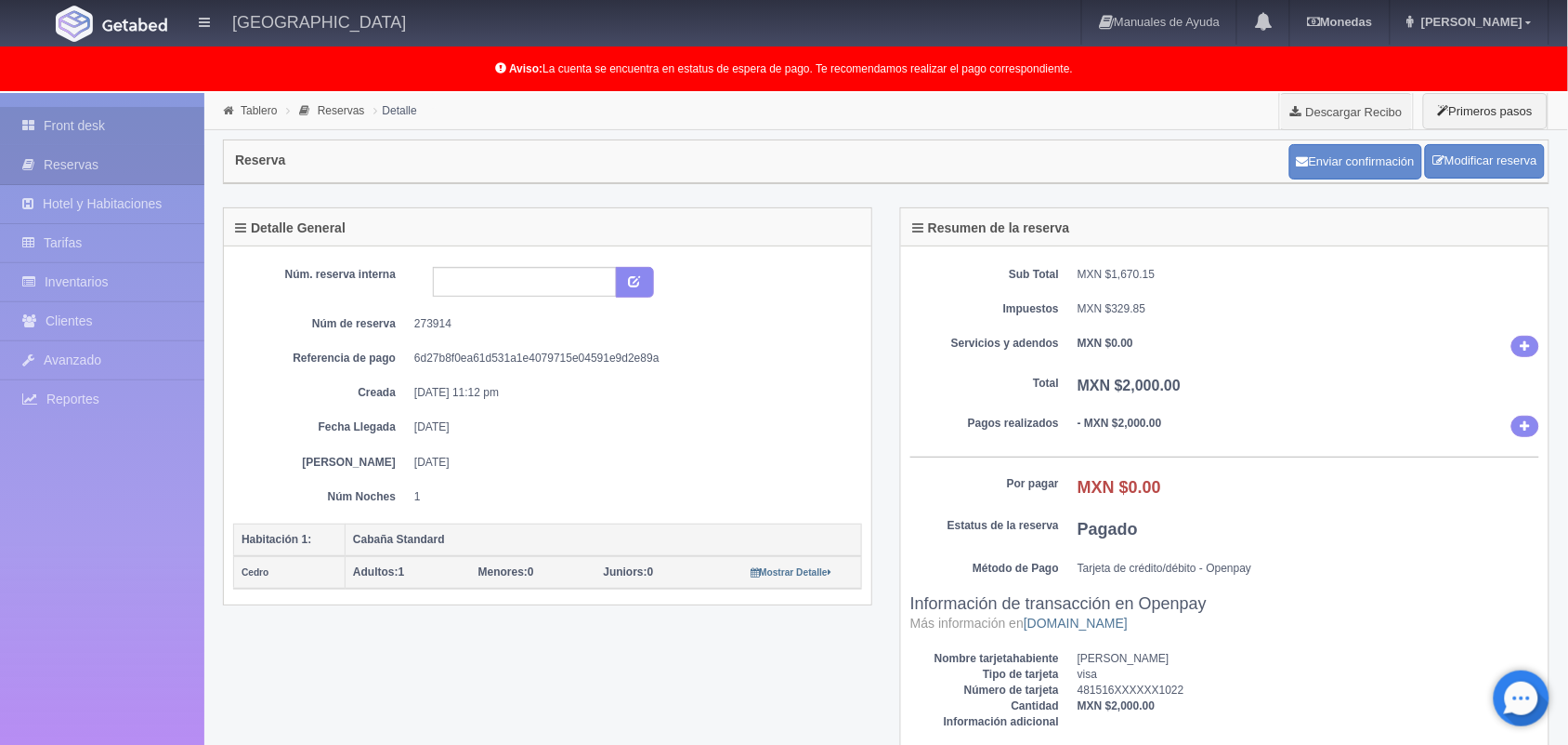
click at [61, 127] on link "Front desk" at bounding box center [102, 126] width 204 height 38
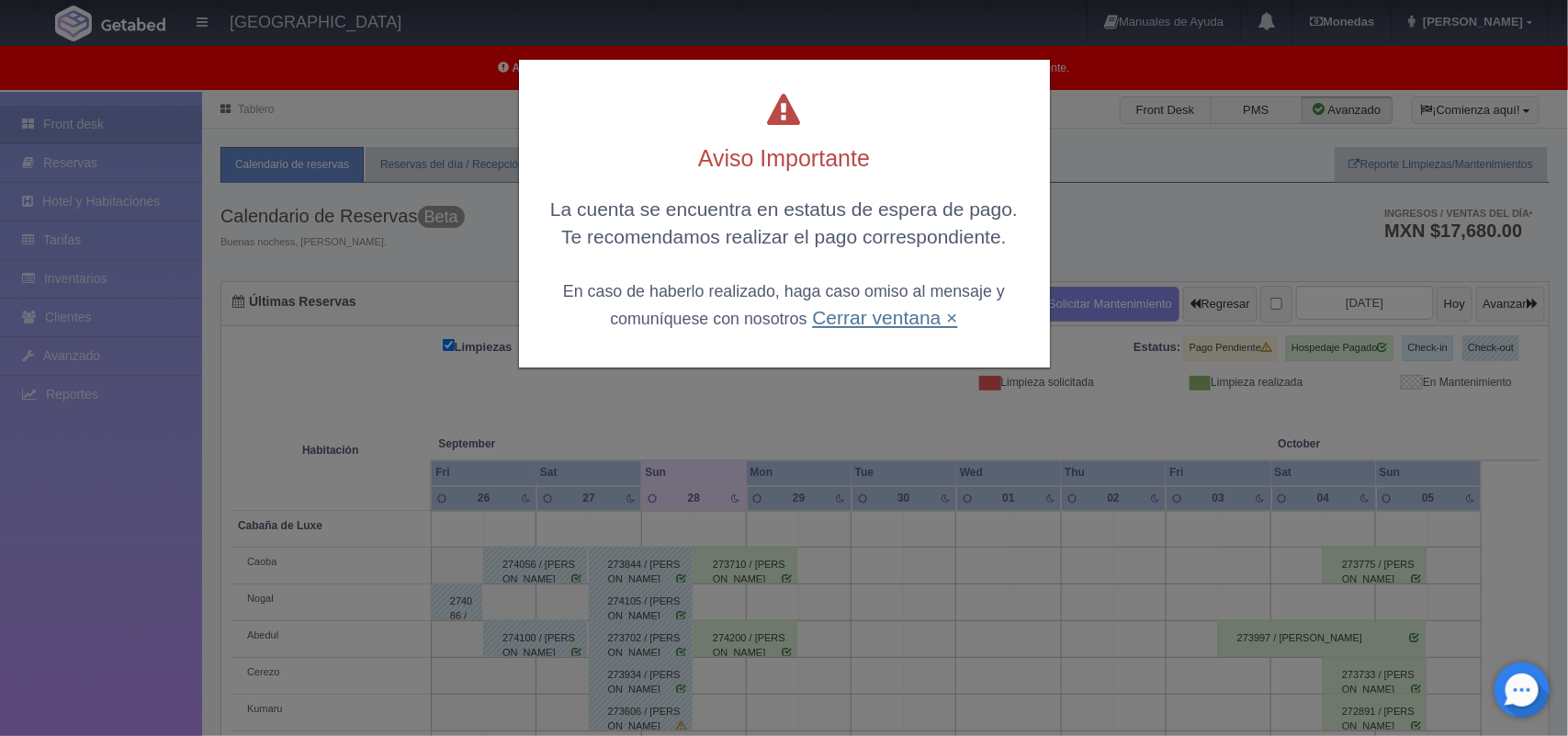
click at [863, 323] on link "Cerrar ventana ×" at bounding box center [885, 317] width 145 height 21
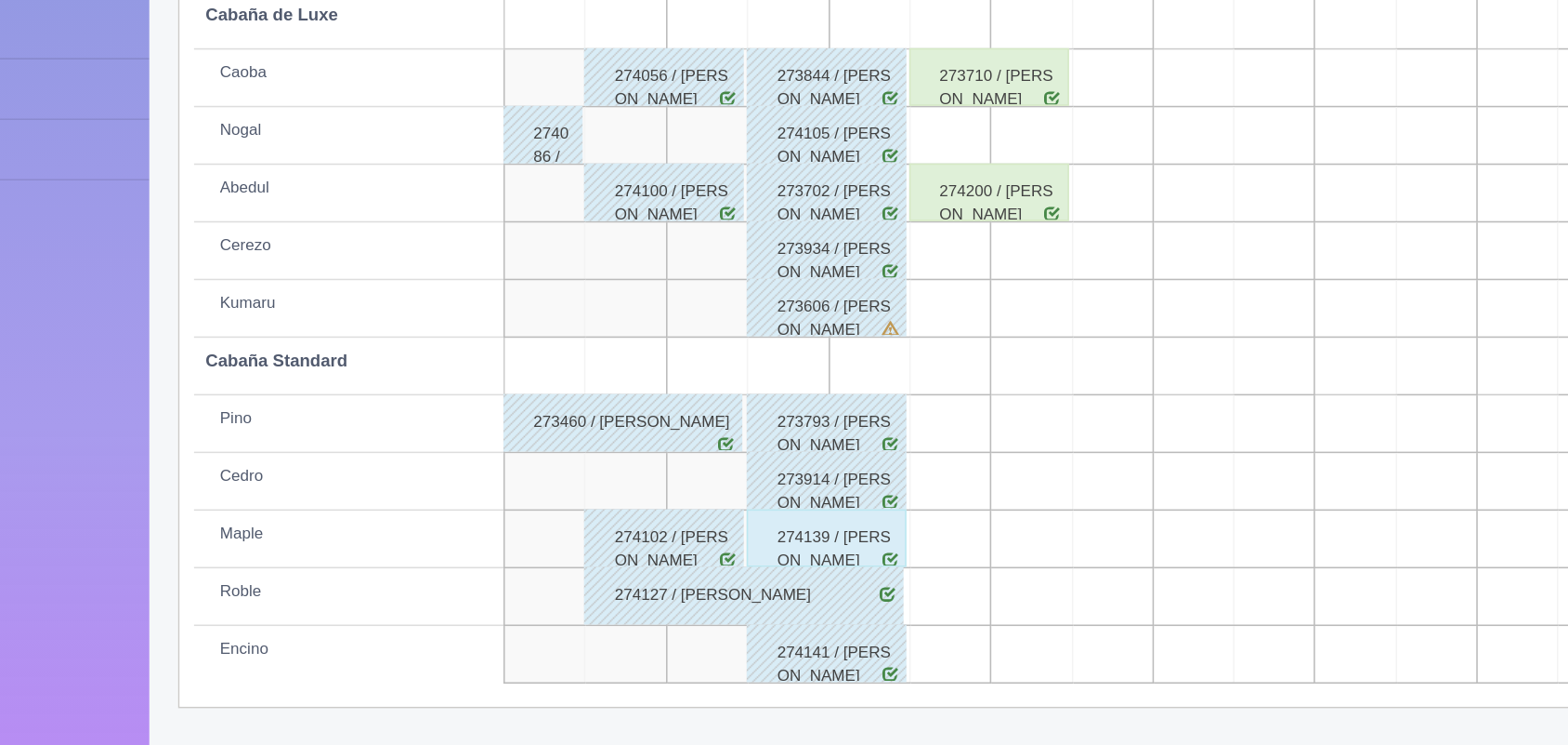
scroll to position [256, 0]
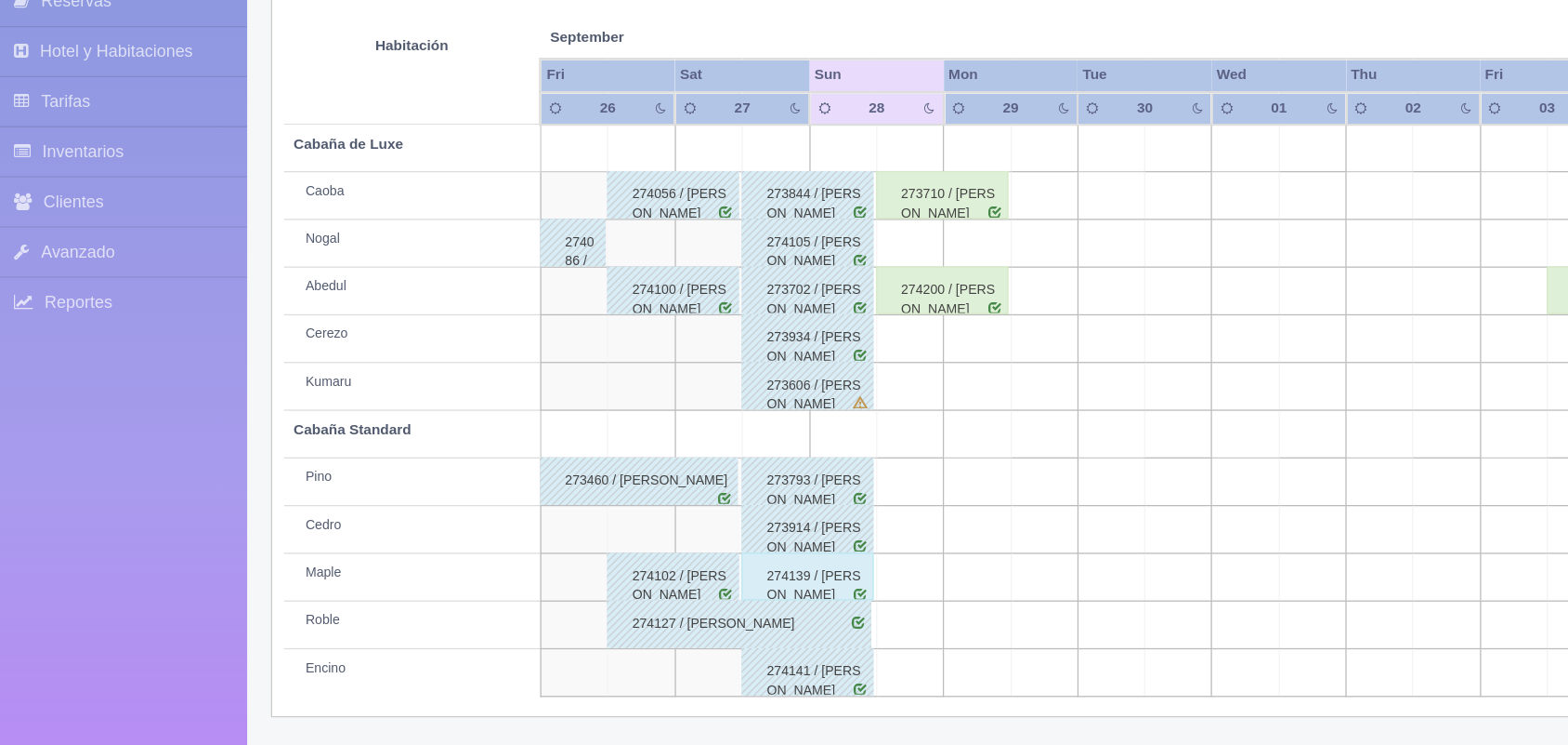
click at [765, 410] on td at bounding box center [774, 428] width 52 height 37
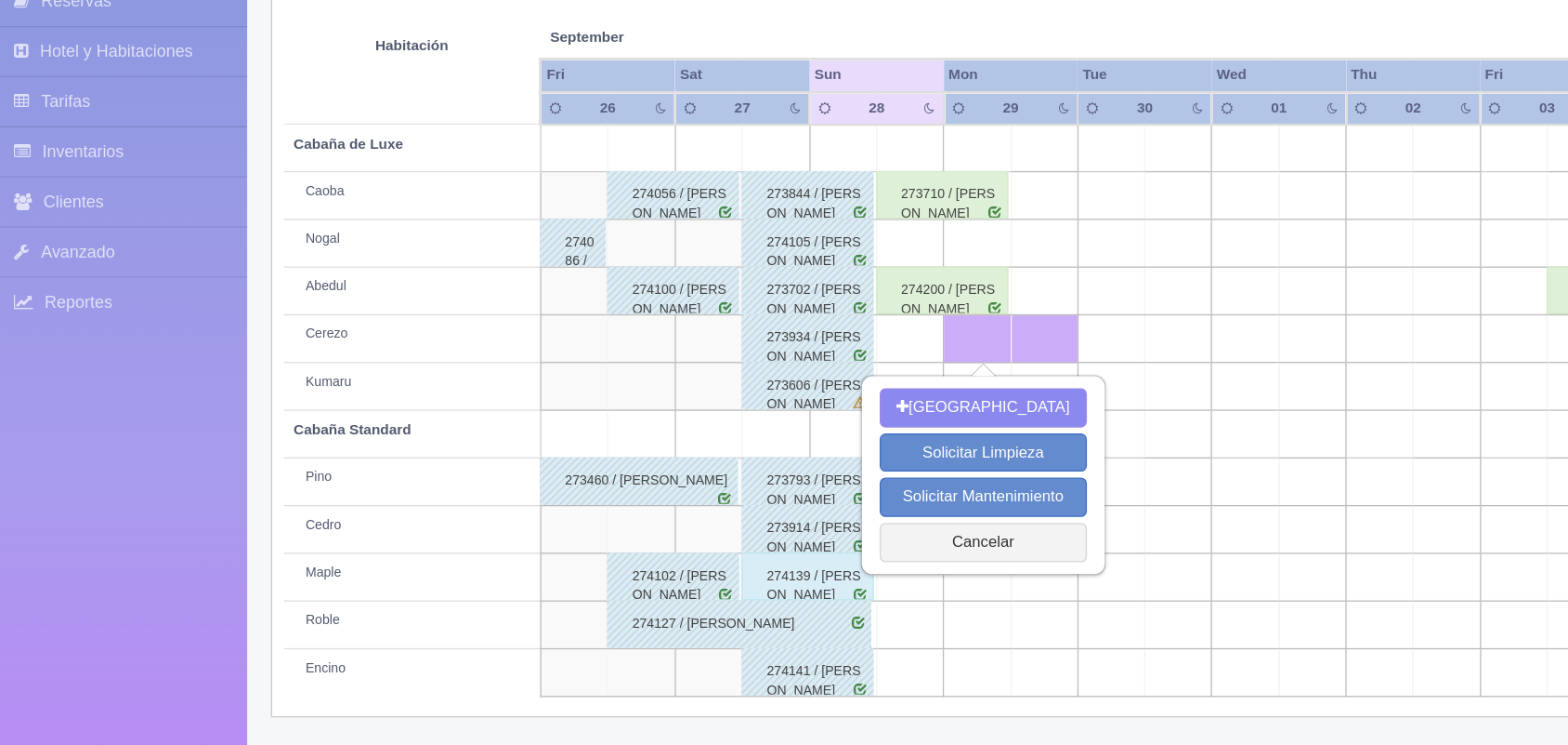
click at [734, 390] on div "274200 / [PERSON_NAME]" at bounding box center [746, 390] width 103 height 37
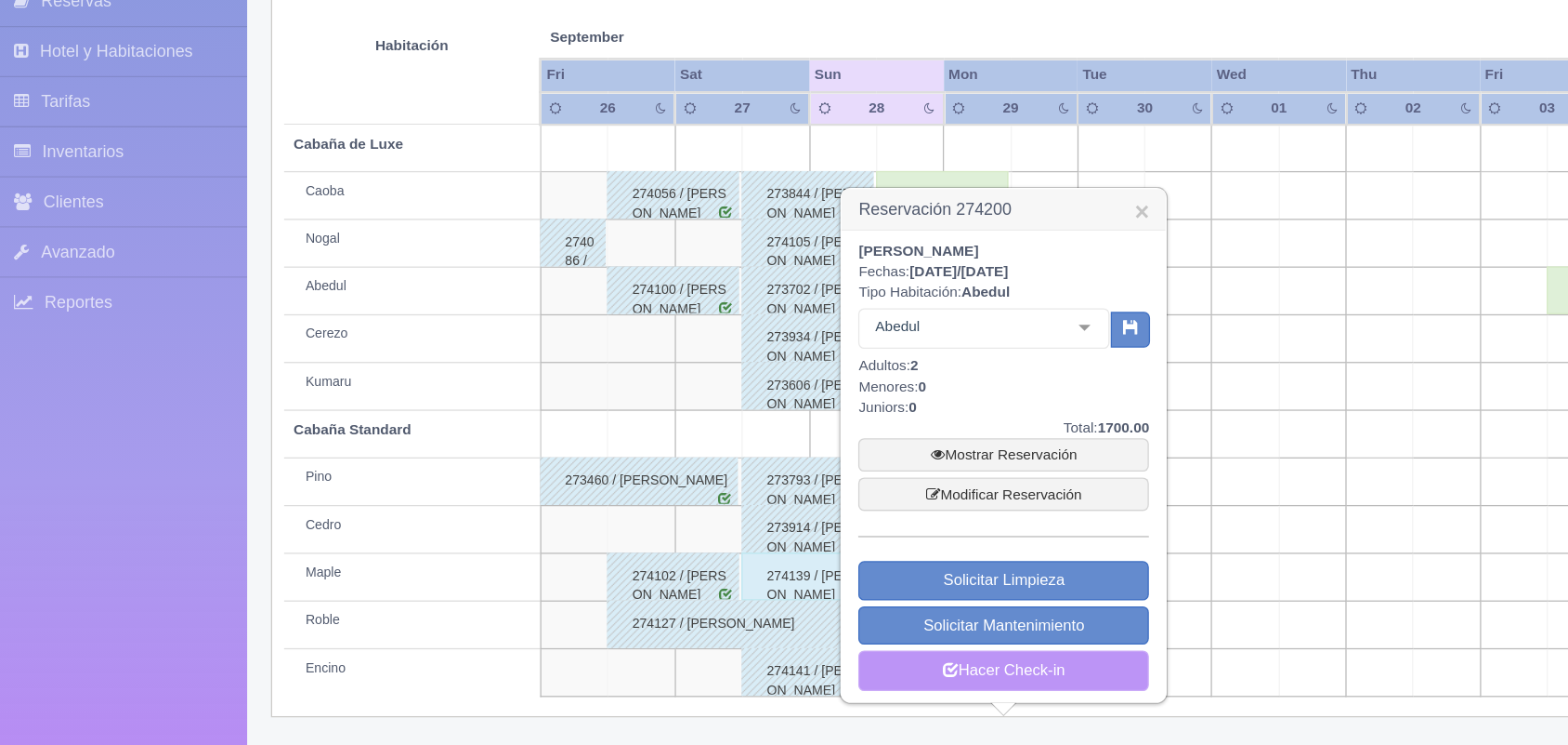
click at [790, 700] on link "Hacer Check-in" at bounding box center [794, 686] width 226 height 31
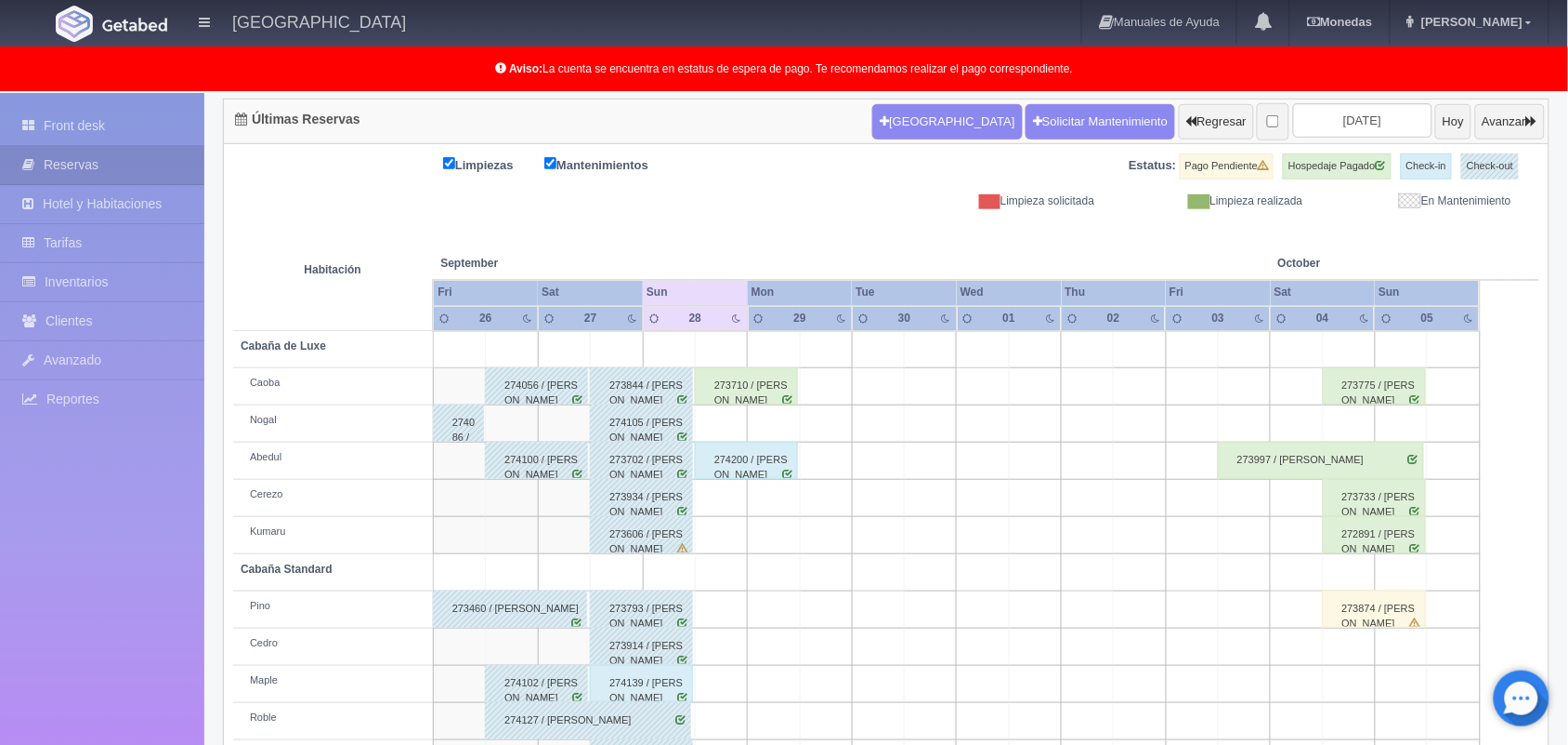
scroll to position [259, 0]
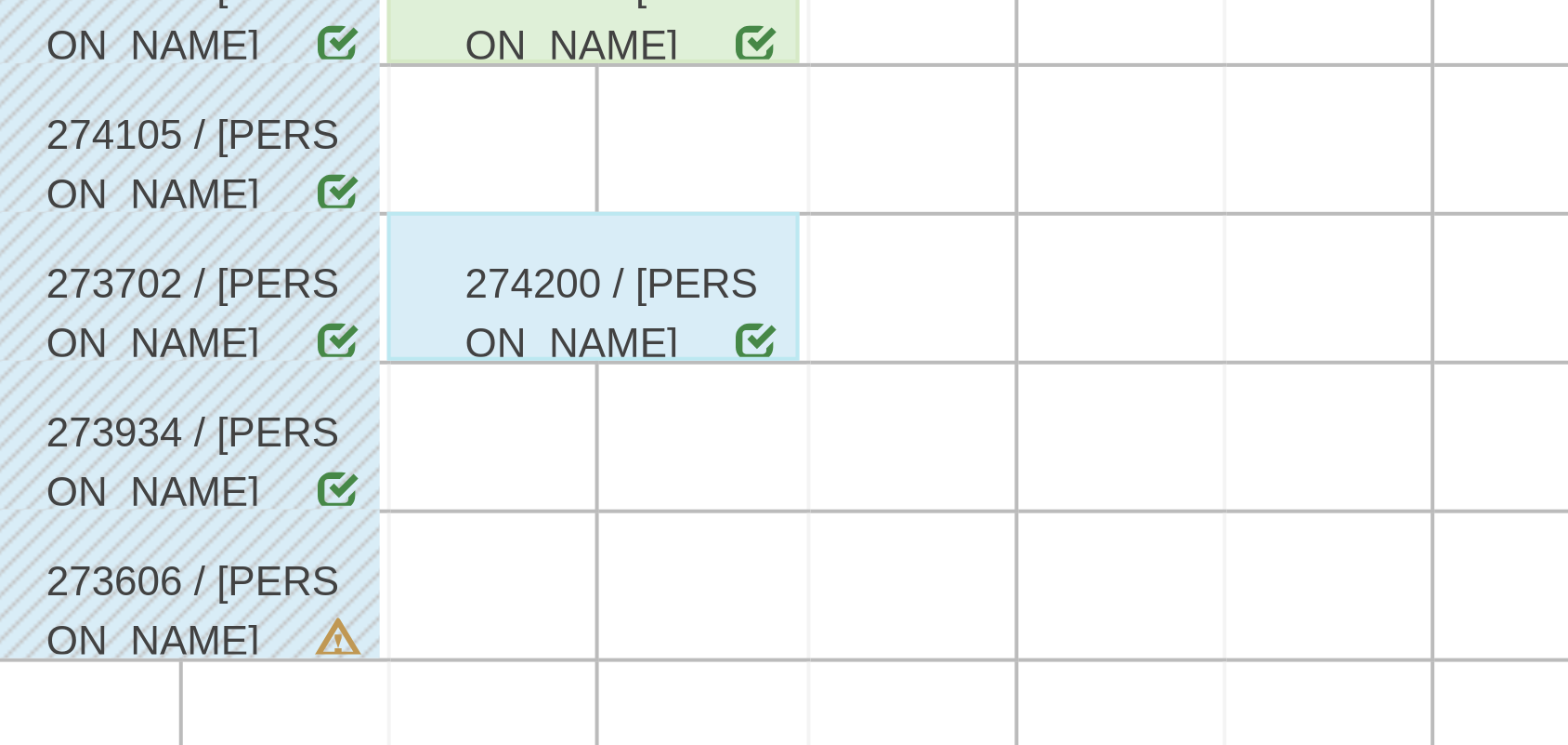
click at [797, 422] on td at bounding box center [774, 425] width 52 height 37
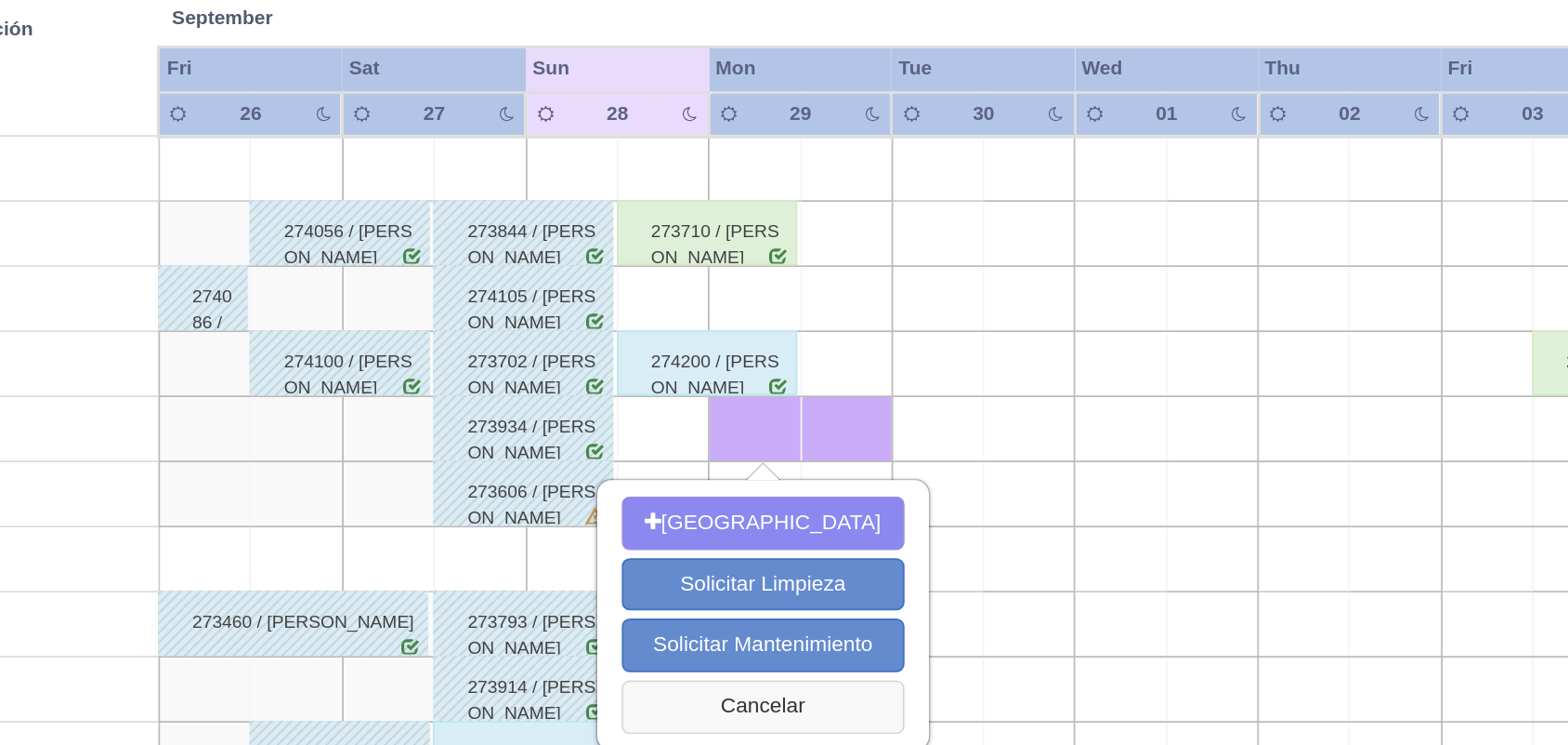
click at [809, 582] on button "Cancelar" at bounding box center [778, 584] width 161 height 30
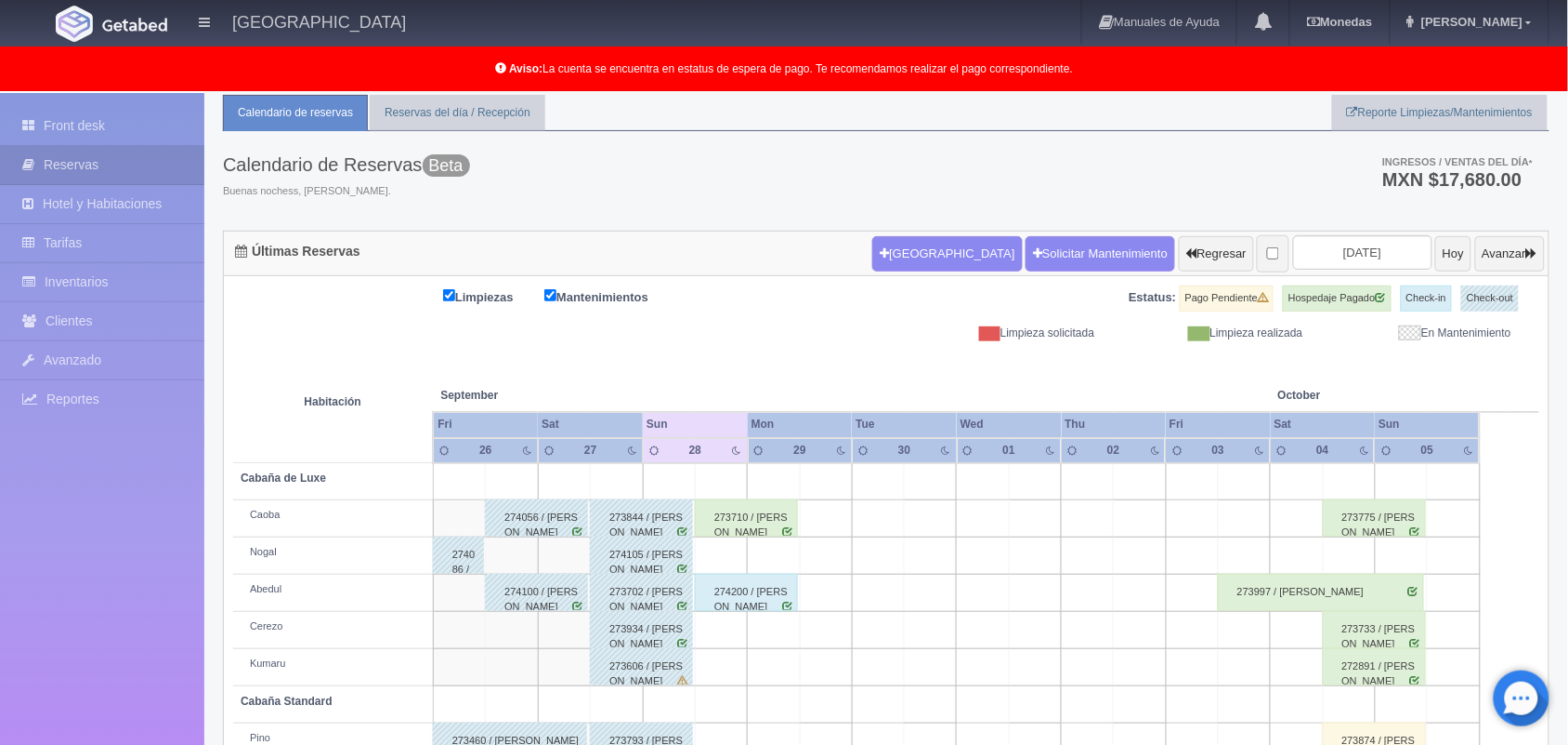
scroll to position [0, 0]
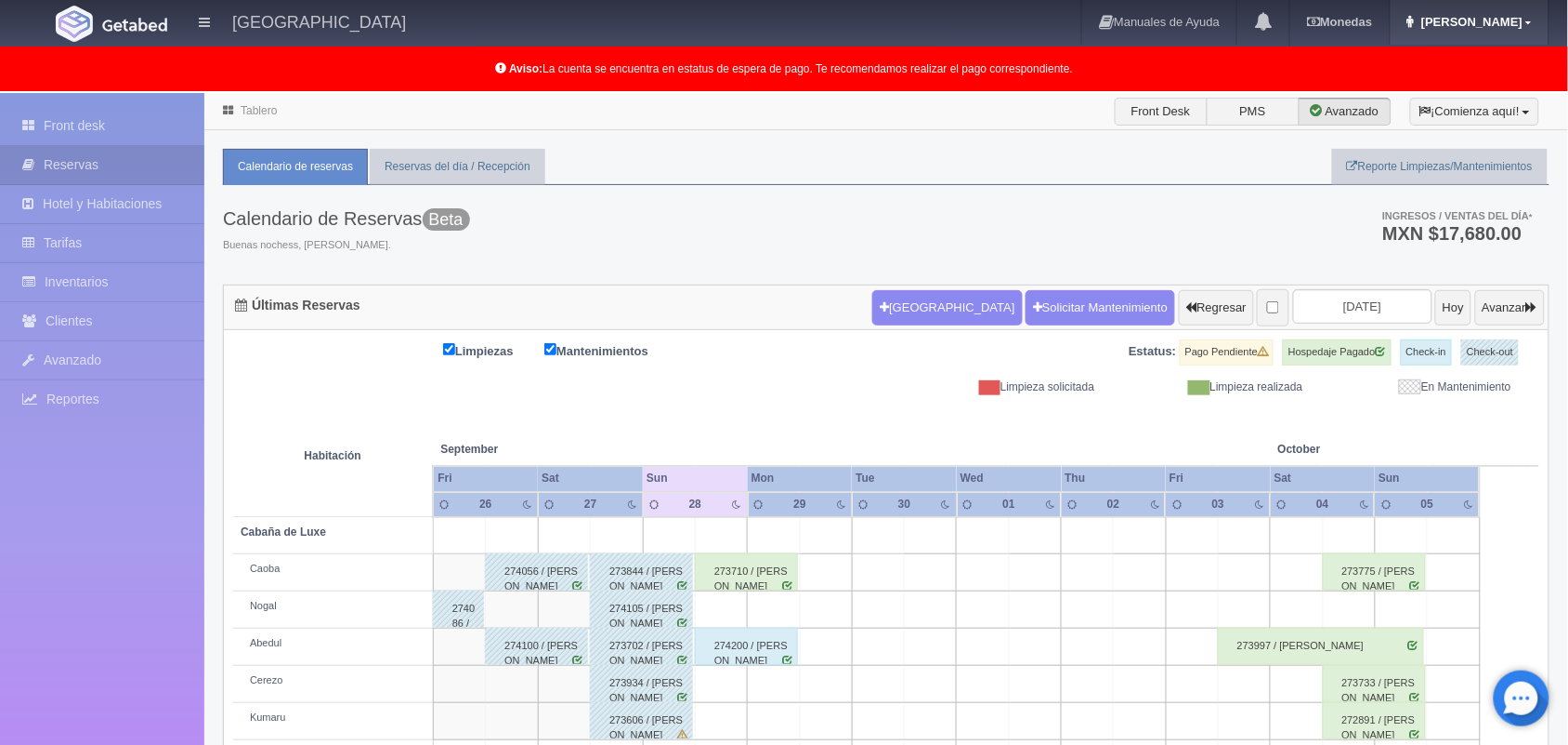
click at [1488, 24] on span "Mariana" at bounding box center [1469, 22] width 106 height 14
click at [1480, 84] on link "Salir / Log Out" at bounding box center [1474, 88] width 146 height 23
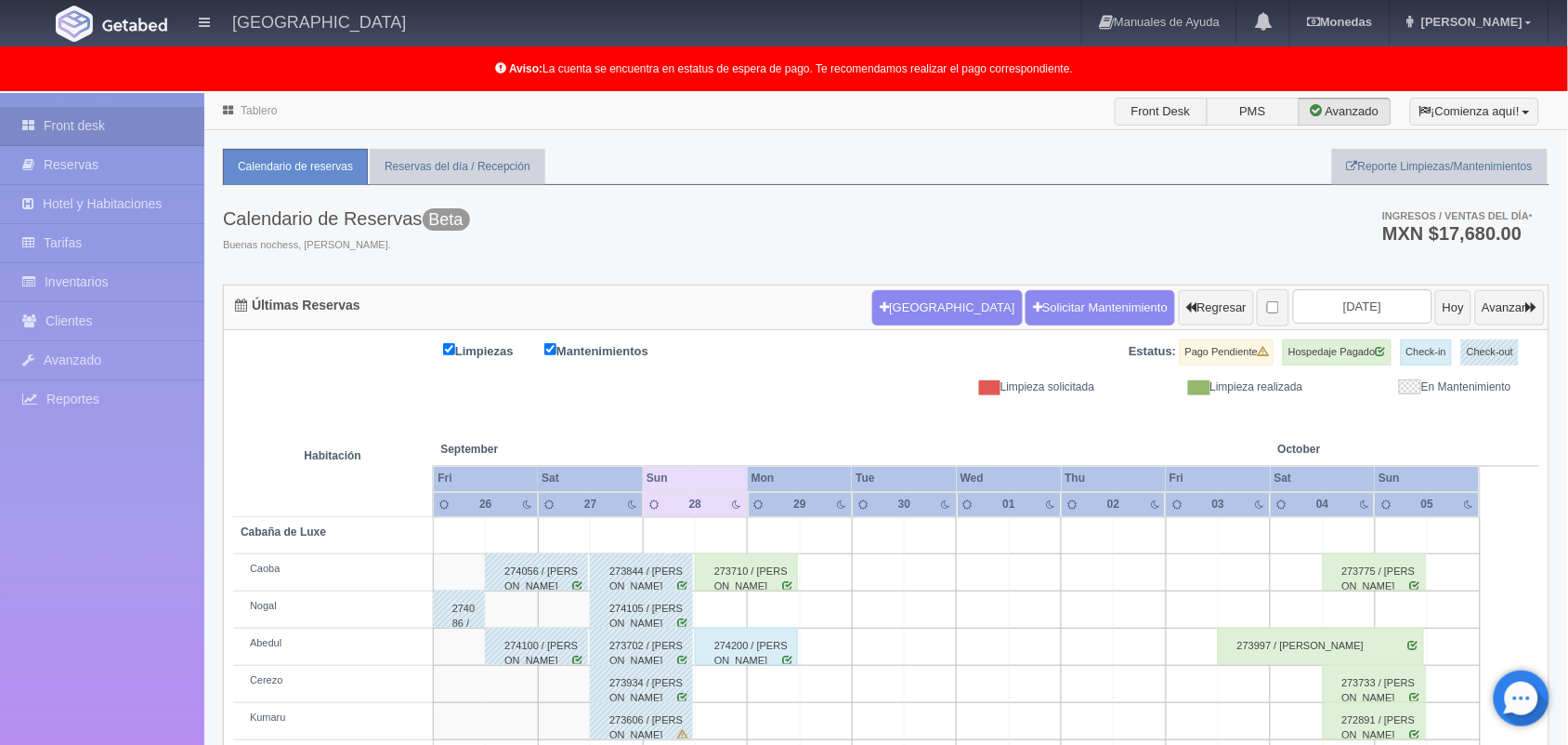
scroll to position [259, 0]
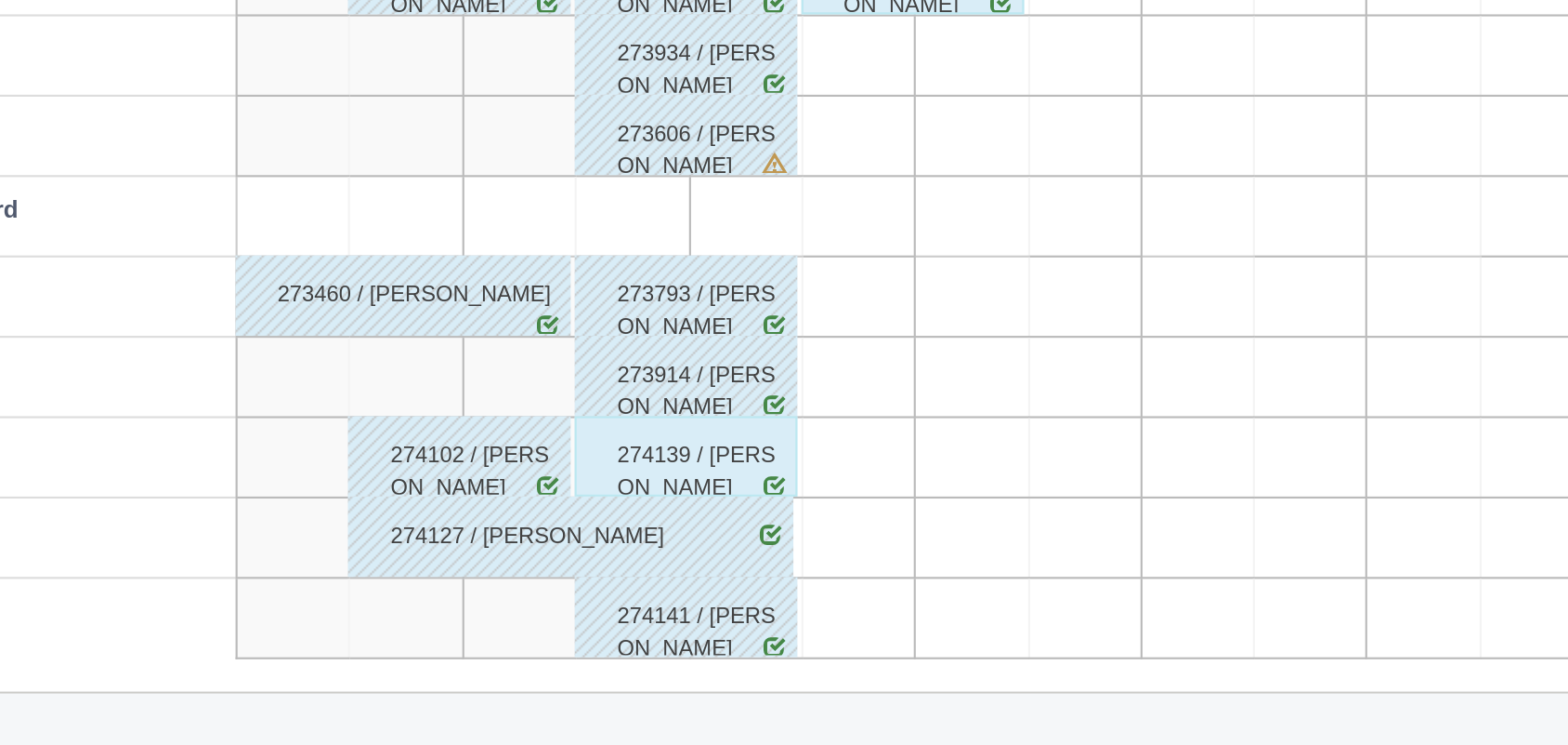
click at [655, 625] on div "274139 / [PERSON_NAME]" at bounding box center [641, 610] width 103 height 37
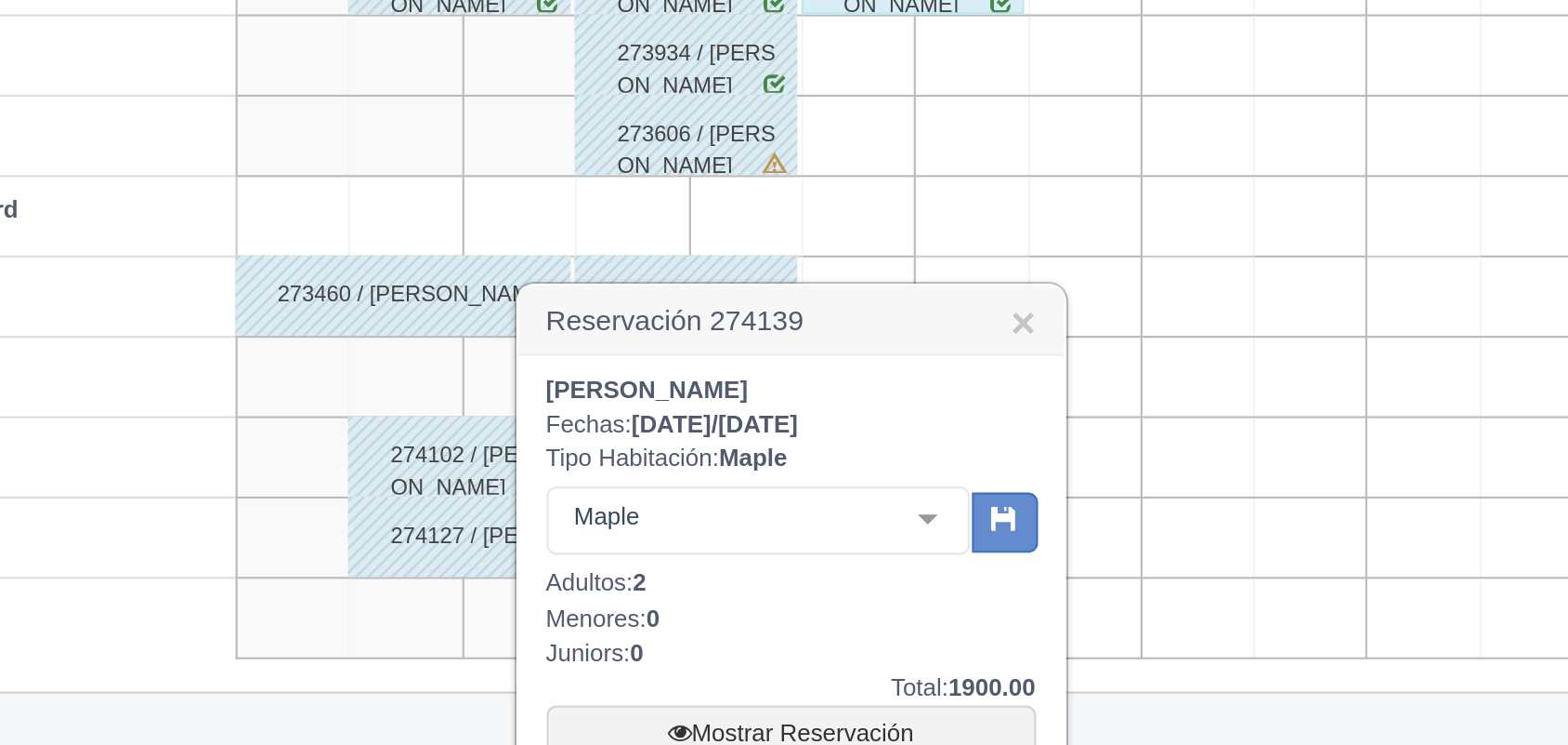
scroll to position [427, 0]
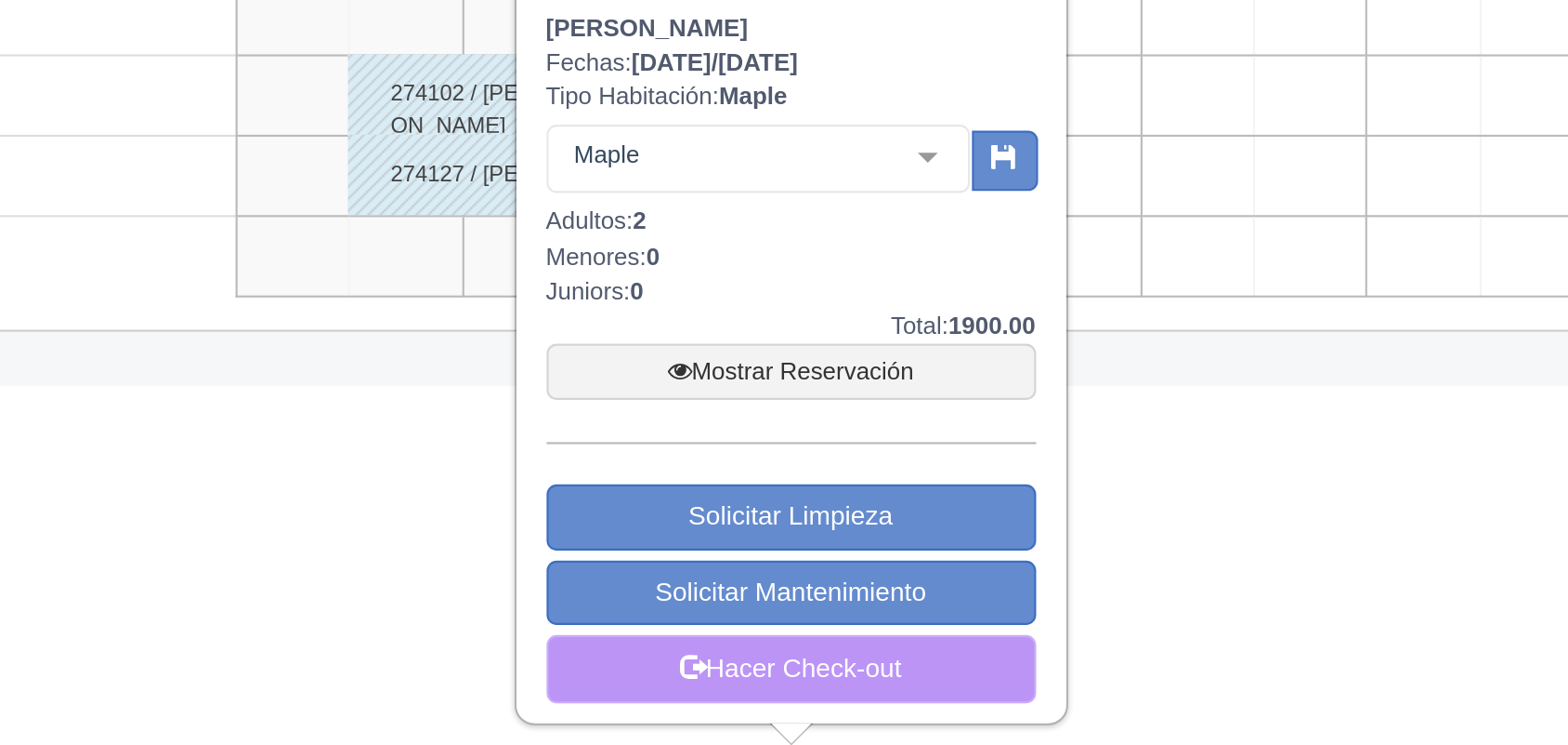
click at [690, 716] on link "Hacer Check-out" at bounding box center [690, 709] width 226 height 31
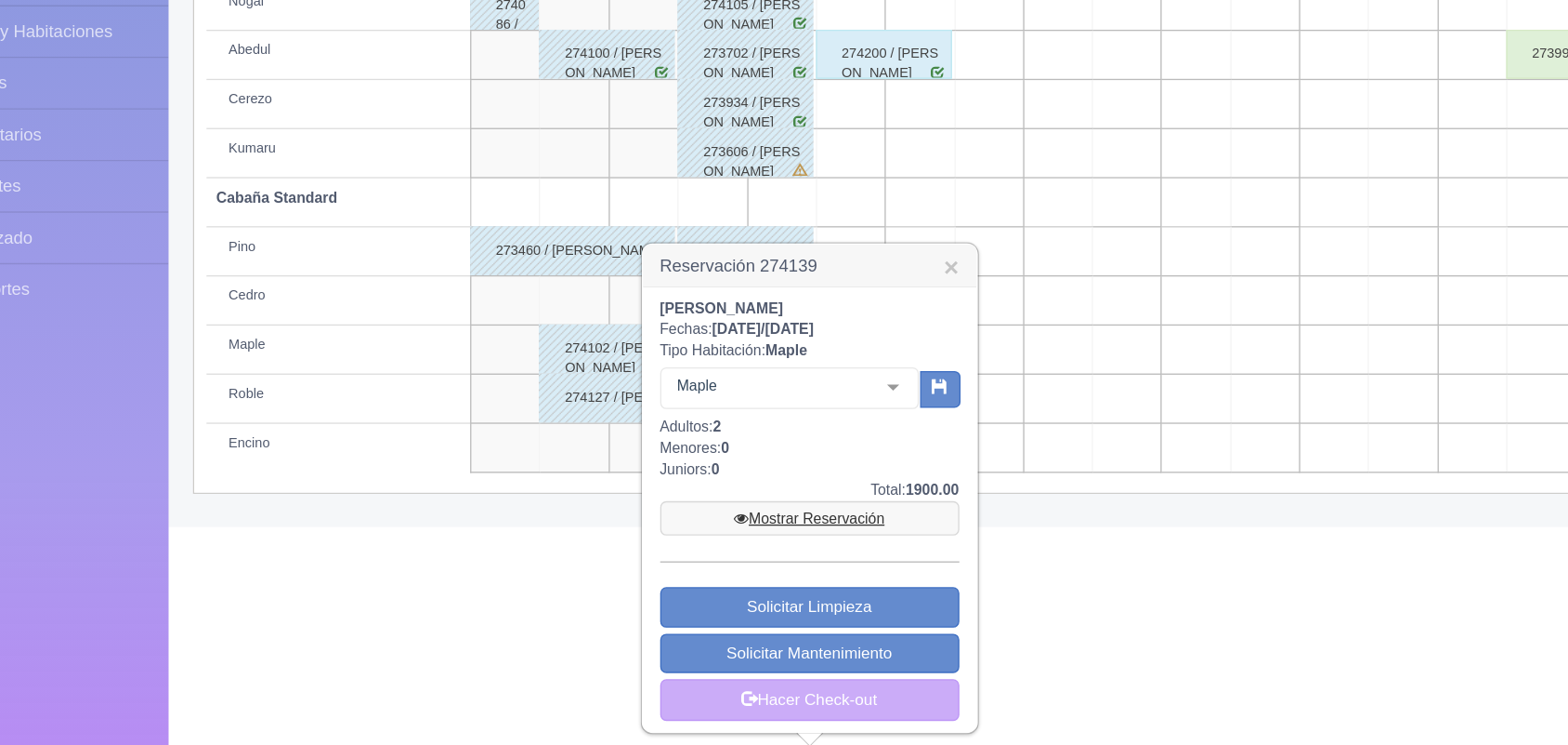
scroll to position [424, 0]
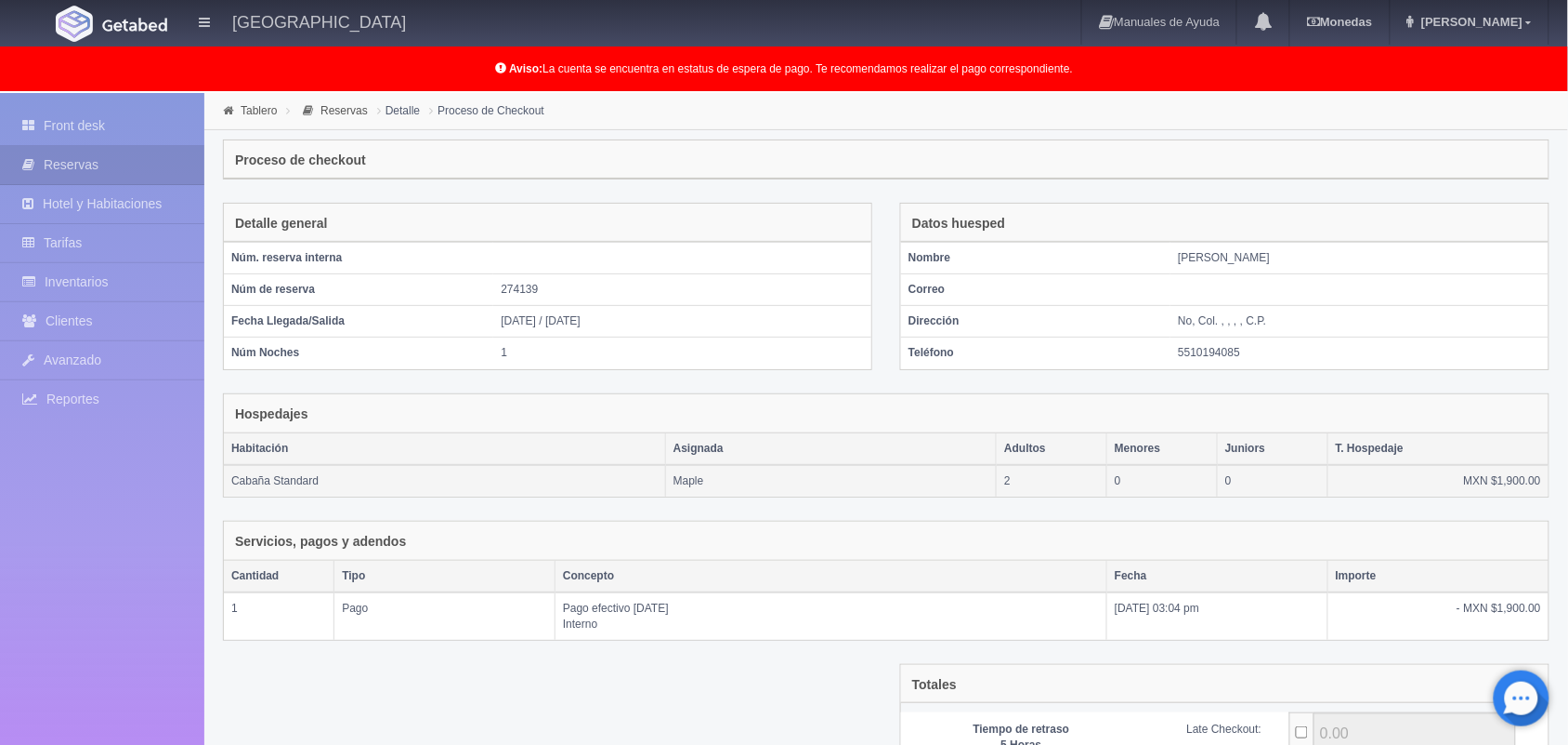
scroll to position [202, 0]
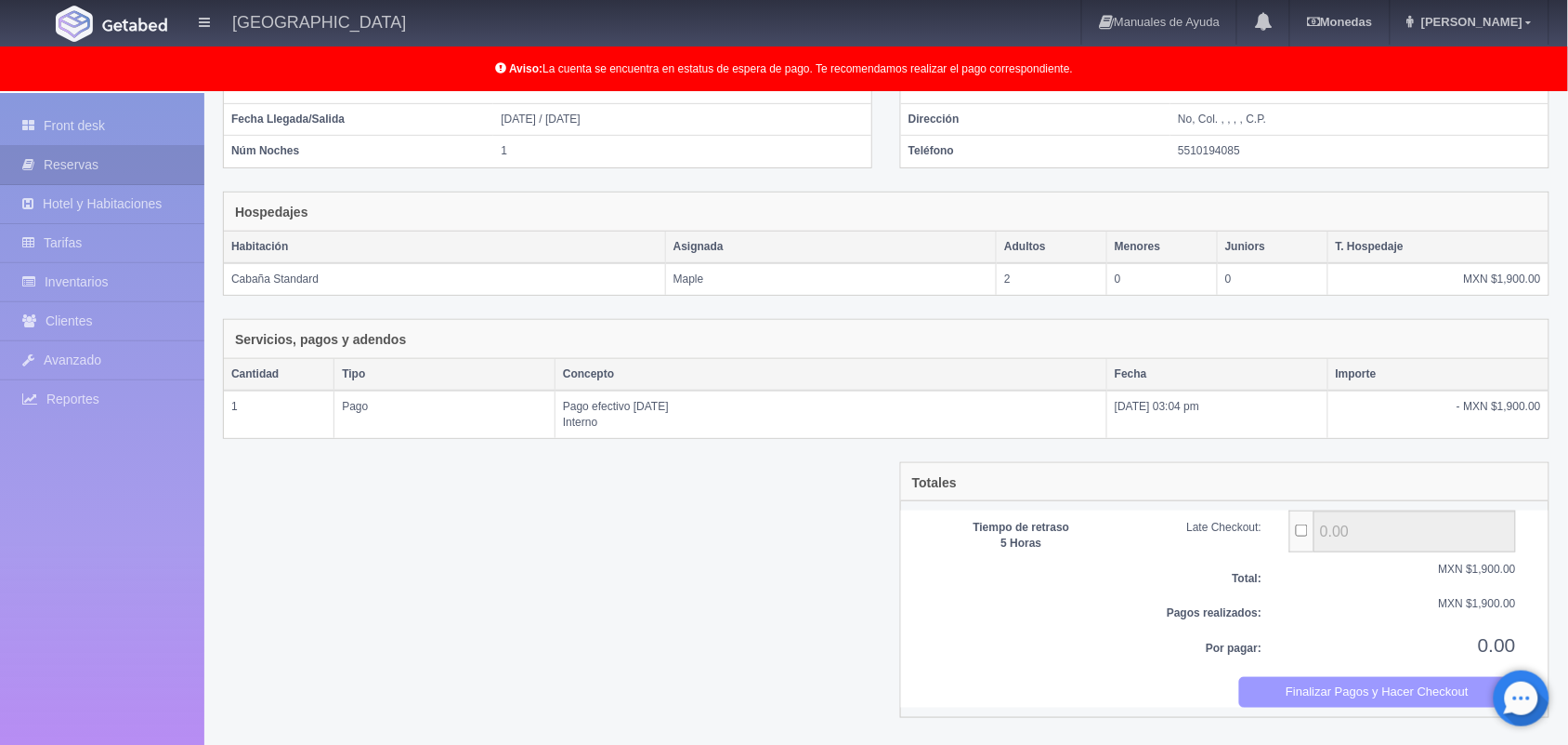
click at [1350, 691] on button "Finalizar Pagos y Hacer Checkout" at bounding box center [1378, 692] width 278 height 30
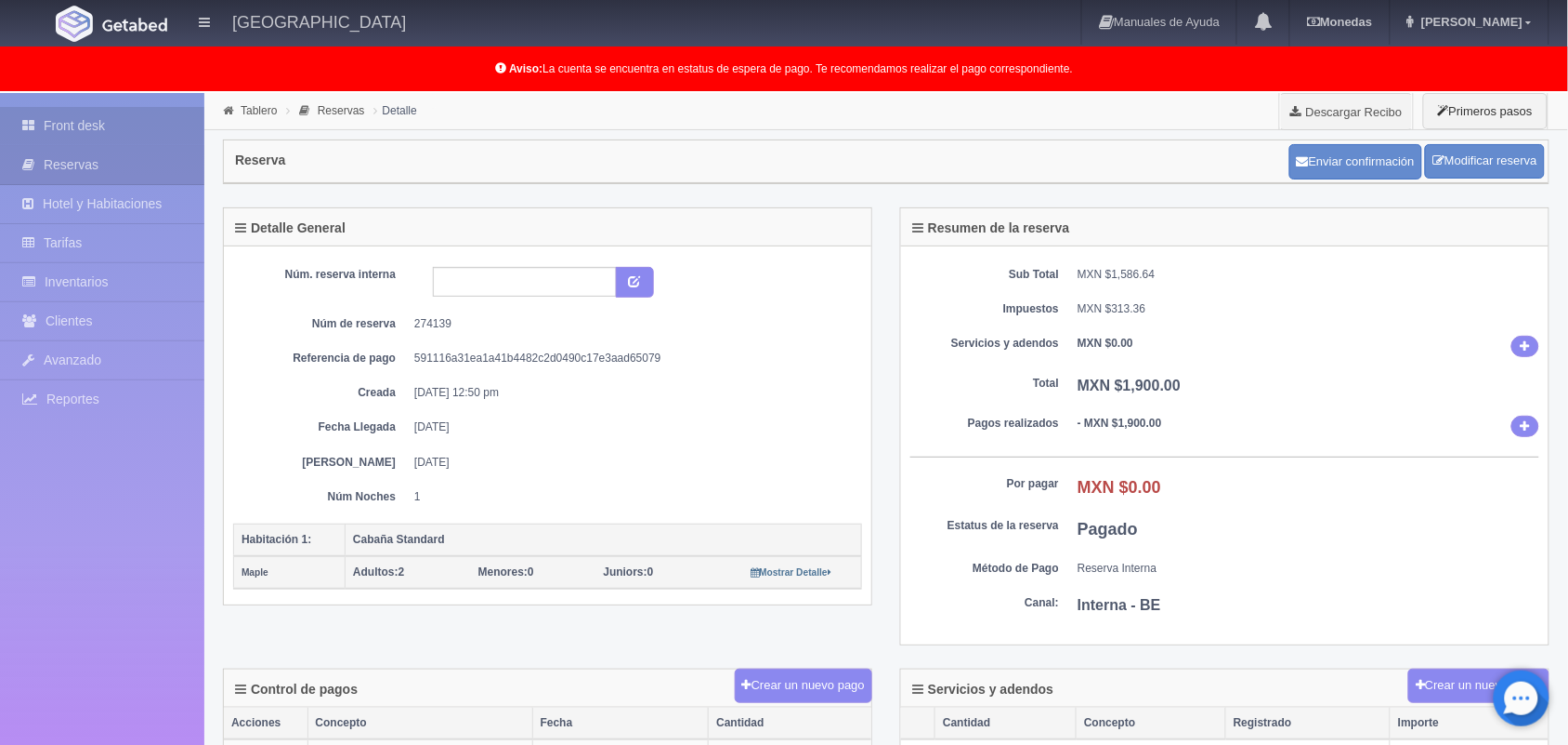
click at [93, 131] on link "Front desk" at bounding box center [102, 126] width 204 height 38
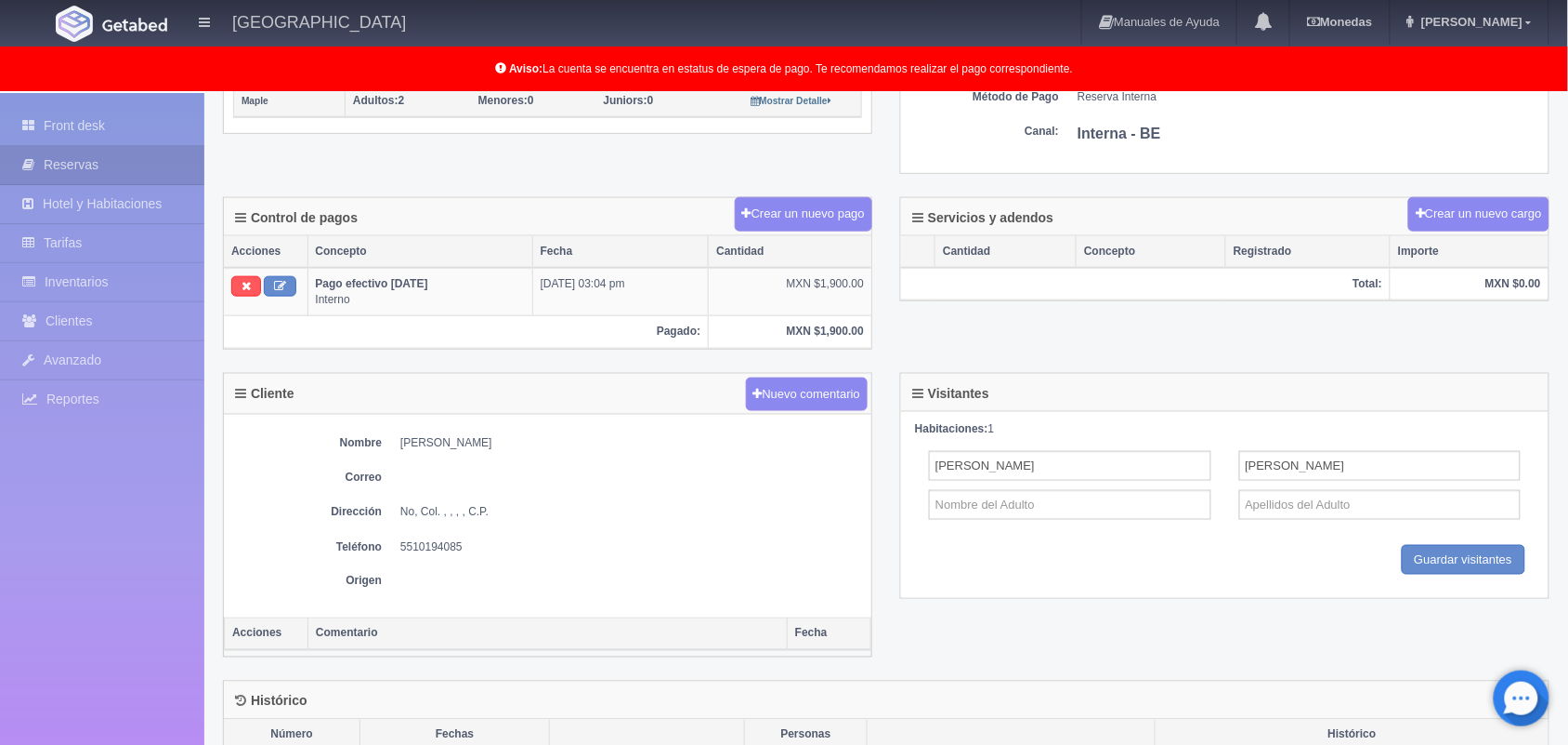
scroll to position [700, 0]
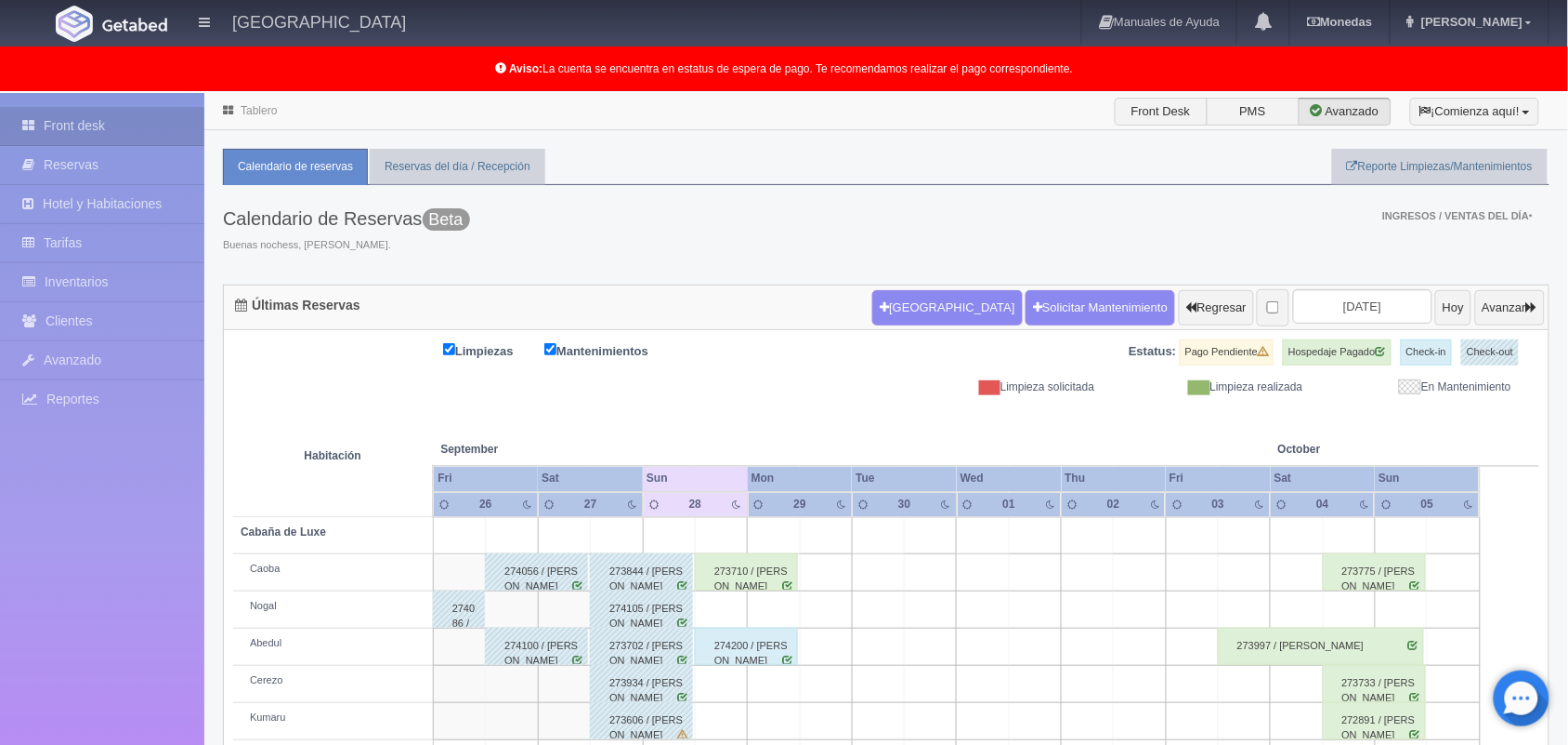
scroll to position [259, 0]
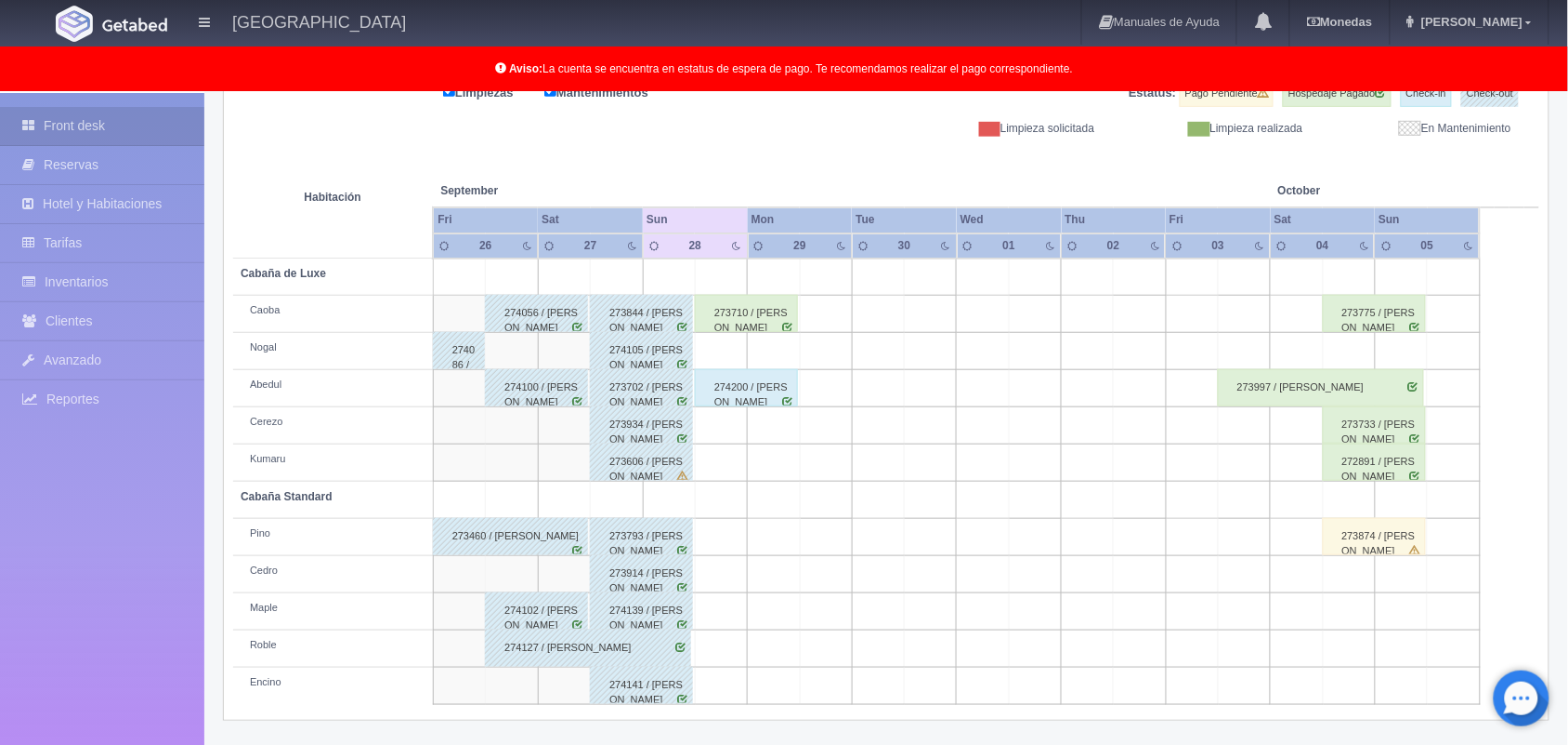
click at [755, 321] on div "273710 / [PERSON_NAME]" at bounding box center [746, 313] width 103 height 37
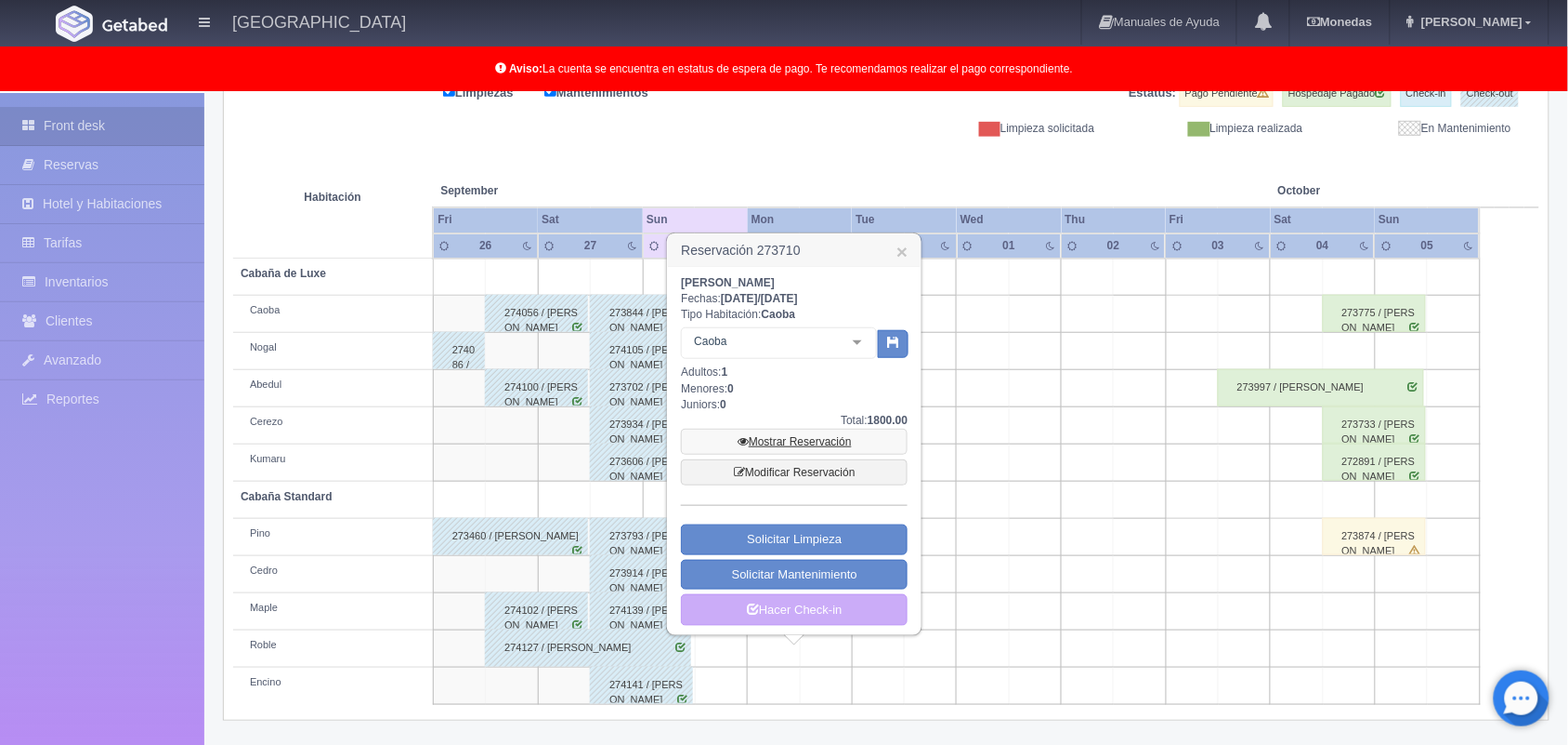
click at [813, 441] on link "Mostrar Reservación" at bounding box center [794, 441] width 226 height 26
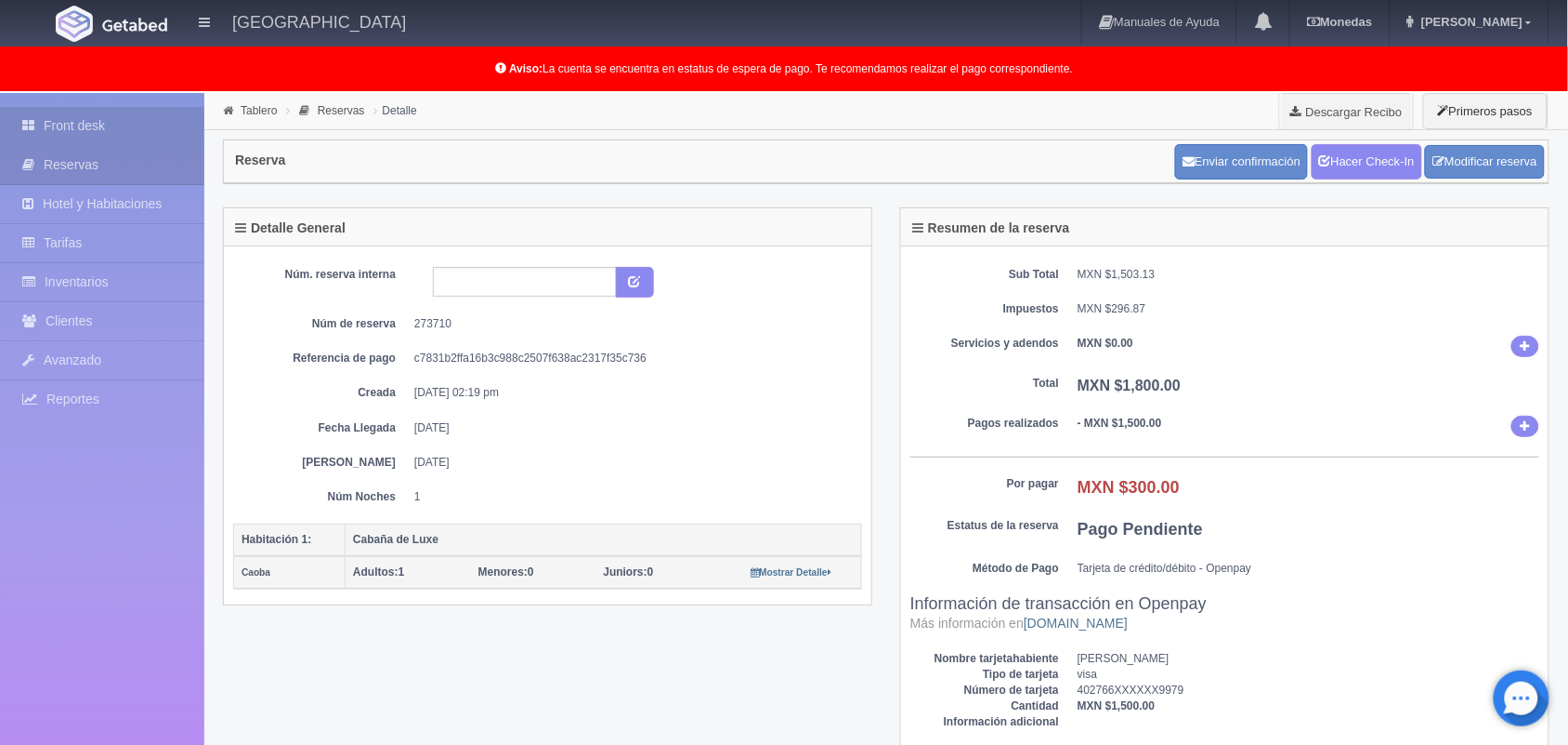
click at [163, 140] on link "Front desk" at bounding box center [102, 126] width 204 height 38
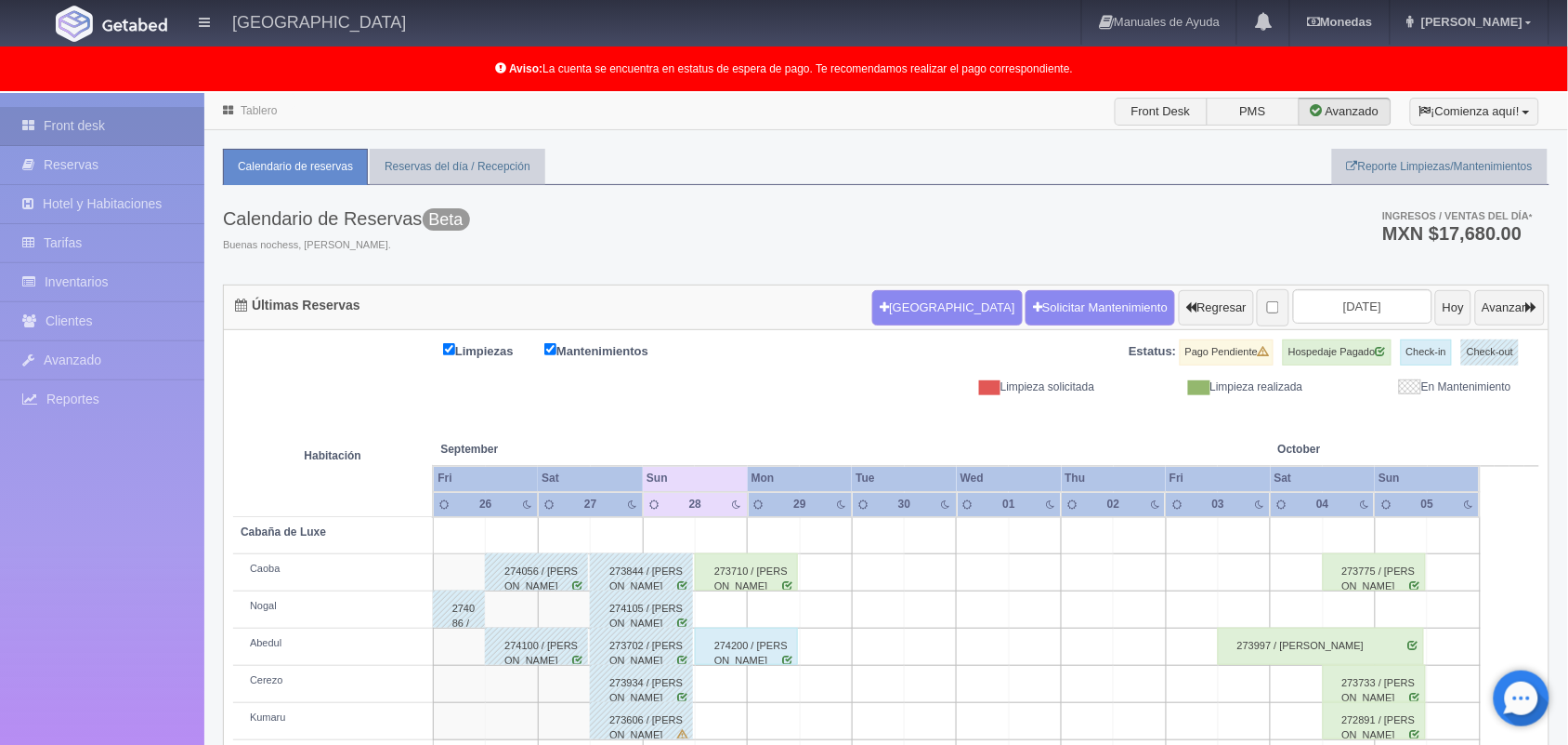
scroll to position [1, 0]
click at [1310, 306] on input "2025-09-28" at bounding box center [1363, 305] width 140 height 34
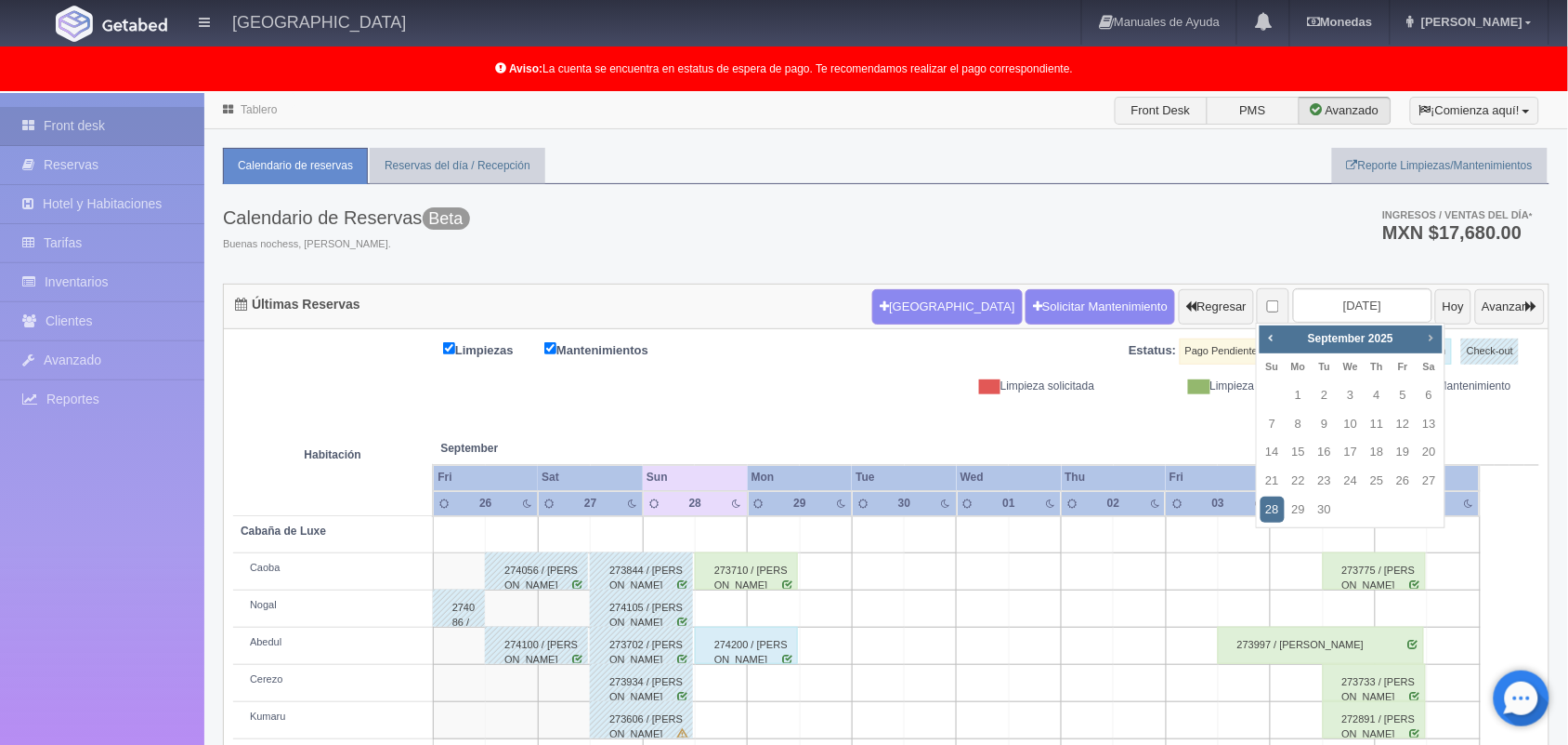
click at [1423, 337] on span "Next" at bounding box center [1431, 338] width 15 height 15
click at [1400, 425] on link "10" at bounding box center [1403, 424] width 24 height 27
type input "[DATE]"
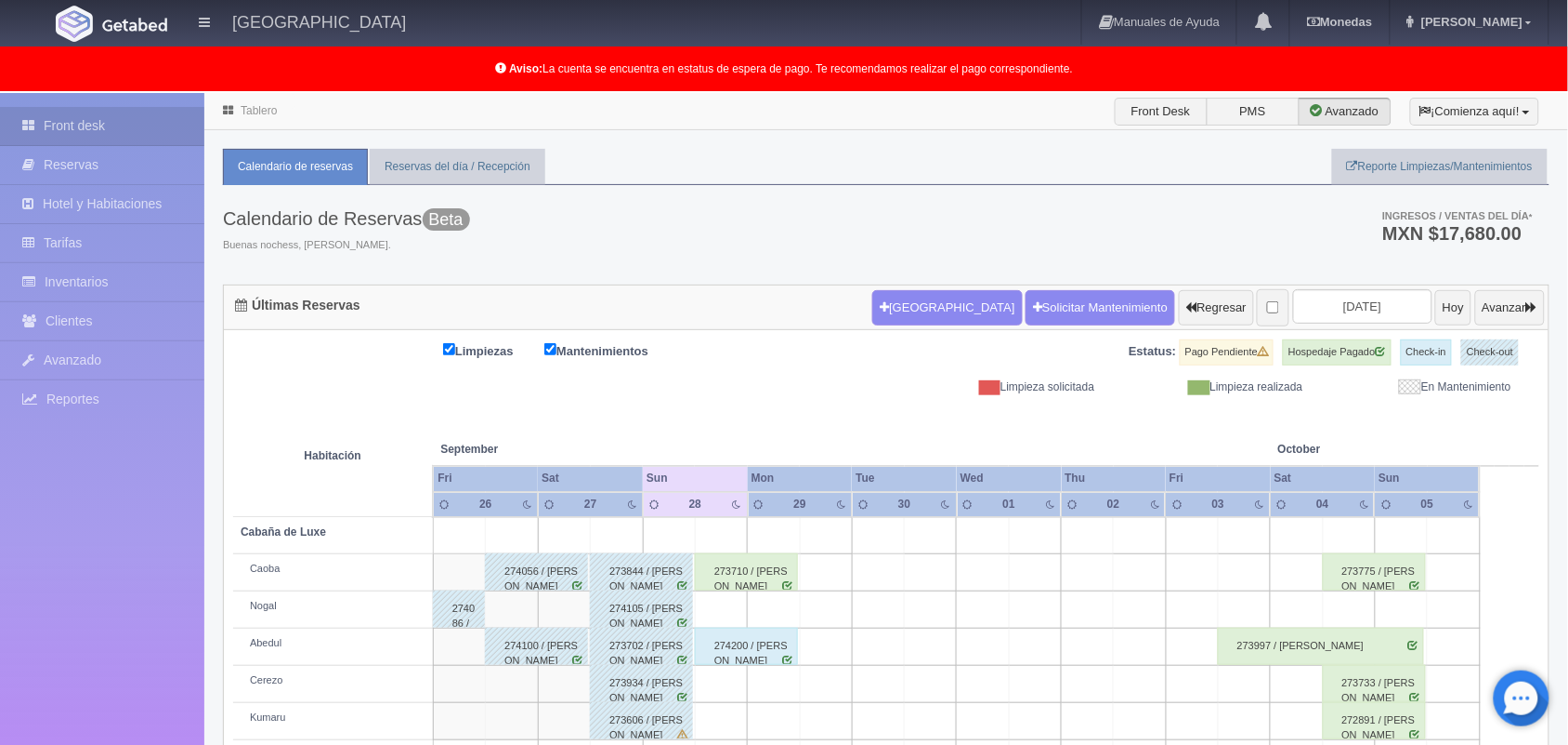
scroll to position [259, 0]
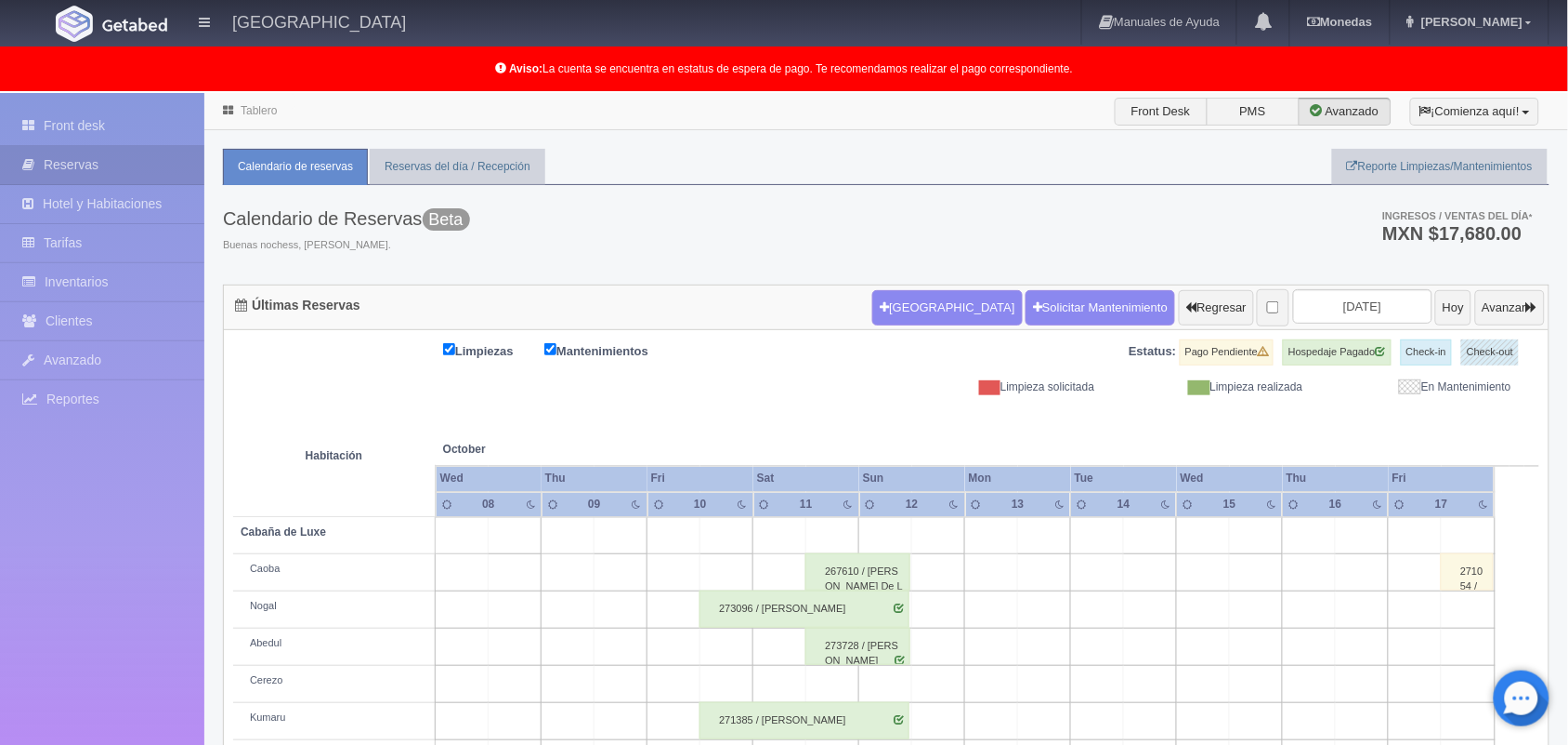
scroll to position [259, 0]
